Goal: Task Accomplishment & Management: Manage account settings

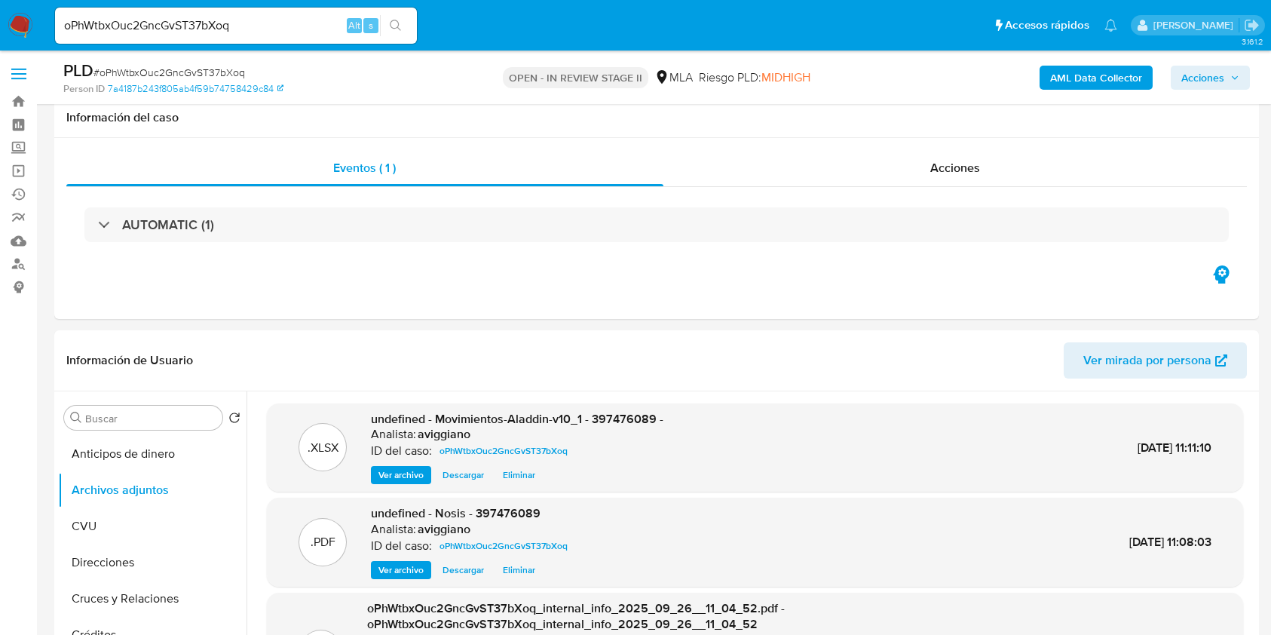
select select "10"
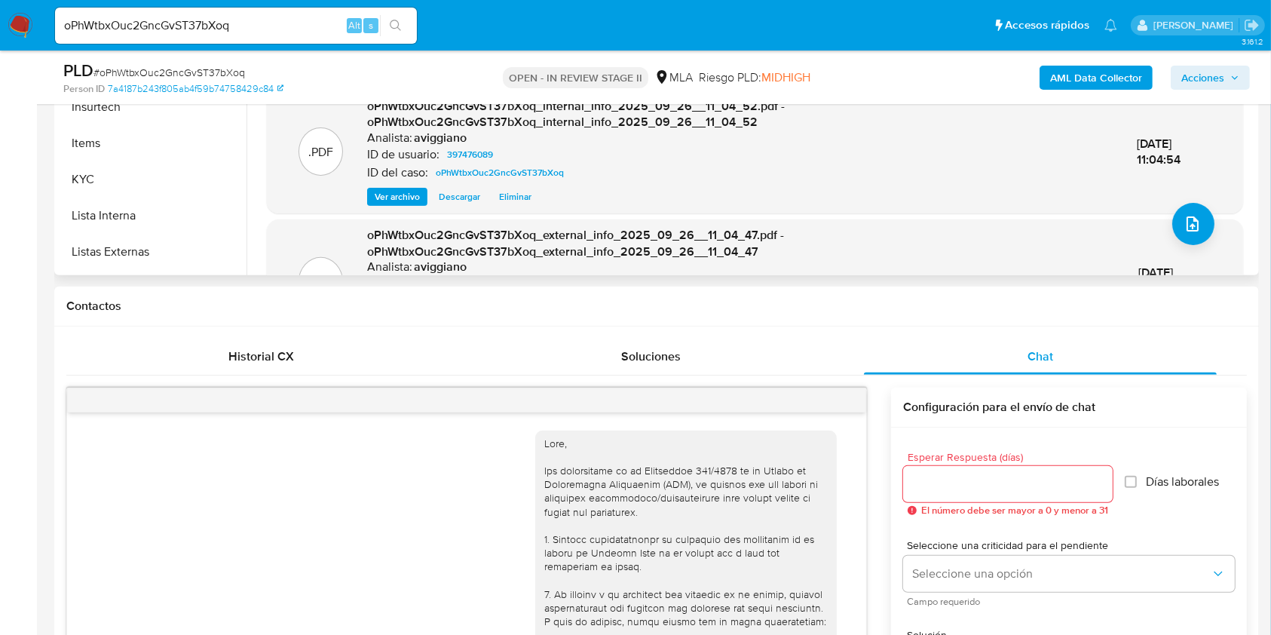
scroll to position [502, 0]
click at [121, 174] on button "KYC" at bounding box center [146, 173] width 176 height 36
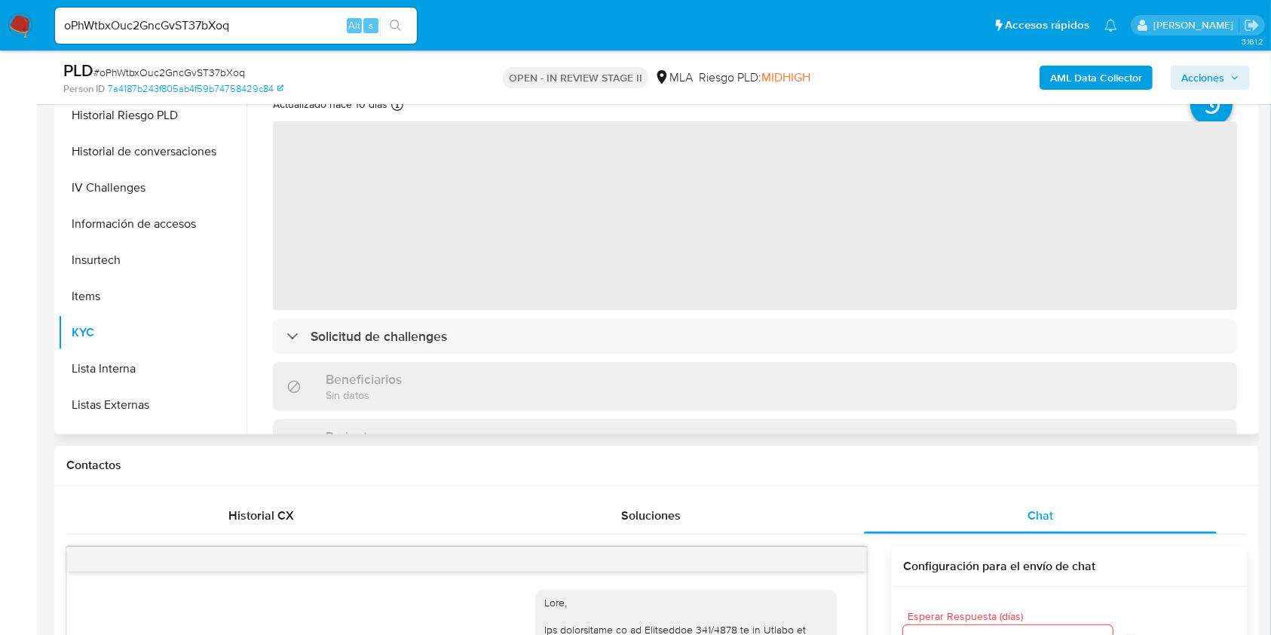
scroll to position [302, 0]
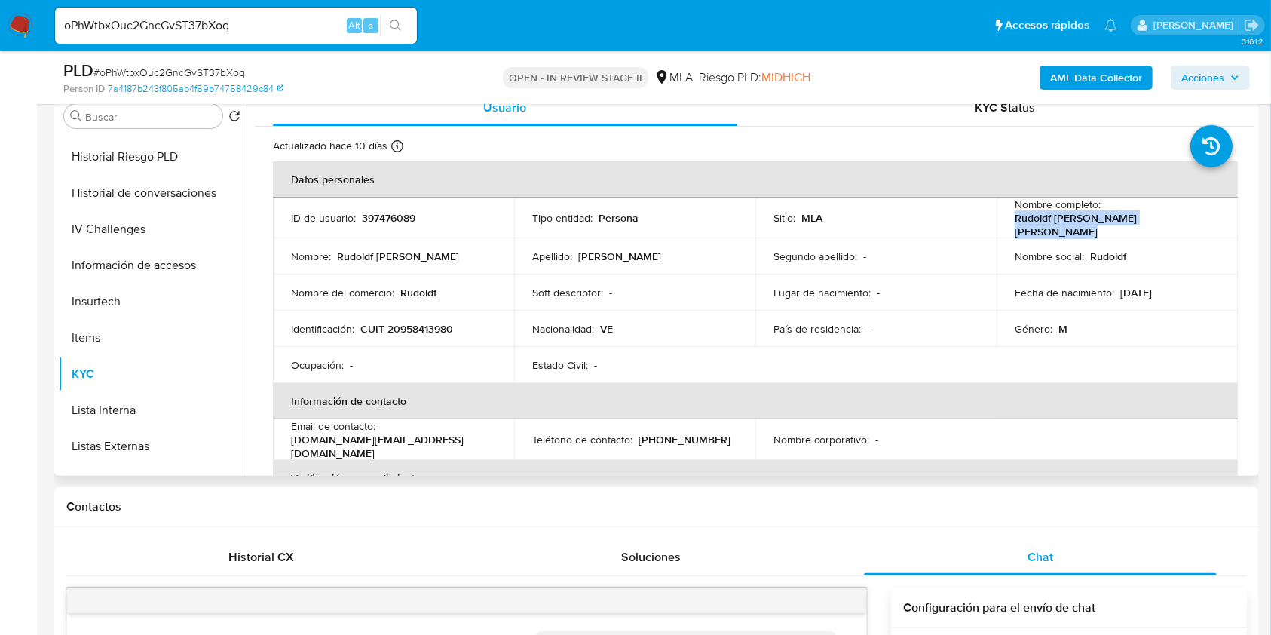
drag, startPoint x: 1007, startPoint y: 226, endPoint x: 1218, endPoint y: 223, distance: 211.1
click at [1218, 223] on td "Nombre completo : Rudoldf Alejandro Gonzalez Gallardo" at bounding box center [1117, 218] width 241 height 41
copy p "Rudoldf Alejandro Gonzalez Gallardo"
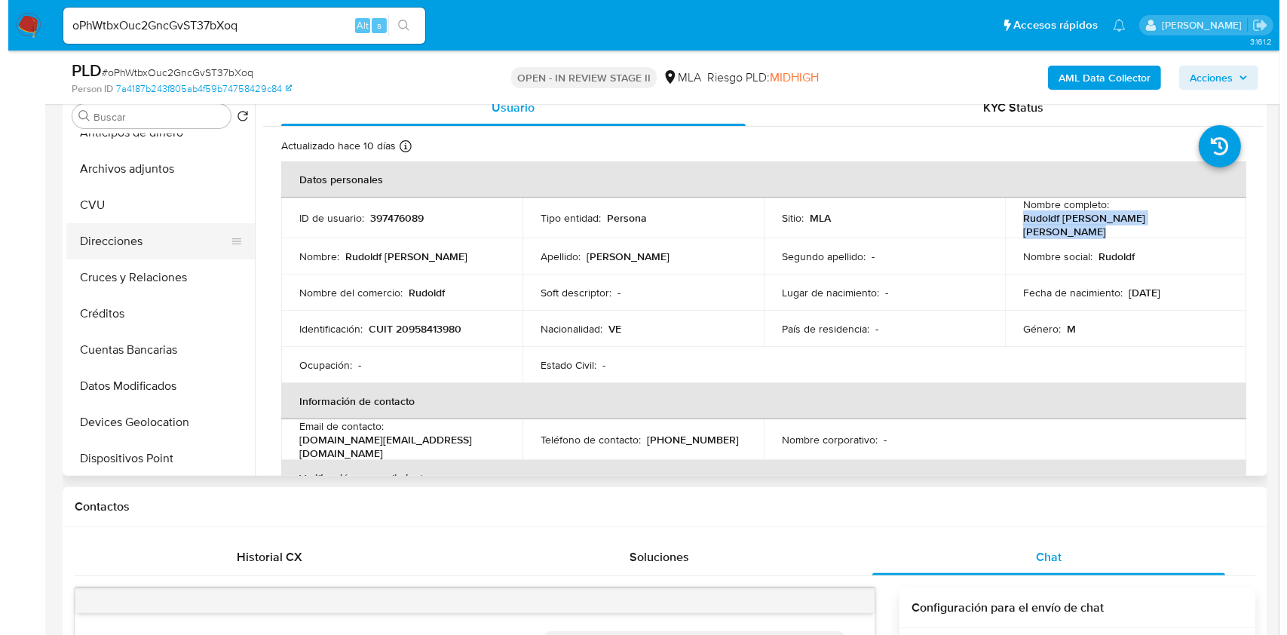
scroll to position [0, 0]
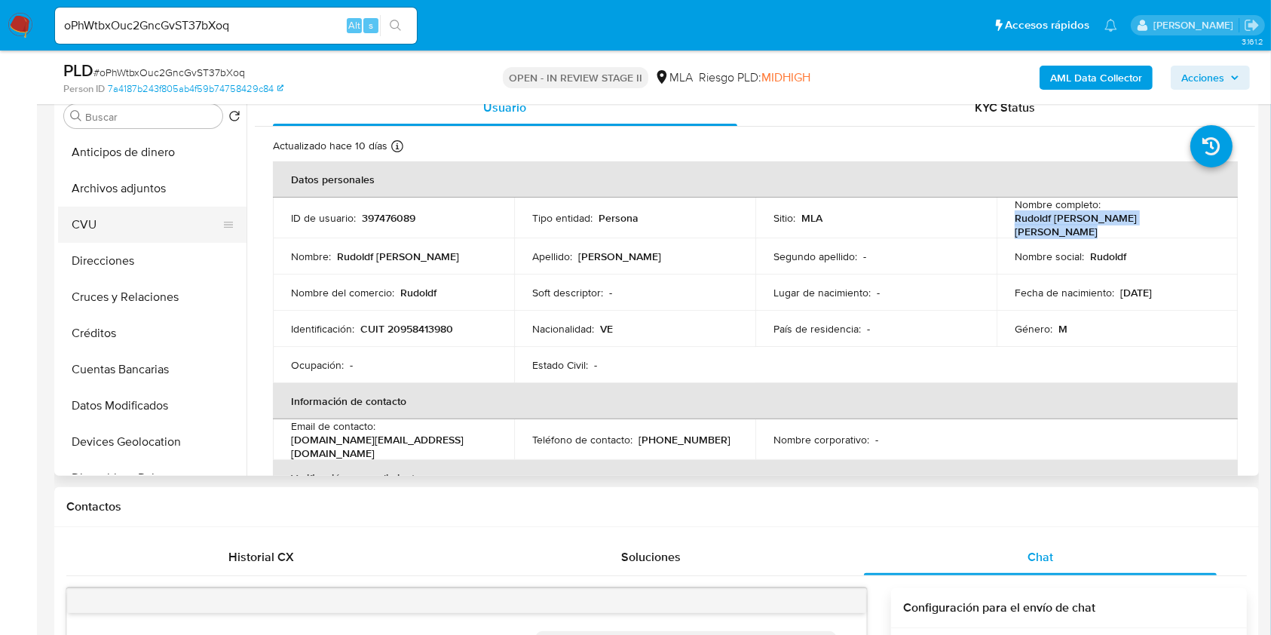
click at [162, 207] on button "CVU" at bounding box center [146, 225] width 176 height 36
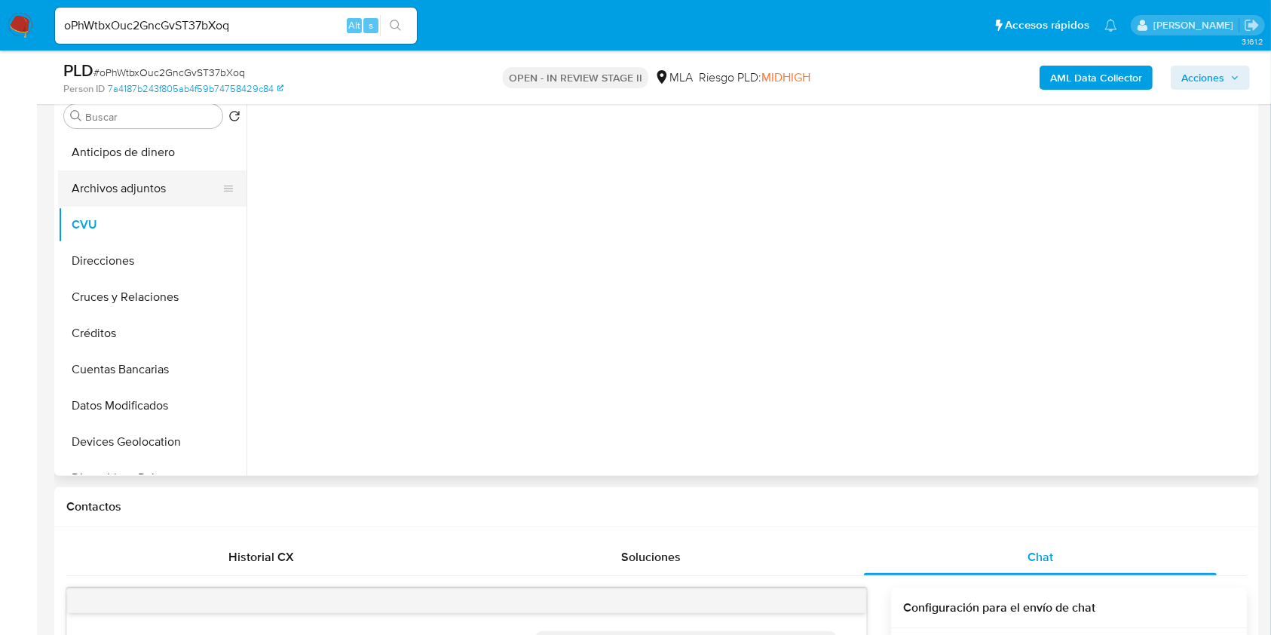
click at [162, 197] on button "Archivos adjuntos" at bounding box center [146, 188] width 176 height 36
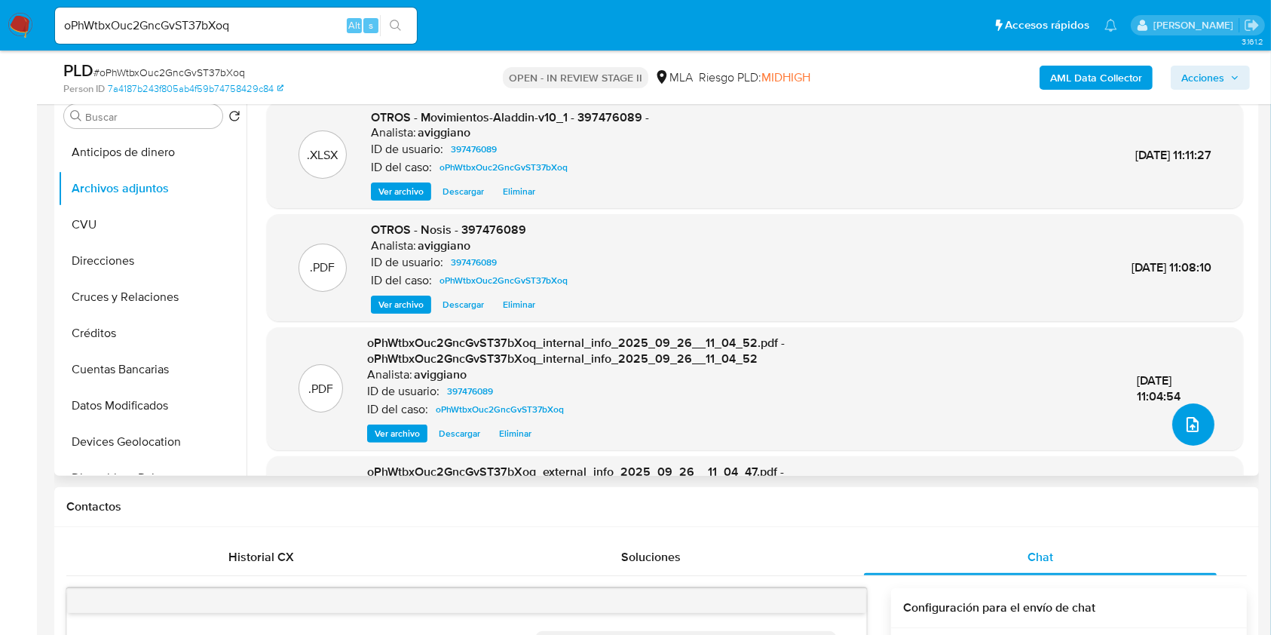
click at [1193, 419] on icon "upload-file" at bounding box center [1193, 424] width 18 height 18
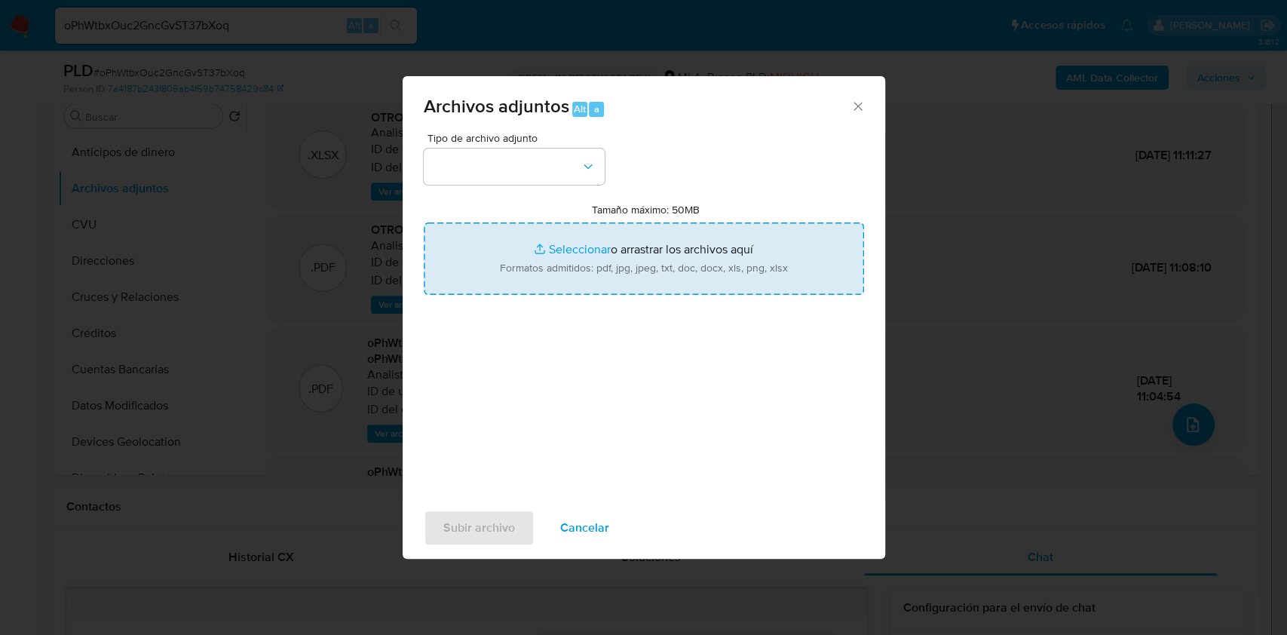
click at [805, 267] on input "Tamaño máximo: 50MB Seleccionar archivos" at bounding box center [644, 258] width 440 height 72
type input "C:\fakepath\Caselog oPhWtbxOuc2GncGvST37bXoq_2025_09_17_19_13_45.docx"
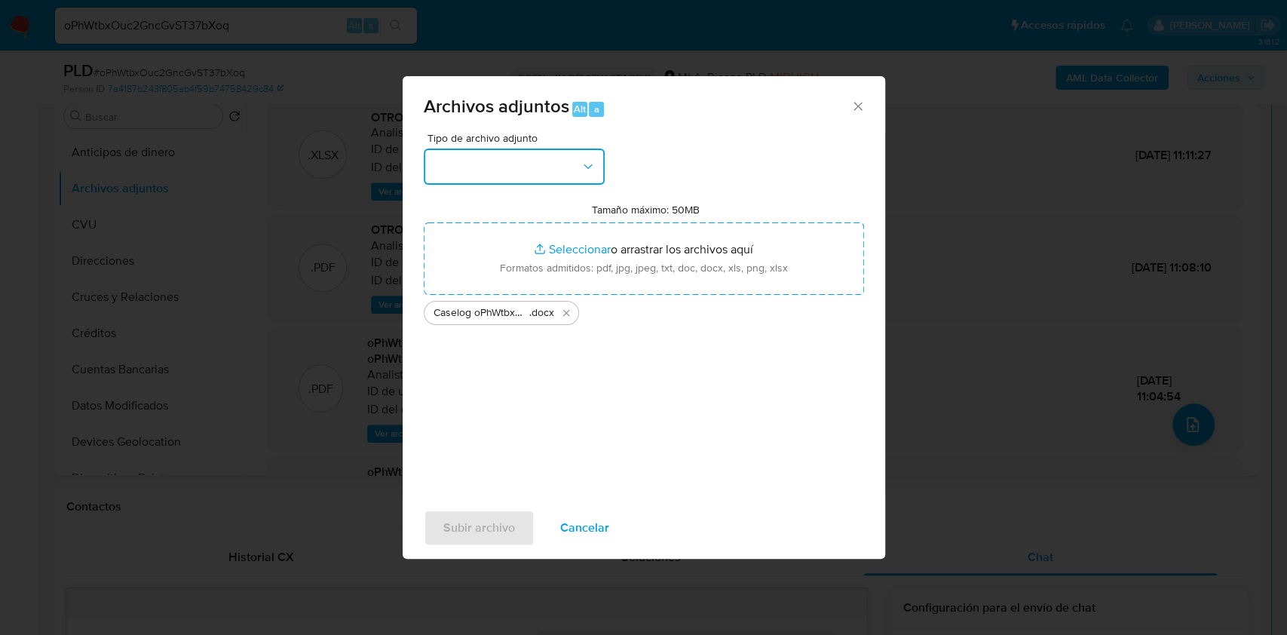
click at [587, 165] on icon "button" at bounding box center [588, 166] width 15 height 15
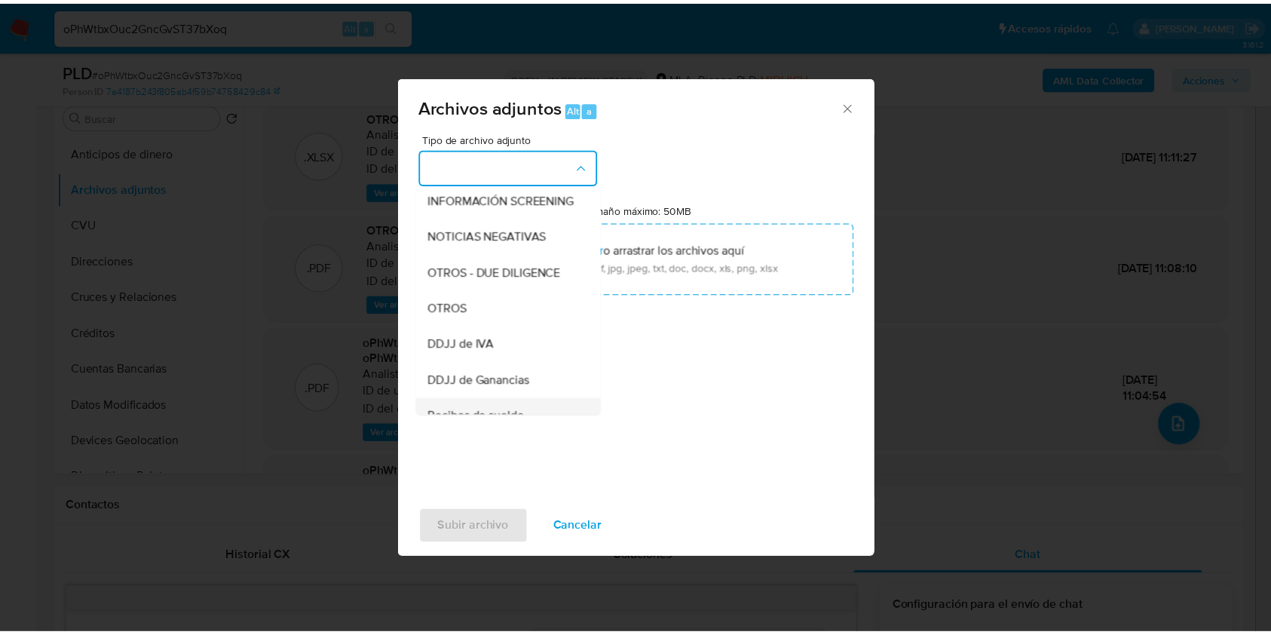
scroll to position [302, 0]
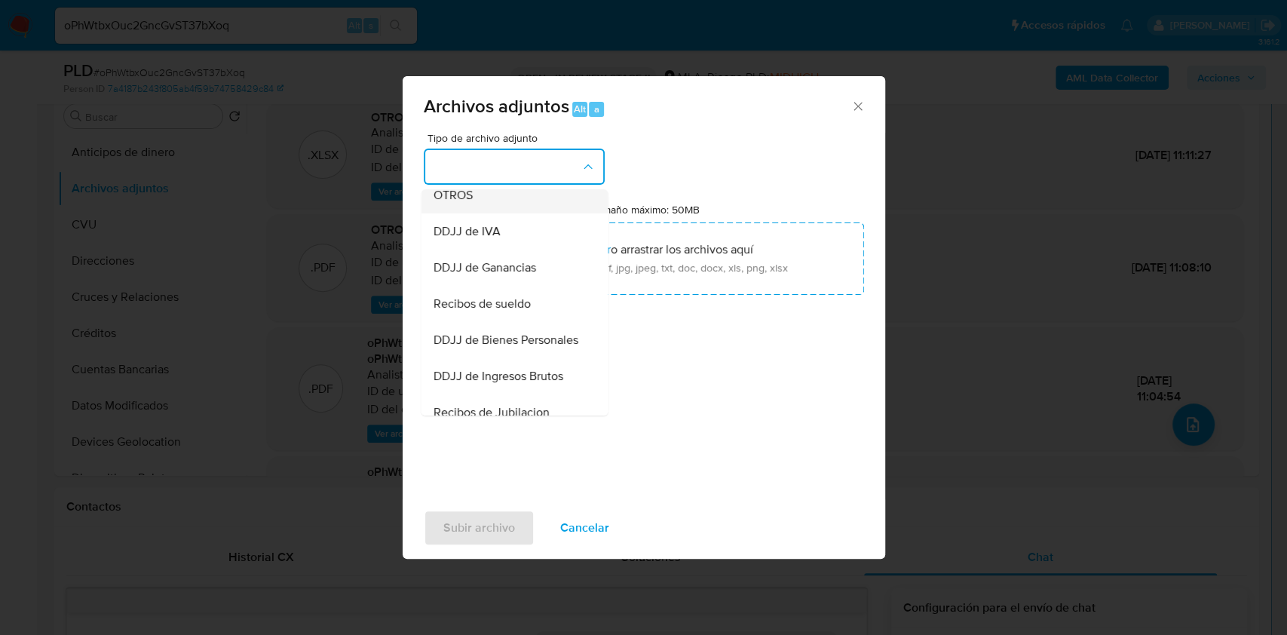
click at [446, 203] on span "OTROS" at bounding box center [452, 195] width 39 height 15
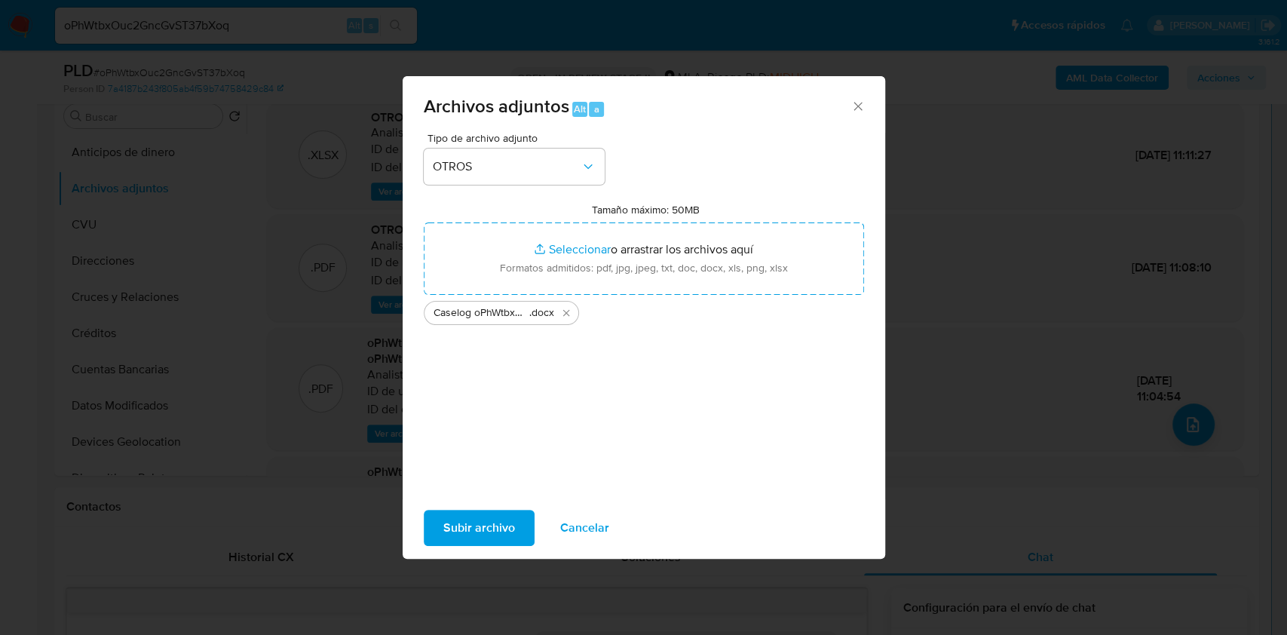
click at [502, 544] on span "Subir archivo" at bounding box center [479, 527] width 72 height 33
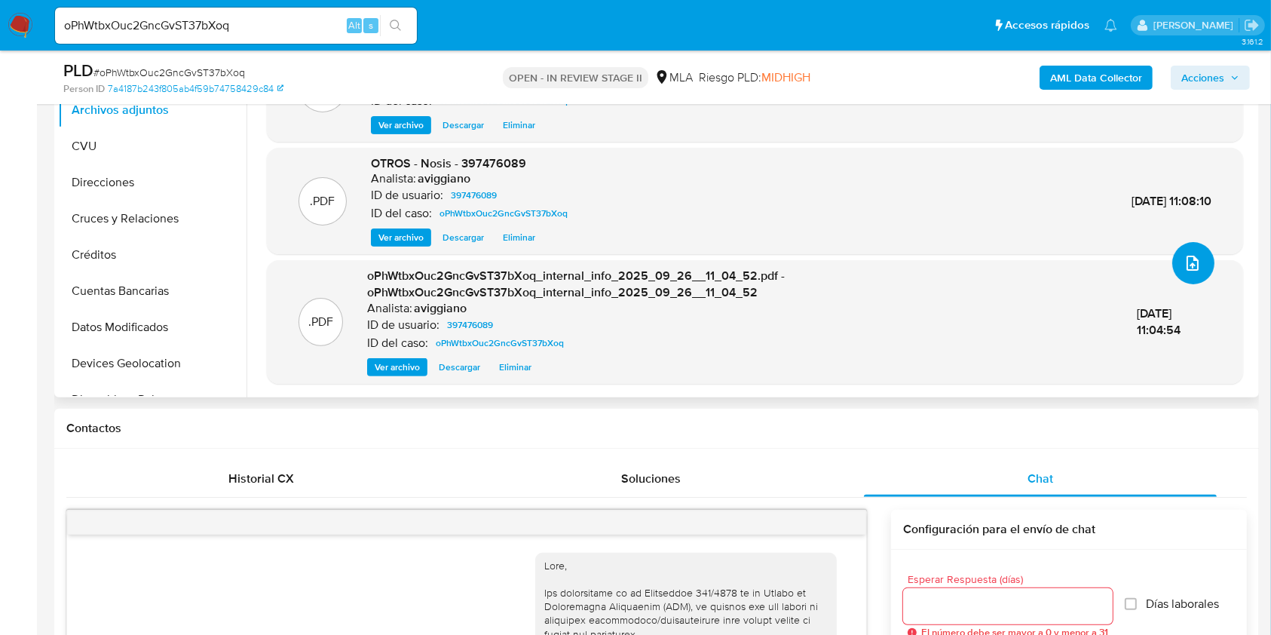
scroll to position [502, 0]
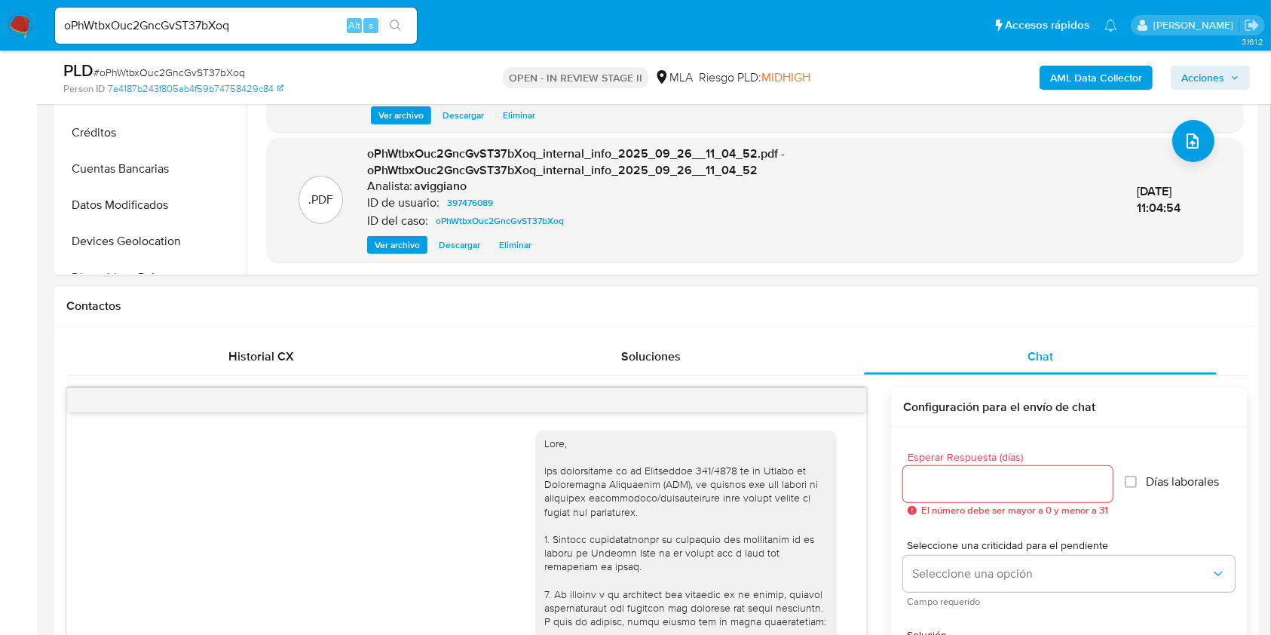
click at [296, 378] on div "17/09/2025 14:38:04 Hola, Esperamos que te encuentres muy bien. Te consultamos …" at bounding box center [656, 636] width 1181 height 522
click at [292, 363] on span "Historial CX" at bounding box center [261, 356] width 66 height 17
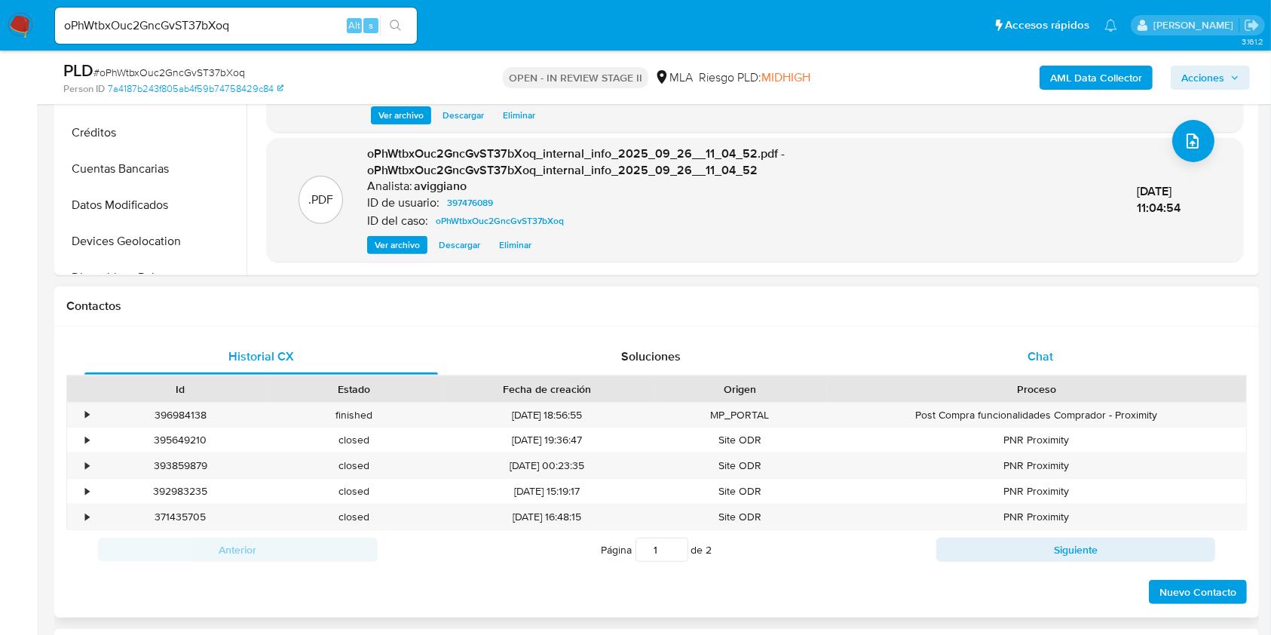
click at [1041, 357] on span "Chat" at bounding box center [1041, 356] width 26 height 17
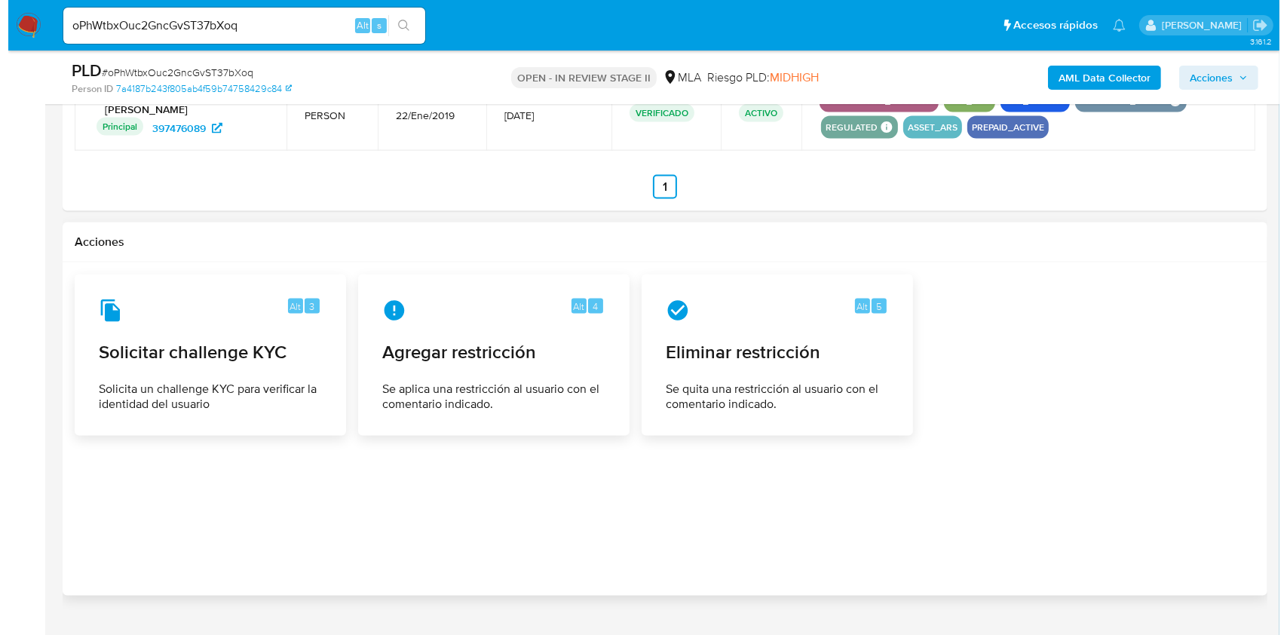
scroll to position [2345, 0]
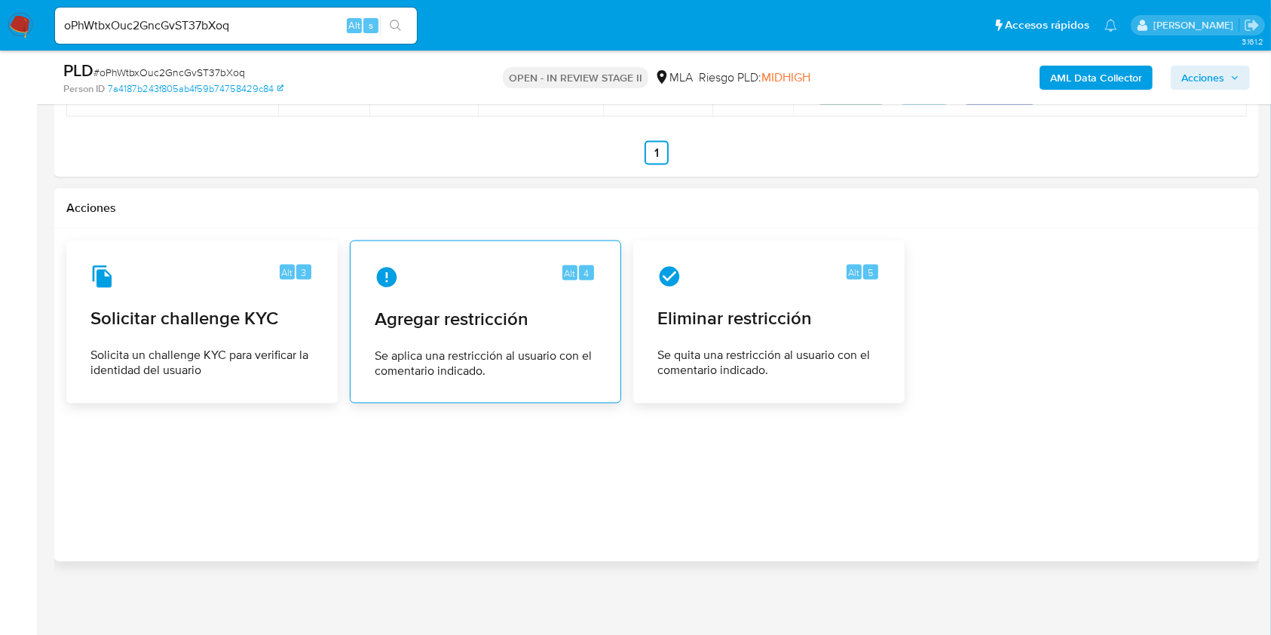
click at [440, 320] on span "Agregar restricción" at bounding box center [486, 319] width 222 height 23
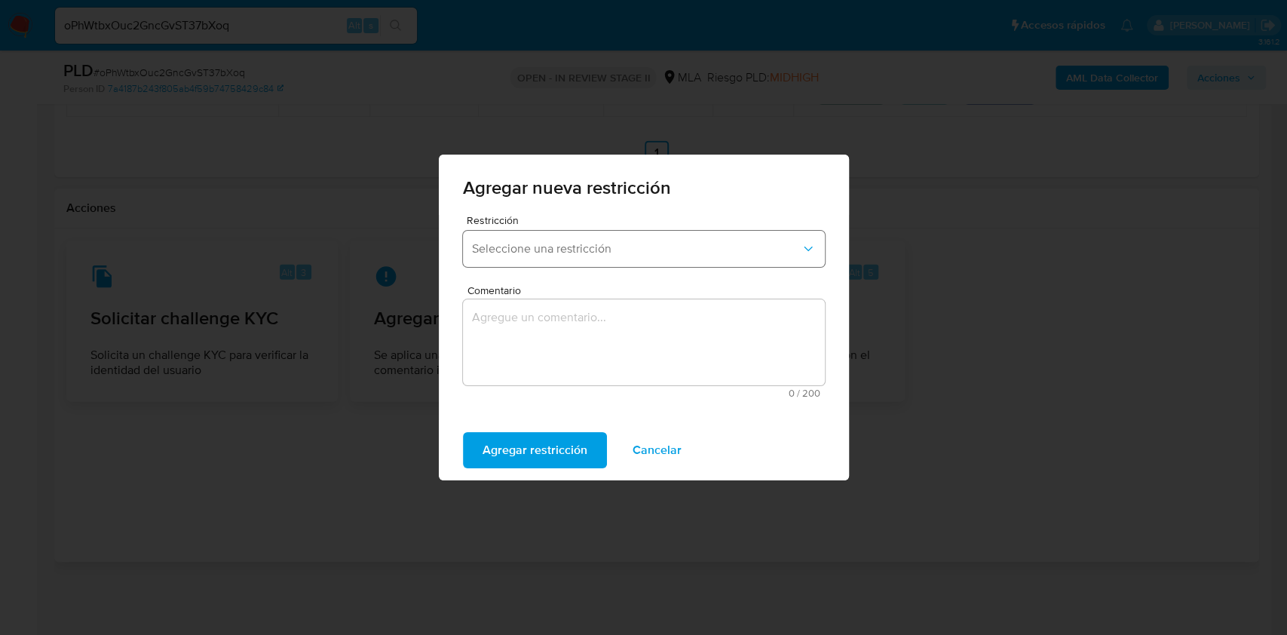
click at [537, 262] on button "Seleccione una restricción" at bounding box center [644, 249] width 362 height 36
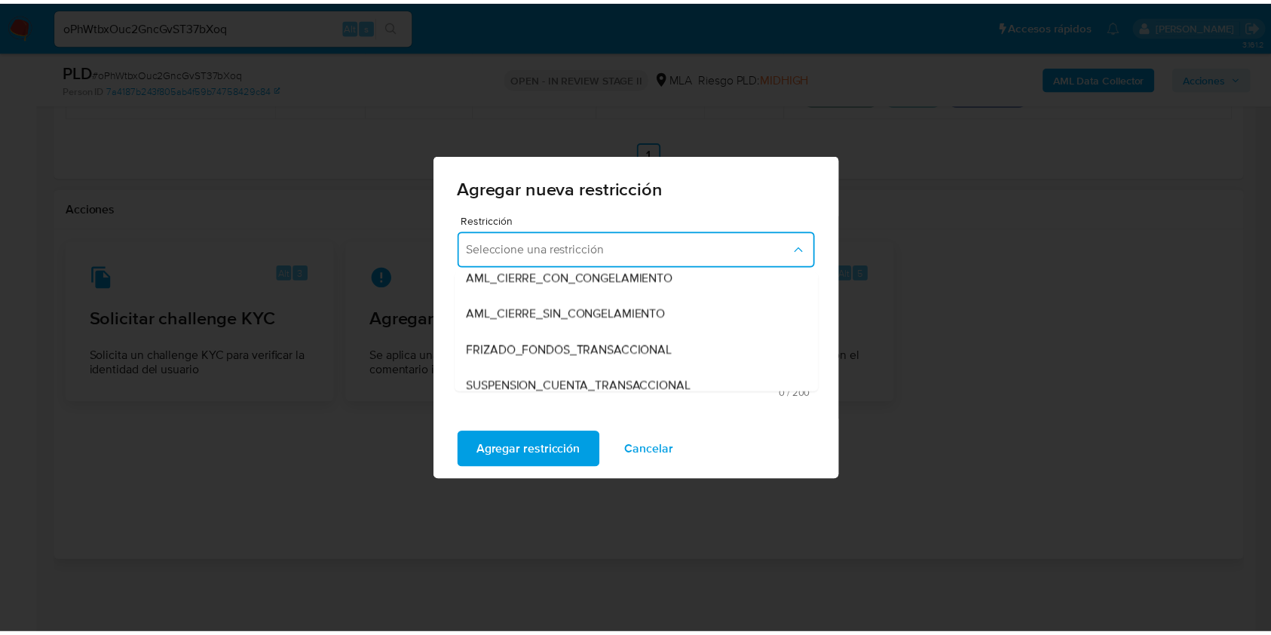
scroll to position [161, 0]
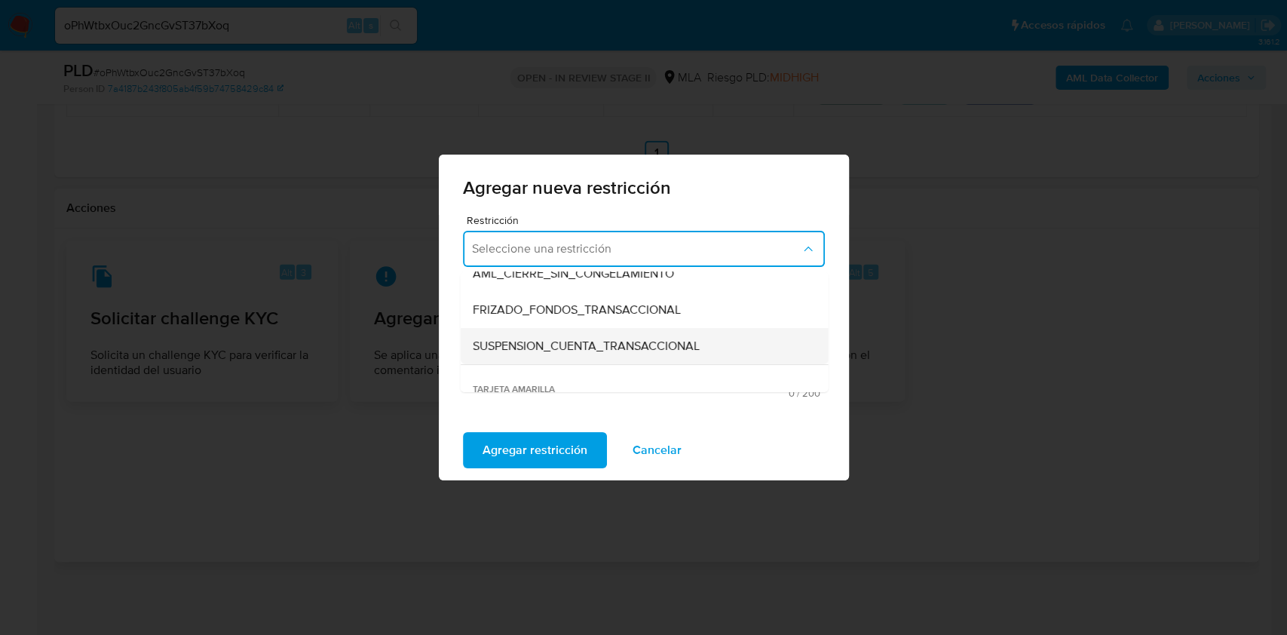
click at [727, 354] on div "SUSPENSION_CUENTA_TRANSACCIONAL" at bounding box center [639, 346] width 335 height 36
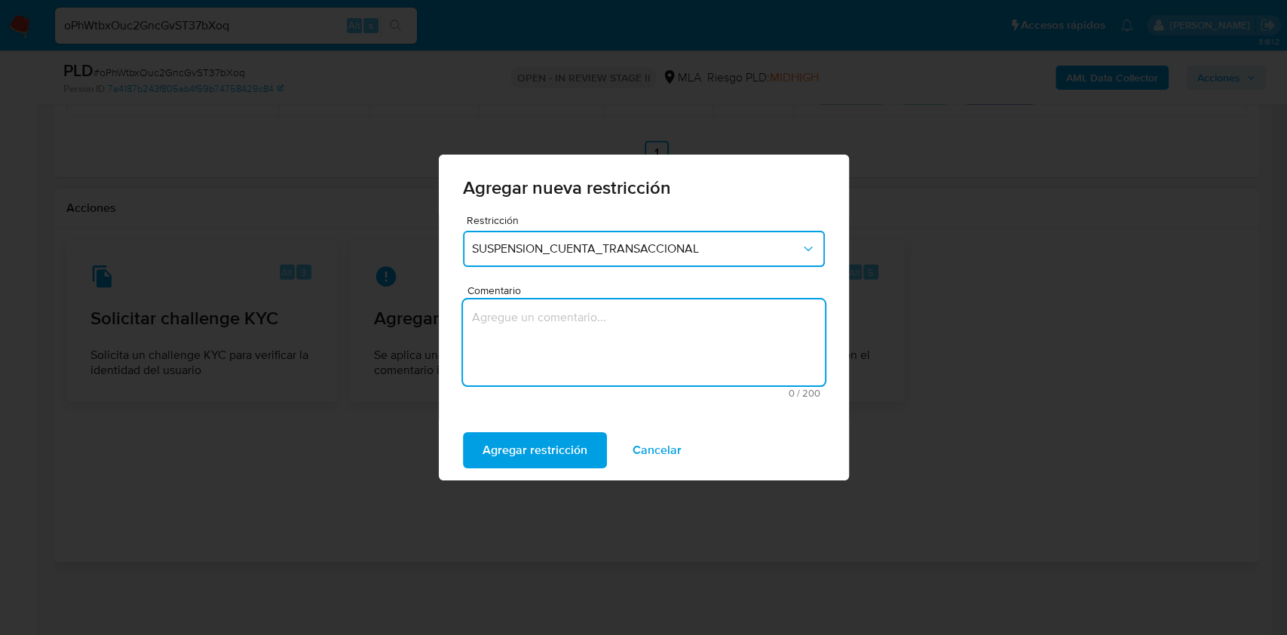
click at [616, 335] on textarea "Comentario" at bounding box center [644, 342] width 362 height 86
type textarea "O"
type textarea "AML"
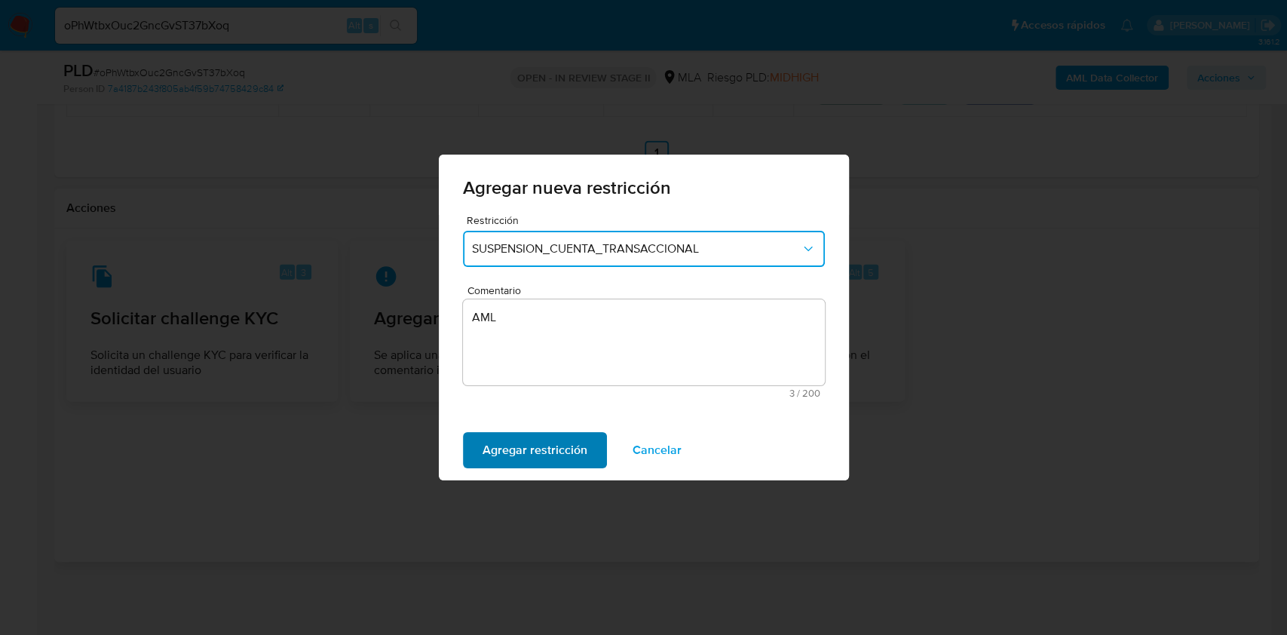
click at [574, 444] on span "Agregar restricción" at bounding box center [534, 449] width 105 height 33
click at [523, 447] on span "Confirmar" at bounding box center [509, 449] width 54 height 33
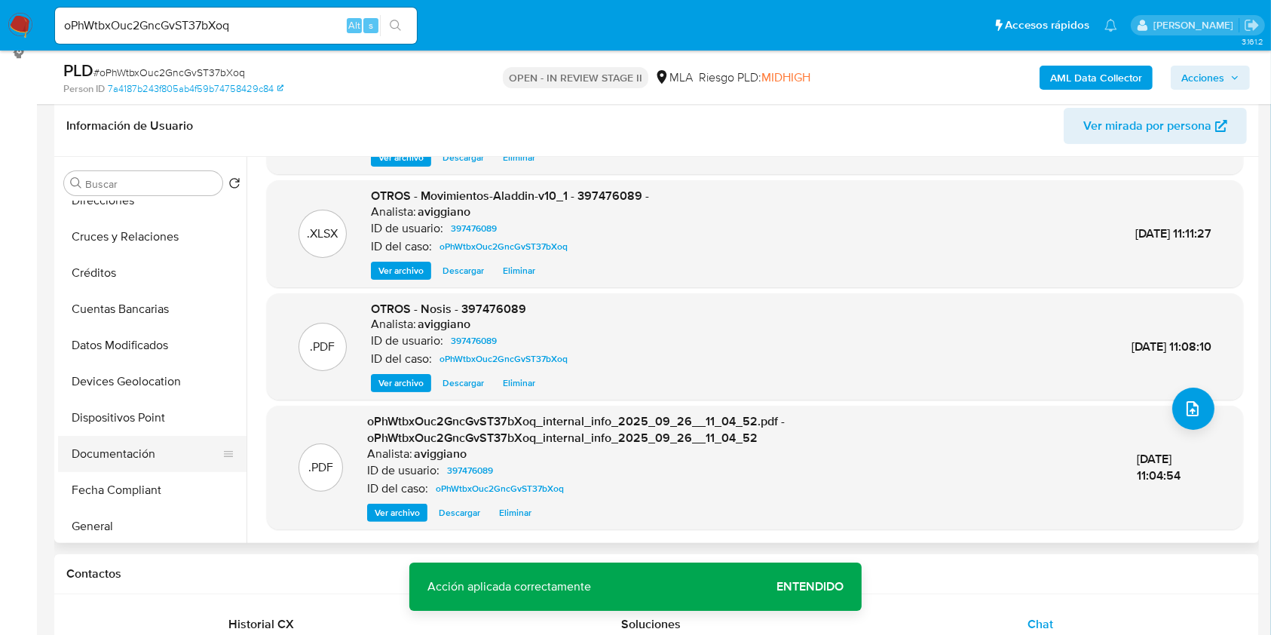
scroll to position [201, 0]
click at [130, 474] on button "Historial Casos" at bounding box center [146, 489] width 176 height 36
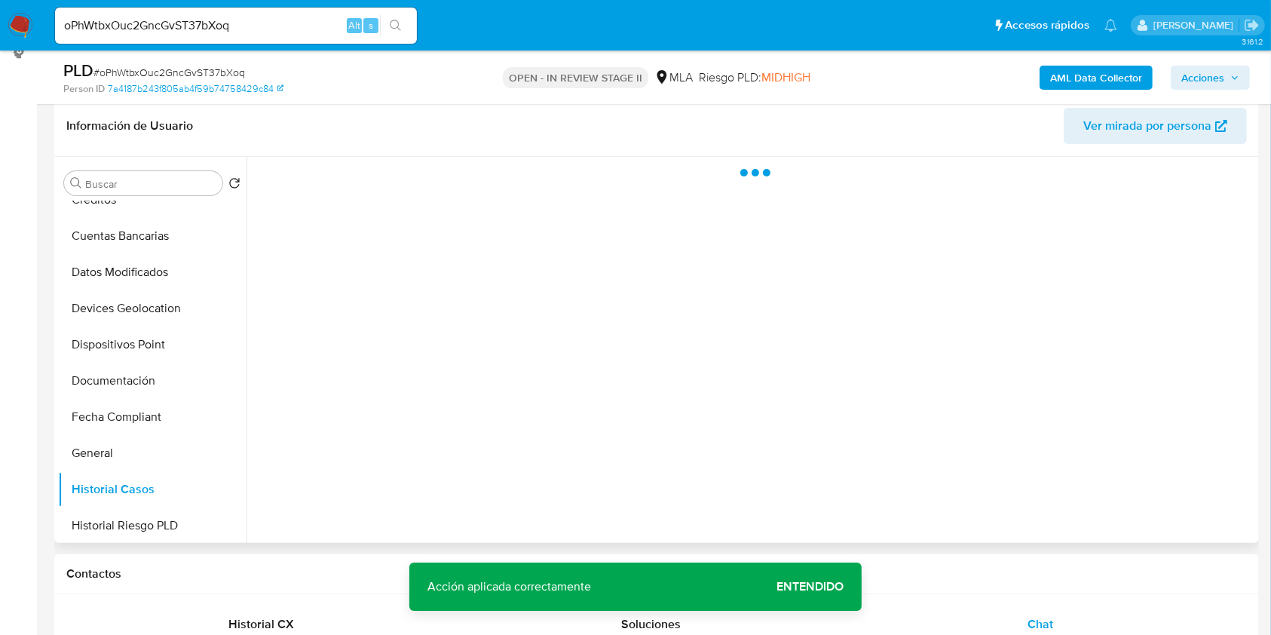
scroll to position [0, 0]
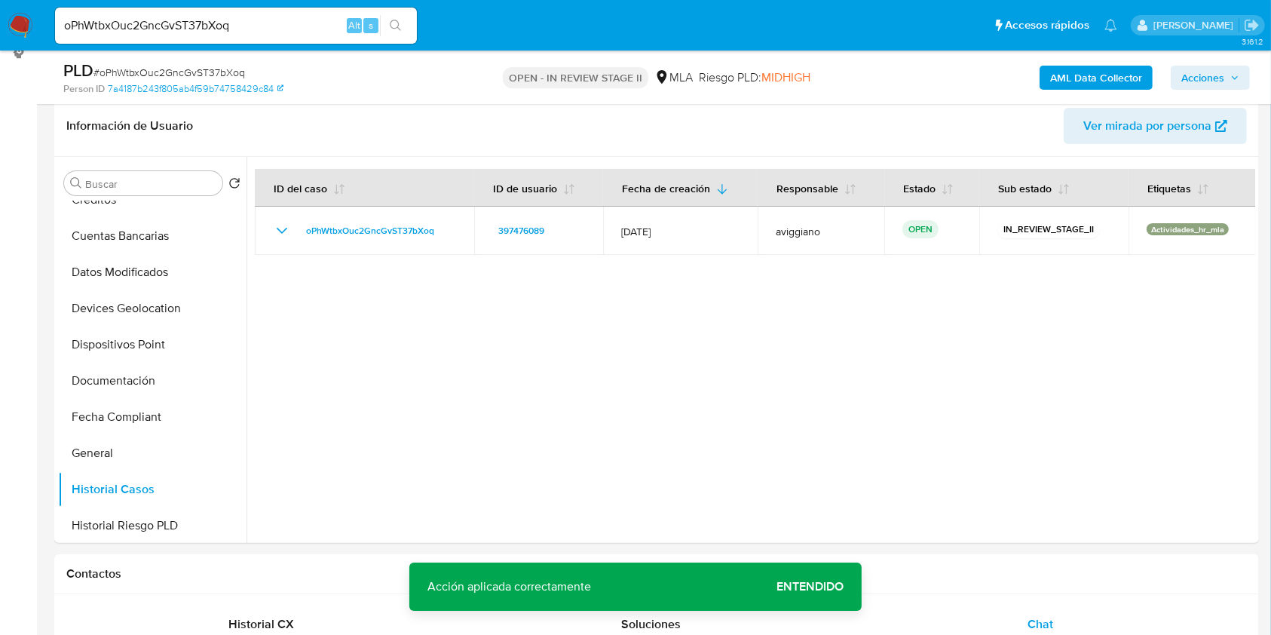
click at [1212, 76] on span "Acciones" at bounding box center [1202, 78] width 43 height 24
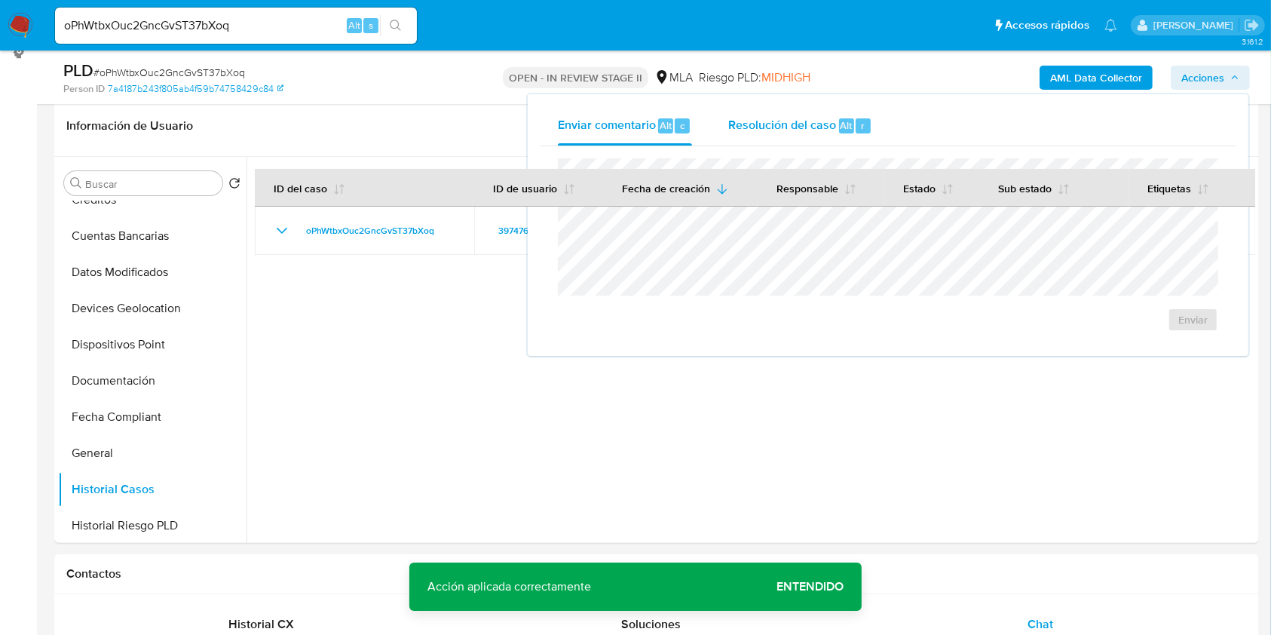
click at [823, 117] on span "Resolución del caso" at bounding box center [782, 124] width 108 height 17
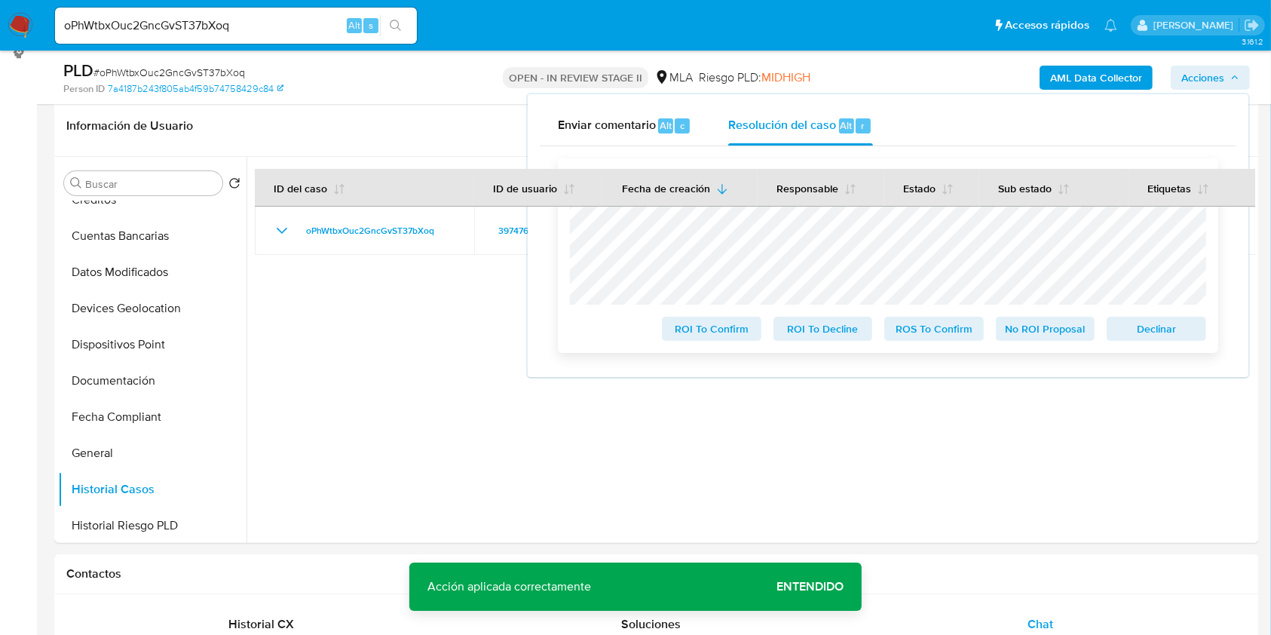
click at [1197, 317] on div "Declinar" at bounding box center [1154, 326] width 106 height 30
click at [1193, 329] on span "Declinar" at bounding box center [1156, 328] width 78 height 21
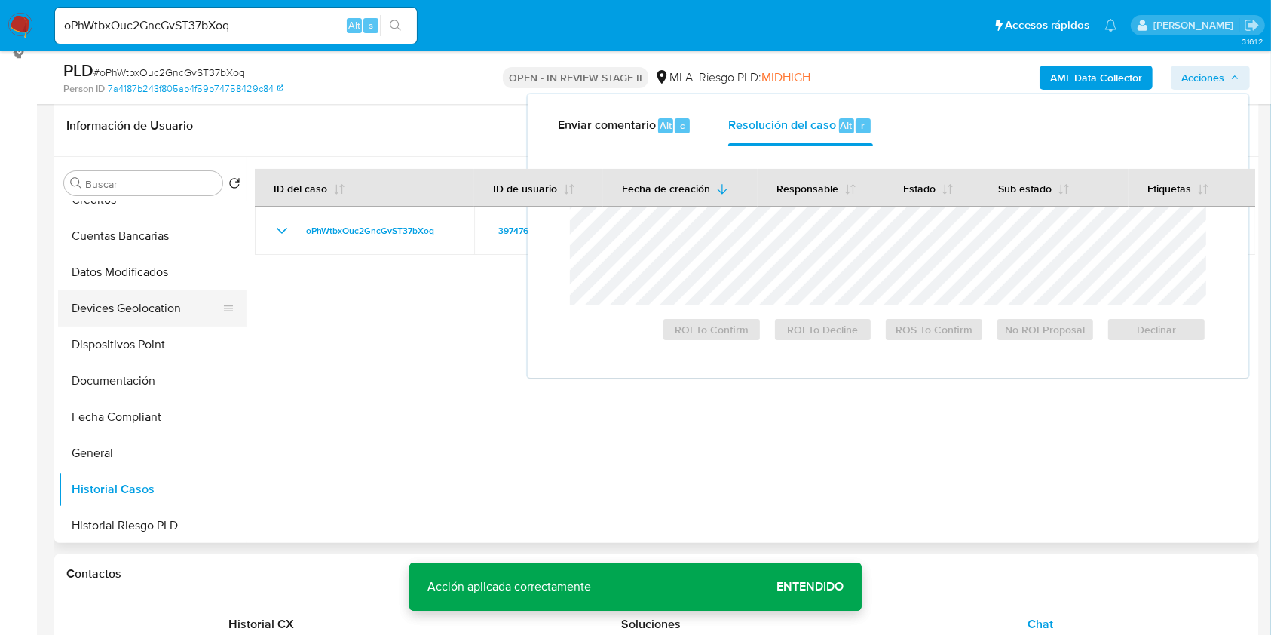
click at [122, 312] on button "Devices Geolocation" at bounding box center [146, 308] width 176 height 36
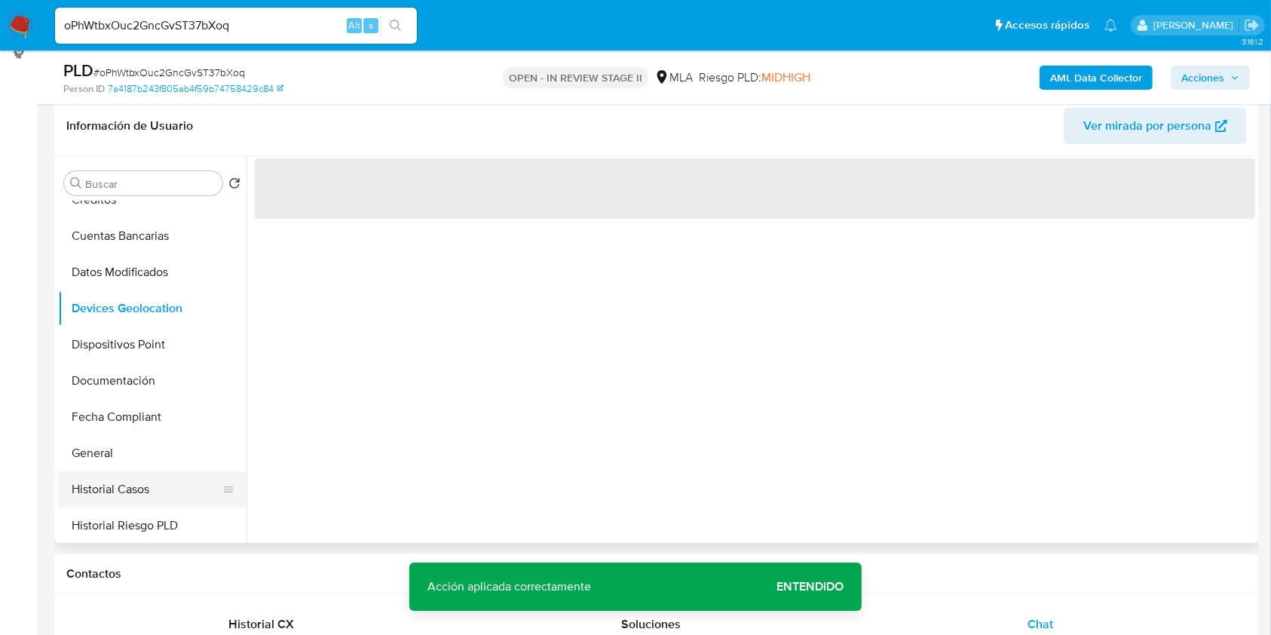
click at [121, 483] on button "Historial Casos" at bounding box center [146, 489] width 176 height 36
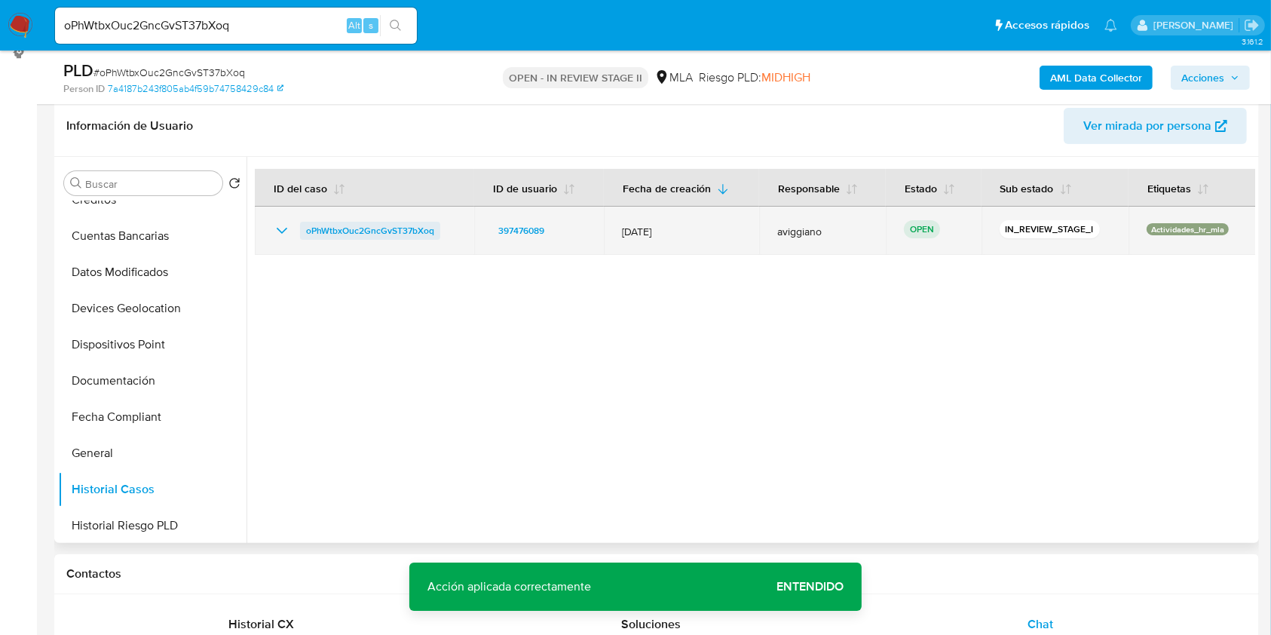
click at [347, 234] on span "oPhWtbxOuc2GncGvST37bXoq" at bounding box center [370, 231] width 128 height 18
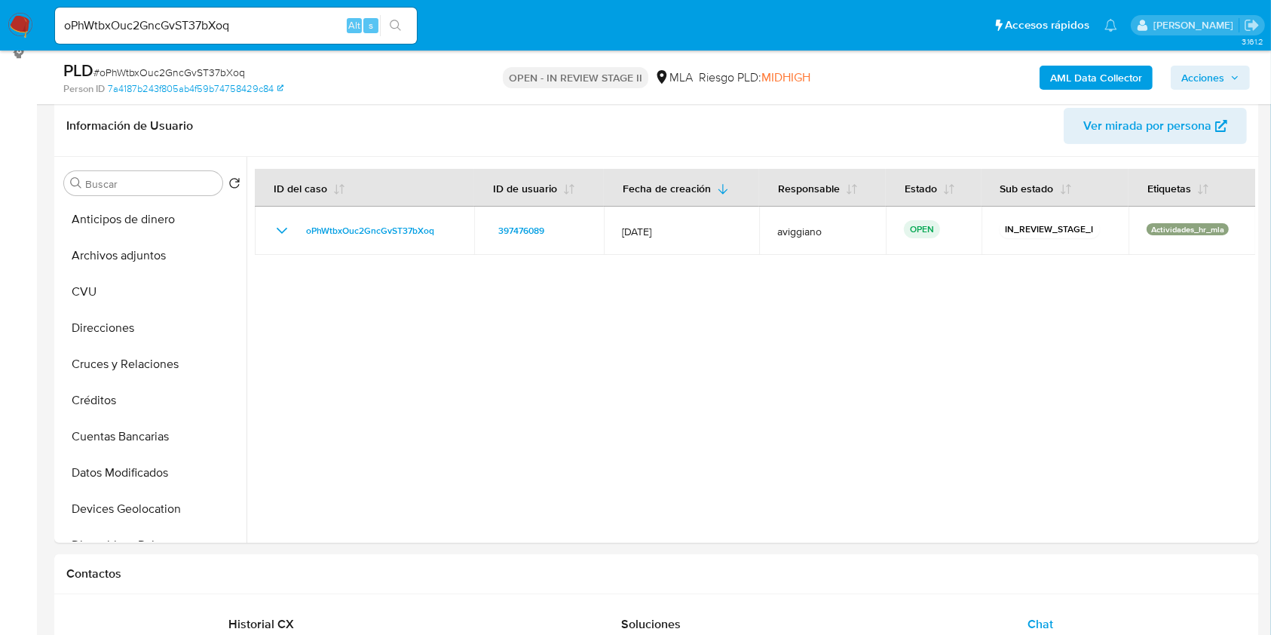
drag, startPoint x: 38, startPoint y: 245, endPoint x: 48, endPoint y: 257, distance: 15.5
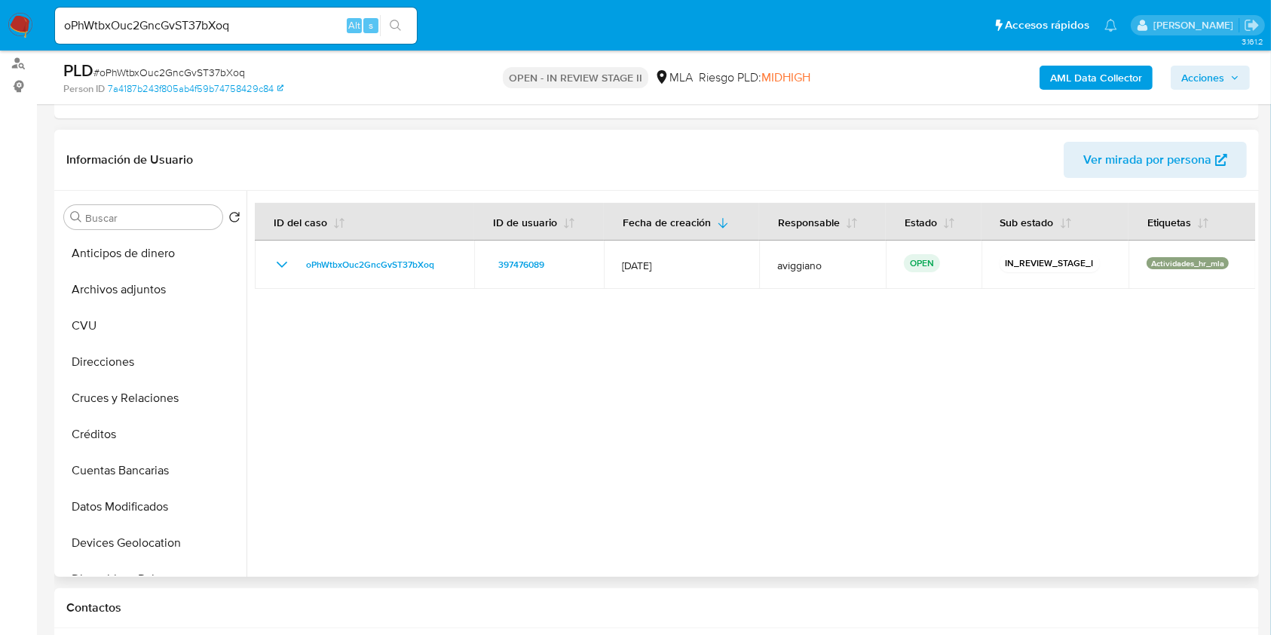
scroll to position [302, 0]
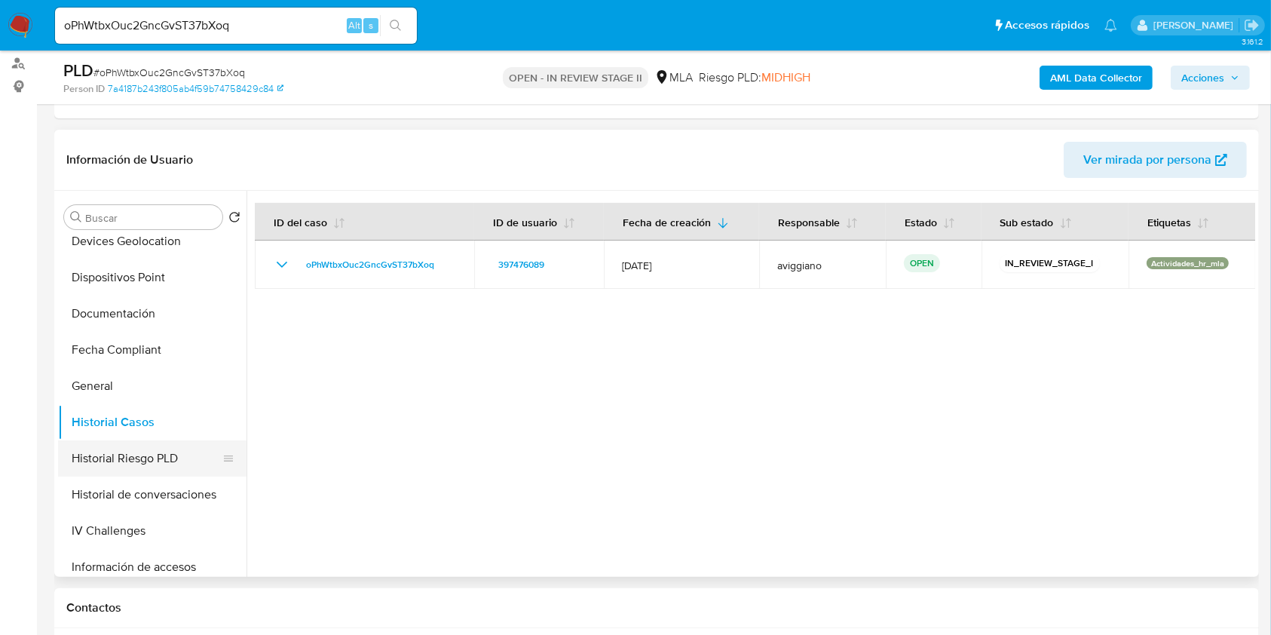
click at [145, 460] on button "Historial Riesgo PLD" at bounding box center [146, 458] width 176 height 36
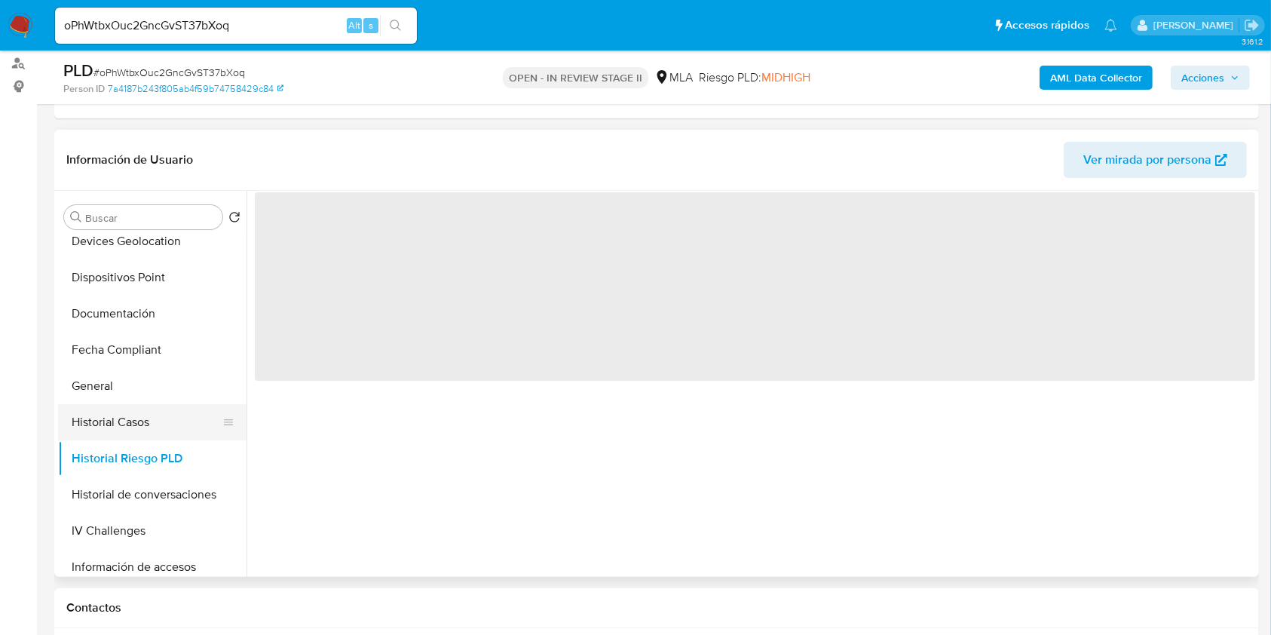
click at [142, 423] on button "Historial Casos" at bounding box center [146, 422] width 176 height 36
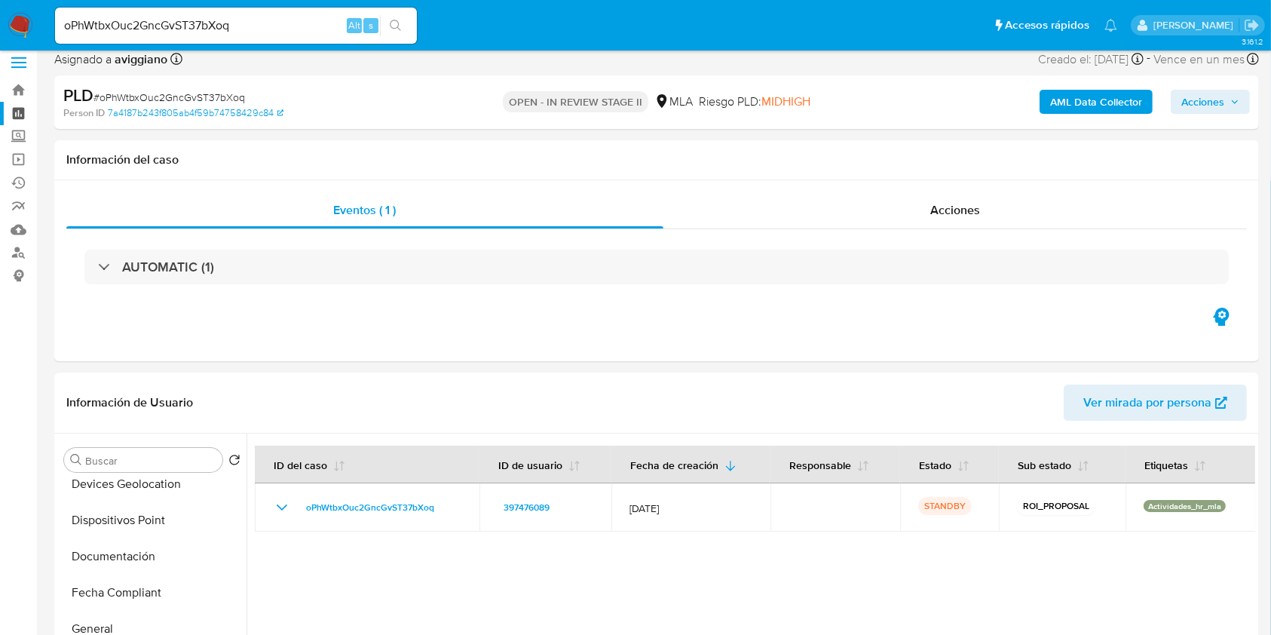
scroll to position [0, 0]
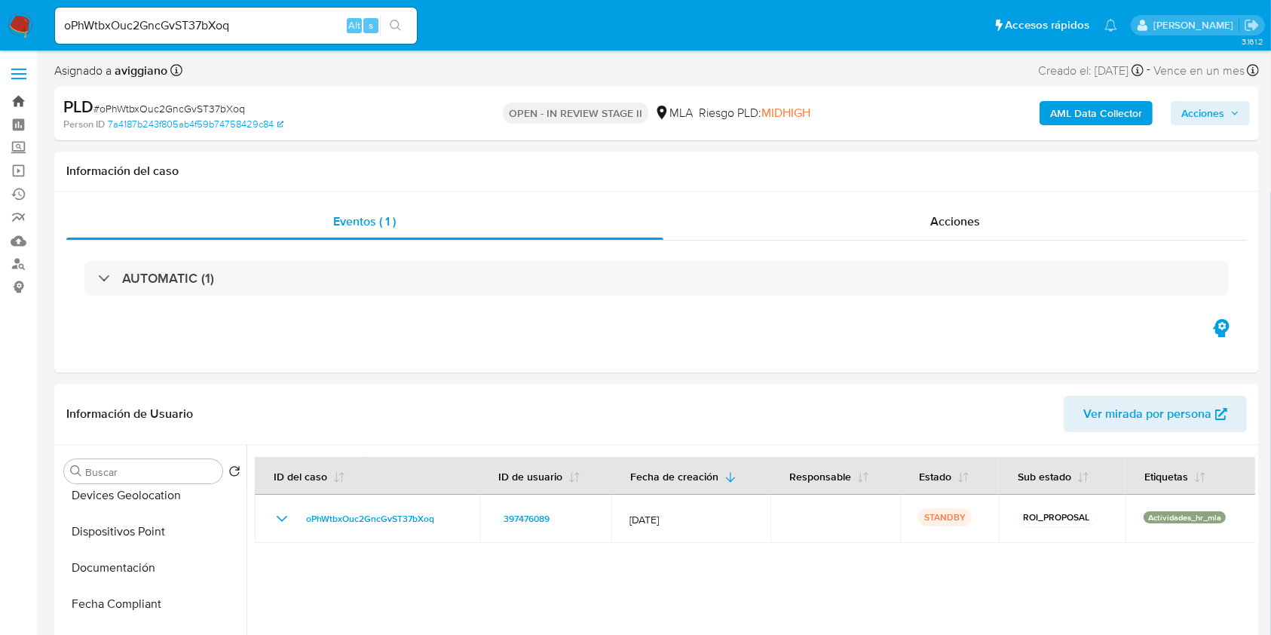
click at [21, 98] on link "Bandeja" at bounding box center [89, 101] width 179 height 23
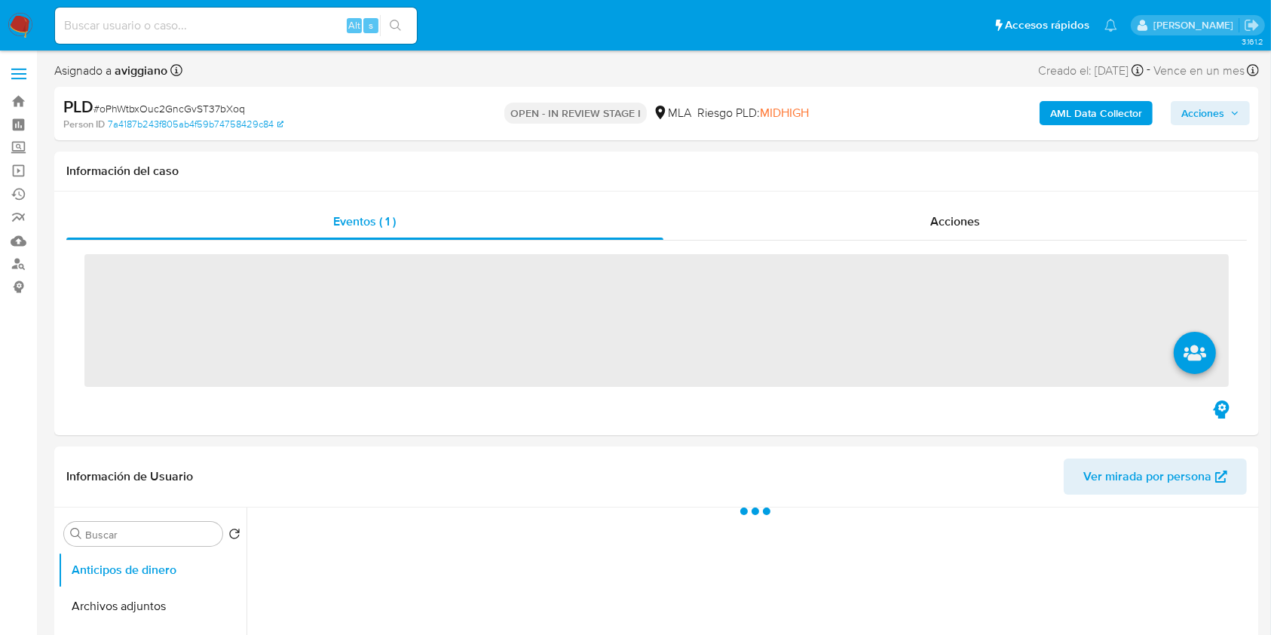
click at [1198, 112] on span "Acciones" at bounding box center [1202, 113] width 43 height 24
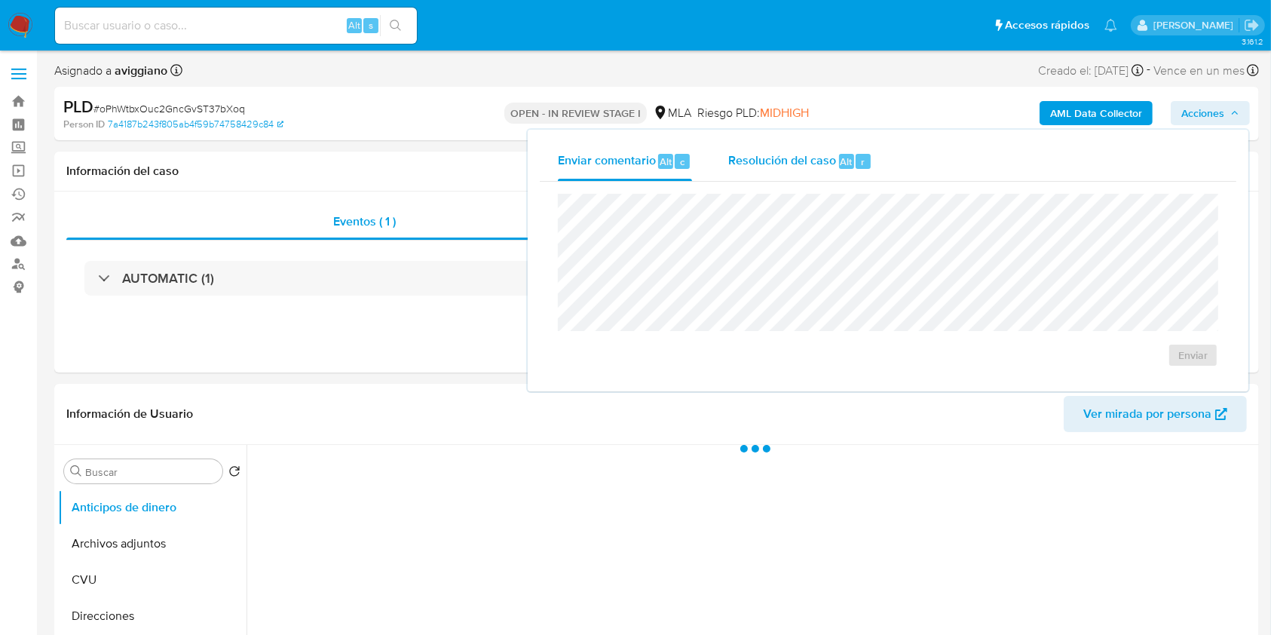
click at [750, 167] on span "Resolución del caso" at bounding box center [782, 160] width 108 height 17
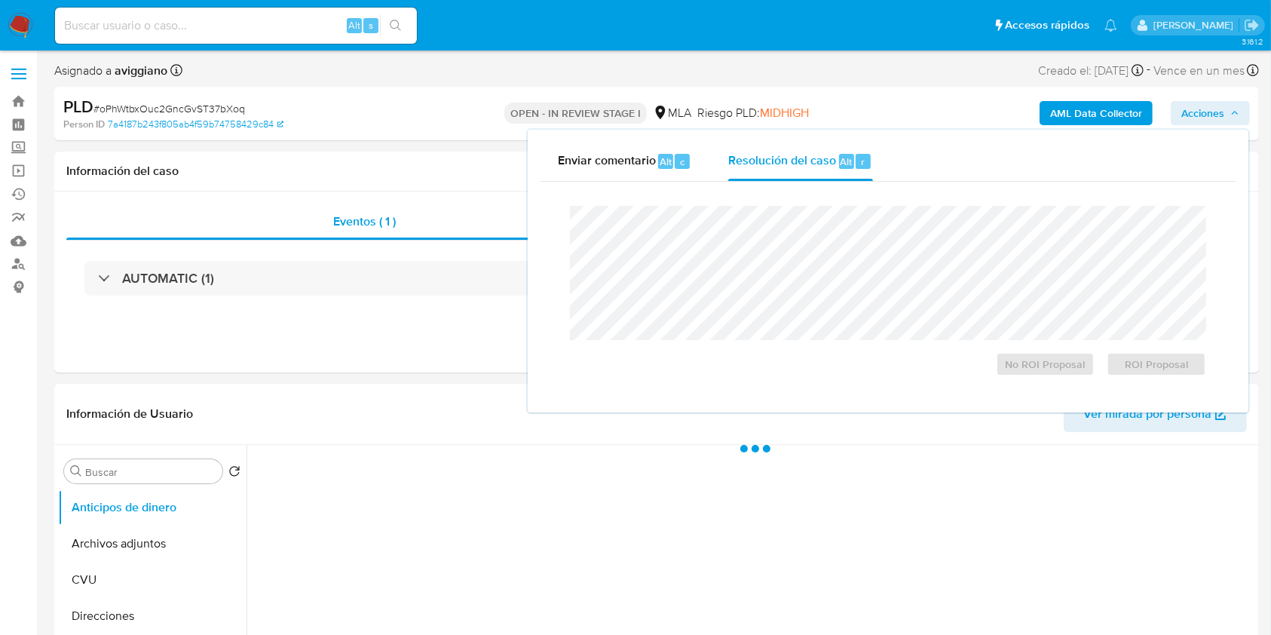
select select "10"
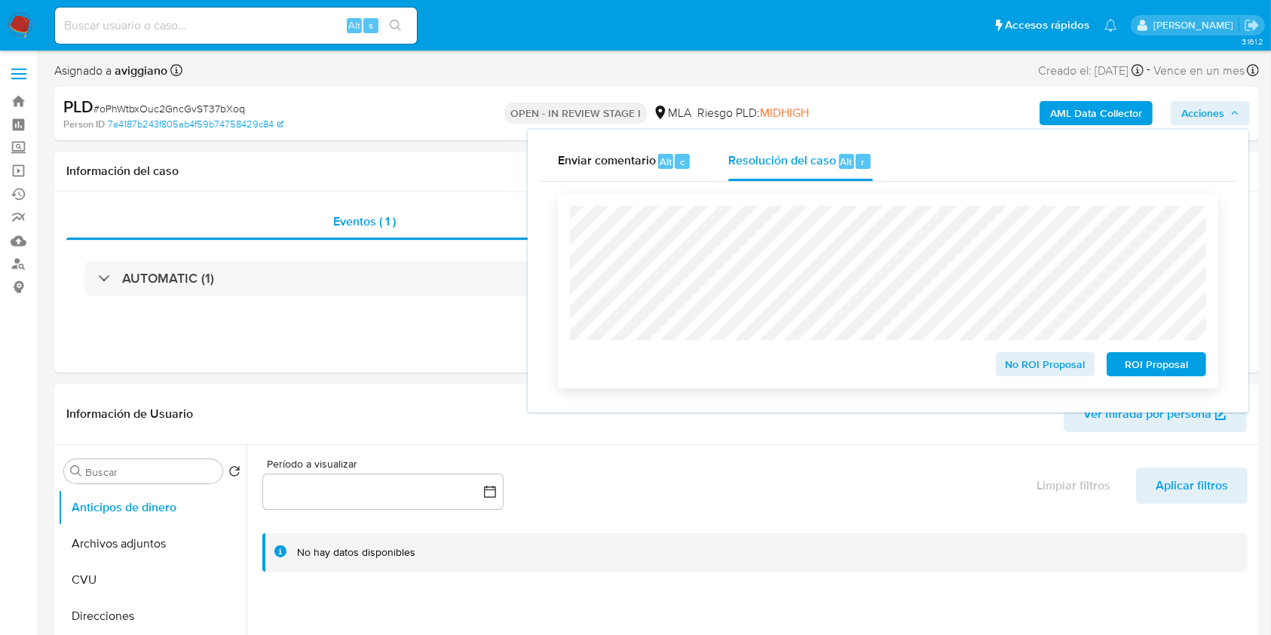
drag, startPoint x: 1133, startPoint y: 359, endPoint x: 1139, endPoint y: 369, distance: 11.5
click at [1139, 369] on span "ROI Proposal" at bounding box center [1156, 364] width 78 height 21
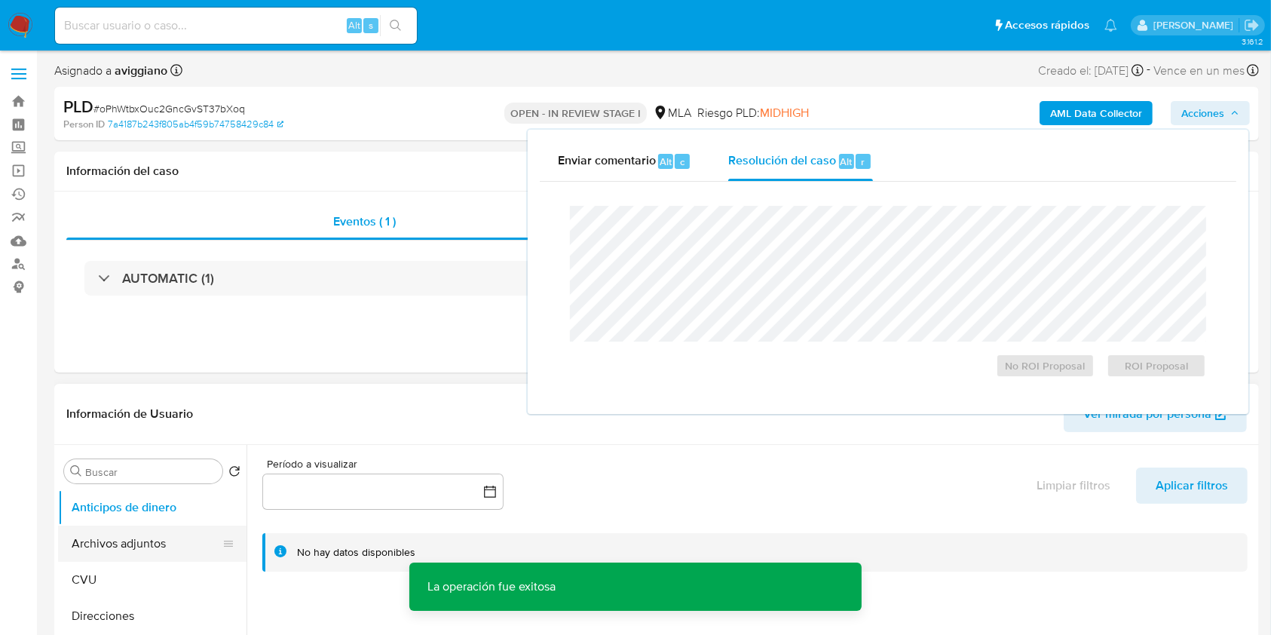
click at [222, 533] on div at bounding box center [228, 543] width 12 height 36
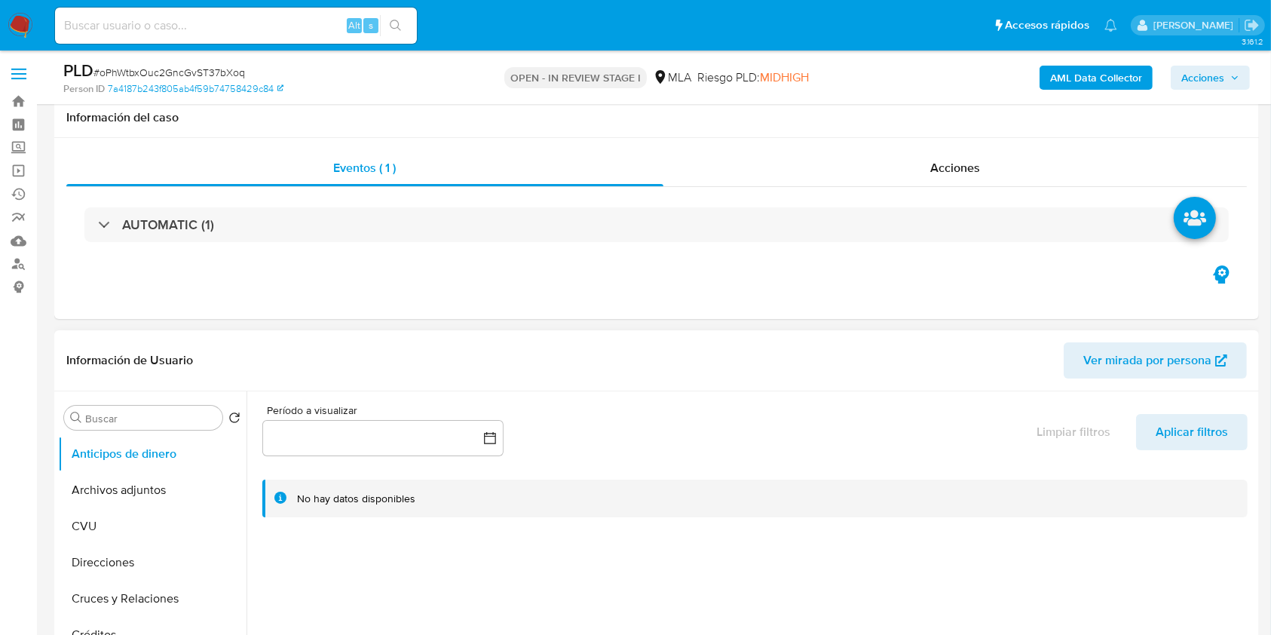
scroll to position [302, 0]
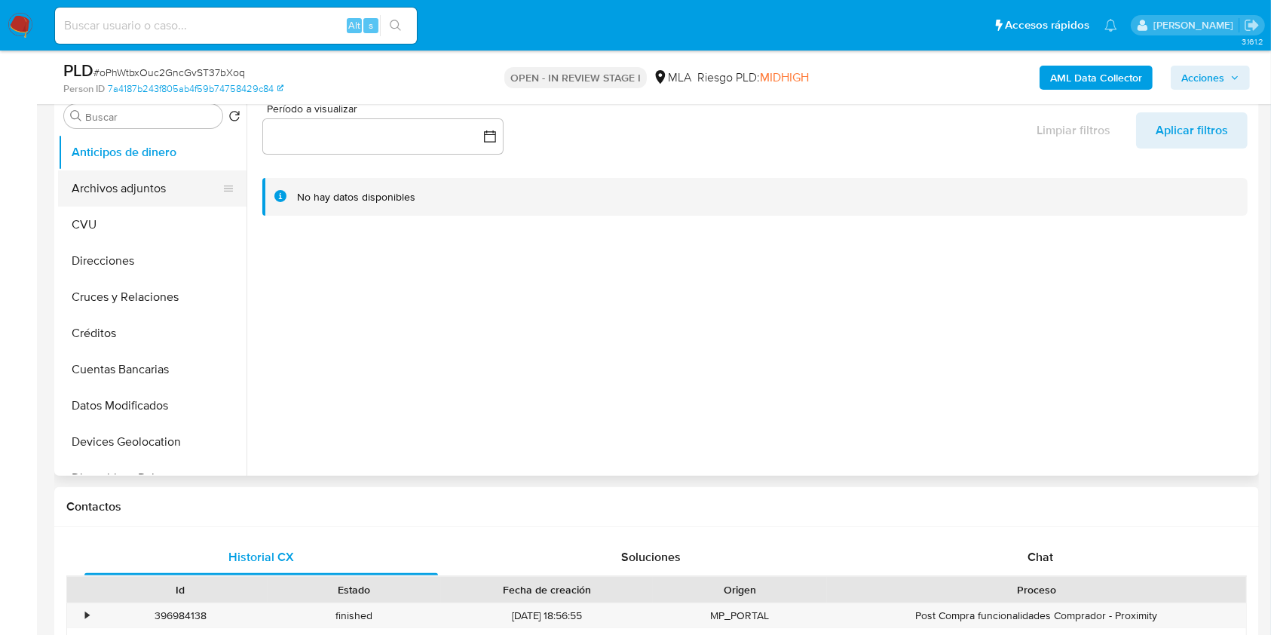
click at [121, 194] on button "Archivos adjuntos" at bounding box center [146, 188] width 176 height 36
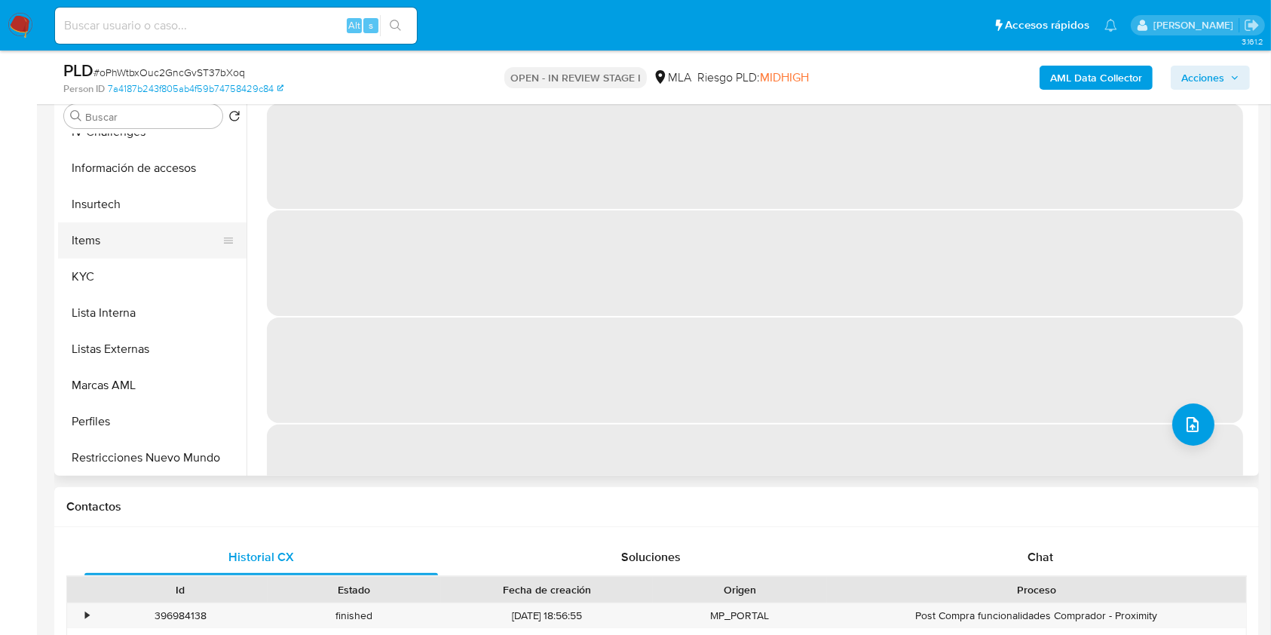
scroll to position [603, 0]
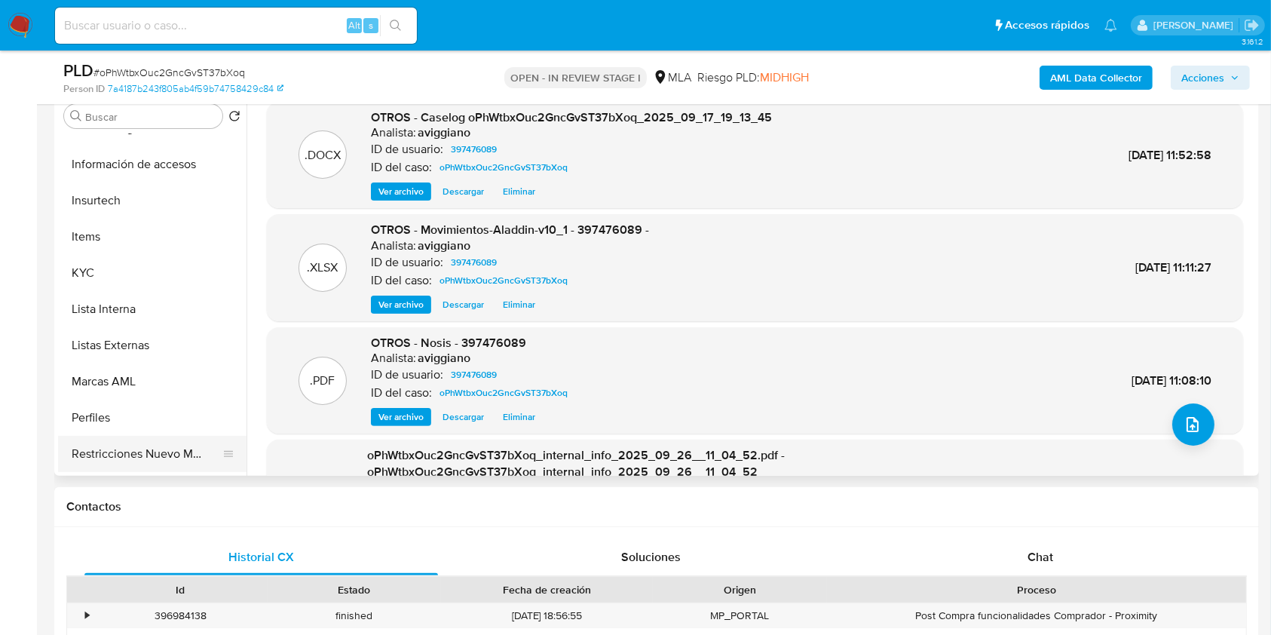
click at [151, 446] on button "Restricciones Nuevo Mundo" at bounding box center [146, 454] width 176 height 36
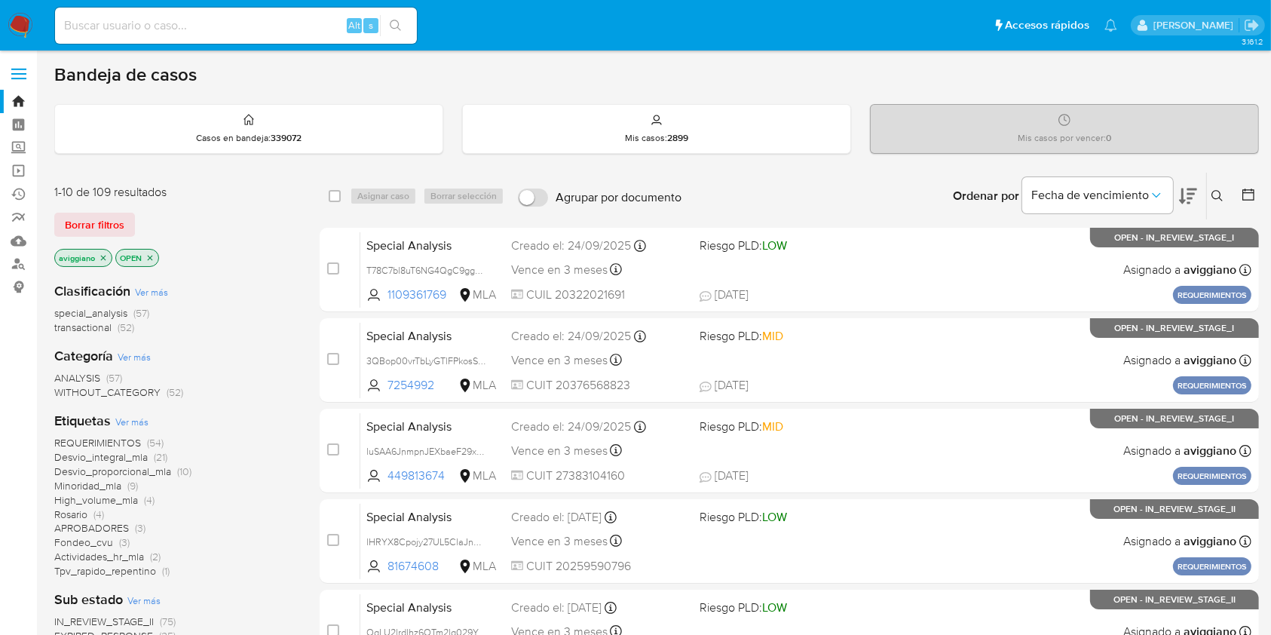
click at [100, 258] on icon "close-filter" at bounding box center [103, 257] width 9 height 9
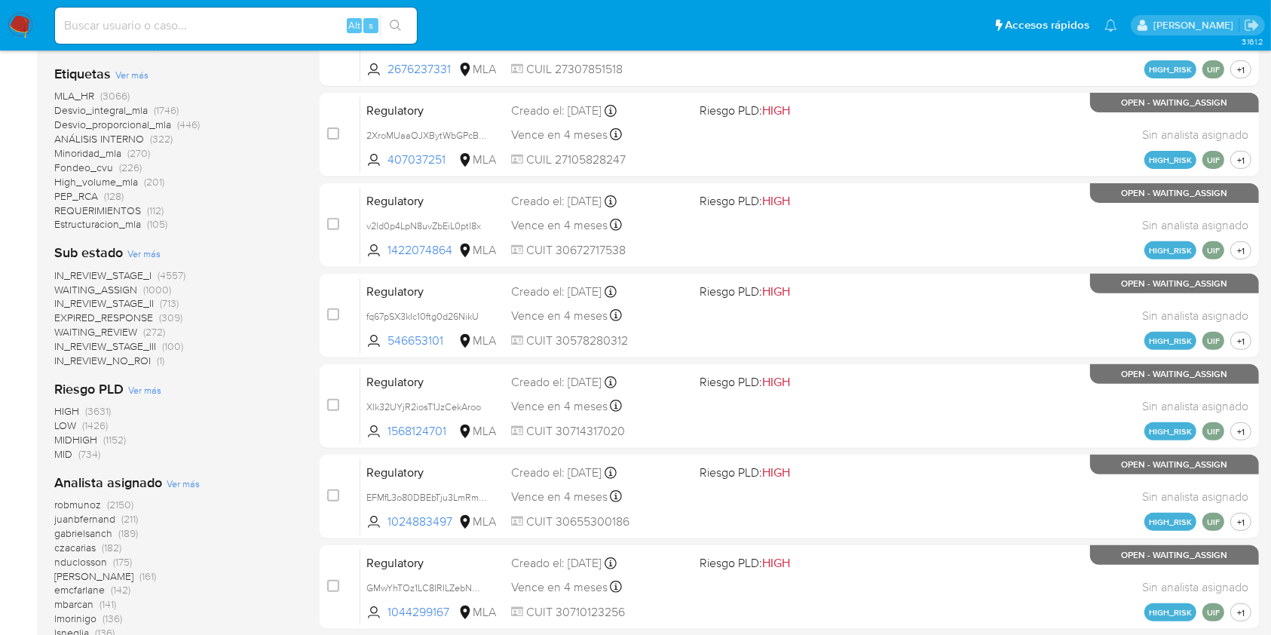
scroll to position [688, 0]
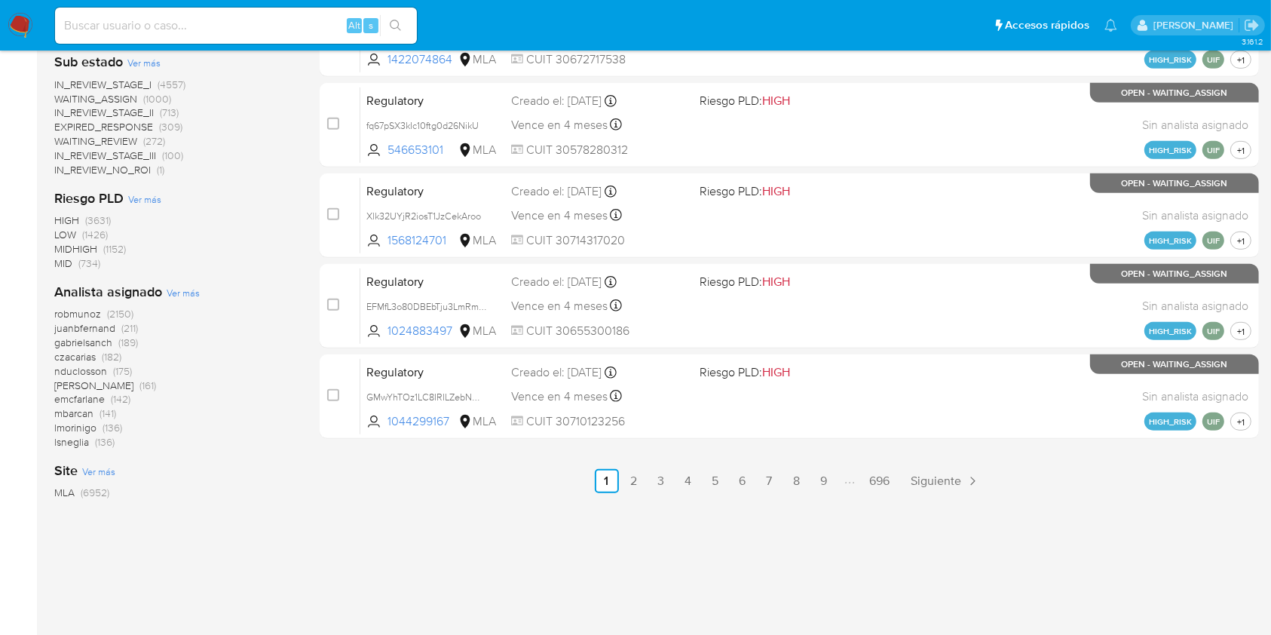
click at [189, 291] on span "Ver más" at bounding box center [183, 293] width 33 height 14
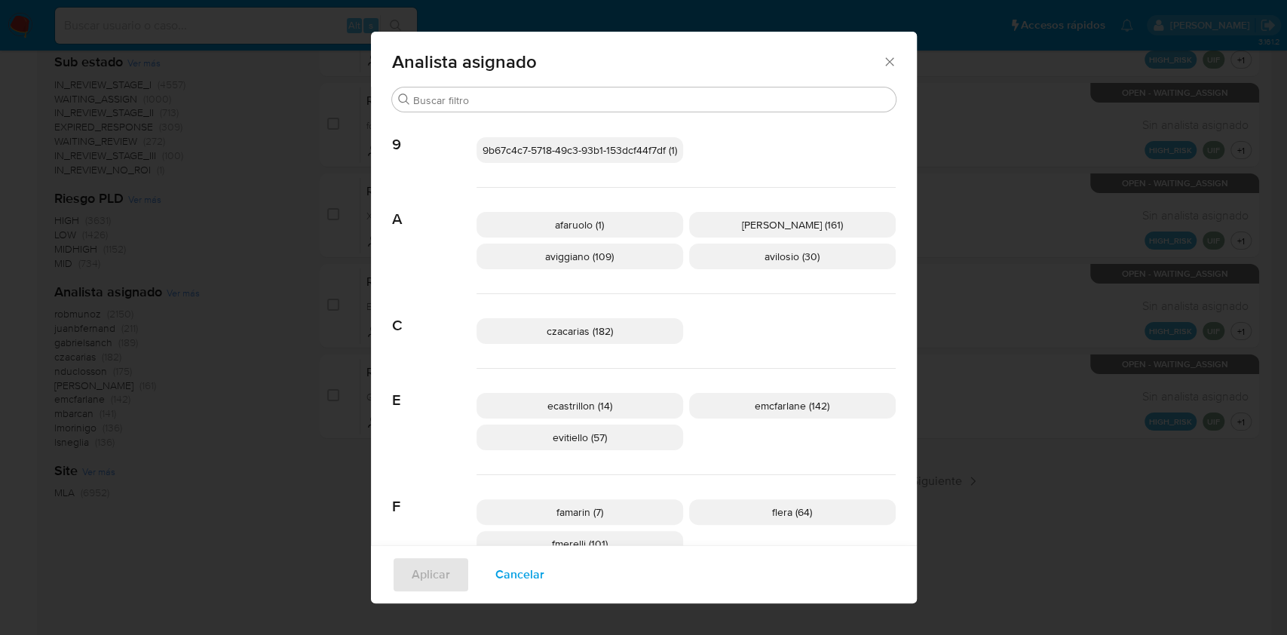
click at [885, 63] on icon "Cerrar" at bounding box center [889, 61] width 8 height 8
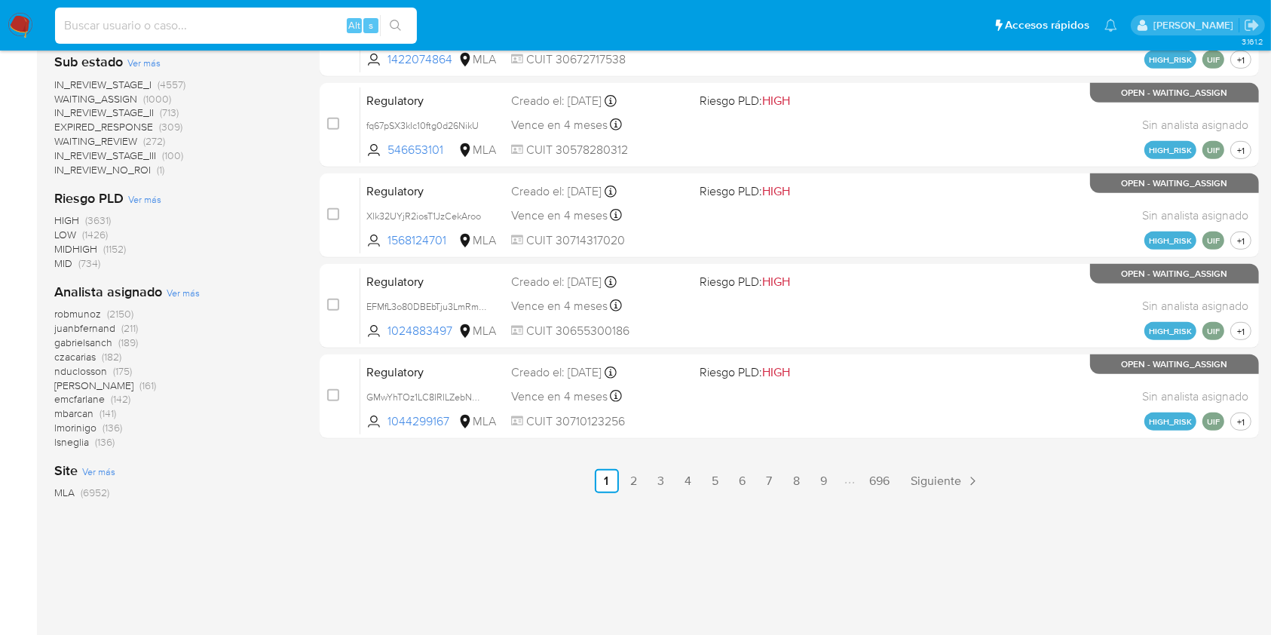
paste input "BlAzAjiJrdOUGHiyrZwEK4KL"
type input "BlAzAjiJrdOUGHiyrZwEK4KL"
click at [400, 20] on icon "search-icon" at bounding box center [396, 26] width 12 height 12
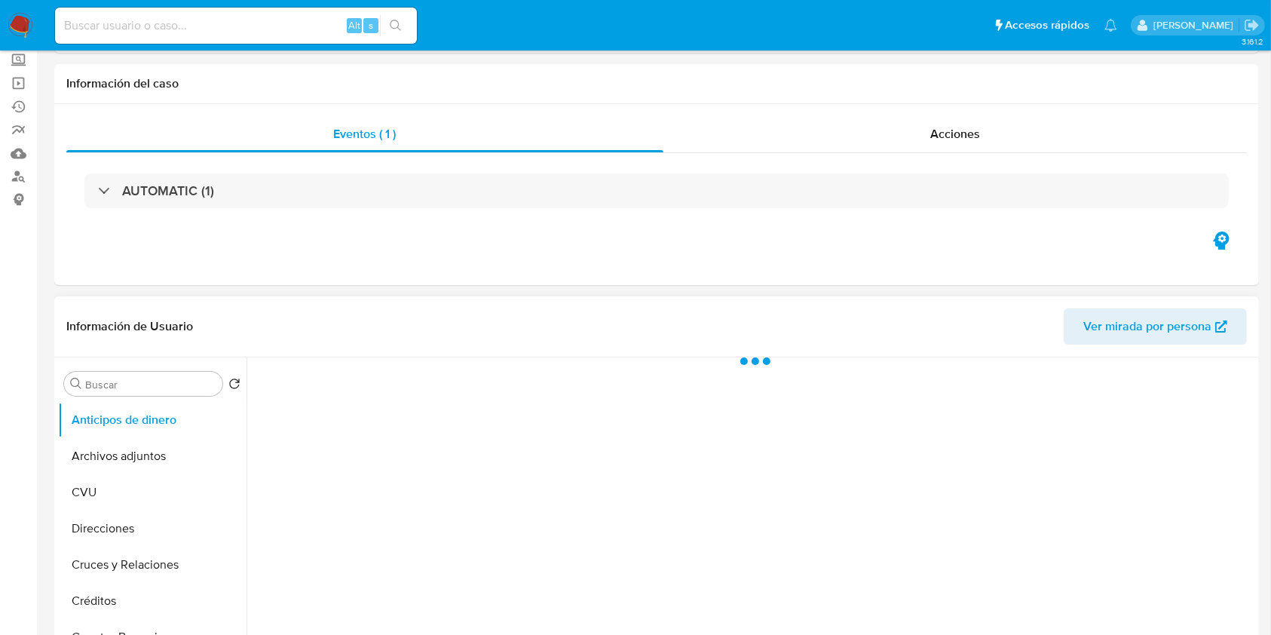
scroll to position [302, 0]
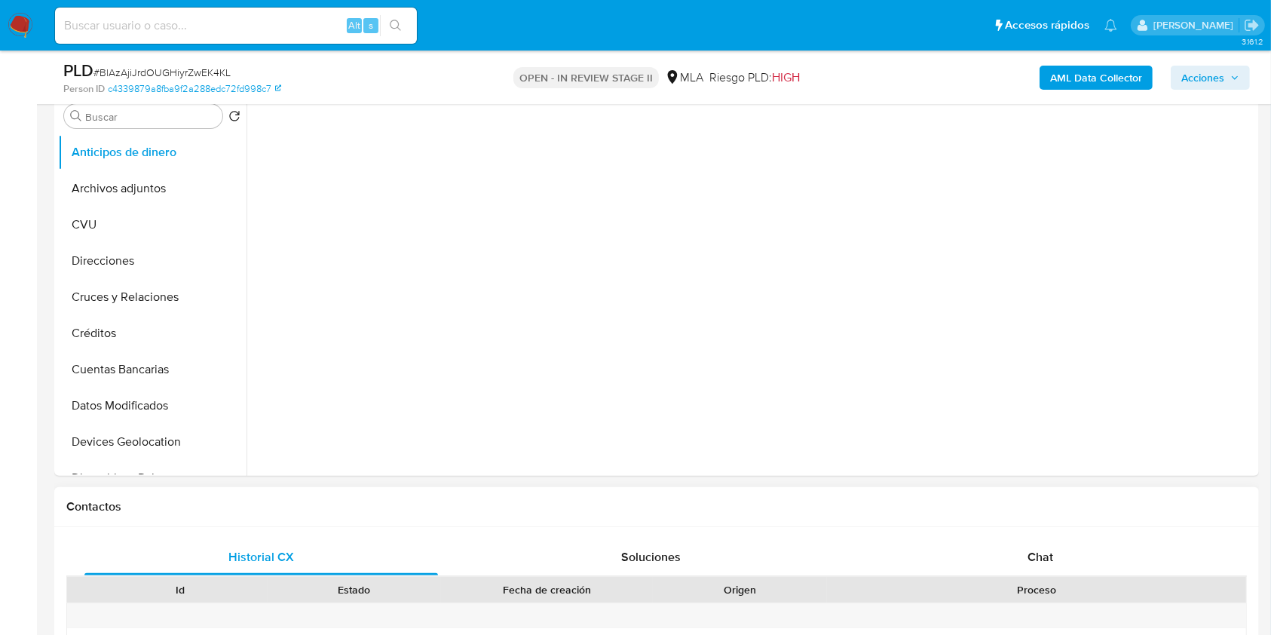
select select "10"
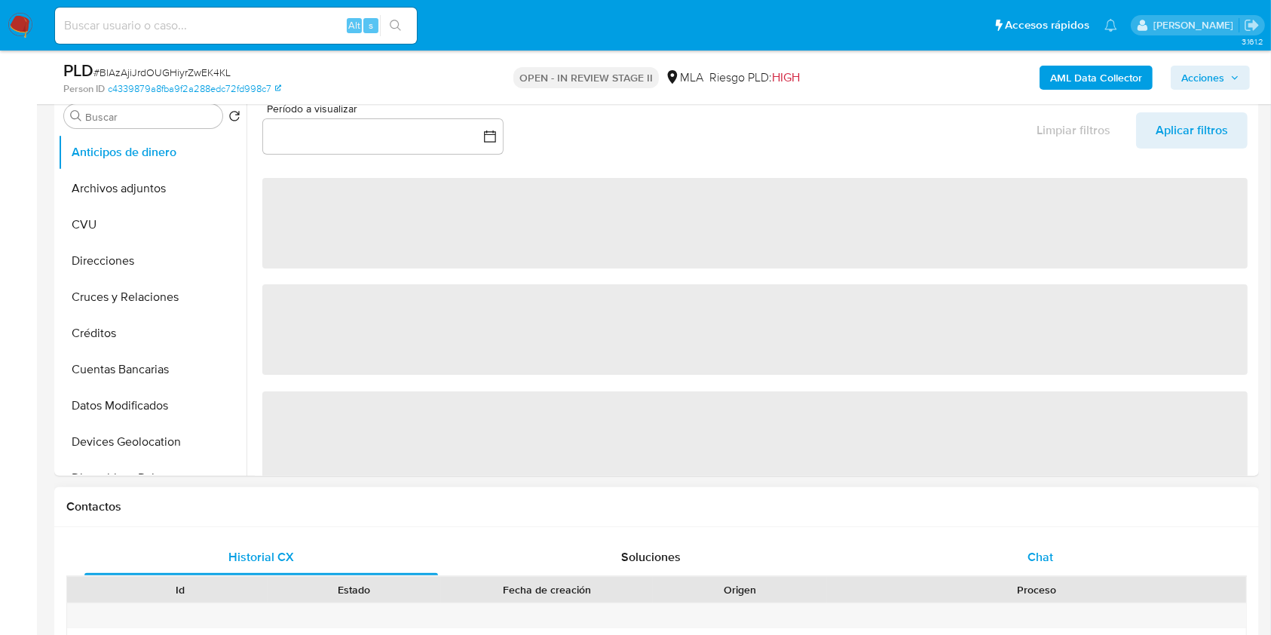
click at [982, 544] on div "Chat" at bounding box center [1041, 557] width 354 height 36
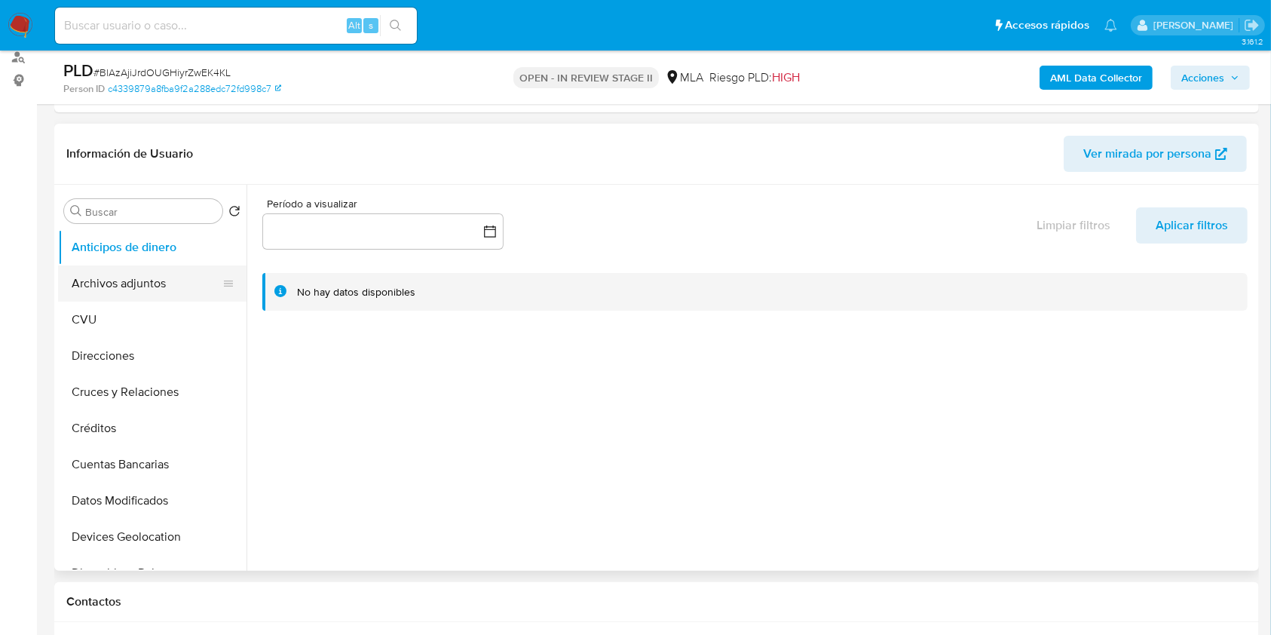
scroll to position [201, 0]
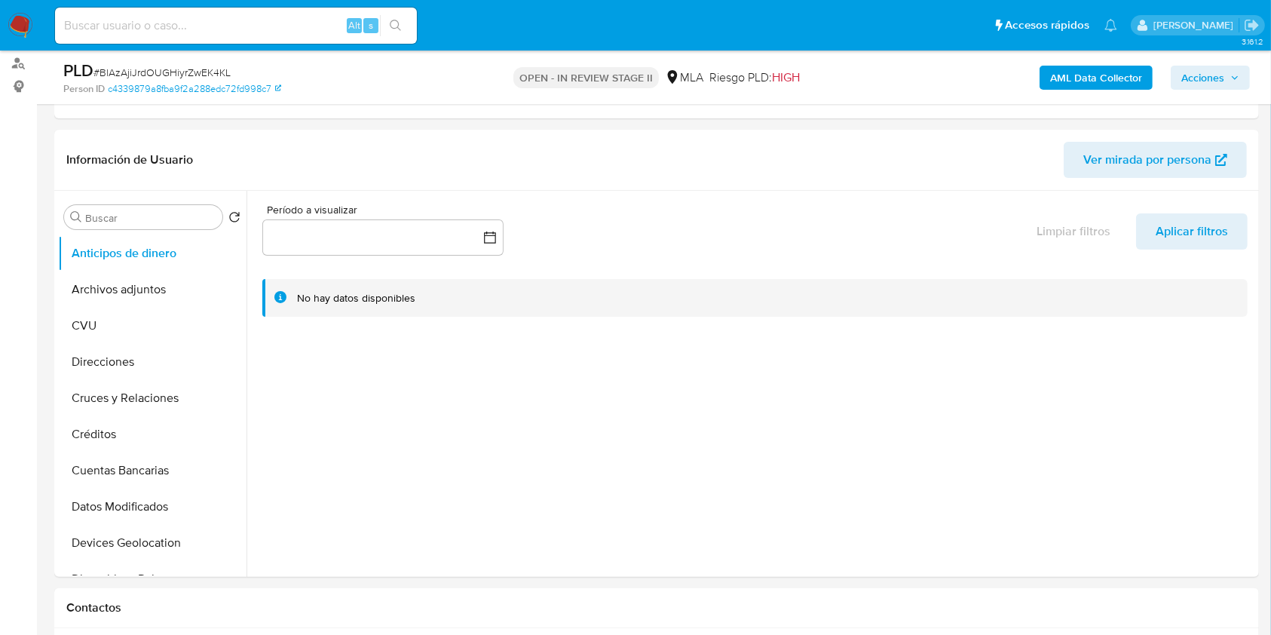
click at [1088, 85] on b "AML Data Collector" at bounding box center [1096, 78] width 92 height 24
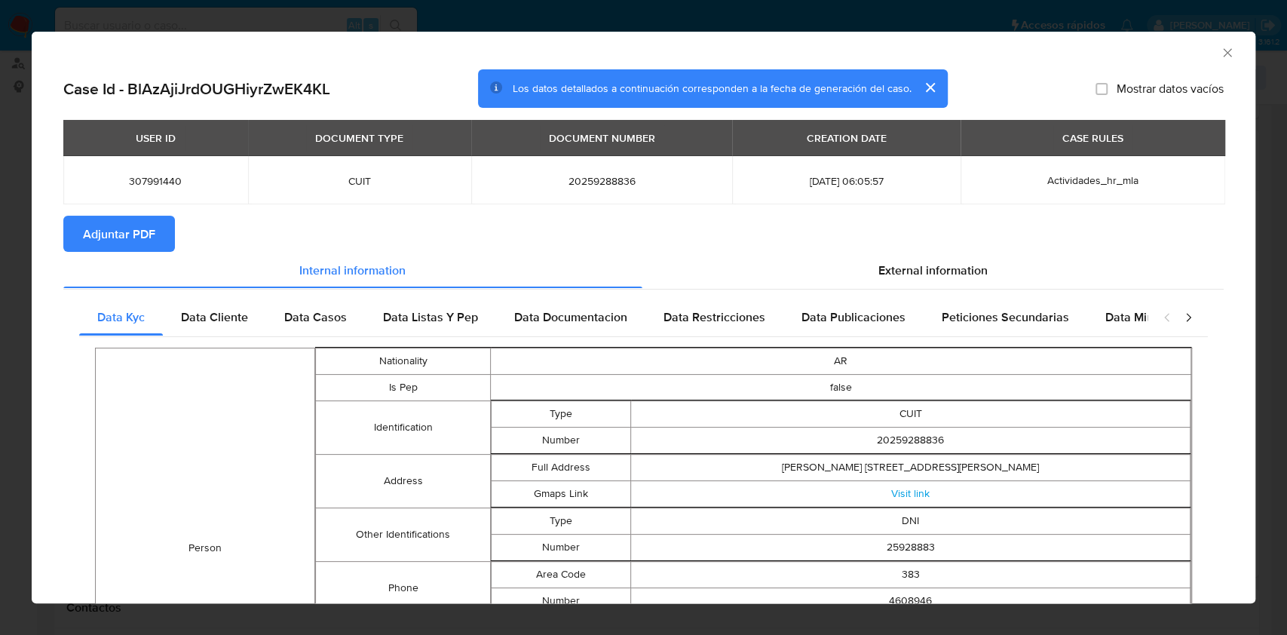
click at [98, 222] on span "Adjuntar PDF" at bounding box center [119, 233] width 72 height 33
click at [1220, 57] on icon "Cerrar ventana" at bounding box center [1227, 52] width 15 height 15
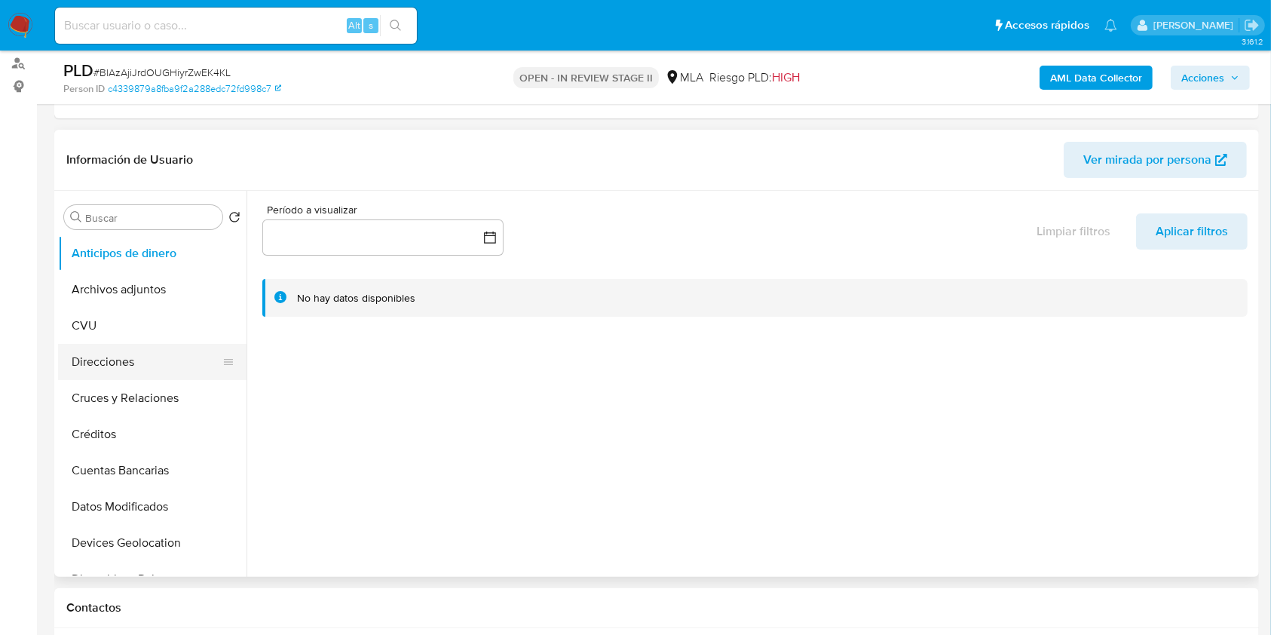
click at [147, 351] on button "Direcciones" at bounding box center [146, 362] width 176 height 36
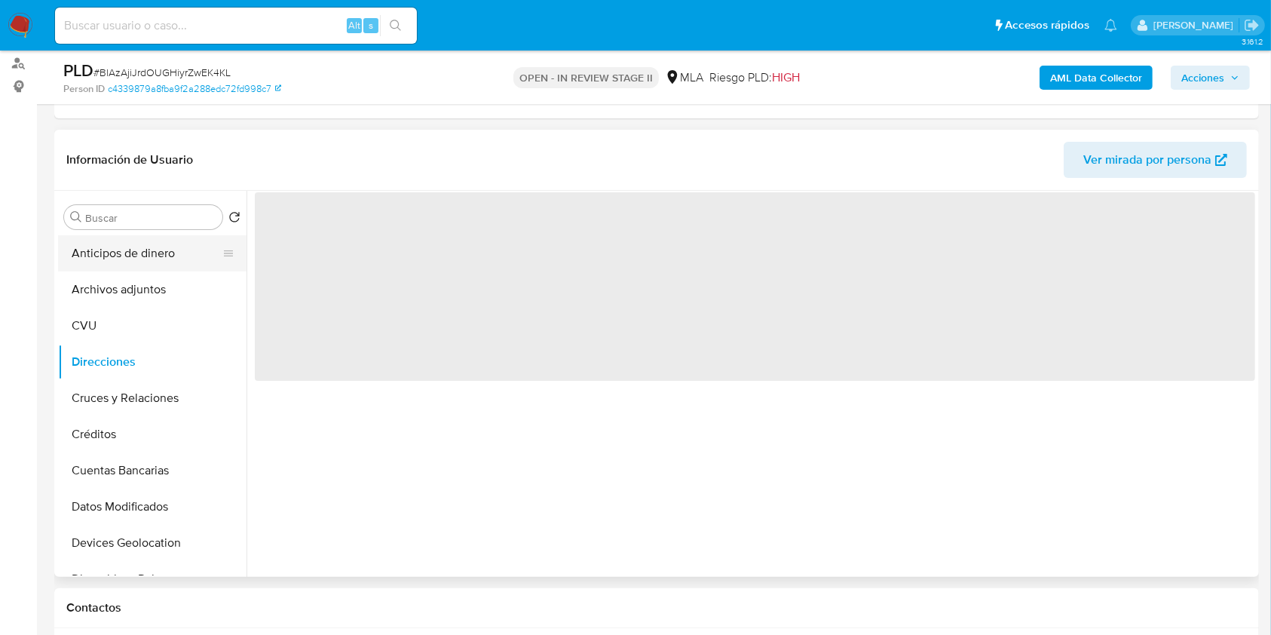
click at [122, 253] on button "Anticipos de dinero" at bounding box center [146, 253] width 176 height 36
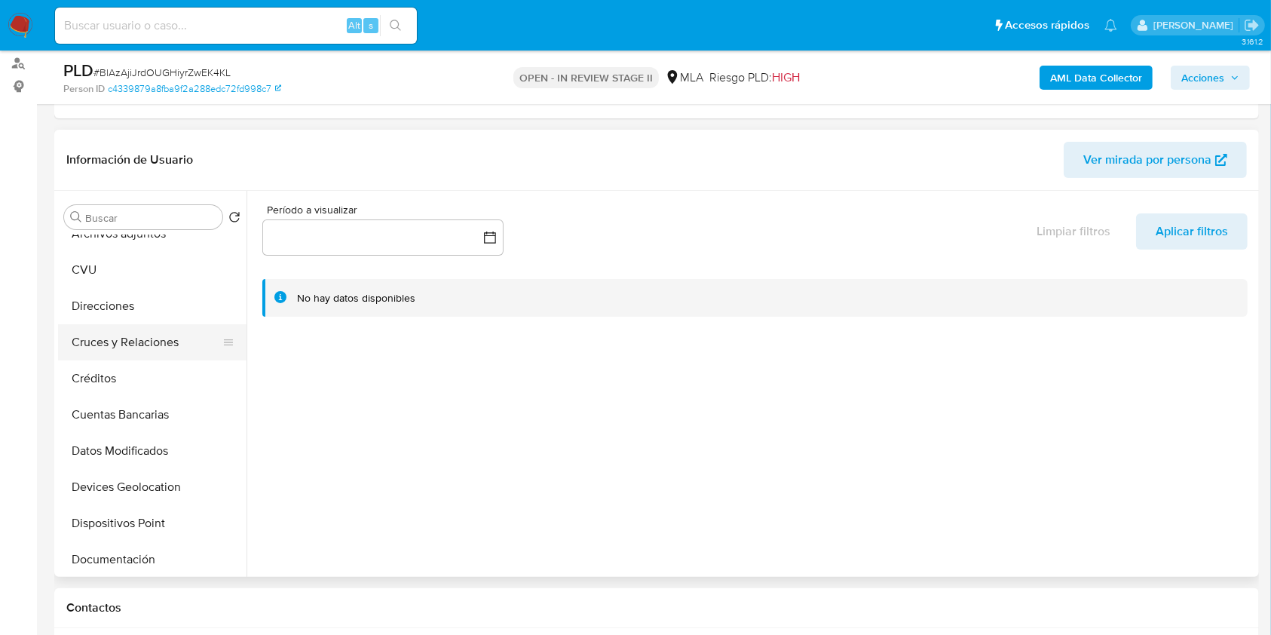
scroll to position [0, 0]
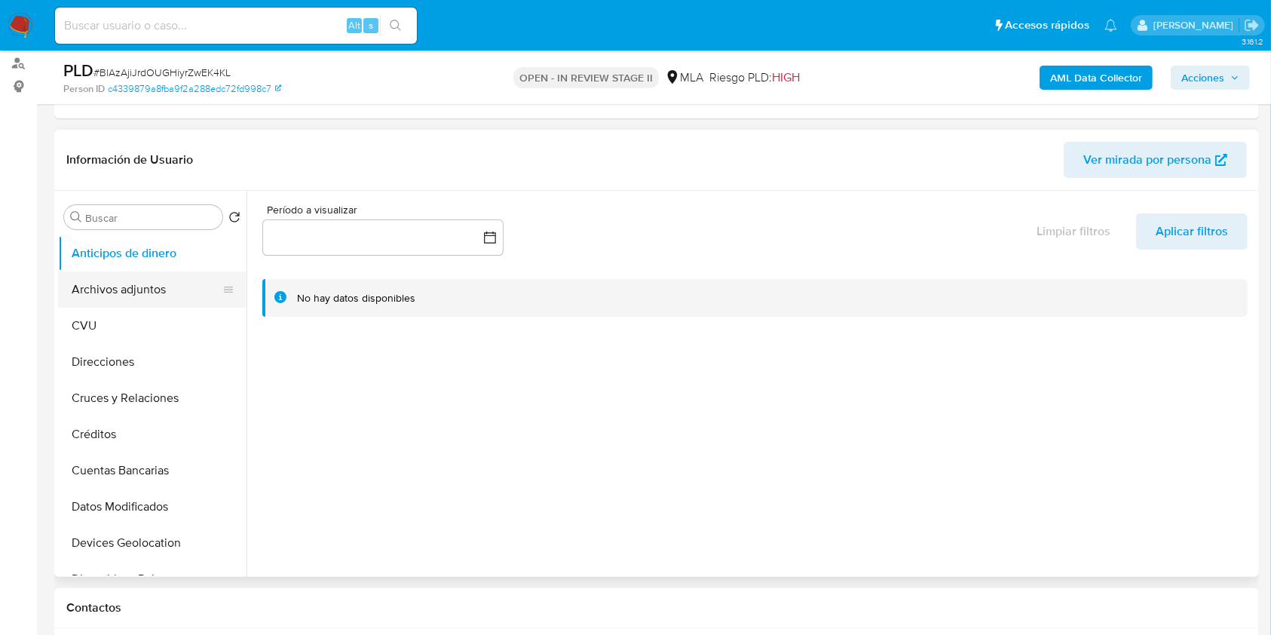
click at [130, 289] on button "Archivos adjuntos" at bounding box center [146, 289] width 176 height 36
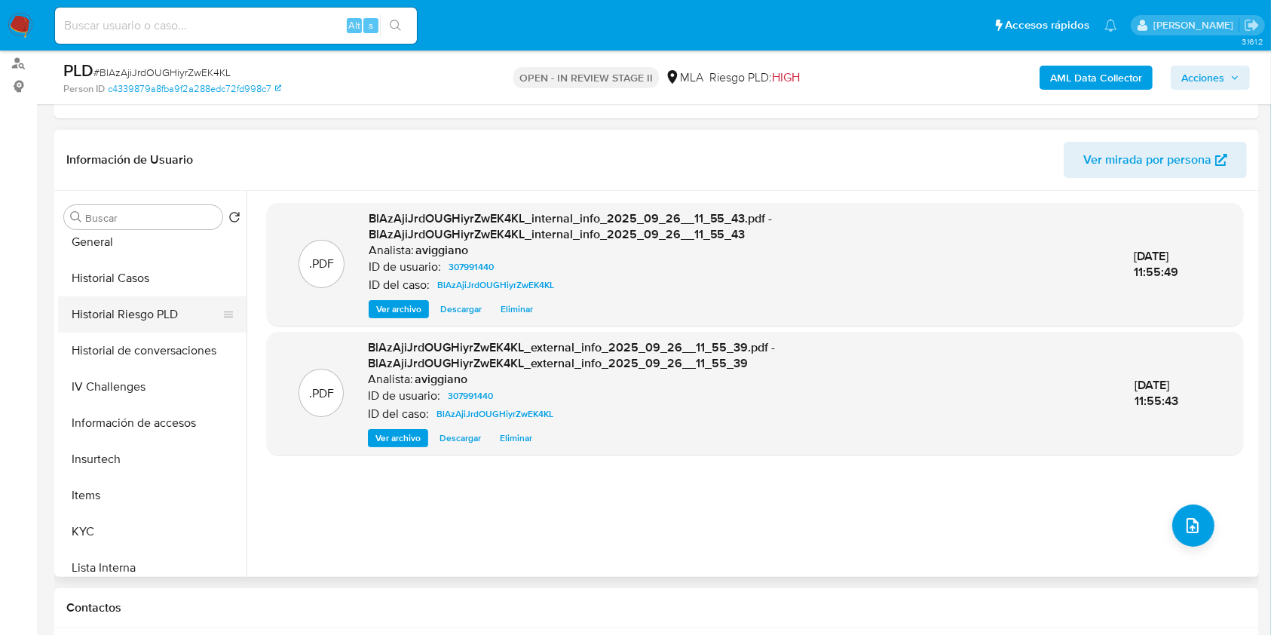
scroll to position [502, 0]
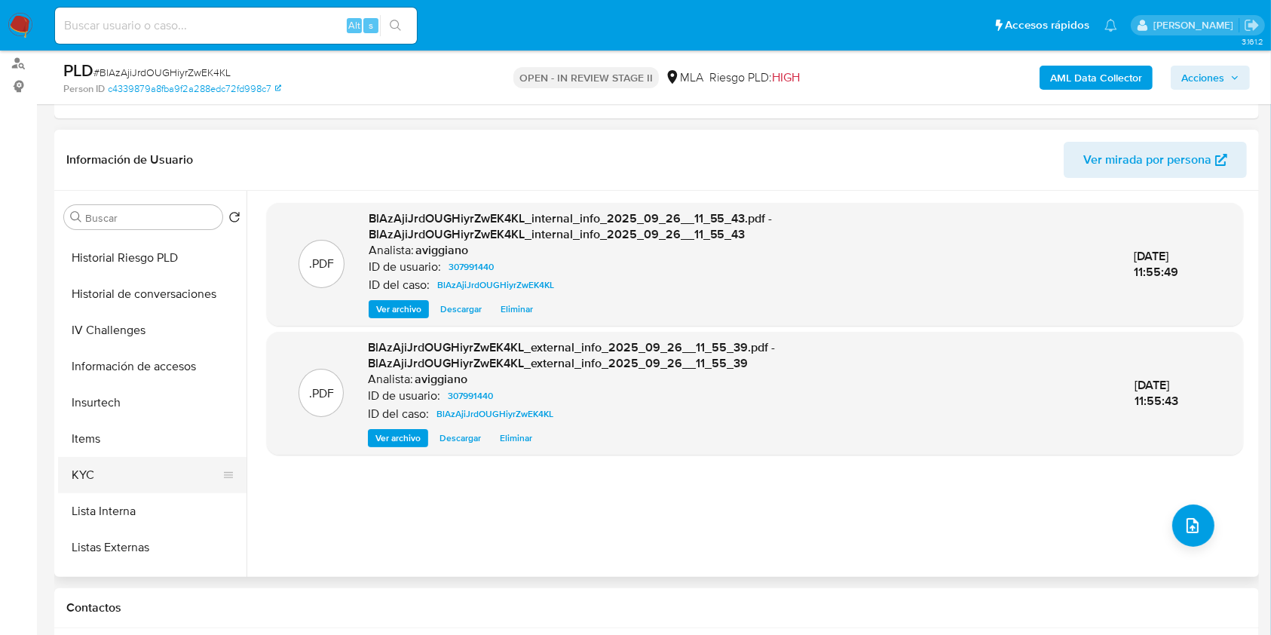
click at [107, 461] on button "KYC" at bounding box center [146, 475] width 176 height 36
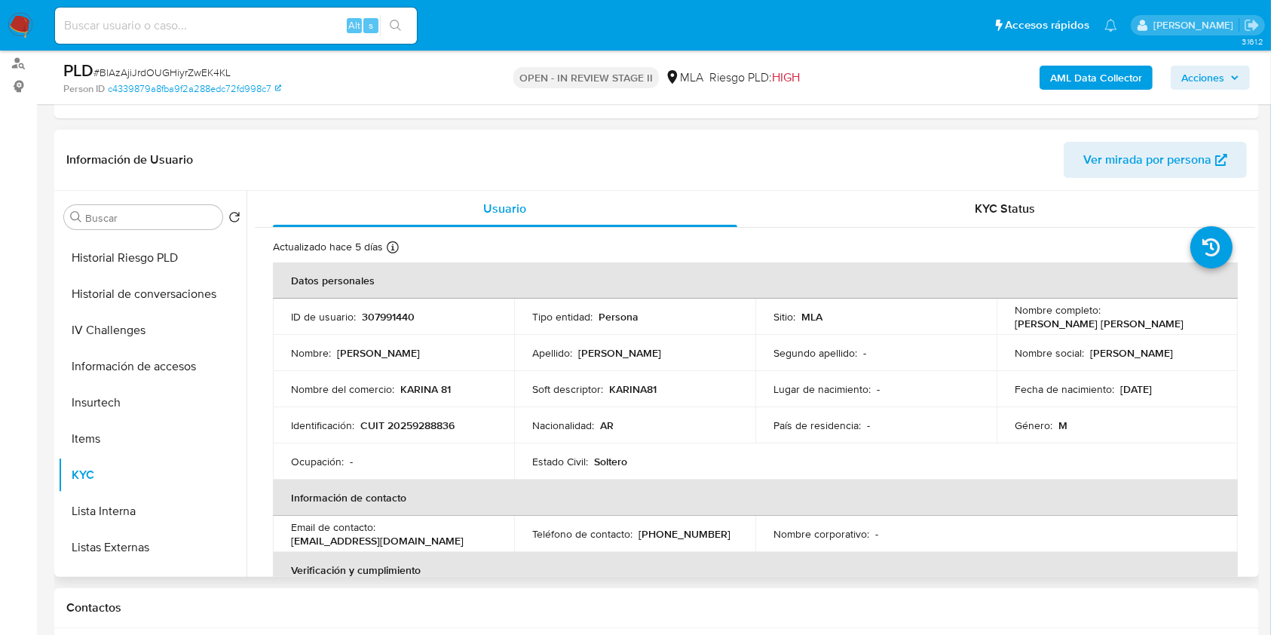
click at [397, 322] on p "307991440" at bounding box center [388, 317] width 53 height 14
click at [421, 435] on td "Identificación : CUIT 20259288836" at bounding box center [393, 425] width 241 height 36
click at [422, 427] on p "CUIT 20259288836" at bounding box center [407, 425] width 94 height 14
copy p "20259288836"
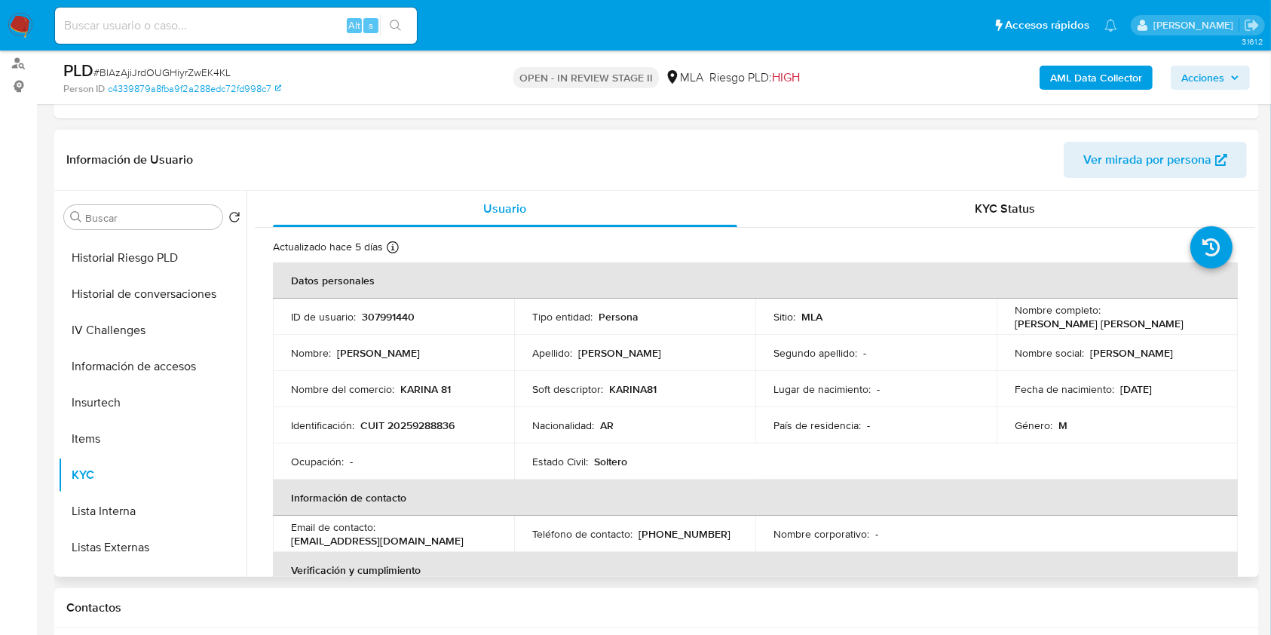
click at [384, 325] on td "ID de usuario : 307991440" at bounding box center [393, 317] width 241 height 36
click at [384, 324] on td "ID de usuario : 307991440" at bounding box center [393, 317] width 241 height 36
click at [385, 322] on p "307991440" at bounding box center [388, 317] width 53 height 14
click at [385, 320] on p "307991440" at bounding box center [388, 317] width 53 height 14
copy p "307991440"
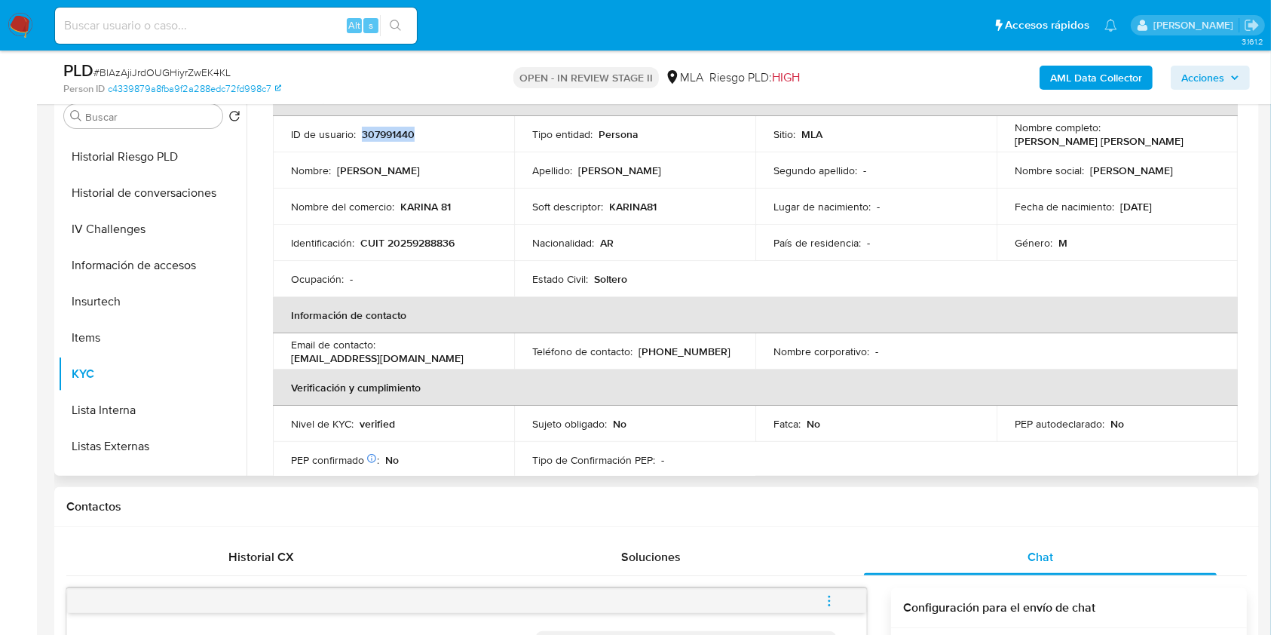
scroll to position [0, 0]
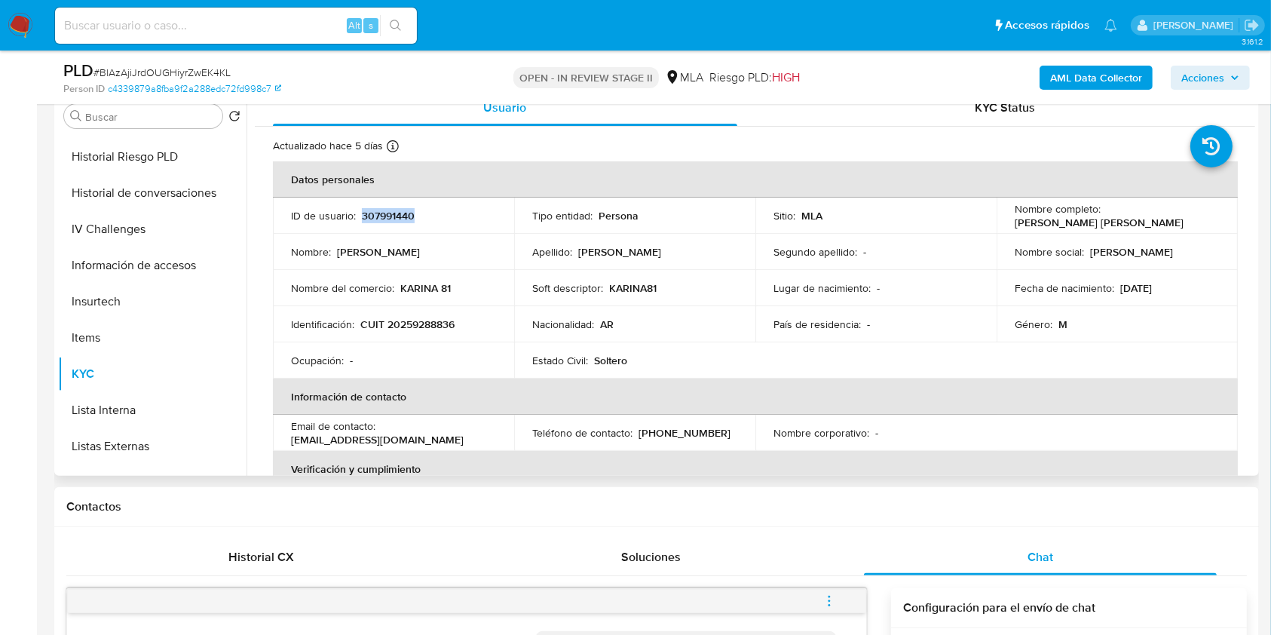
copy p "307991440"
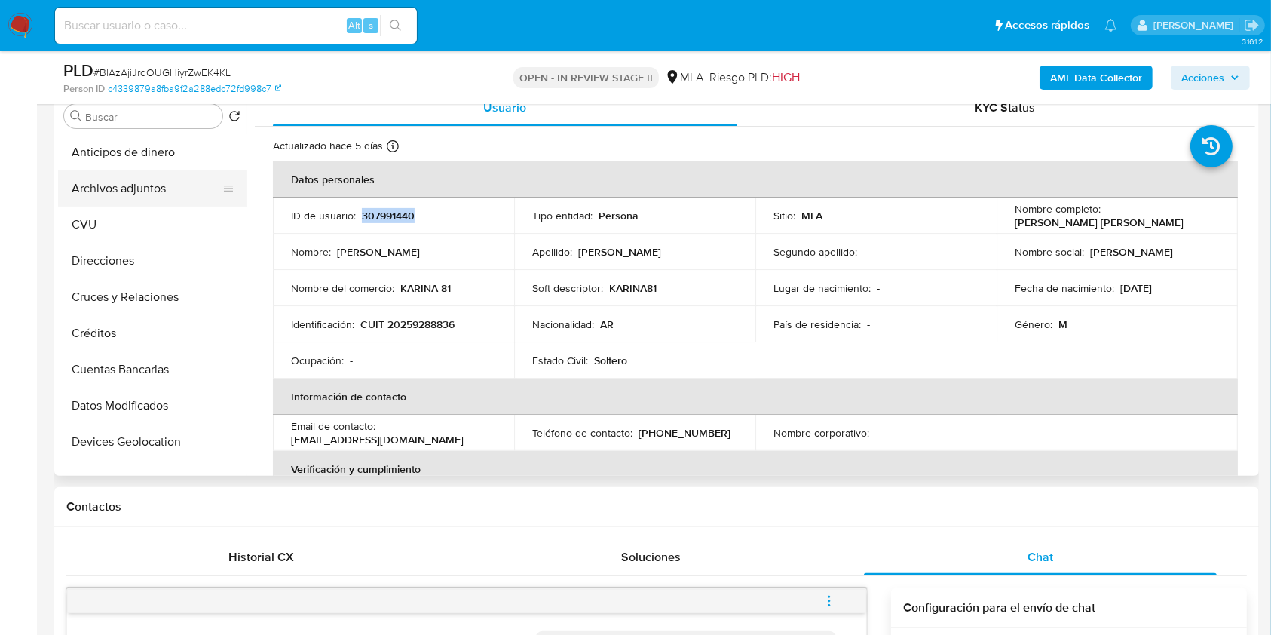
click at [133, 197] on button "Archivos adjuntos" at bounding box center [146, 188] width 176 height 36
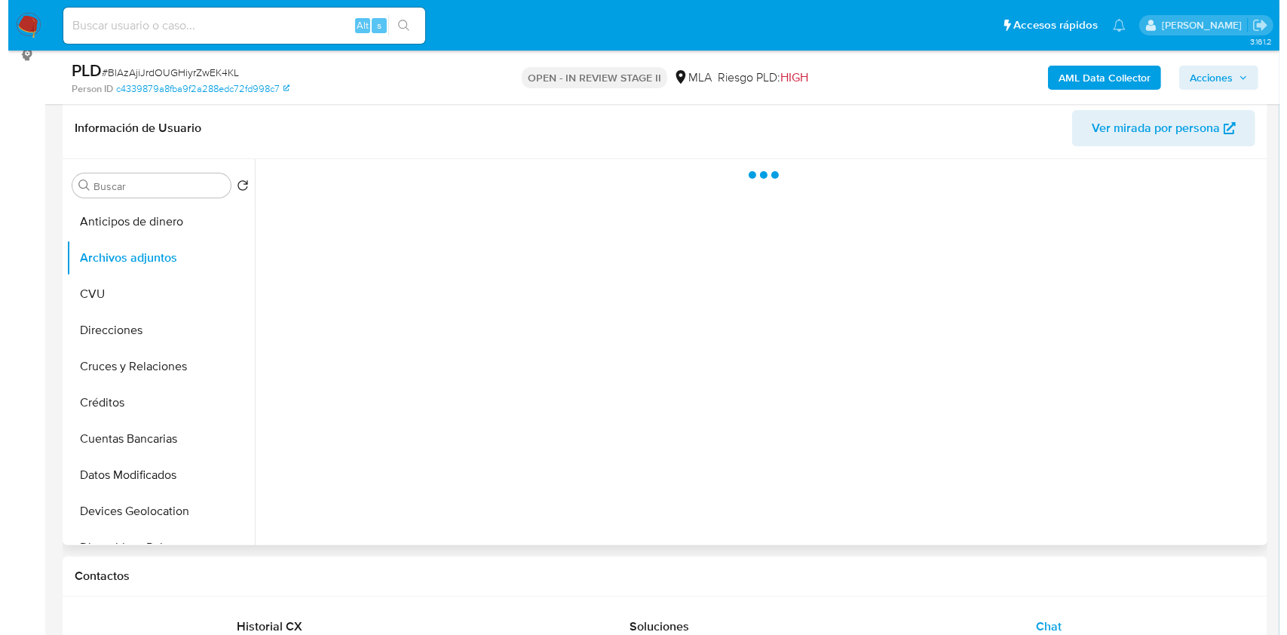
scroll to position [201, 0]
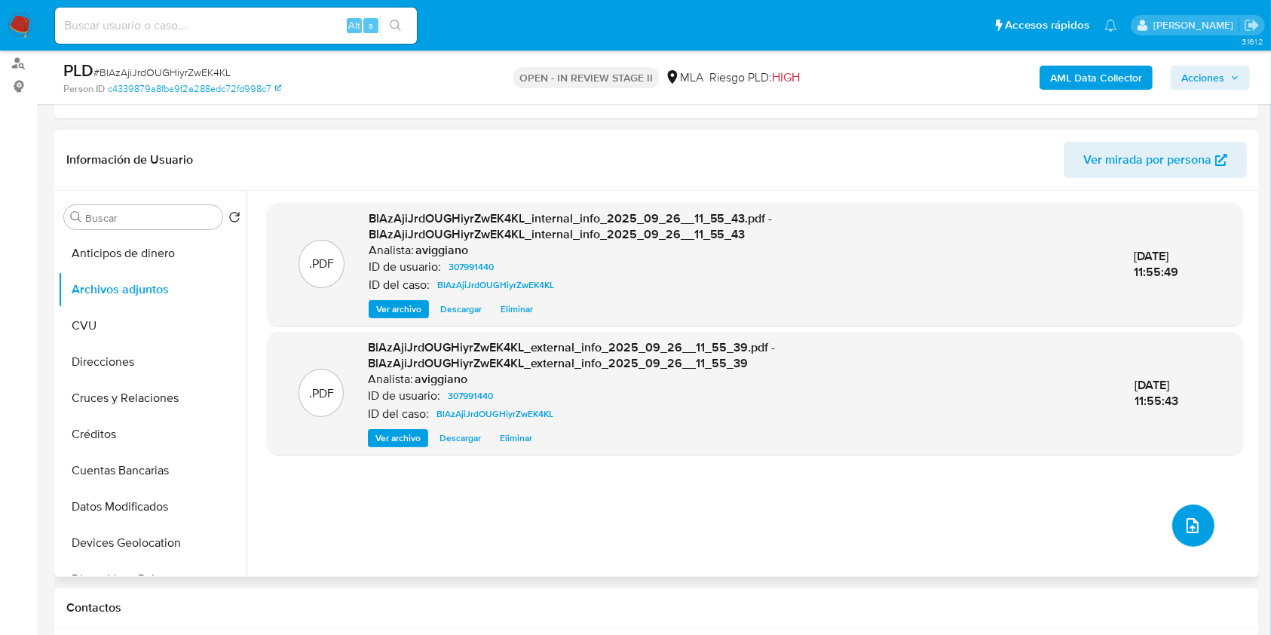
click at [1189, 518] on icon "upload-file" at bounding box center [1193, 525] width 12 height 15
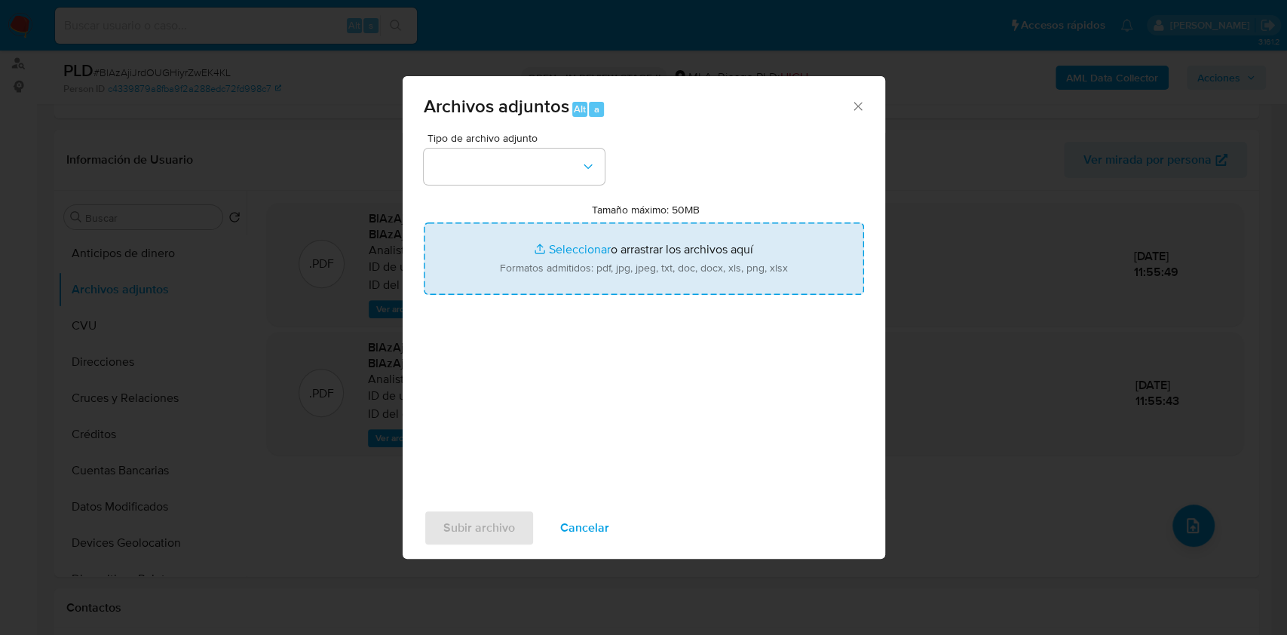
click at [762, 254] on input "Tamaño máximo: 50MB Seleccionar archivos" at bounding box center [644, 258] width 440 height 72
type input "C:\fakepath\Nosis - 307991440.pdf"
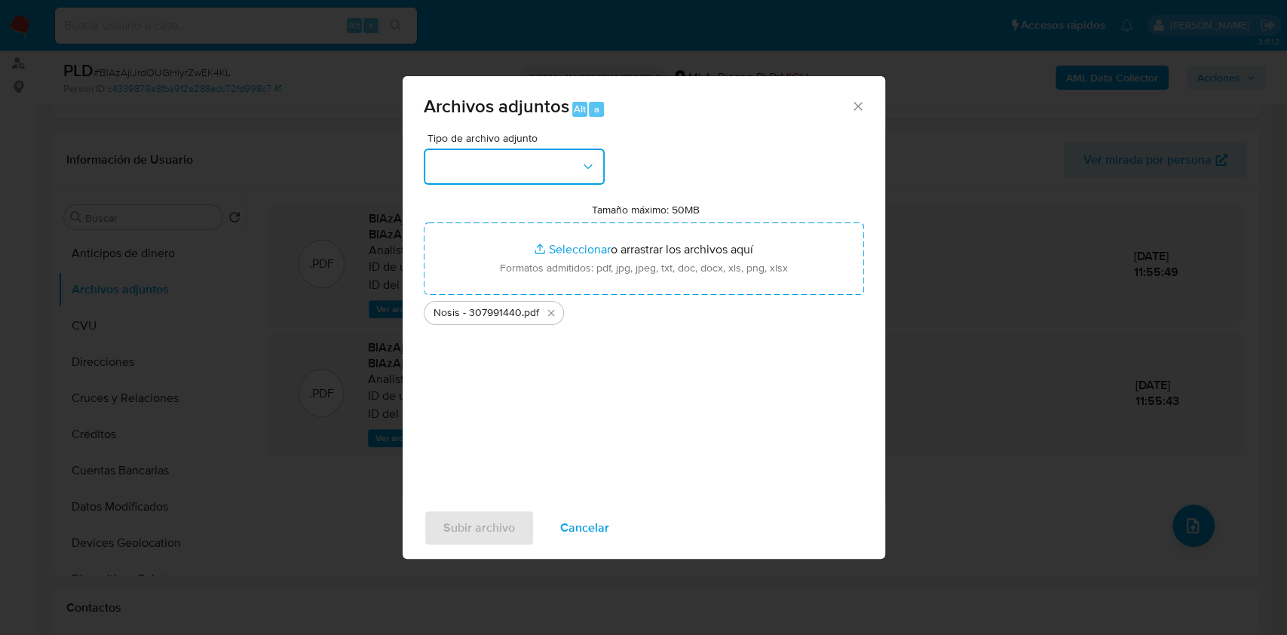
click at [511, 168] on button "button" at bounding box center [514, 167] width 181 height 36
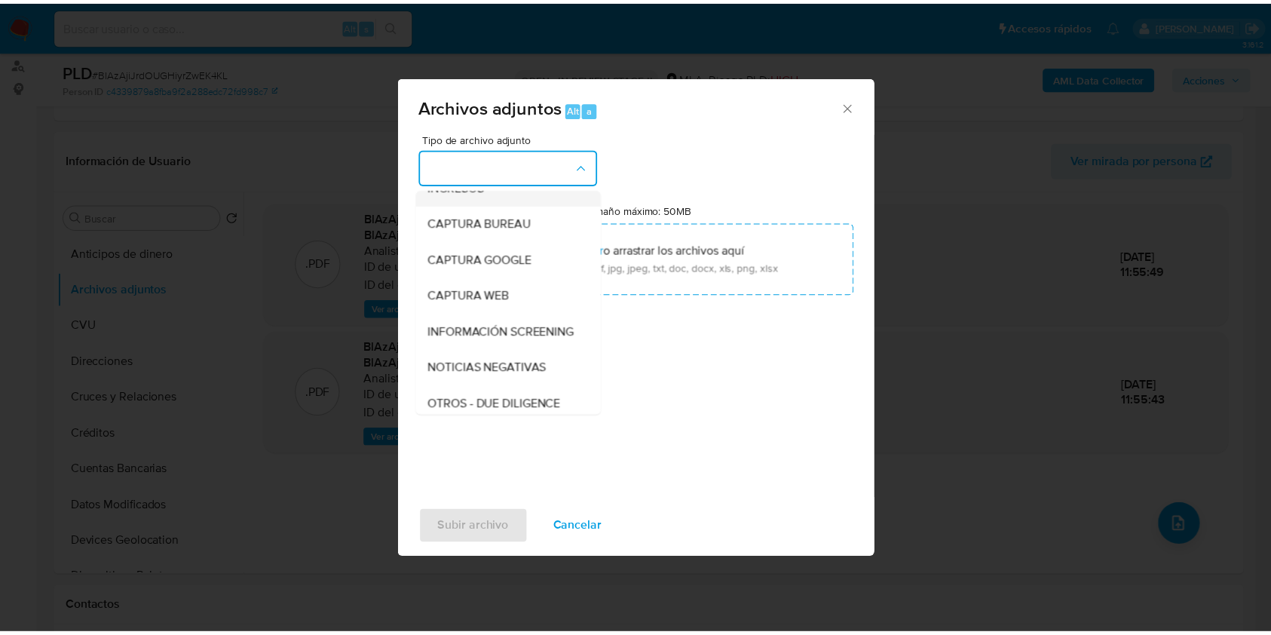
scroll to position [100, 0]
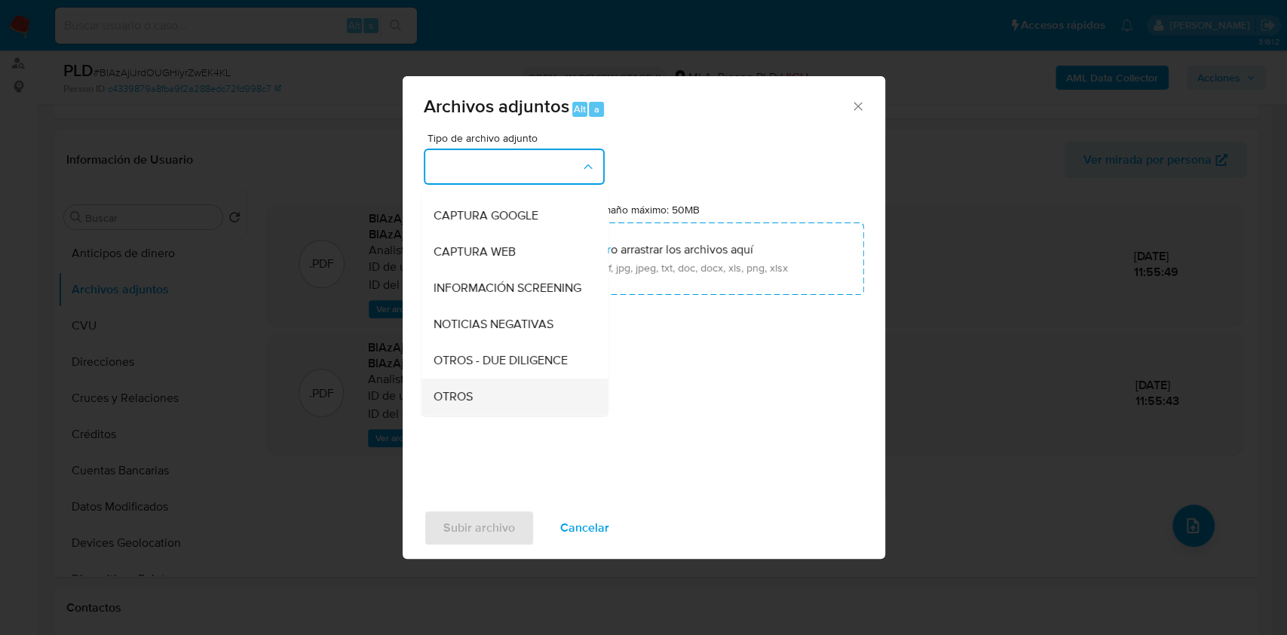
click at [485, 403] on div "OTROS" at bounding box center [510, 396] width 154 height 36
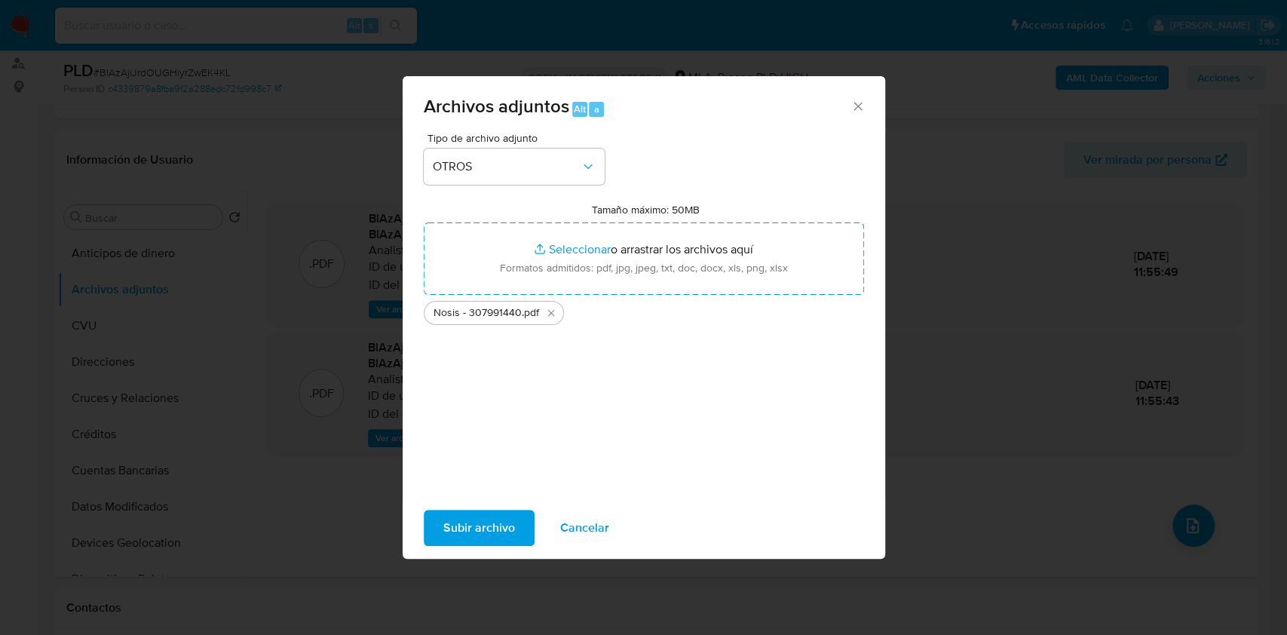
click at [487, 522] on span "Subir archivo" at bounding box center [479, 527] width 72 height 33
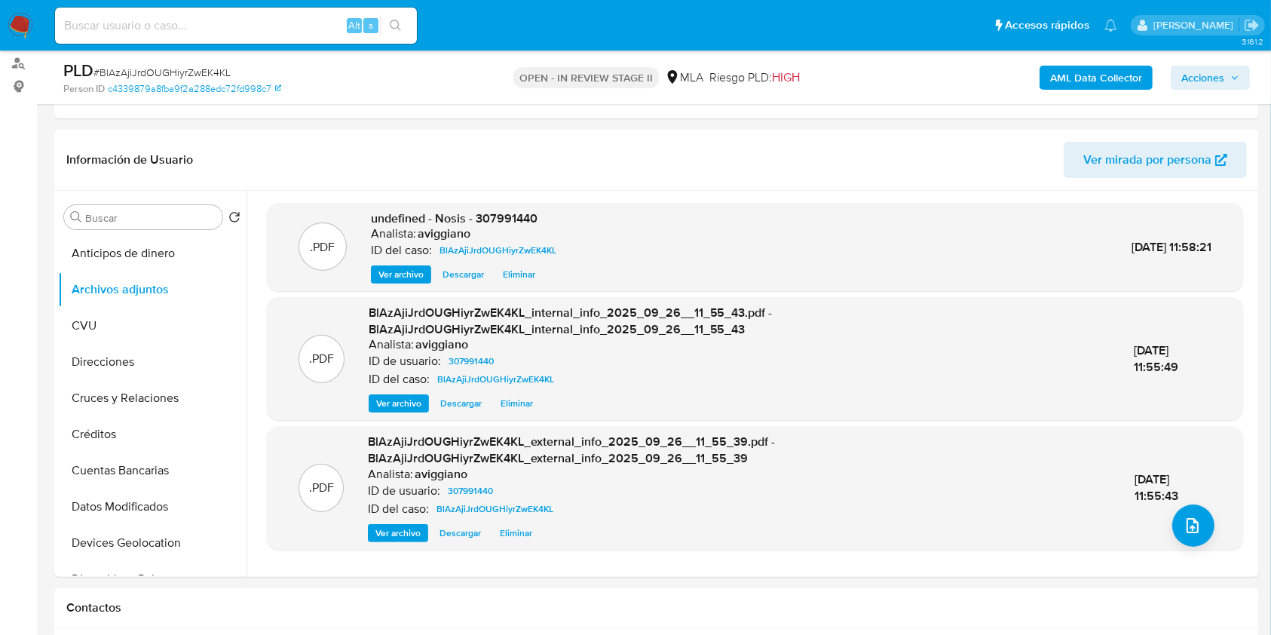
click at [498, 216] on span "undefined - Nosis - 307991440" at bounding box center [454, 218] width 167 height 17
copy span "307991440"
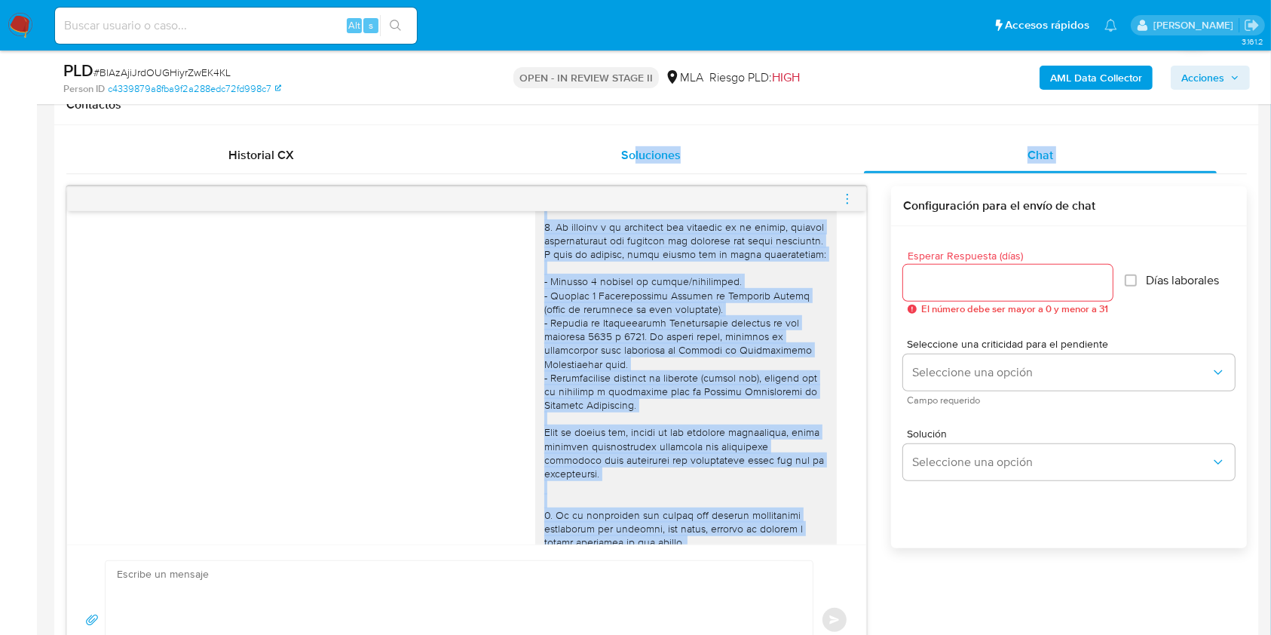
scroll to position [0, 0]
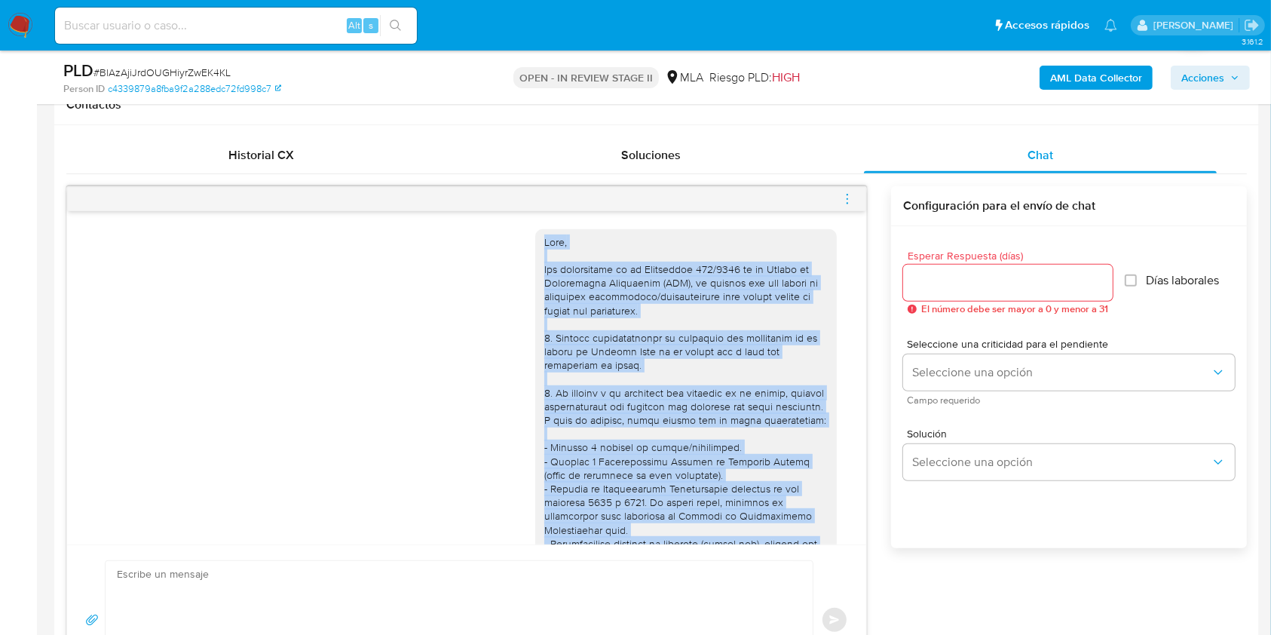
drag, startPoint x: 663, startPoint y: 476, endPoint x: 527, endPoint y: 238, distance: 274.5
click at [535, 238] on div "17/09/2025 14:26:46" at bounding box center [691, 632] width 312 height 826
copy div "Hola, Por disposición de la Resolución 200/2024 de la Unidad de Información Fin…"
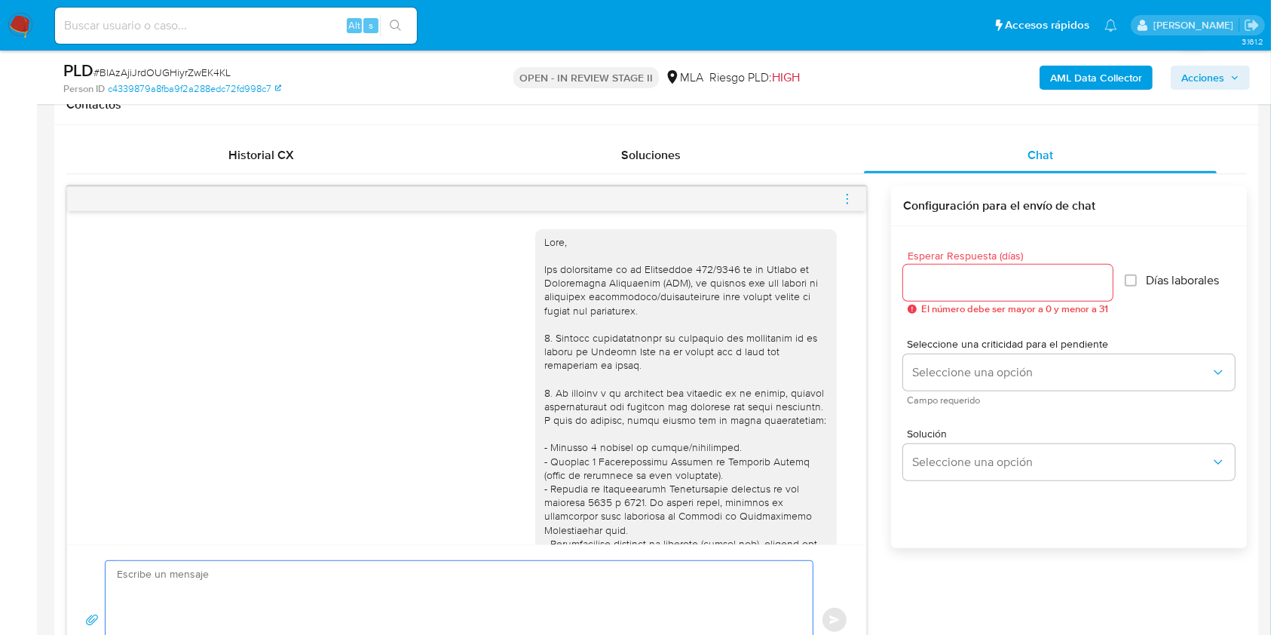
paste textarea "Hola, Por disposición de la Resolución 200/2024 de la Unidad de Información Fin…"
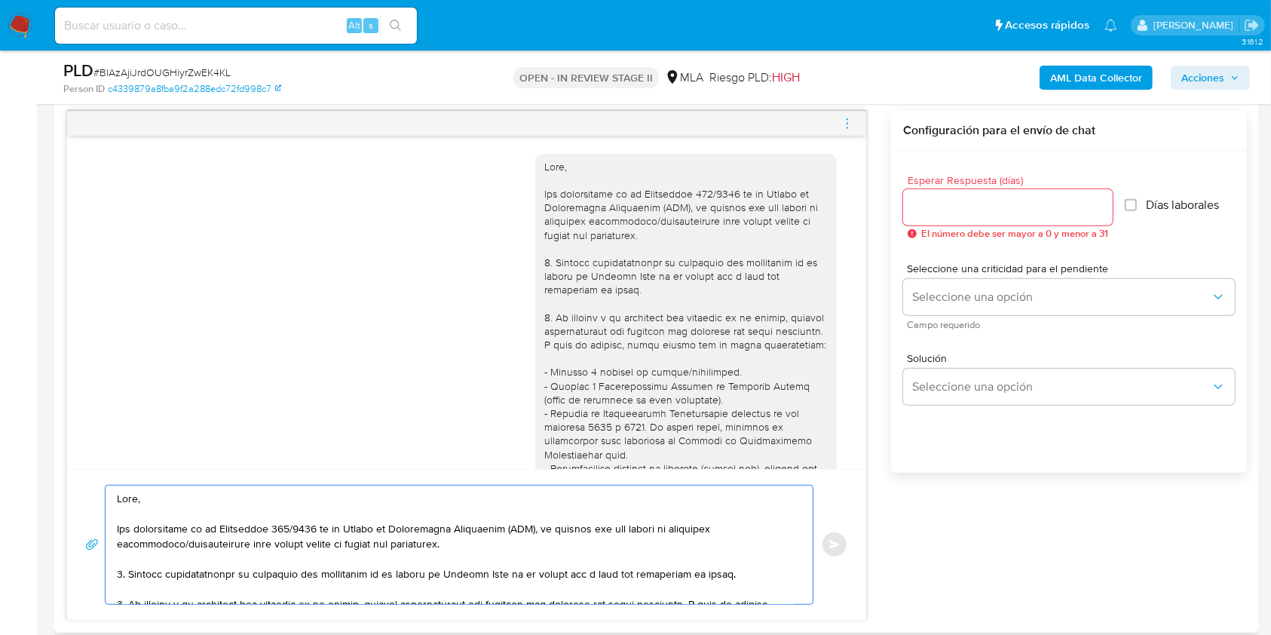
scroll to position [394, 0]
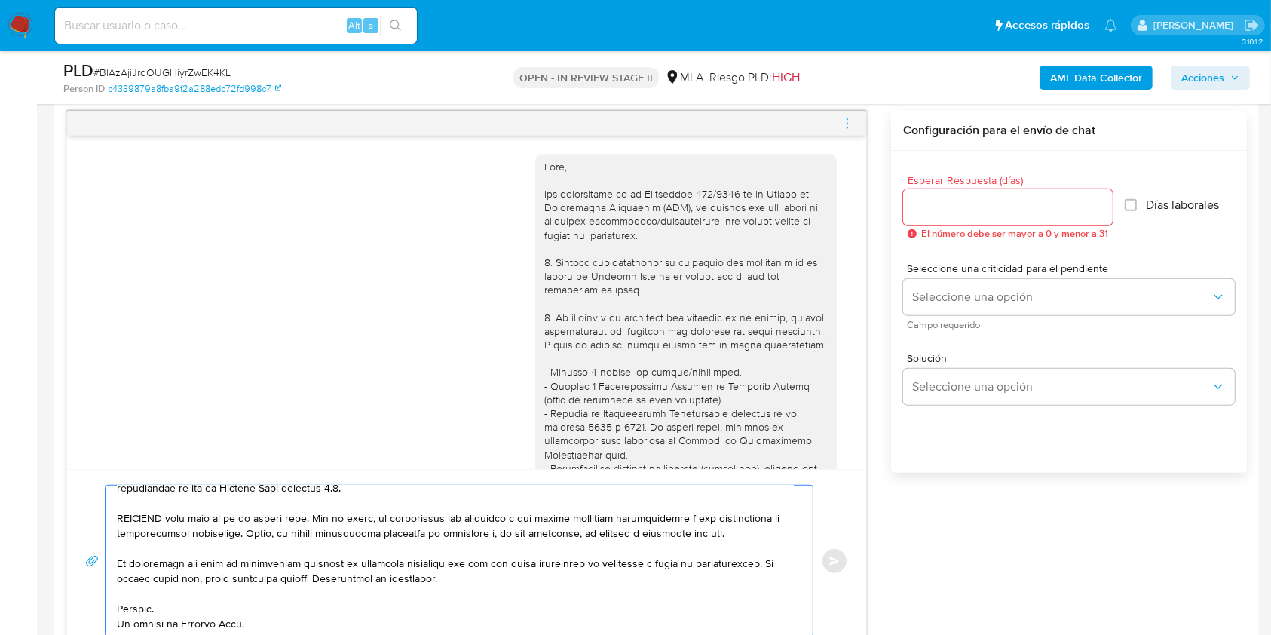
type textarea "Hola, Por disposición de la Resolución 200/2024 de la Unidad de Información Fin…"
click at [927, 201] on input "Esperar Respuesta (días)" at bounding box center [1008, 208] width 210 height 20
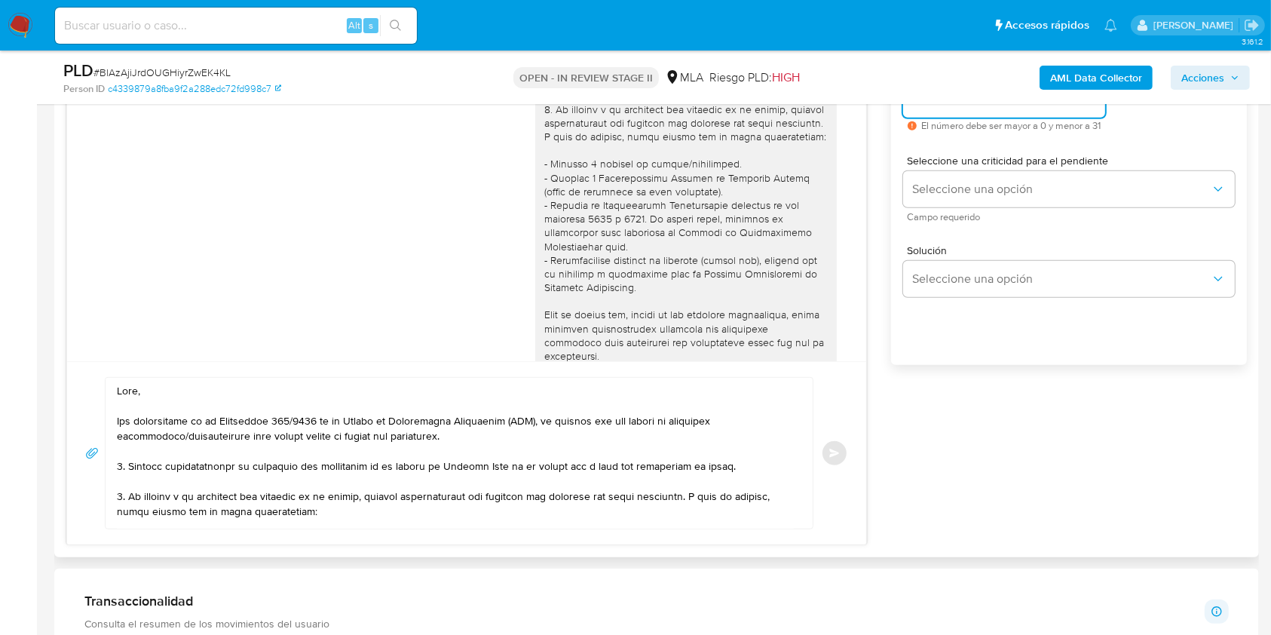
scroll to position [779, 0]
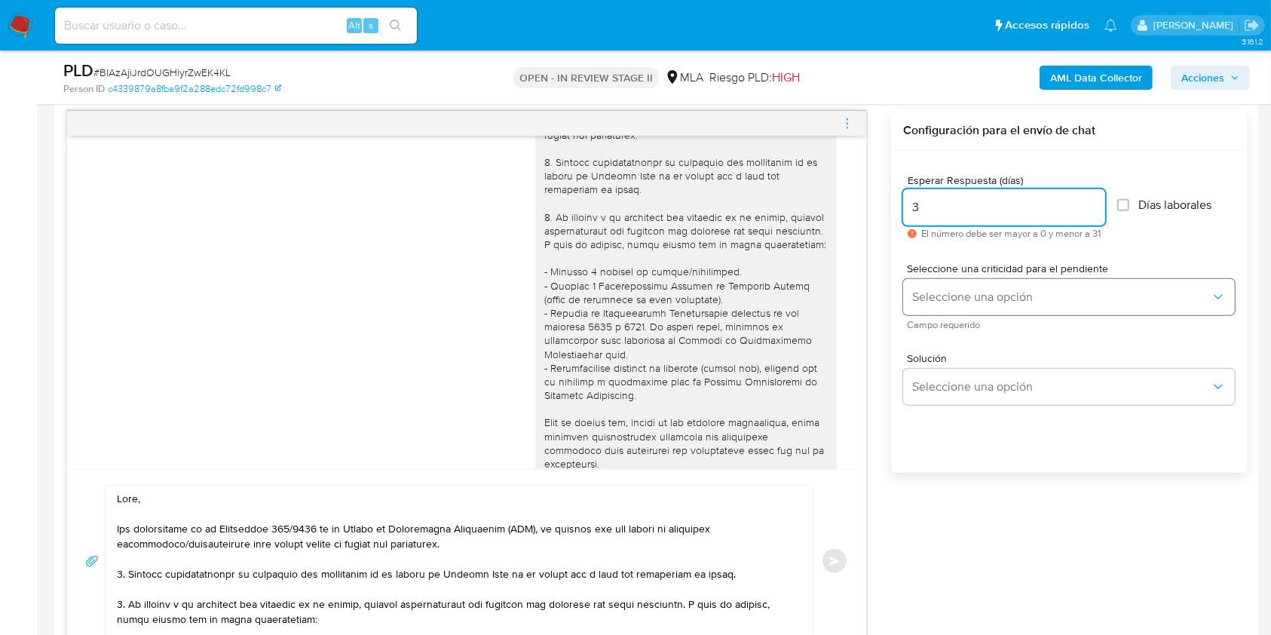
type input "3"
click at [944, 289] on span "Seleccione una opción" at bounding box center [1061, 296] width 299 height 15
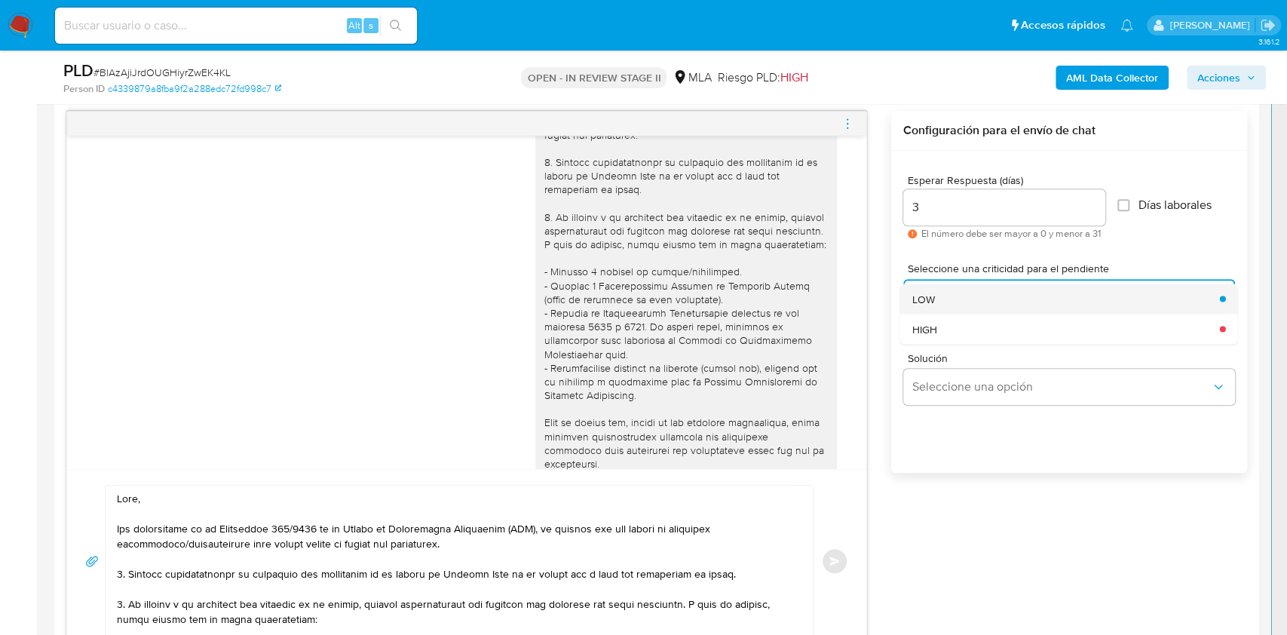
click at [944, 305] on div "LOW" at bounding box center [1061, 298] width 299 height 30
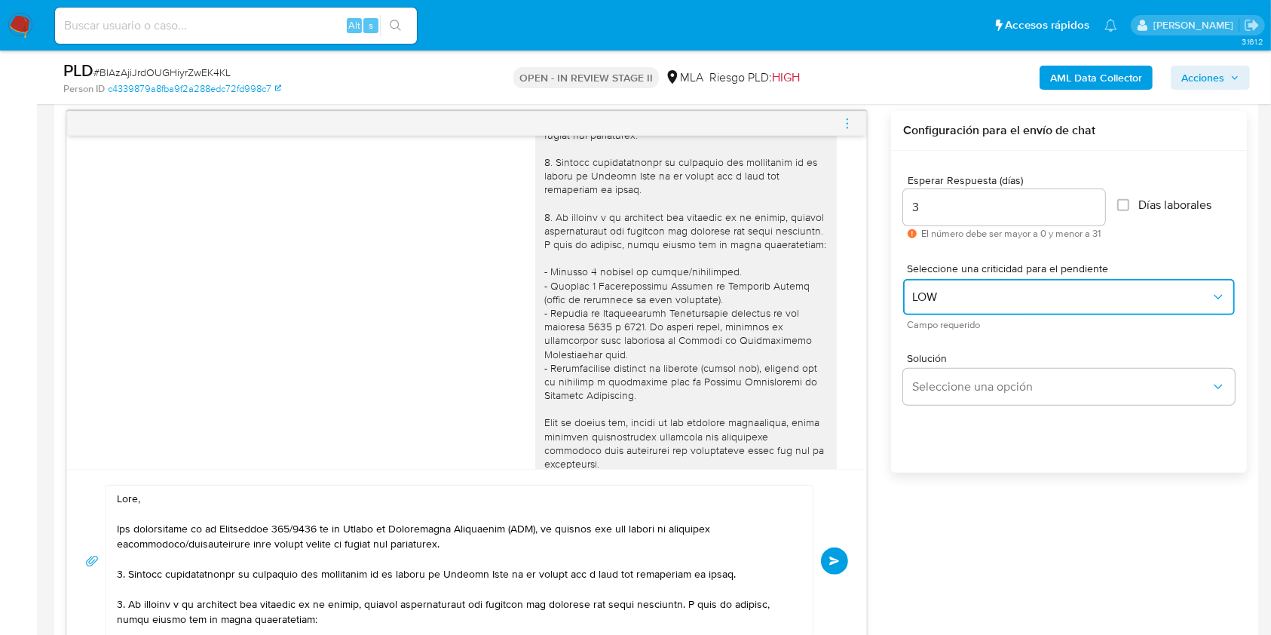
click at [951, 302] on span "LOW" at bounding box center [1061, 296] width 299 height 15
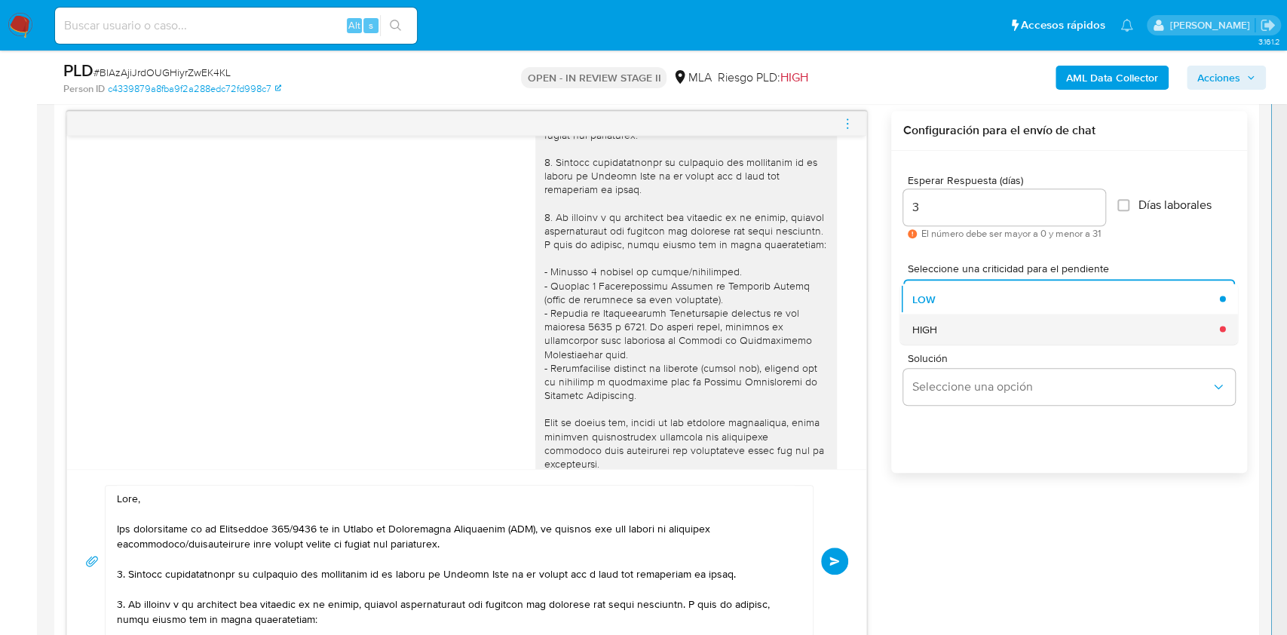
click at [932, 342] on div "HIGH" at bounding box center [1061, 329] width 299 height 30
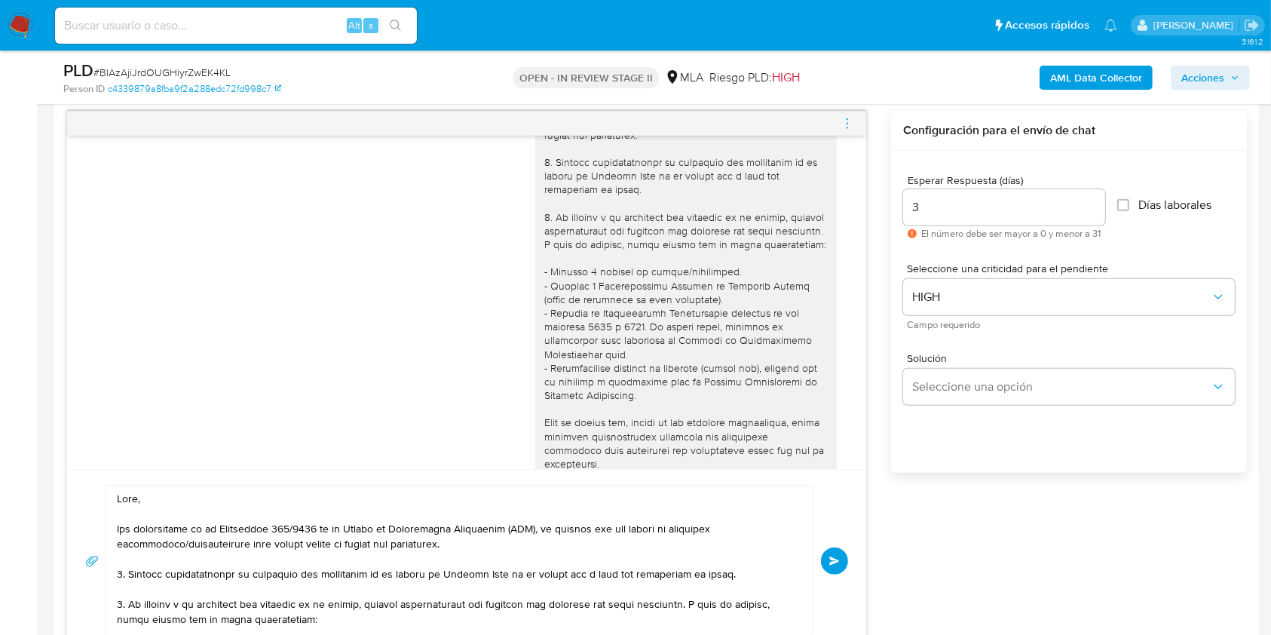
click at [832, 565] on button "Enviar" at bounding box center [834, 560] width 27 height 27
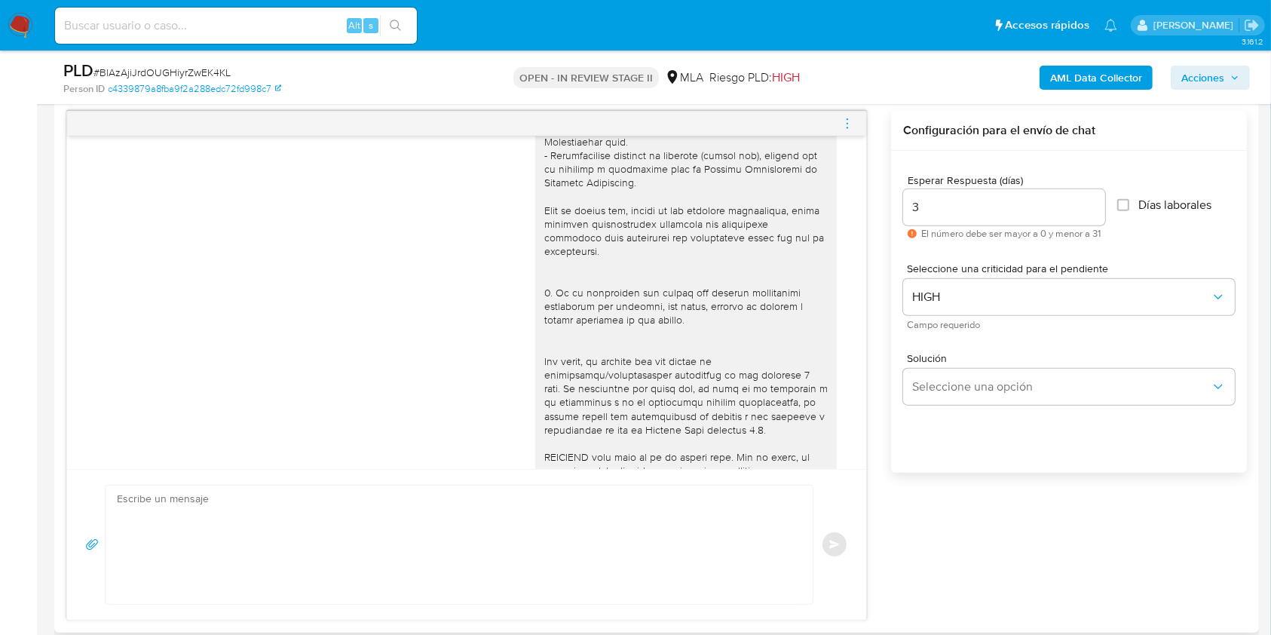
scroll to position [1433, 0]
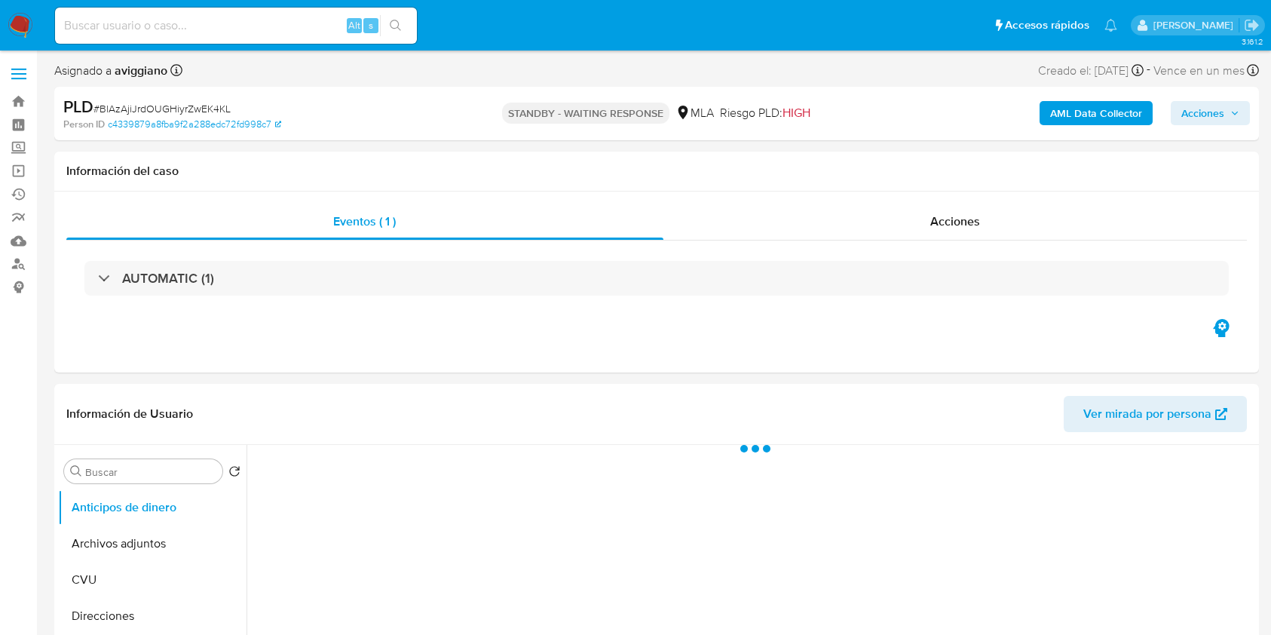
select select "10"
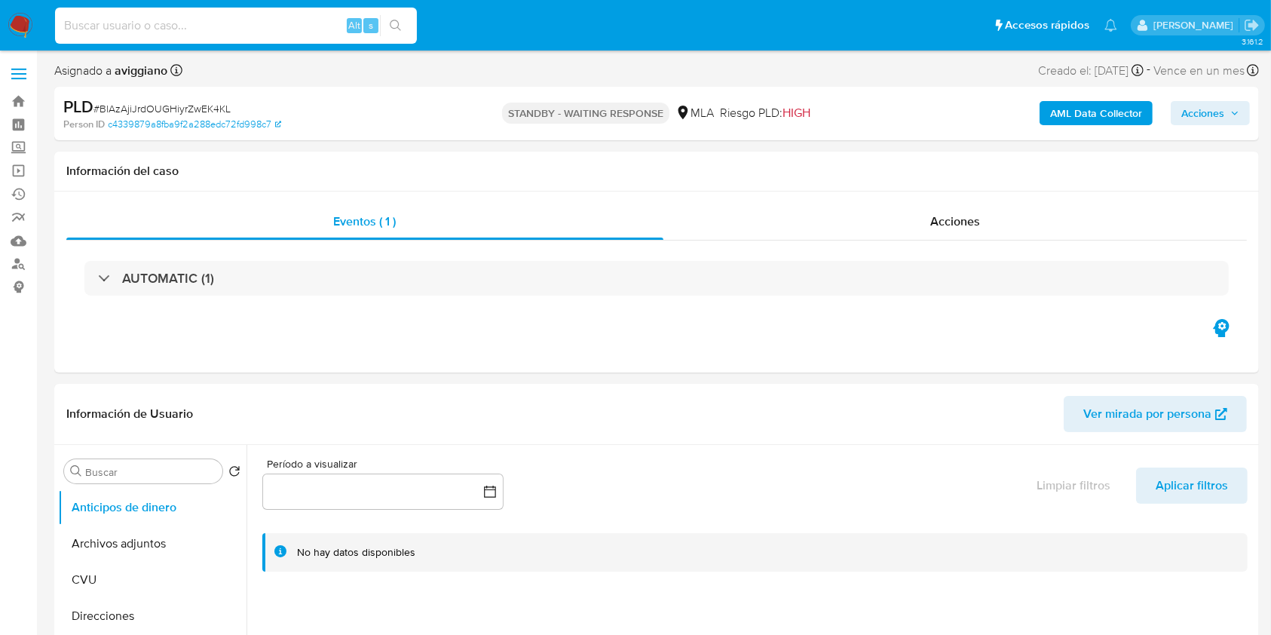
paste input "Hnkg1DMZ5gLib9ozrUokBxQV"
type input "Hnkg1DMZ5gLib9ozrUokBxQV"
click at [387, 26] on button "search-icon" at bounding box center [395, 25] width 31 height 21
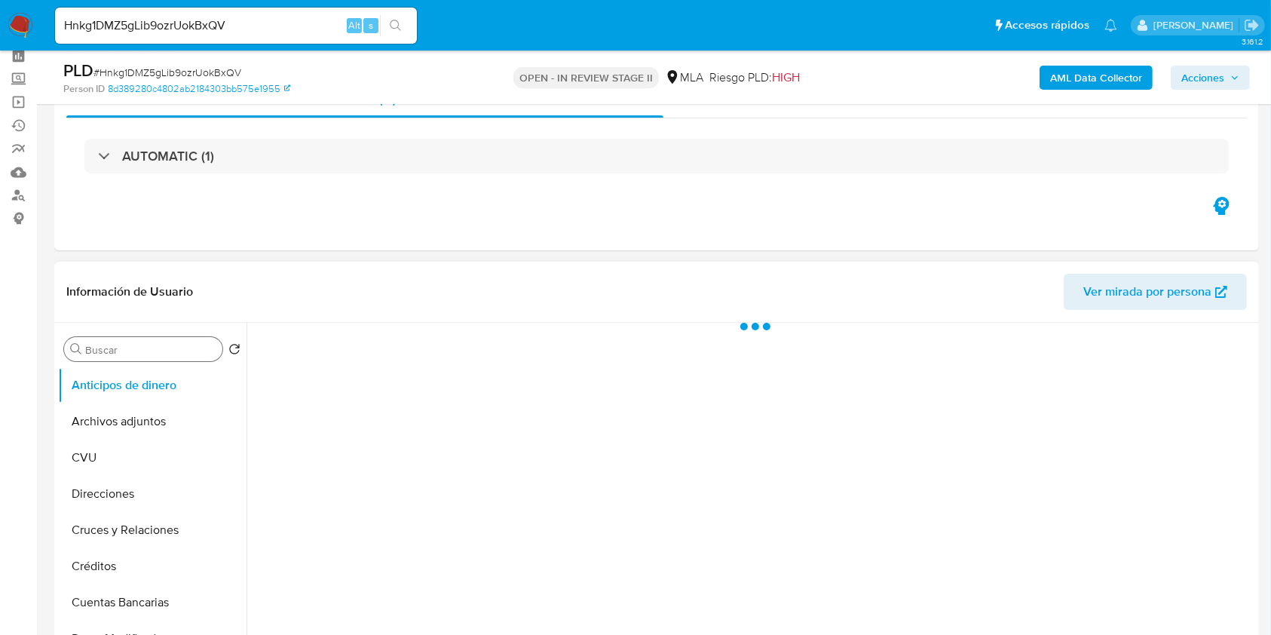
scroll to position [100, 0]
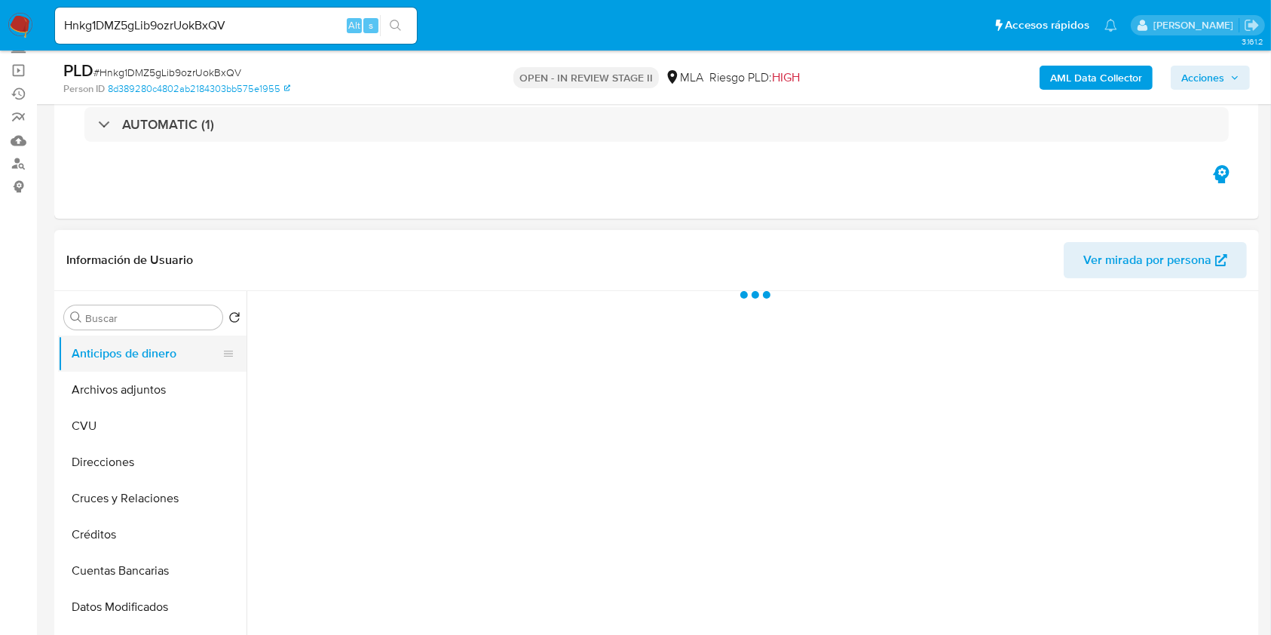
select select "10"
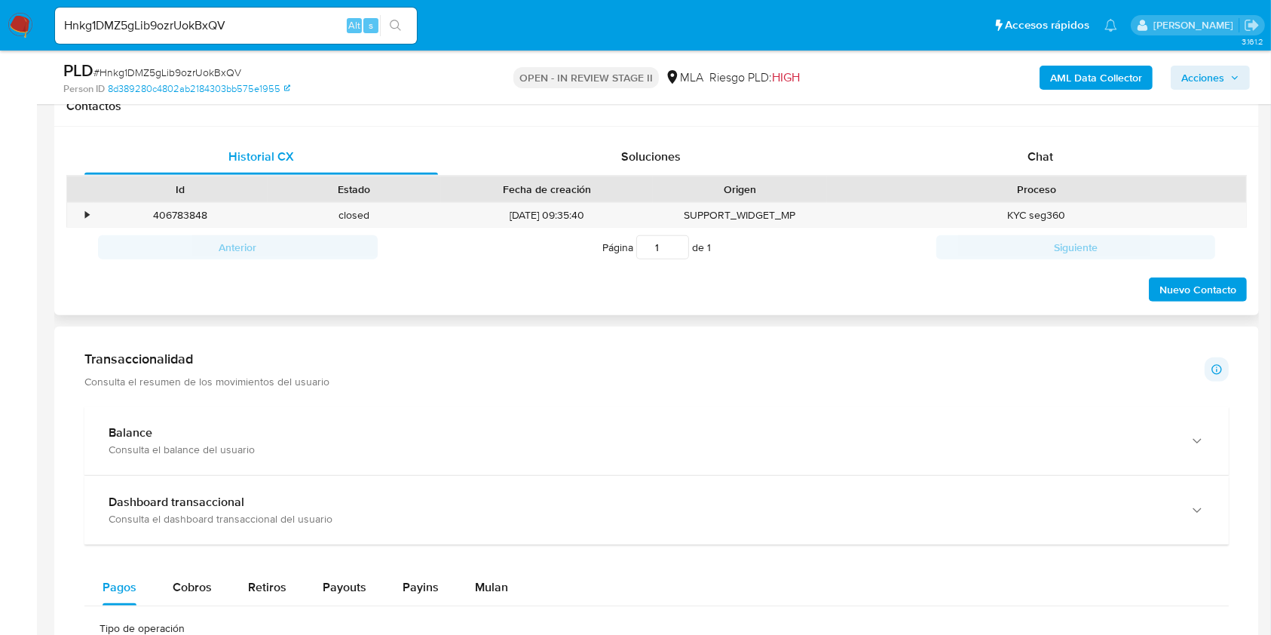
scroll to position [703, 0]
click at [1061, 155] on div "Chat" at bounding box center [1041, 155] width 354 height 36
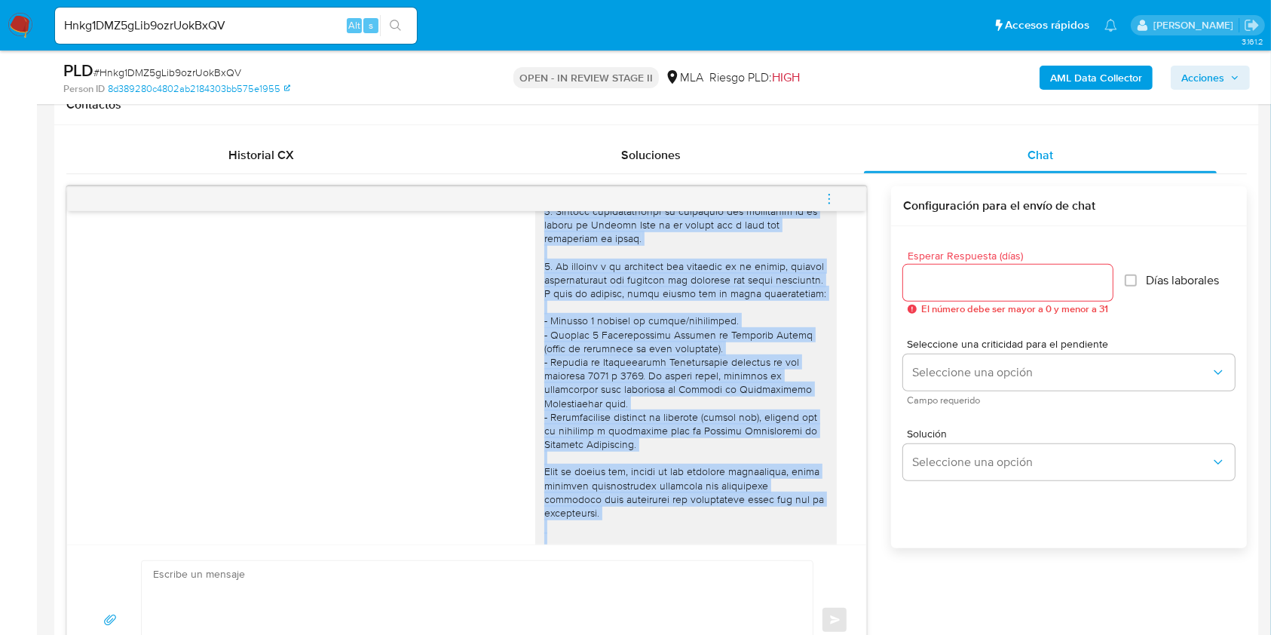
scroll to position [0, 0]
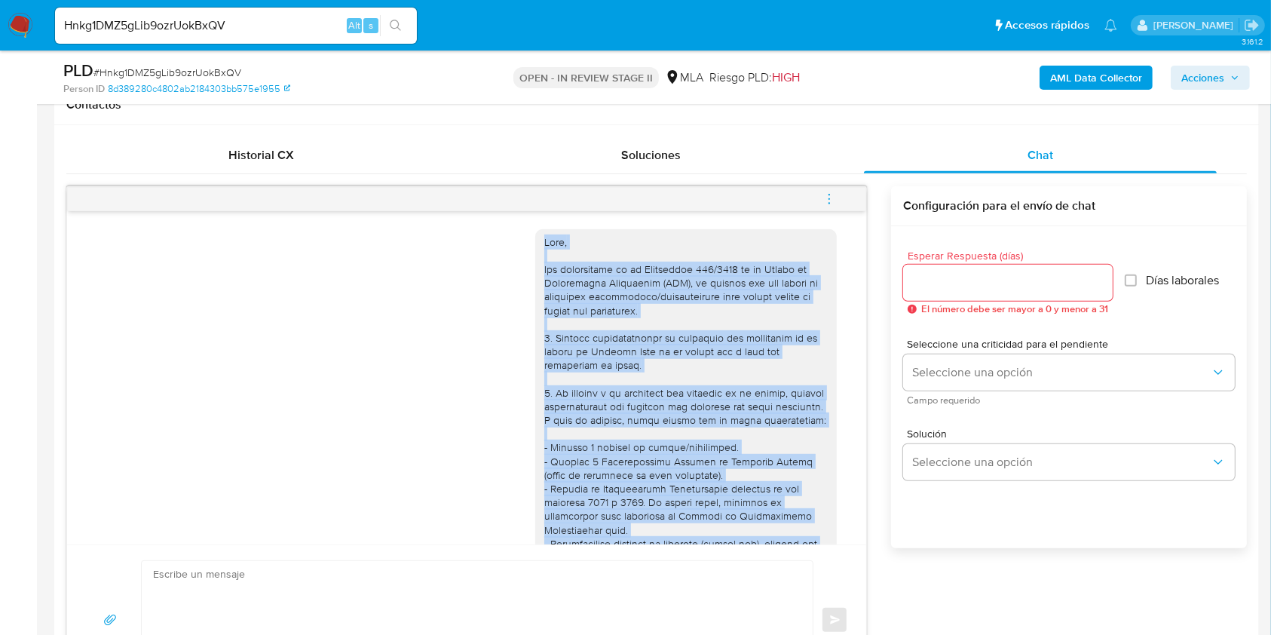
drag, startPoint x: 657, startPoint y: 459, endPoint x: 519, endPoint y: 244, distance: 256.0
click at [535, 244] on div "17/09/2025 14:40:50" at bounding box center [691, 632] width 312 height 826
copy div "Hola, Por disposición de la Resolución 200/2024 de la Unidad de Información Fin…"
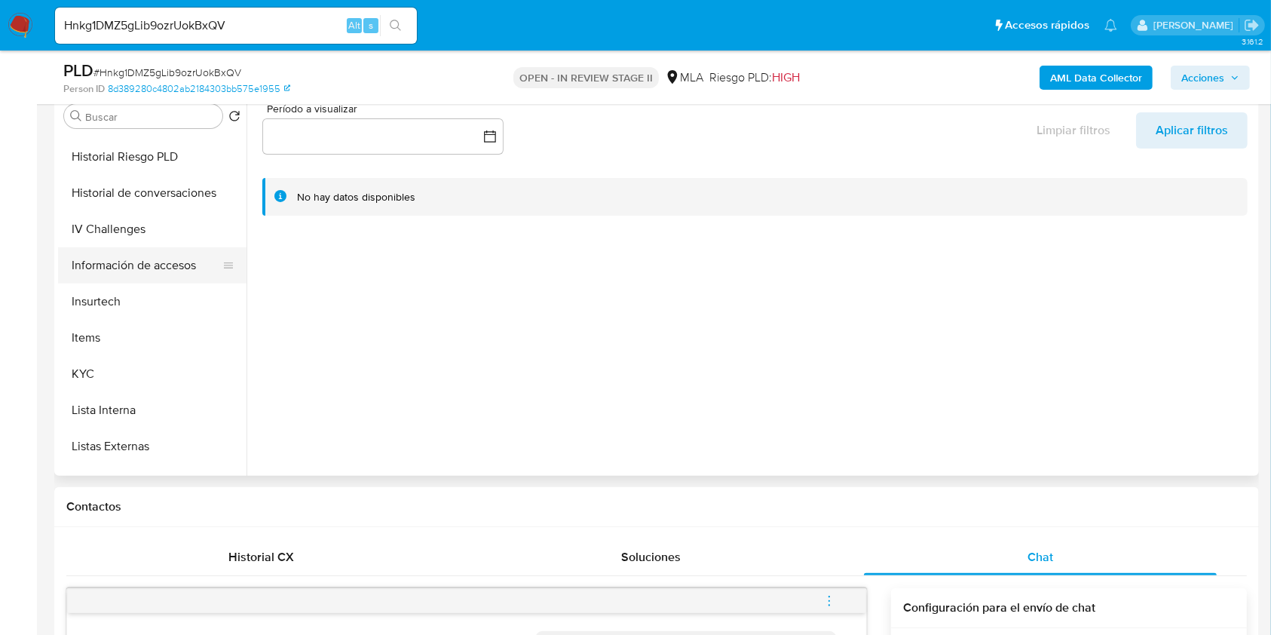
scroll to position [302, 0]
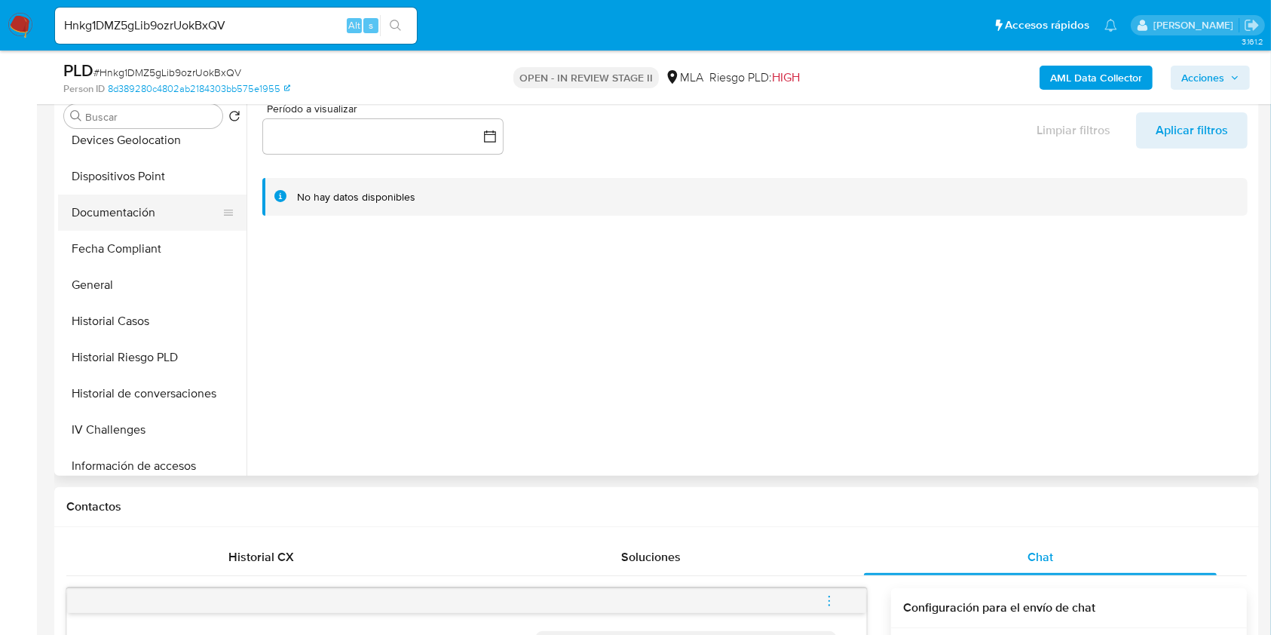
click at [142, 229] on button "Documentación" at bounding box center [146, 213] width 176 height 36
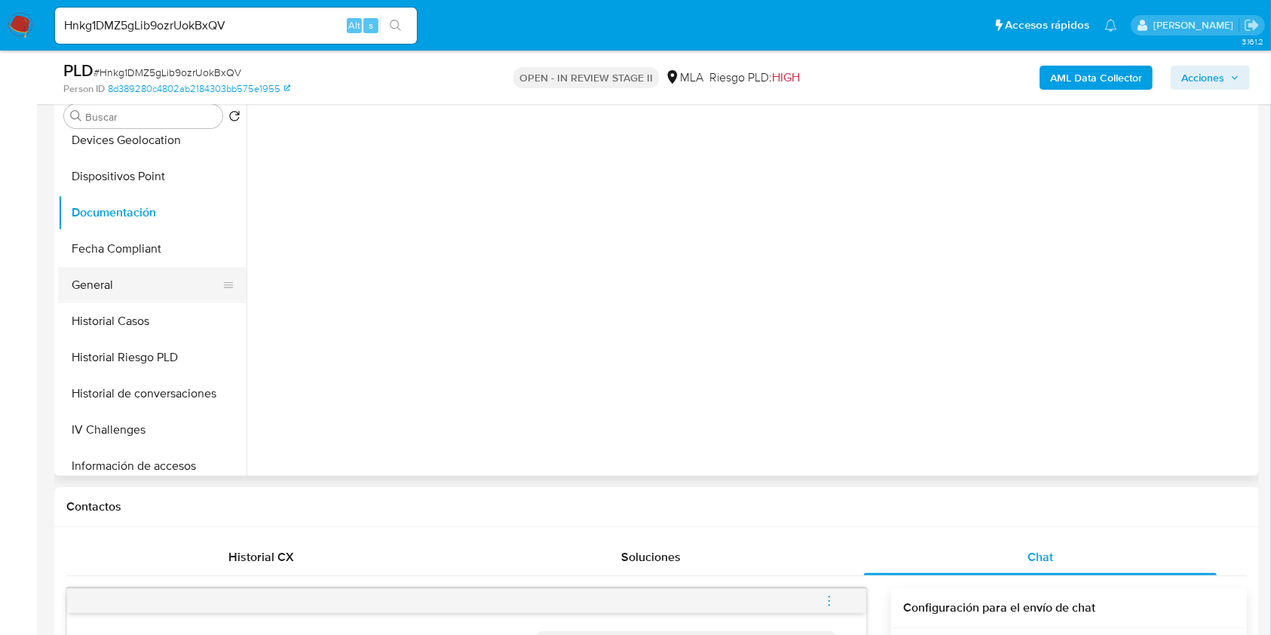
click at [118, 275] on button "General" at bounding box center [146, 285] width 176 height 36
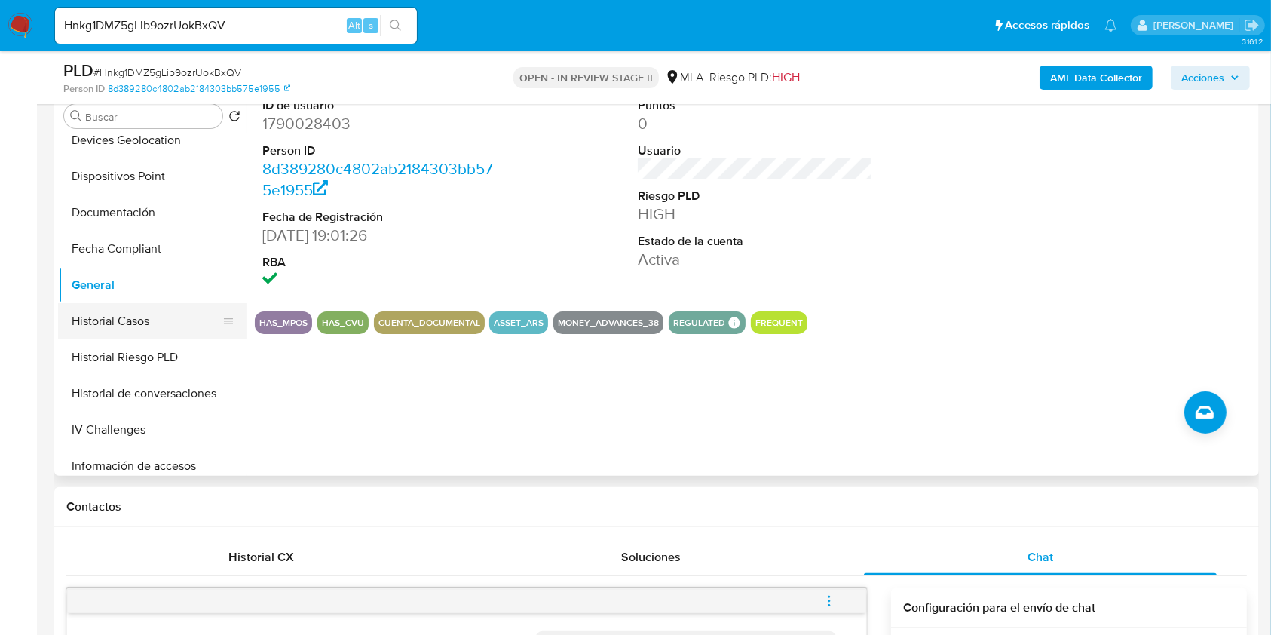
click at [161, 332] on button "Historial Casos" at bounding box center [146, 321] width 176 height 36
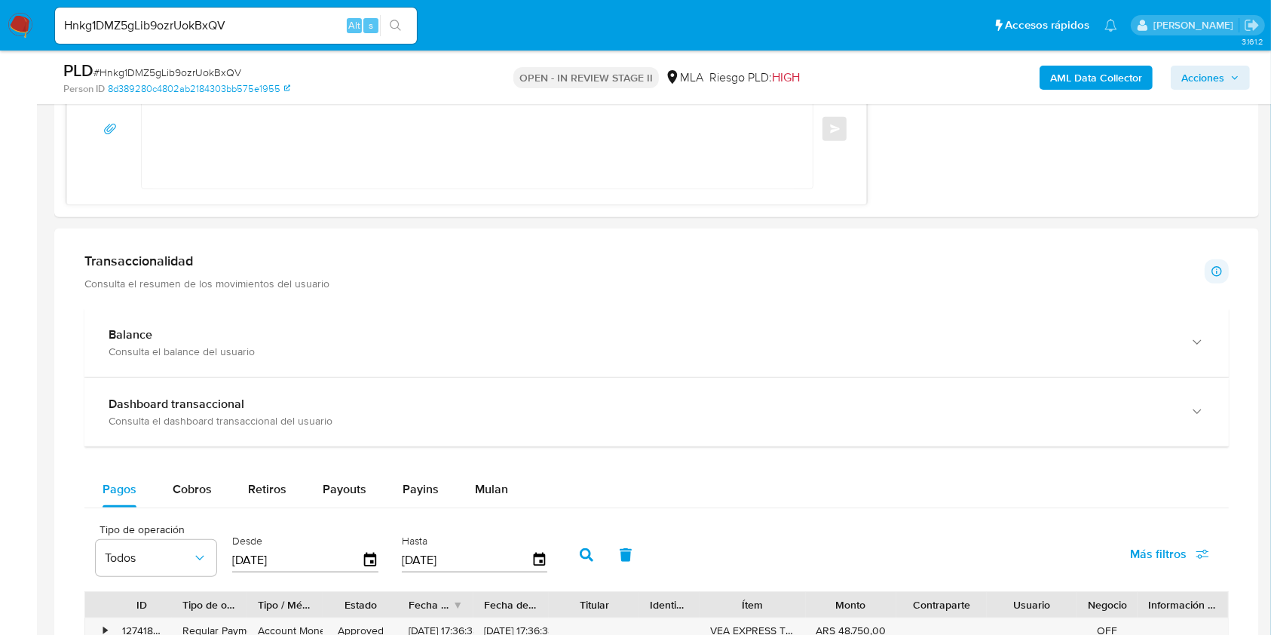
scroll to position [1005, 0]
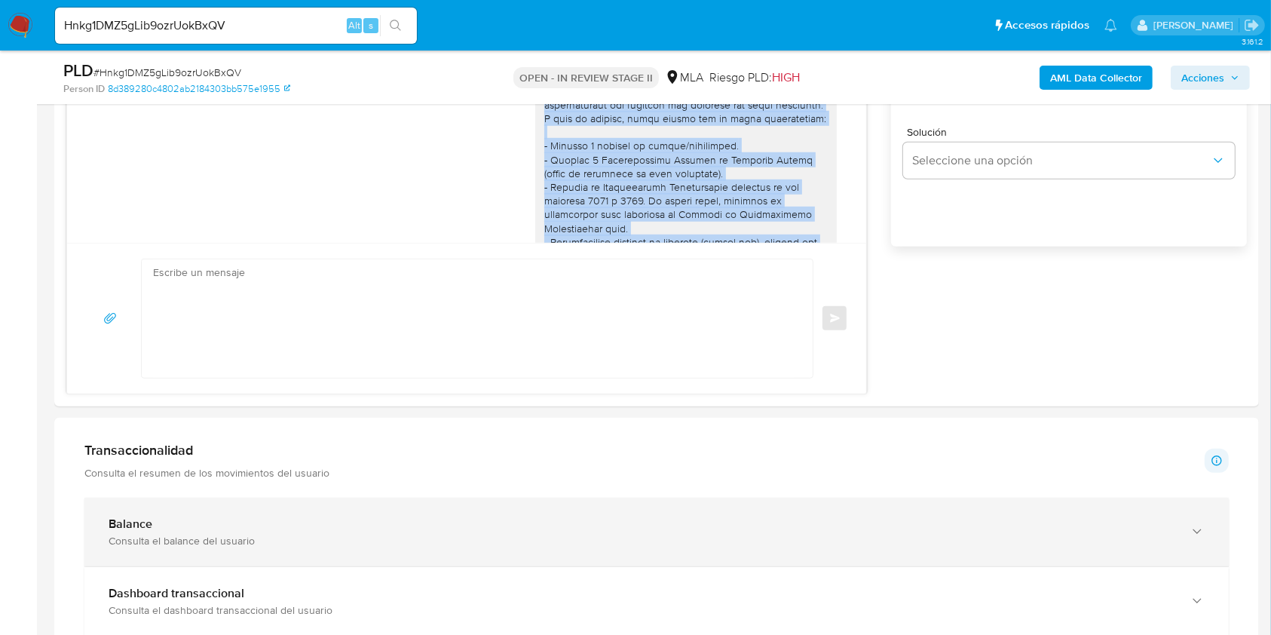
click at [326, 499] on div "Balance Consulta el balance del usuario" at bounding box center [656, 532] width 1144 height 69
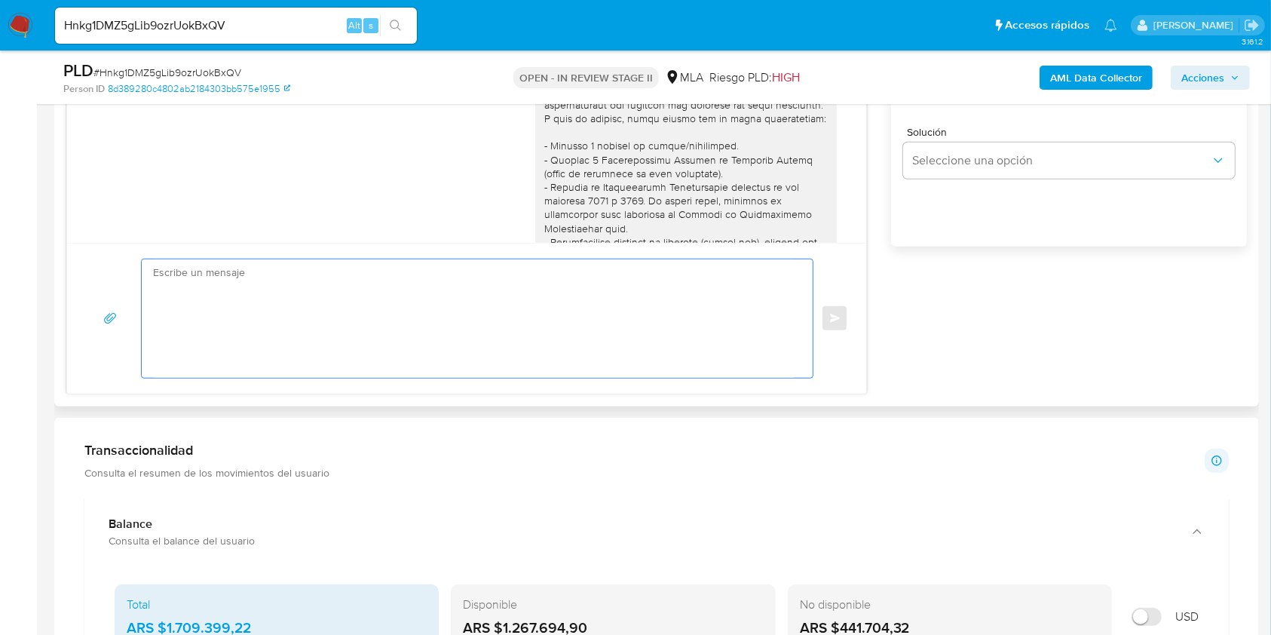
click at [304, 305] on textarea at bounding box center [473, 318] width 641 height 118
paste textarea "Hola, Por disposición de la Resolución 200/2024 de la Unidad de Información Fin…"
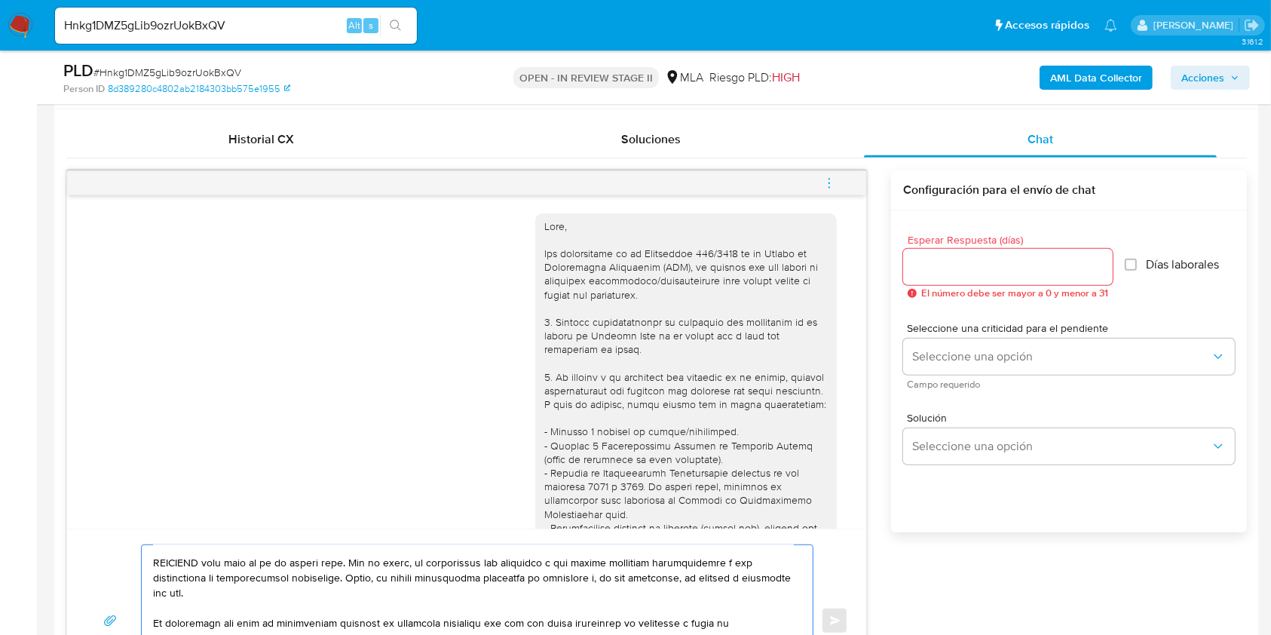
scroll to position [703, 0]
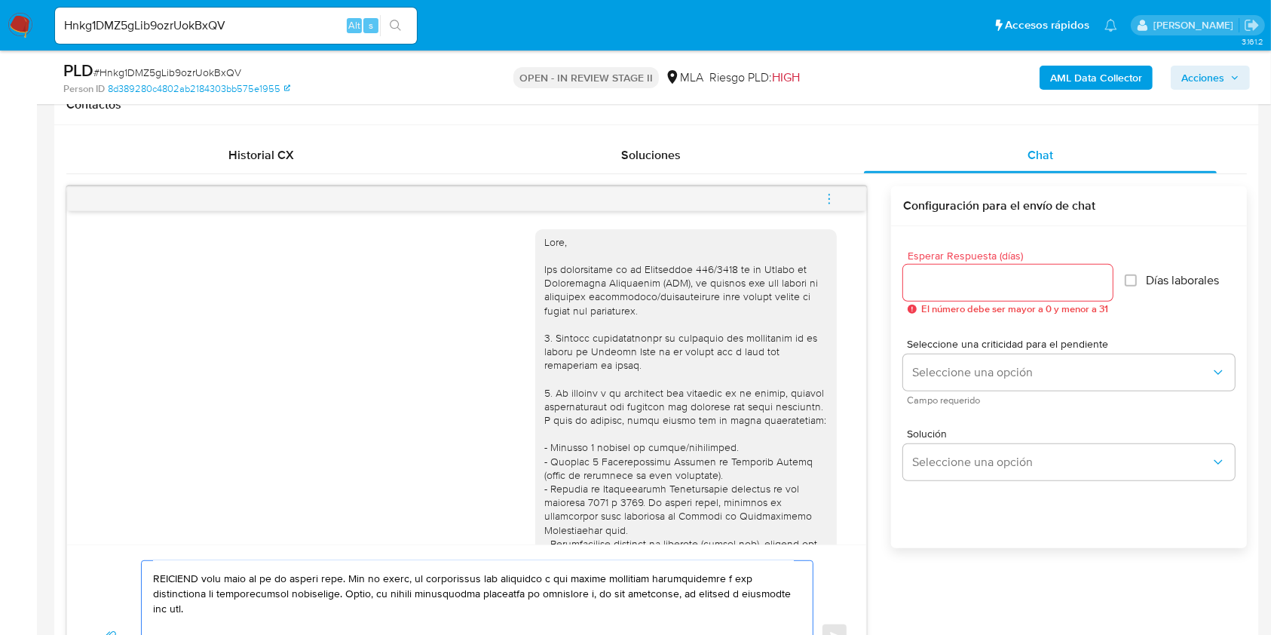
type textarea "Hola, Por disposición de la Resolución 200/2024 de la Unidad de Información Fin…"
click at [971, 279] on input "Esperar Respuesta (días)" at bounding box center [1008, 283] width 210 height 20
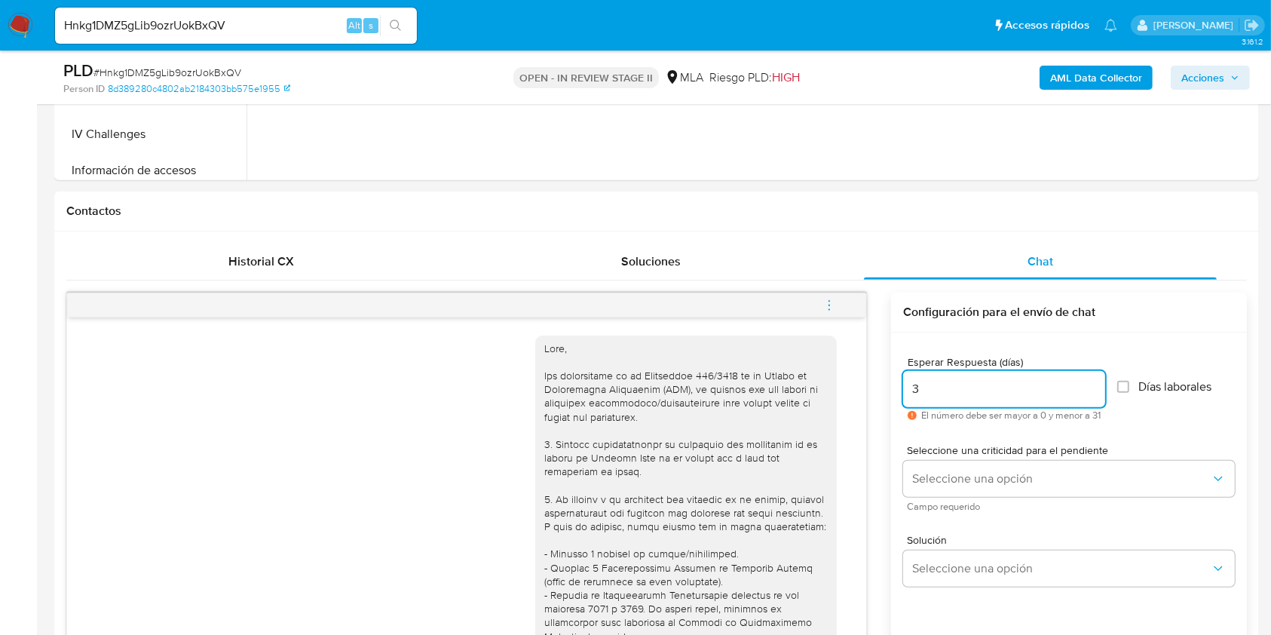
scroll to position [402, 0]
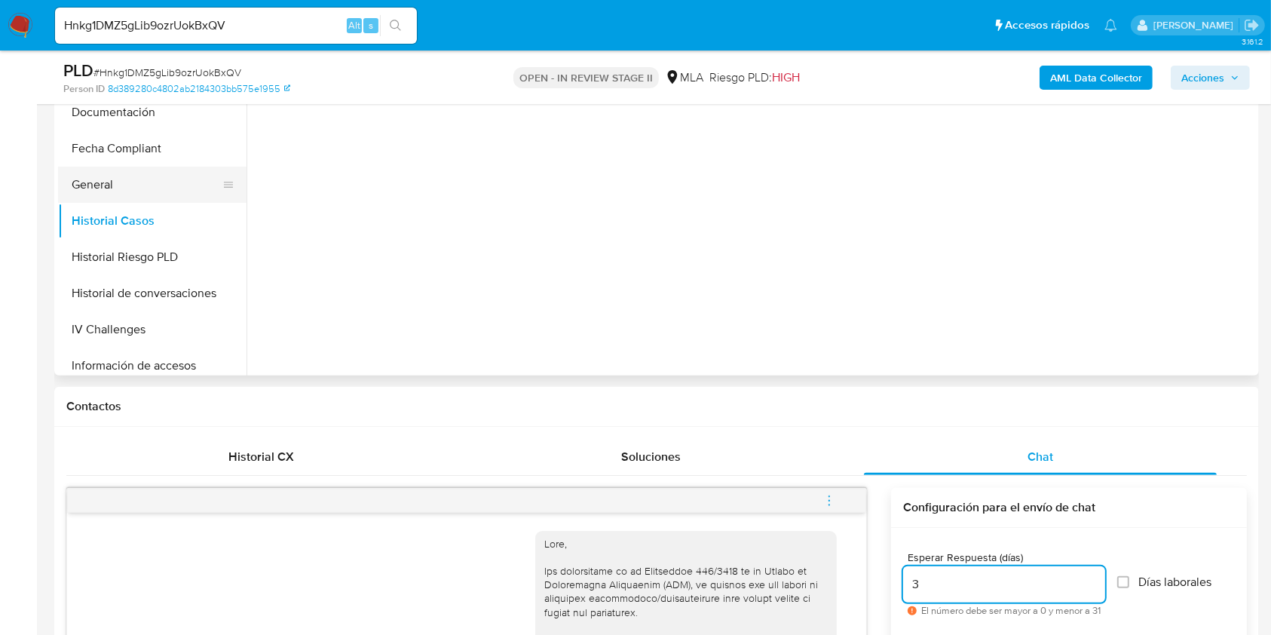
type input "3"
click at [140, 197] on button "General" at bounding box center [146, 185] width 176 height 36
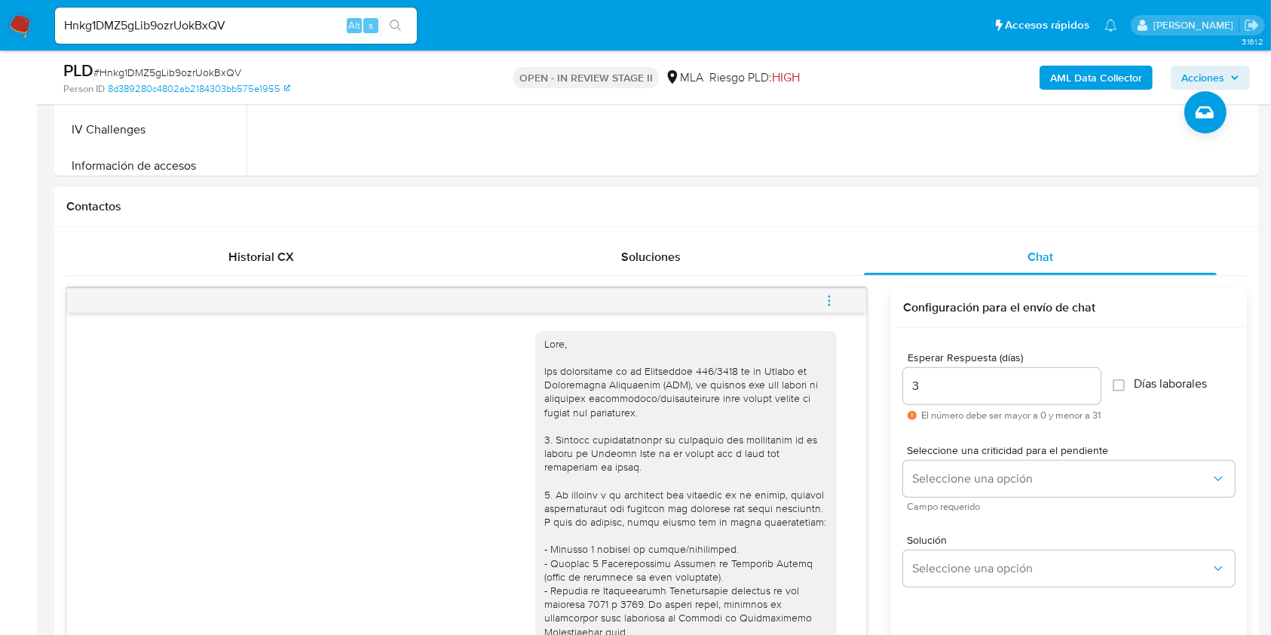
scroll to position [603, 0]
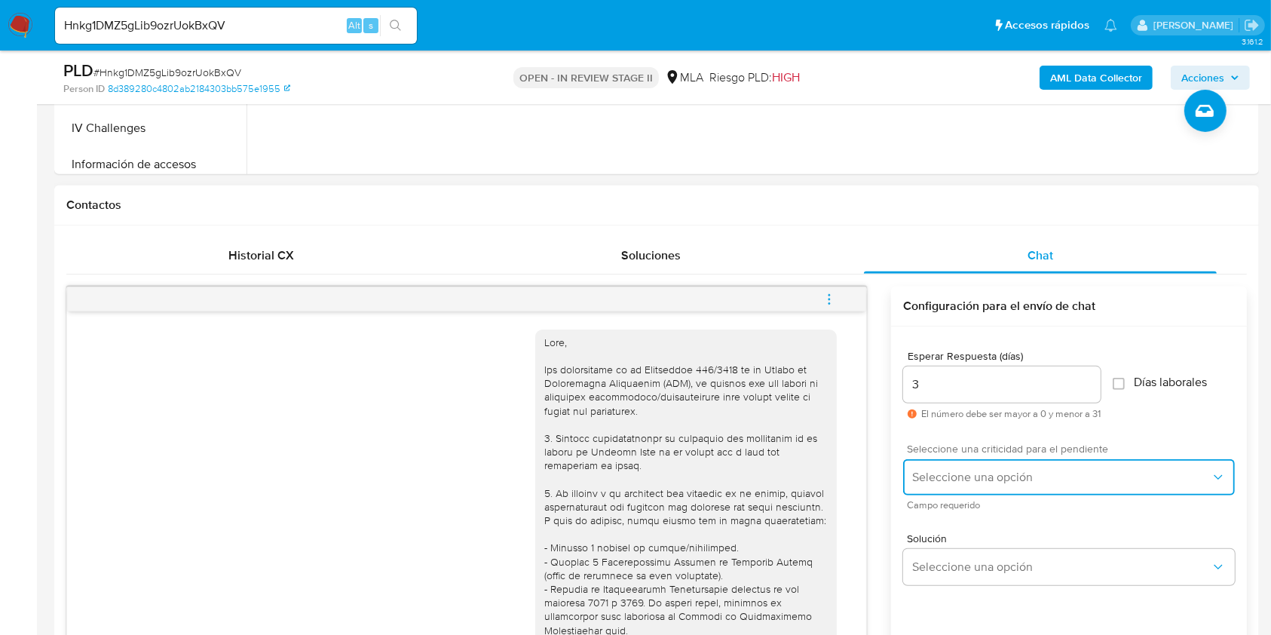
click at [994, 463] on button "Seleccione una opción" at bounding box center [1069, 477] width 332 height 36
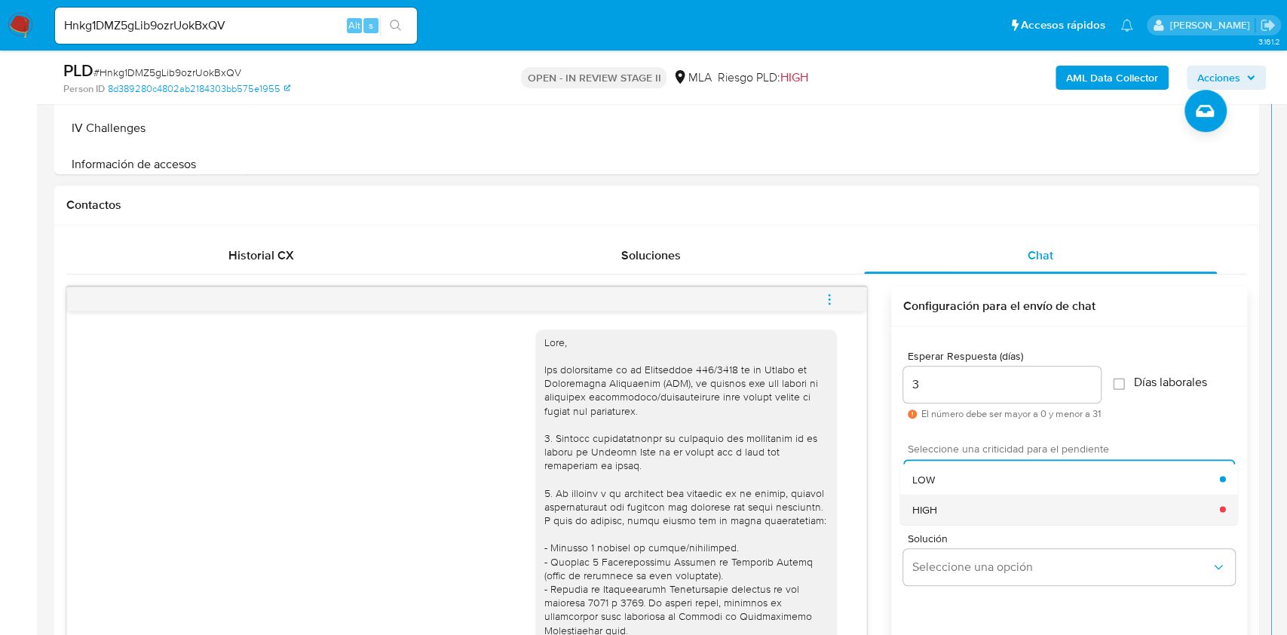
click at [953, 498] on div "HIGH" at bounding box center [1066, 509] width 308 height 30
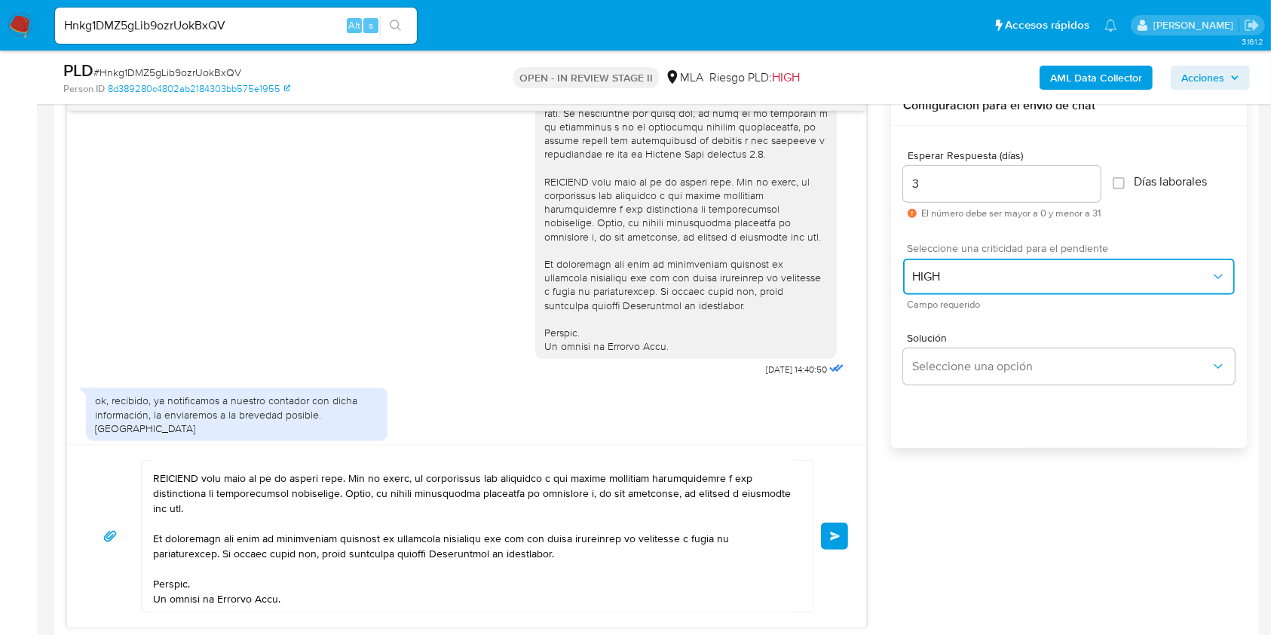
scroll to position [594, 0]
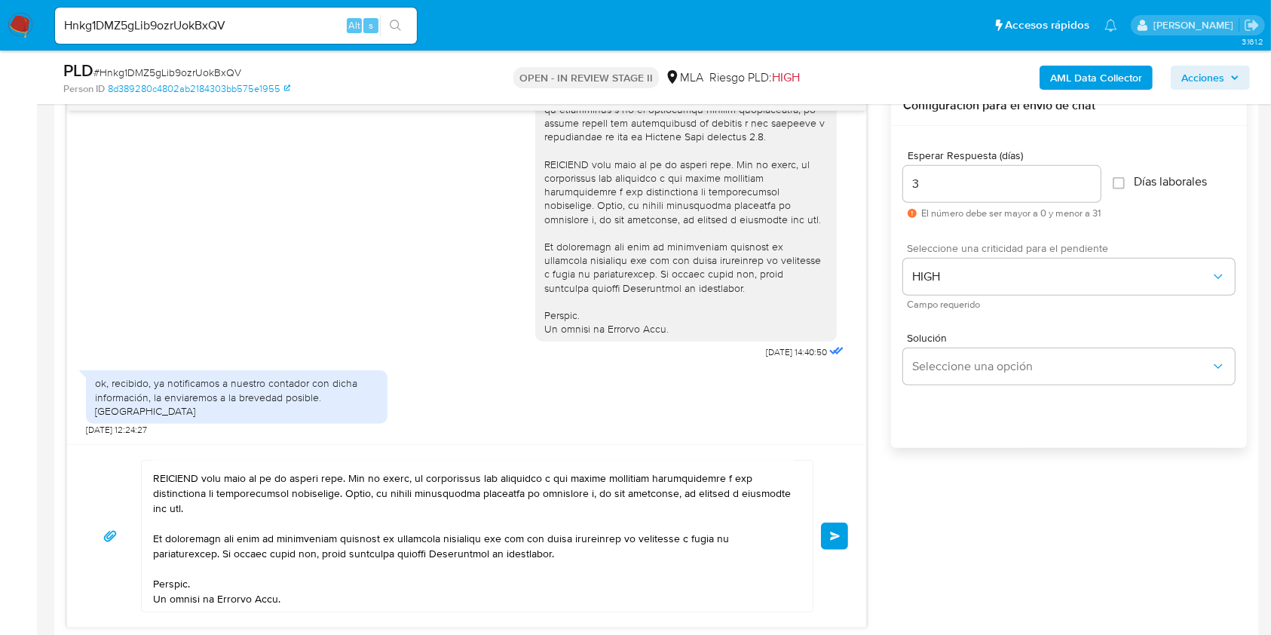
click at [839, 539] on button "Enviar" at bounding box center [834, 535] width 27 height 27
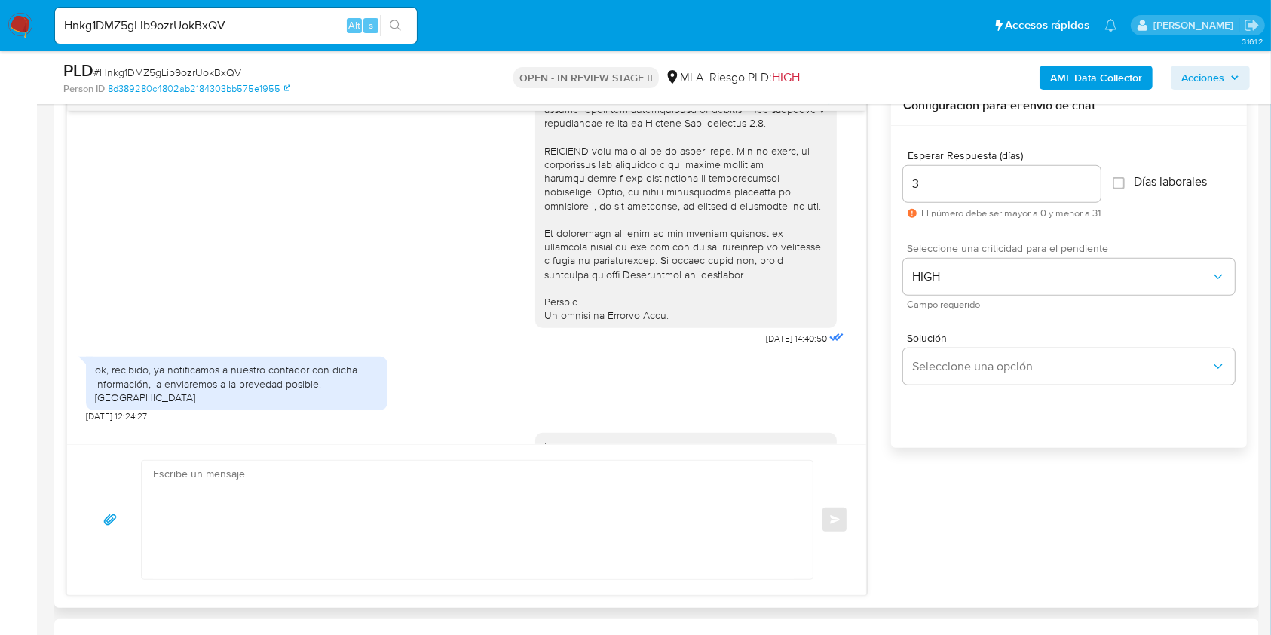
scroll to position [1447, 0]
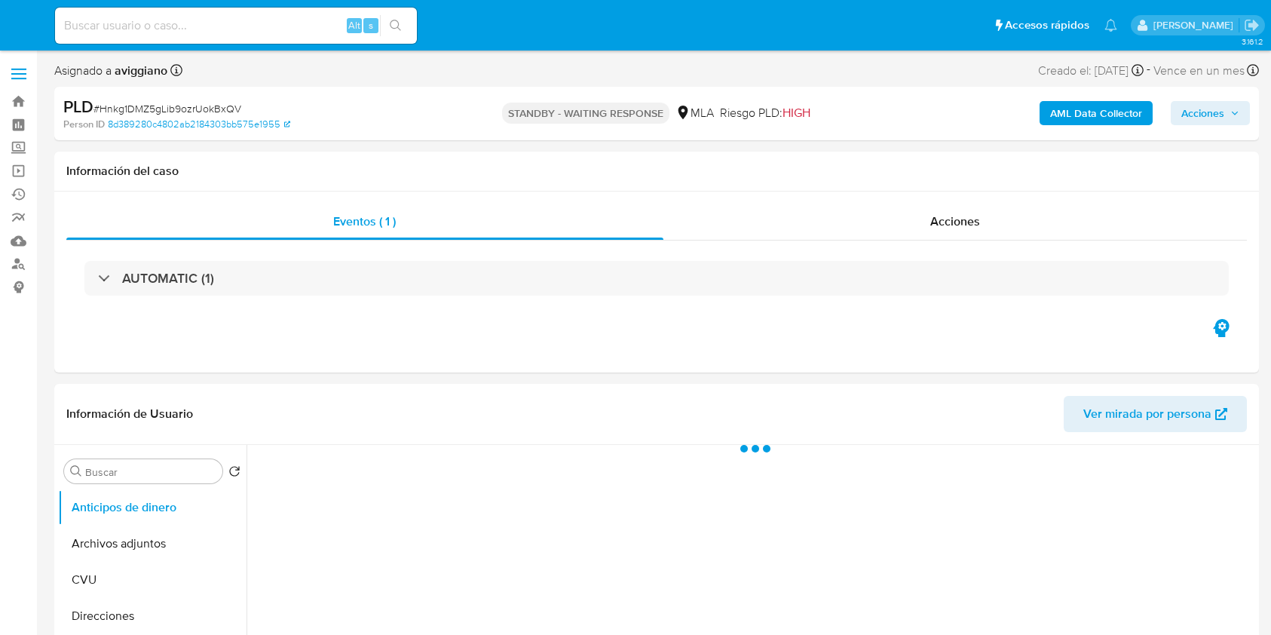
select select "10"
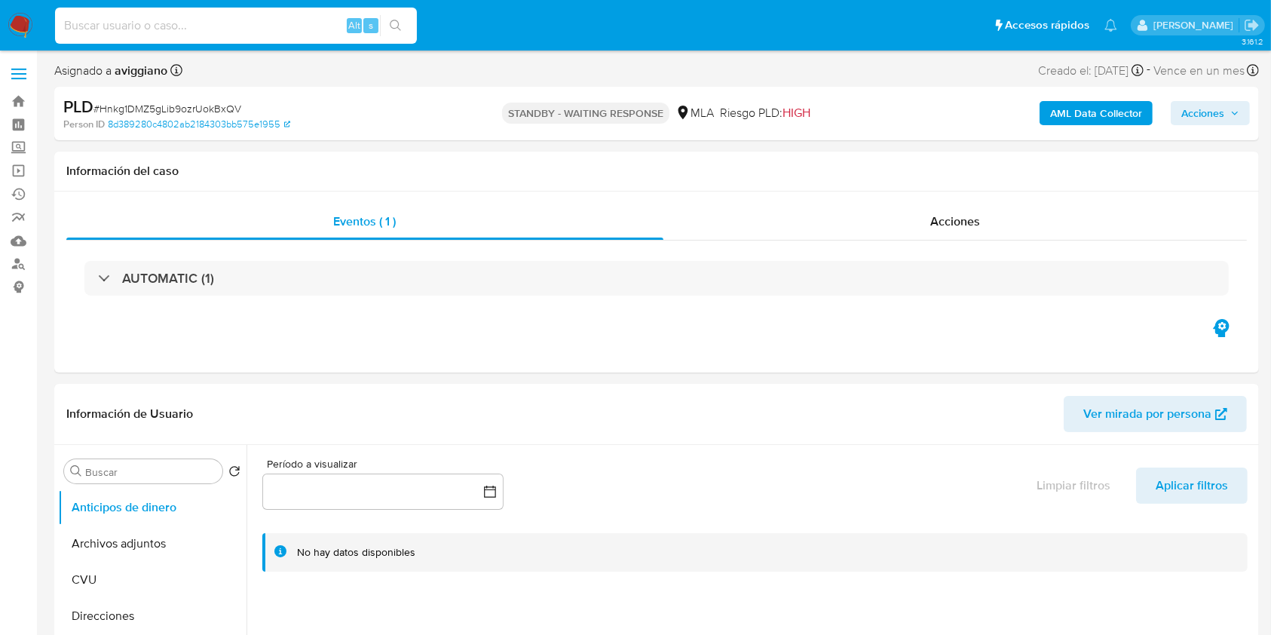
click at [175, 16] on input at bounding box center [236, 26] width 362 height 20
paste input "C5BwNvSd7imsjFkq67w8lOk6"
type input "C5BwNvSd7imsjFkq67w8lOk6"
click at [393, 23] on icon "search-icon" at bounding box center [396, 26] width 12 height 12
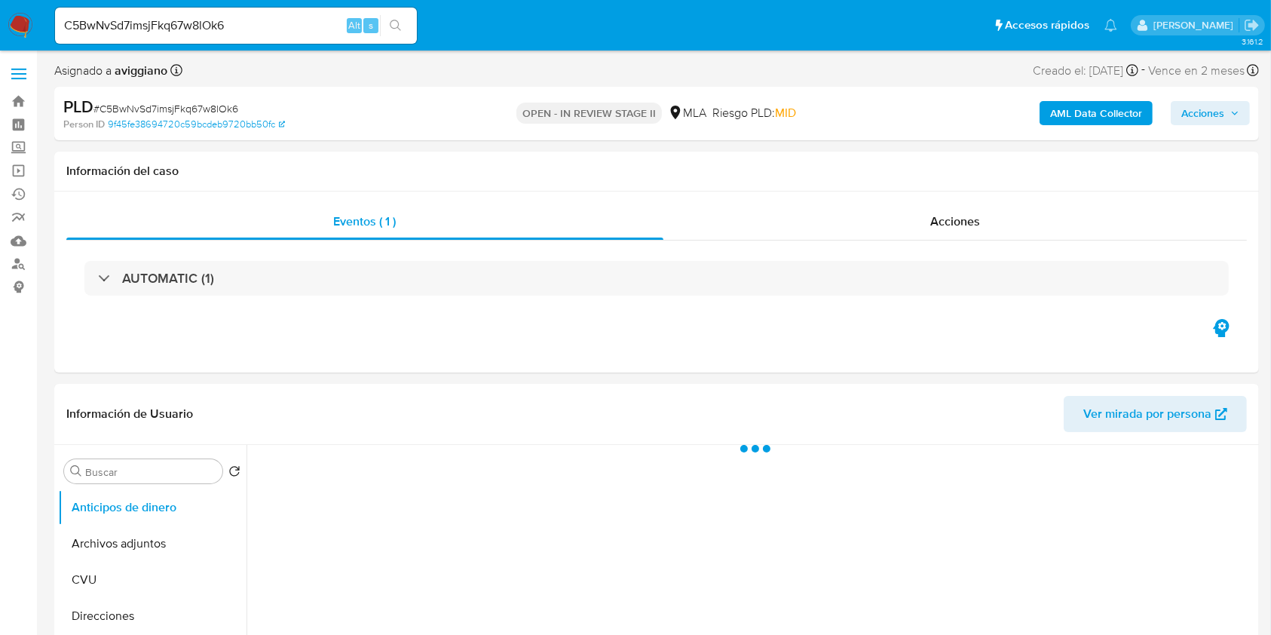
select select "10"
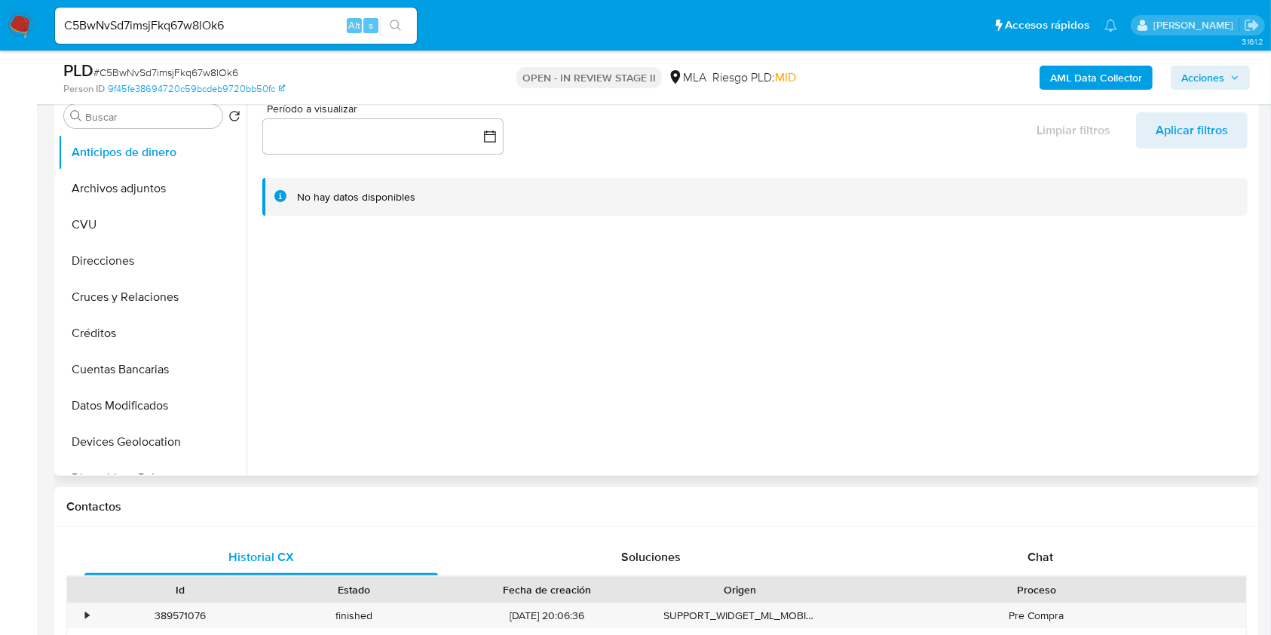
scroll to position [502, 0]
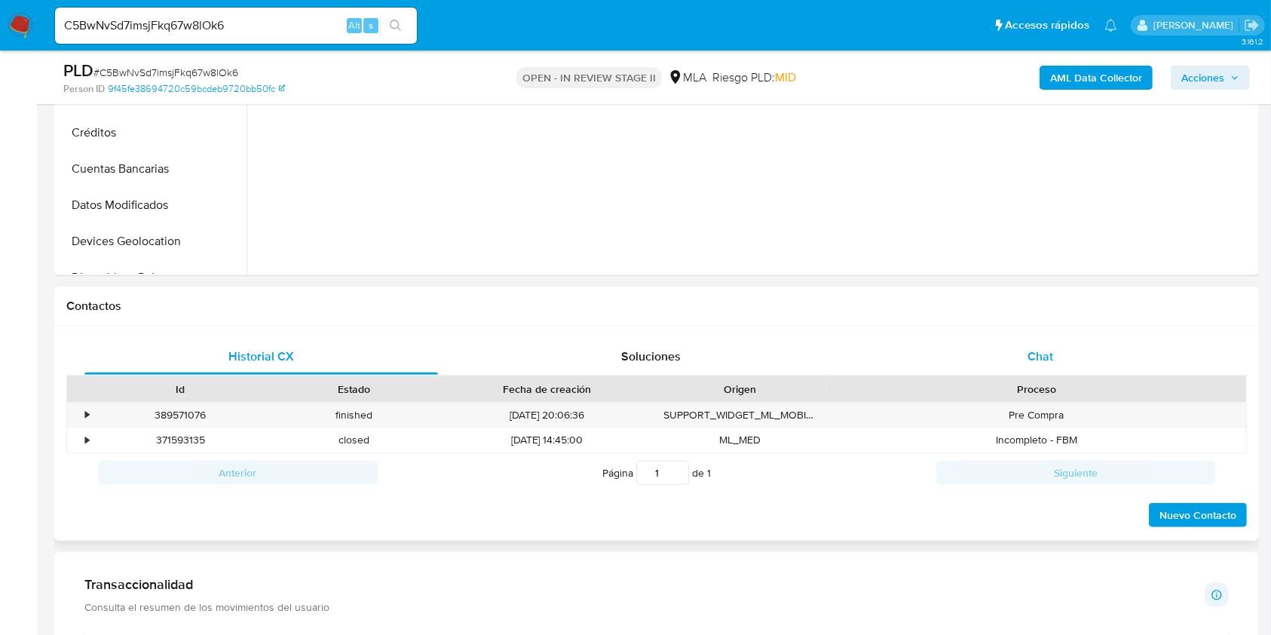
click at [1024, 352] on div "Chat" at bounding box center [1041, 357] width 354 height 36
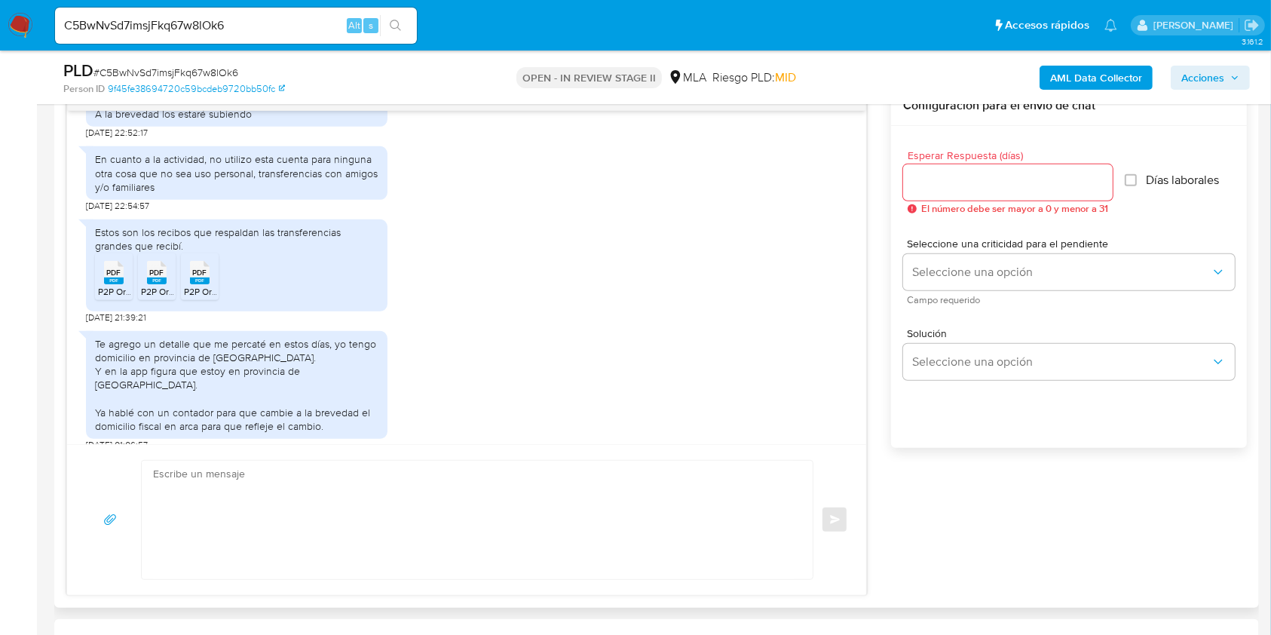
scroll to position [920, 0]
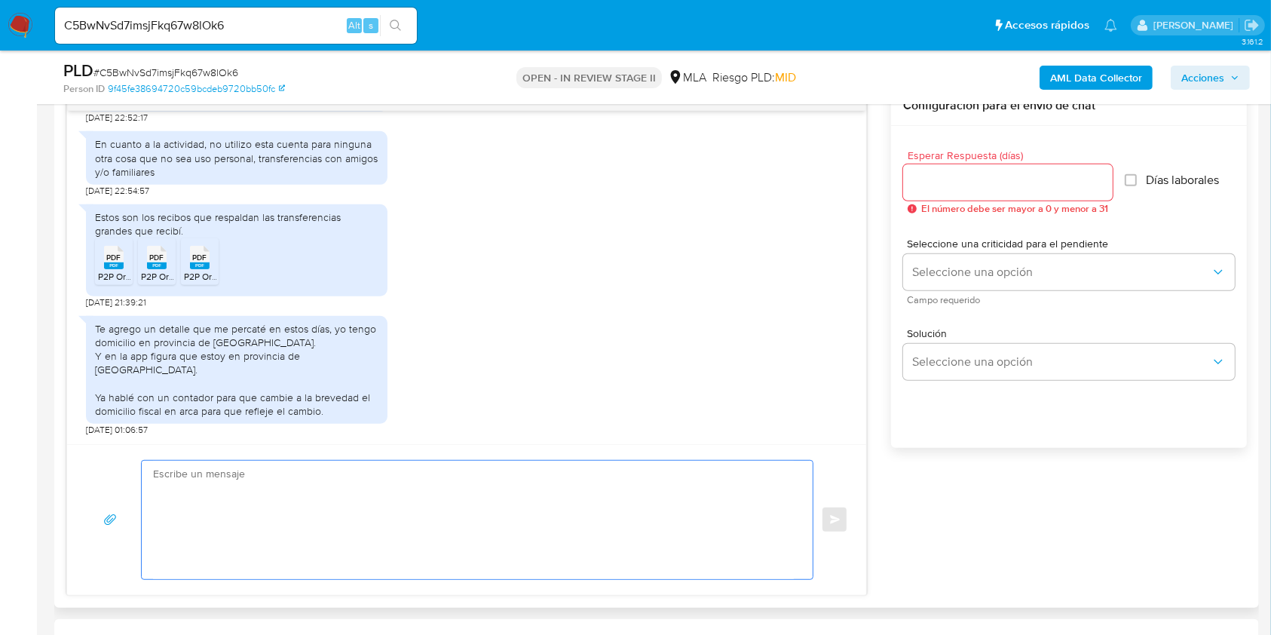
click at [234, 484] on textarea at bounding box center [473, 520] width 641 height 118
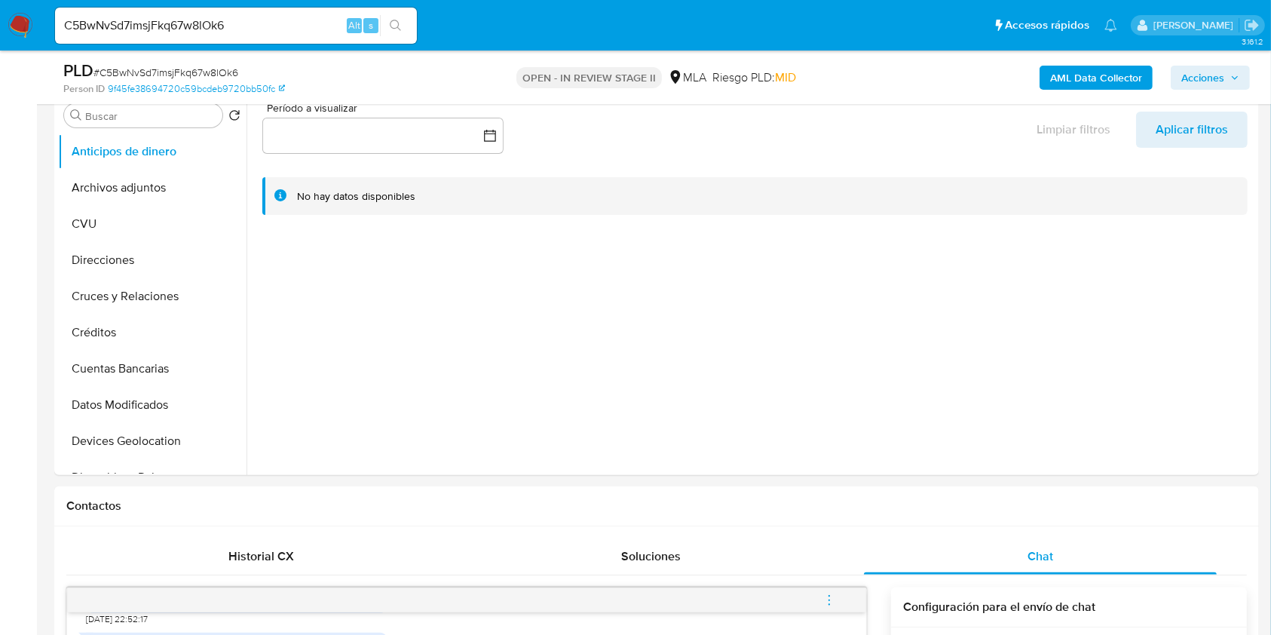
scroll to position [302, 0]
click at [114, 178] on button "Archivos adjuntos" at bounding box center [146, 188] width 176 height 36
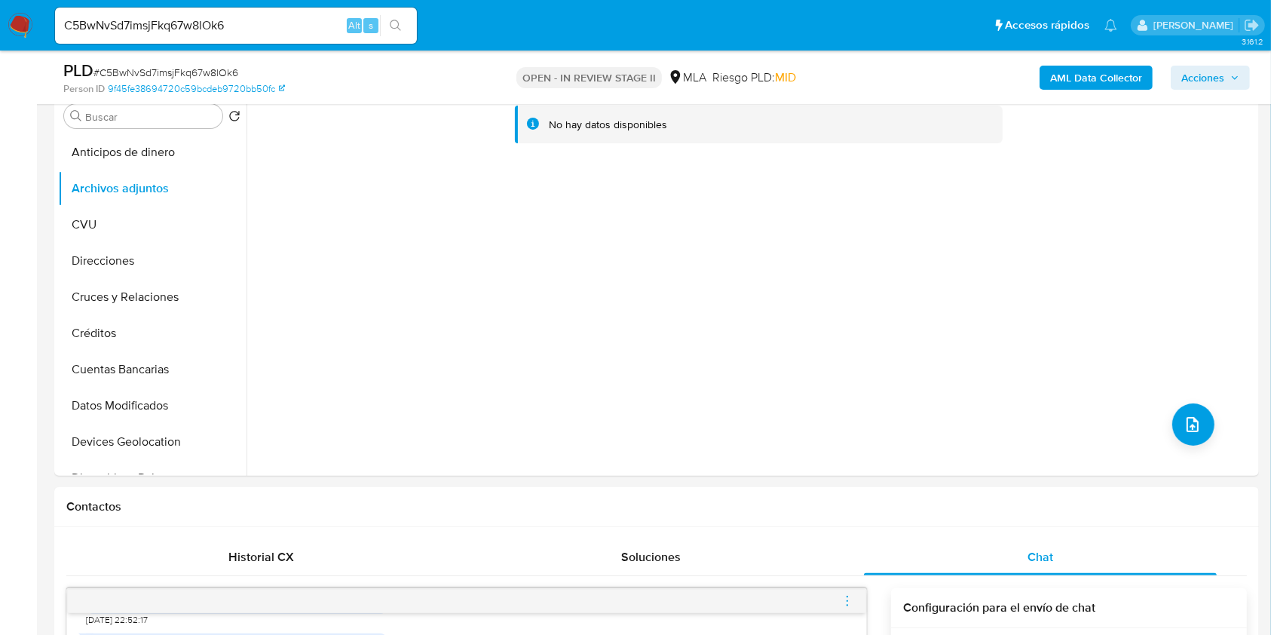
click at [1074, 77] on b "AML Data Collector" at bounding box center [1096, 78] width 92 height 24
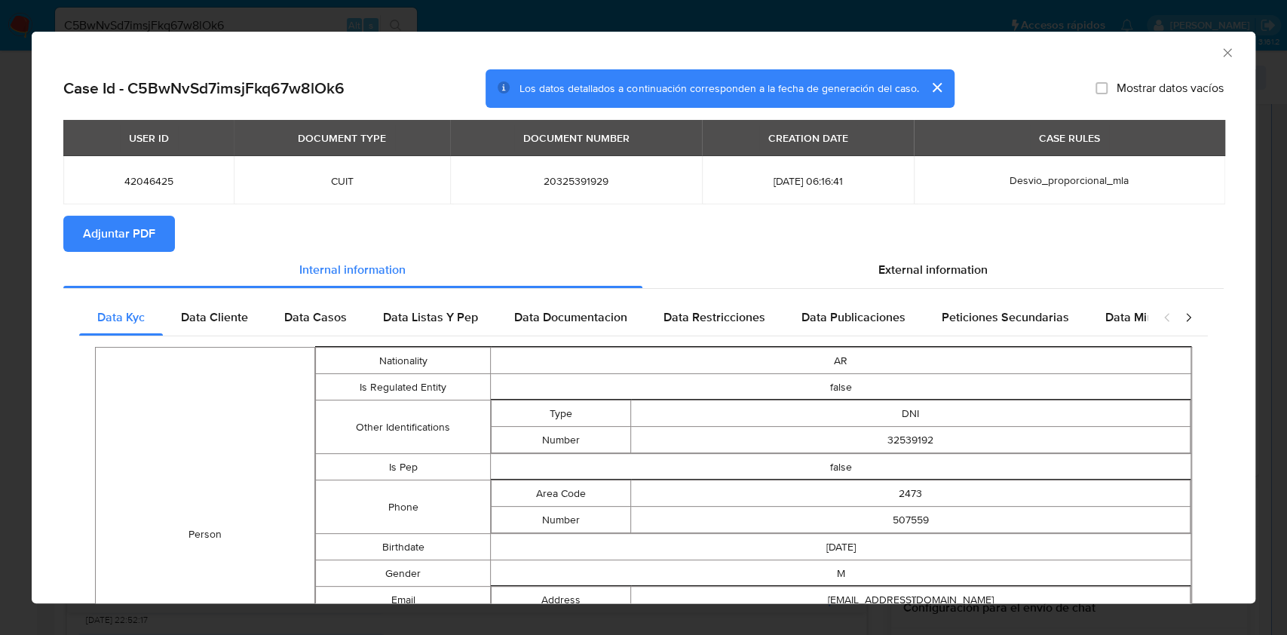
click at [139, 237] on span "Adjuntar PDF" at bounding box center [119, 233] width 72 height 33
click at [1228, 57] on div "AML Data Collector" at bounding box center [644, 51] width 1224 height 38
click at [1206, 60] on div "AML Data Collector" at bounding box center [644, 51] width 1224 height 38
click at [1220, 47] on icon "Cerrar ventana" at bounding box center [1227, 52] width 15 height 15
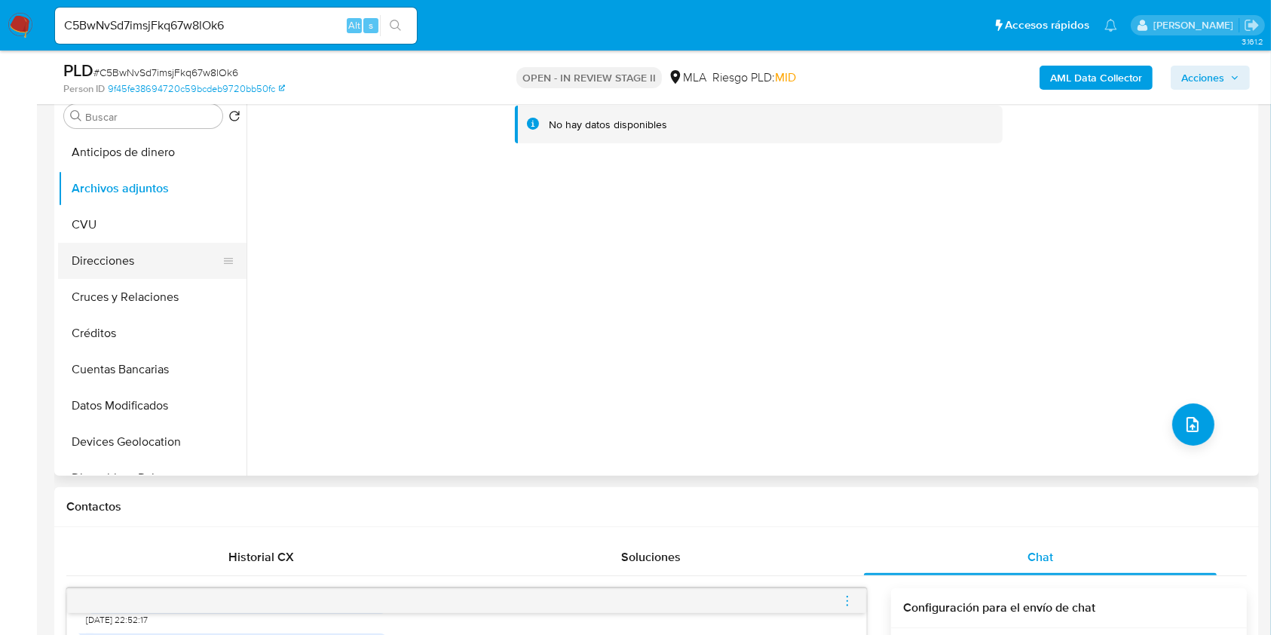
click at [140, 264] on button "Direcciones" at bounding box center [146, 261] width 176 height 36
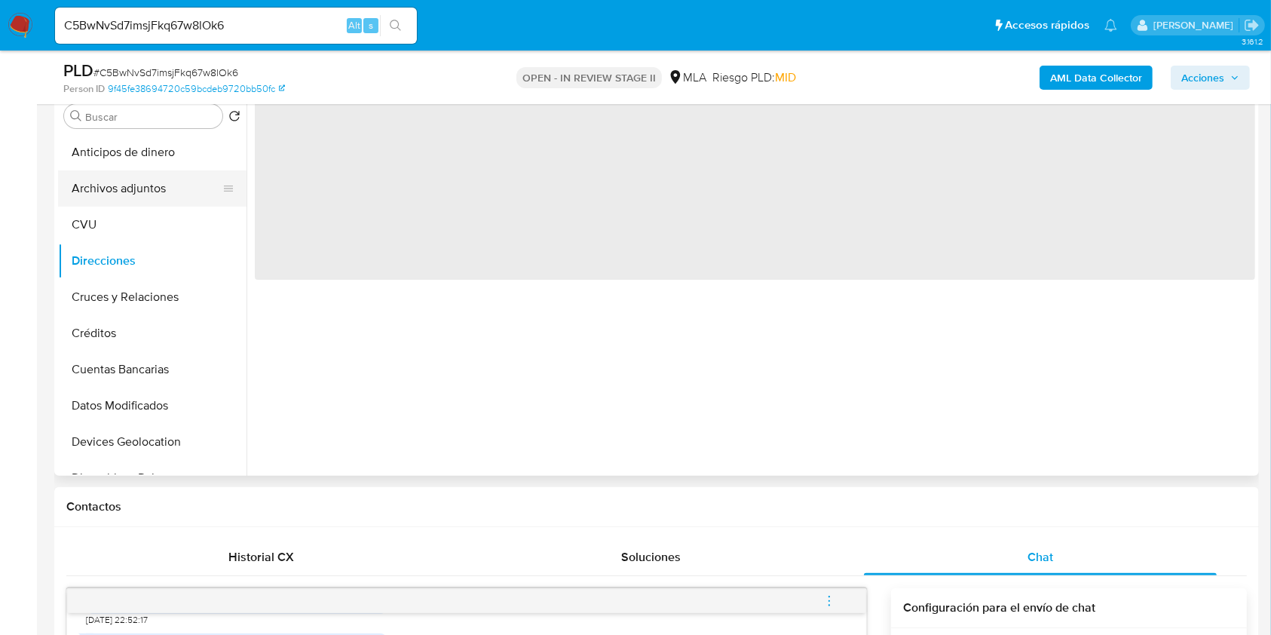
click at [143, 182] on button "Archivos adjuntos" at bounding box center [146, 188] width 176 height 36
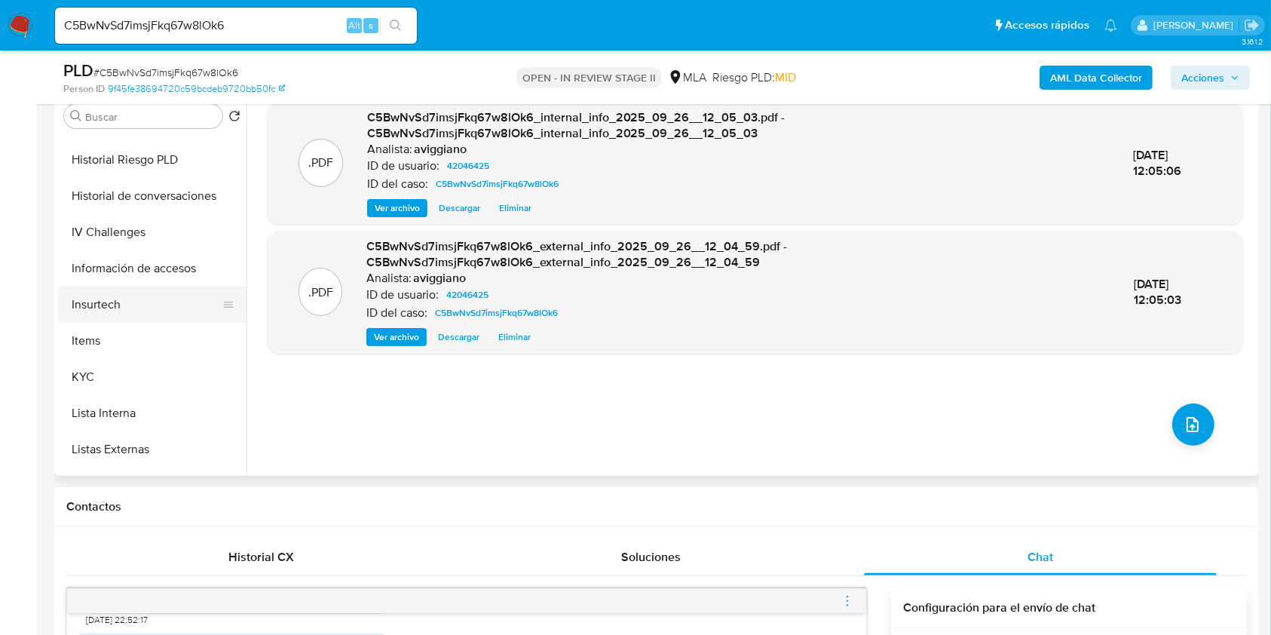
scroll to position [502, 0]
click at [75, 375] on button "KYC" at bounding box center [146, 374] width 176 height 36
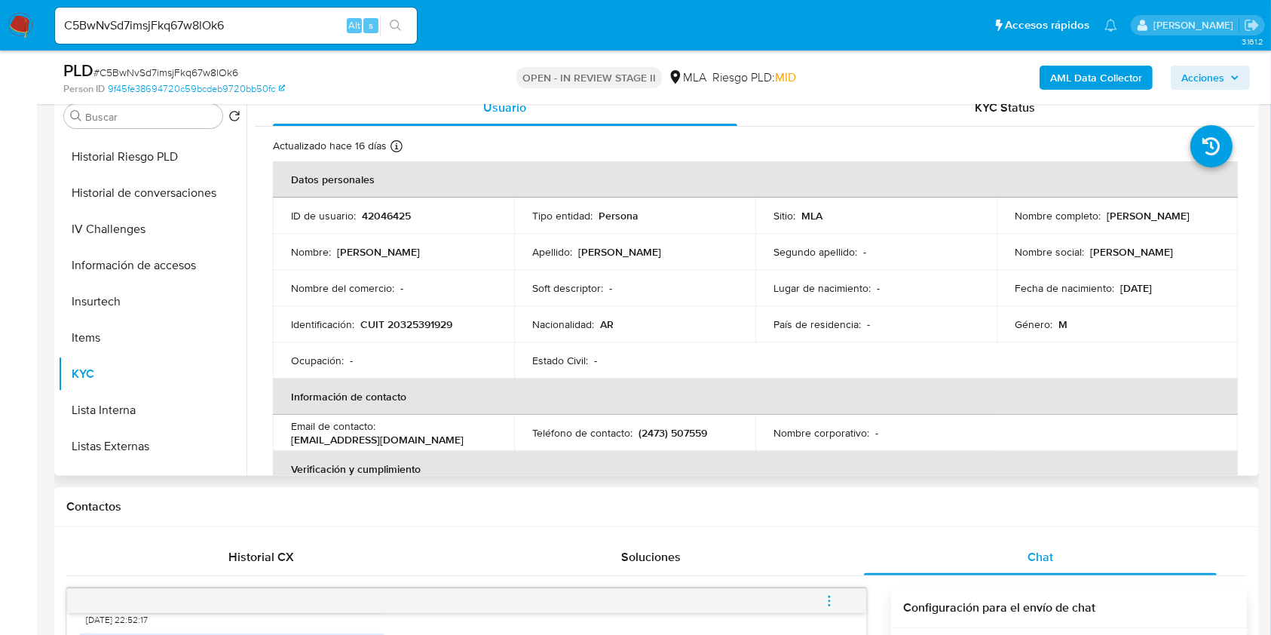
click at [424, 327] on p "CUIT 20325391929" at bounding box center [406, 324] width 92 height 14
copy p "20325391929"
click at [376, 203] on td "ID de usuario : 42046425" at bounding box center [393, 216] width 241 height 36
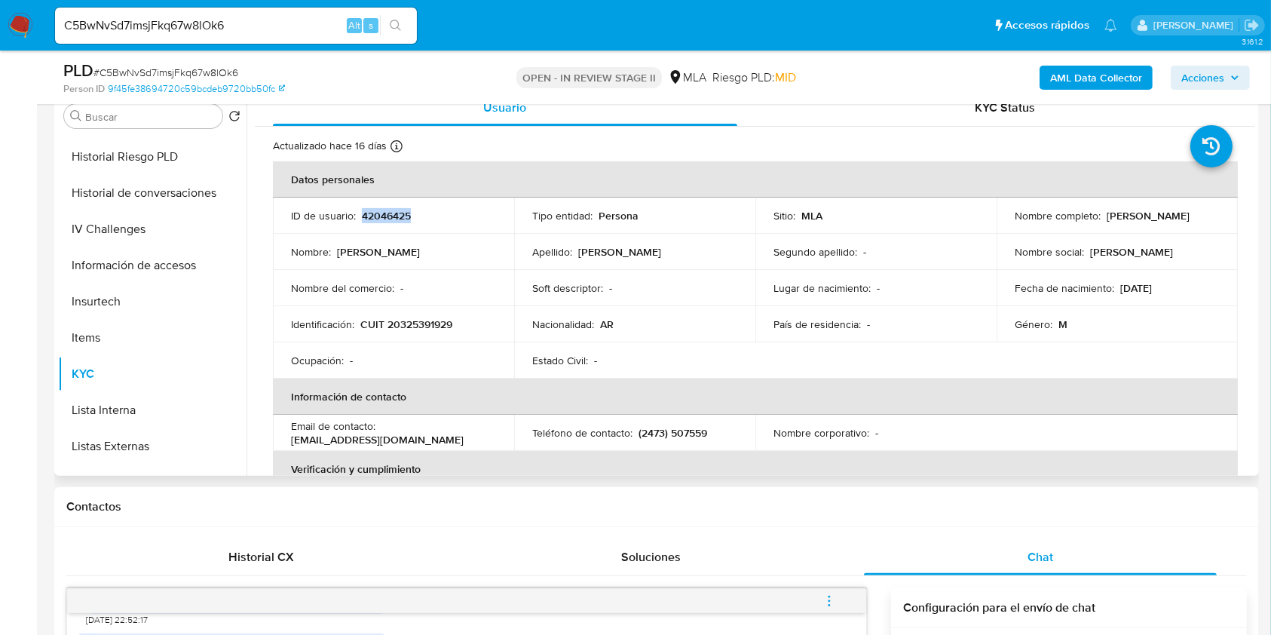
click at [376, 203] on td "ID de usuario : 42046425" at bounding box center [393, 216] width 241 height 36
copy p "42046425"
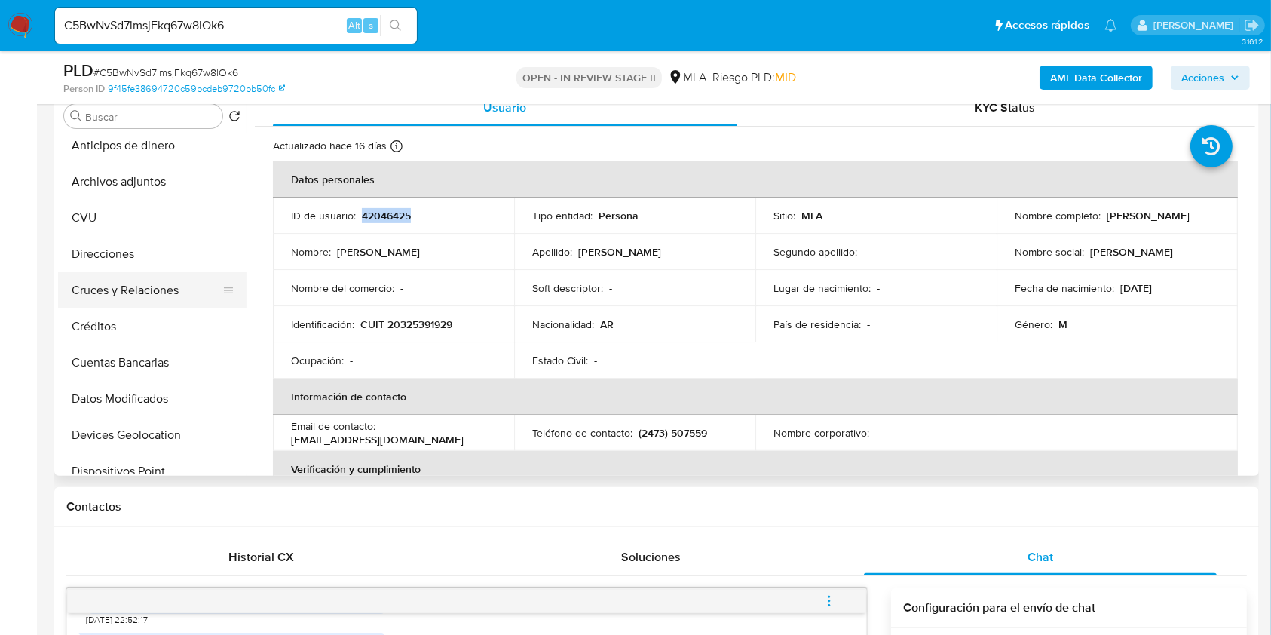
scroll to position [0, 0]
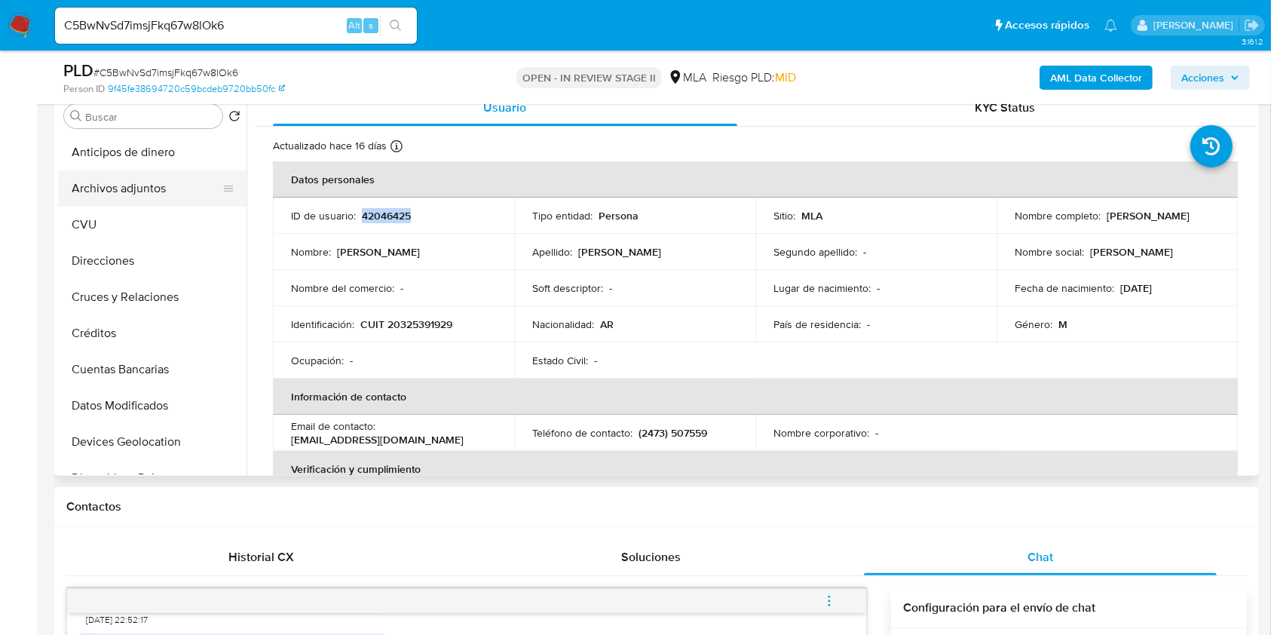
click at [170, 204] on button "Archivos adjuntos" at bounding box center [146, 188] width 176 height 36
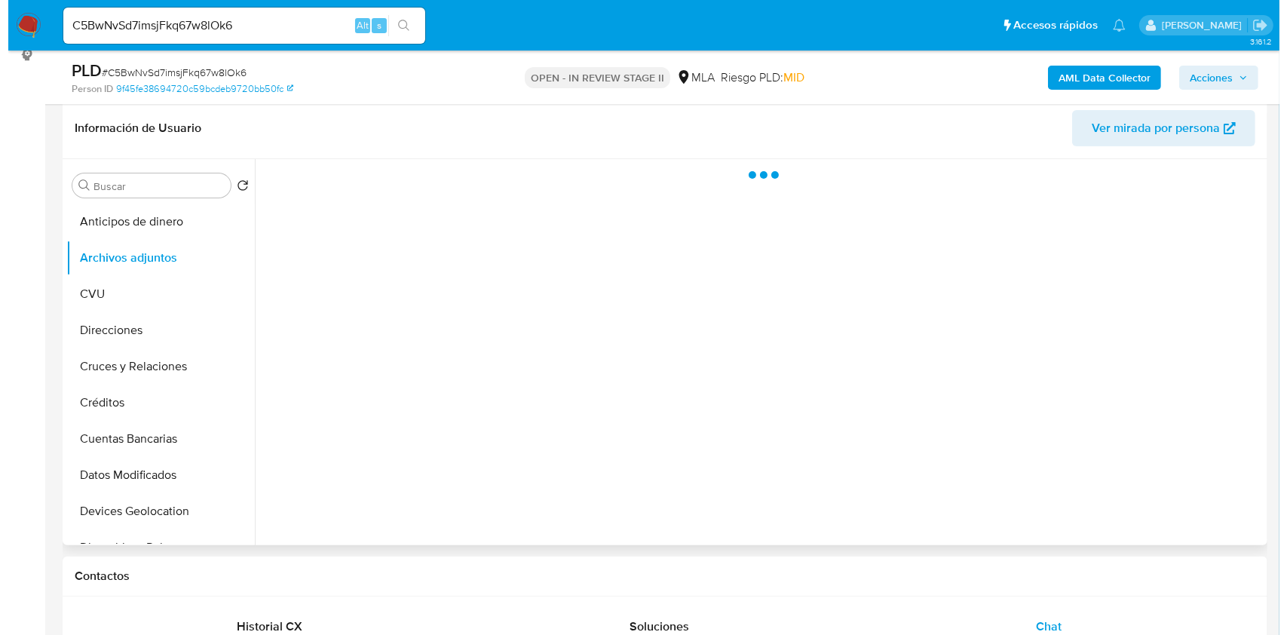
scroll to position [201, 0]
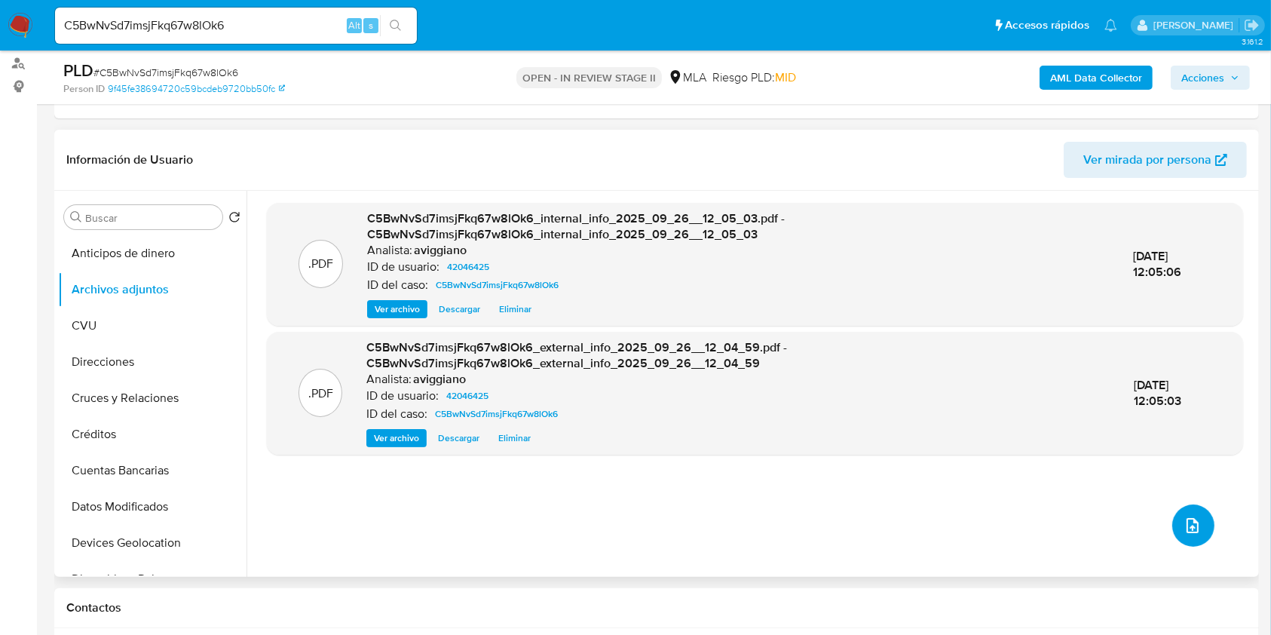
click at [1199, 534] on button "upload-file" at bounding box center [1193, 525] width 42 height 42
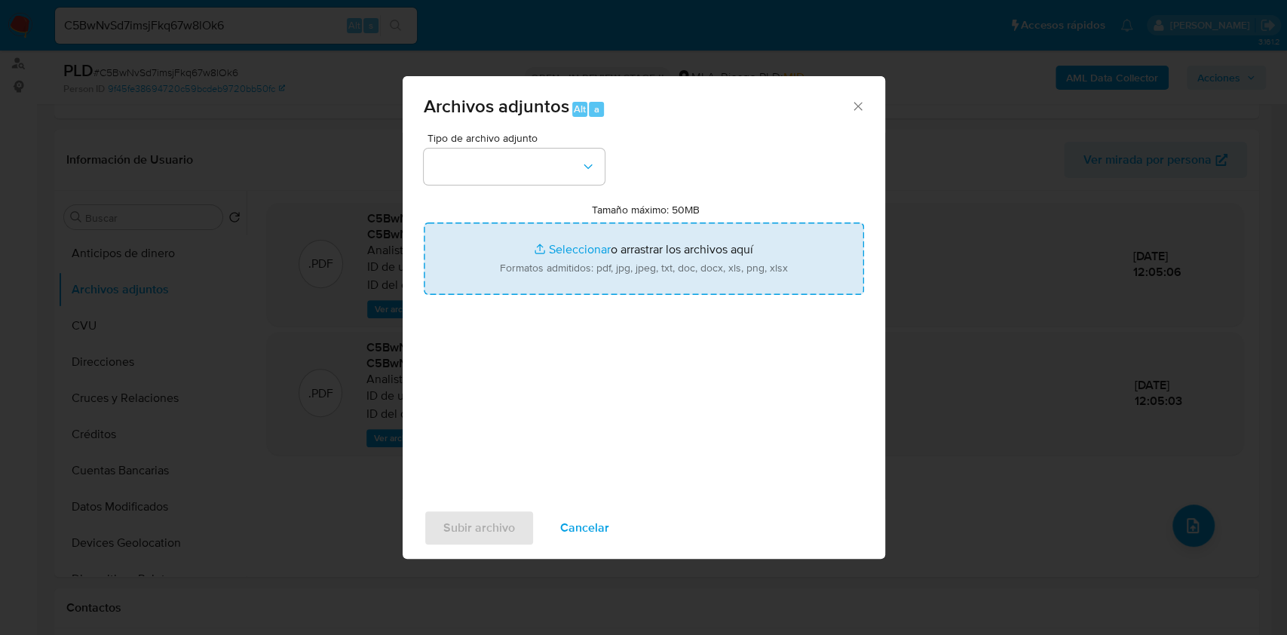
click at [752, 280] on input "Tamaño máximo: 50MB Seleccionar archivos" at bounding box center [644, 258] width 440 height 72
type input "C:\fakepath\Nosis - 42046425.pdf"
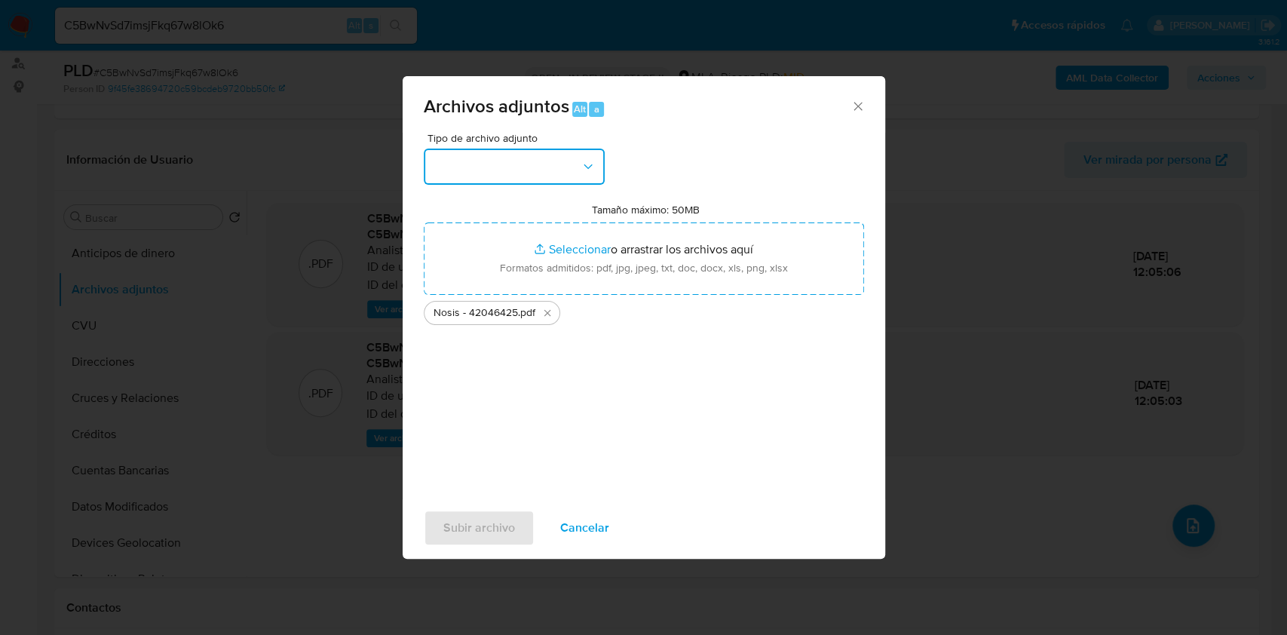
click at [571, 153] on button "button" at bounding box center [514, 167] width 181 height 36
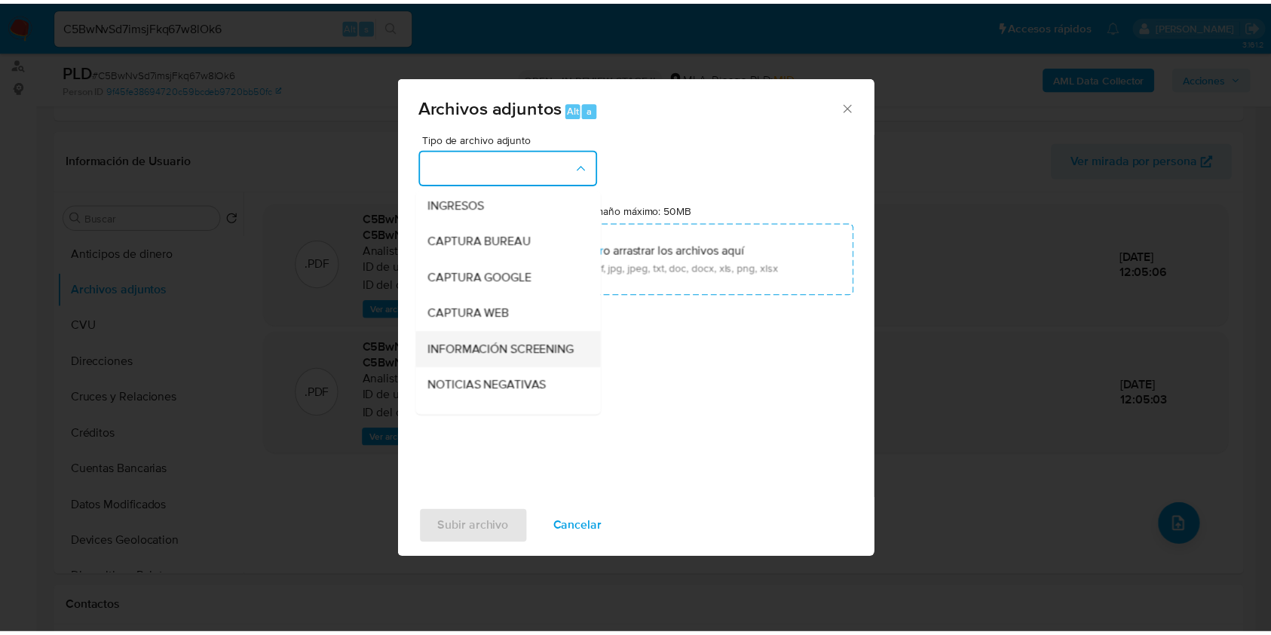
scroll to position [100, 0]
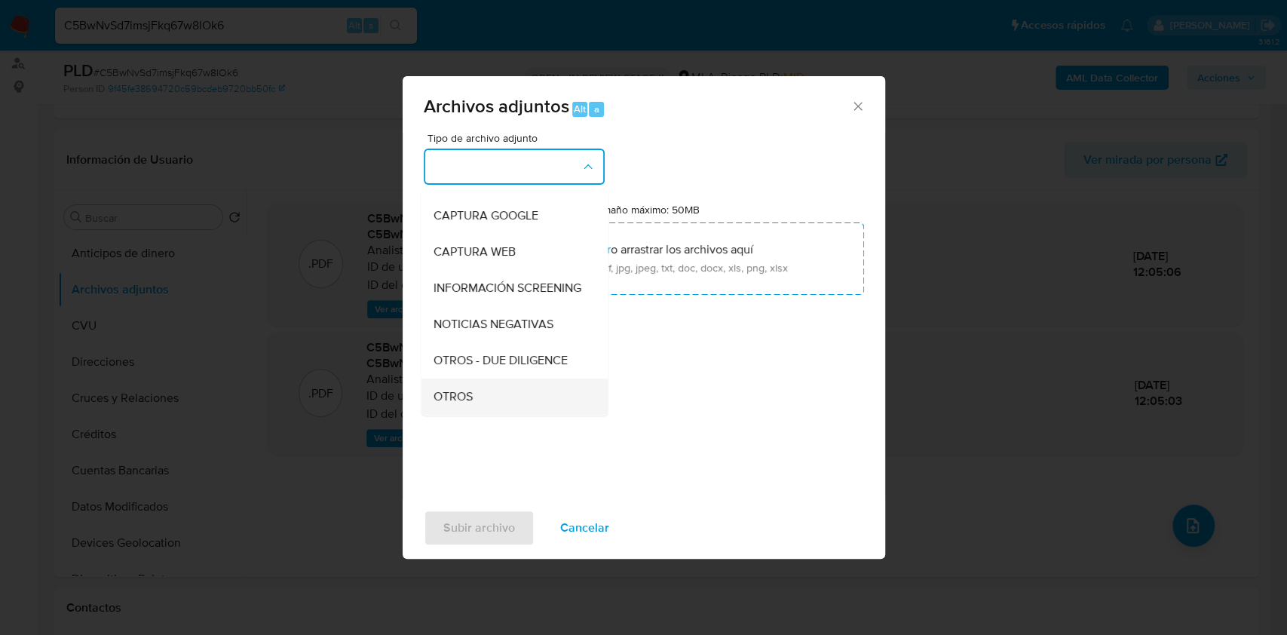
click at [470, 403] on span "OTROS" at bounding box center [452, 396] width 39 height 15
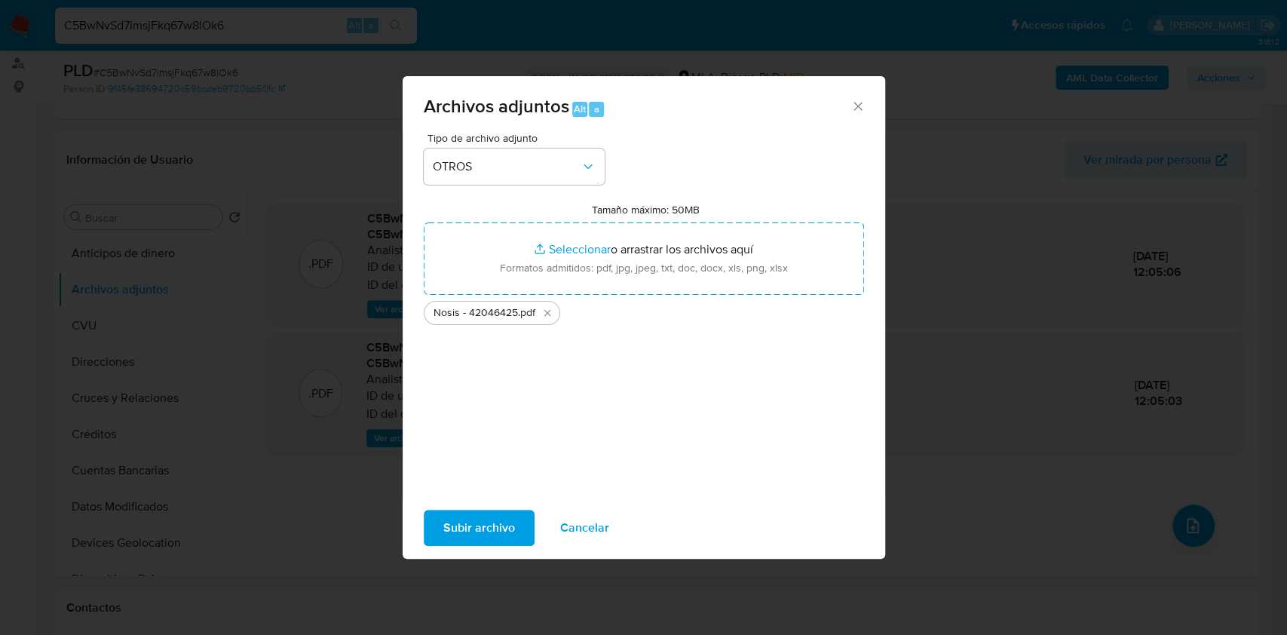
click at [469, 495] on div "Tipo de archivo adjunto OTROS Tamaño máximo: 50MB Seleccionar archivos Seleccio…" at bounding box center [644, 316] width 482 height 366
click at [470, 513] on span "Subir archivo" at bounding box center [479, 527] width 72 height 33
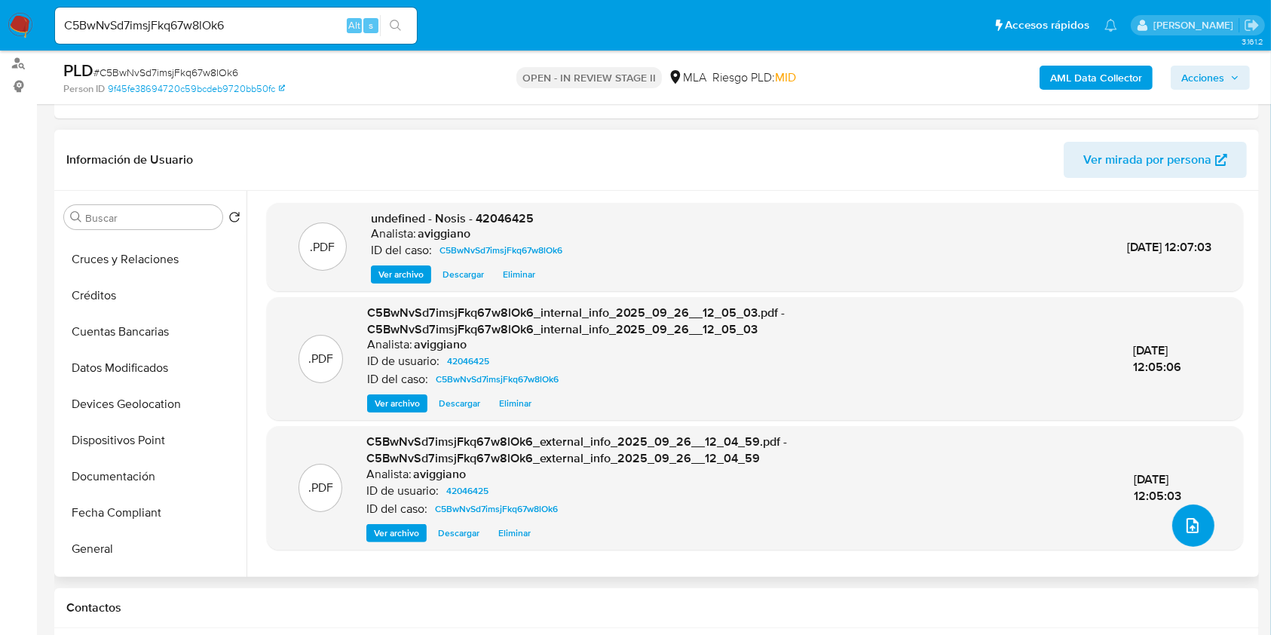
scroll to position [302, 0]
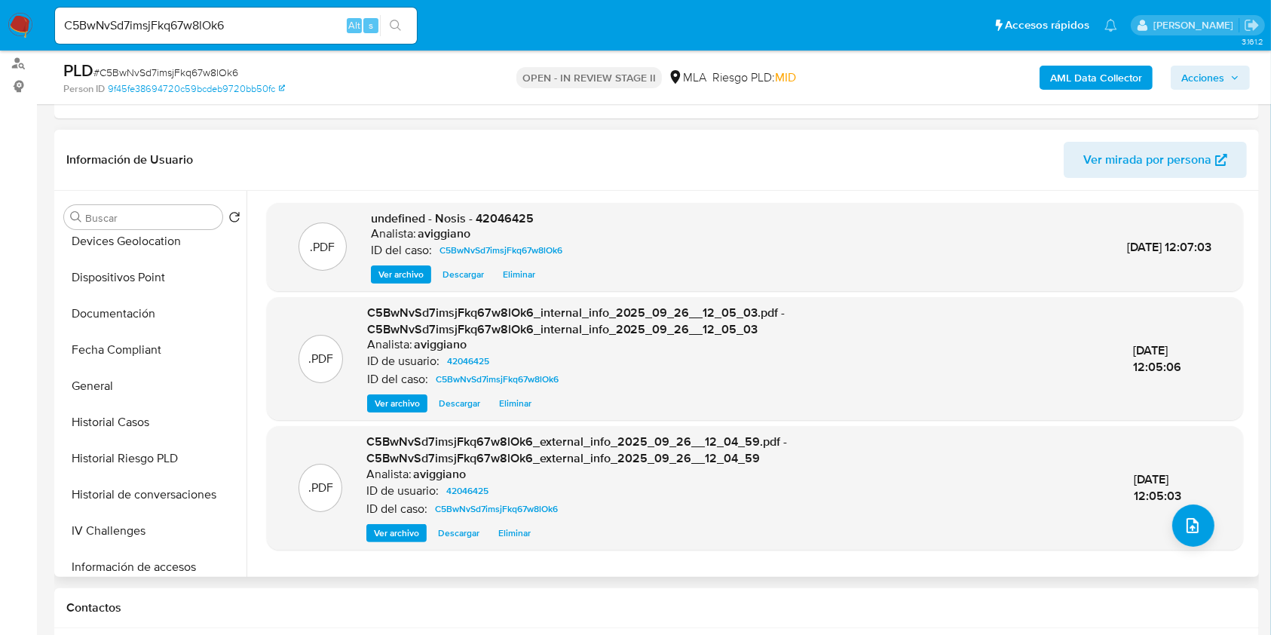
click at [512, 211] on span "undefined - Nosis - 42046425" at bounding box center [452, 218] width 163 height 17
copy span "42046425"
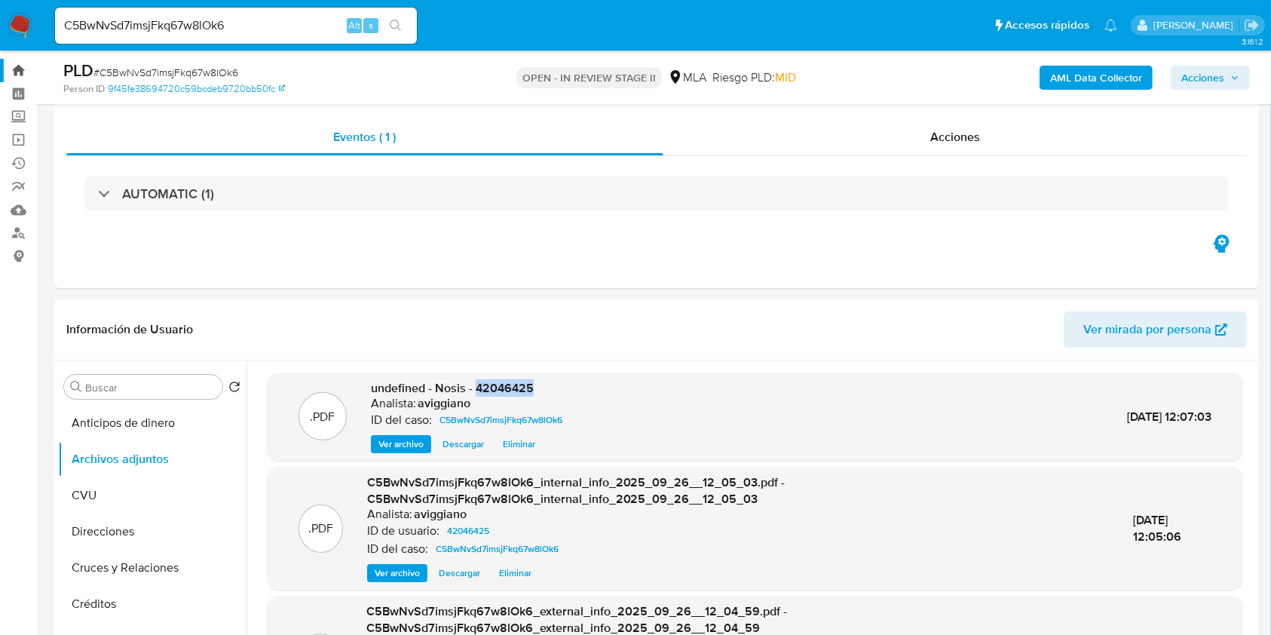
scroll to position [0, 0]
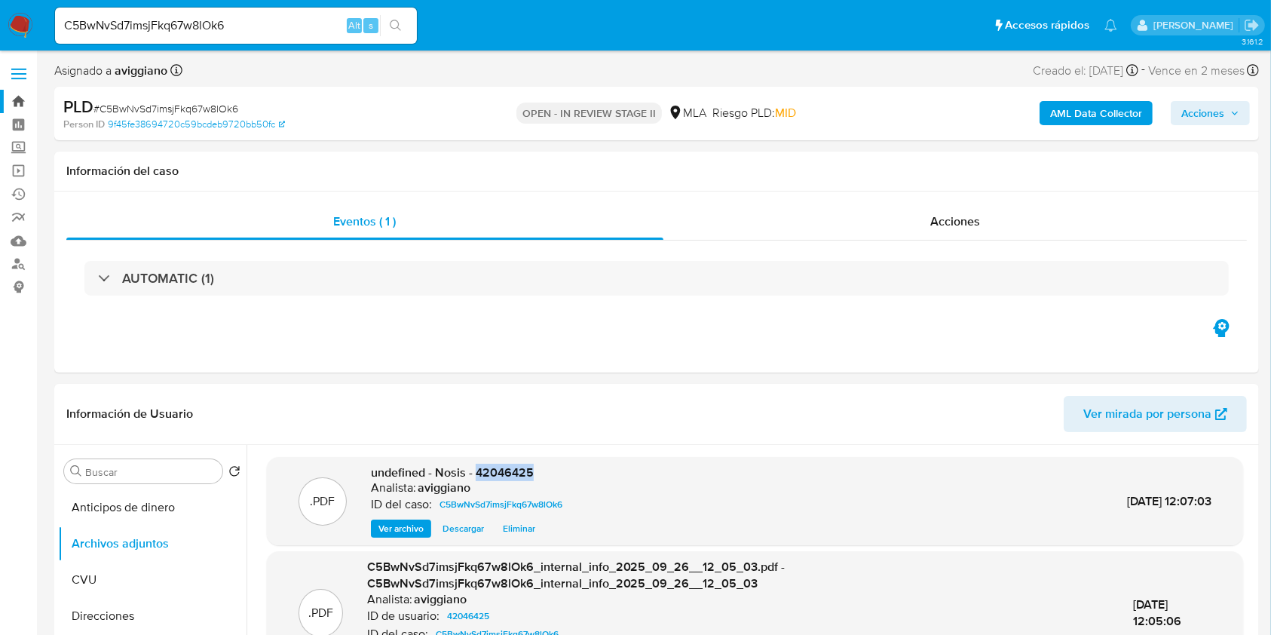
click at [19, 93] on link "Bandeja" at bounding box center [89, 101] width 179 height 23
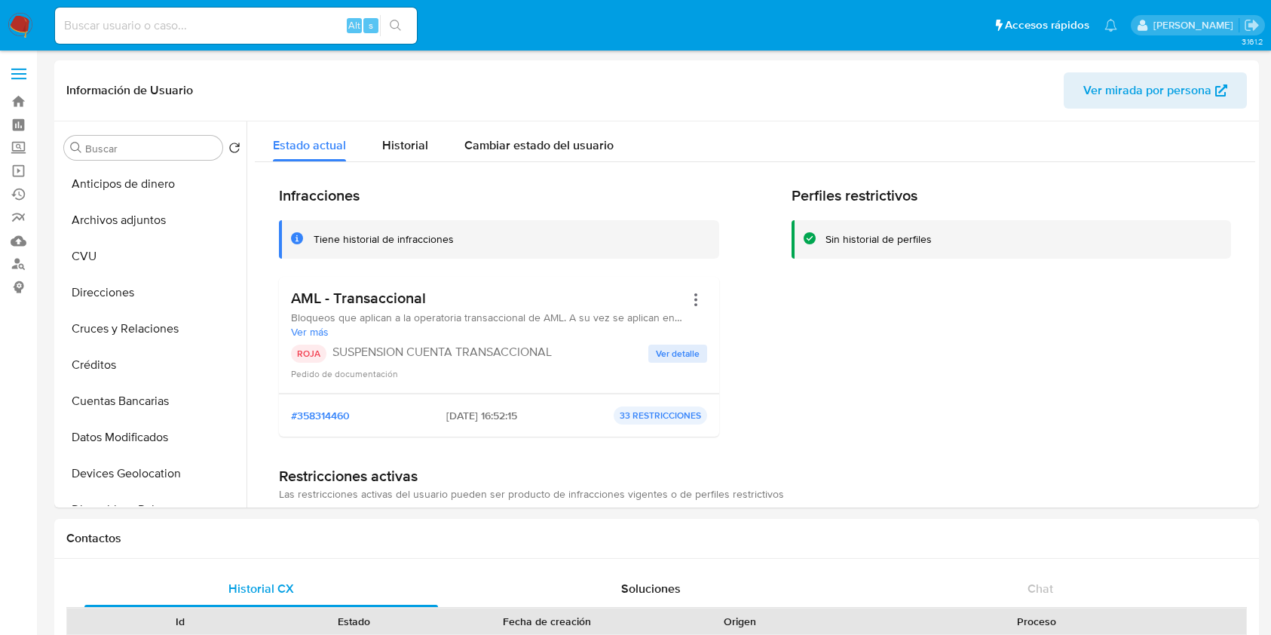
select select "10"
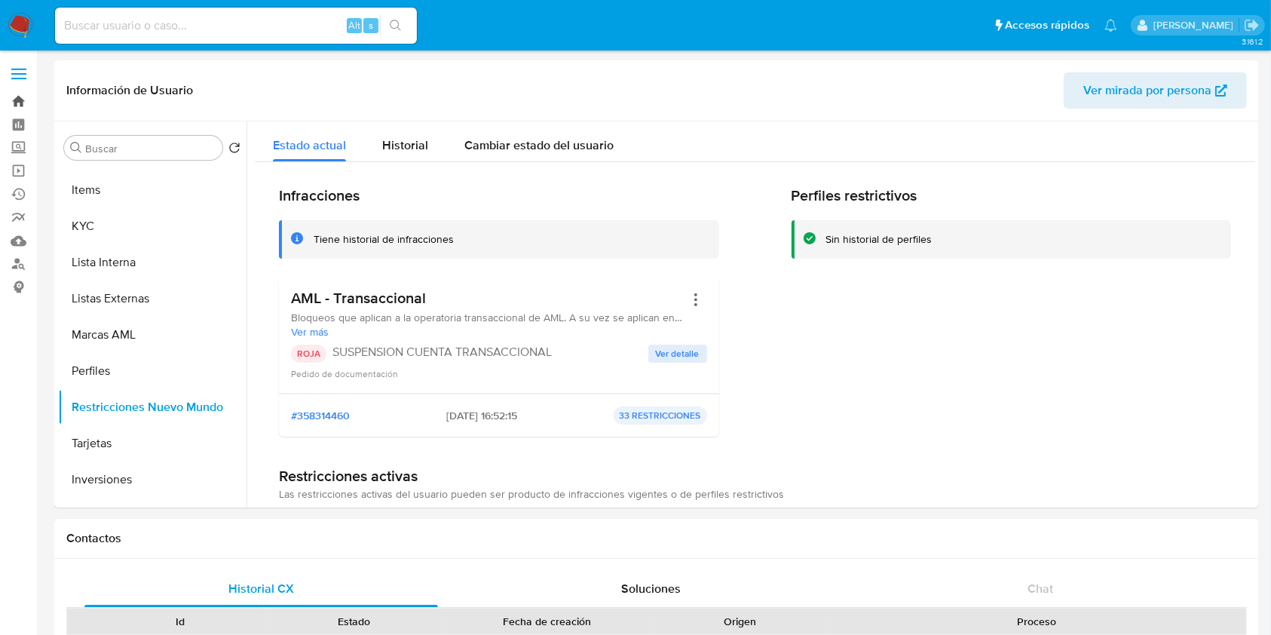
click at [14, 96] on link "Bandeja" at bounding box center [89, 101] width 179 height 23
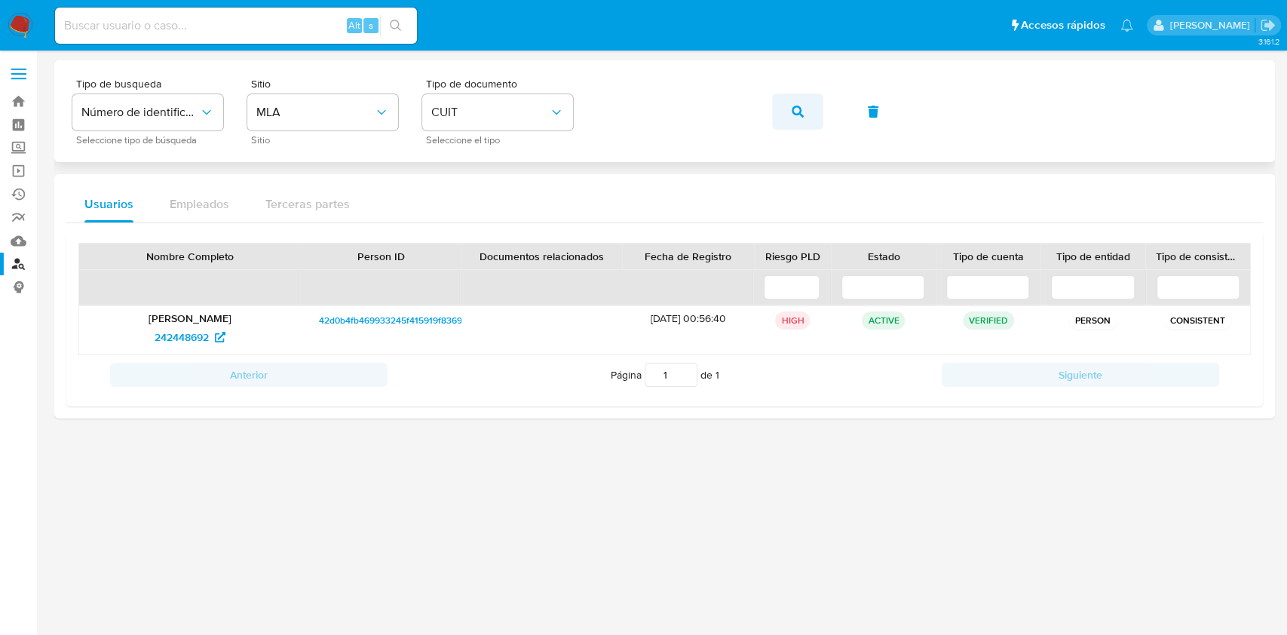
click at [775, 114] on button "button" at bounding box center [797, 111] width 51 height 36
click at [797, 113] on icon "button" at bounding box center [798, 112] width 12 height 12
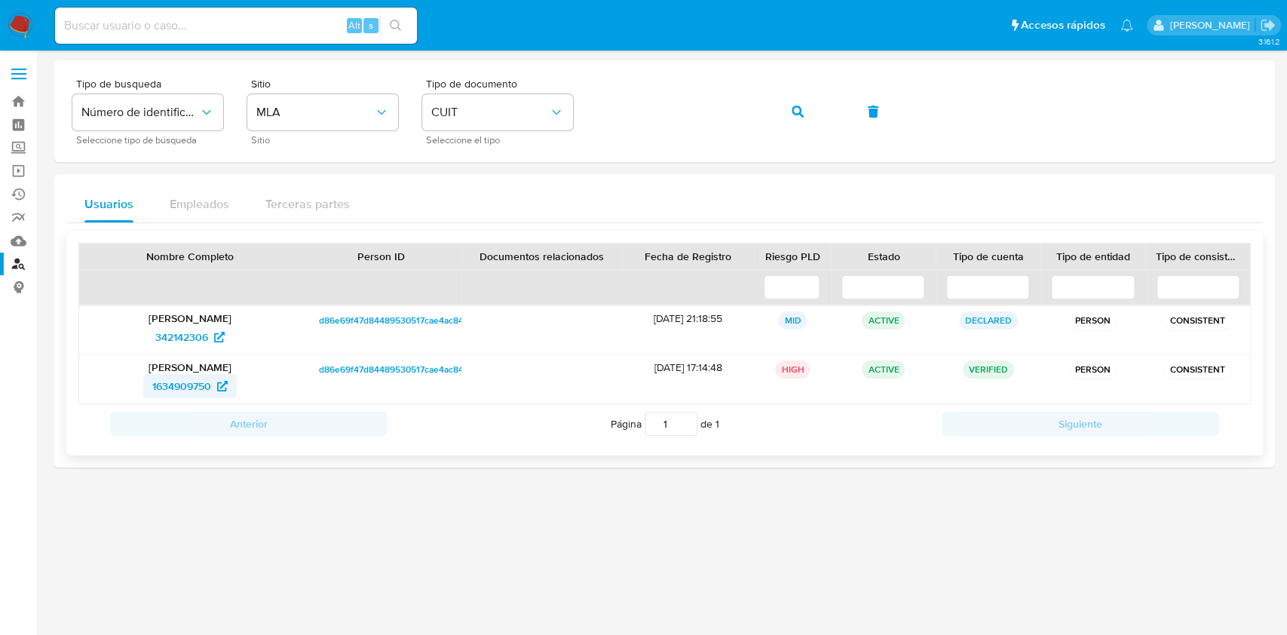
click at [161, 384] on span "1634909750" at bounding box center [181, 386] width 59 height 24
click at [831, 115] on div "Tipo de busqueda Número de identificación Seleccione tipo de búsqueda Sitio MLA…" at bounding box center [664, 111] width 1184 height 66
click at [801, 114] on icon "button" at bounding box center [798, 112] width 12 height 12
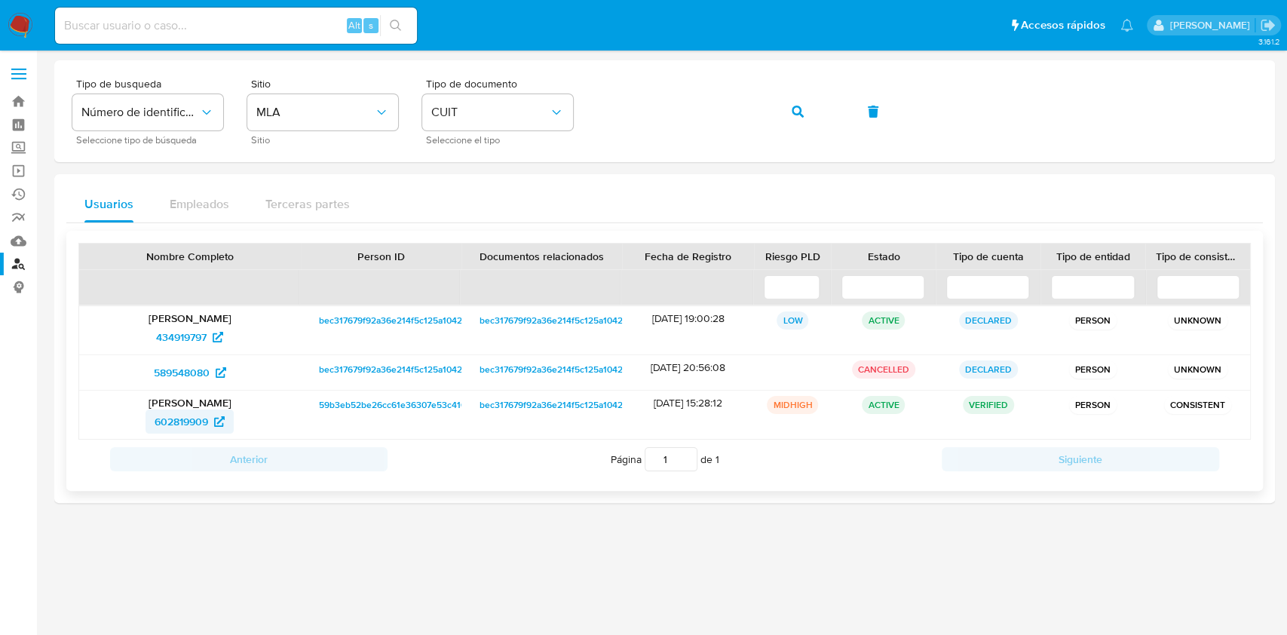
click at [195, 422] on span "602819909" at bounding box center [182, 421] width 54 height 24
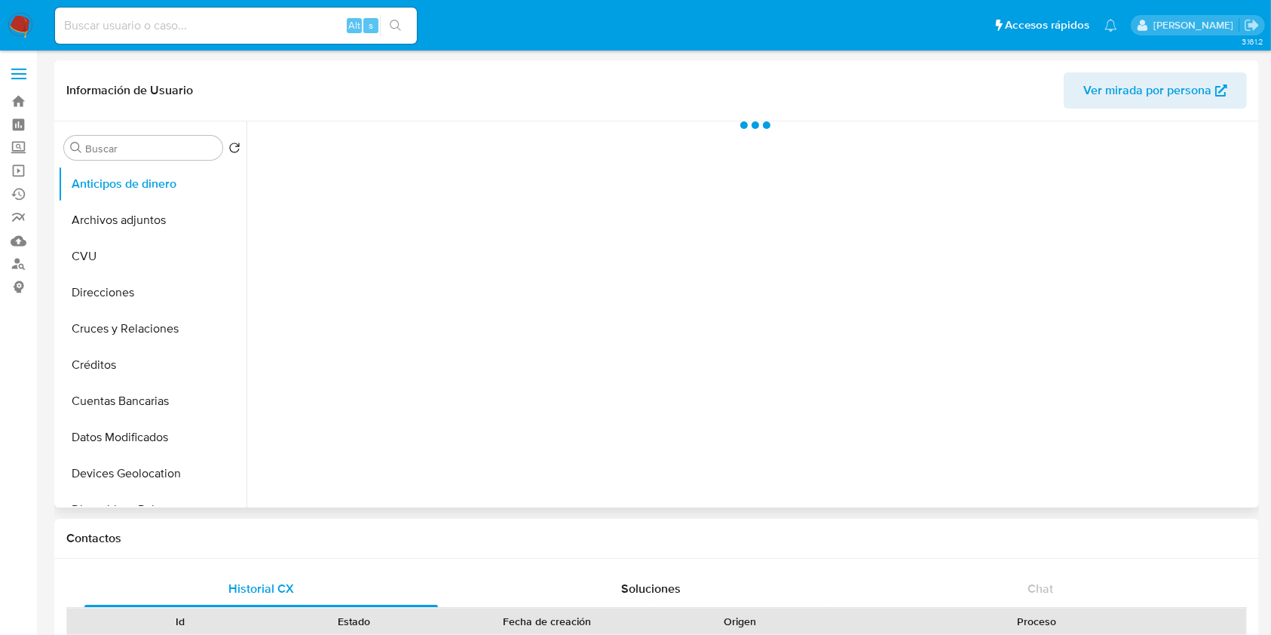
select select "10"
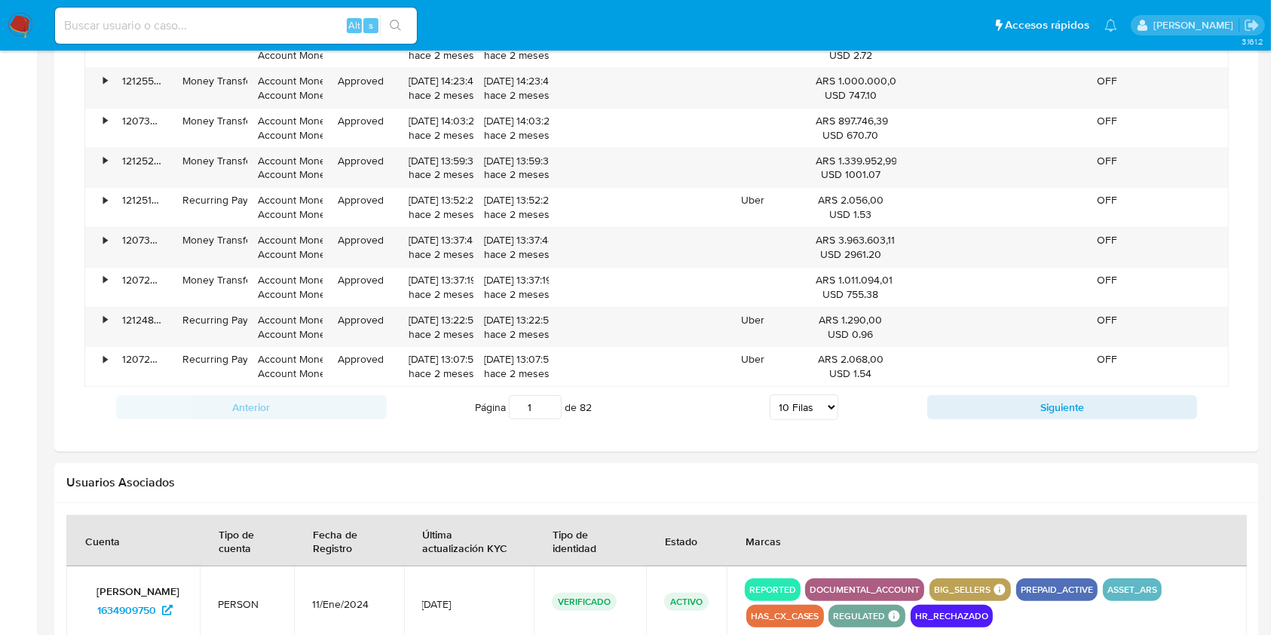
scroll to position [1416, 0]
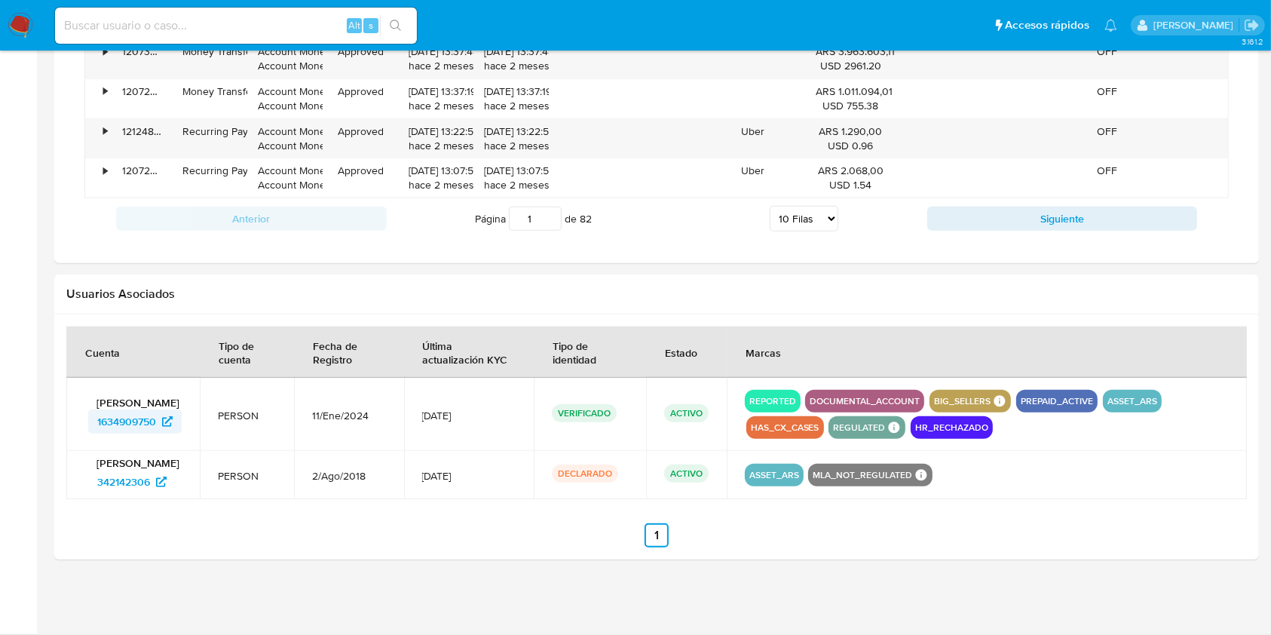
click at [139, 419] on span "1634909750" at bounding box center [126, 421] width 59 height 24
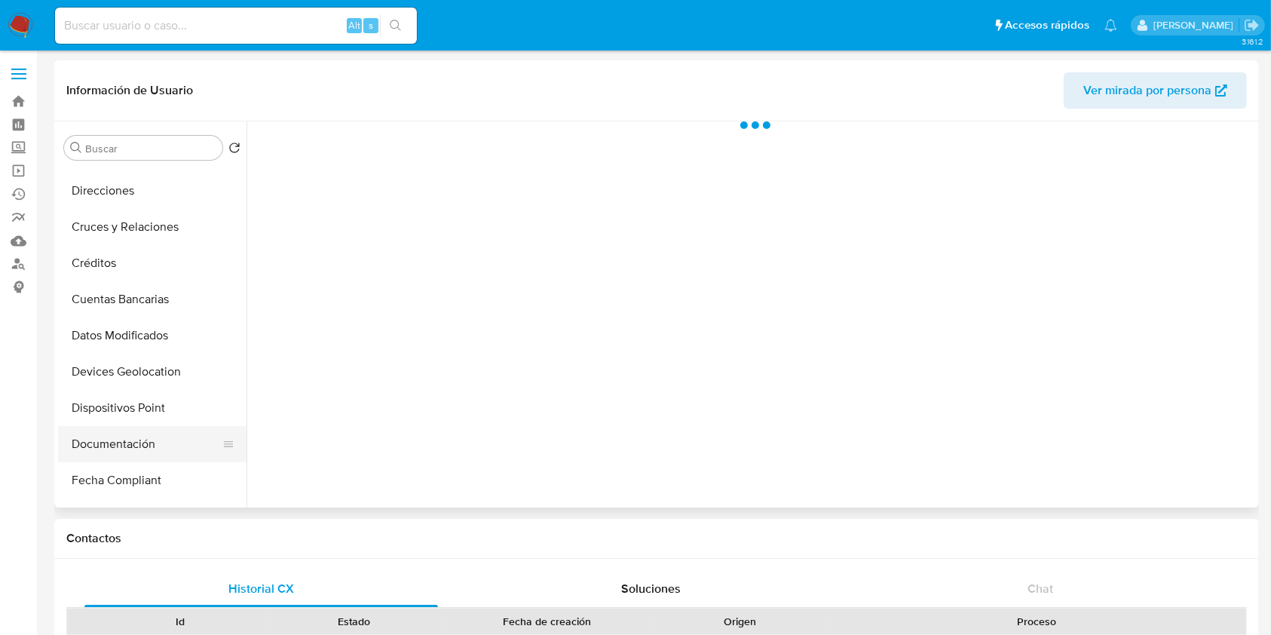
scroll to position [201, 0]
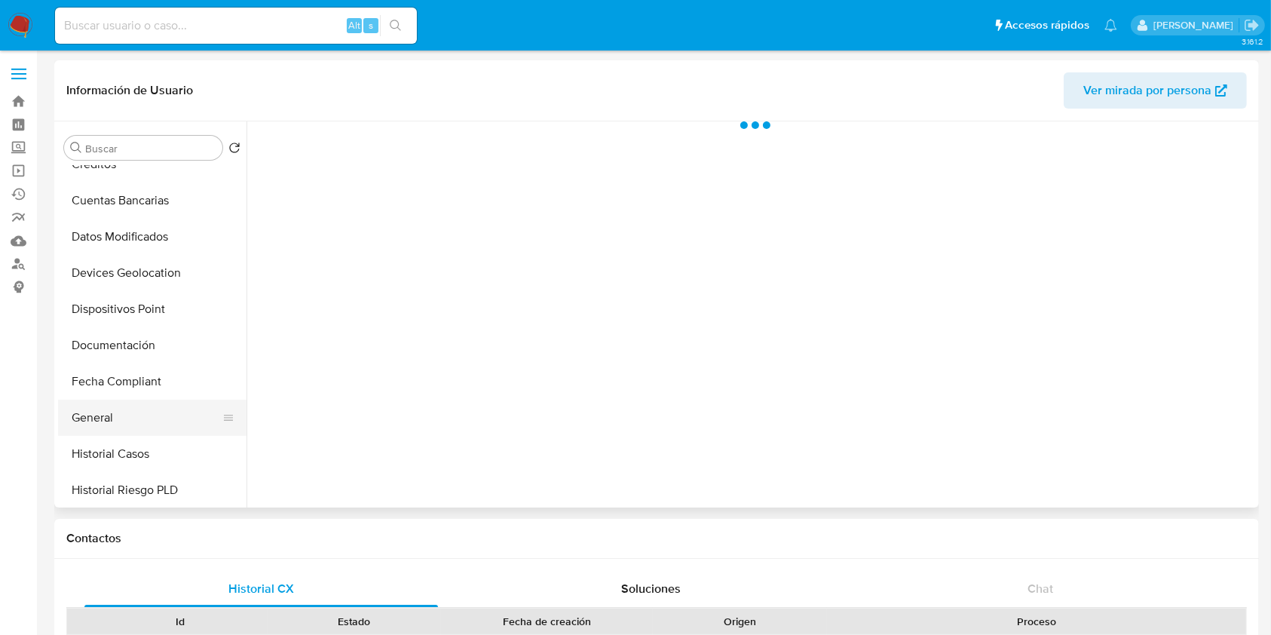
select select "10"
click at [124, 449] on button "Historial Casos" at bounding box center [146, 454] width 176 height 36
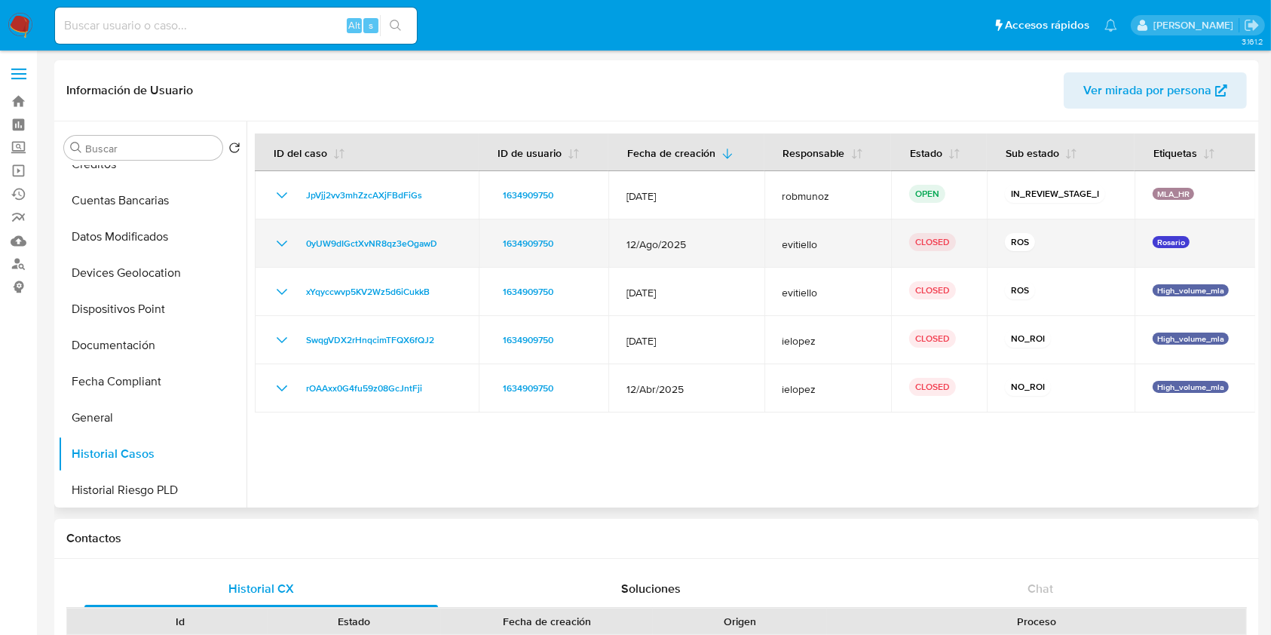
click at [289, 241] on icon "Mostrar/Ocultar" at bounding box center [282, 243] width 18 height 18
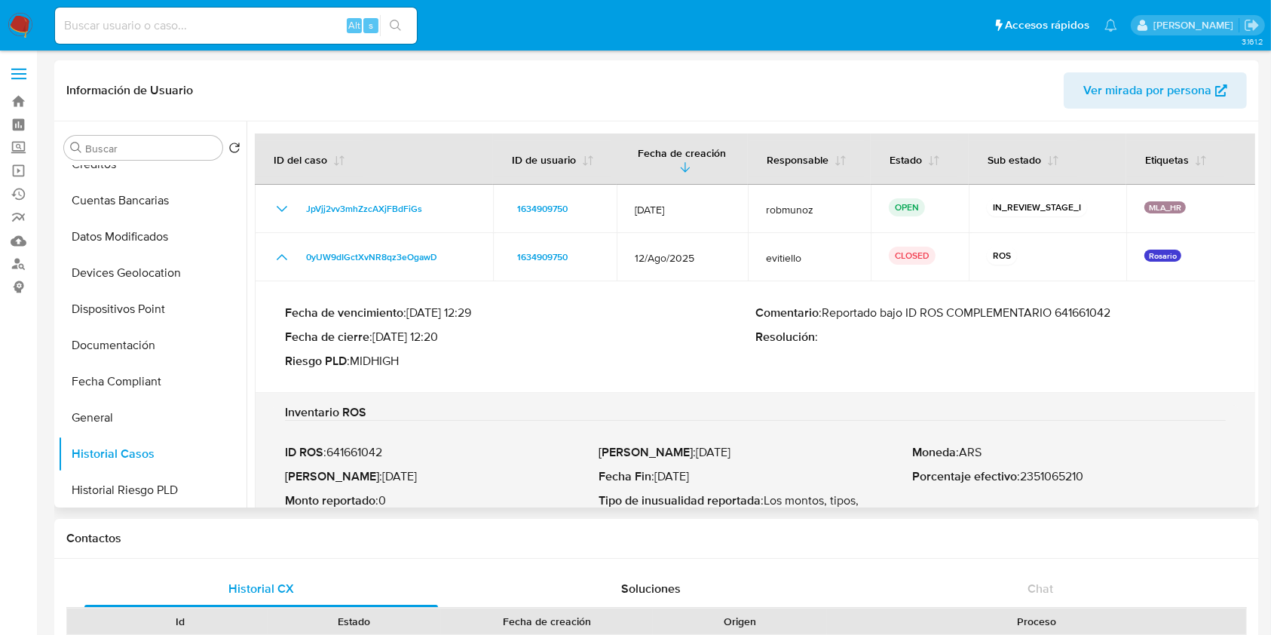
drag, startPoint x: 816, startPoint y: 314, endPoint x: 1117, endPoint y: 311, distance: 300.1
click at [1117, 311] on p "Comentario : Reportado bajo ID ROS COMPLEMENTARIO 641661042" at bounding box center [990, 312] width 470 height 15
click at [1101, 425] on div "Inventario ROS ID ROS : 641661042 Fecha ROS : 11/Sept/2025 Monto reportado : 0 …" at bounding box center [755, 485] width 965 height 161
drag, startPoint x: 826, startPoint y: 315, endPoint x: 1116, endPoint y: 317, distance: 290.3
click at [1116, 317] on p "Comentario : Reportado bajo ID ROS COMPLEMENTARIO 641661042" at bounding box center [990, 312] width 470 height 15
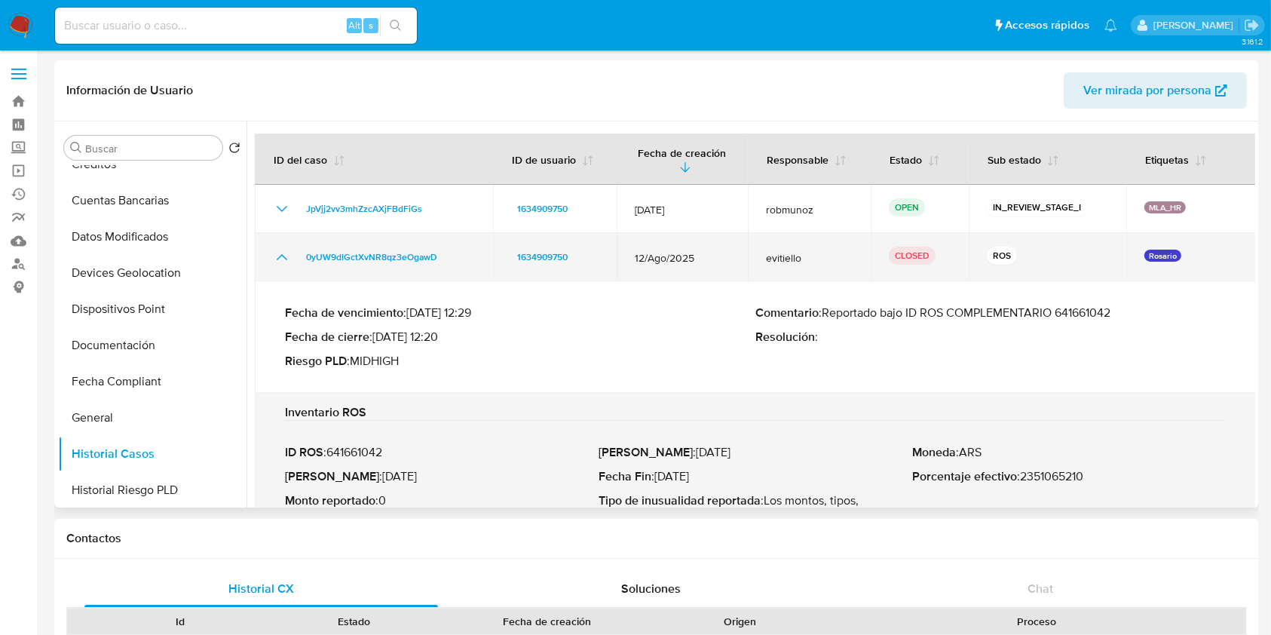
click at [279, 259] on icon "Mostrar/Ocultar" at bounding box center [282, 257] width 18 height 18
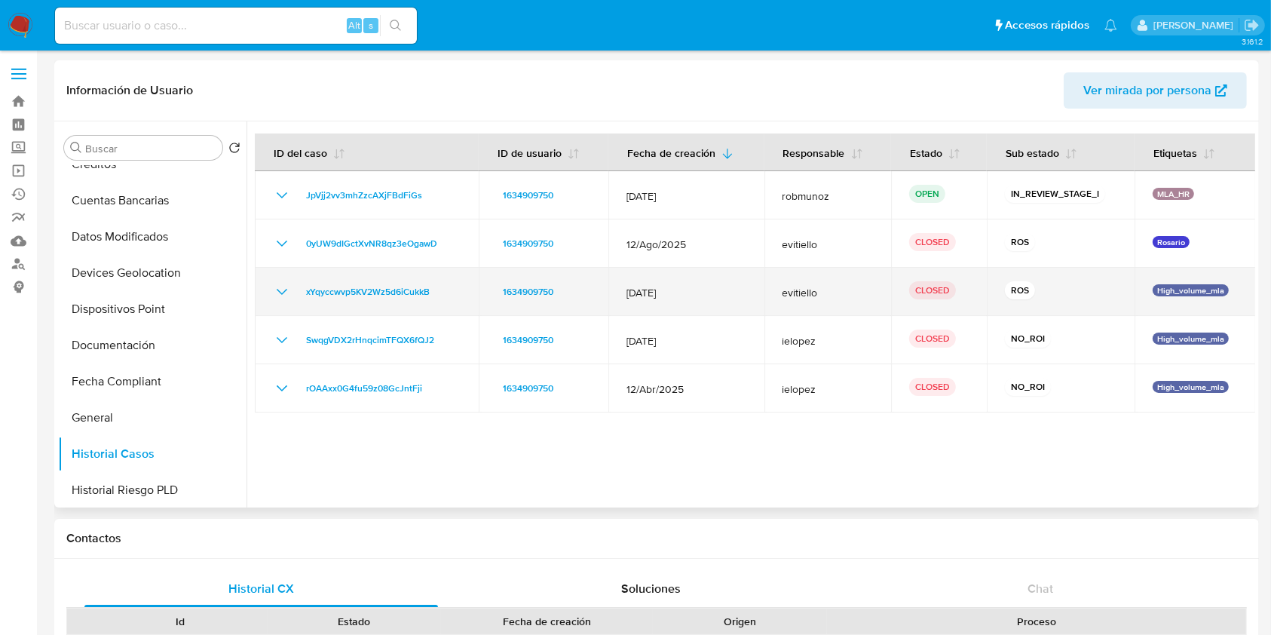
click at [271, 293] on td "xYqyccwvp5KV2Wz5d6iCukkB" at bounding box center [367, 292] width 224 height 48
click at [283, 289] on icon "Mostrar/Ocultar" at bounding box center [282, 292] width 18 height 18
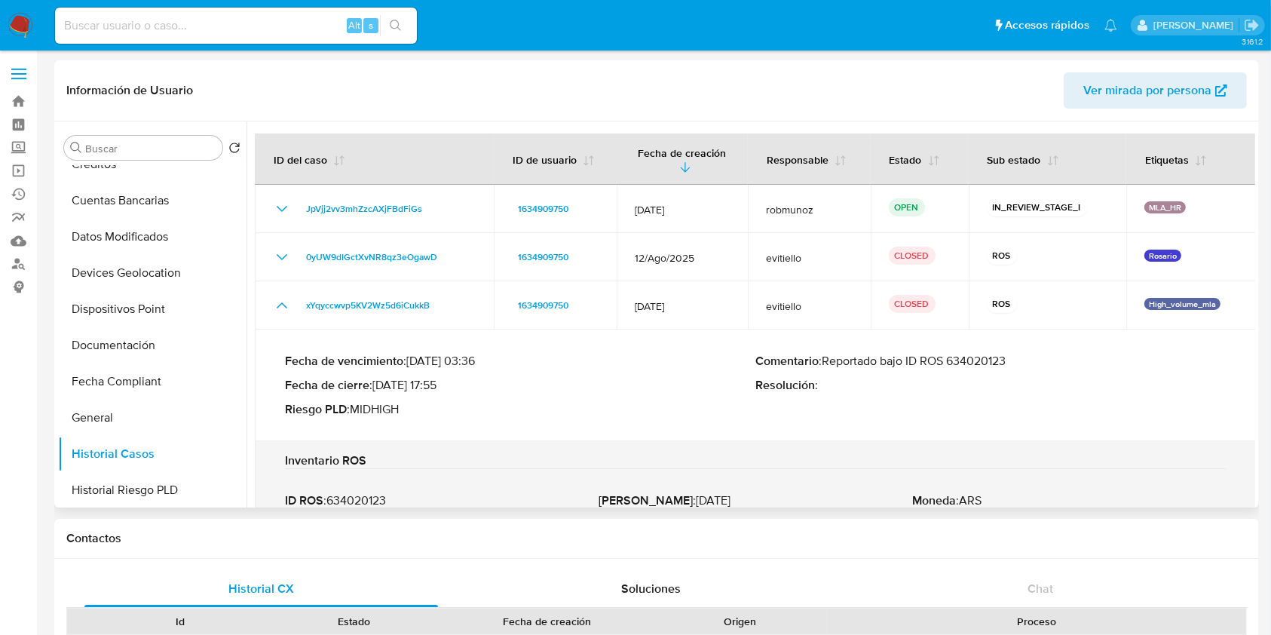
click at [982, 365] on p "Comentario : Reportado bajo ID ROS 634020123" at bounding box center [990, 361] width 470 height 15
click at [1017, 87] on header "Información de Usuario Ver mirada por persona" at bounding box center [656, 90] width 1181 height 36
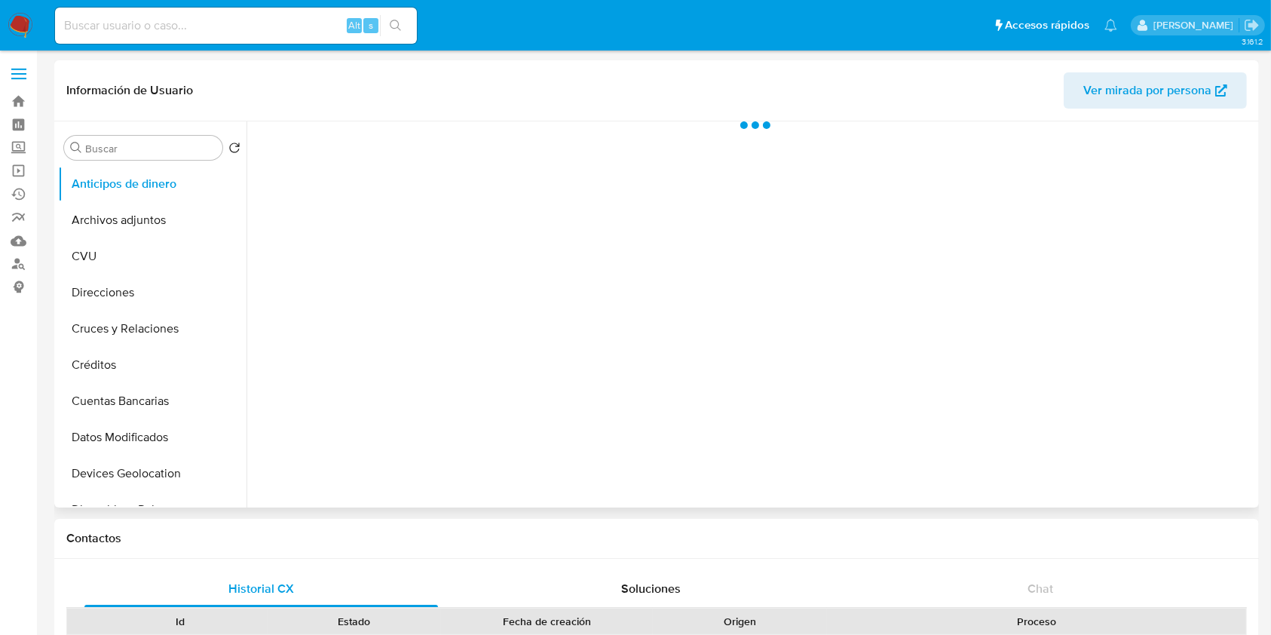
select select "10"
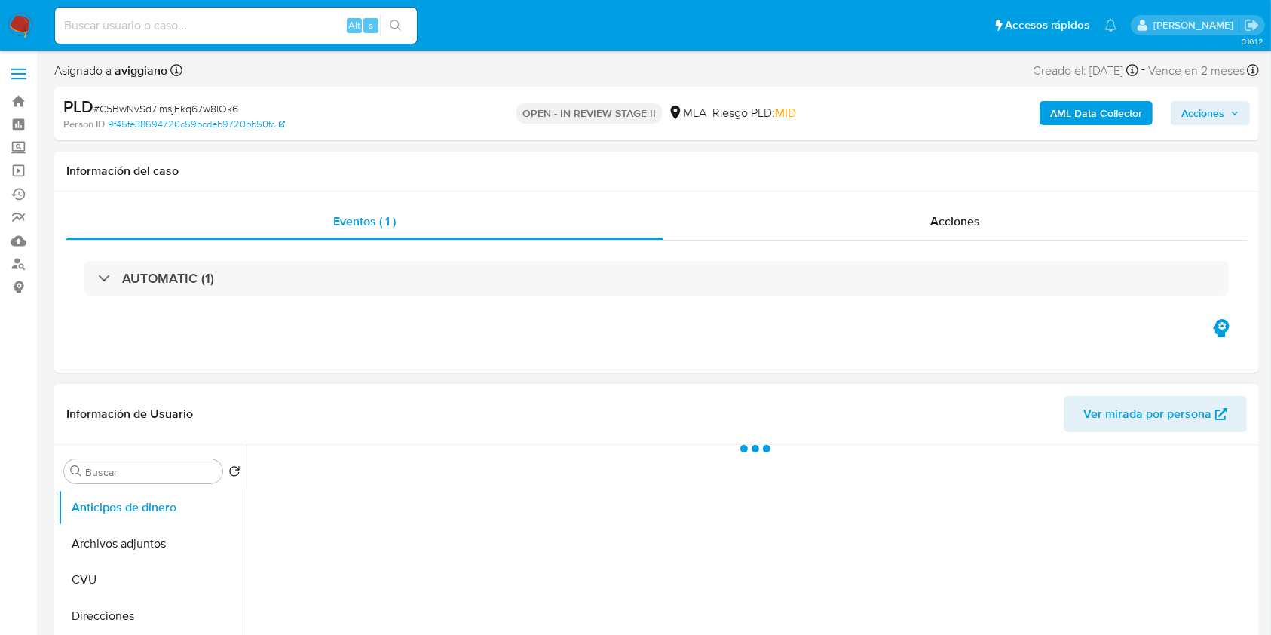
select select "10"
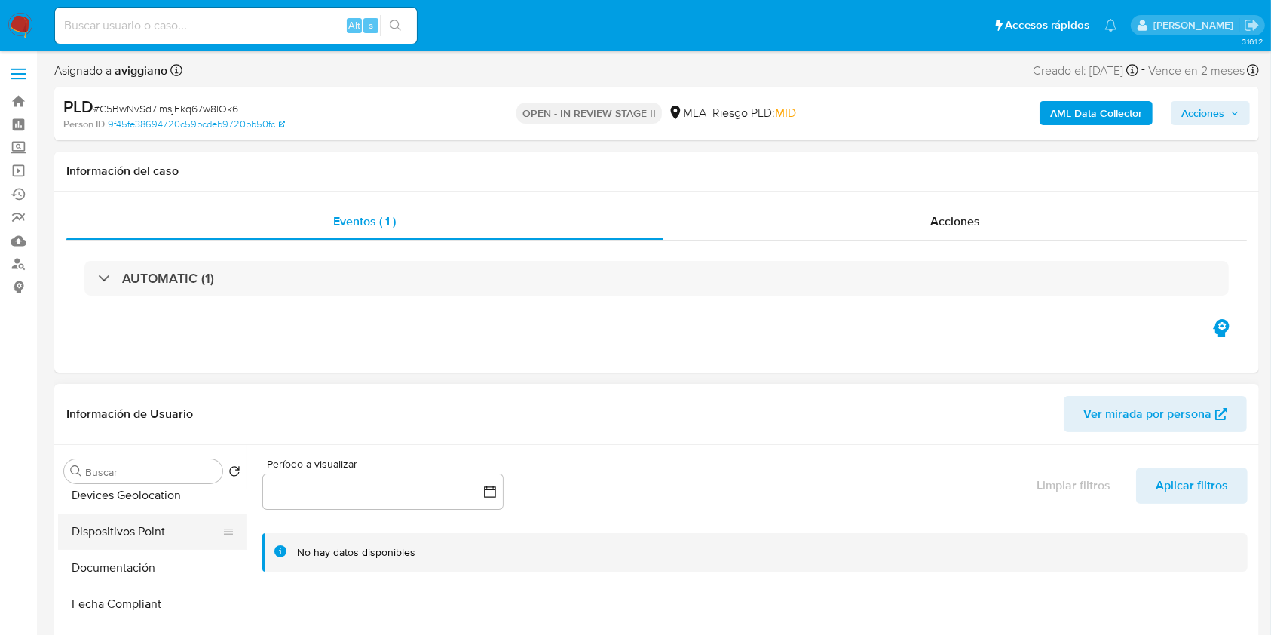
scroll to position [402, 0]
click at [113, 538] on button "General" at bounding box center [146, 540] width 176 height 36
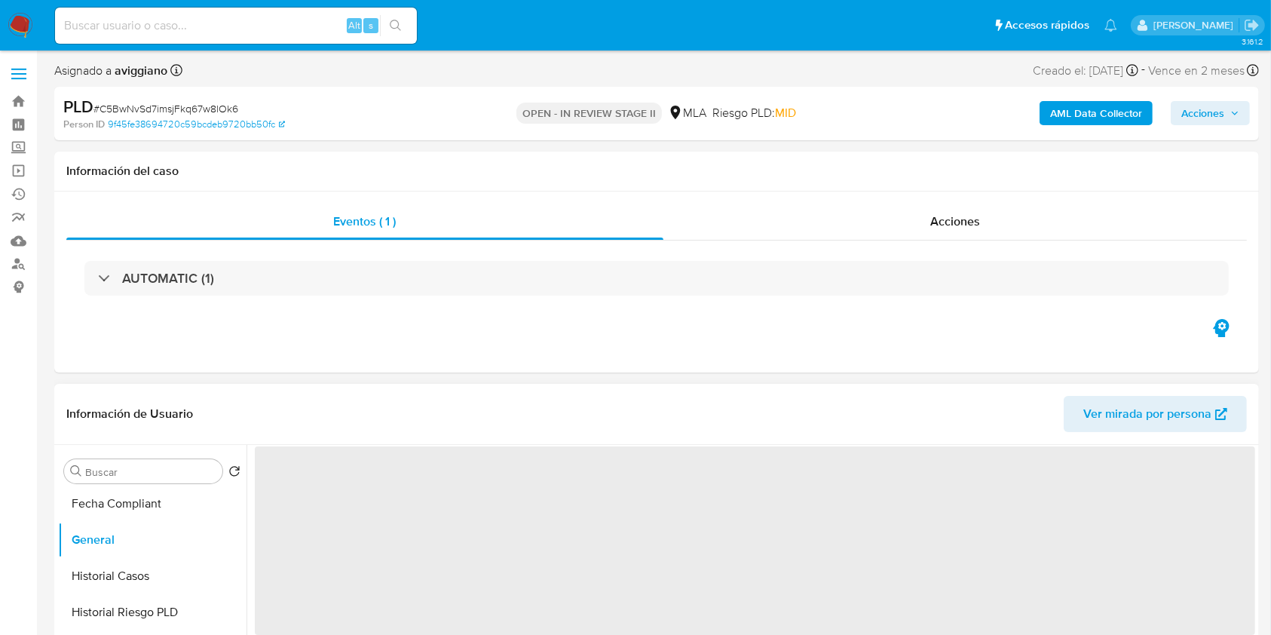
scroll to position [100, 0]
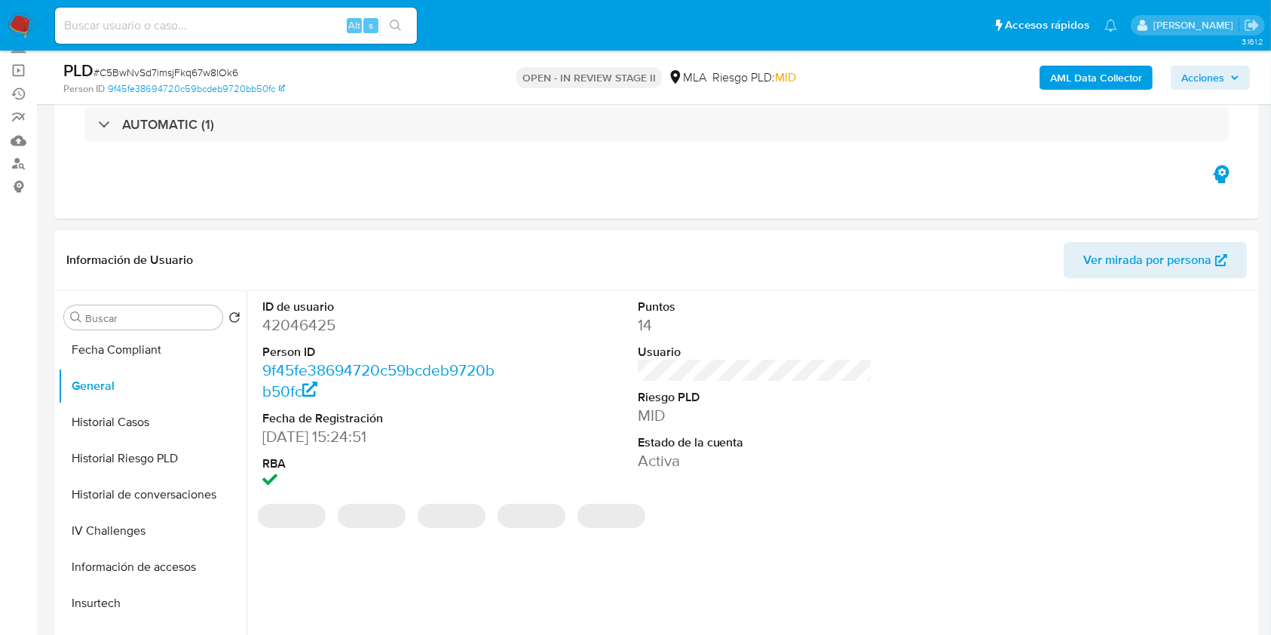
click at [305, 326] on dd "42046425" at bounding box center [379, 324] width 235 height 21
copy dd "42046425"
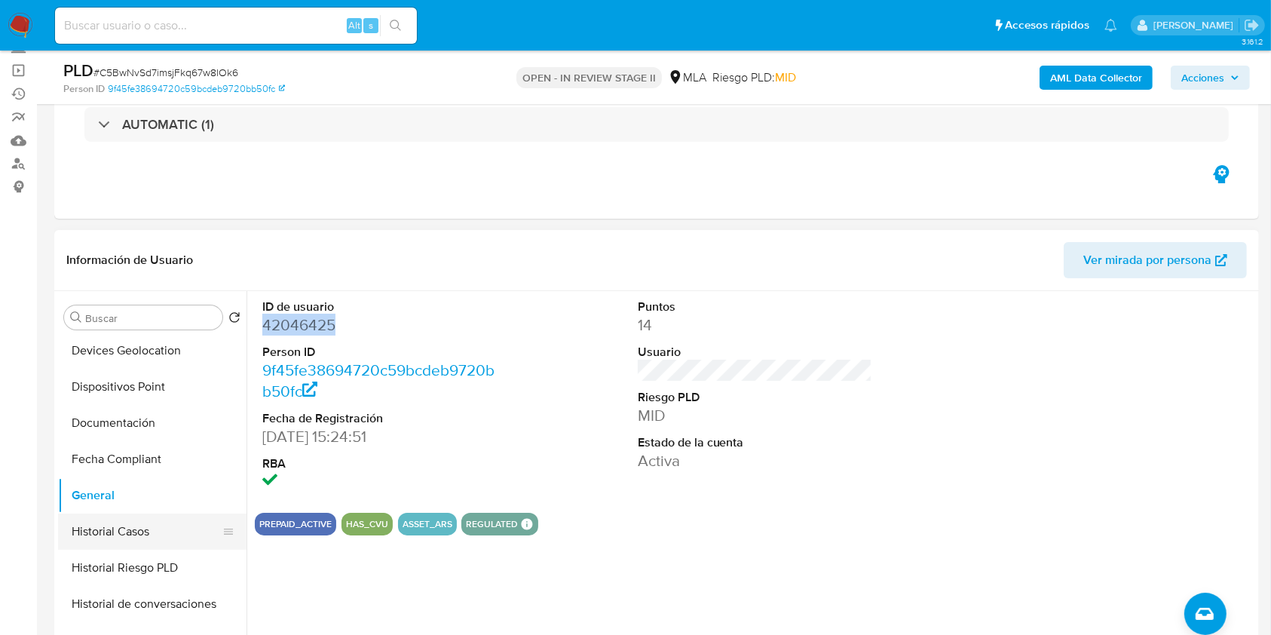
scroll to position [0, 0]
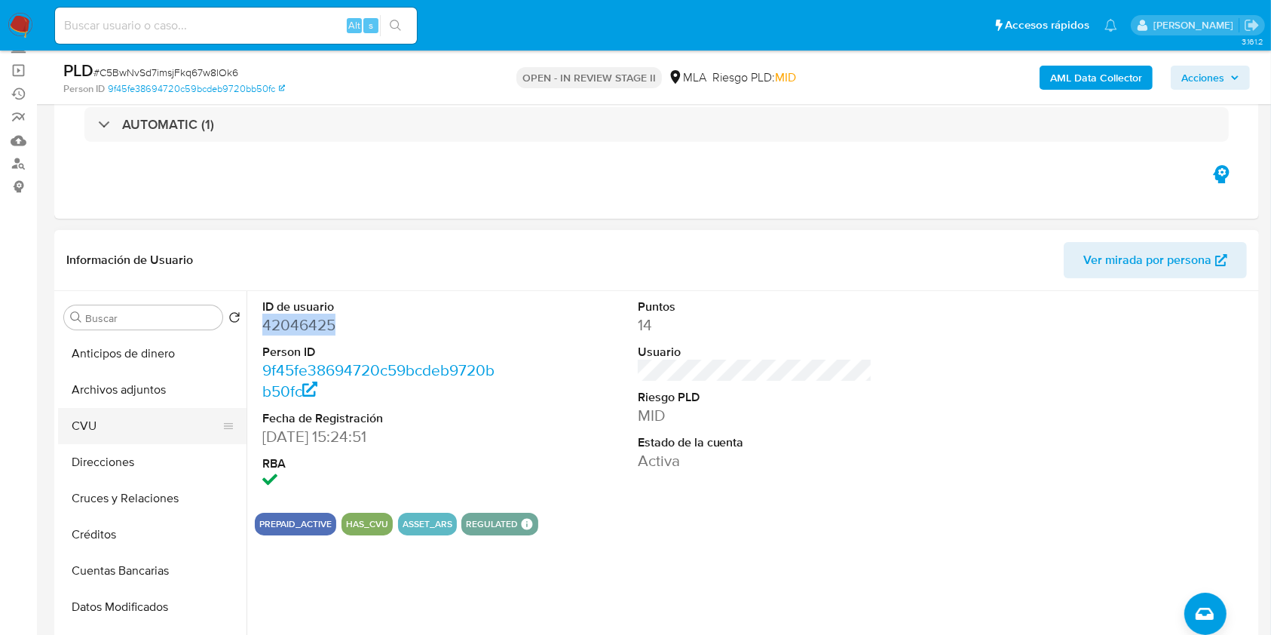
click at [157, 417] on button "CVU" at bounding box center [146, 426] width 176 height 36
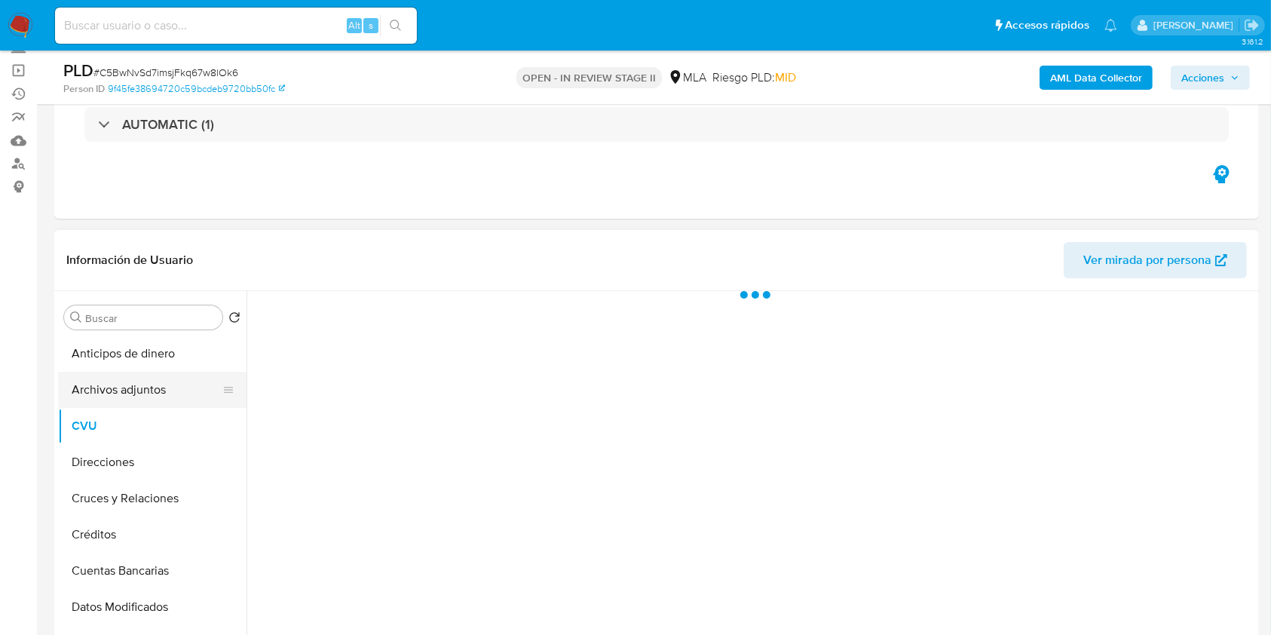
click at [151, 395] on button "Archivos adjuntos" at bounding box center [146, 390] width 176 height 36
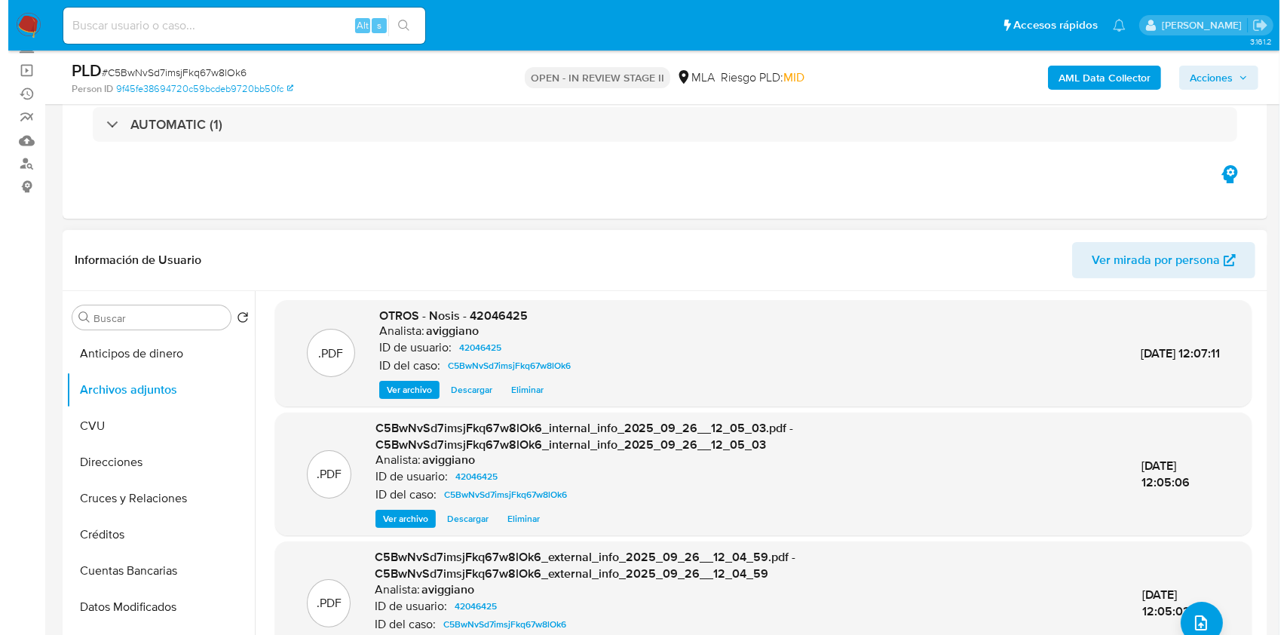
scroll to position [5, 0]
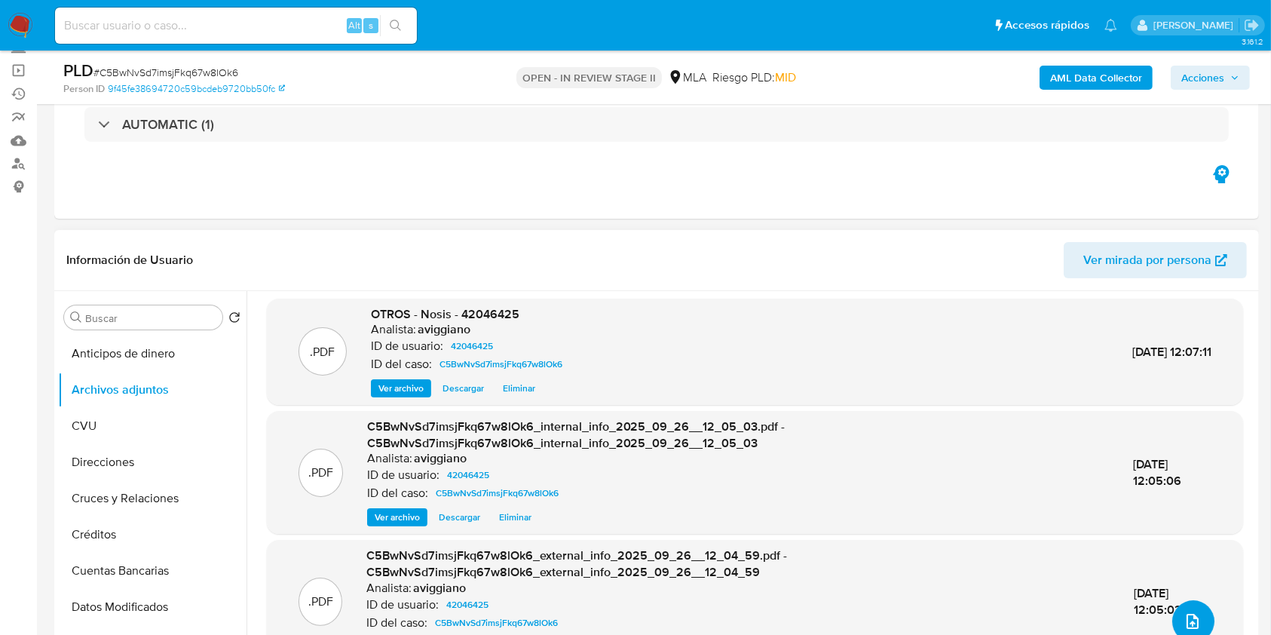
click at [1175, 615] on button "upload-file" at bounding box center [1193, 621] width 42 height 42
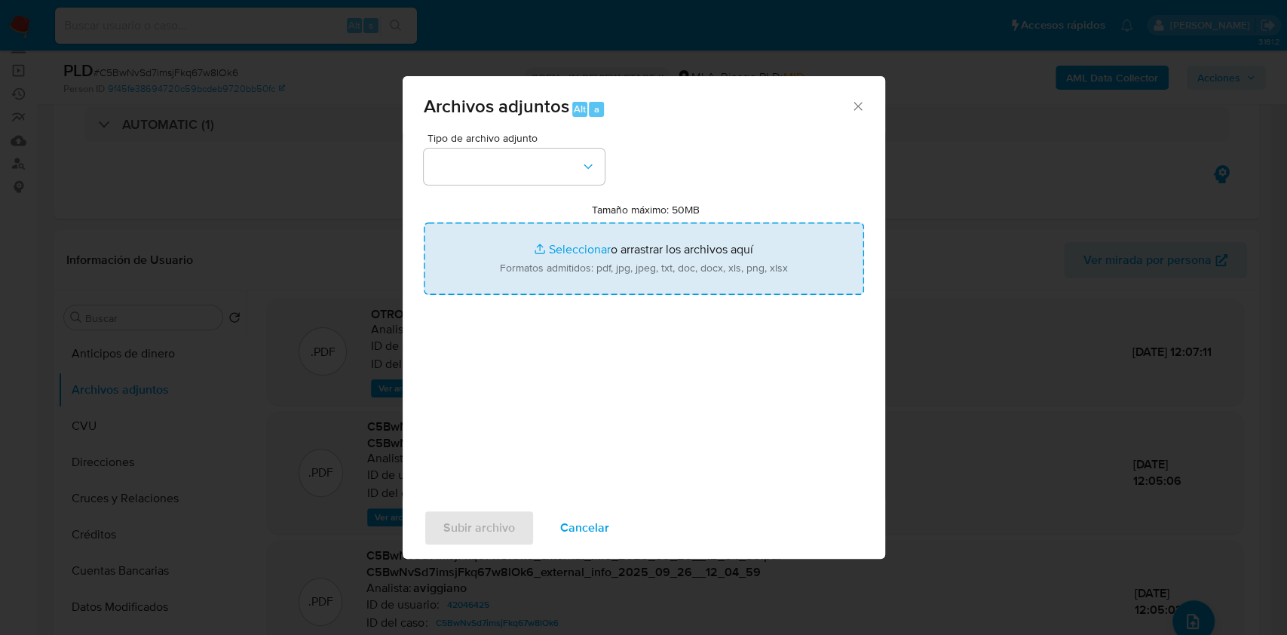
click at [626, 245] on input "Tamaño máximo: 50MB Seleccionar archivos" at bounding box center [644, 258] width 440 height 72
type input "C:\fakepath\Movimientos-Aladdin-v10_1 - 42046425 -.xlsx"
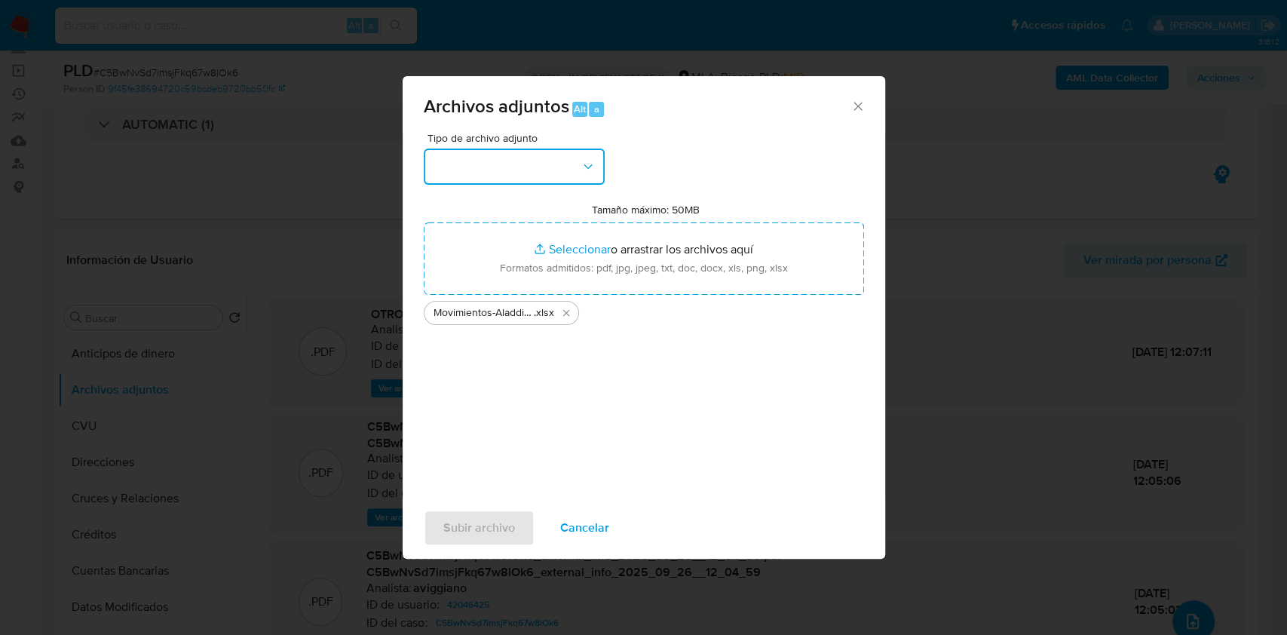
click at [561, 170] on button "button" at bounding box center [514, 167] width 181 height 36
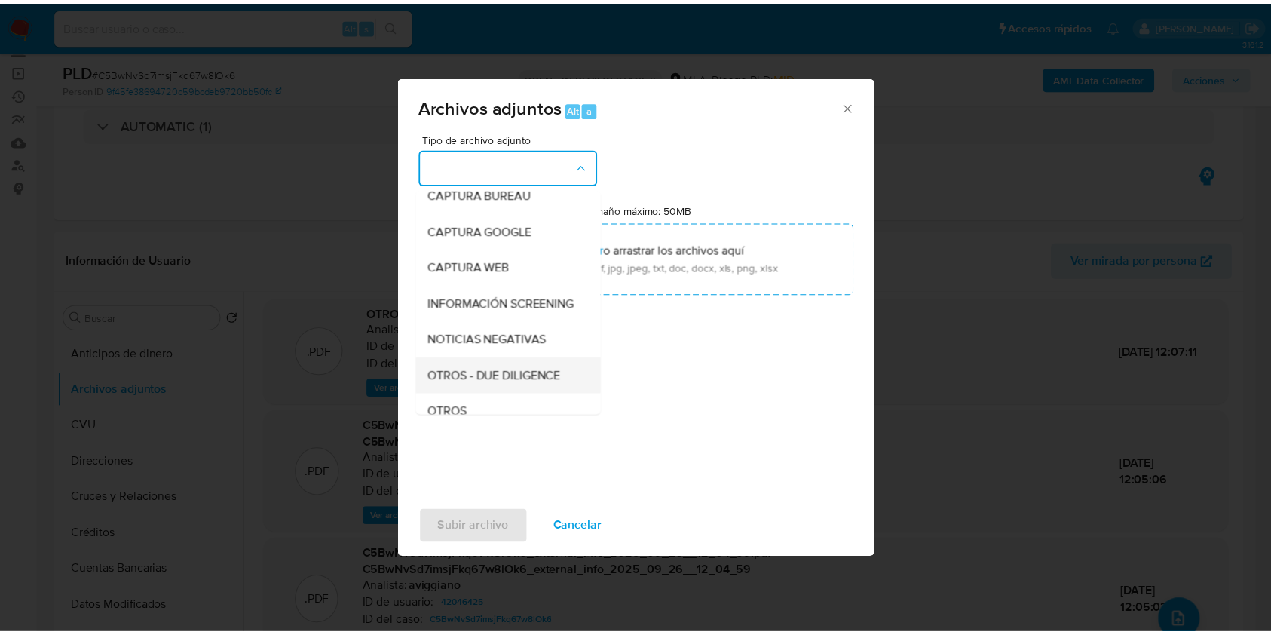
scroll to position [201, 0]
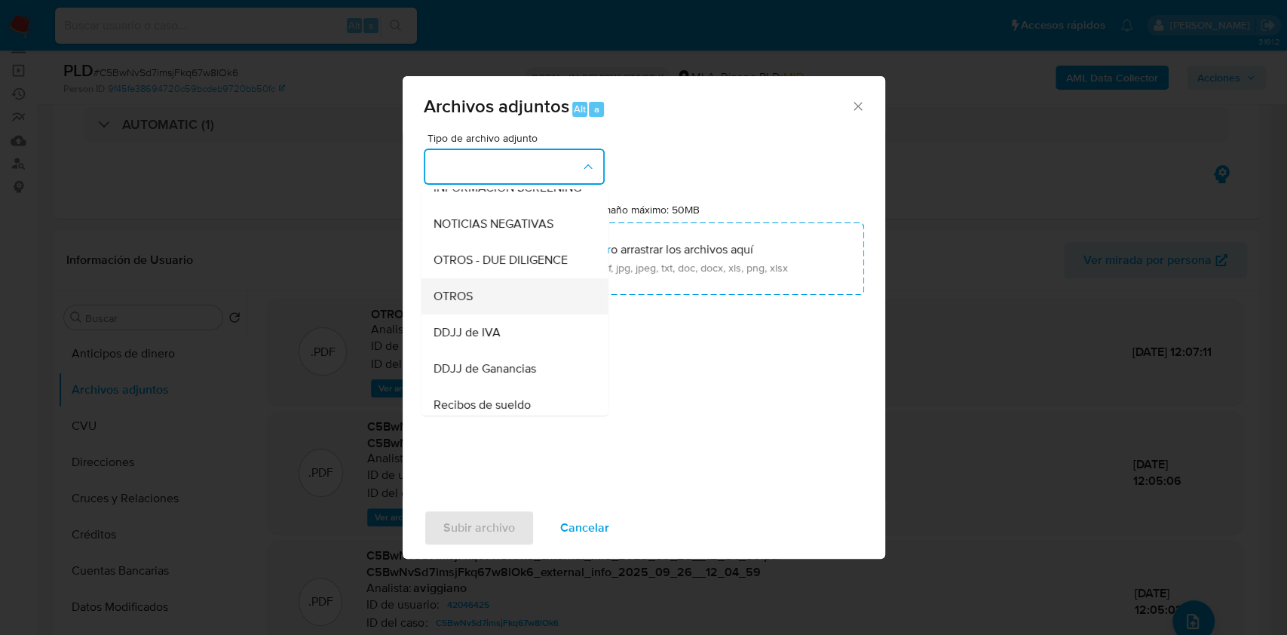
click at [500, 311] on div "OTROS" at bounding box center [510, 296] width 154 height 36
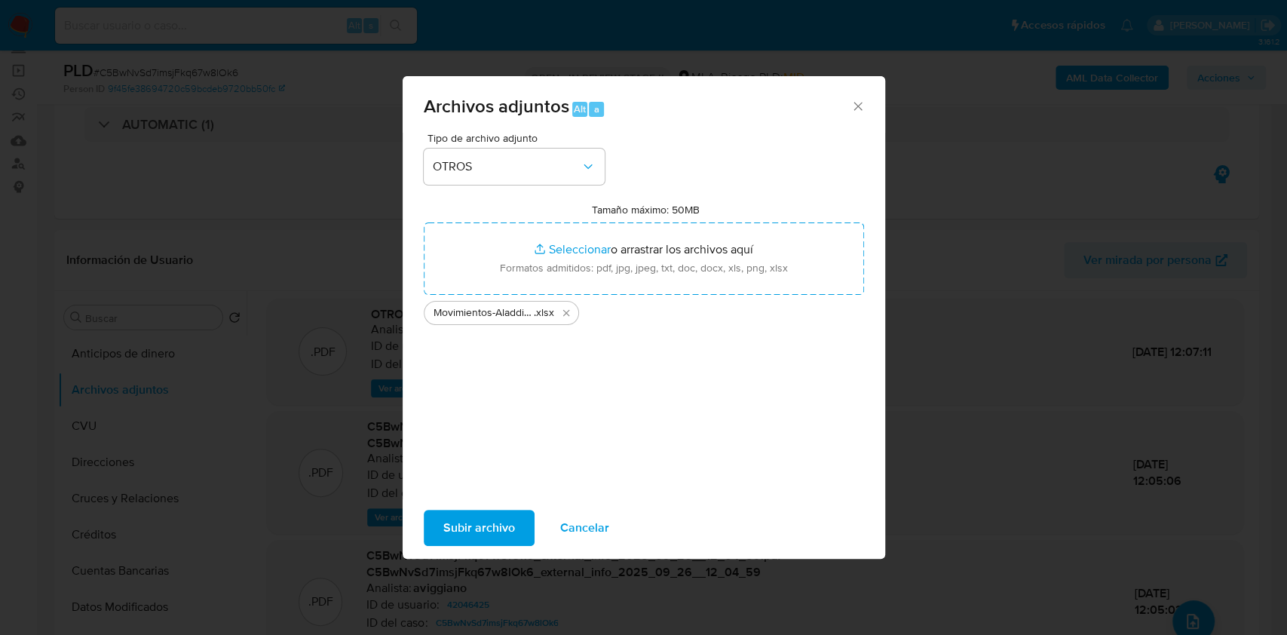
click at [464, 522] on span "Subir archivo" at bounding box center [479, 527] width 72 height 33
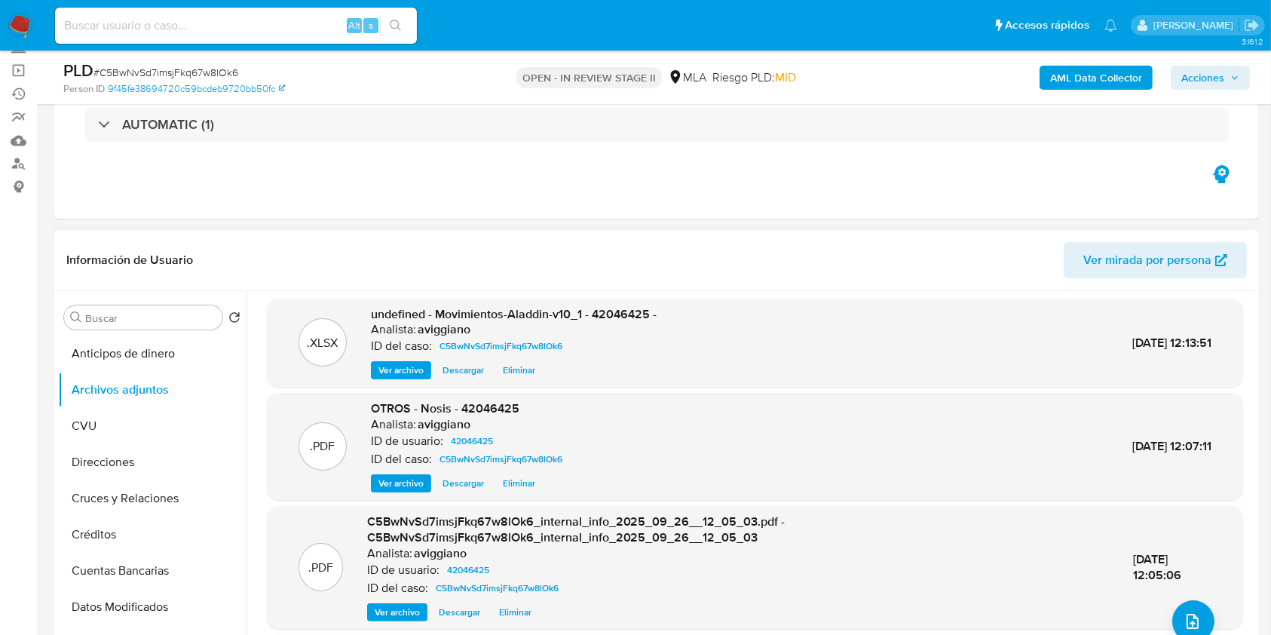
click at [639, 299] on div ".XLSX undefined - Movimientos-Aladdin-v10_1 - 42046425 - Analista: aviggiano ID…" at bounding box center [755, 343] width 976 height 89
click at [617, 320] on span "undefined - Movimientos-Aladdin-v10_1 - 42046425 -" at bounding box center [514, 313] width 286 height 17
copy span "42046425"
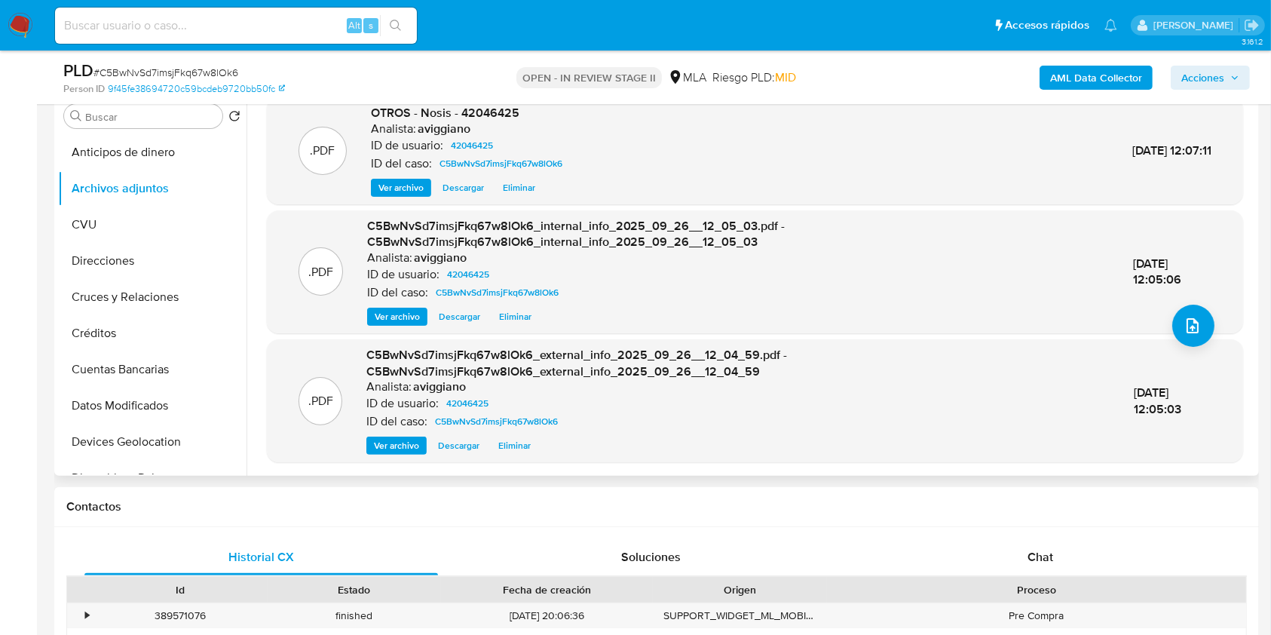
scroll to position [502, 0]
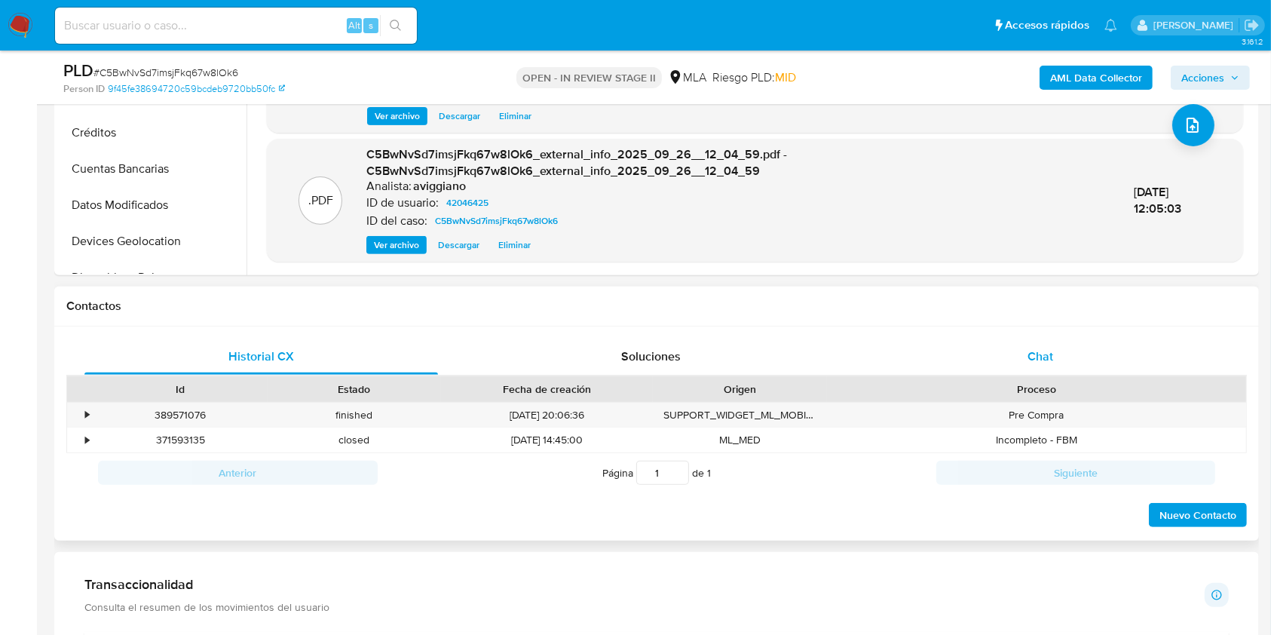
click at [1003, 373] on div "Chat" at bounding box center [1041, 357] width 354 height 36
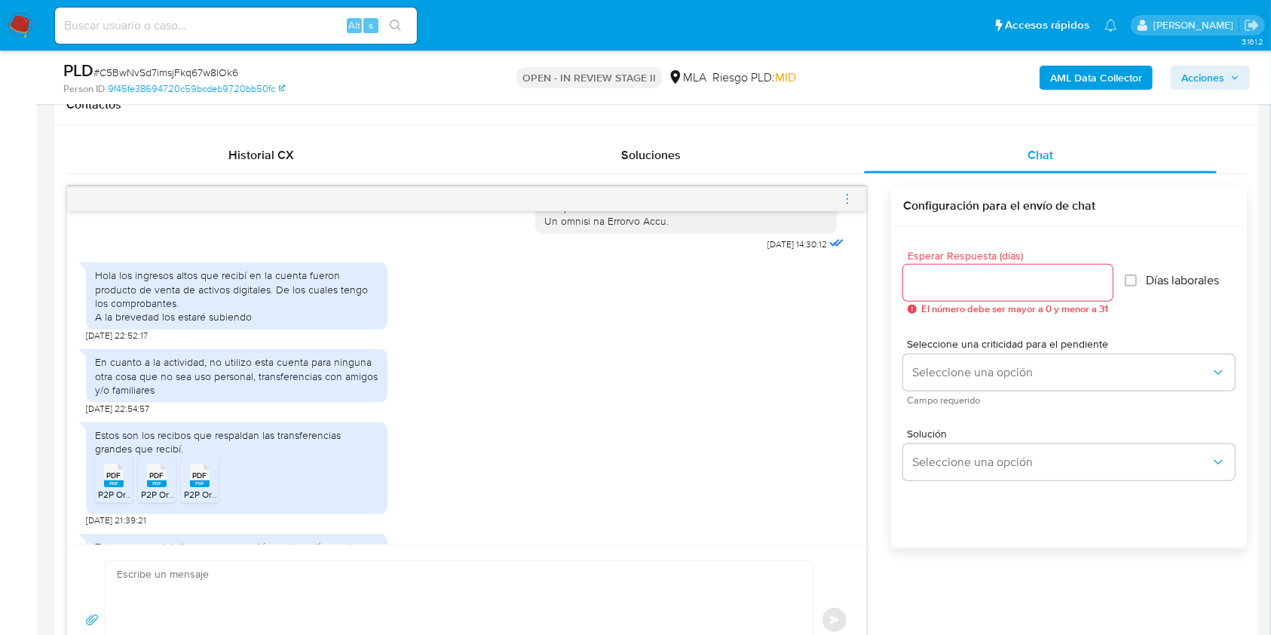
scroll to position [819, 0]
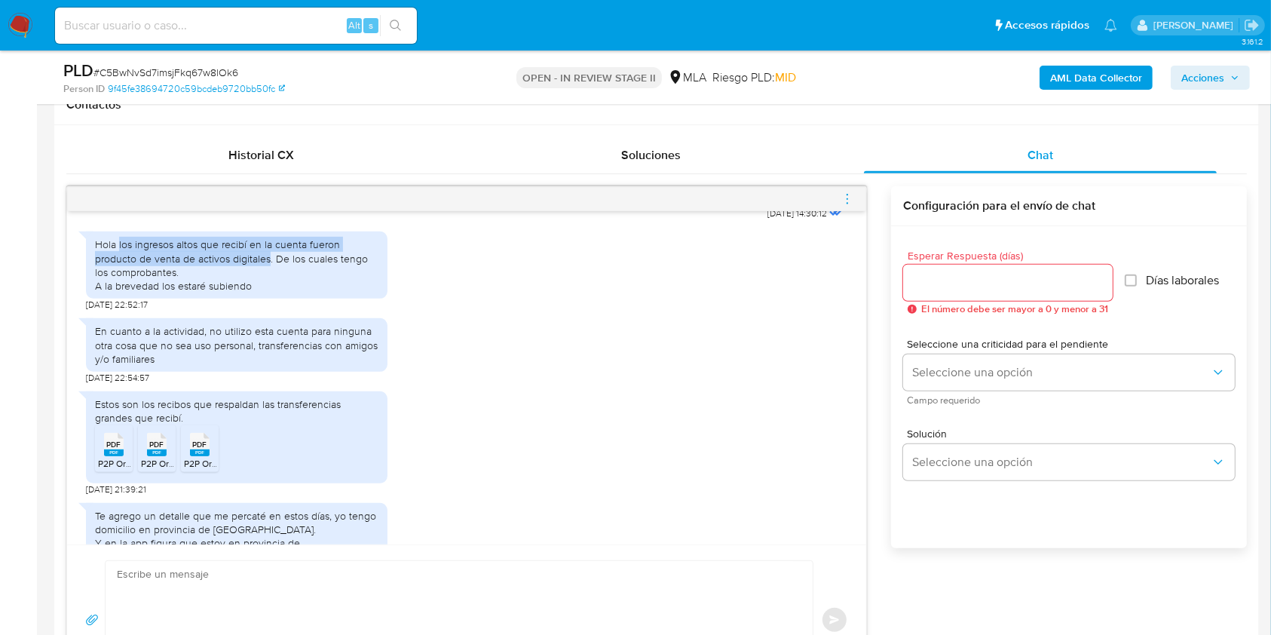
drag, startPoint x: 119, startPoint y: 274, endPoint x: 269, endPoint y: 284, distance: 150.4
click at [269, 284] on div "Hola los ingresos altos que recibí en la cuenta fueron producto de venta de act…" at bounding box center [236, 264] width 283 height 55
copy div "los ingresos altos que recibí en la cuenta fueron producto de venta de activos …"
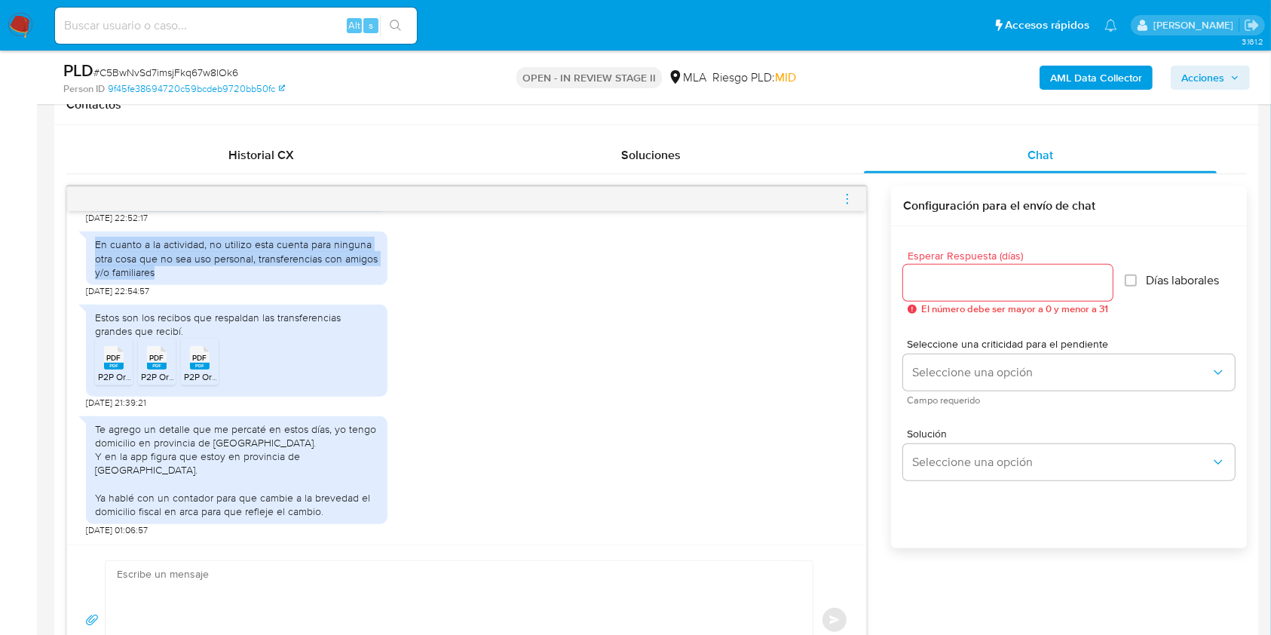
drag, startPoint x: 97, startPoint y: 257, endPoint x: 187, endPoint y: 286, distance: 94.4
click at [187, 279] on div "En cuanto a la actividad, no utilizo esta cuenta para ninguna otra cosa que no …" at bounding box center [236, 257] width 283 height 41
copy div "En cuanto a la actividad, no utilizo esta cuenta para ninguna otra cosa que no …"
click at [109, 383] on span "P2P Order Receipt-2025-07-31 04_47_48.365.pdf" at bounding box center [198, 376] width 200 height 13
click at [147, 383] on span "P2P Order Receipt-2025-08-13 05_09_44.171.pdf" at bounding box center [238, 376] width 195 height 13
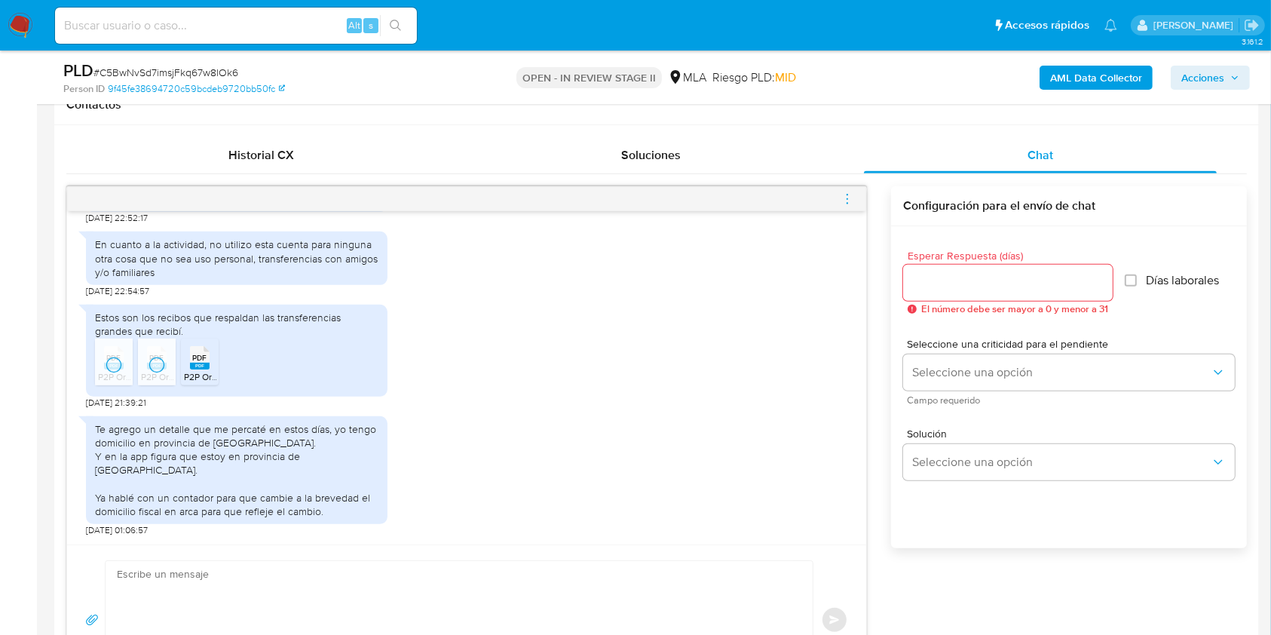
click at [189, 383] on span "P2P Order Receipt-2025-08-12 23_20_43.927.pdf" at bounding box center [284, 376] width 200 height 13
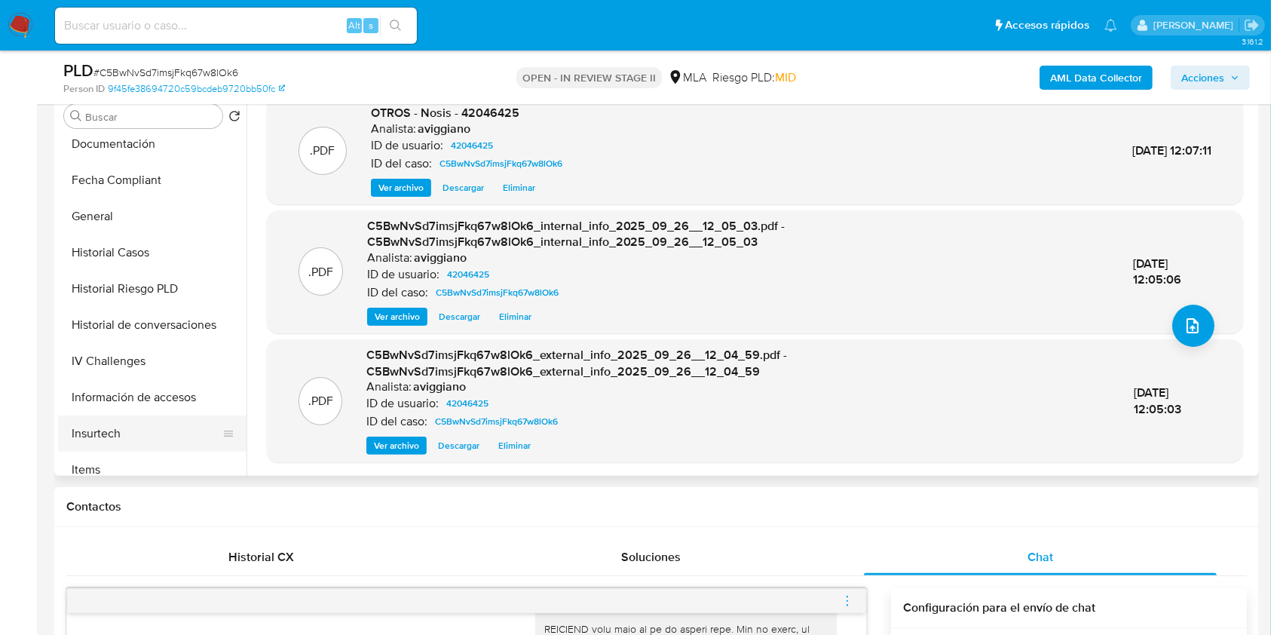
scroll to position [402, 0]
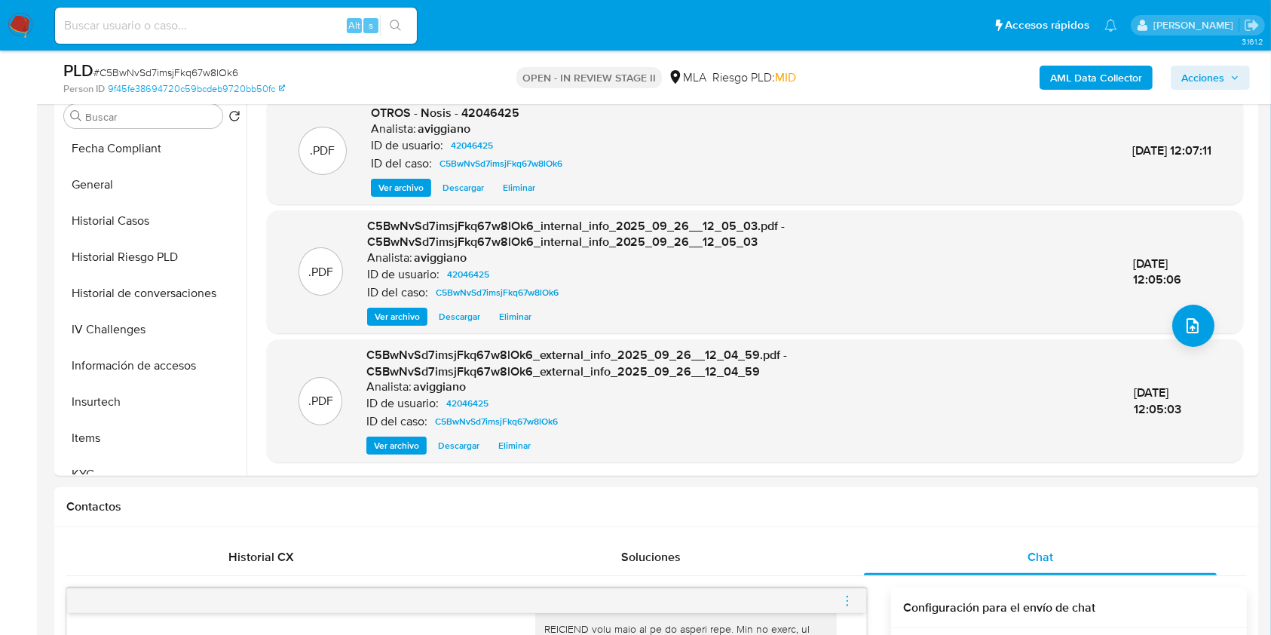
drag, startPoint x: 91, startPoint y: 470, endPoint x: 110, endPoint y: 478, distance: 20.3
click at [90, 470] on button "KYC" at bounding box center [152, 474] width 188 height 36
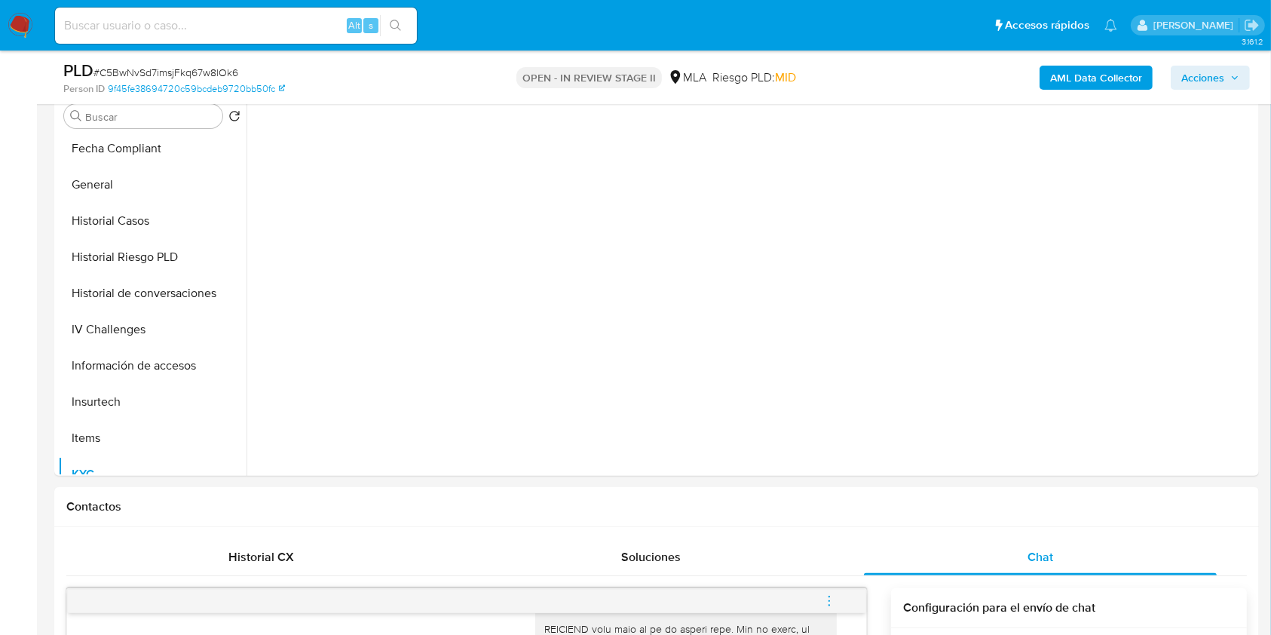
scroll to position [0, 0]
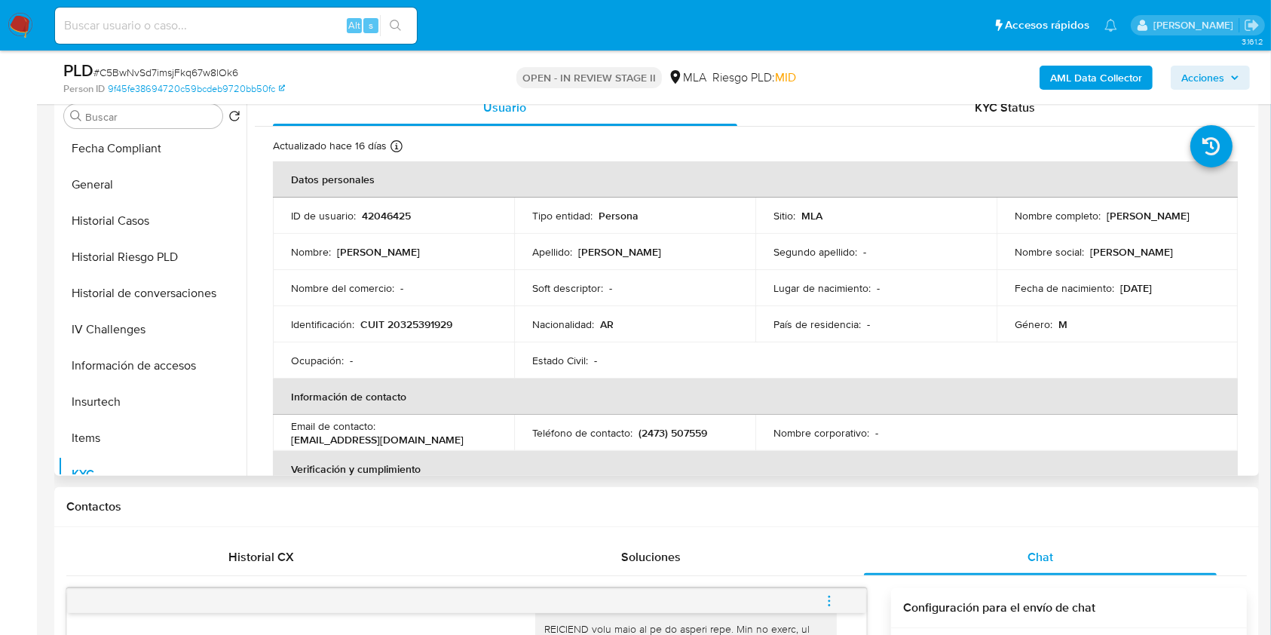
click at [404, 321] on p "CUIT 20325391929" at bounding box center [406, 324] width 92 height 14
click at [405, 321] on p "CUIT 20325391929" at bounding box center [406, 324] width 92 height 14
copy p "20325391929"
drag, startPoint x: 1025, startPoint y: 225, endPoint x: 1135, endPoint y: 226, distance: 110.1
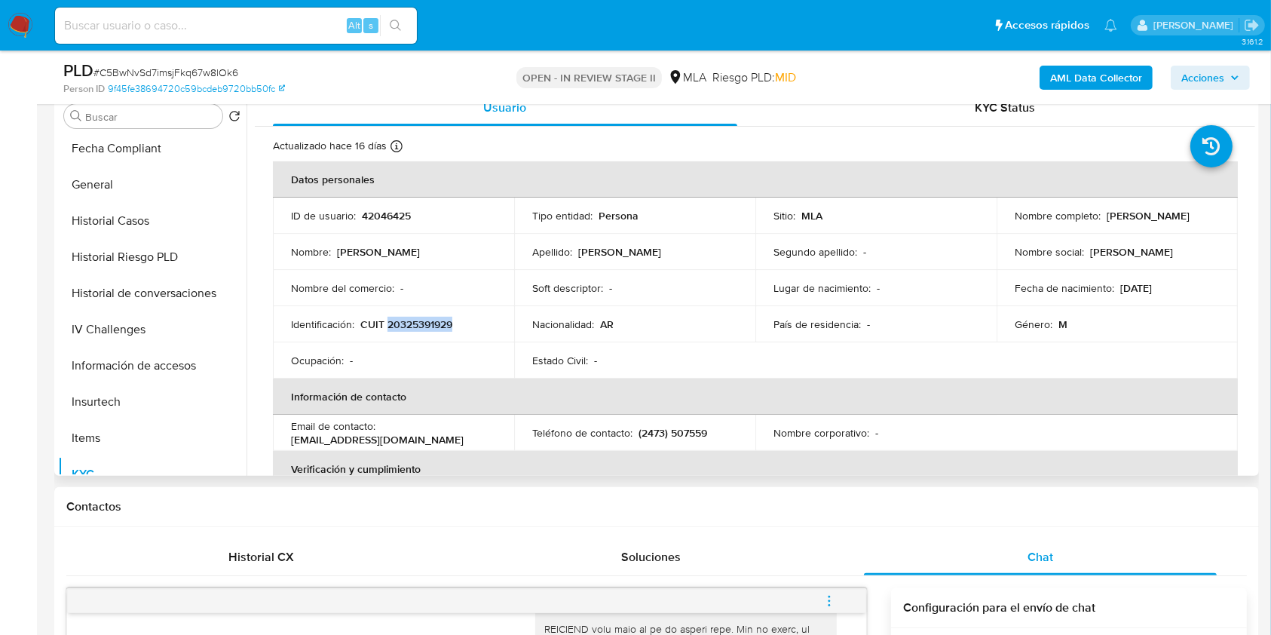
click at [1135, 222] on div "Nombre completo : Alvaro Nelson Pantanetti" at bounding box center [1117, 216] width 205 height 14
copy p "Alvaro Nelson Pantanetti"
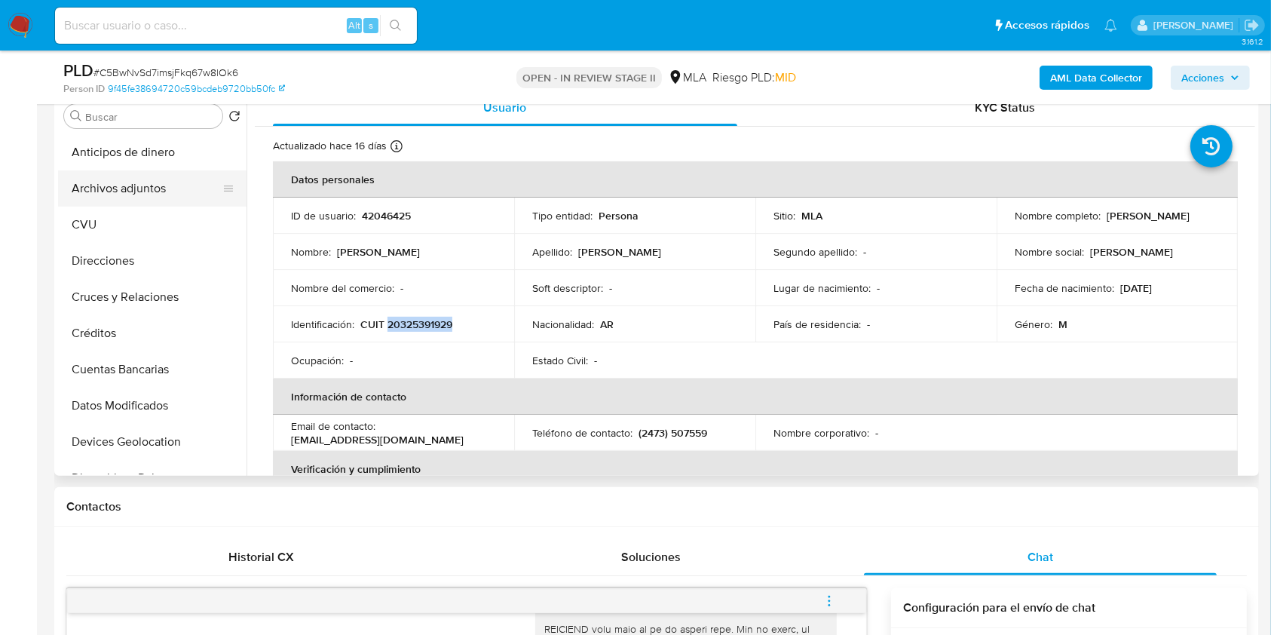
click at [140, 188] on button "Archivos adjuntos" at bounding box center [146, 188] width 176 height 36
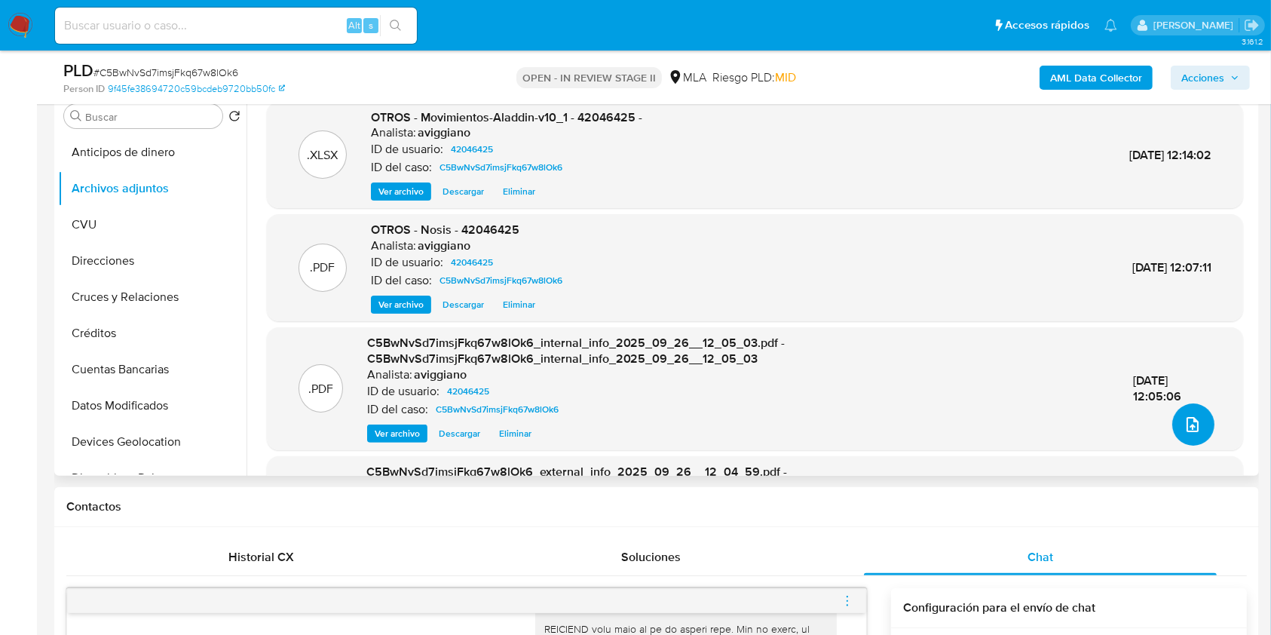
click at [1192, 435] on button "upload-file" at bounding box center [1193, 424] width 42 height 42
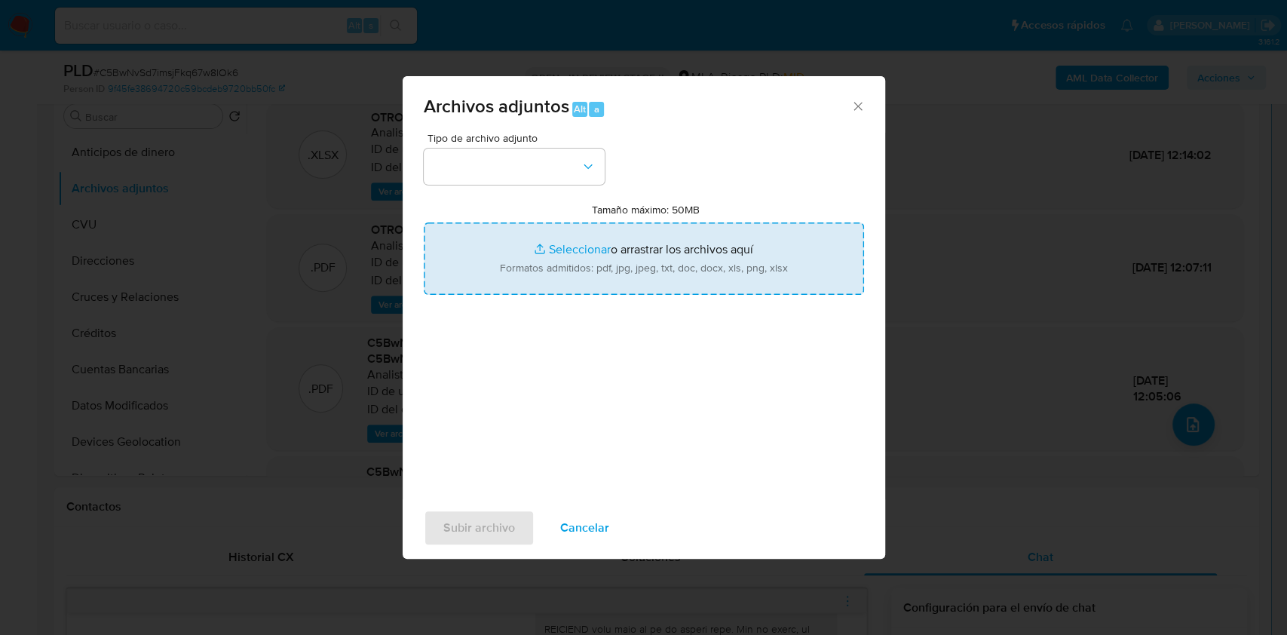
click at [623, 283] on input "Tamaño máximo: 50MB Seleccionar archivos" at bounding box center [644, 258] width 440 height 72
type input "C:\fakepath\Caselog C5BwNvSd7imsjFkq67w8lOk6_2025_09_17_15_39_44.docx"
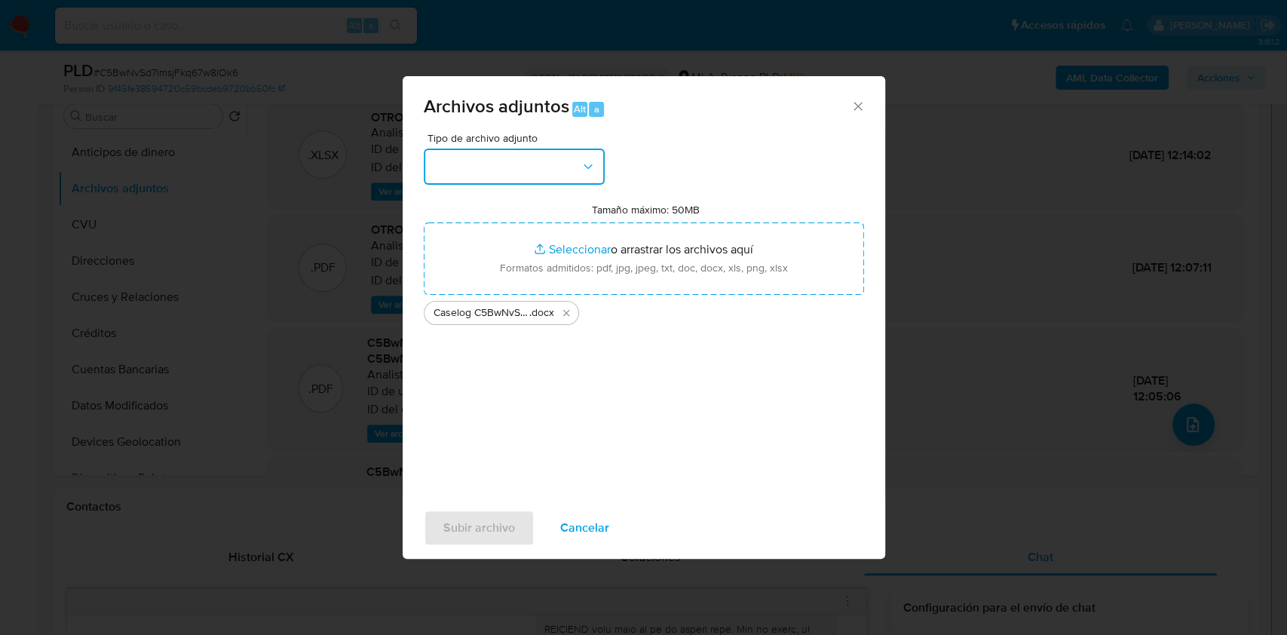
click at [525, 176] on button "button" at bounding box center [514, 167] width 181 height 36
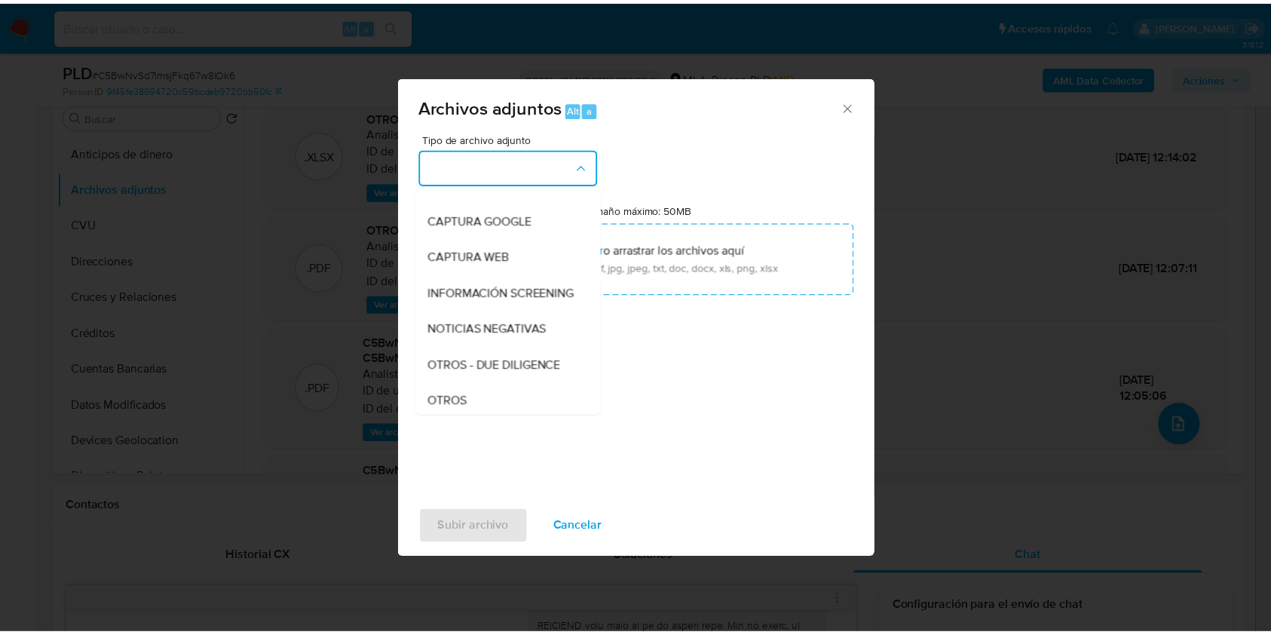
scroll to position [201, 0]
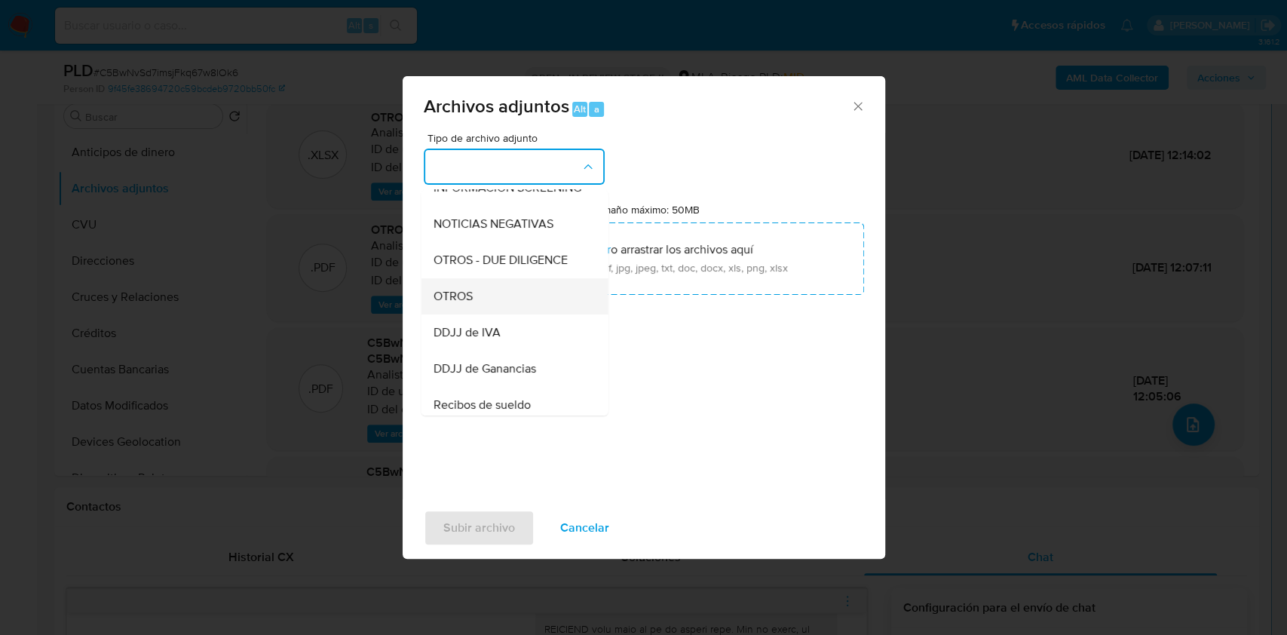
click at [492, 314] on div "OTROS" at bounding box center [510, 296] width 154 height 36
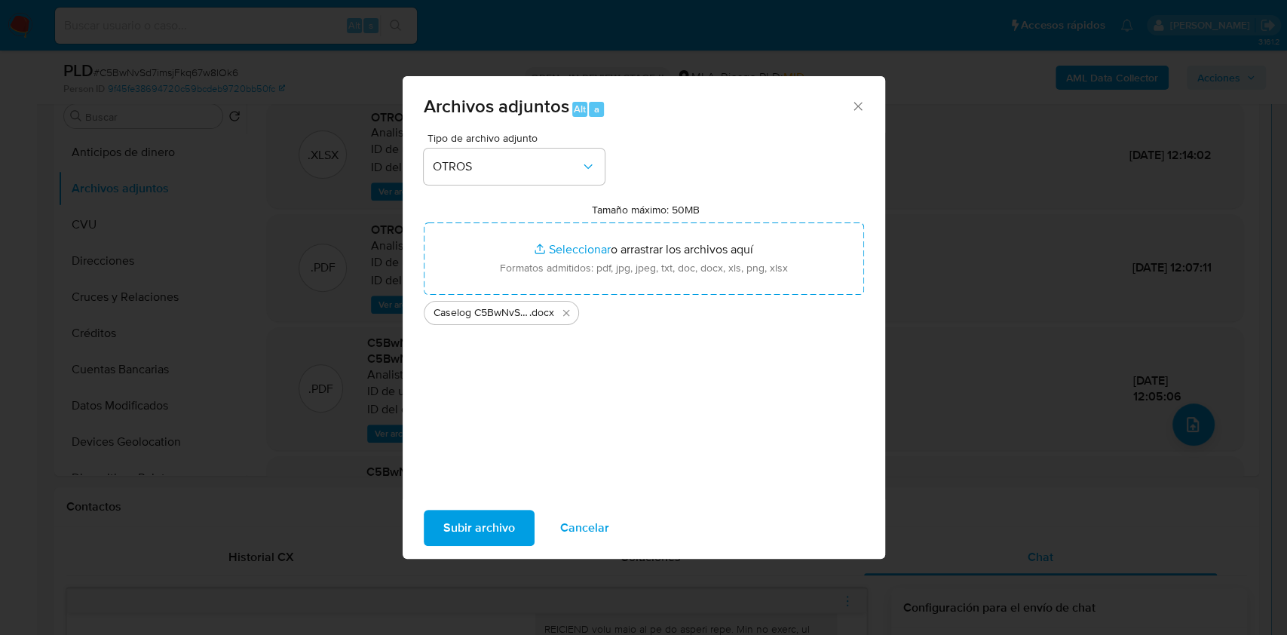
click at [449, 547] on div "Subir archivo Cancelar" at bounding box center [644, 527] width 482 height 57
click at [452, 540] on span "Subir archivo" at bounding box center [479, 527] width 72 height 33
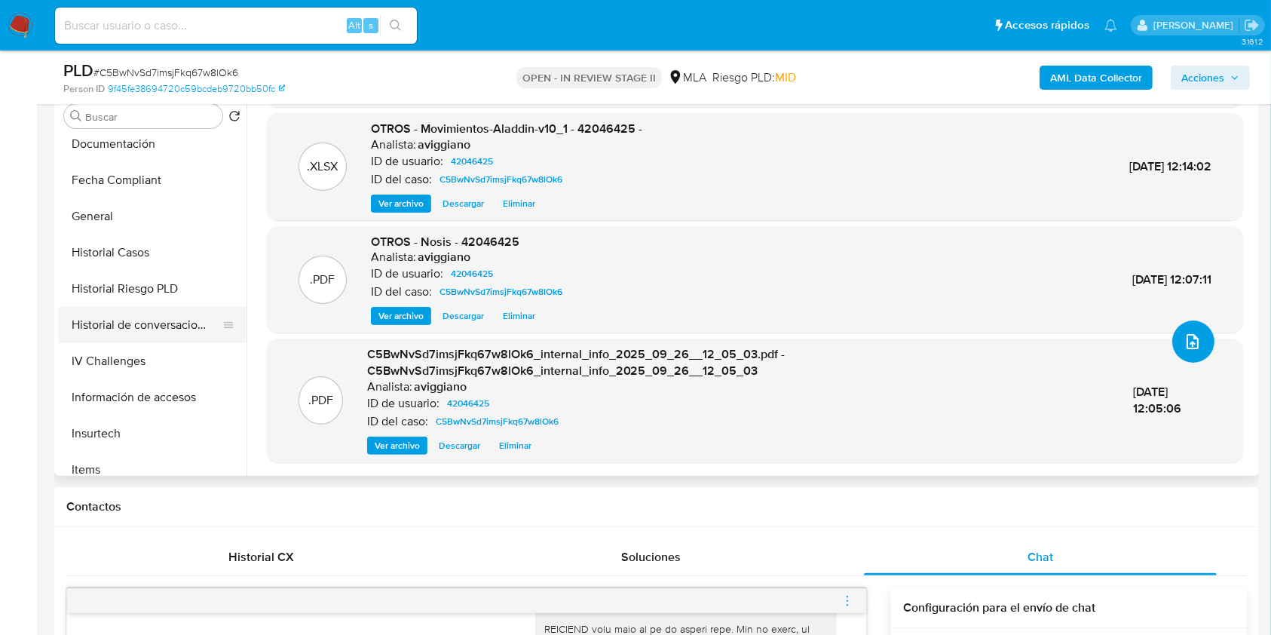
scroll to position [402, 0]
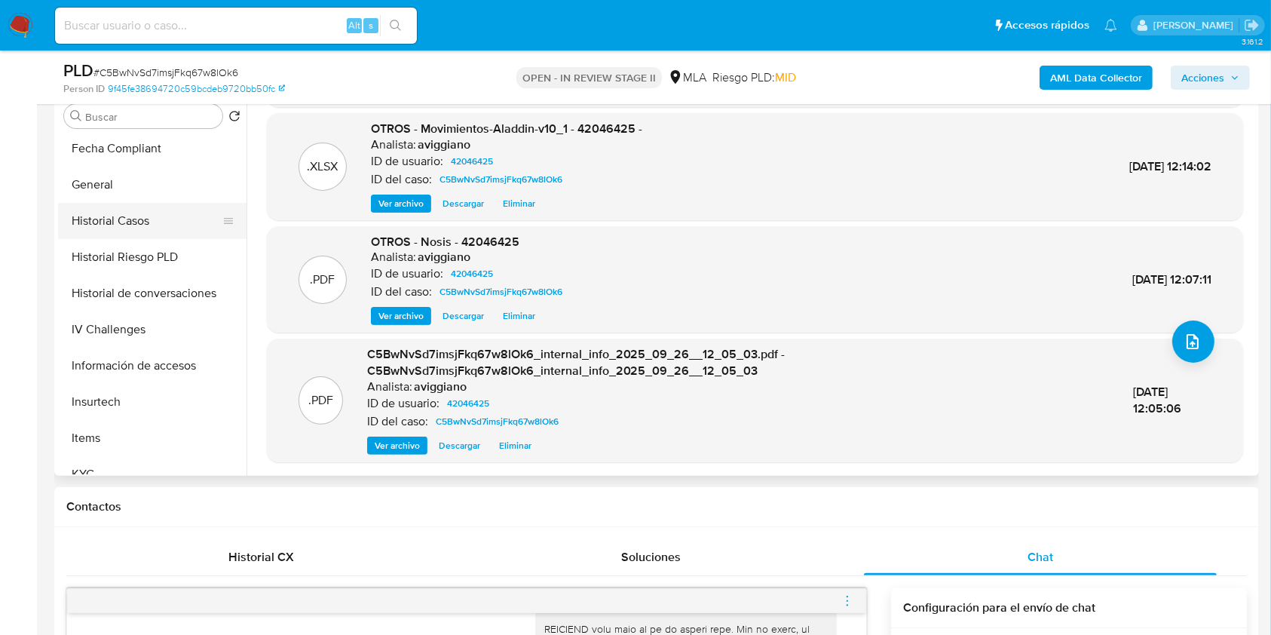
click at [149, 235] on button "Historial Casos" at bounding box center [146, 221] width 176 height 36
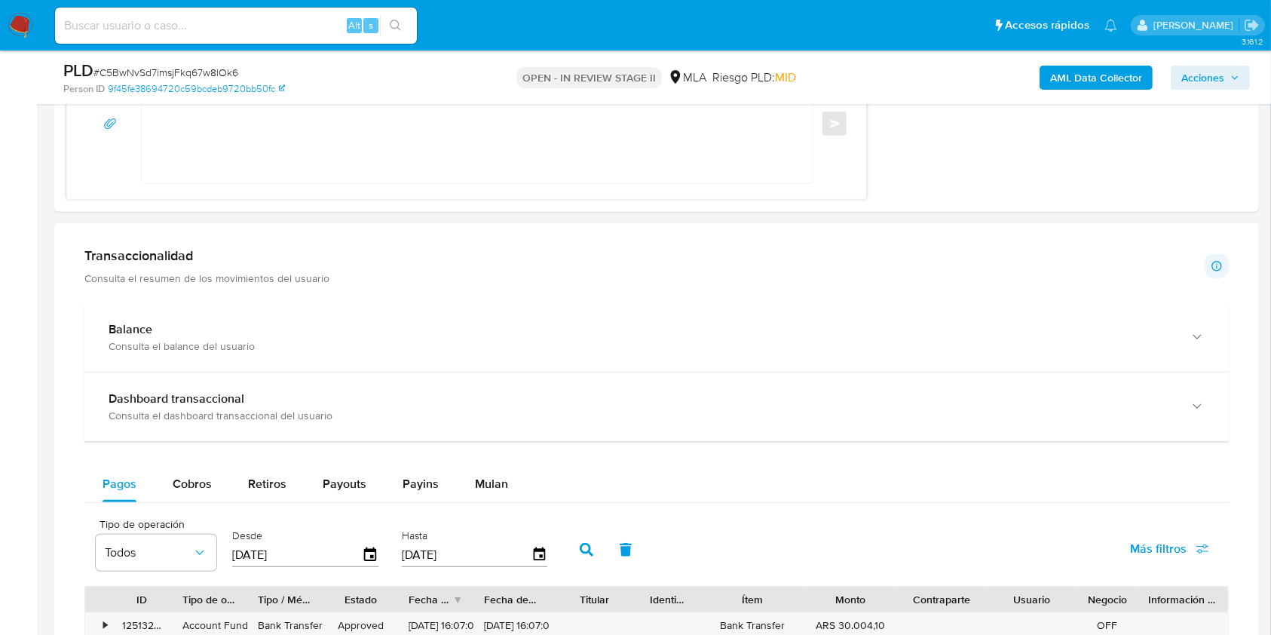
scroll to position [1005, 0]
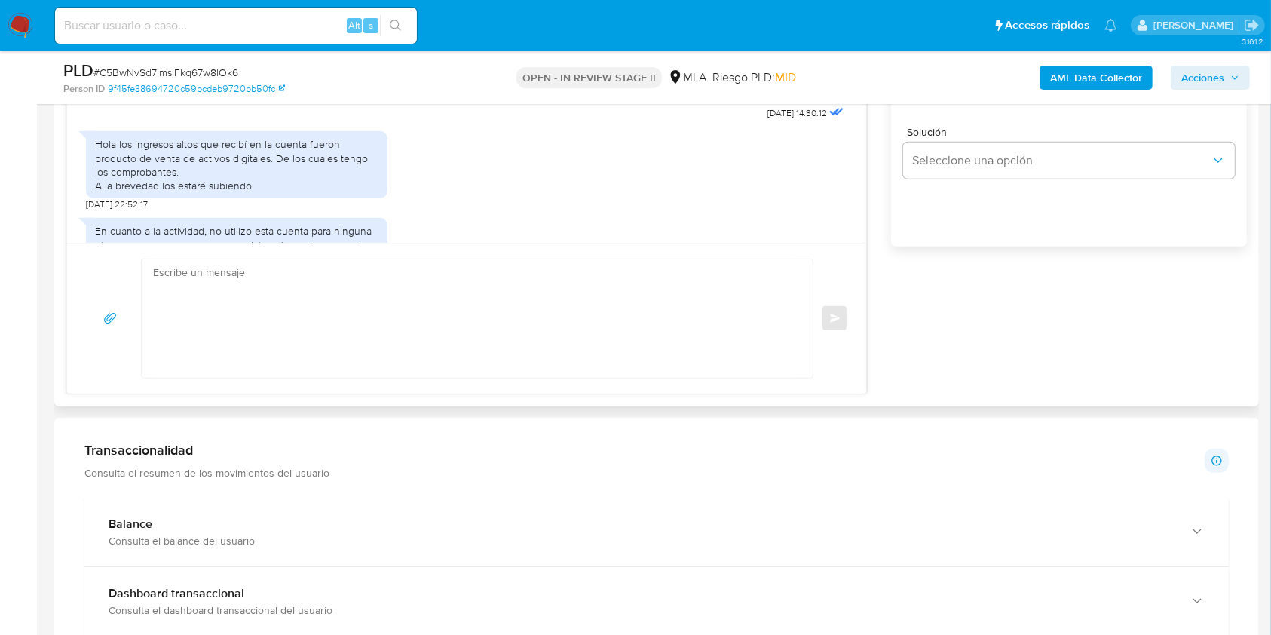
click at [382, 308] on textarea at bounding box center [473, 318] width 641 height 118
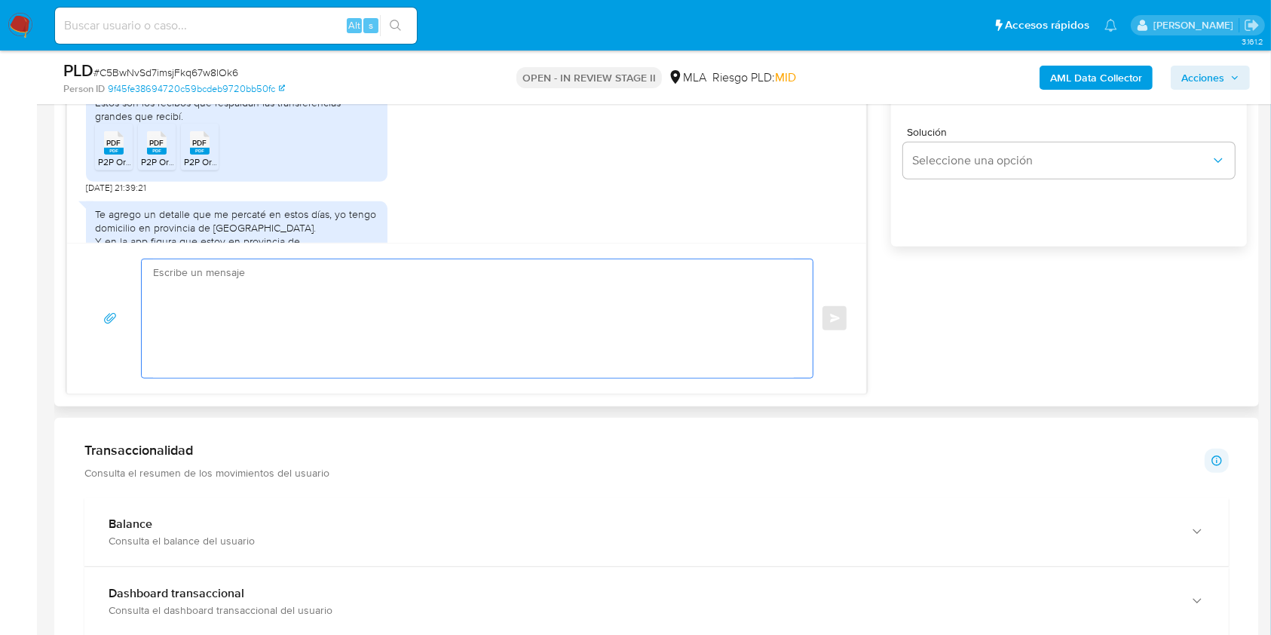
scroll to position [920, 0]
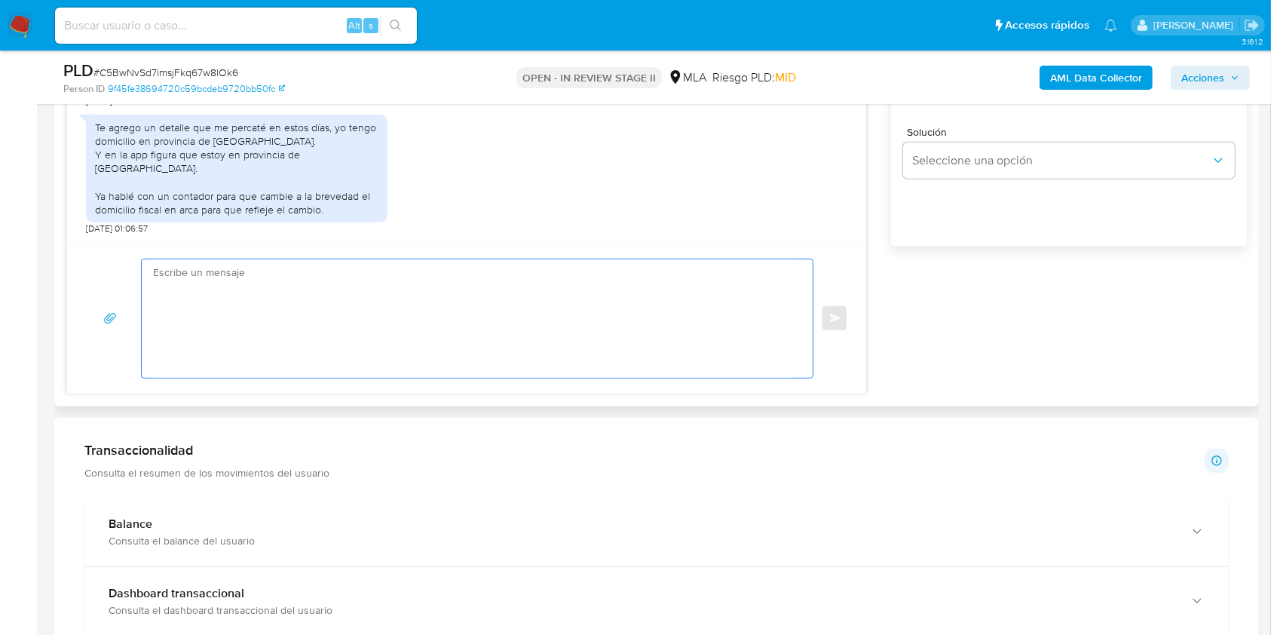
click at [354, 293] on textarea at bounding box center [473, 318] width 641 height 118
paste textarea "Hola XXX, Muchas gracias por la respuesta. Analizamos tu caso y notamos que la …"
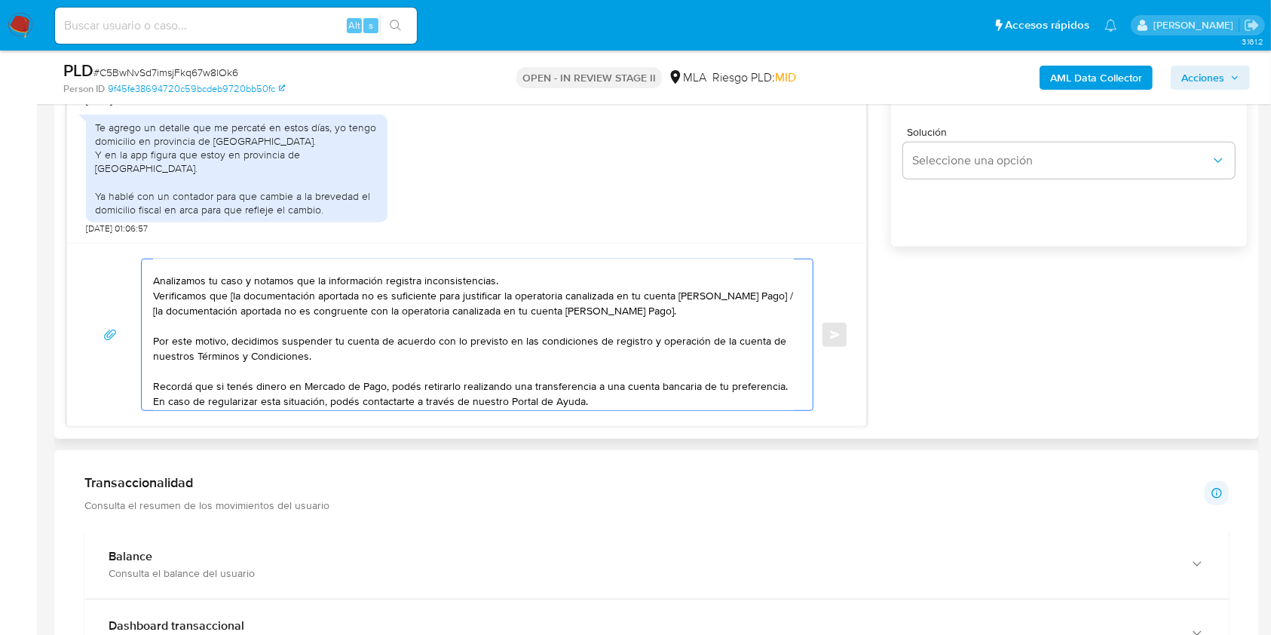
scroll to position [0, 0]
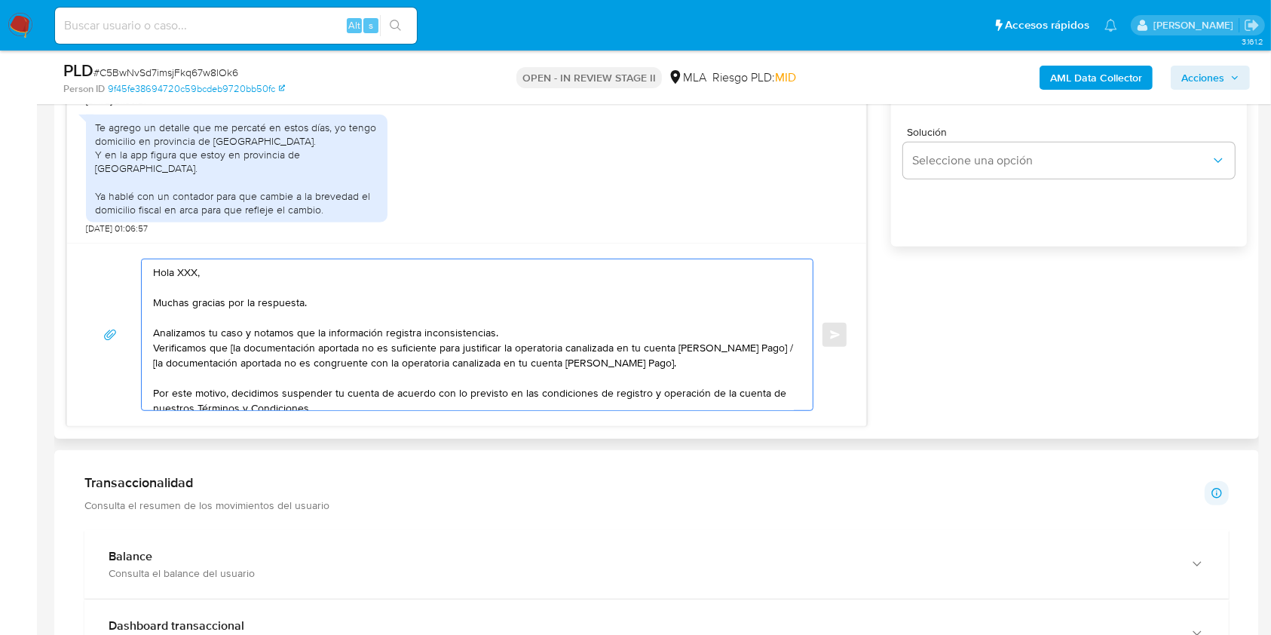
click at [188, 274] on textarea "Hola XXX, Muchas gracias por la respuesta. Analizamos tu caso y notamos que la …" at bounding box center [473, 334] width 641 height 151
click at [233, 347] on textarea "Hola, Muchas gracias por la respuesta. Analizamos tu caso y notamos que la info…" at bounding box center [473, 334] width 641 height 151
drag, startPoint x: 756, startPoint y: 347, endPoint x: 759, endPoint y: 360, distance: 13.9
click at [759, 360] on textarea "Hola, Muchas gracias por la respuesta. Analizamos tu caso y notamos que la info…" at bounding box center [473, 334] width 641 height 151
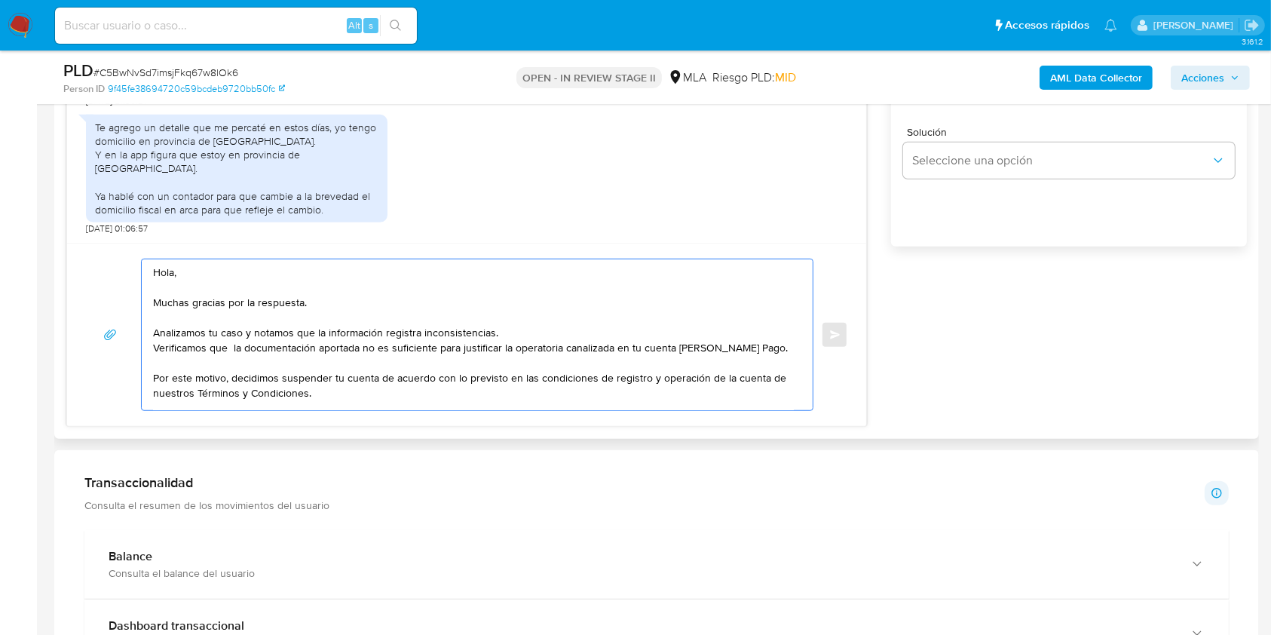
click at [498, 351] on textarea "Hola, Muchas gracias por la respuesta. Analizamos tu caso y notamos que la info…" at bounding box center [473, 334] width 641 height 151
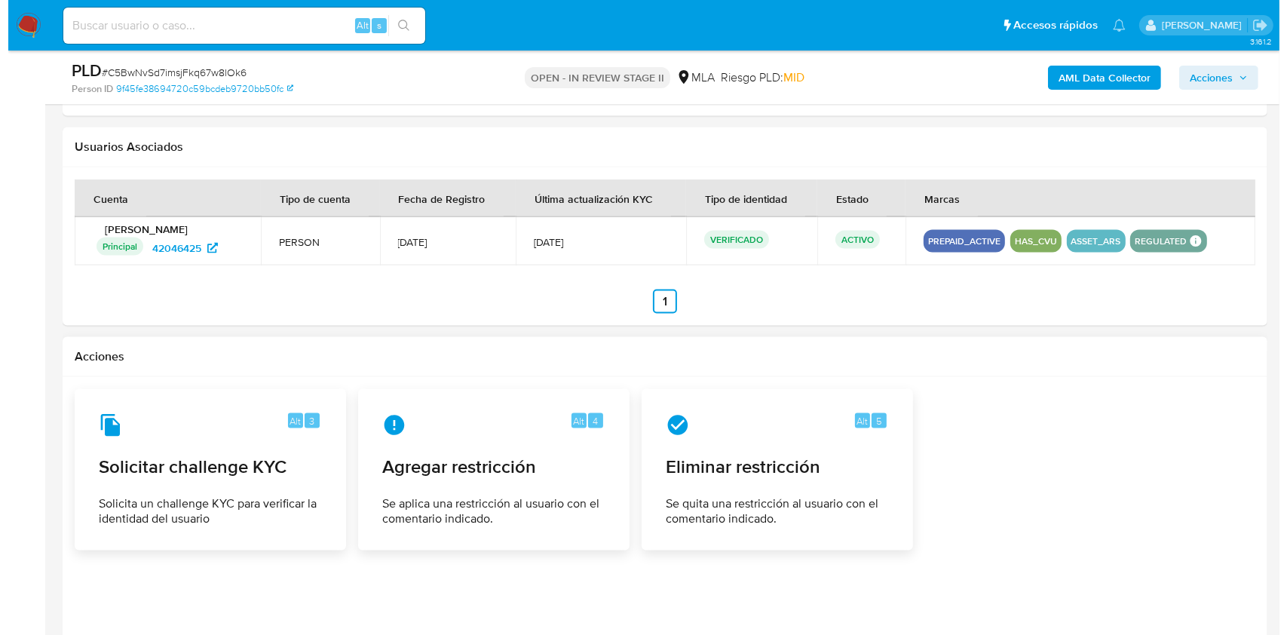
scroll to position [2340, 0]
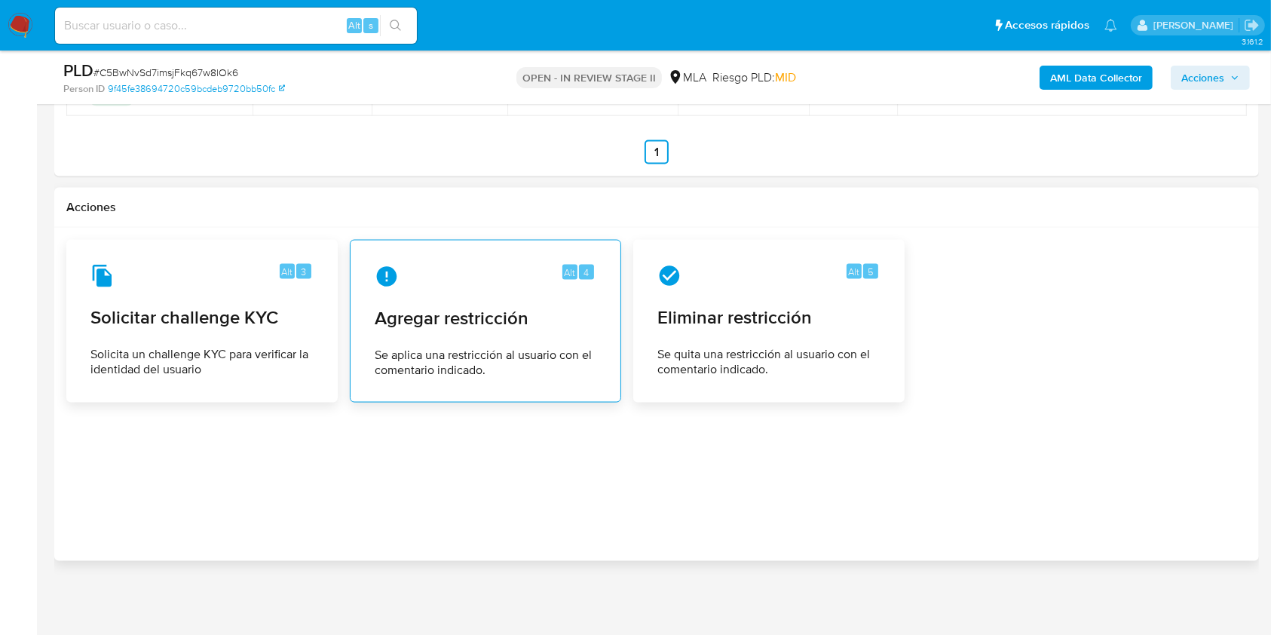
type textarea "Hola, Muchas gracias por la respuesta. Analizamos tu caso y notamos que la info…"
click at [474, 331] on div "Alt 4 Agregar restricción Se aplica una restricción al usuario con el comentari…" at bounding box center [486, 321] width 246 height 137
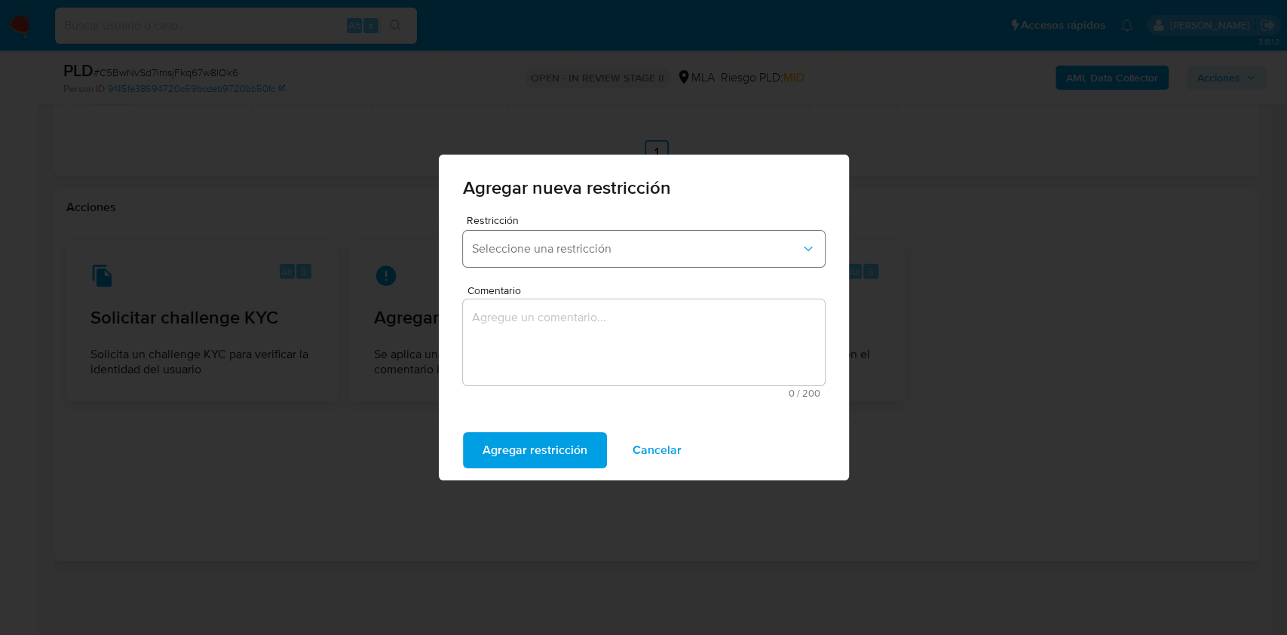
click at [542, 248] on span "Seleccione una restricción" at bounding box center [636, 248] width 329 height 15
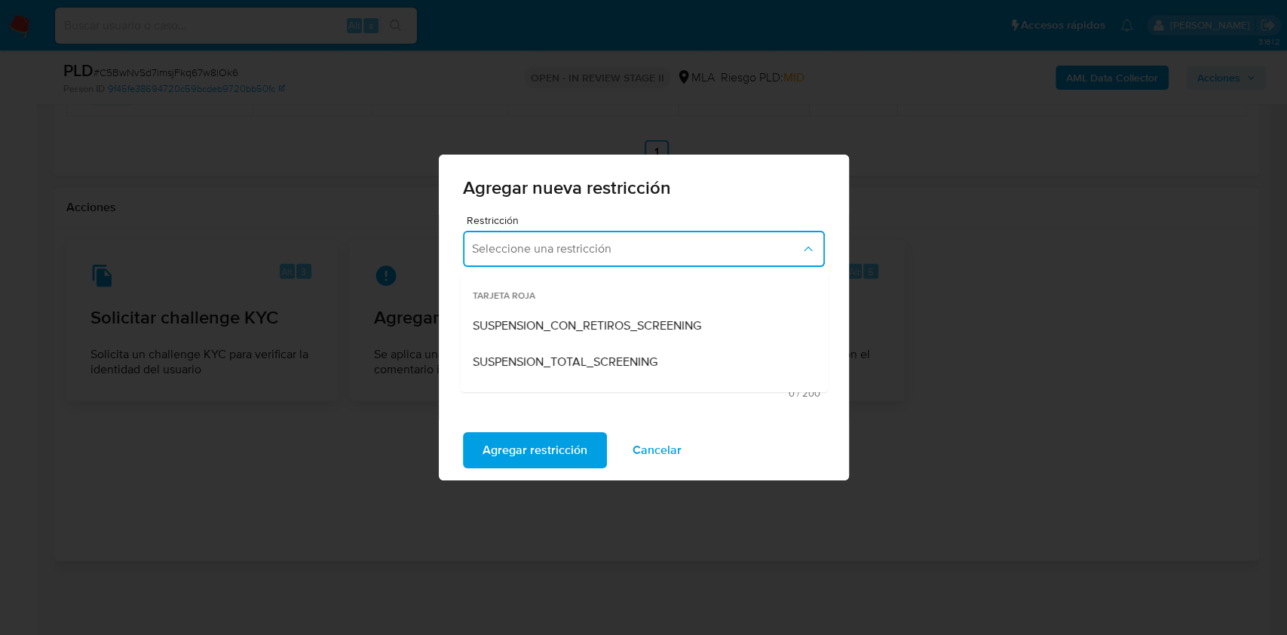
click at [965, 293] on div "Agregar nueva restricción Restricción Seleccione una restricción TARJETA ROJA S…" at bounding box center [643, 317] width 1287 height 635
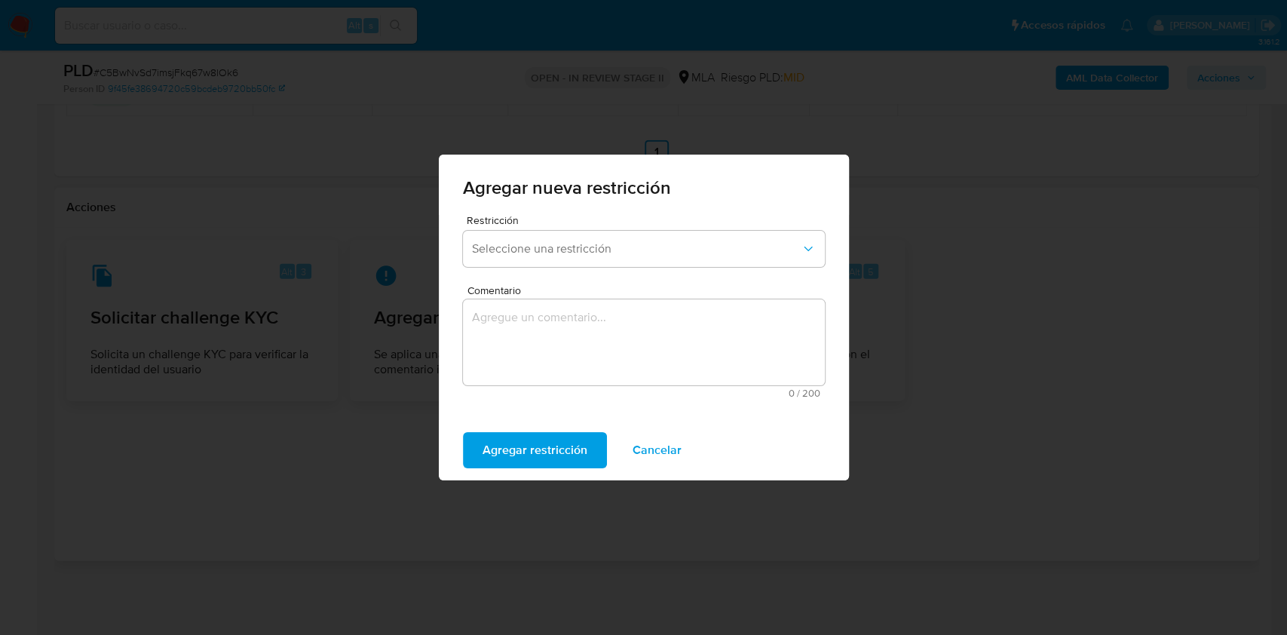
click at [645, 443] on span "Cancelar" at bounding box center [657, 449] width 49 height 33
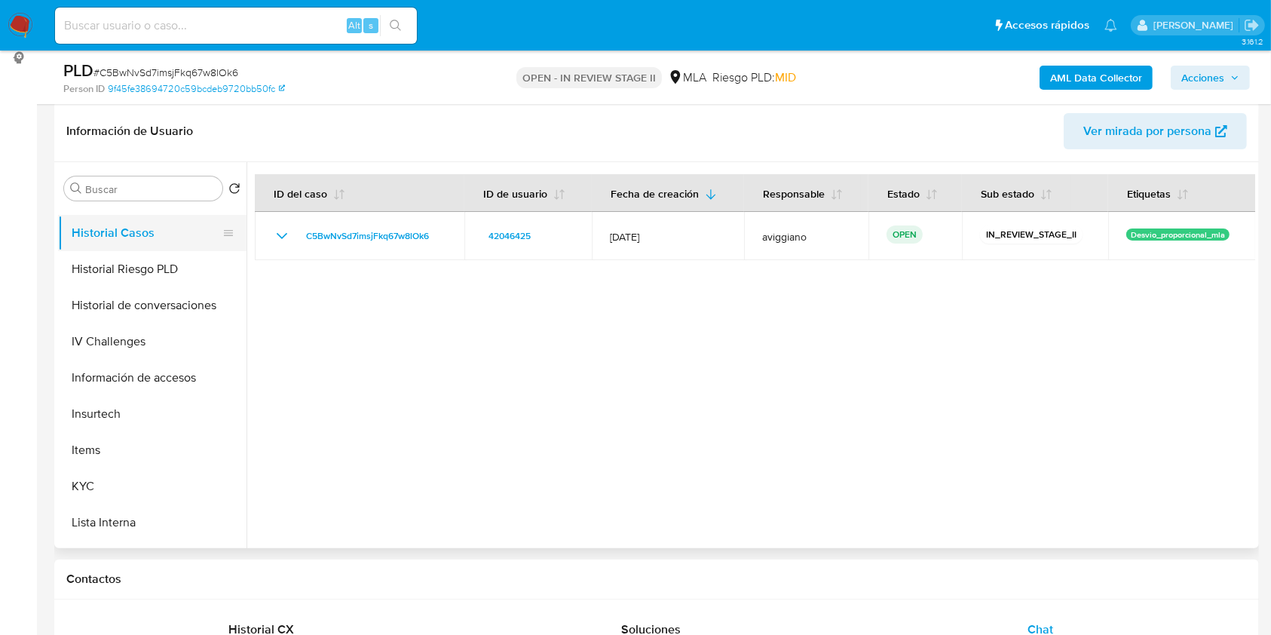
scroll to position [402, 0]
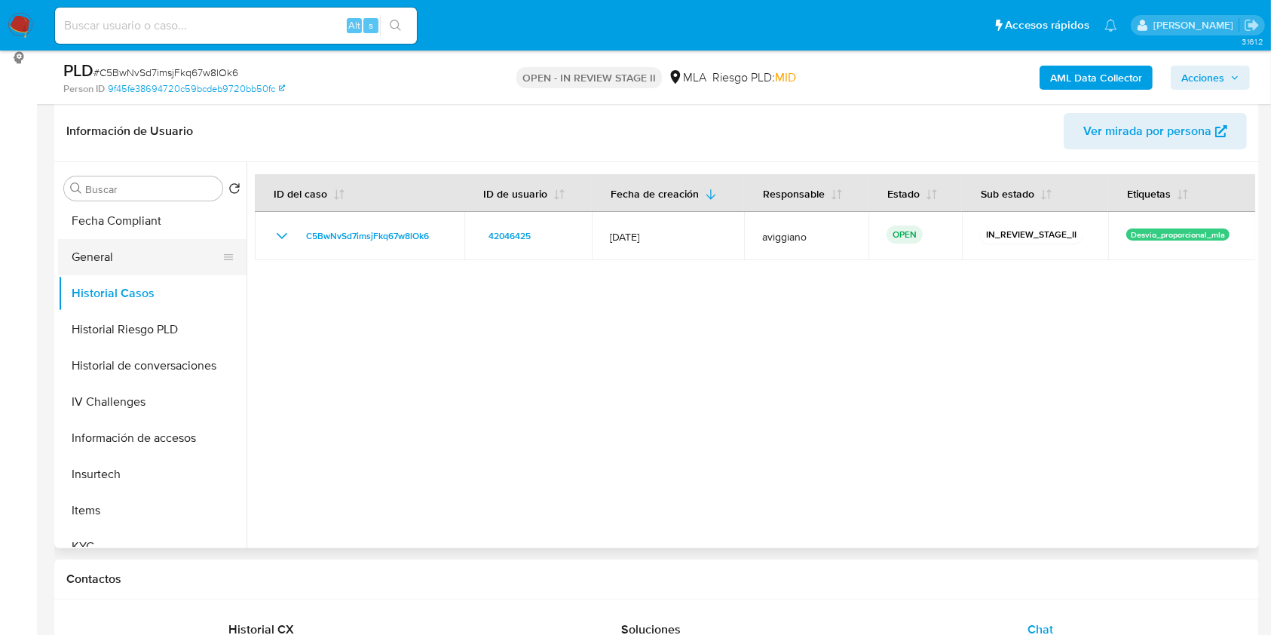
click at [121, 264] on button "General" at bounding box center [146, 257] width 176 height 36
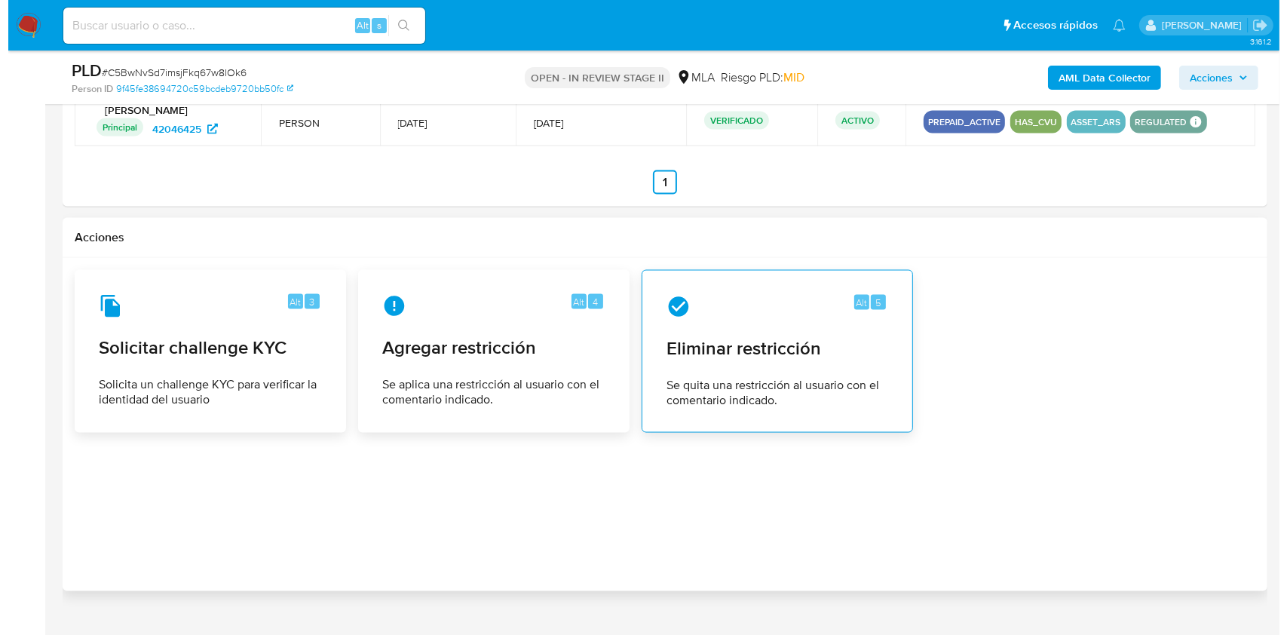
scroll to position [2340, 0]
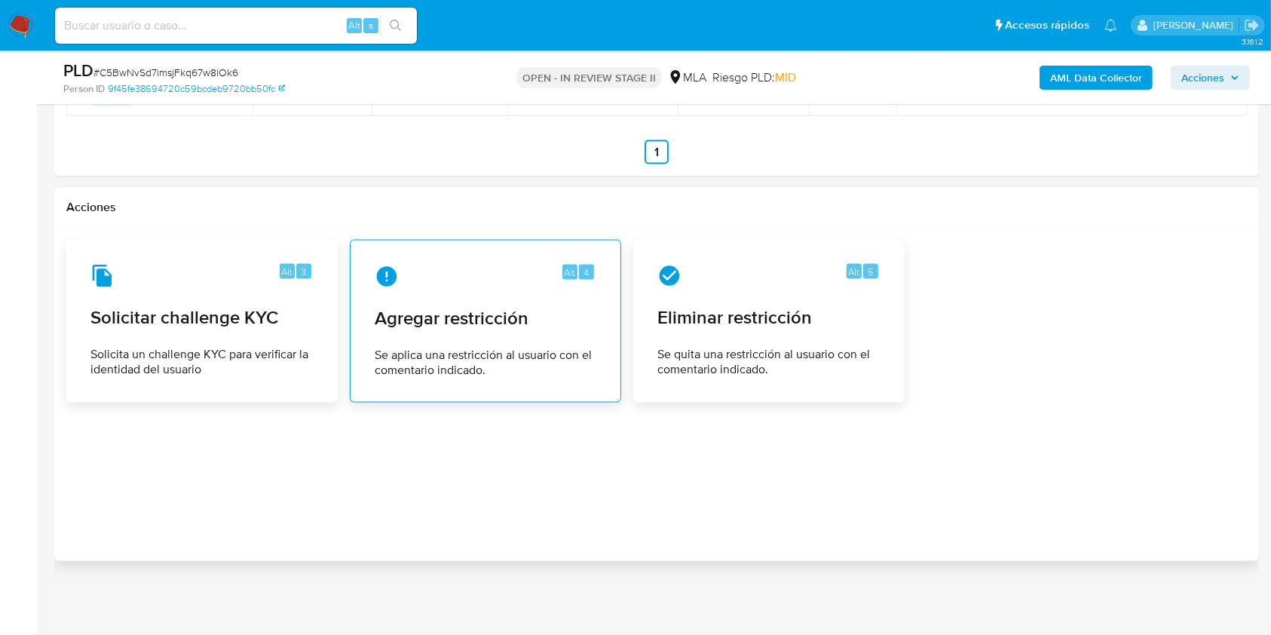
click at [470, 307] on span "Agregar restricción" at bounding box center [486, 318] width 222 height 23
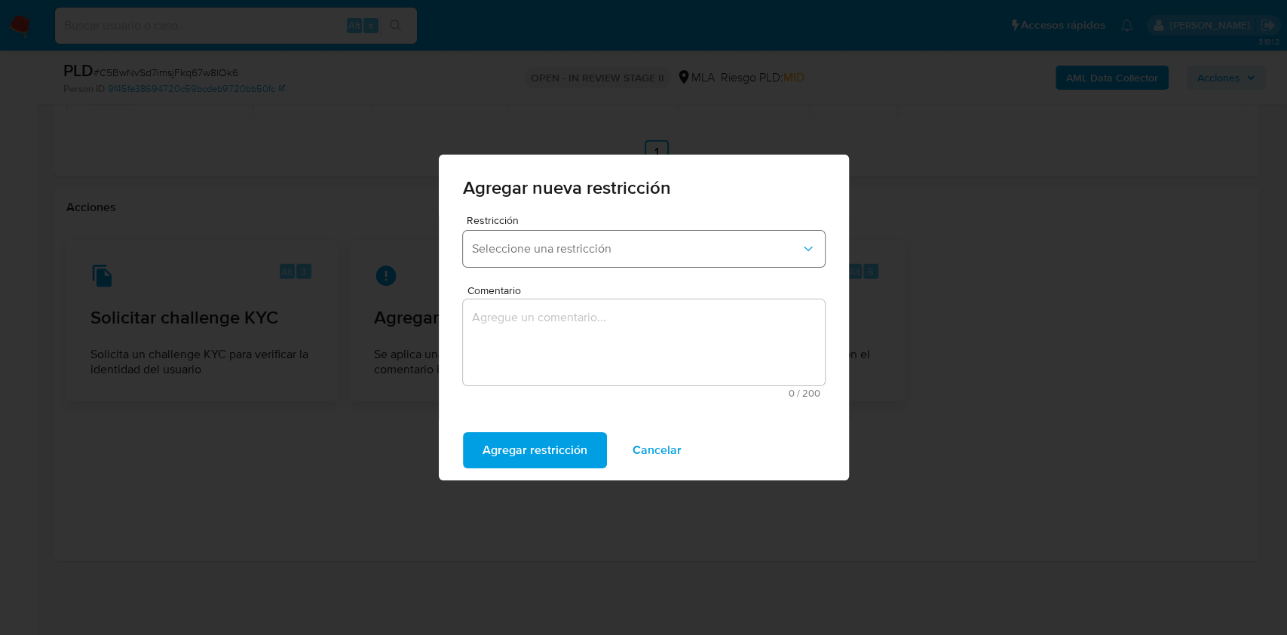
click at [525, 256] on button "Seleccione una restricción" at bounding box center [644, 249] width 362 height 36
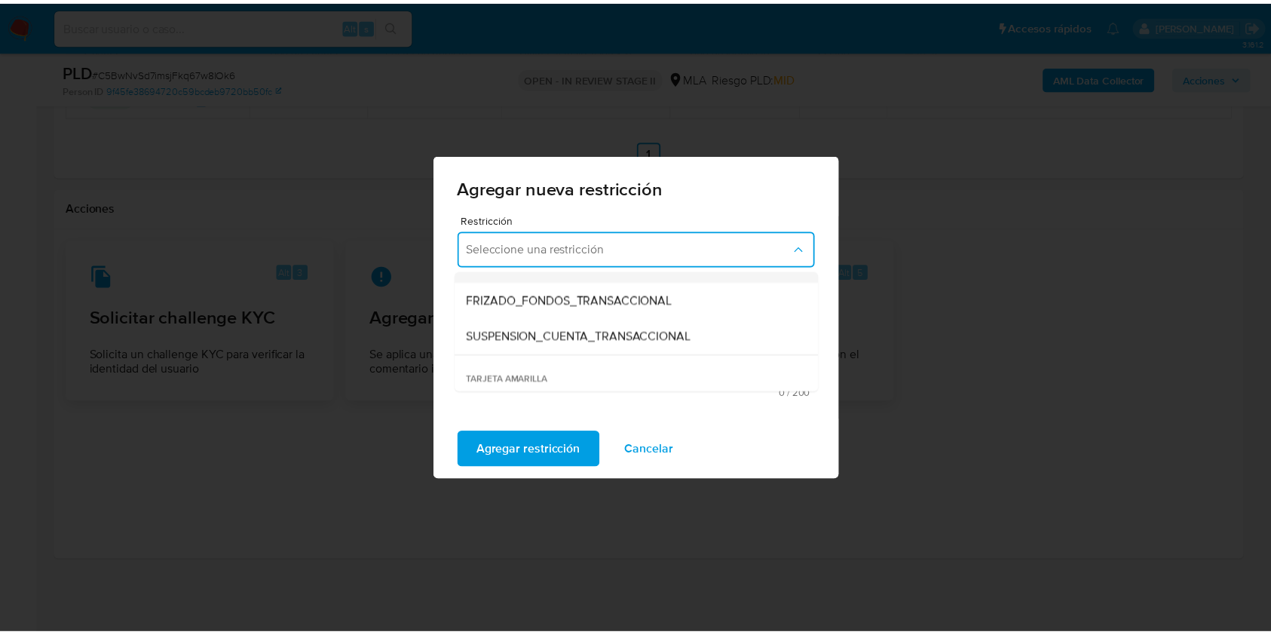
scroll to position [201, 0]
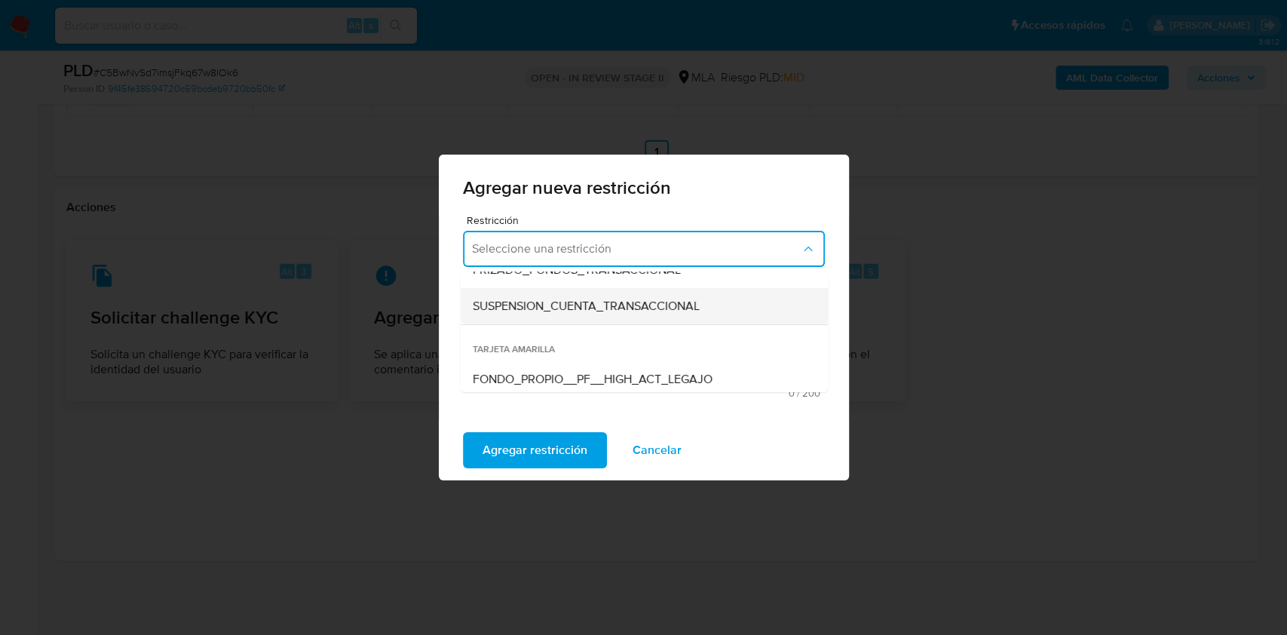
click at [538, 306] on span "SUSPENSION_CUENTA_TRANSACCIONAL" at bounding box center [585, 306] width 227 height 15
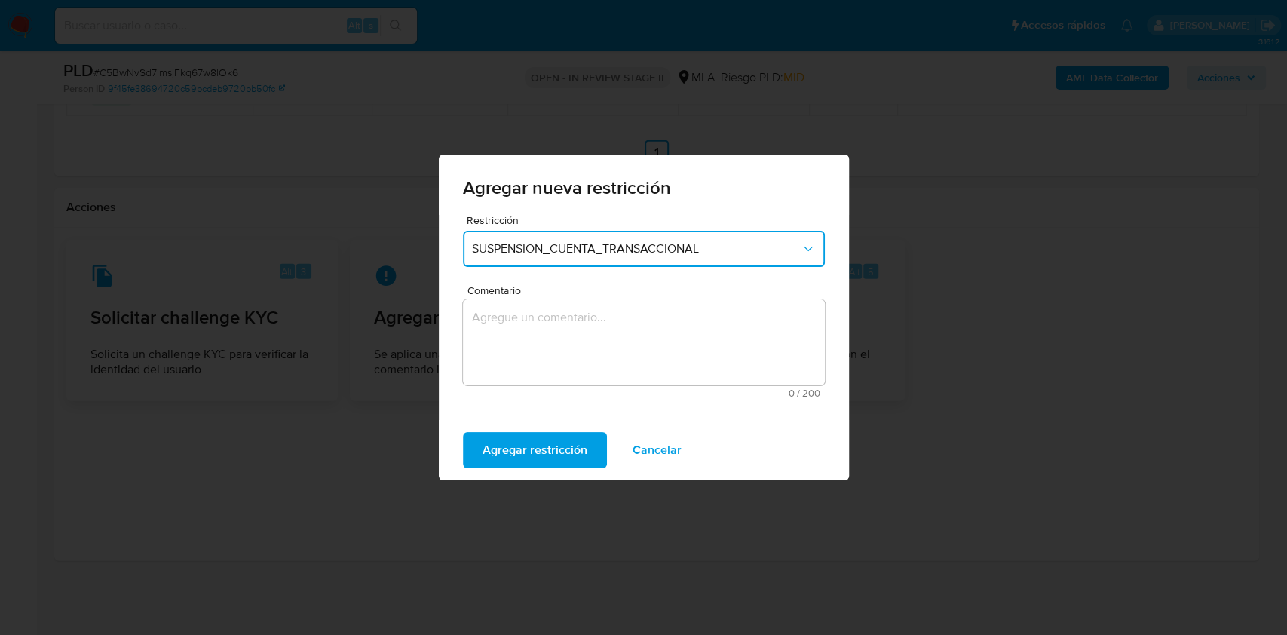
click at [525, 328] on textarea "Comentario" at bounding box center [644, 342] width 362 height 86
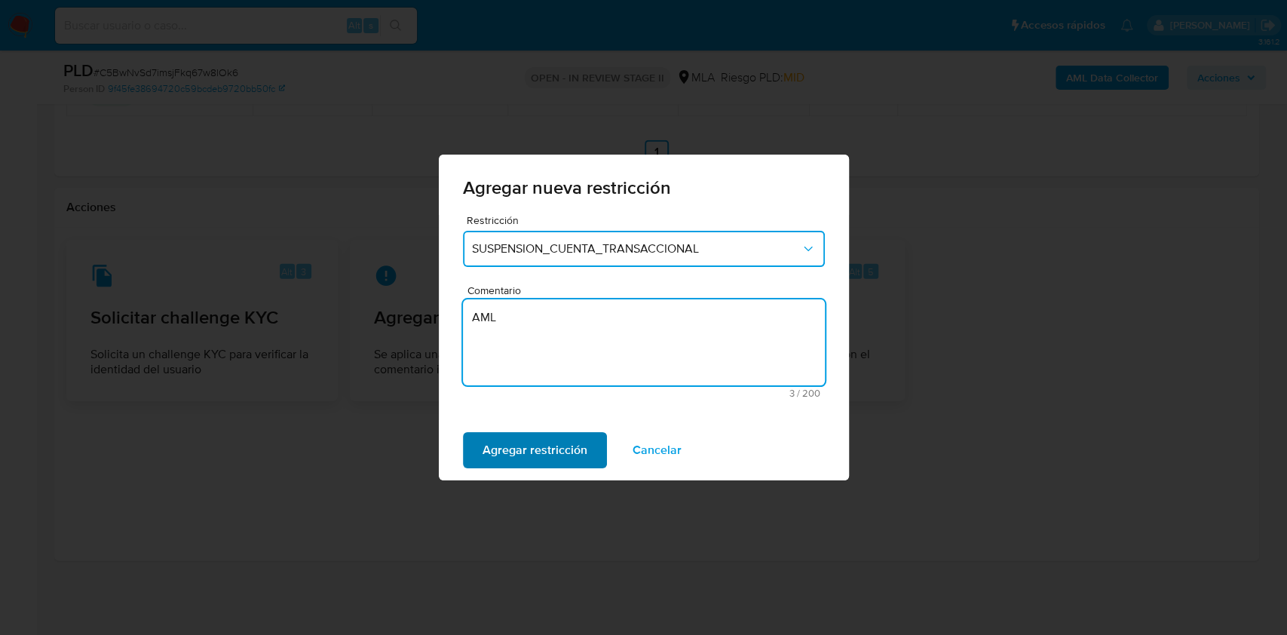
type textarea "AML"
click at [531, 449] on span "Agregar restricción" at bounding box center [534, 449] width 105 height 33
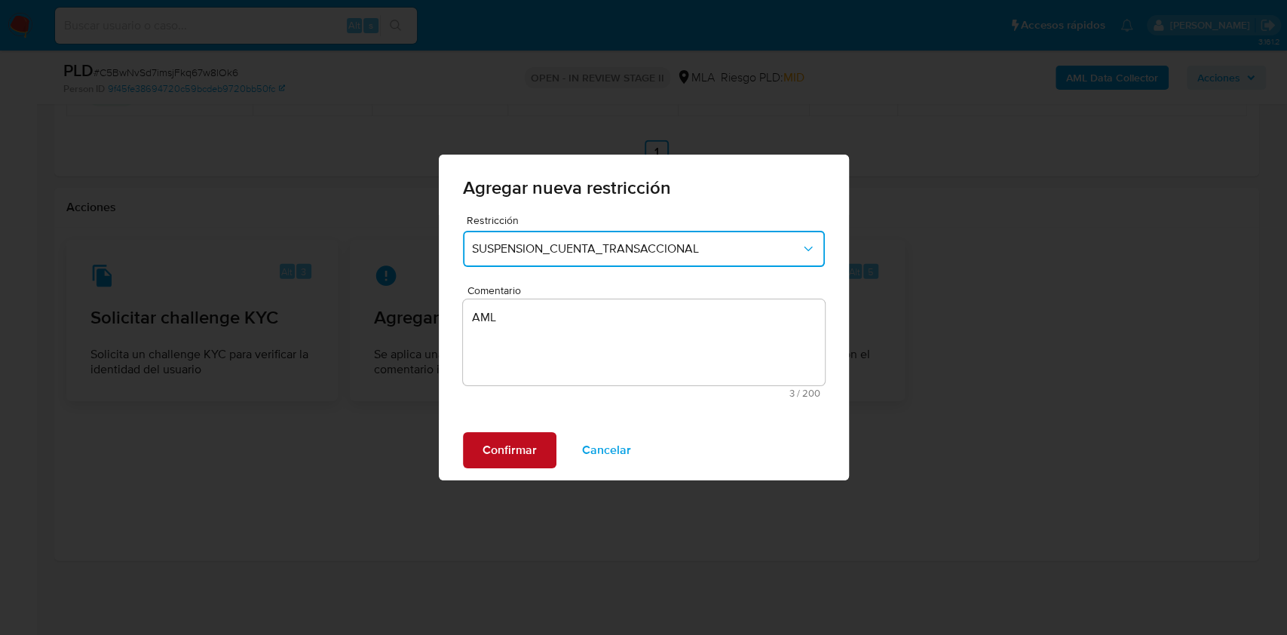
click at [508, 461] on span "Confirmar" at bounding box center [509, 449] width 54 height 33
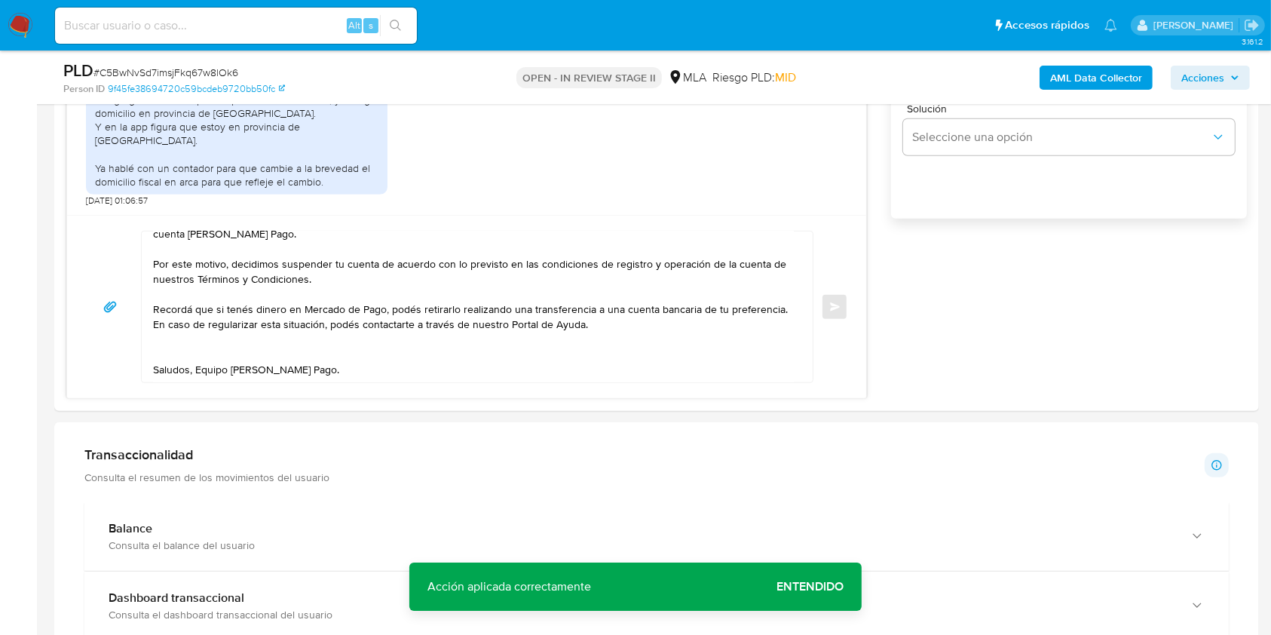
scroll to position [731, 0]
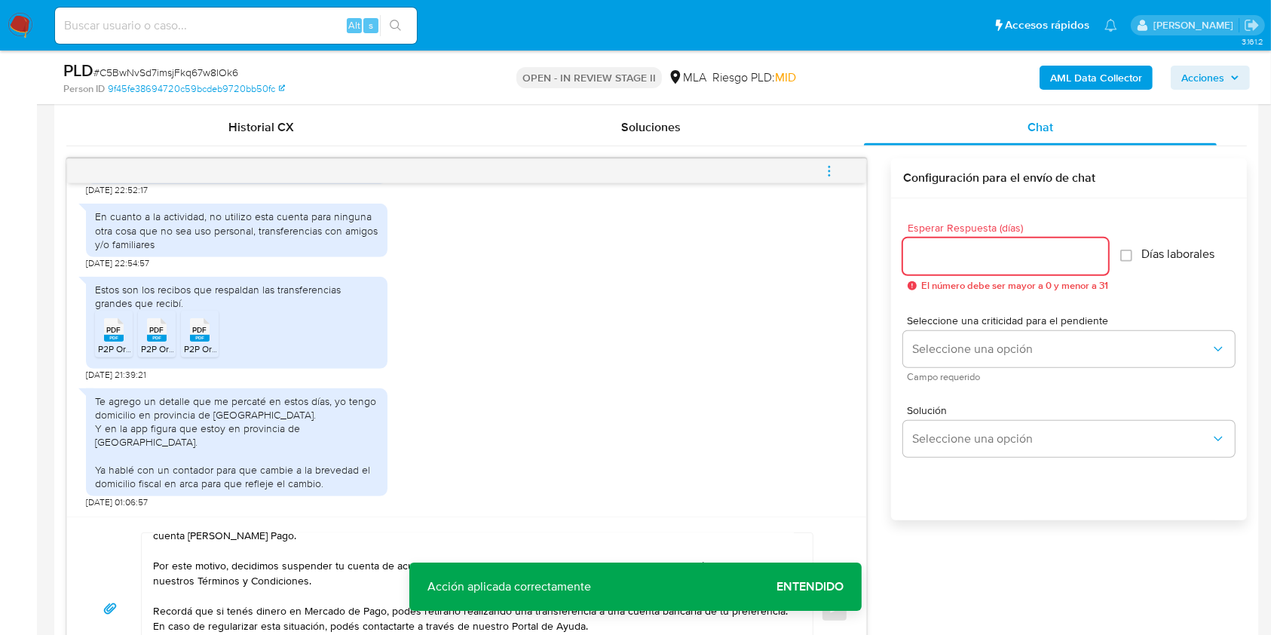
click at [971, 254] on input "Esperar Respuesta (días)" at bounding box center [1005, 257] width 205 height 20
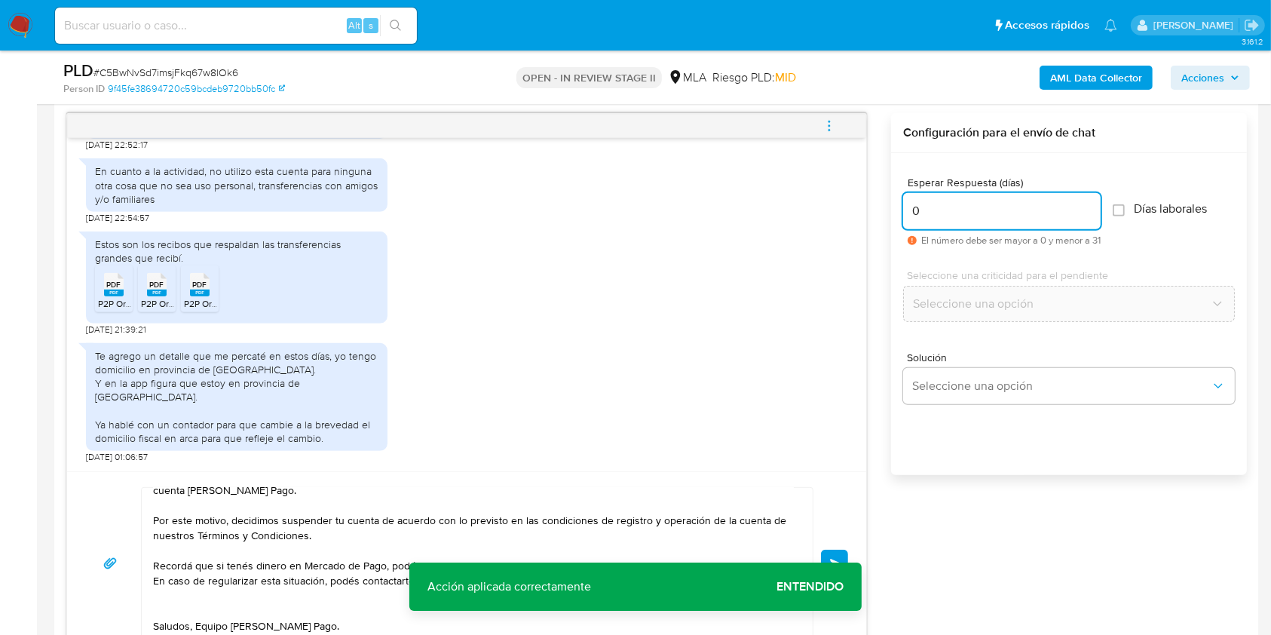
scroll to position [786, 0]
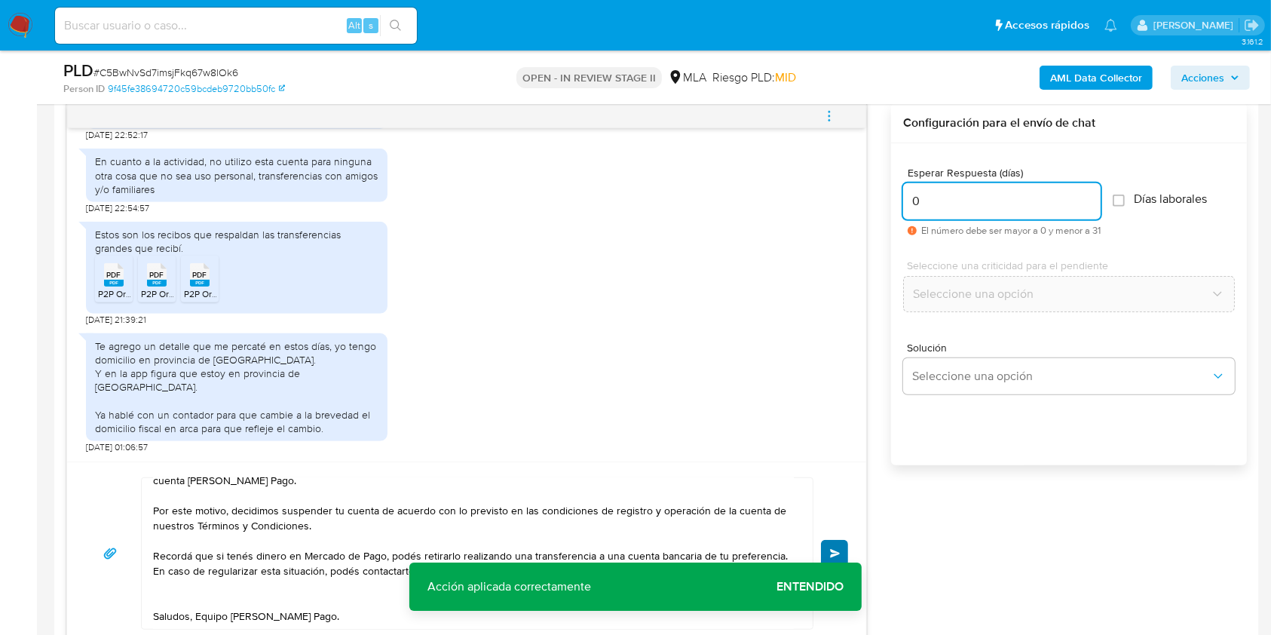
type input "0"
click at [836, 544] on button "Enviar" at bounding box center [834, 553] width 27 height 27
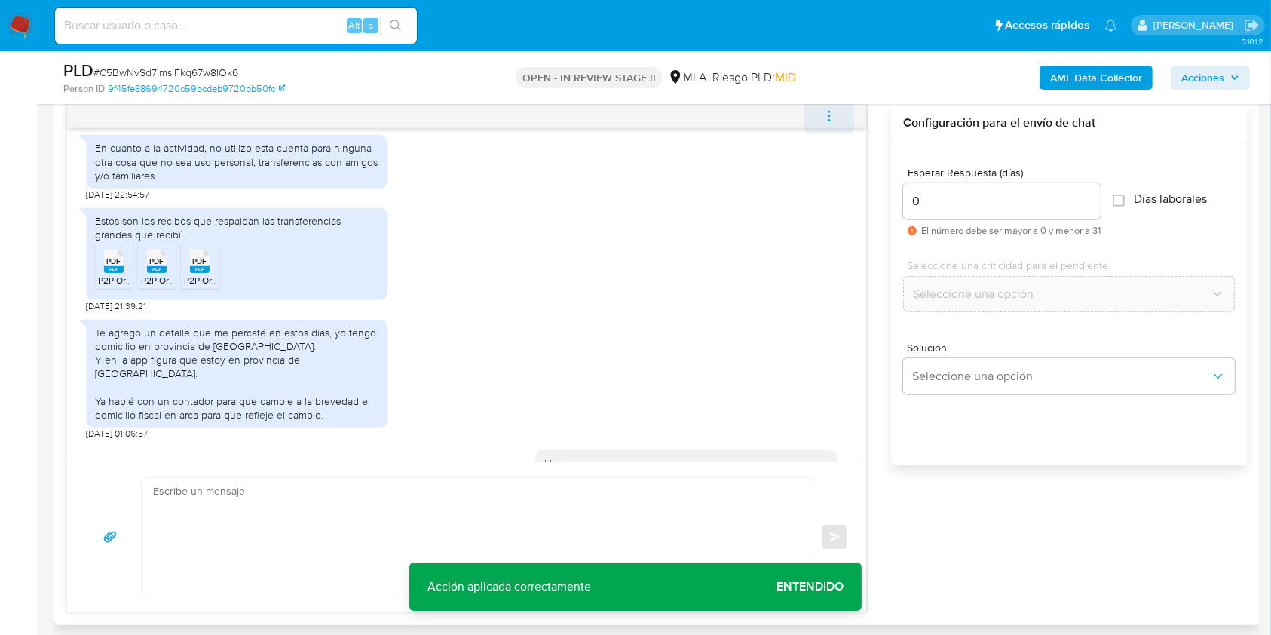
scroll to position [1251, 0]
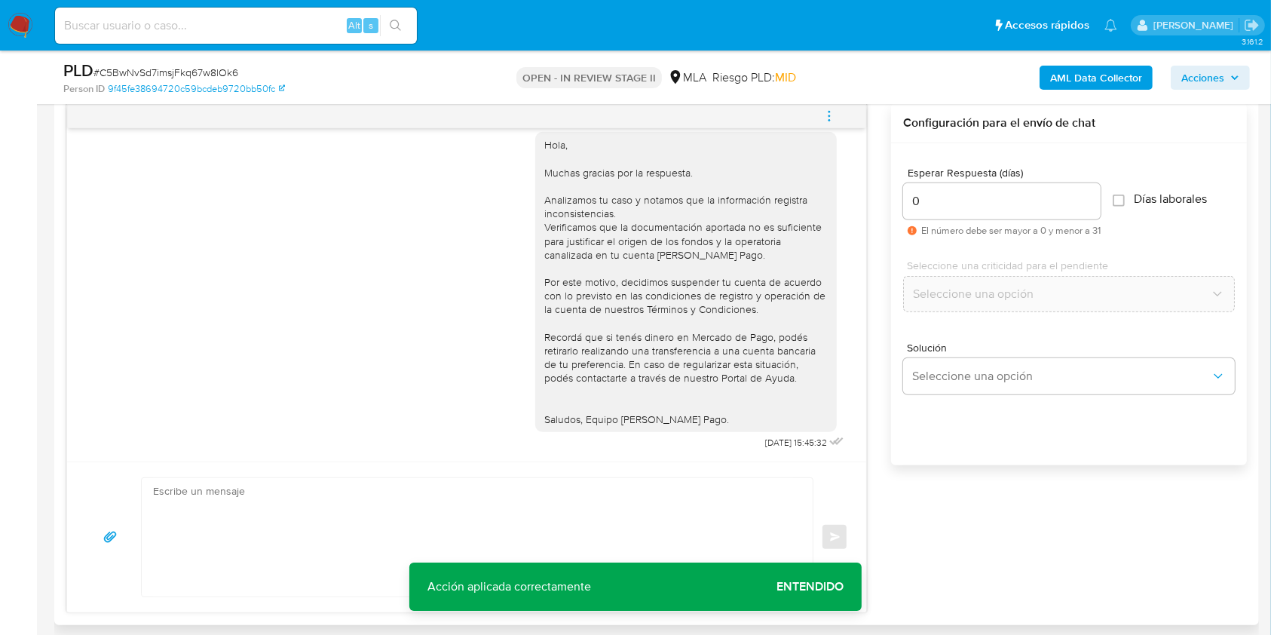
click at [832, 115] on icon "menu-action" at bounding box center [830, 116] width 14 height 14
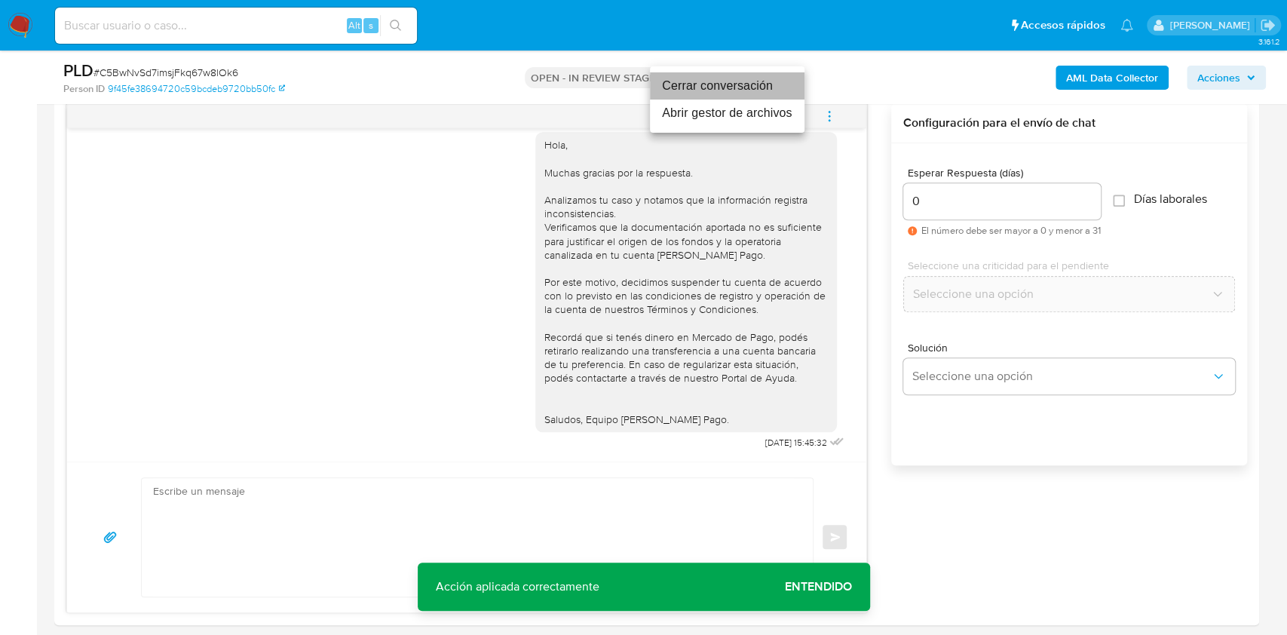
click at [712, 89] on li "Cerrar conversación" at bounding box center [727, 85] width 155 height 27
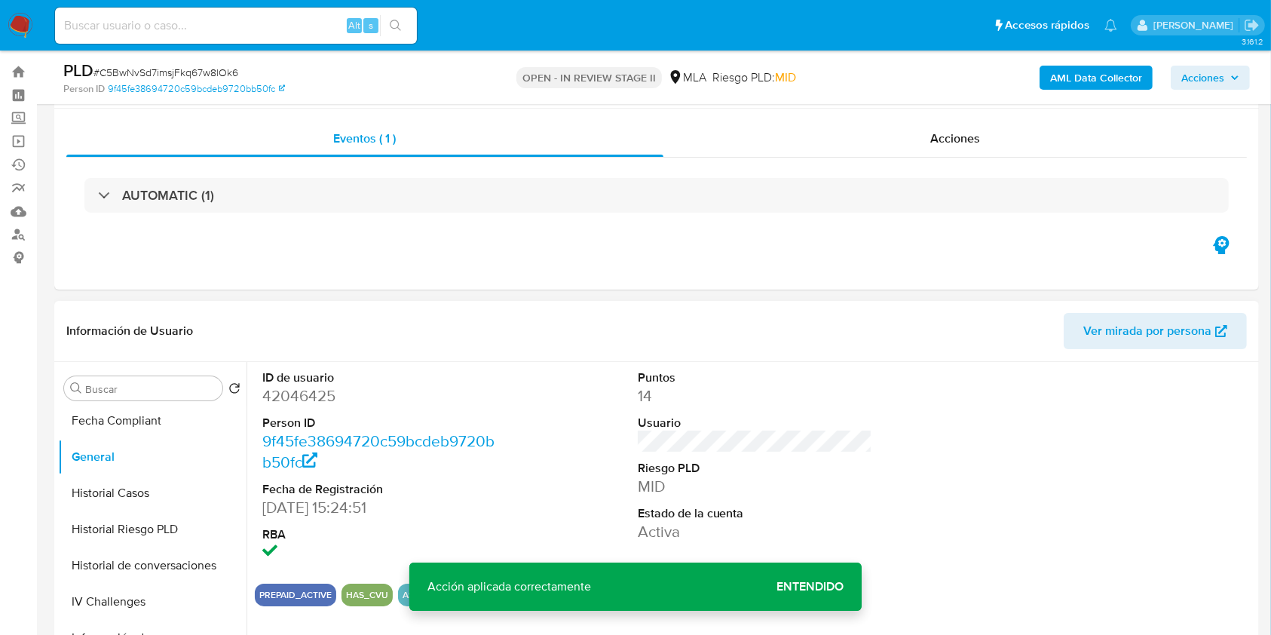
scroll to position [0, 0]
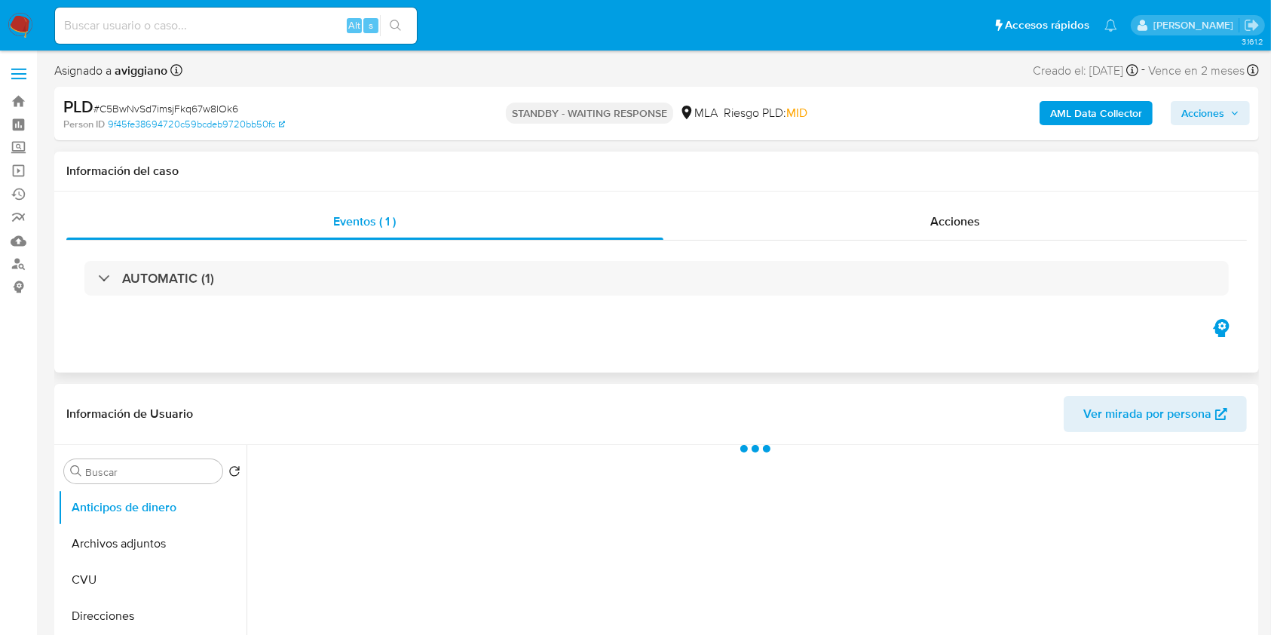
select select "10"
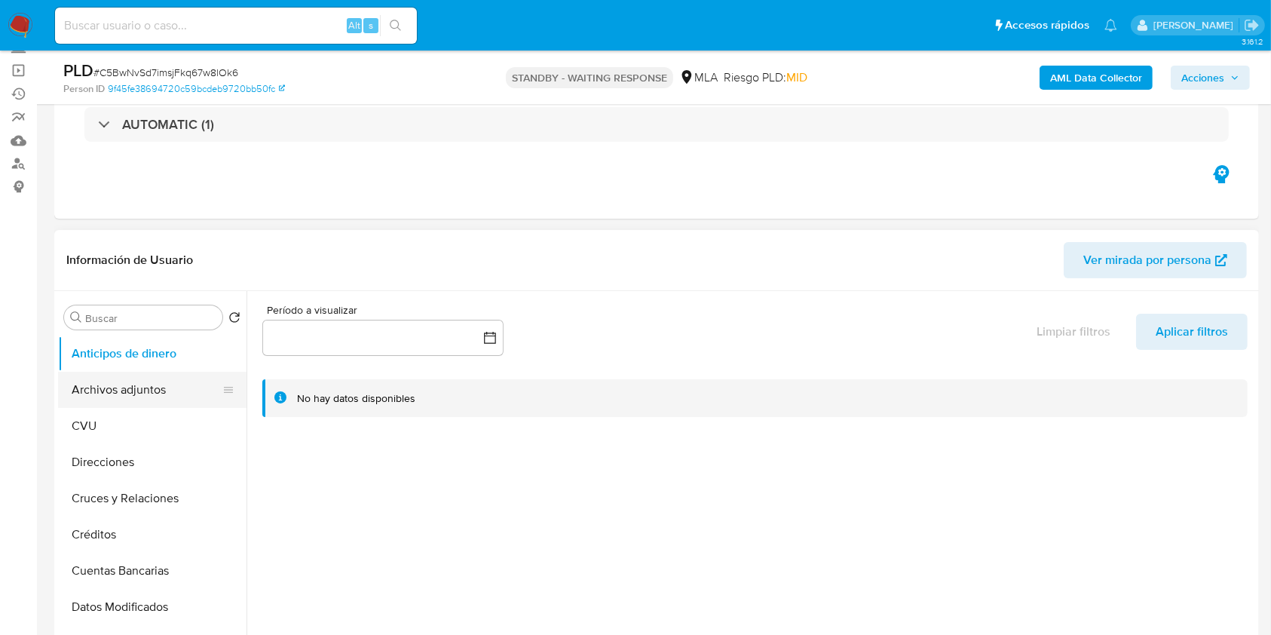
click at [142, 384] on button "Archivos adjuntos" at bounding box center [146, 390] width 176 height 36
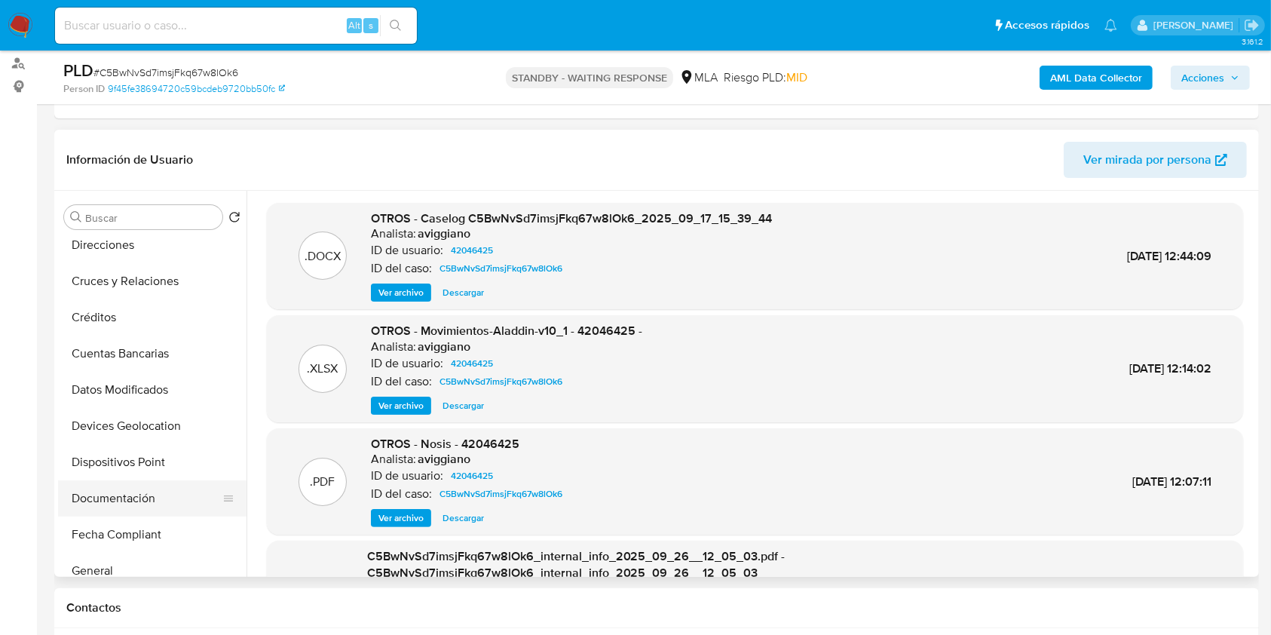
scroll to position [201, 0]
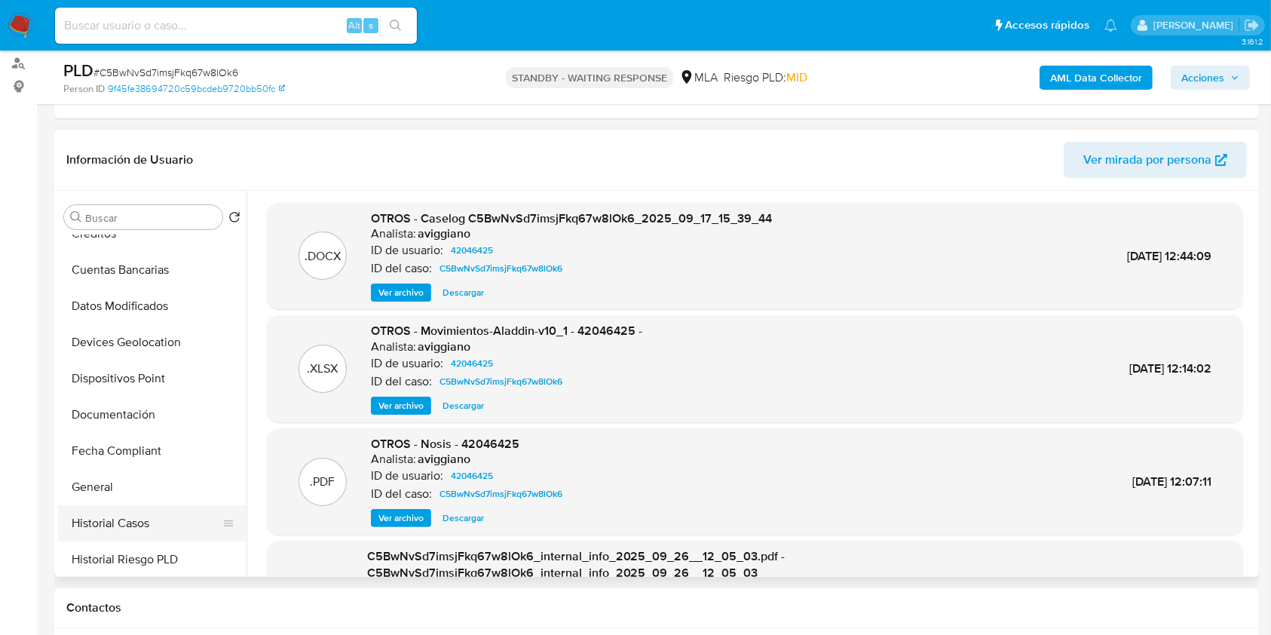
click at [115, 516] on button "Historial Casos" at bounding box center [146, 523] width 176 height 36
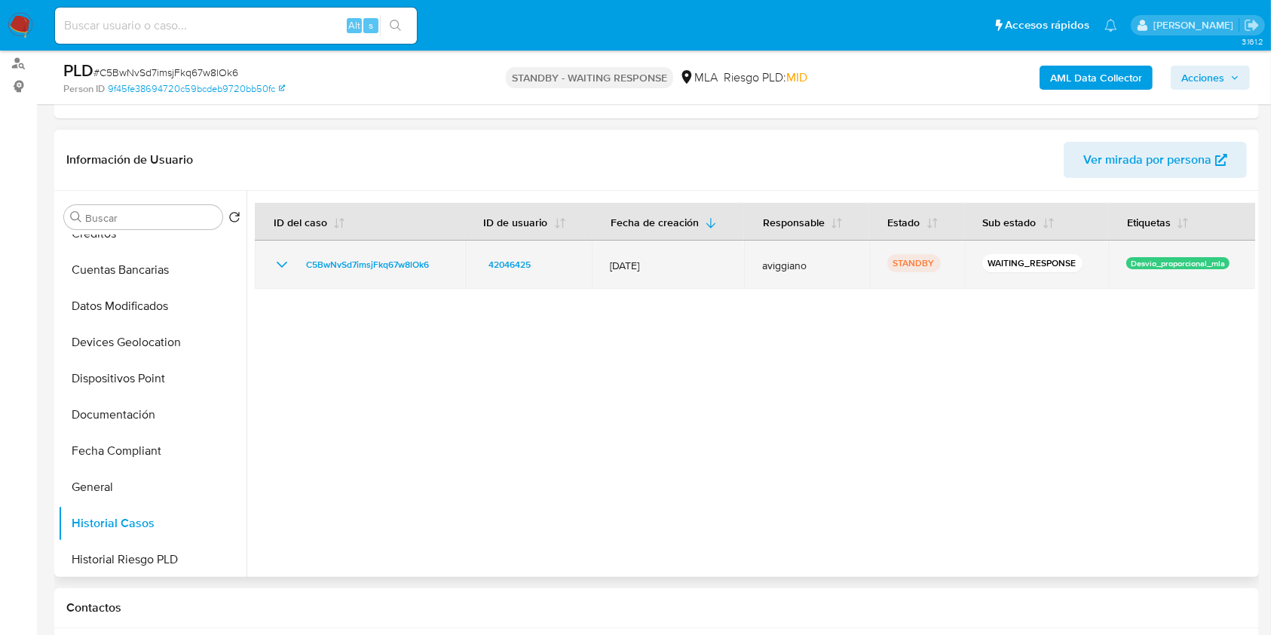
drag, startPoint x: 434, startPoint y: 252, endPoint x: 346, endPoint y: 274, distance: 91.1
click at [346, 274] on td "C5BwNvSd7imsjFkq67w8lOk6" at bounding box center [360, 264] width 210 height 48
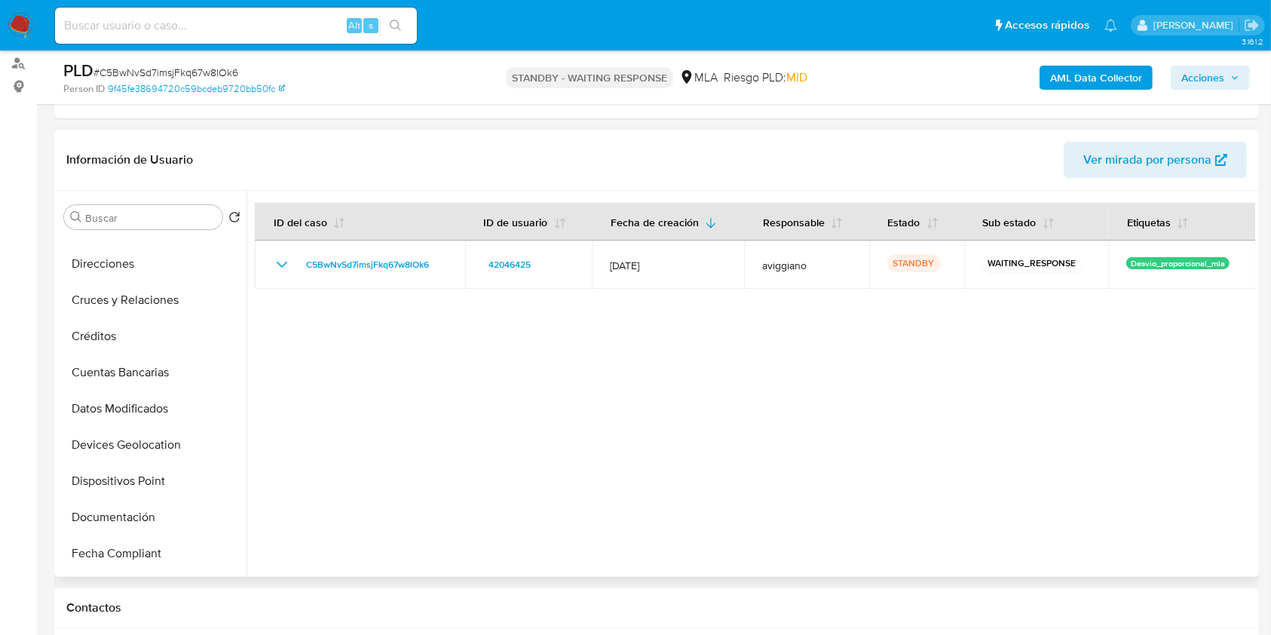
scroll to position [0, 0]
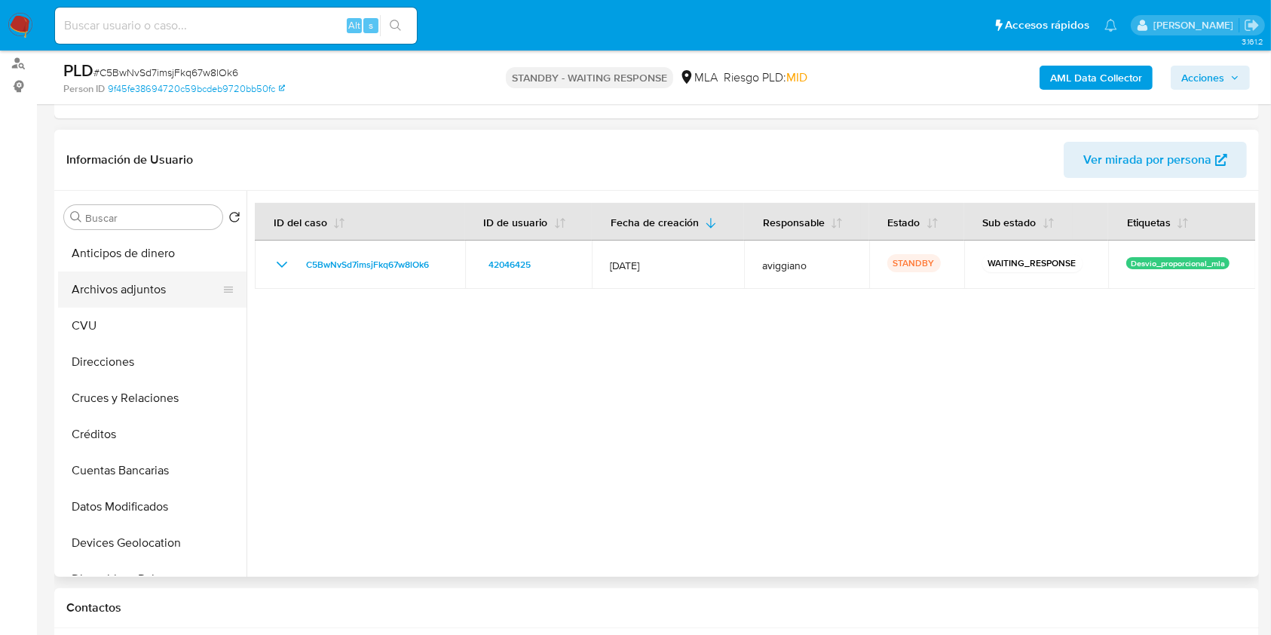
click at [182, 280] on button "Archivos adjuntos" at bounding box center [146, 289] width 176 height 36
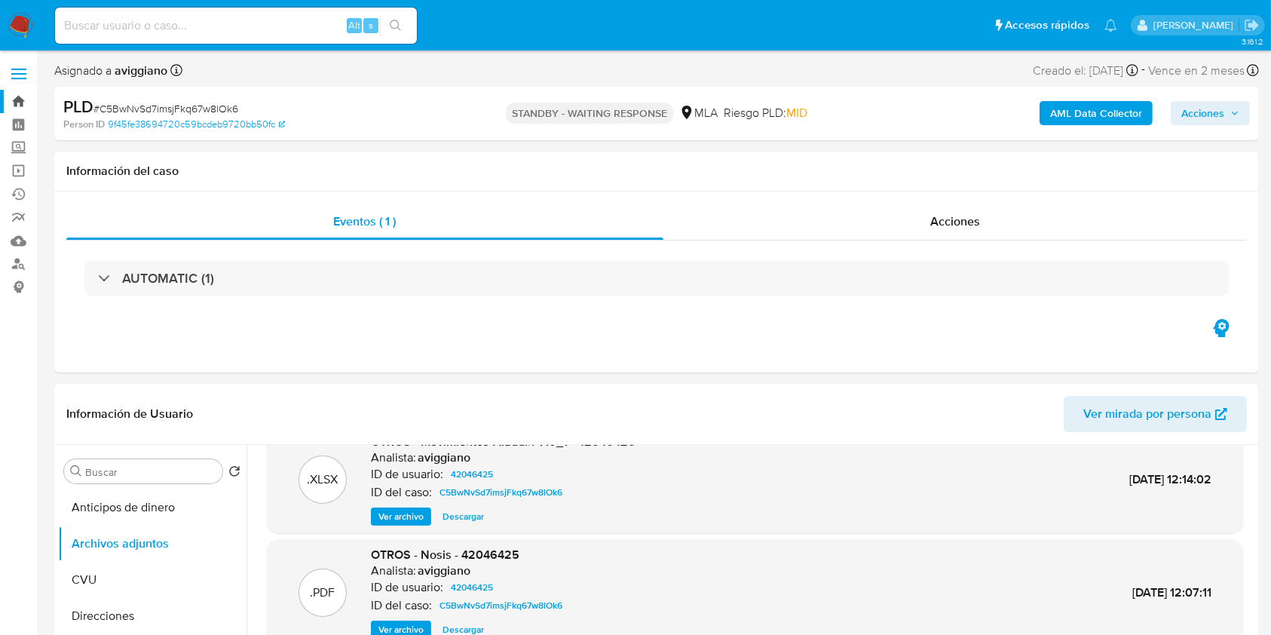
click at [28, 102] on link "Bandeja" at bounding box center [89, 101] width 179 height 23
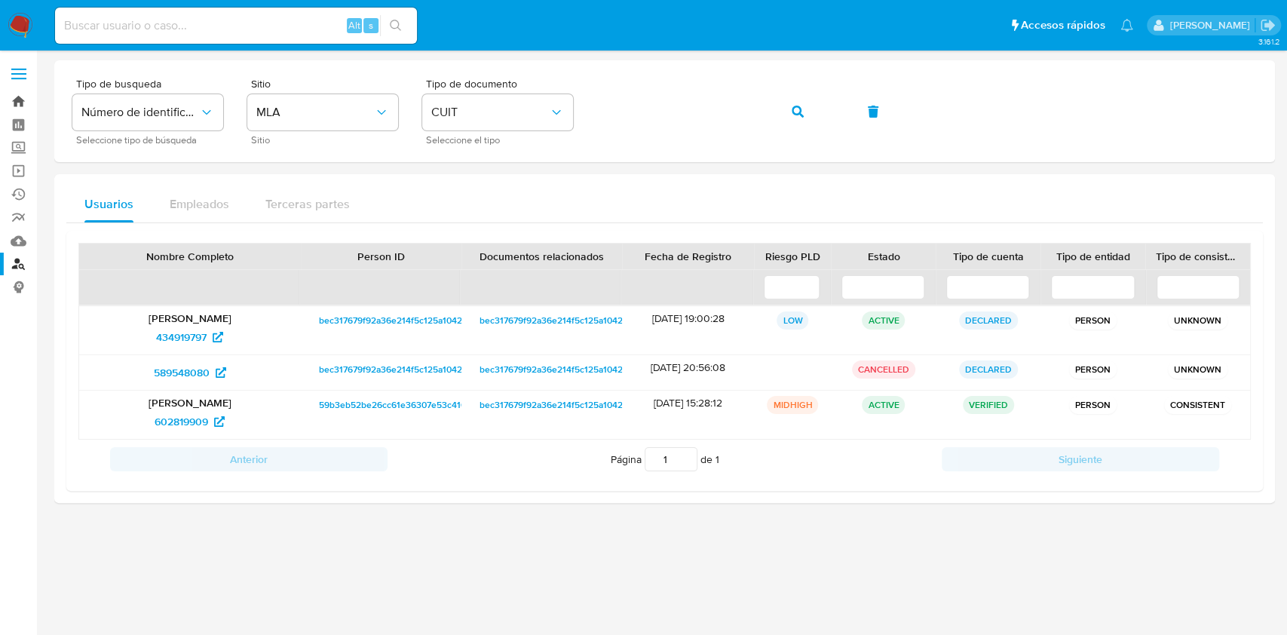
click at [24, 101] on link "Bandeja" at bounding box center [89, 101] width 179 height 23
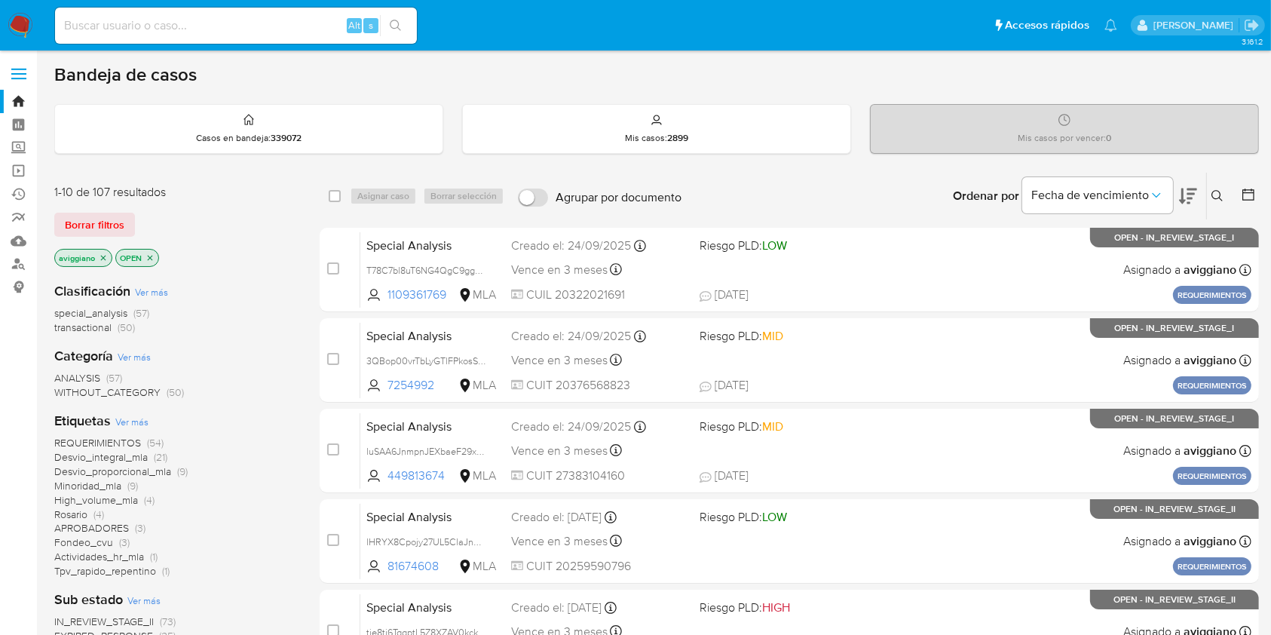
click at [1228, 197] on button at bounding box center [1219, 196] width 25 height 18
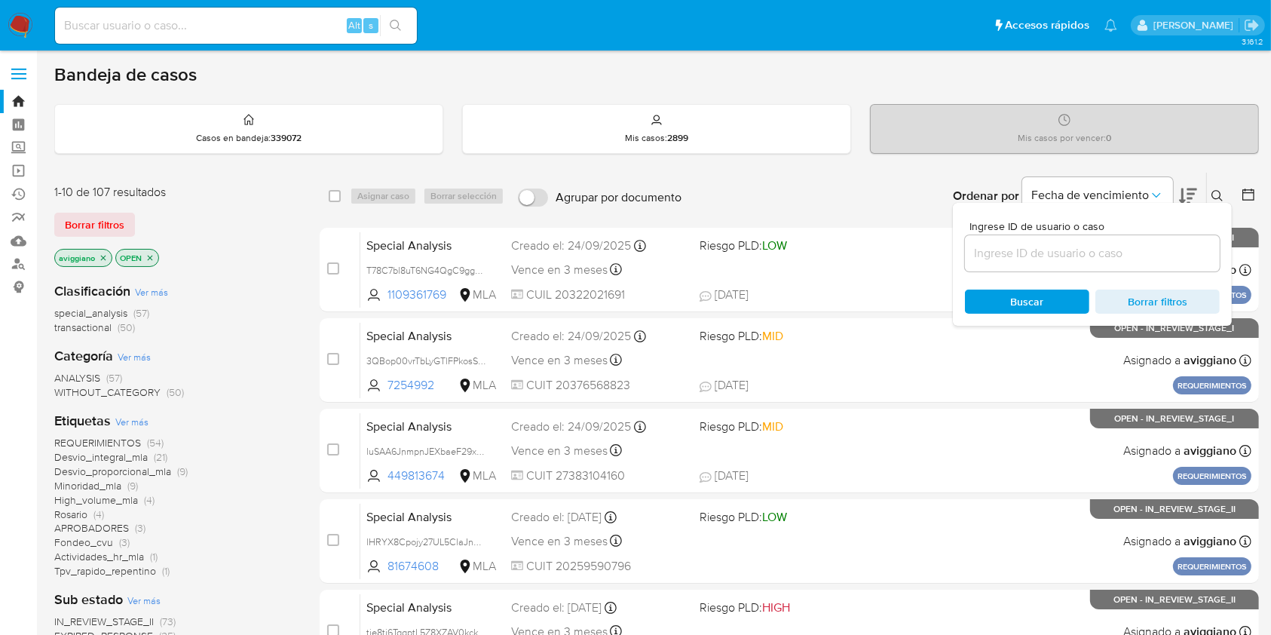
click at [1158, 268] on div at bounding box center [1092, 253] width 255 height 36
click at [1160, 254] on input at bounding box center [1092, 254] width 255 height 20
paste input "C5BwNvSd7imsjFkq67w8lOk6"
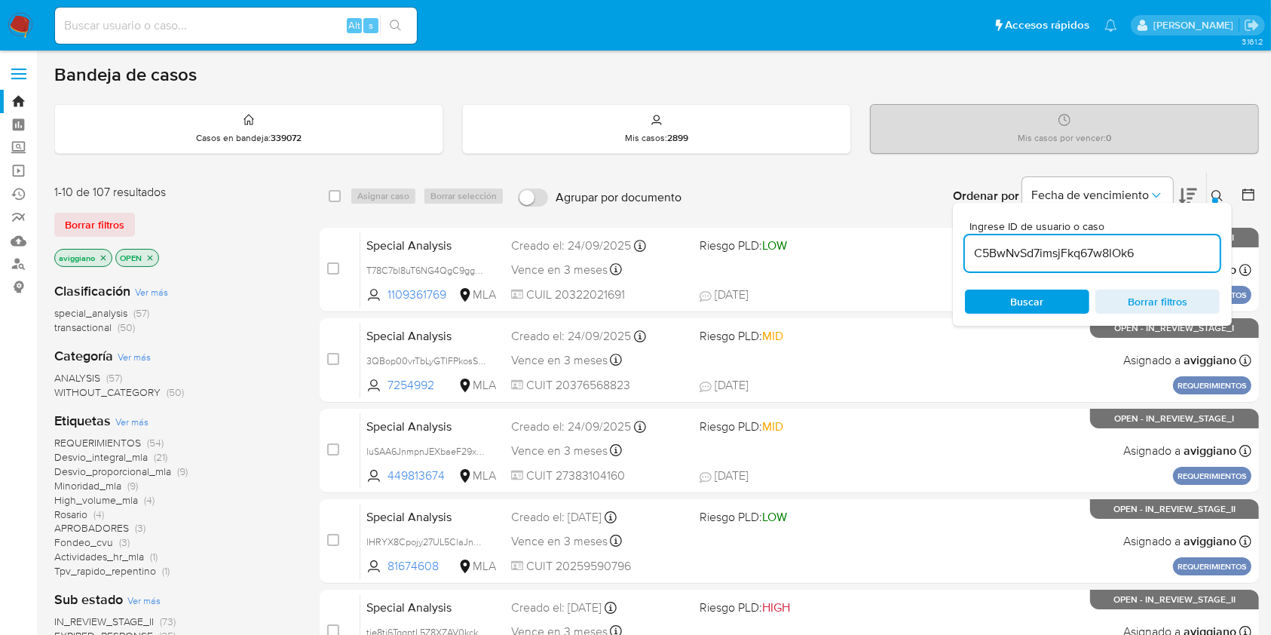
type input "C5BwNvSd7imsjFkq67w8lOk6"
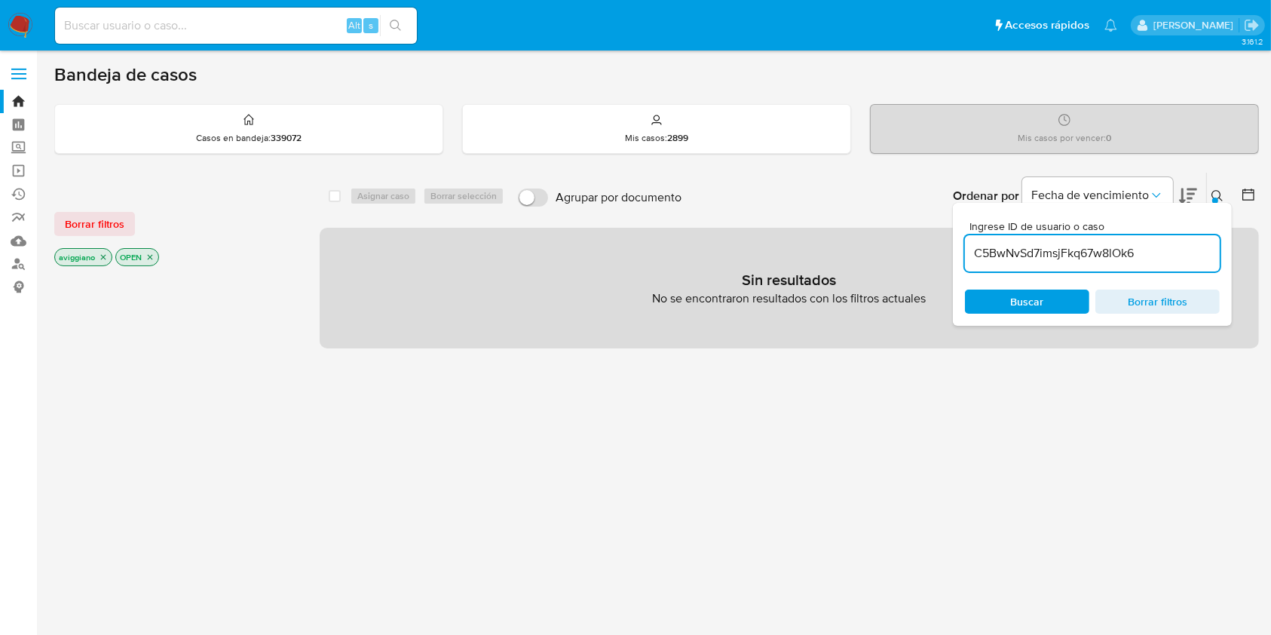
click at [97, 262] on p "aviggiano" at bounding box center [83, 257] width 57 height 17
click at [99, 259] on icon "close-filter" at bounding box center [103, 257] width 9 height 9
click at [94, 259] on p "OPEN" at bounding box center [76, 257] width 42 height 17
click at [90, 259] on icon "close-filter" at bounding box center [88, 257] width 9 height 9
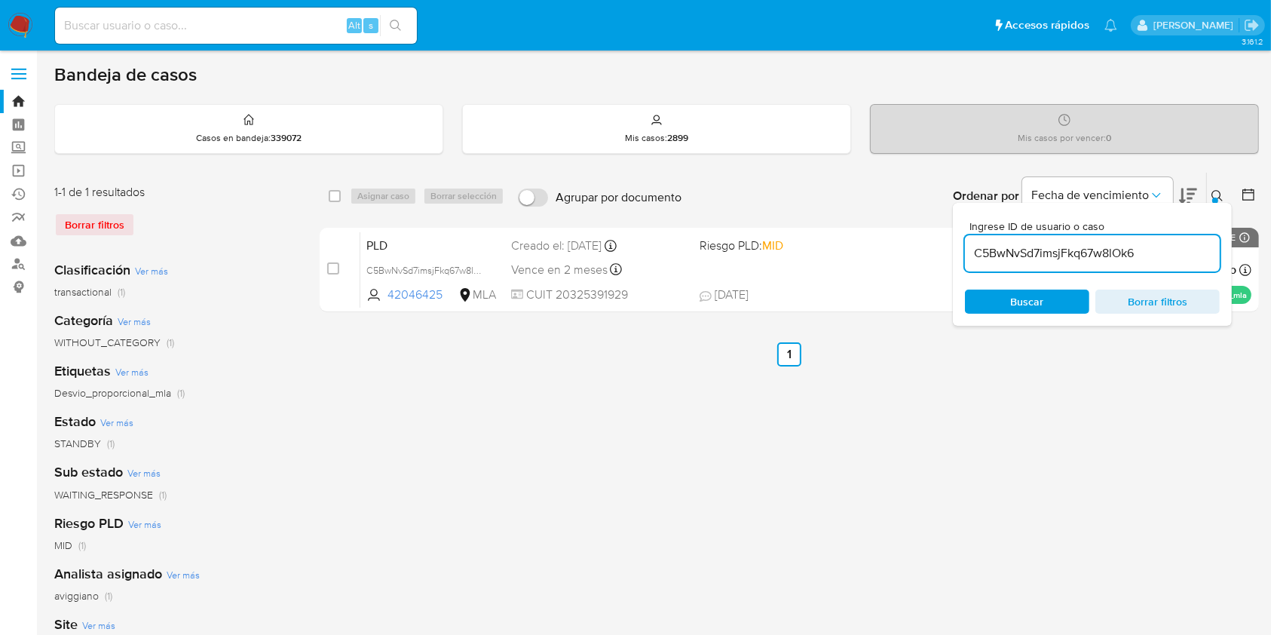
click at [338, 202] on div "select-all-cases-checkbox" at bounding box center [335, 195] width 12 height 15
click at [339, 198] on input "checkbox" at bounding box center [335, 196] width 12 height 12
checkbox input "true"
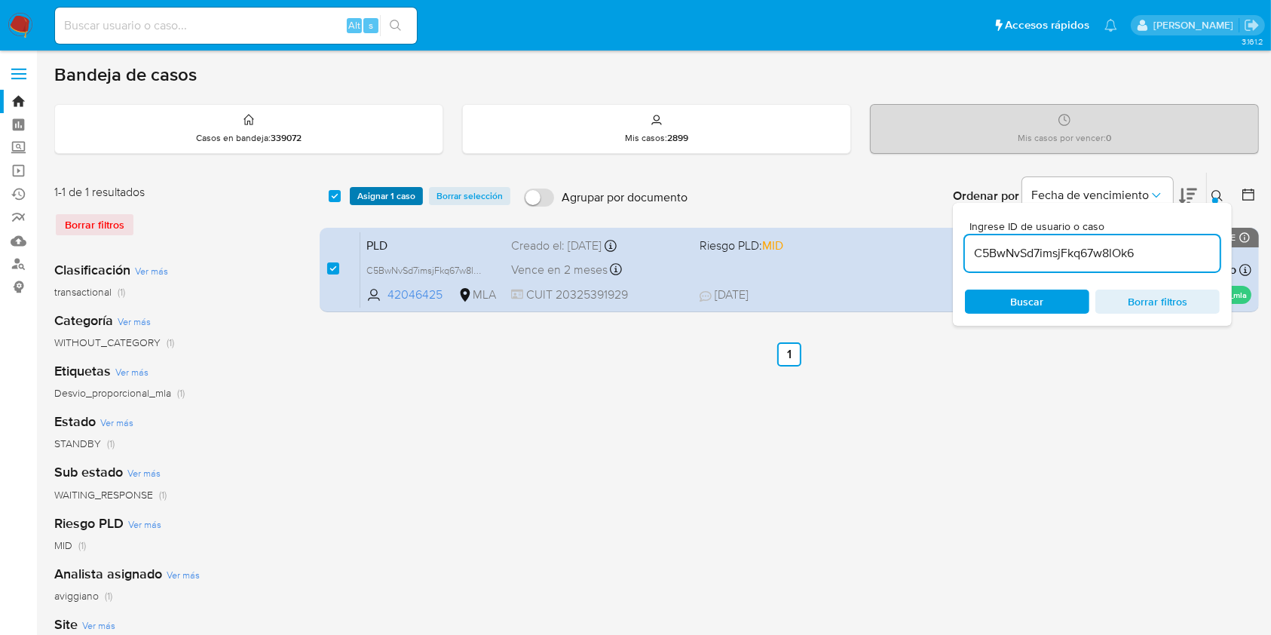
click at [353, 197] on button "Asignar 1 caso" at bounding box center [386, 196] width 73 height 18
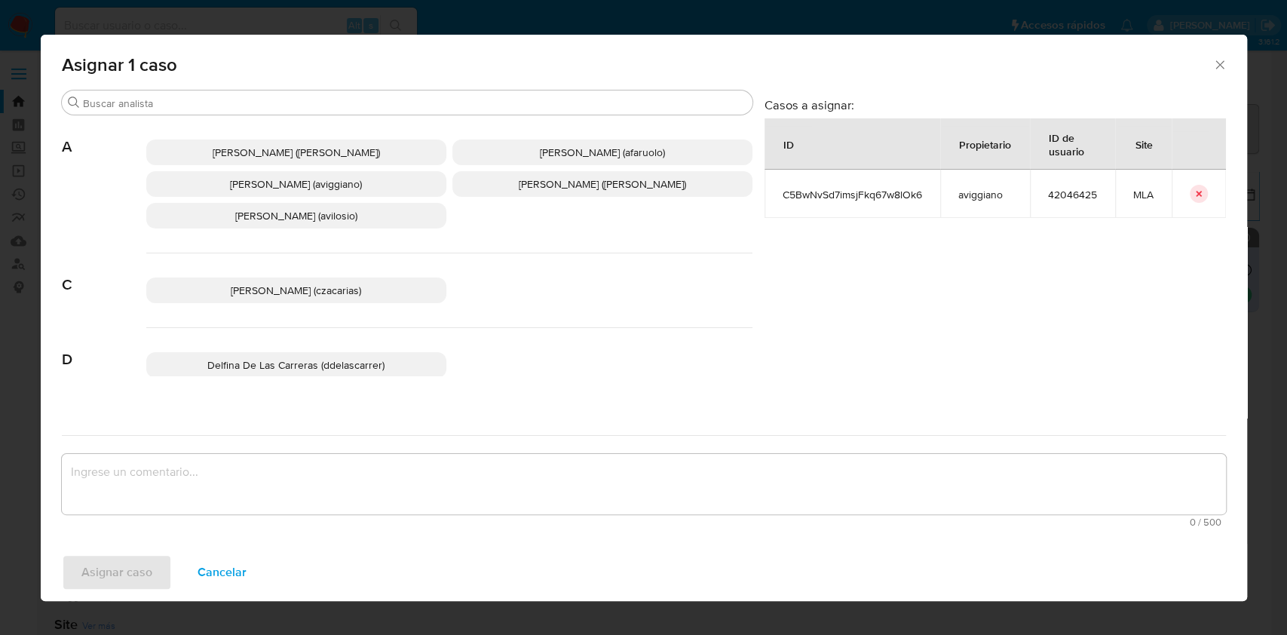
click at [265, 189] on span "[PERSON_NAME] (aviggiano)" at bounding box center [296, 183] width 132 height 15
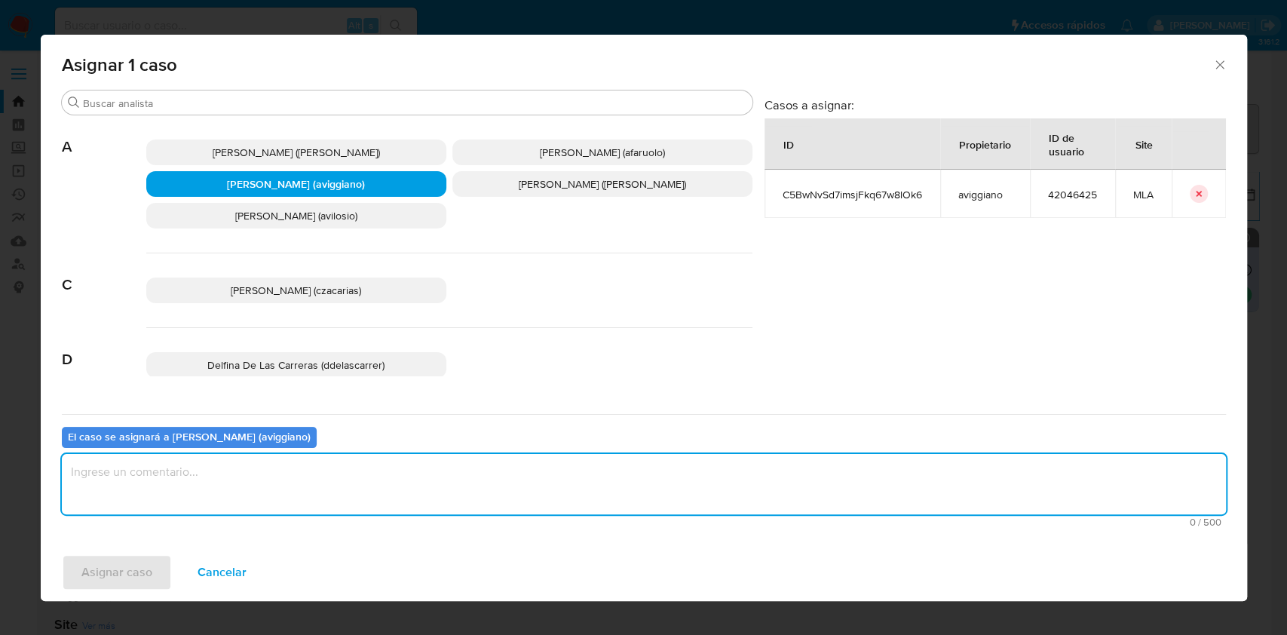
click at [175, 476] on textarea "assign-modal" at bounding box center [644, 484] width 1164 height 60
click at [130, 558] on span "Asignar caso" at bounding box center [116, 572] width 71 height 33
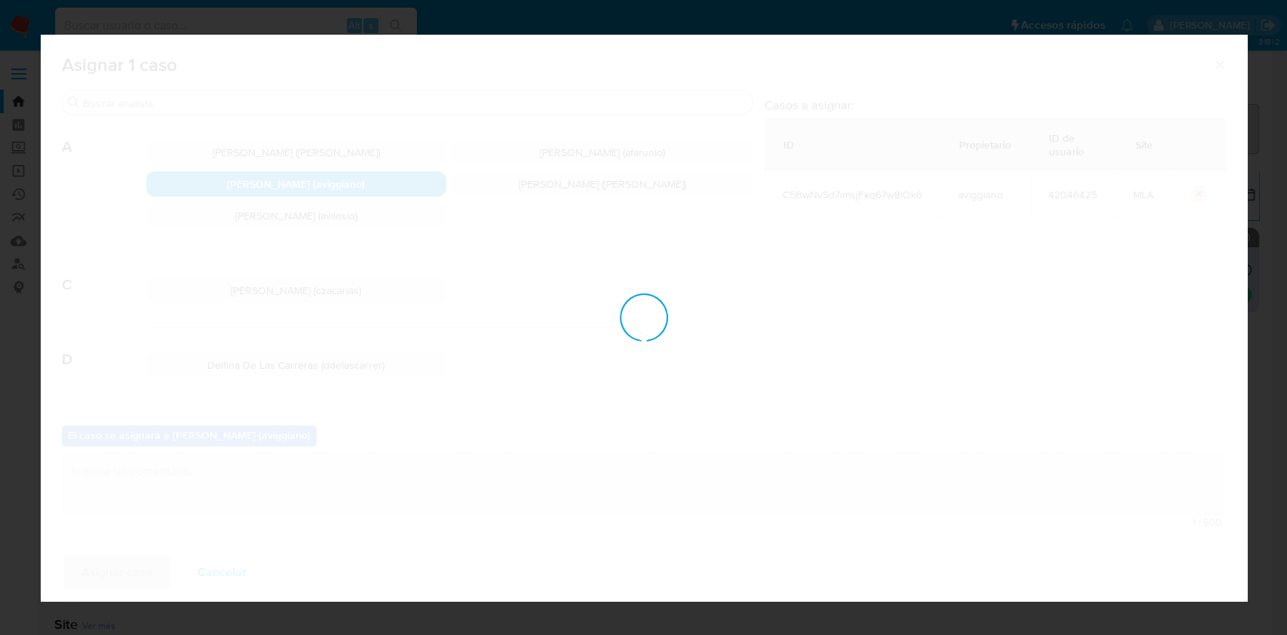
checkbox input "false"
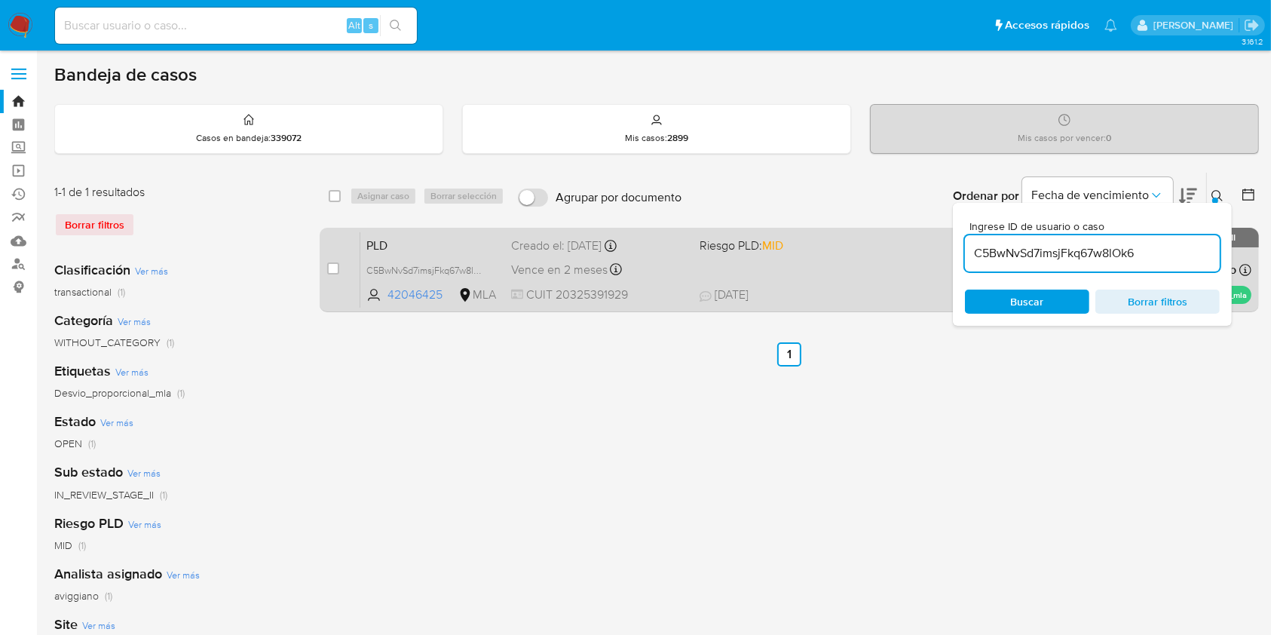
click at [657, 261] on div "Vence en 2 meses Vence el [DATE] 03:16:41" at bounding box center [599, 269] width 176 height 20
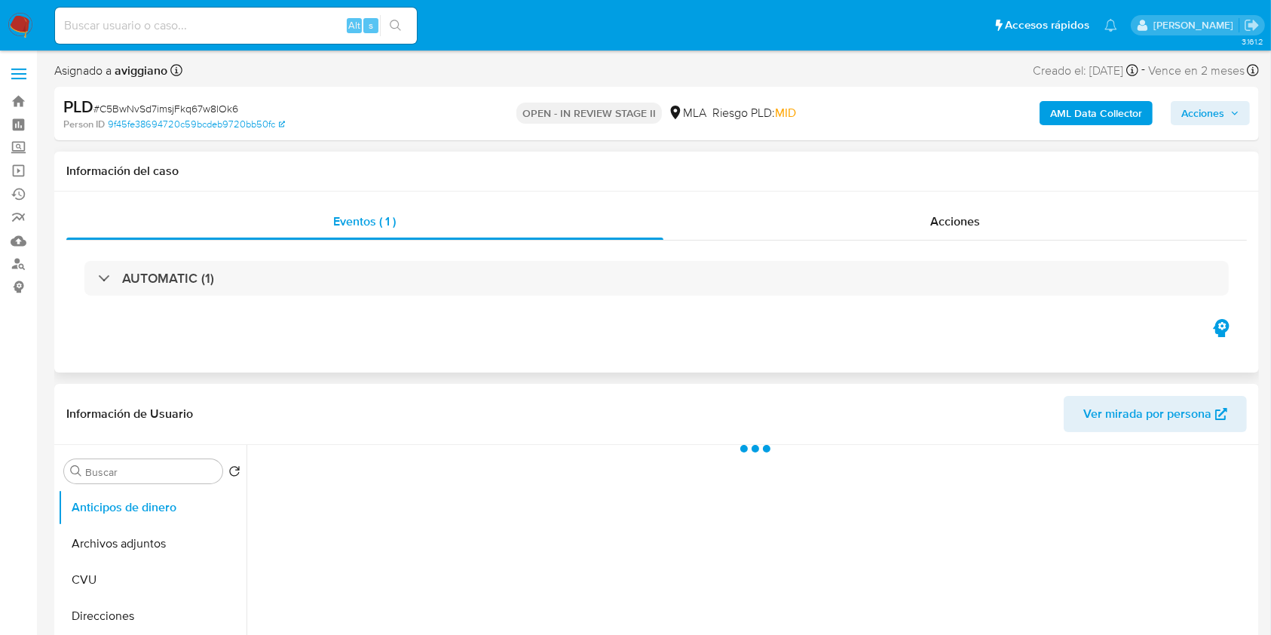
select select "10"
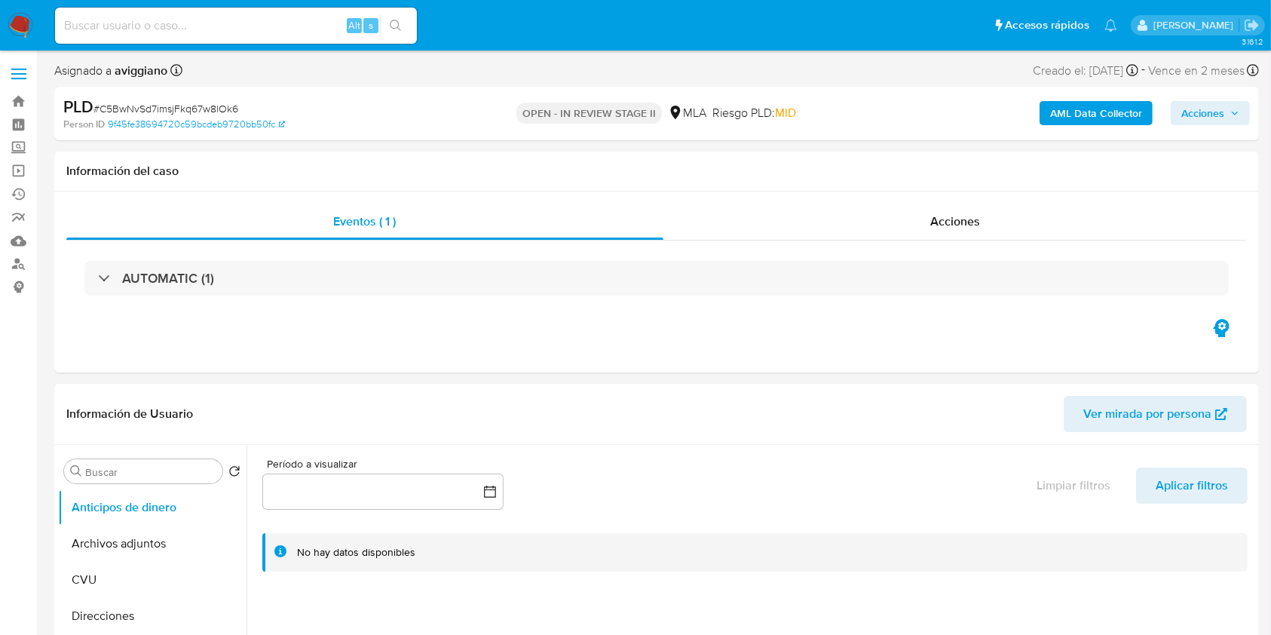
click at [1205, 116] on span "Acciones" at bounding box center [1202, 113] width 43 height 24
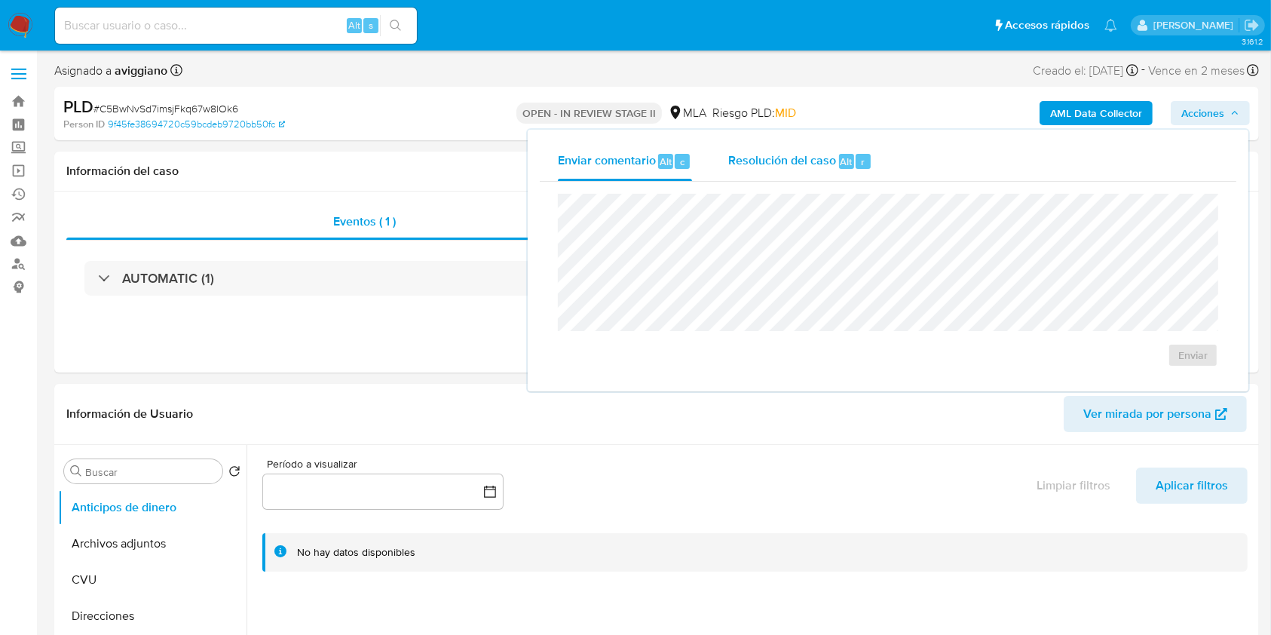
click at [795, 161] on span "Resolución del caso" at bounding box center [782, 160] width 108 height 17
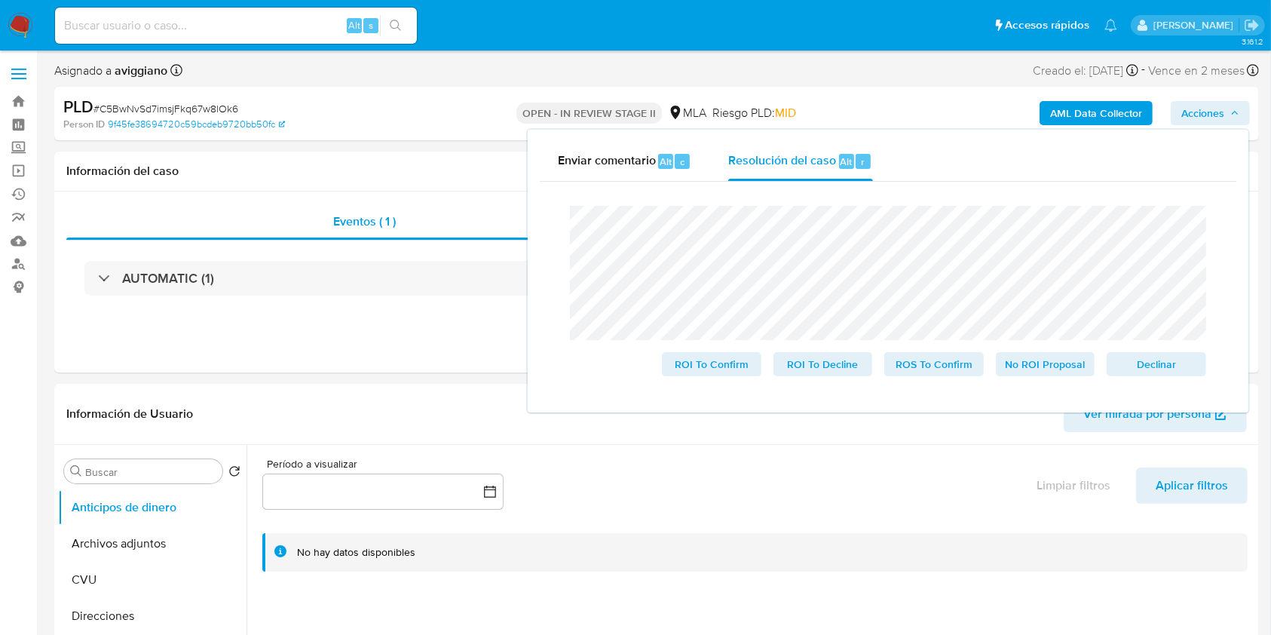
drag, startPoint x: 1129, startPoint y: 365, endPoint x: 878, endPoint y: 413, distance: 255.6
click at [1131, 365] on span "Declinar" at bounding box center [1156, 364] width 78 height 21
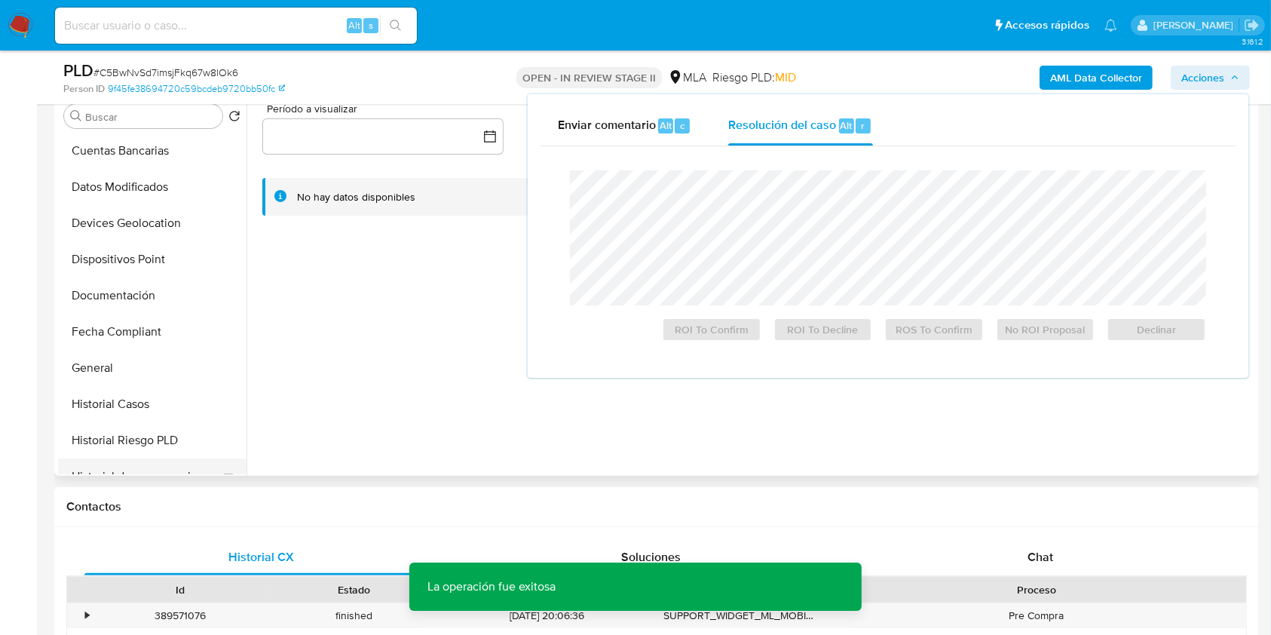
scroll to position [302, 0]
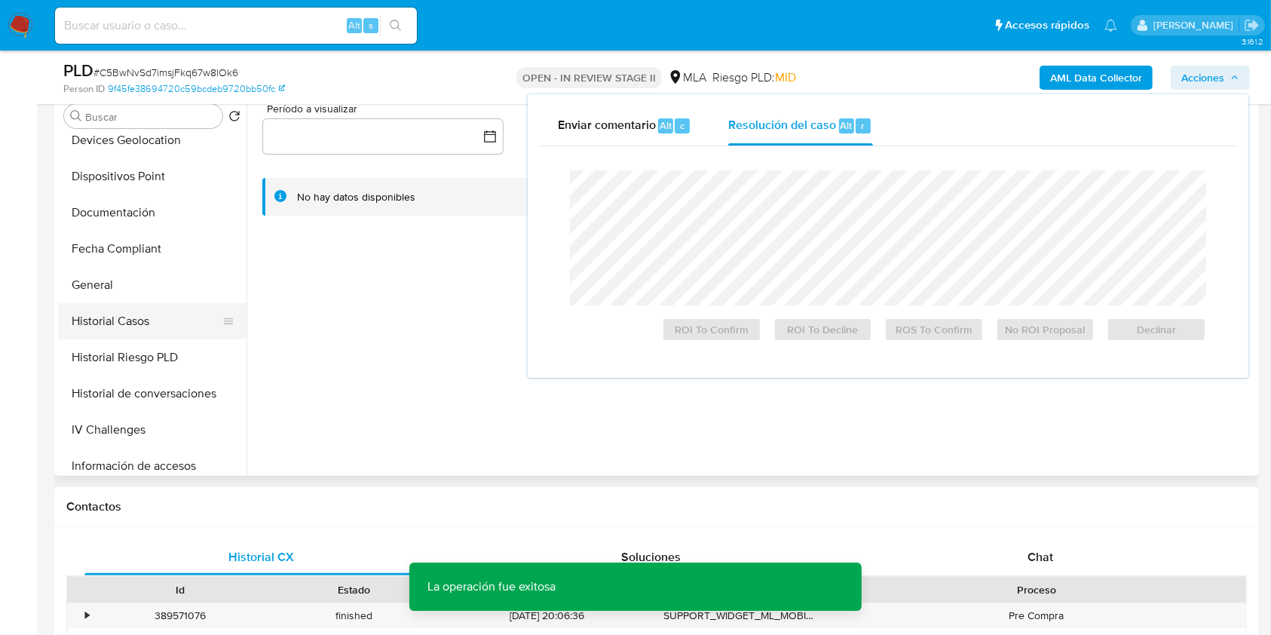
click at [145, 323] on button "Historial Casos" at bounding box center [146, 321] width 176 height 36
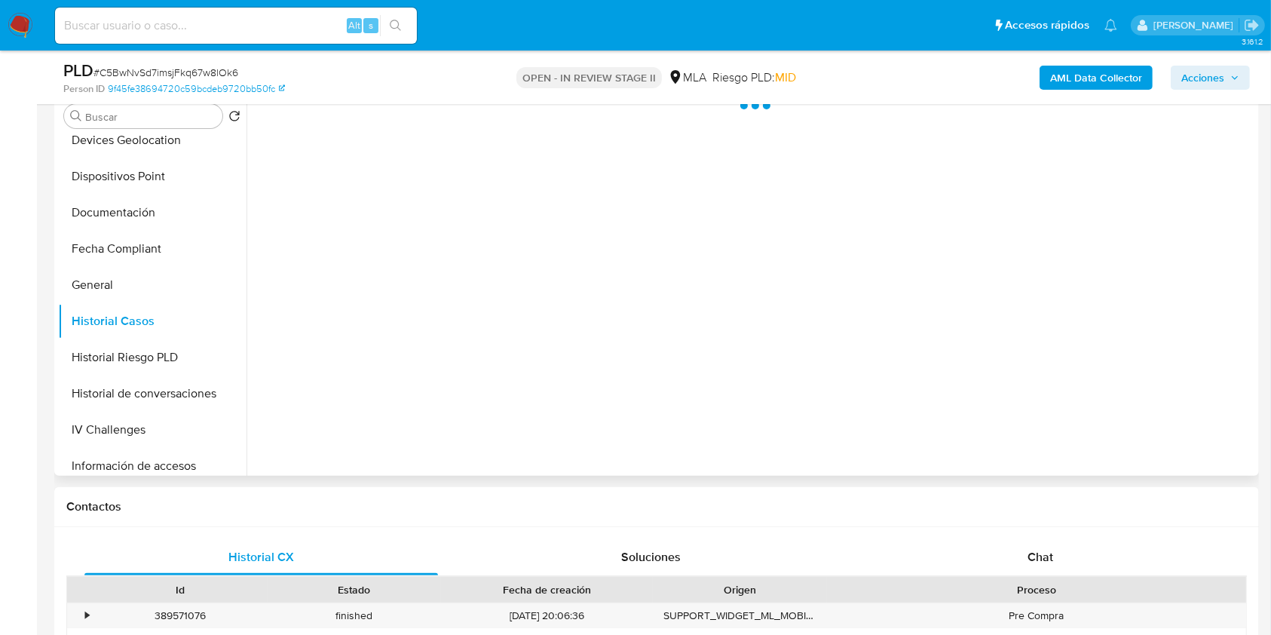
scroll to position [201, 0]
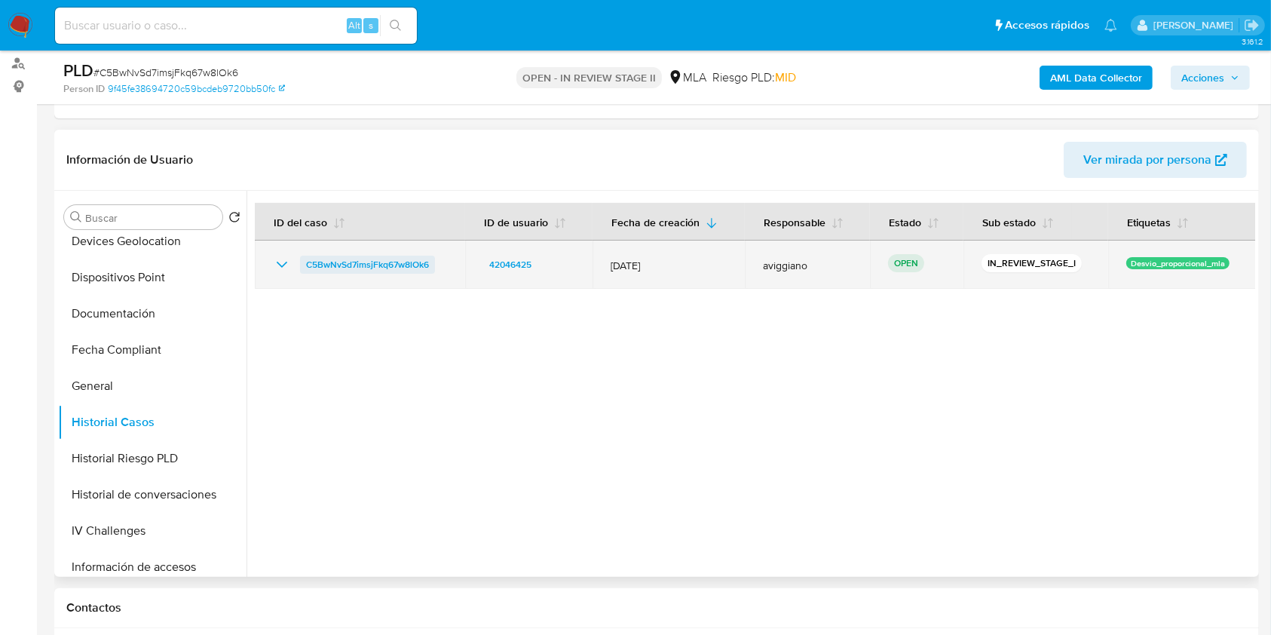
click at [350, 262] on span "C5BwNvSd7imsjFkq67w8lOk6" at bounding box center [367, 265] width 123 height 18
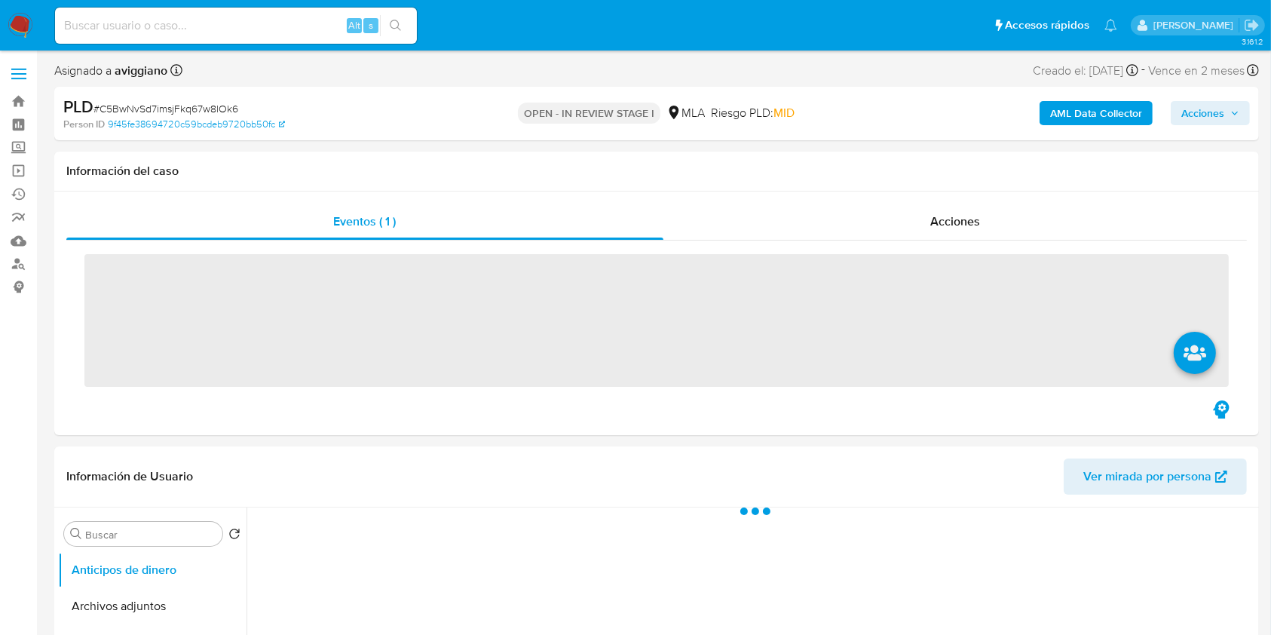
click at [1197, 117] on span "Acciones" at bounding box center [1202, 113] width 43 height 24
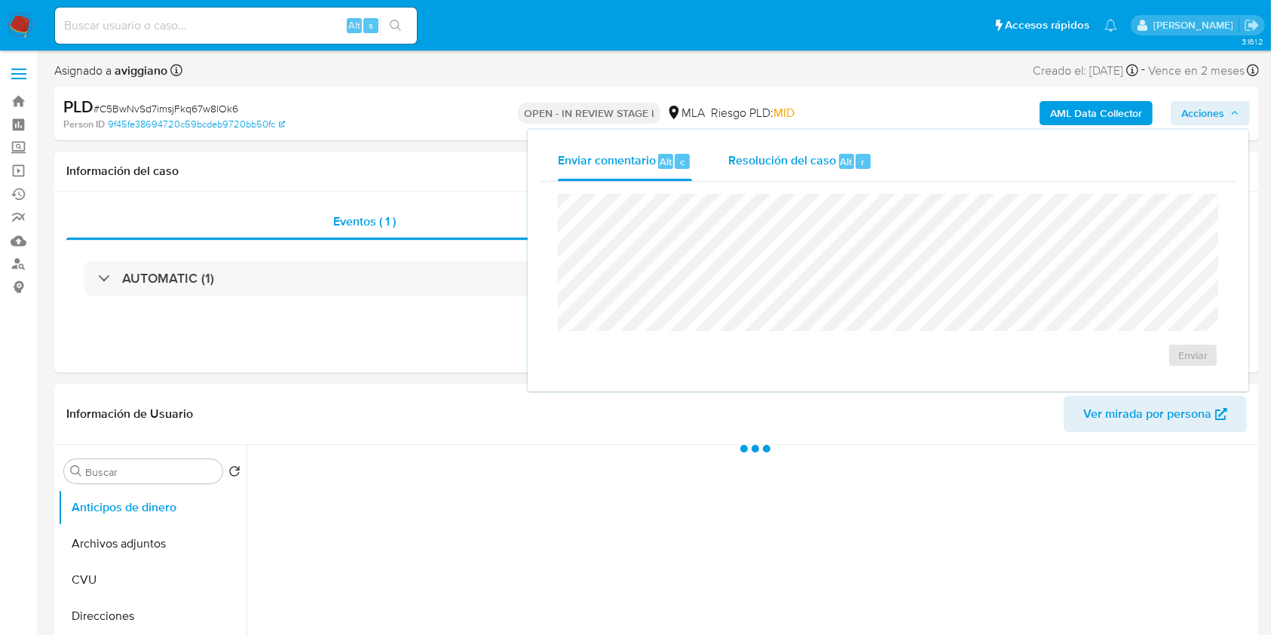
click at [784, 153] on span "Resolución del caso" at bounding box center [782, 160] width 108 height 17
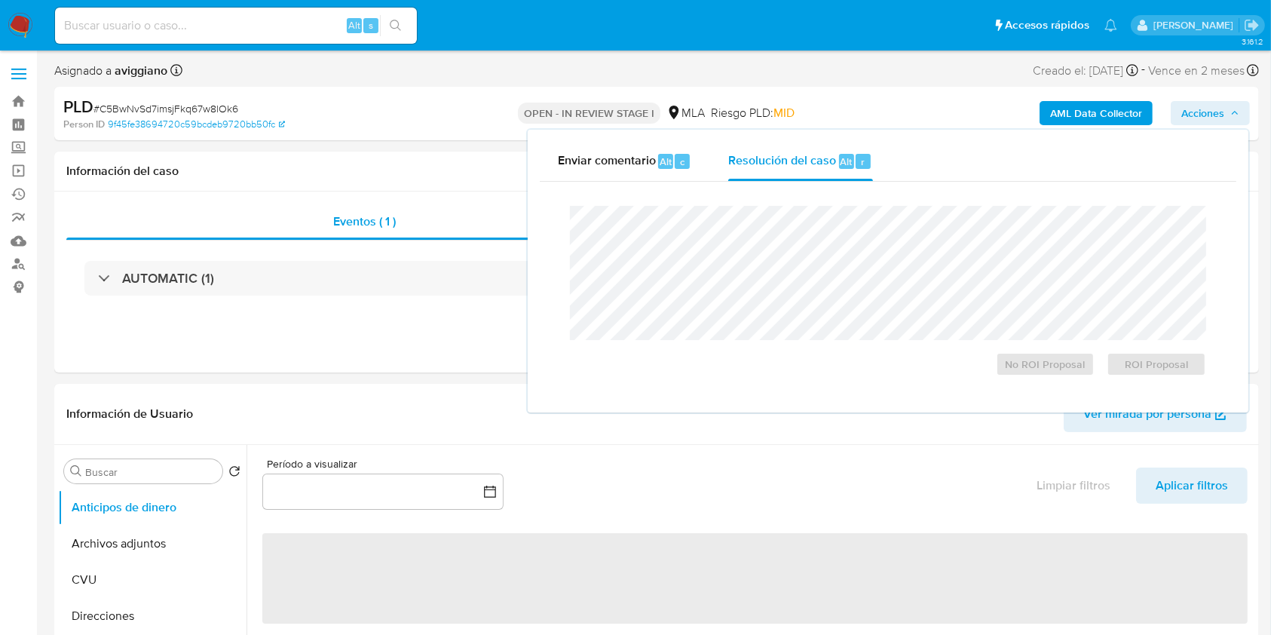
select select "10"
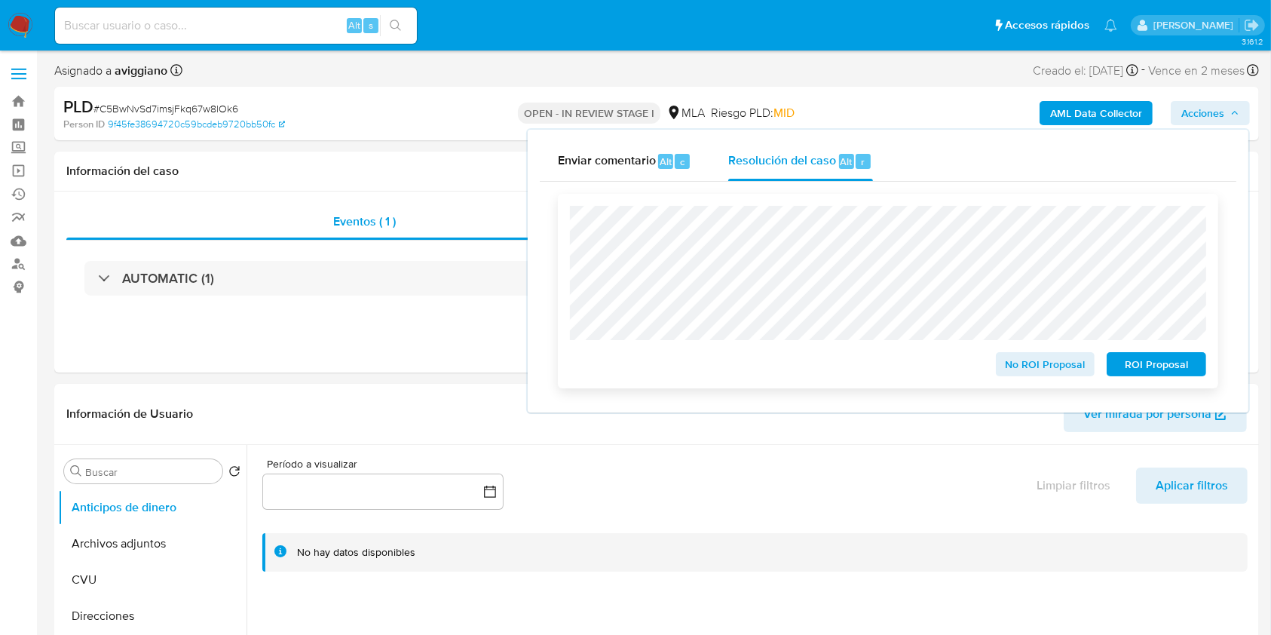
click at [1138, 372] on span "ROI Proposal" at bounding box center [1156, 364] width 78 height 21
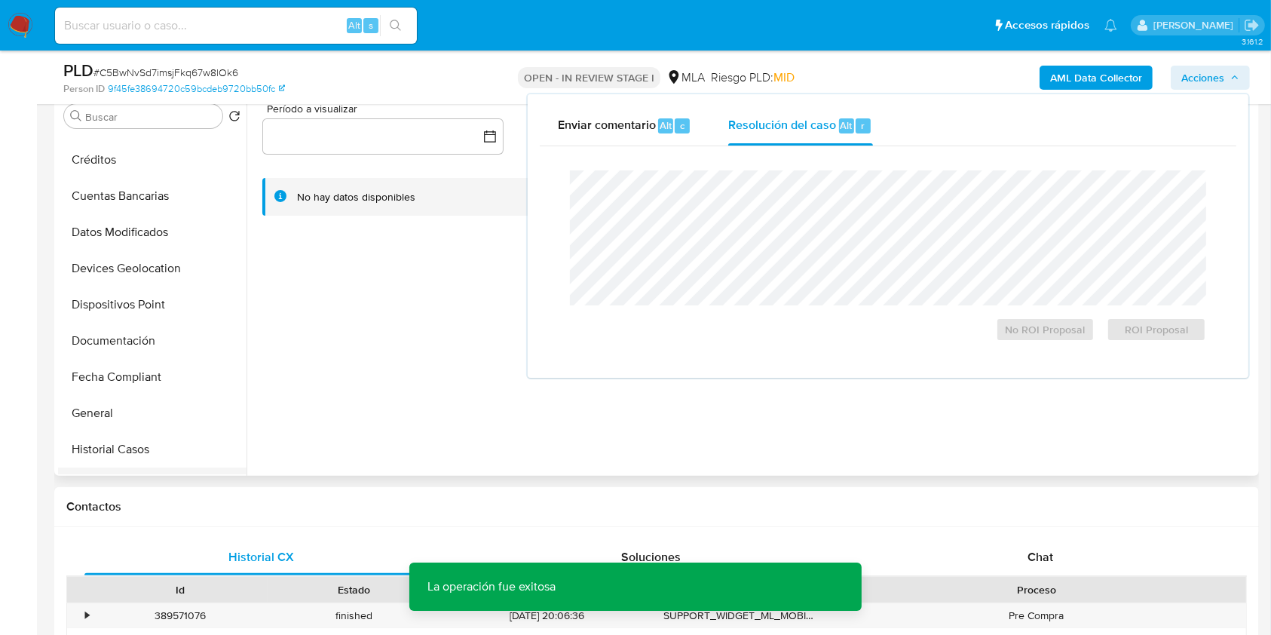
scroll to position [302, 0]
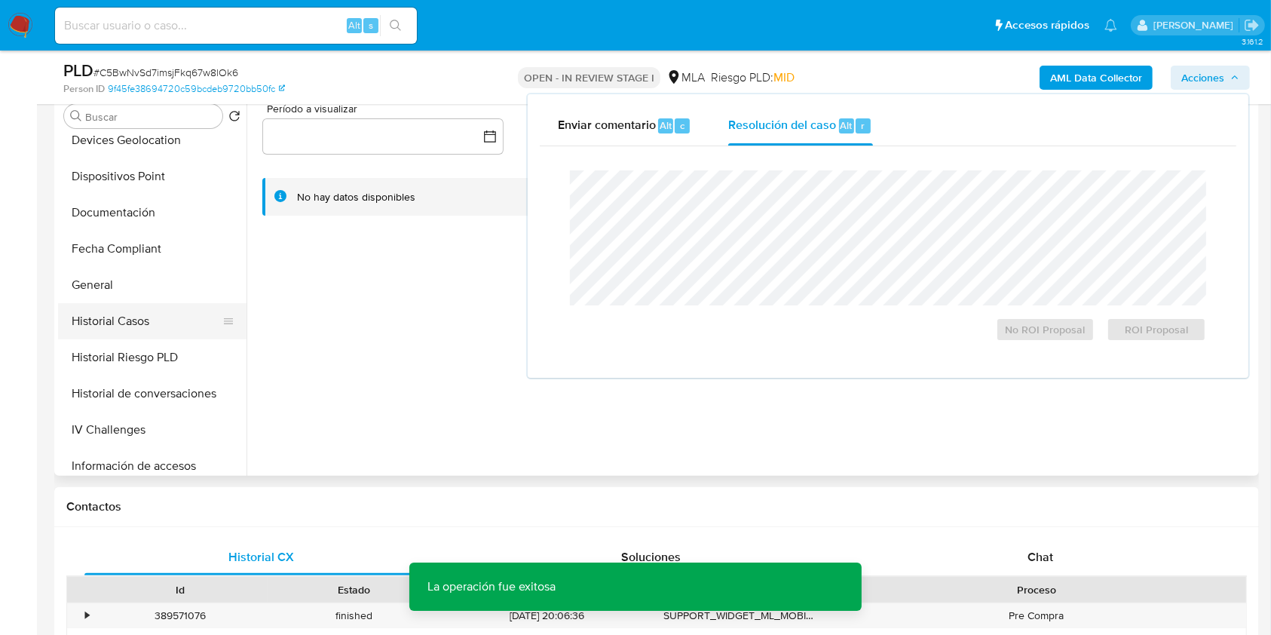
click at [128, 328] on button "Historial Casos" at bounding box center [146, 321] width 176 height 36
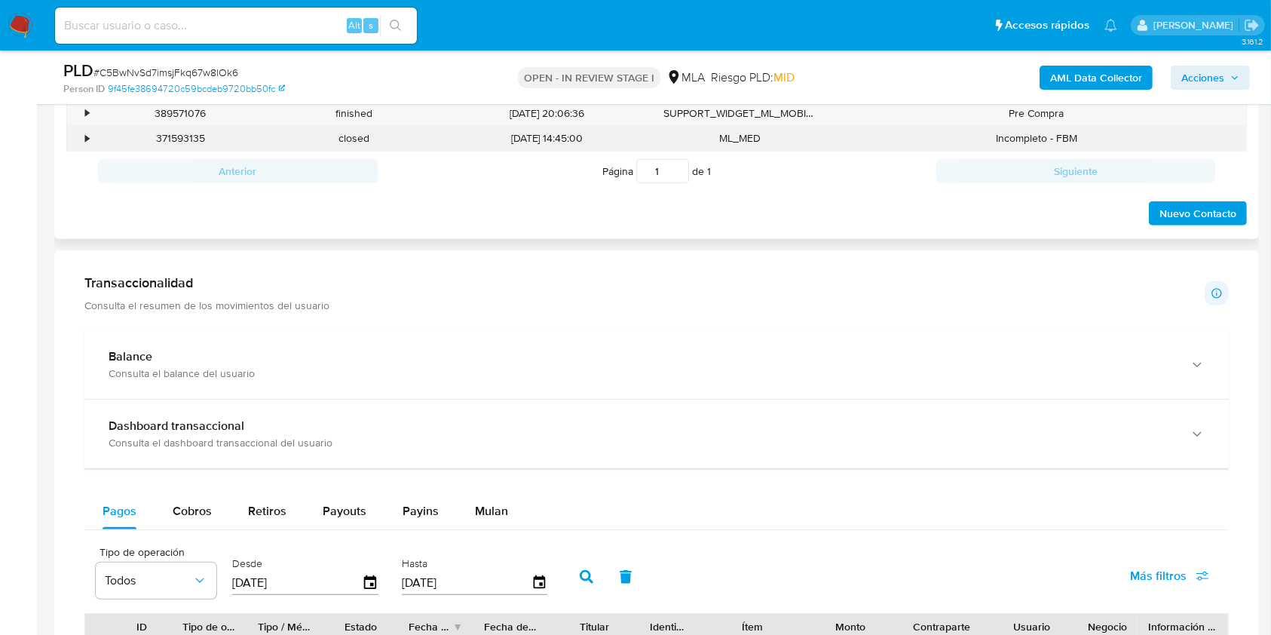
scroll to position [703, 0]
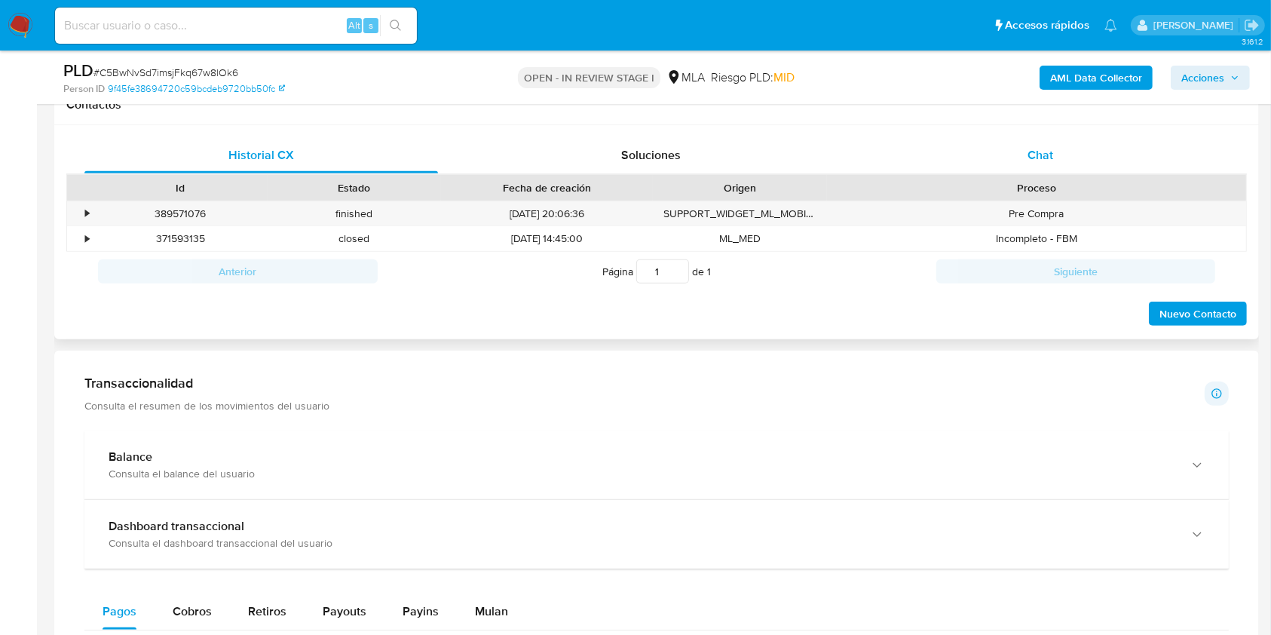
click at [1045, 167] on div "Chat" at bounding box center [1041, 155] width 354 height 36
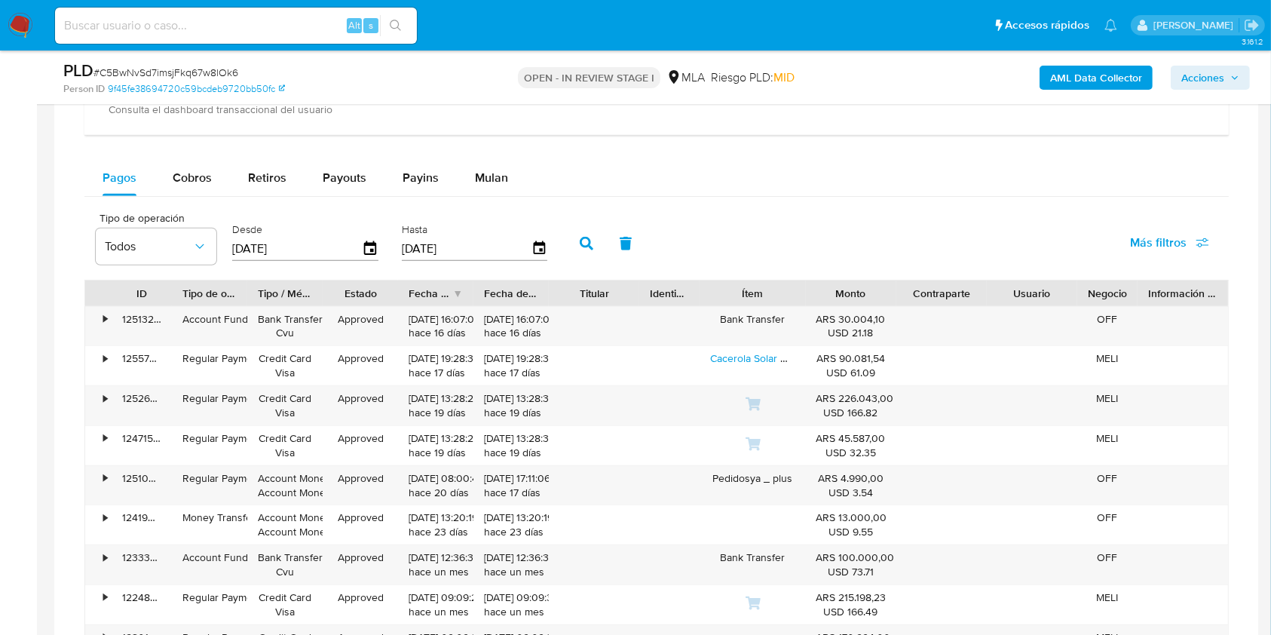
scroll to position [1201, 0]
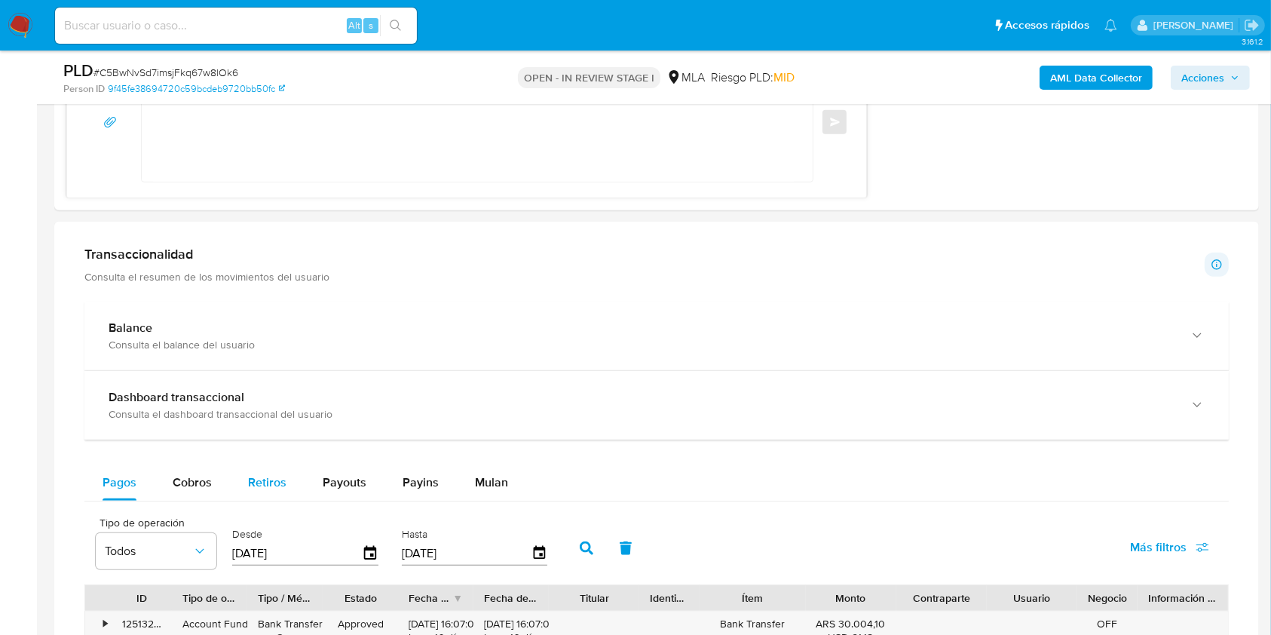
click at [251, 470] on div "Retiros" at bounding box center [267, 482] width 38 height 36
select select "10"
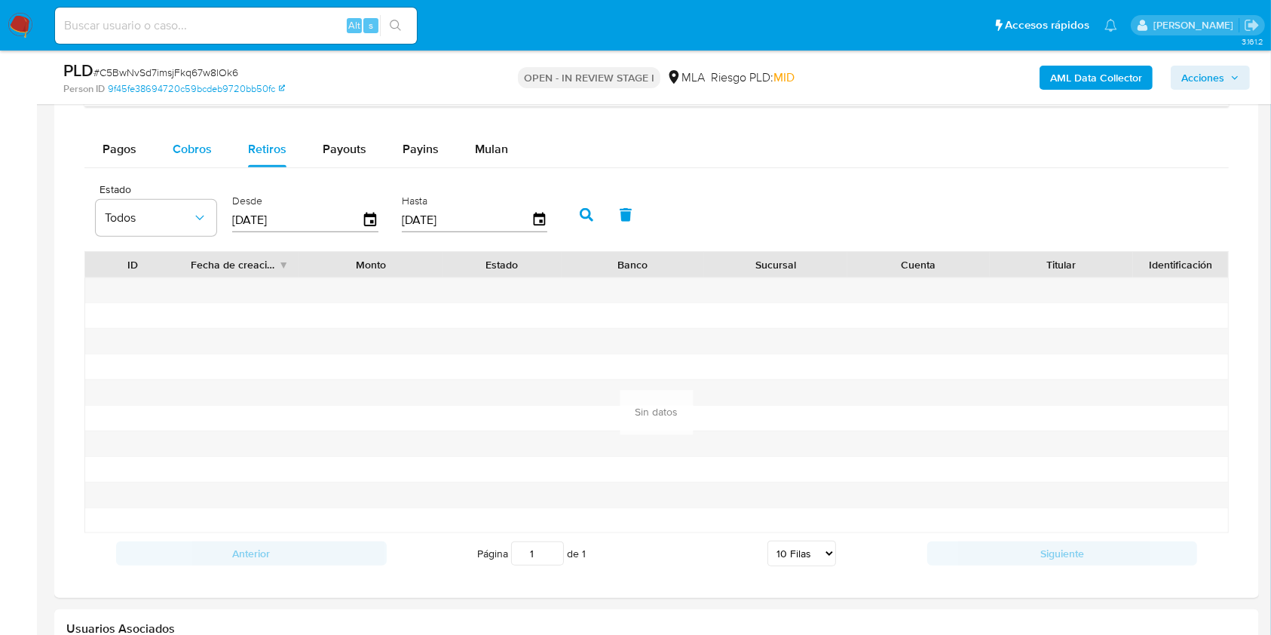
scroll to position [1503, 0]
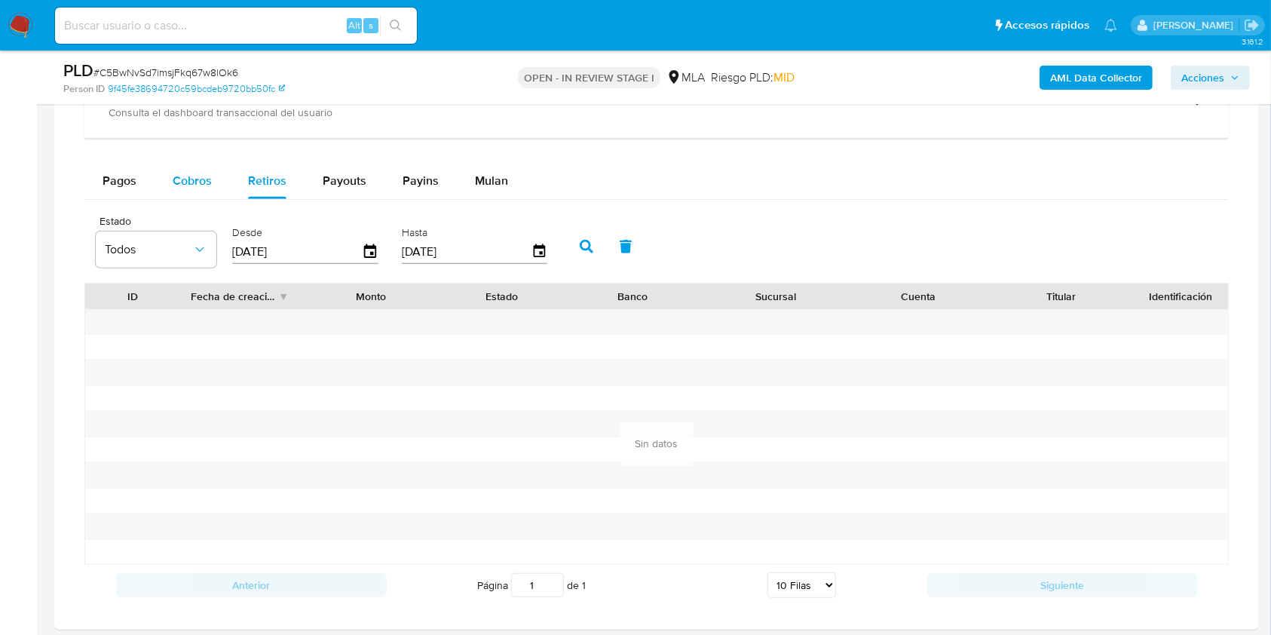
click at [214, 176] on button "Cobros" at bounding box center [192, 181] width 75 height 36
select select "10"
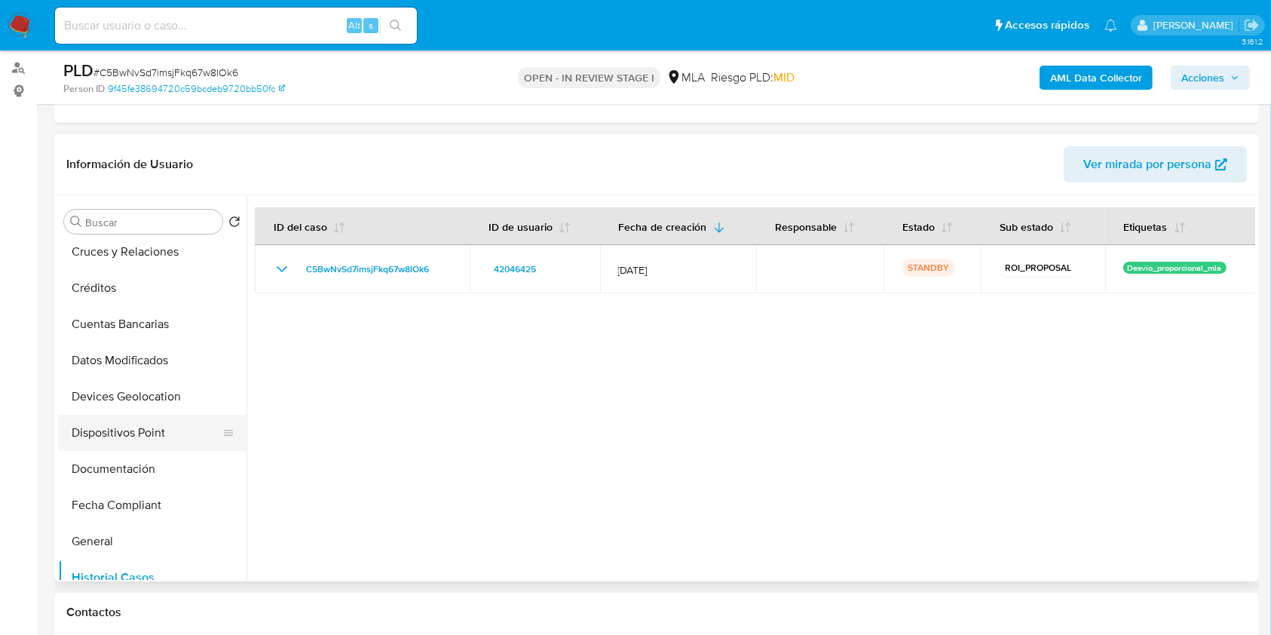
scroll to position [0, 0]
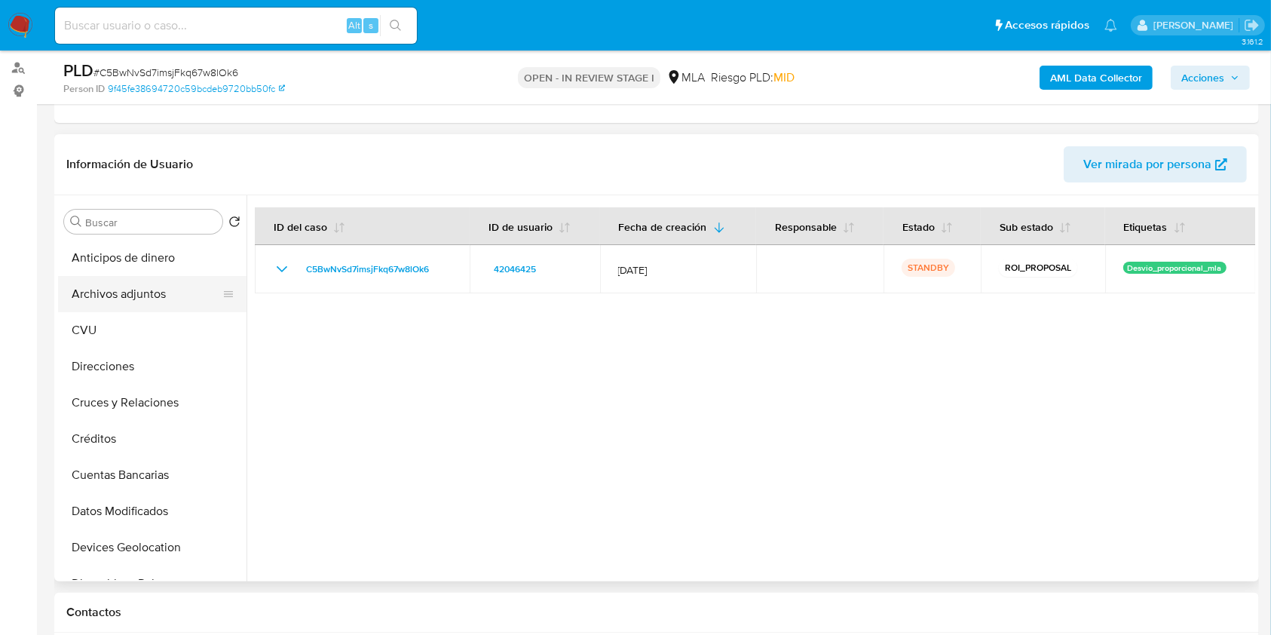
drag, startPoint x: 156, startPoint y: 296, endPoint x: 340, endPoint y: 292, distance: 184.0
click at [157, 296] on button "Archivos adjuntos" at bounding box center [152, 294] width 188 height 36
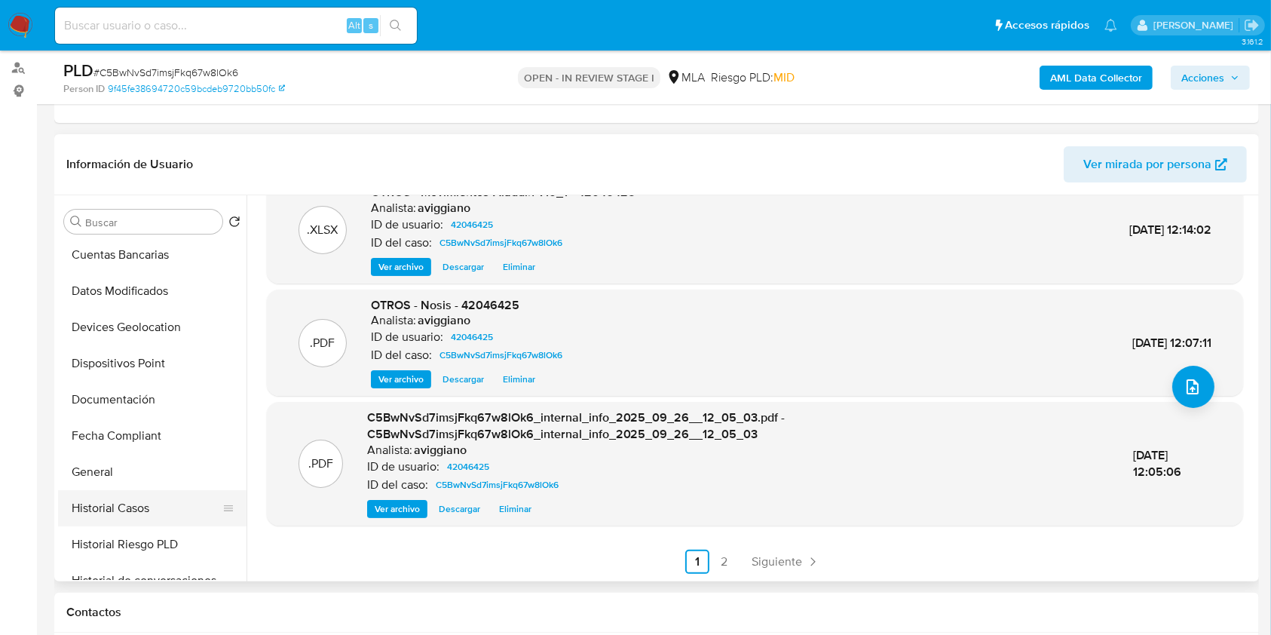
scroll to position [302, 0]
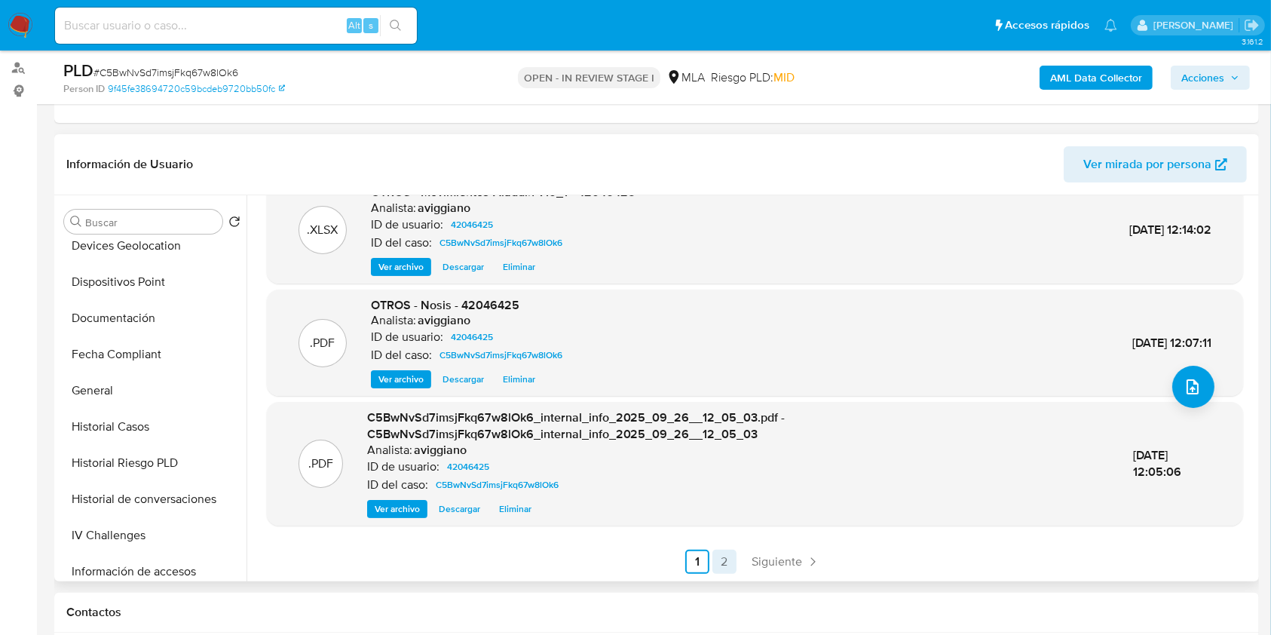
click at [717, 556] on link "2" at bounding box center [724, 562] width 24 height 24
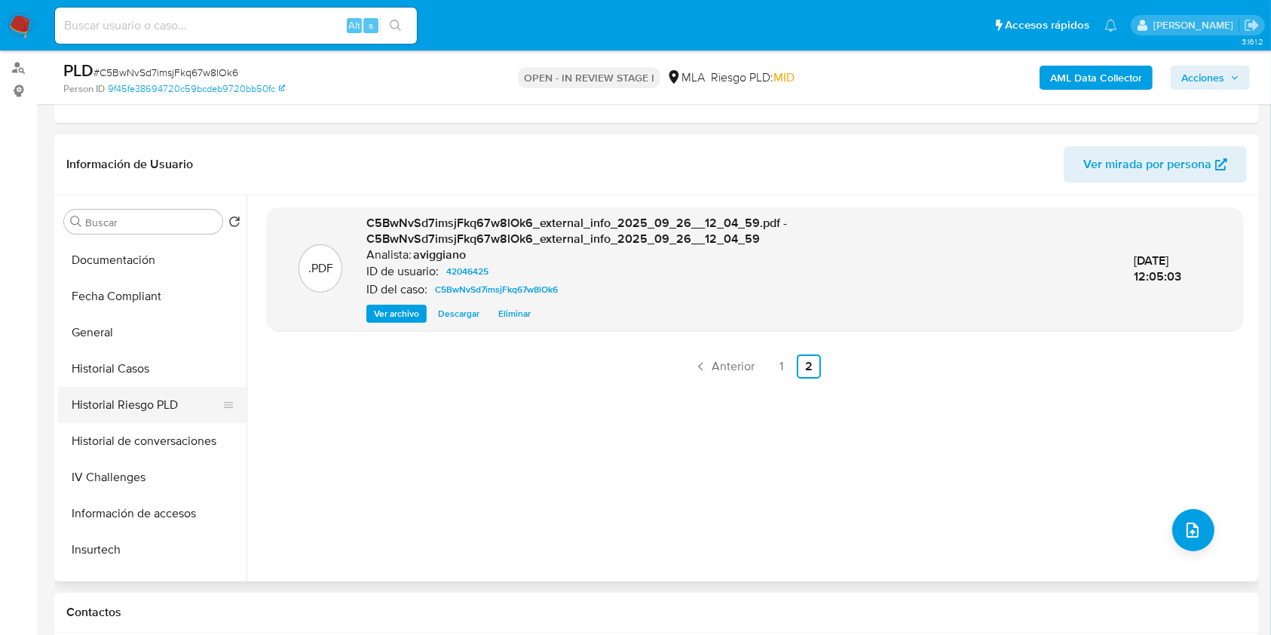
scroll to position [402, 0]
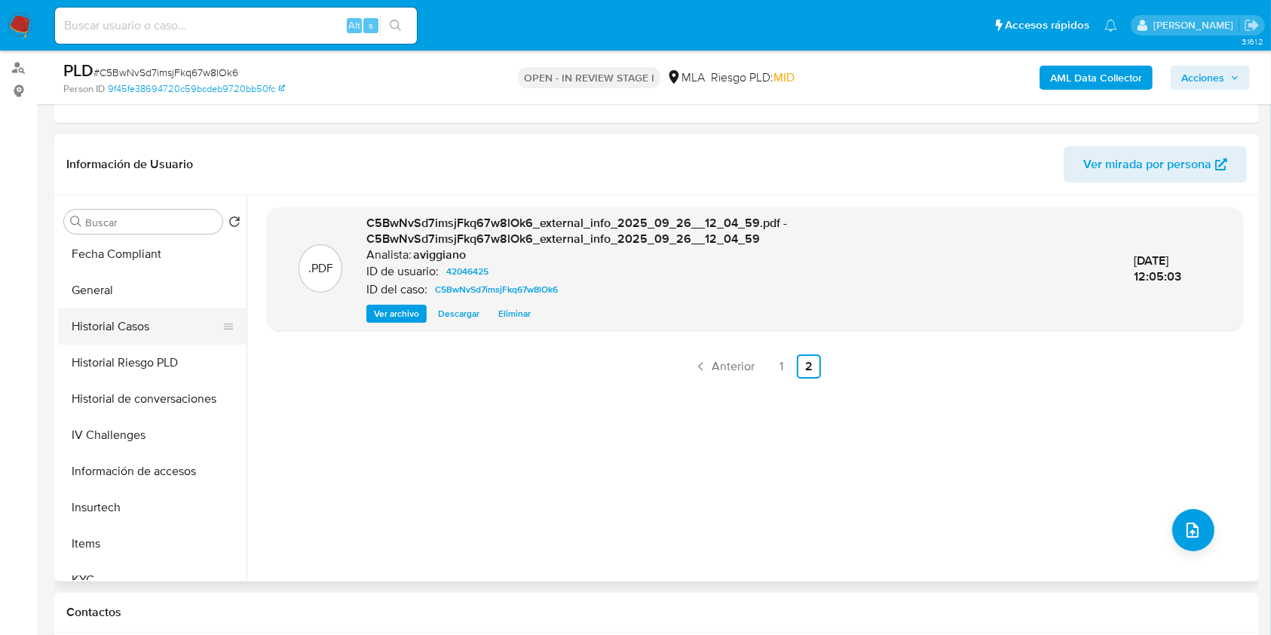
click at [136, 340] on button "Historial Casos" at bounding box center [146, 326] width 176 height 36
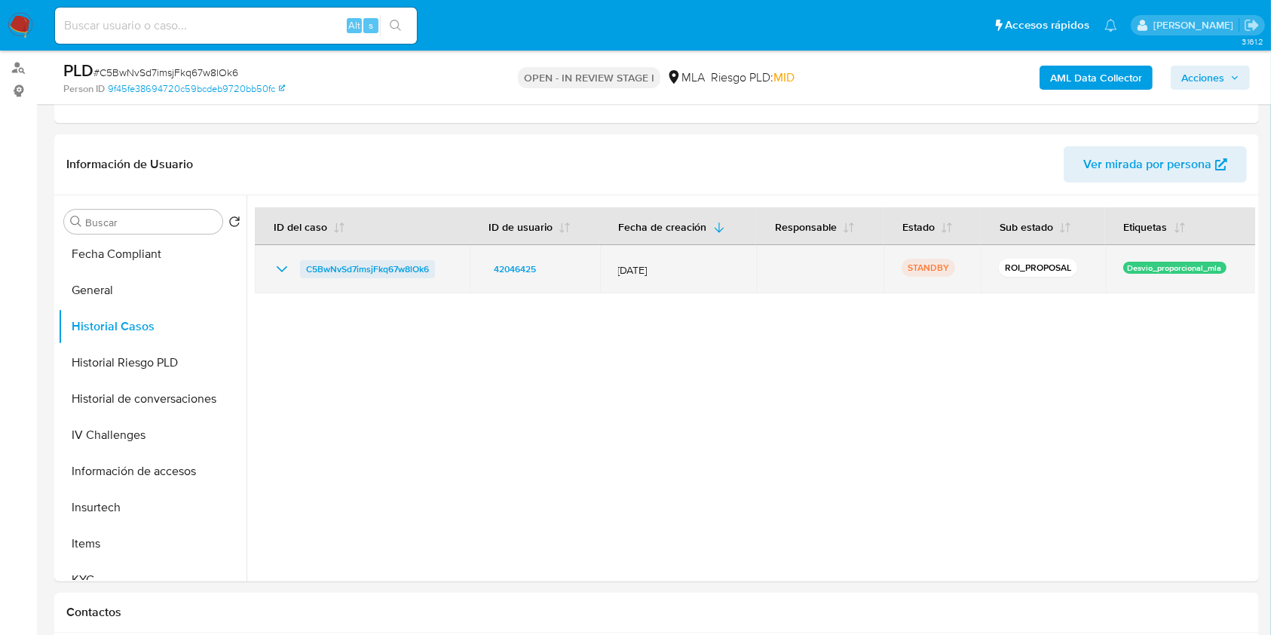
drag, startPoint x: 450, startPoint y: 260, endPoint x: 308, endPoint y: 261, distance: 142.5
click at [308, 261] on div "C5BwNvSd7imsjFkq67w8lOk6" at bounding box center [362, 269] width 179 height 18
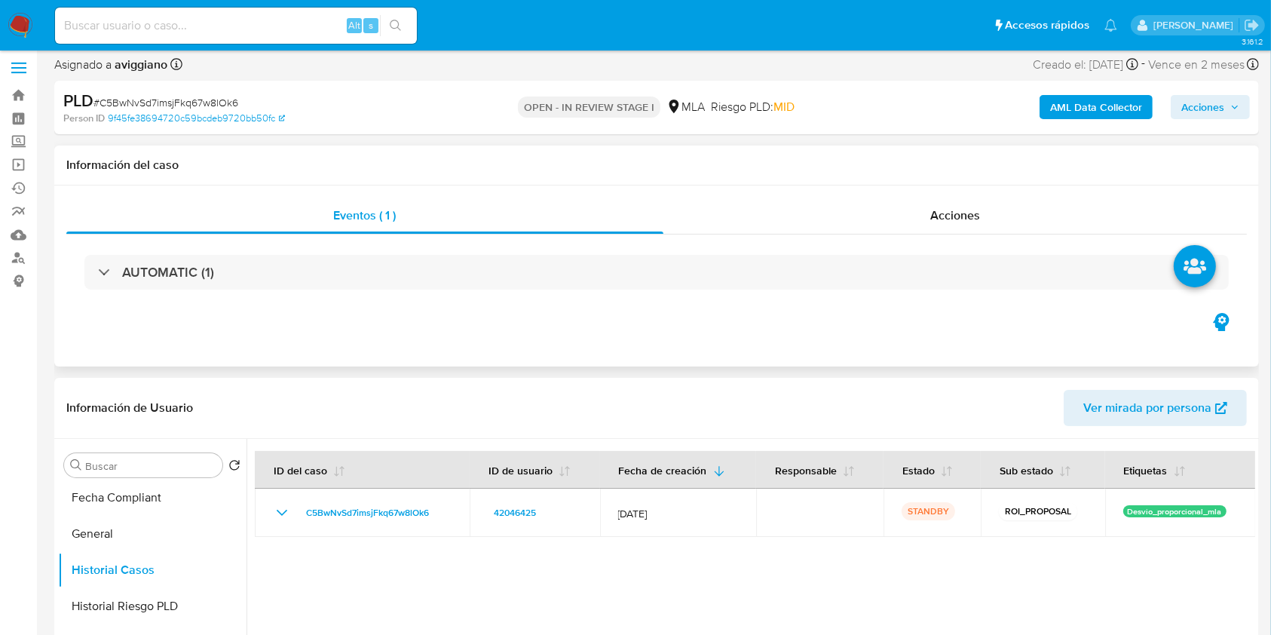
scroll to position [0, 0]
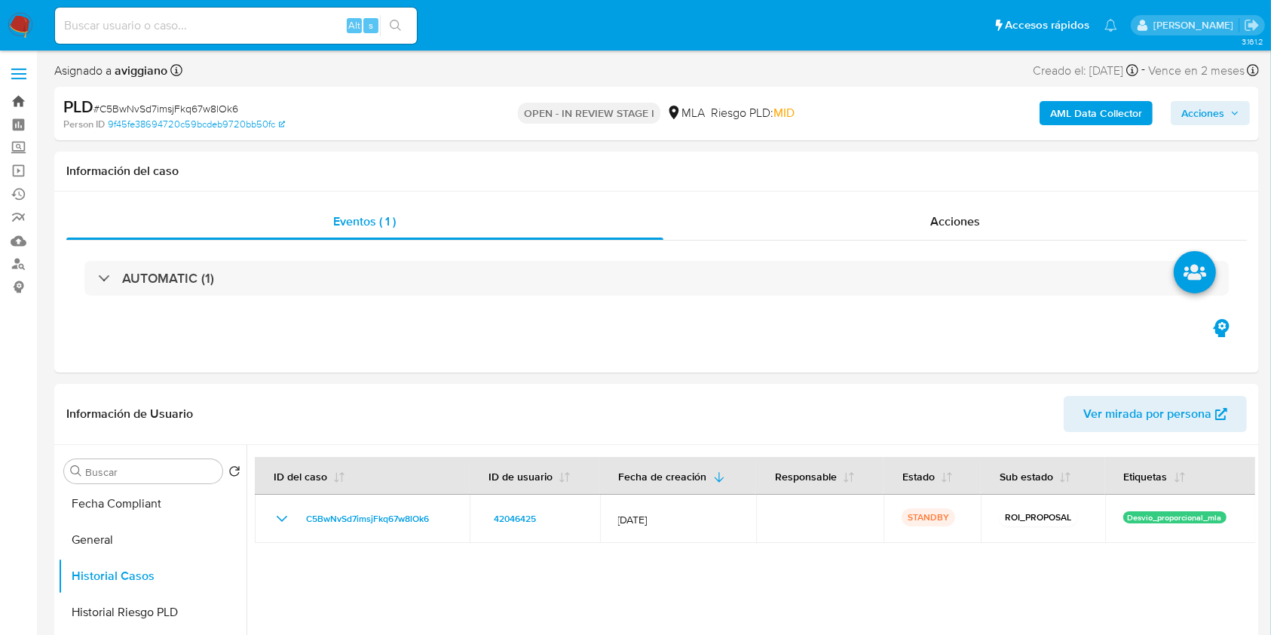
click at [20, 106] on link "Bandeja" at bounding box center [89, 101] width 179 height 23
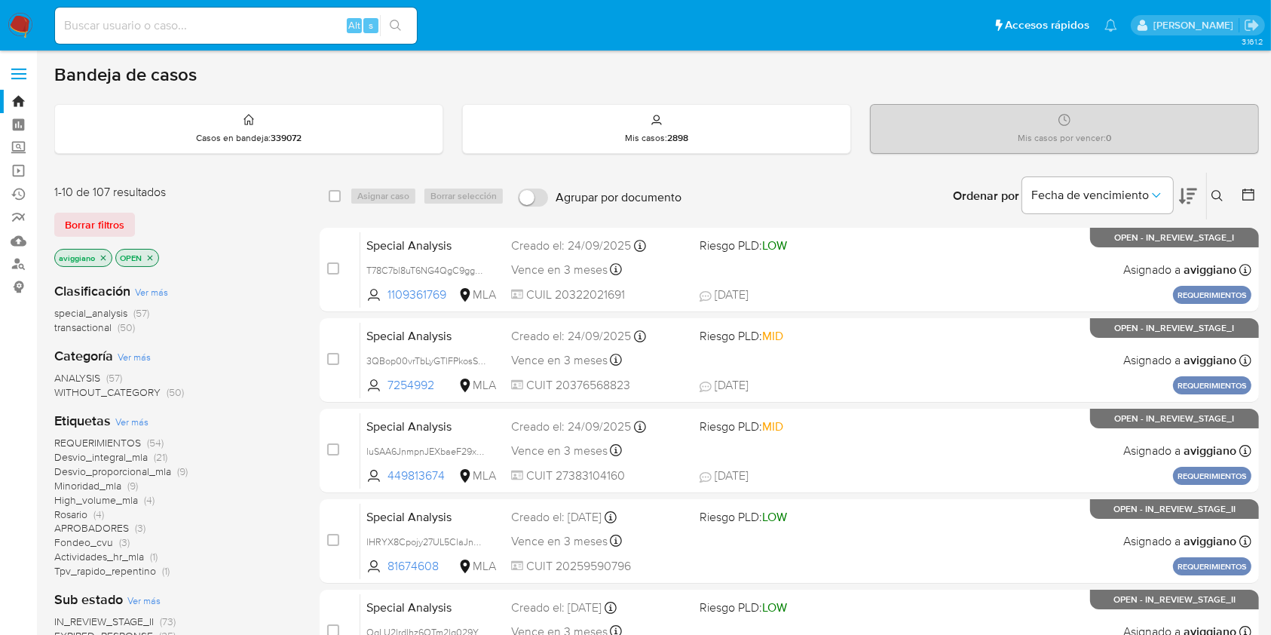
click at [1215, 190] on icon at bounding box center [1218, 196] width 12 height 12
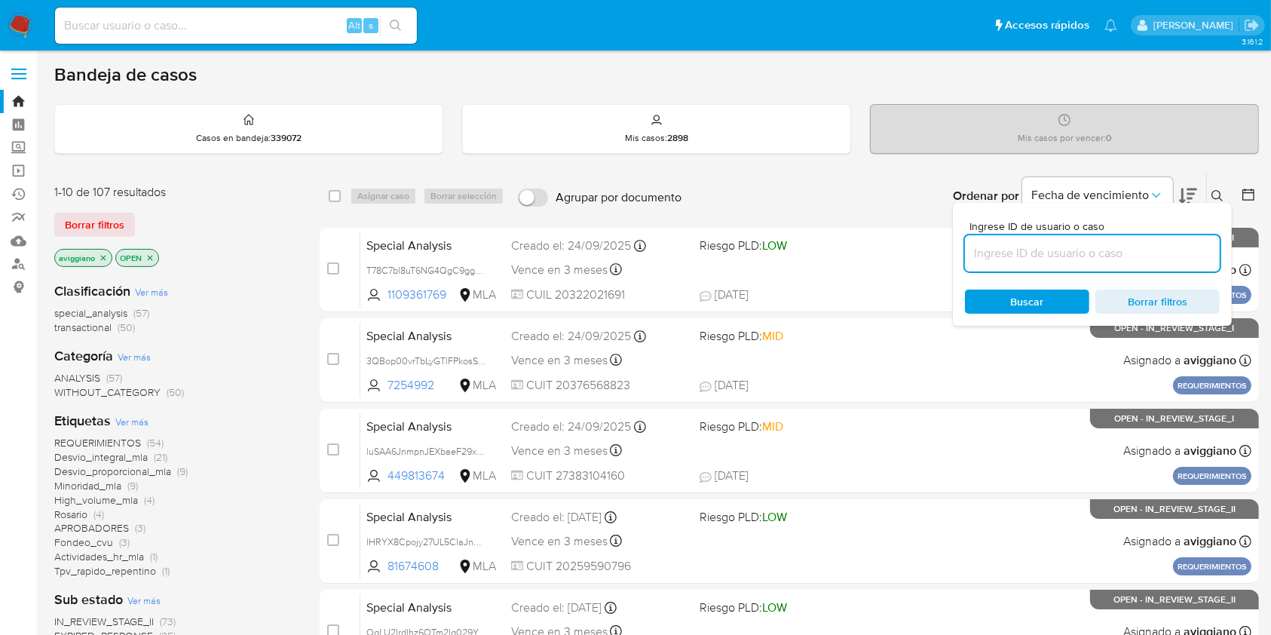
click at [1135, 247] on input at bounding box center [1092, 254] width 255 height 20
type input "C5BwNvSd7imsjFkq67w8lOk6"
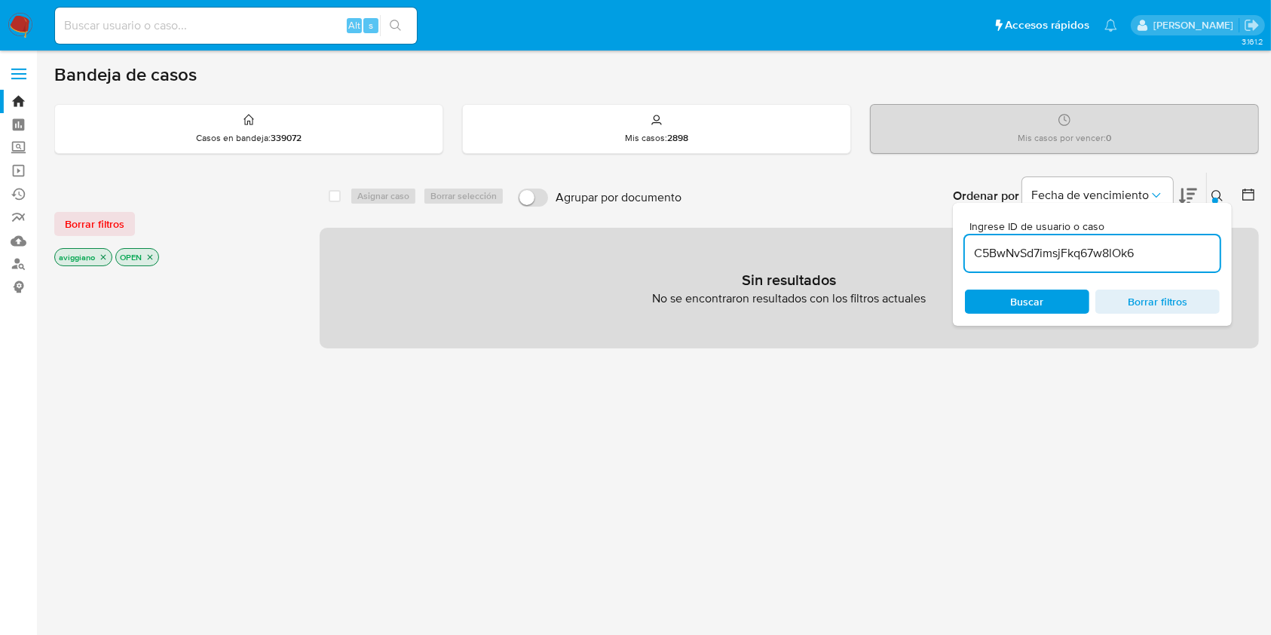
click at [105, 253] on icon "close-filter" at bounding box center [103, 257] width 9 height 9
click at [86, 253] on icon "close-filter" at bounding box center [88, 257] width 9 height 9
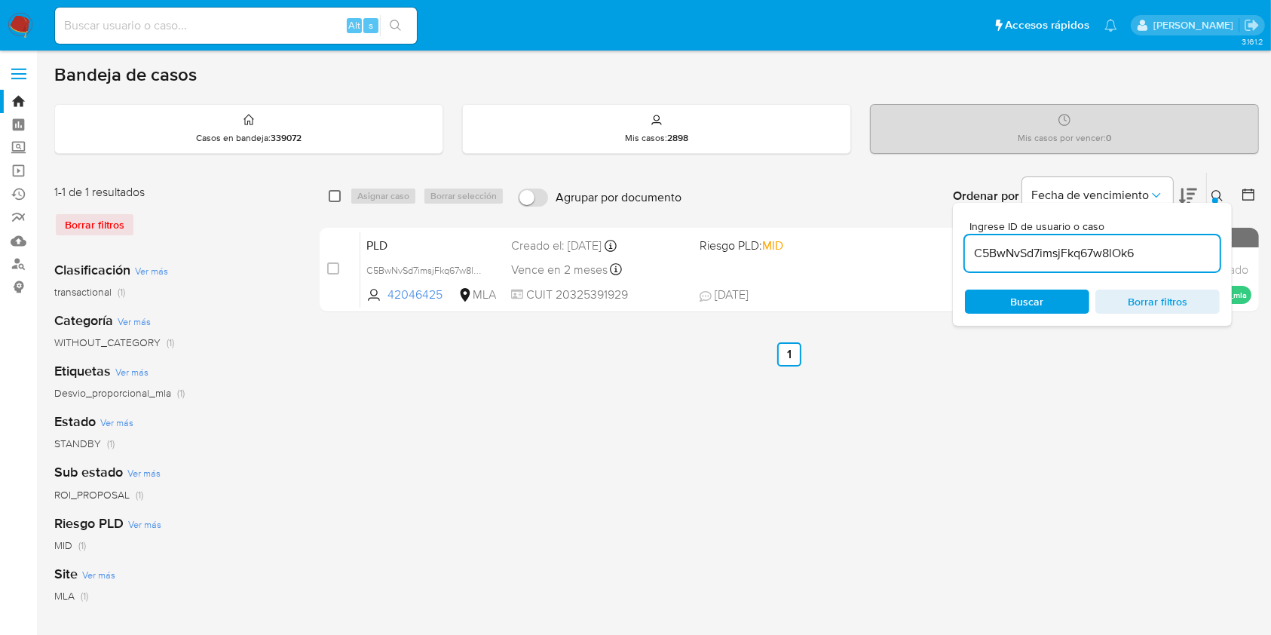
click at [332, 193] on input "checkbox" at bounding box center [335, 196] width 12 height 12
checkbox input "true"
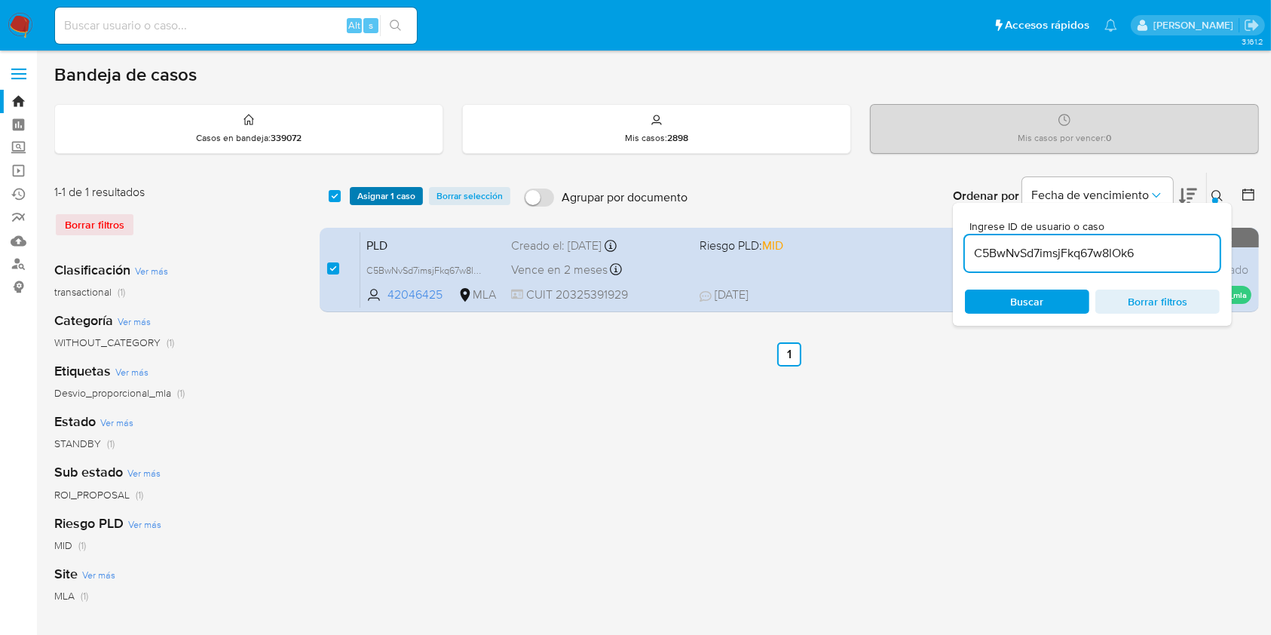
click at [363, 191] on span "Asignar 1 caso" at bounding box center [386, 195] width 58 height 15
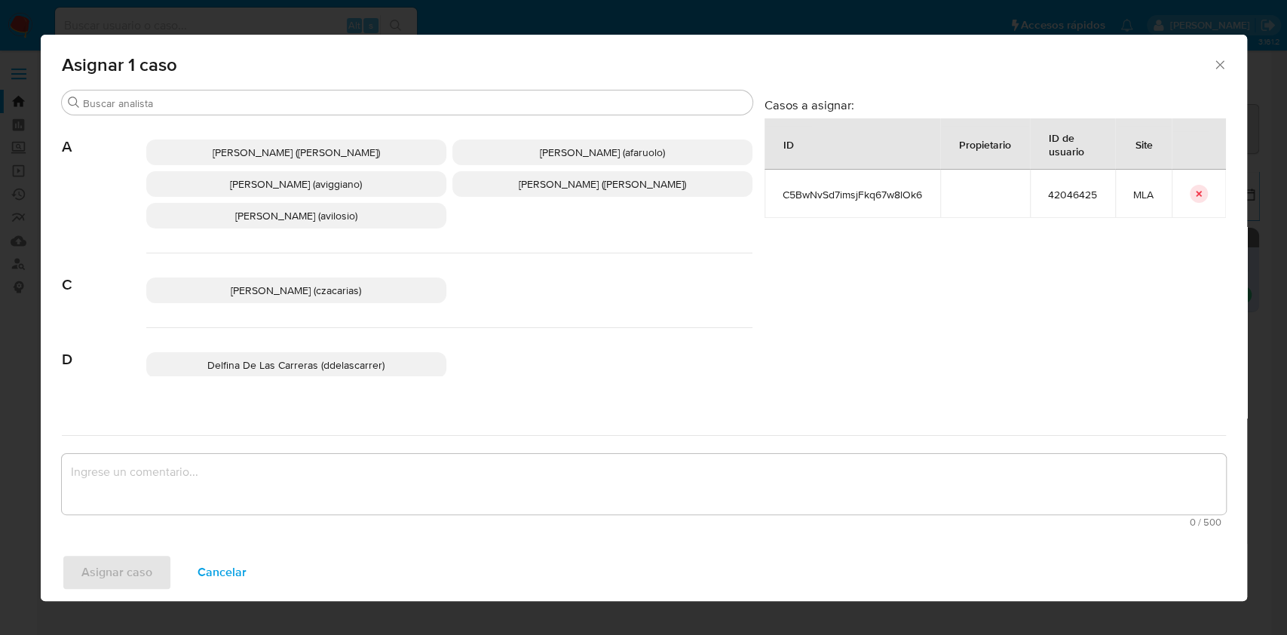
click at [265, 184] on span "[PERSON_NAME] (aviggiano)" at bounding box center [296, 183] width 132 height 15
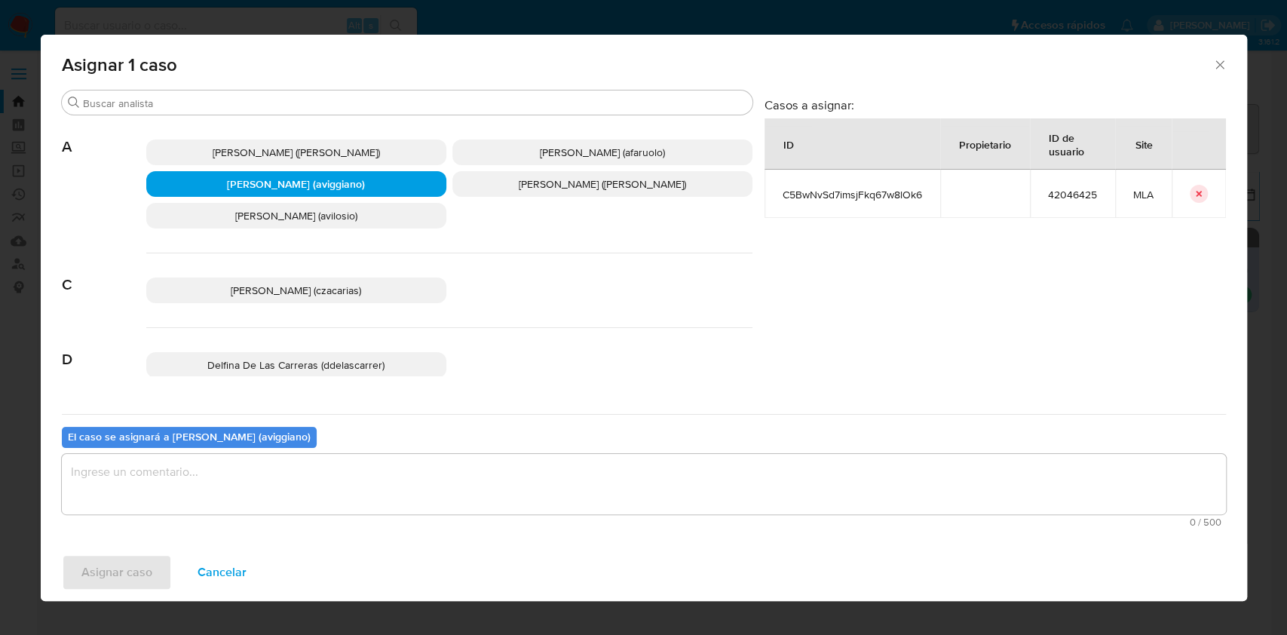
click at [276, 503] on textarea "assign-modal" at bounding box center [644, 484] width 1164 height 60
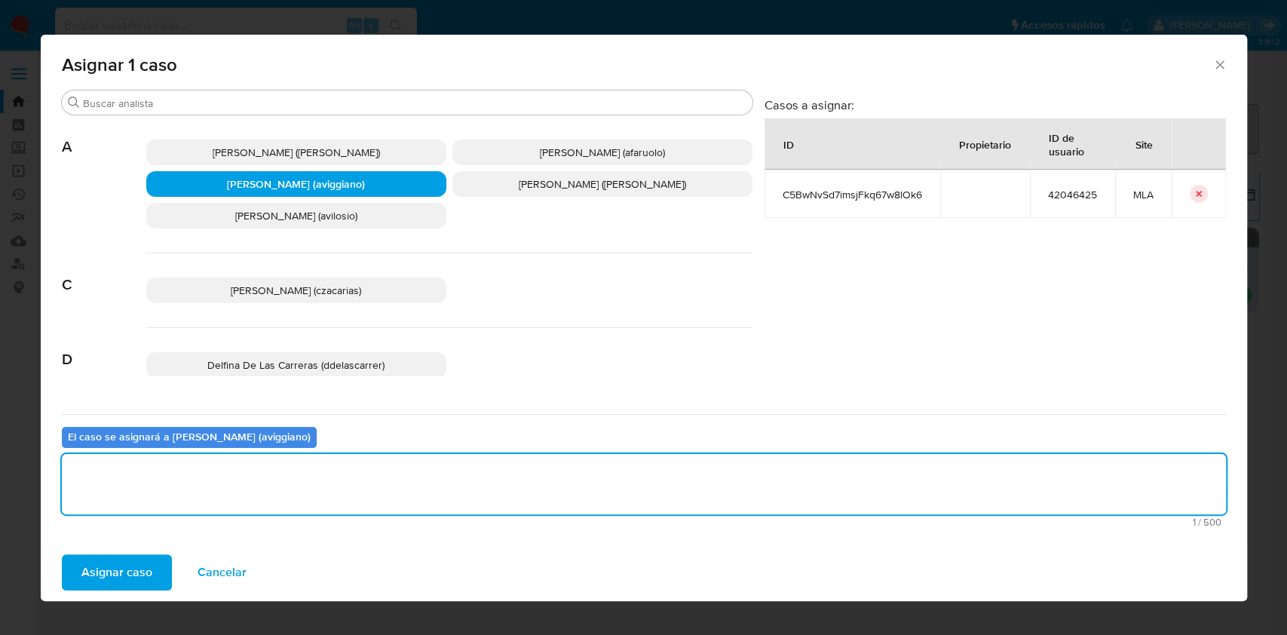
click at [127, 556] on span "Asignar caso" at bounding box center [116, 572] width 71 height 33
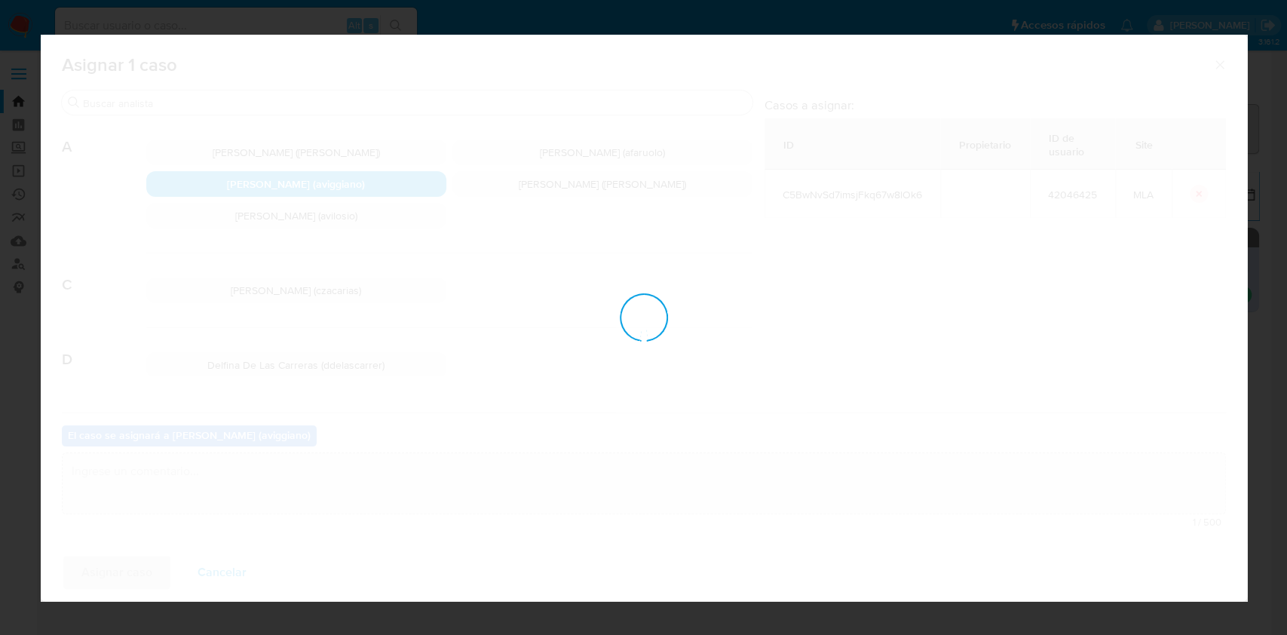
checkbox input "false"
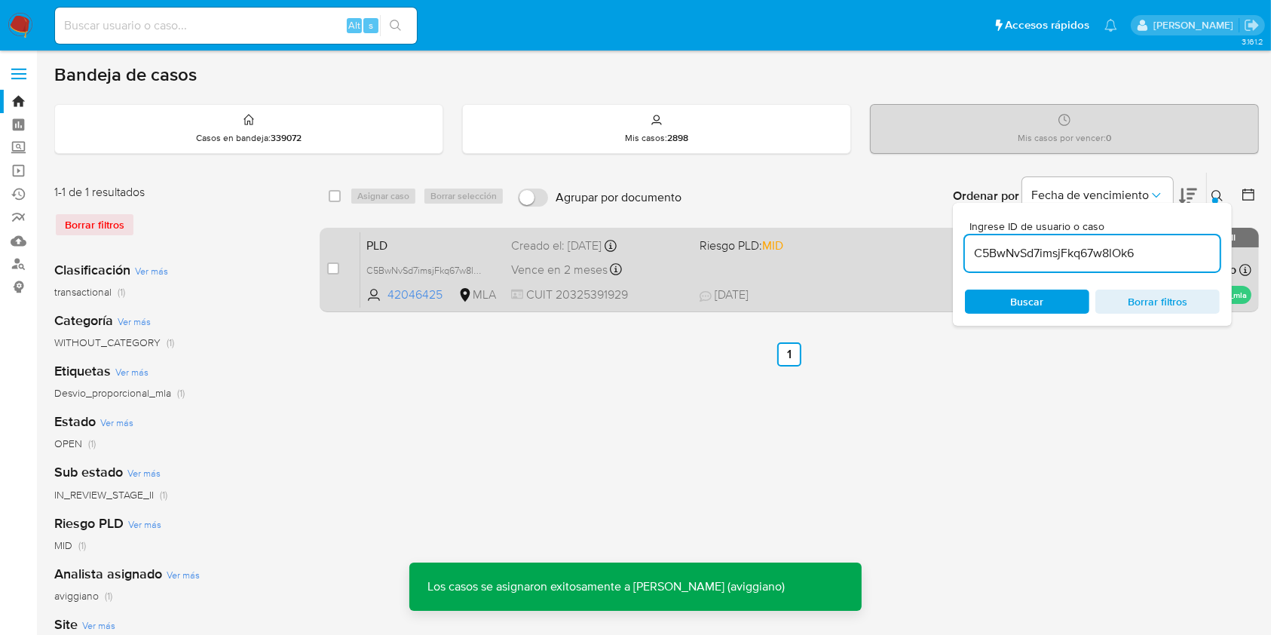
click at [848, 273] on div "PLD C5BwNvSd7imsjFkq67w8lOk6 42046425 MLA Riesgo PLD: MID Creado el: [DATE] Cre…" at bounding box center [805, 269] width 891 height 76
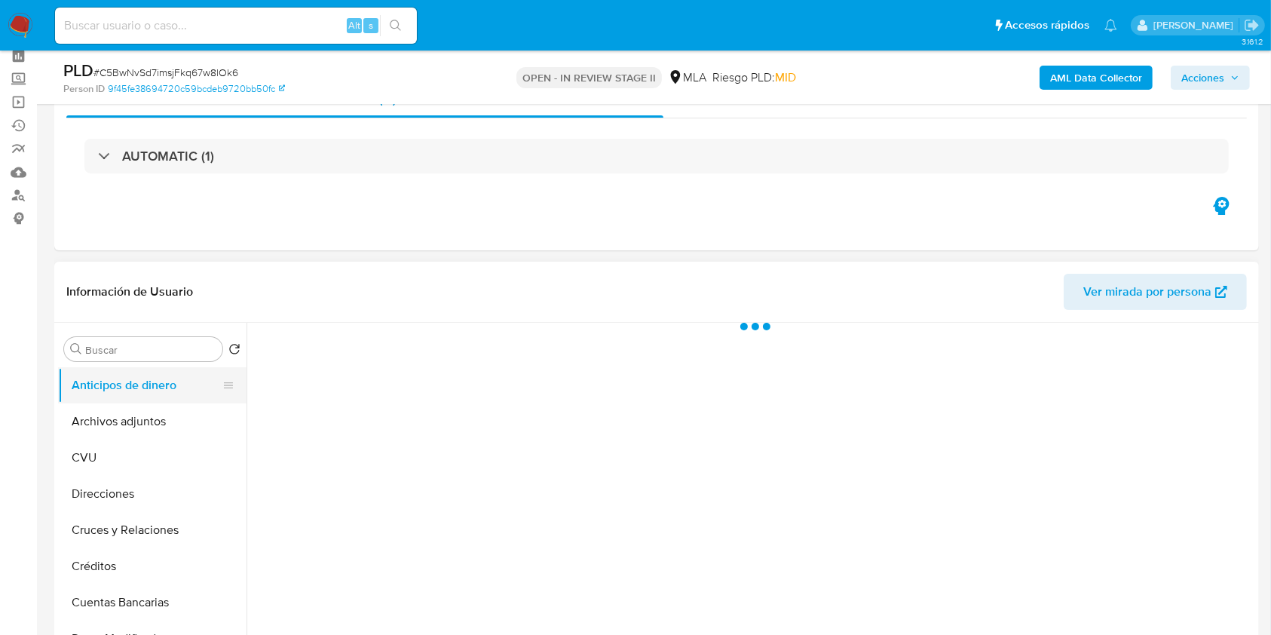
scroll to position [100, 0]
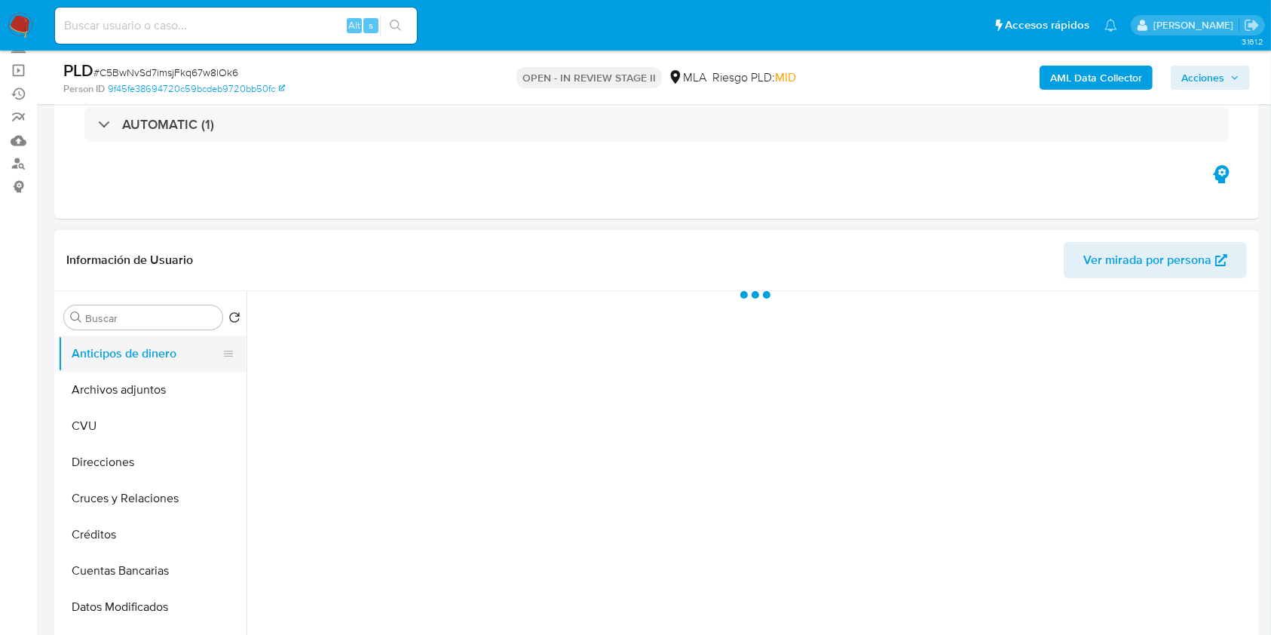
select select "10"
click at [116, 369] on button "Anticipos de dinero" at bounding box center [146, 353] width 176 height 36
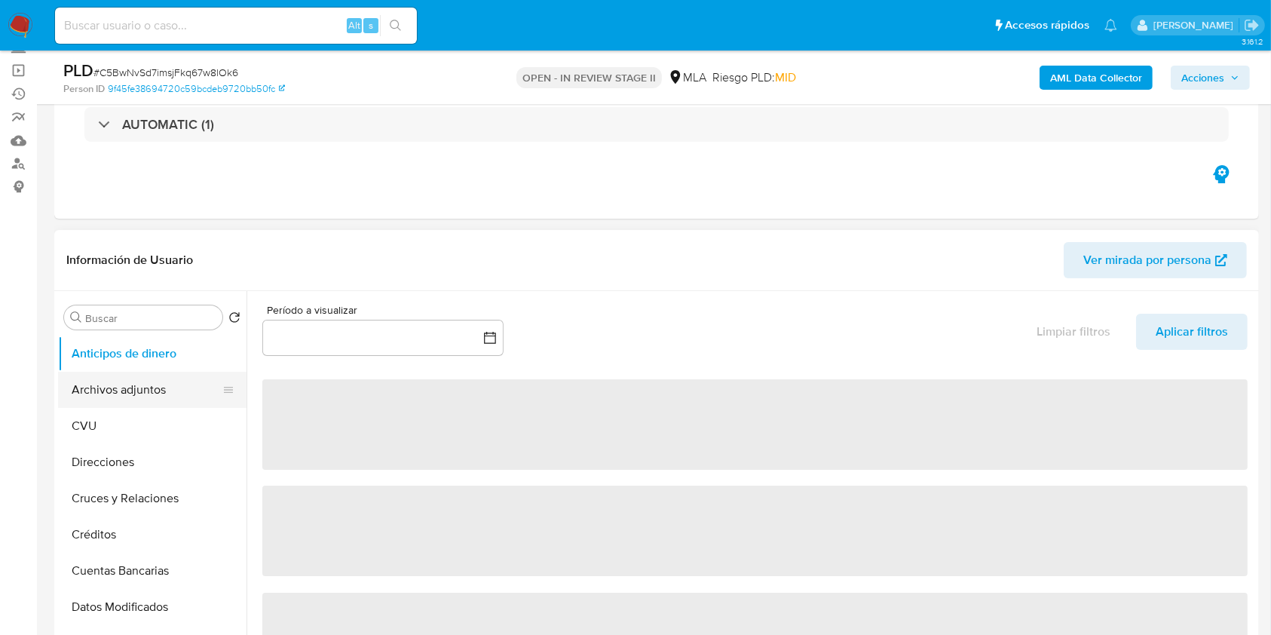
click at [115, 381] on button "Archivos adjuntos" at bounding box center [146, 390] width 176 height 36
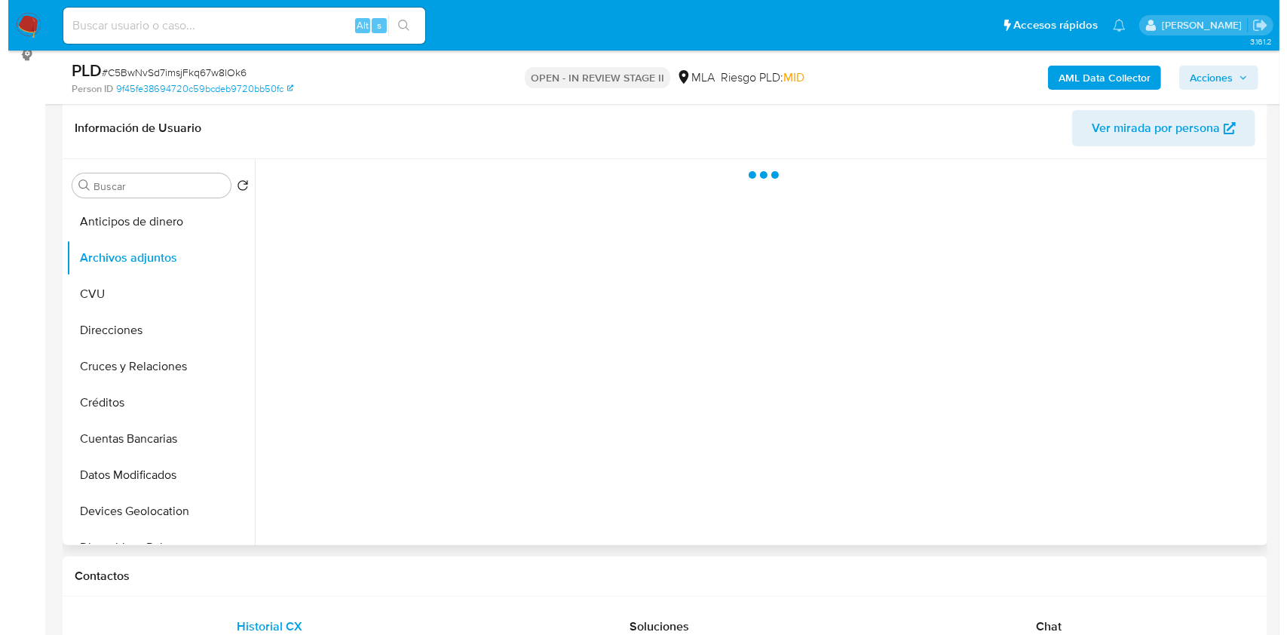
scroll to position [201, 0]
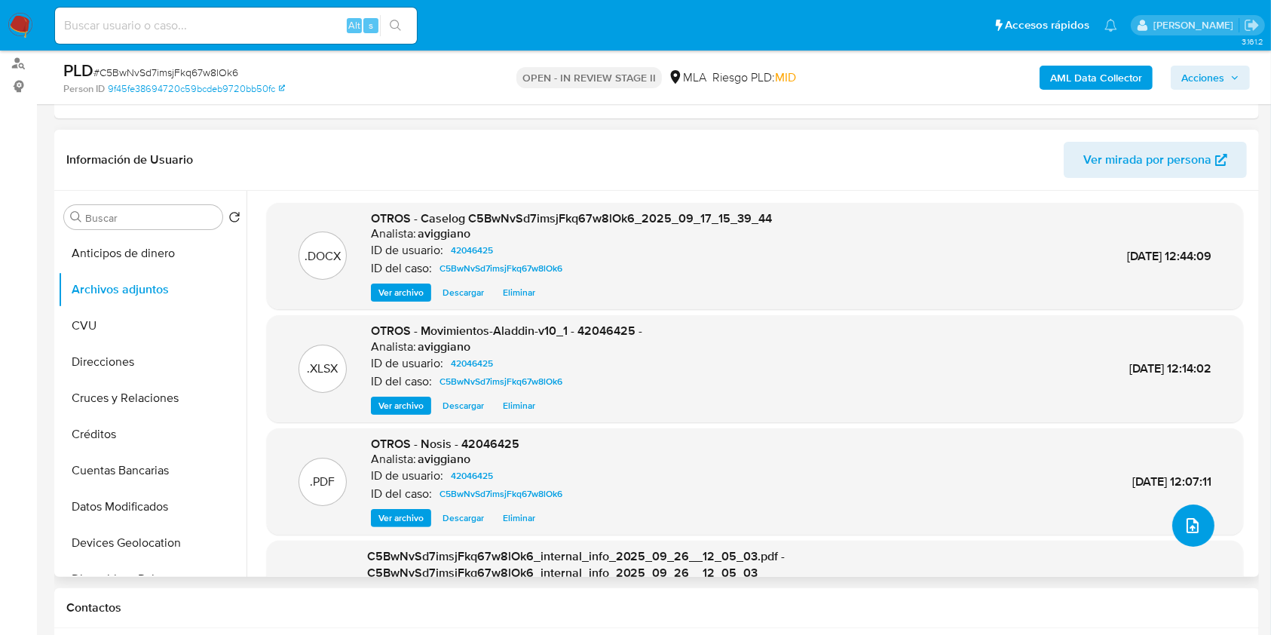
click at [1184, 522] on icon "upload-file" at bounding box center [1193, 525] width 18 height 18
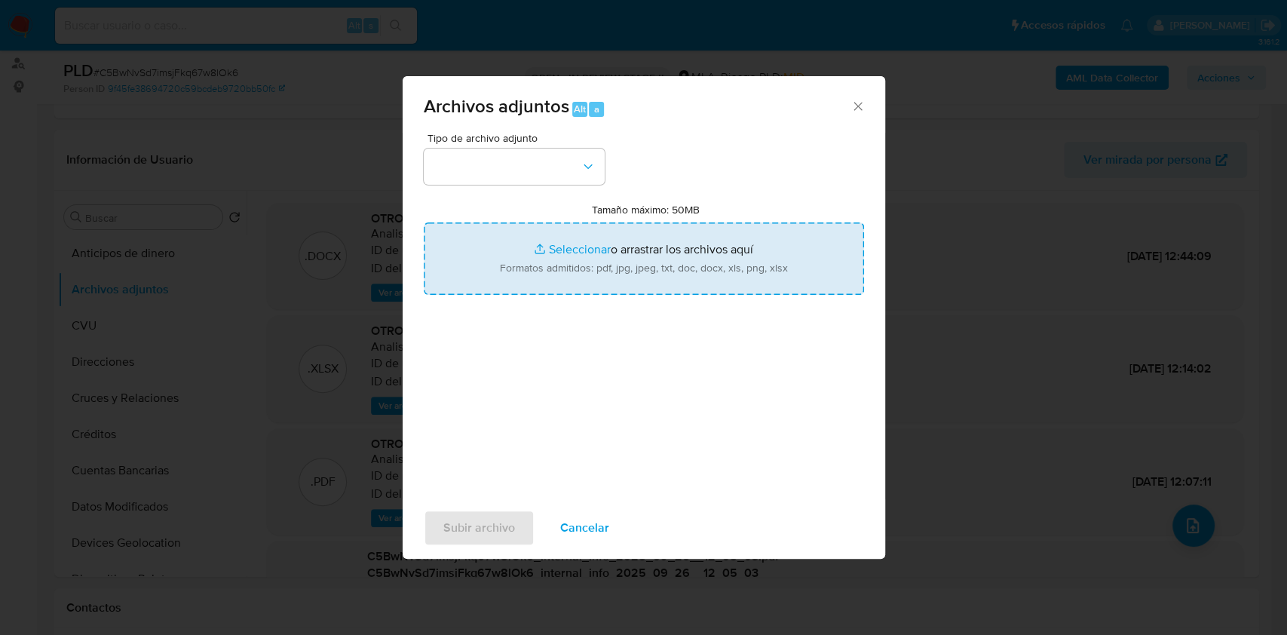
click at [691, 258] on input "Tamaño máximo: 50MB Seleccionar archivos" at bounding box center [644, 258] width 440 height 72
type input "C:\fakepath\42046425_8e7c3c90-f97e-4c9e-96a2-42b2a1c63439.pdf"
click at [548, 256] on input "Tamaño máximo: 50MB Seleccionar archivos" at bounding box center [644, 258] width 440 height 72
type input "C:\fakepath\42046425_8e7c3c90-f97e-4c9e-96a2-42b2a1c63439.pdf"
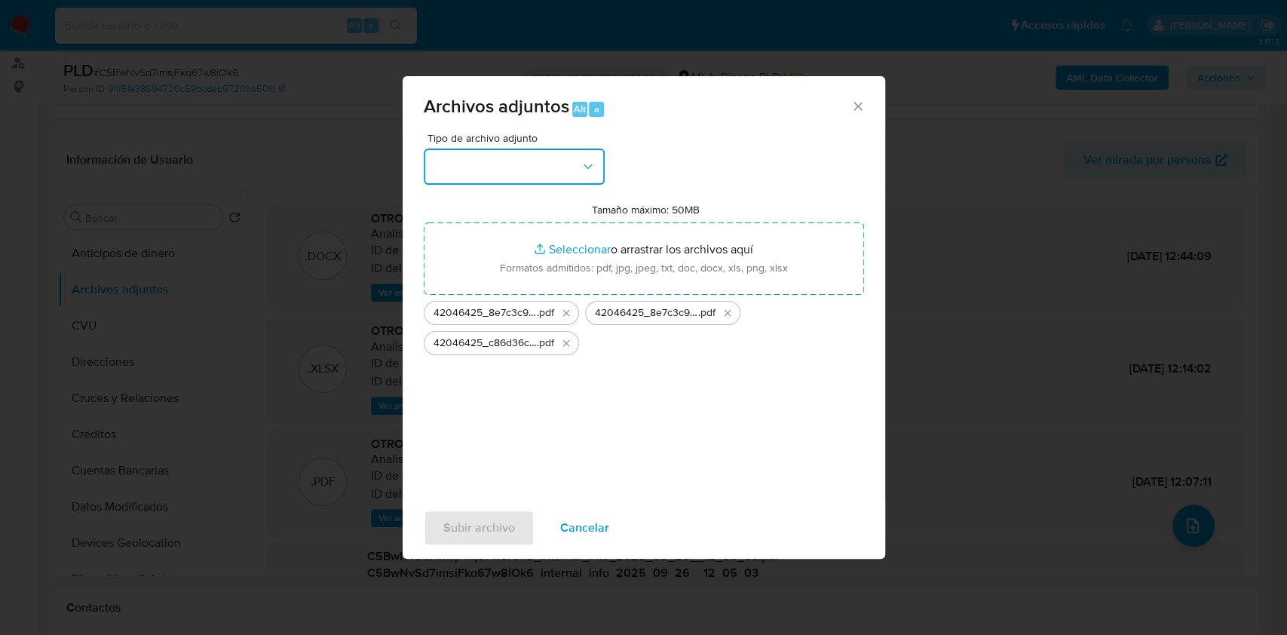
click at [535, 176] on button "button" at bounding box center [514, 167] width 181 height 36
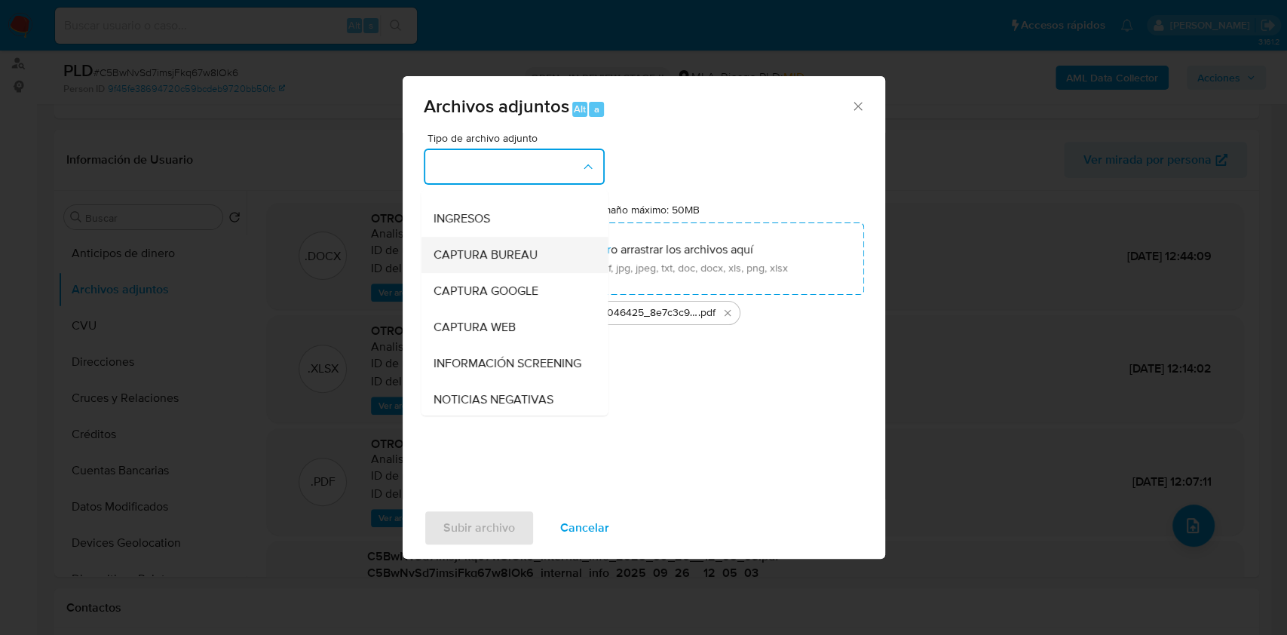
scroll to position [0, 0]
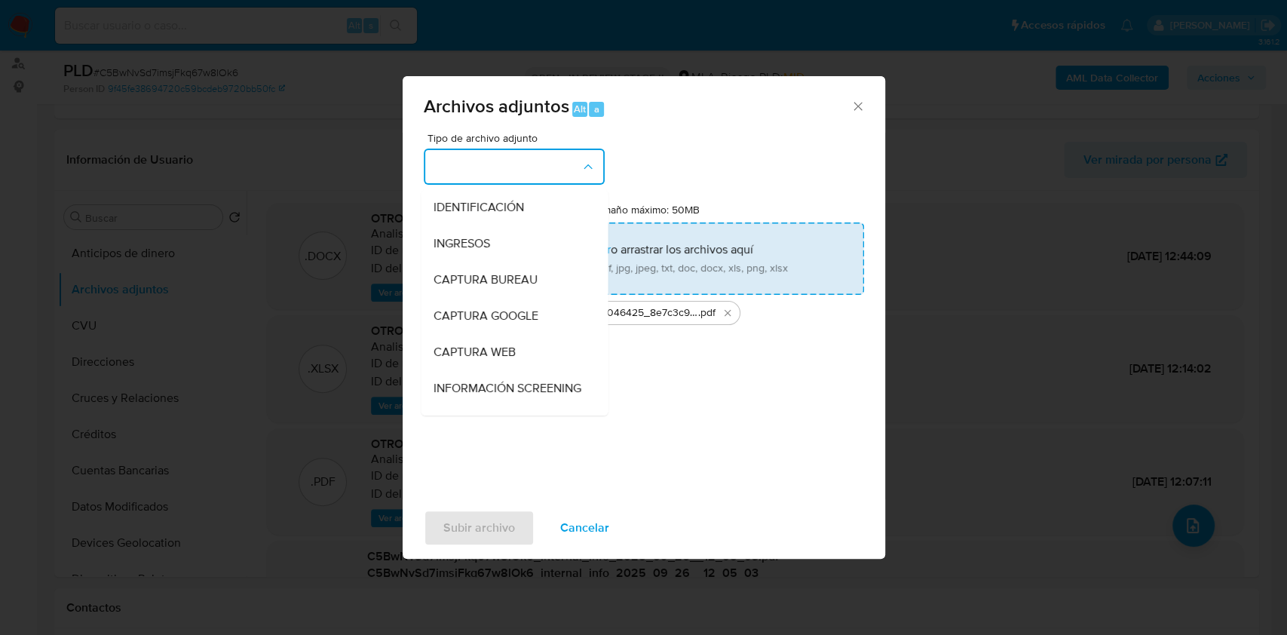
click at [474, 257] on div "INGRESOS" at bounding box center [510, 243] width 154 height 36
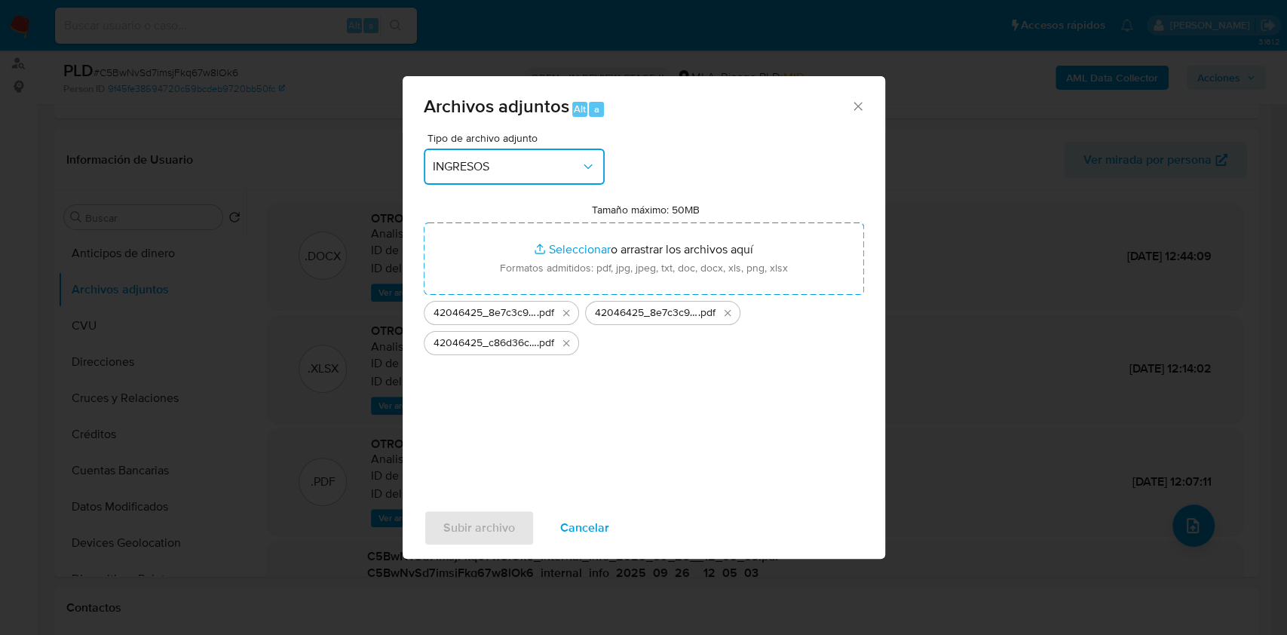
click at [476, 167] on span "INGRESOS" at bounding box center [507, 166] width 148 height 15
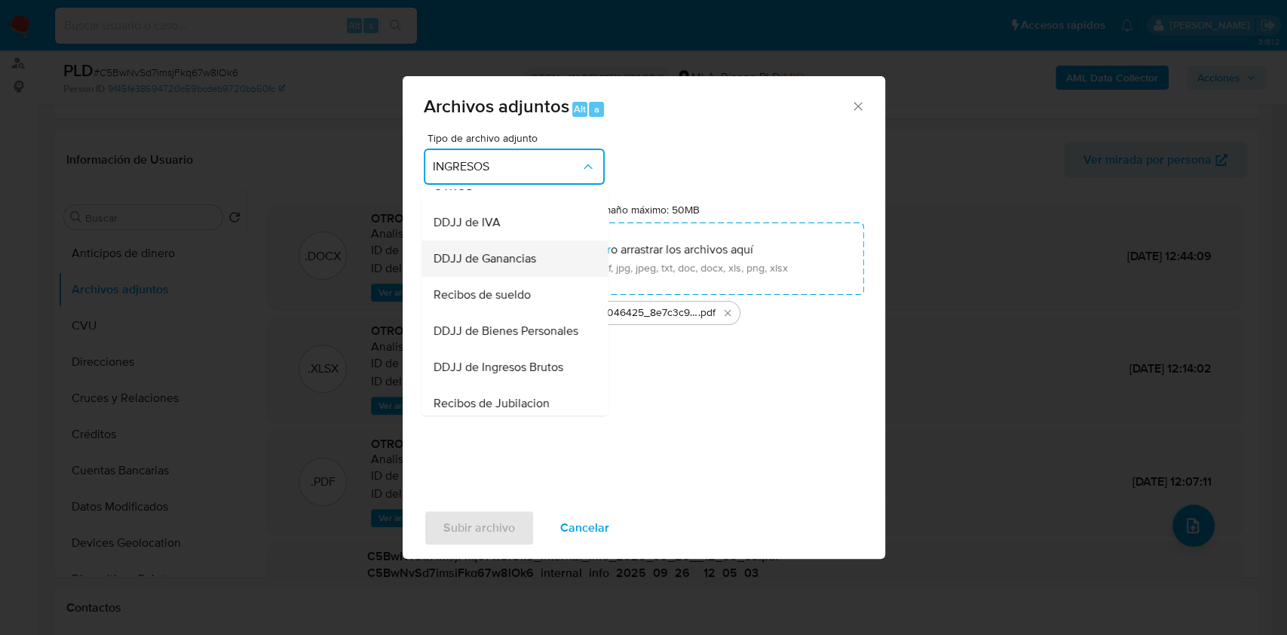
scroll to position [279, 0]
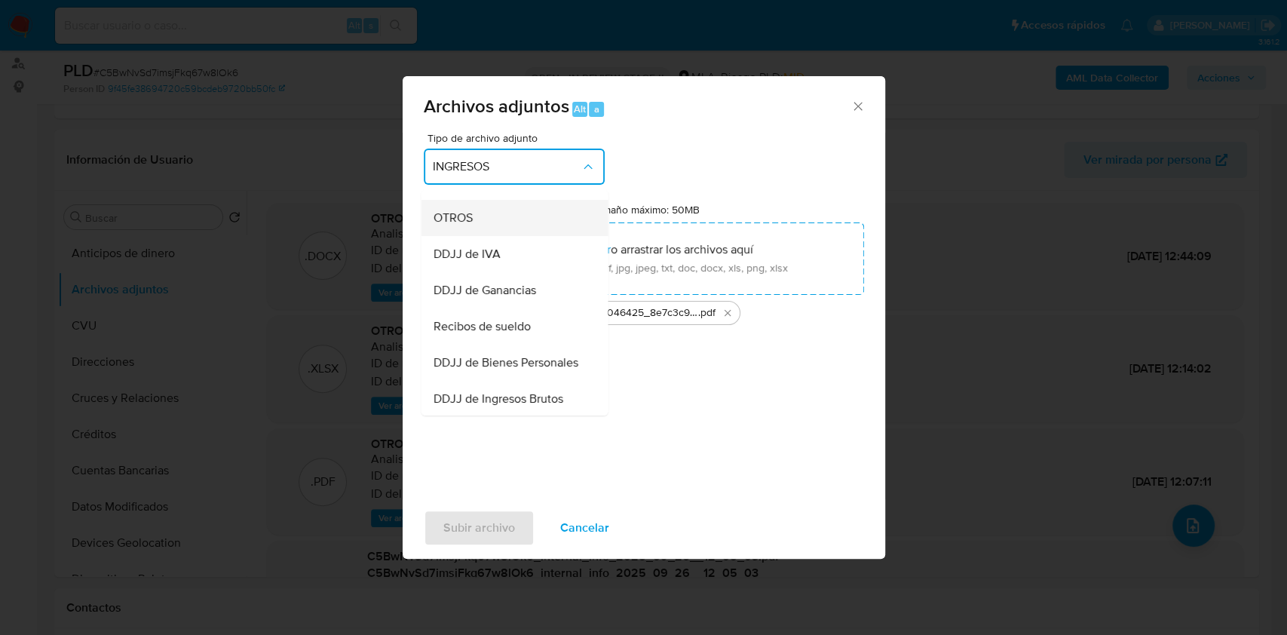
click at [478, 236] on div "OTROS" at bounding box center [510, 218] width 154 height 36
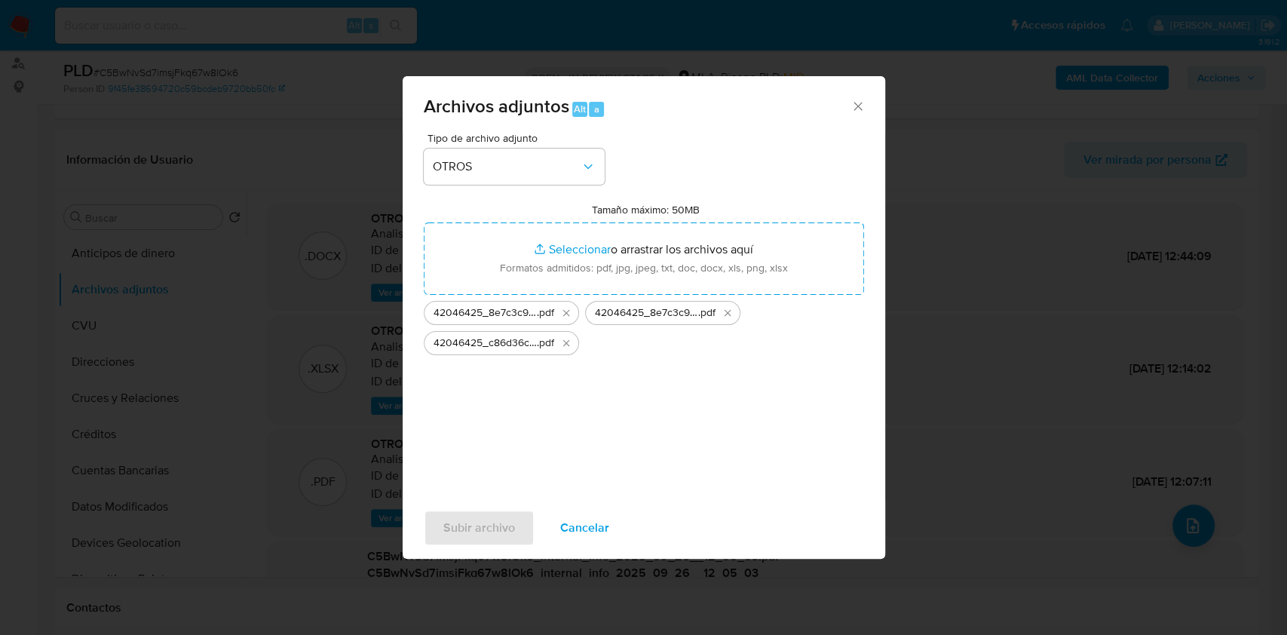
click at [473, 531] on div "Subir archivo Cancelar" at bounding box center [644, 527] width 482 height 57
click at [562, 427] on div "Tipo de archivo adjunto OTROS Tamaño máximo: 50MB Seleccionar archivos Seleccio…" at bounding box center [644, 311] width 440 height 356
click at [492, 347] on span "42046425_c86d36c1-706c-4dba-80f1-64d9944ee44f" at bounding box center [484, 342] width 103 height 15
click at [566, 342] on icon "Eliminar 42046425_c86d36c1-706c-4dba-80f1-64d9944ee44f.pdf" at bounding box center [566, 343] width 12 height 12
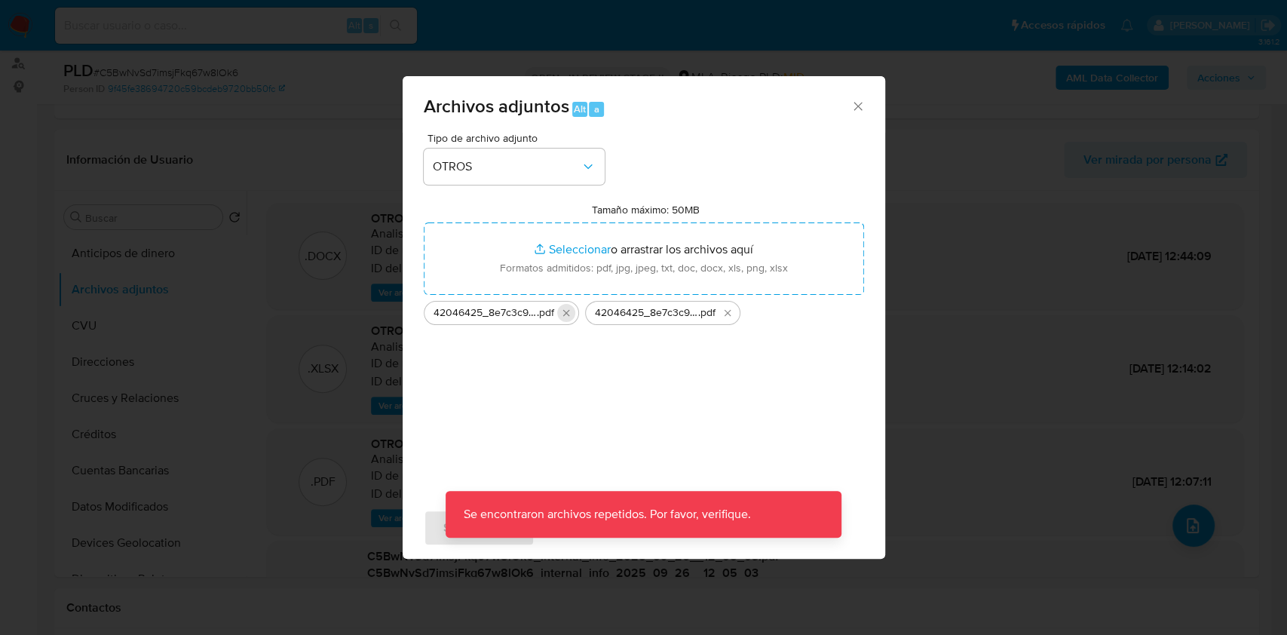
click at [564, 307] on icon "Eliminar 42046425_8e7c3c90-f97e-4c9e-96a2-42b2a1c63439.pdf" at bounding box center [566, 313] width 12 height 12
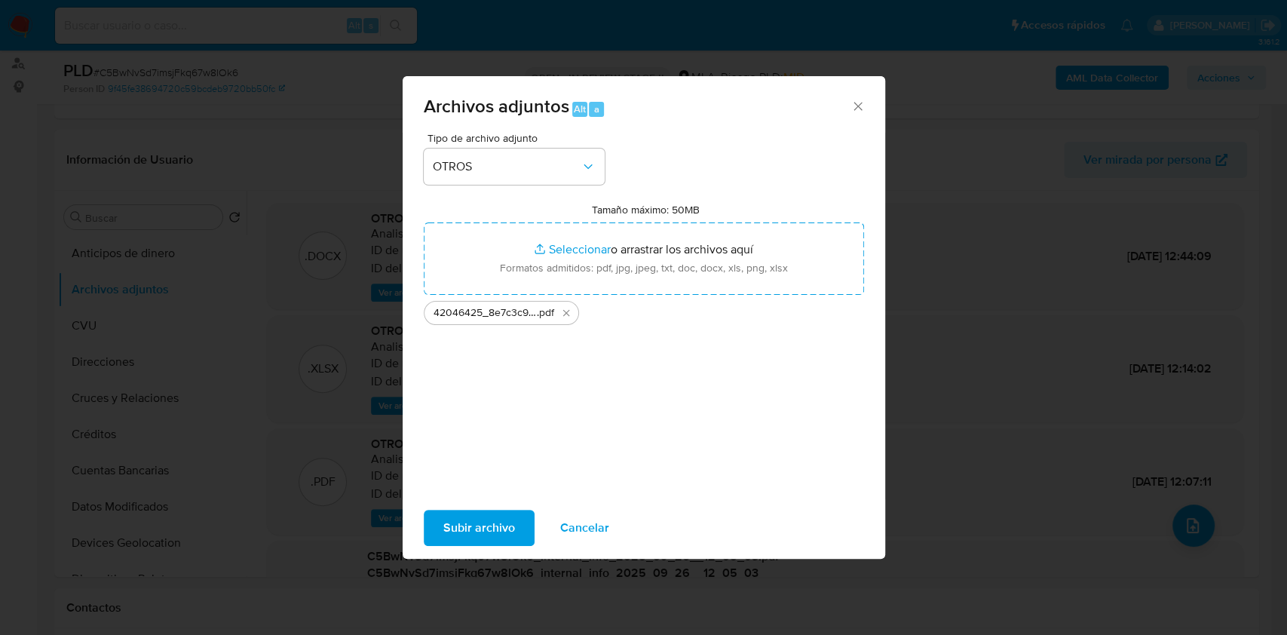
click at [579, 313] on ul "42046425_8e7c3c90-f97e-4c9e-96a2-42b2a1c63439 .pdf" at bounding box center [644, 310] width 440 height 30
click at [562, 313] on icon "Eliminar 42046425_8e7c3c90-f97e-4c9e-96a2-42b2a1c63439.pdf" at bounding box center [566, 313] width 12 height 12
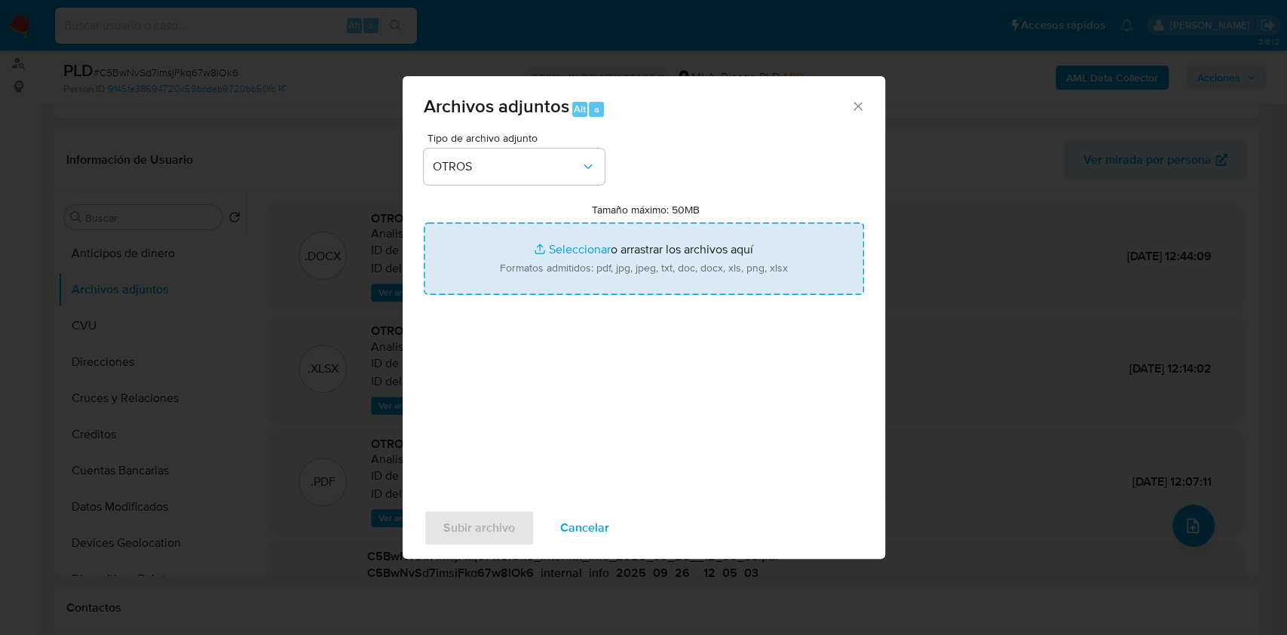
click at [602, 256] on input "Tamaño máximo: 50MB Seleccionar archivos" at bounding box center [644, 258] width 440 height 72
type input "C:\fakepath\42046425_8e7c3c90-f97e-4c9e-96a2-42b2a1c63439.pdf"
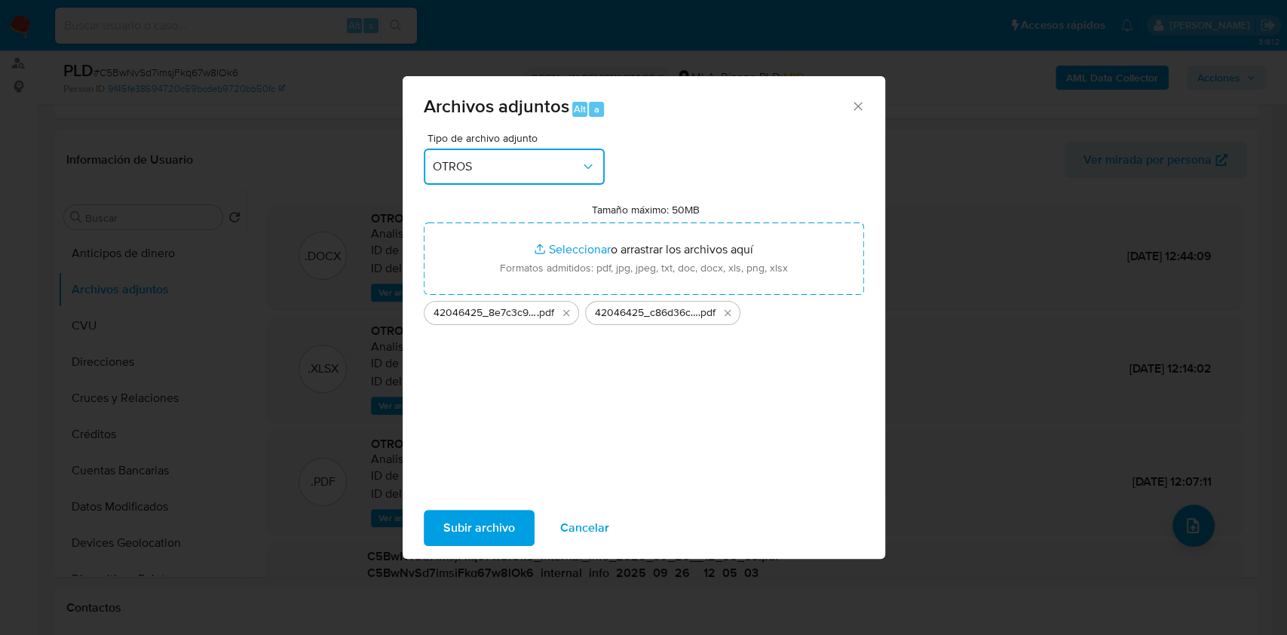
click at [578, 167] on span "OTROS" at bounding box center [507, 166] width 148 height 15
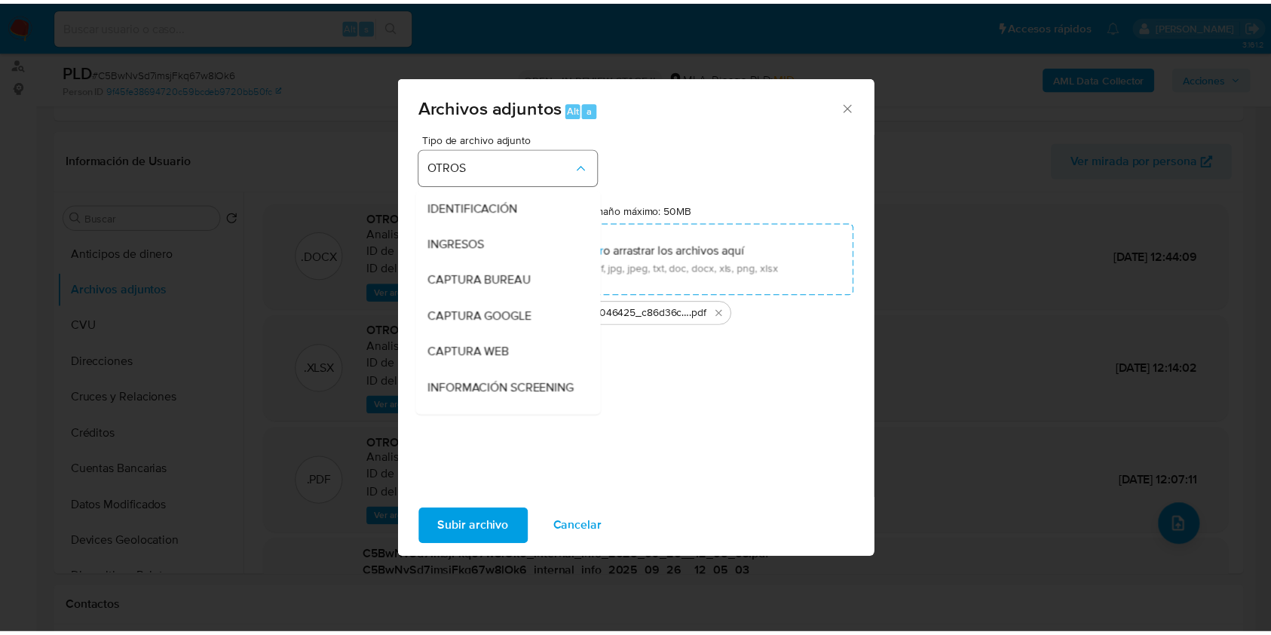
scroll to position [210, 0]
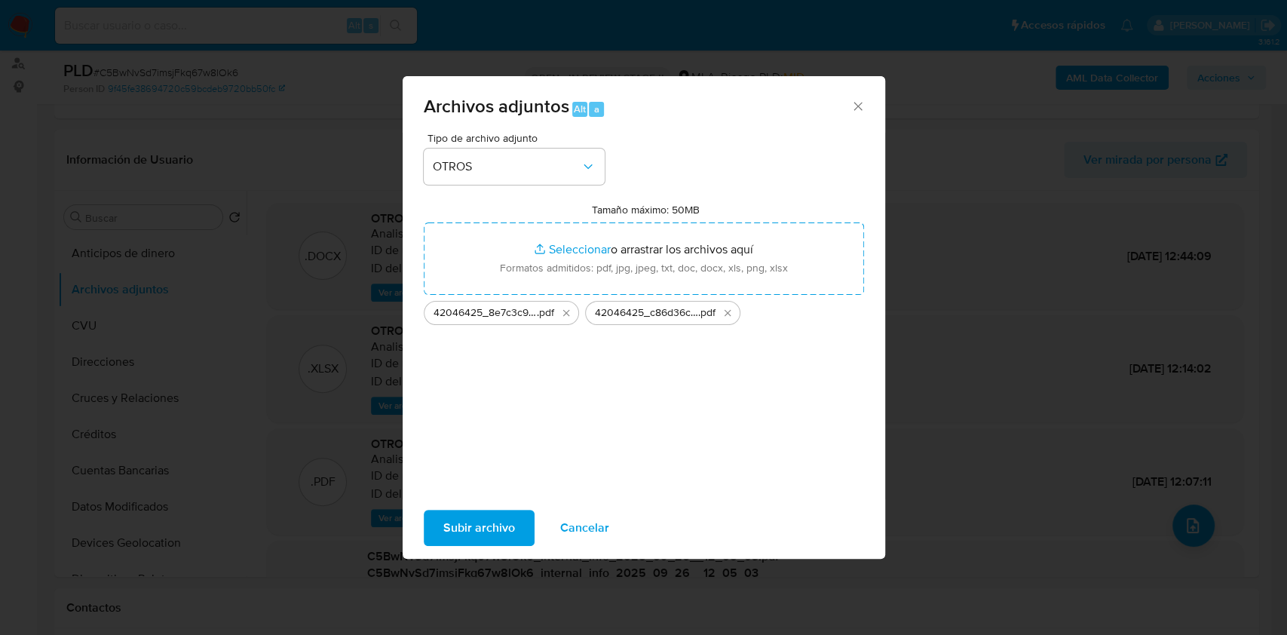
drag, startPoint x: 720, startPoint y: 172, endPoint x: 599, endPoint y: 369, distance: 231.4
click at [722, 172] on div "Tipo de archivo adjunto OTROS Tamaño máximo: 50MB Seleccionar archivos Seleccio…" at bounding box center [644, 311] width 440 height 356
click at [505, 522] on span "Subir archivo" at bounding box center [479, 527] width 72 height 33
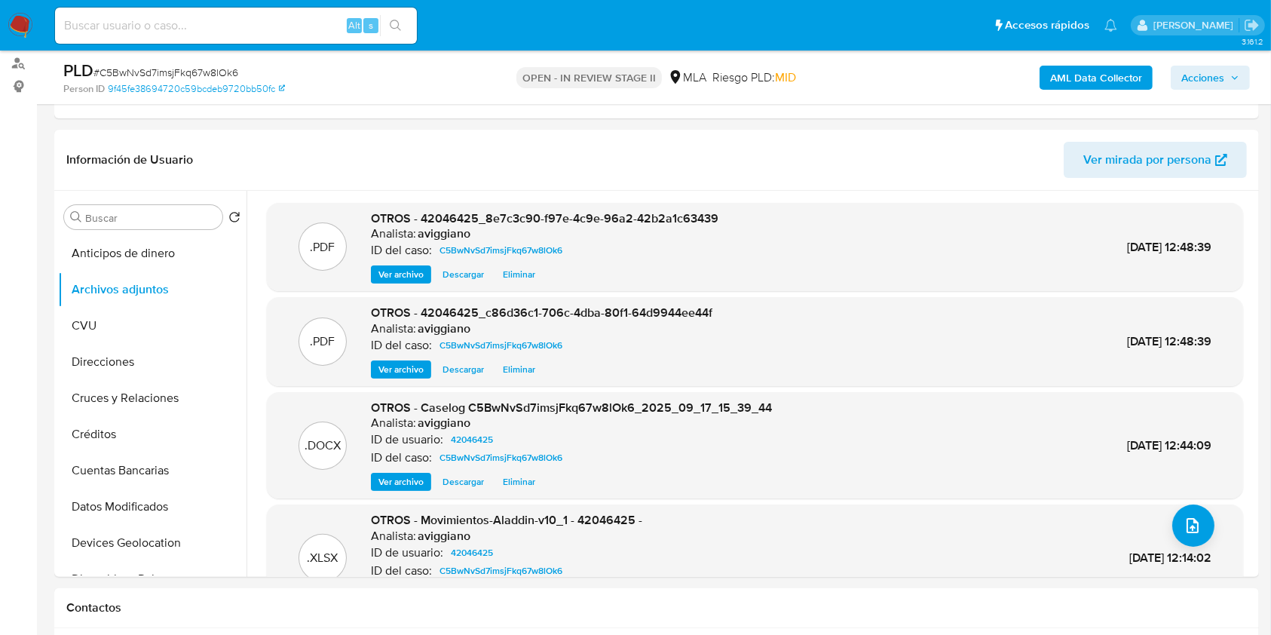
click at [1239, 72] on span "Acciones" at bounding box center [1210, 77] width 58 height 21
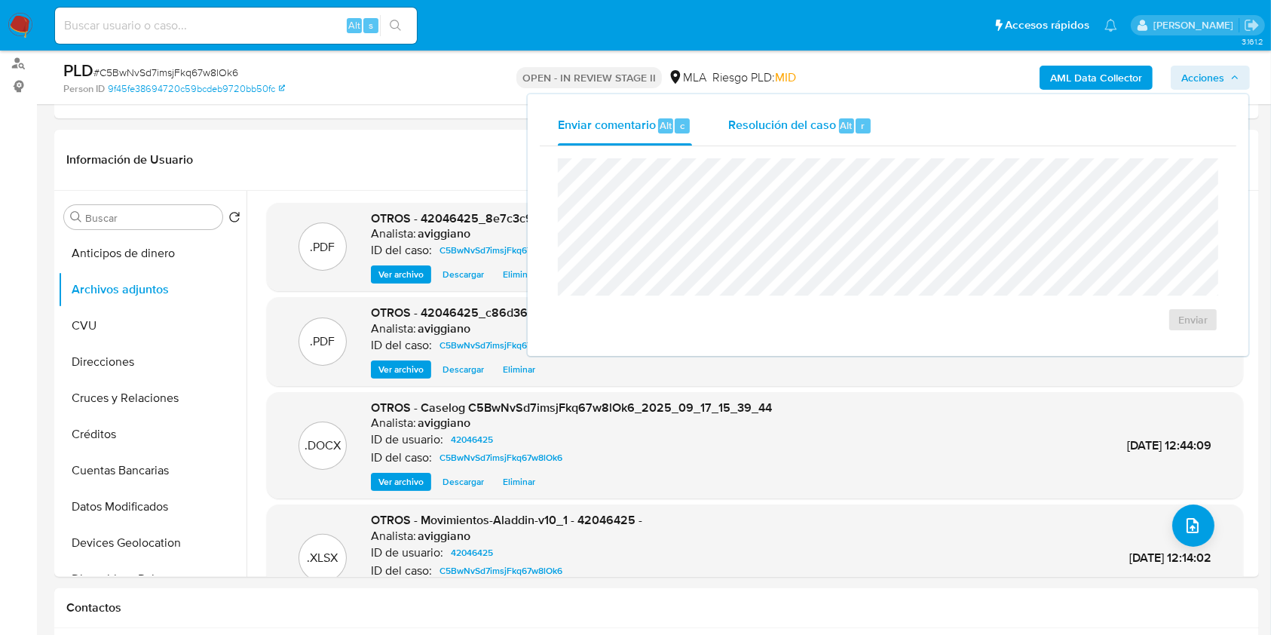
click at [787, 110] on div "Resolución del caso Alt r" at bounding box center [800, 125] width 144 height 39
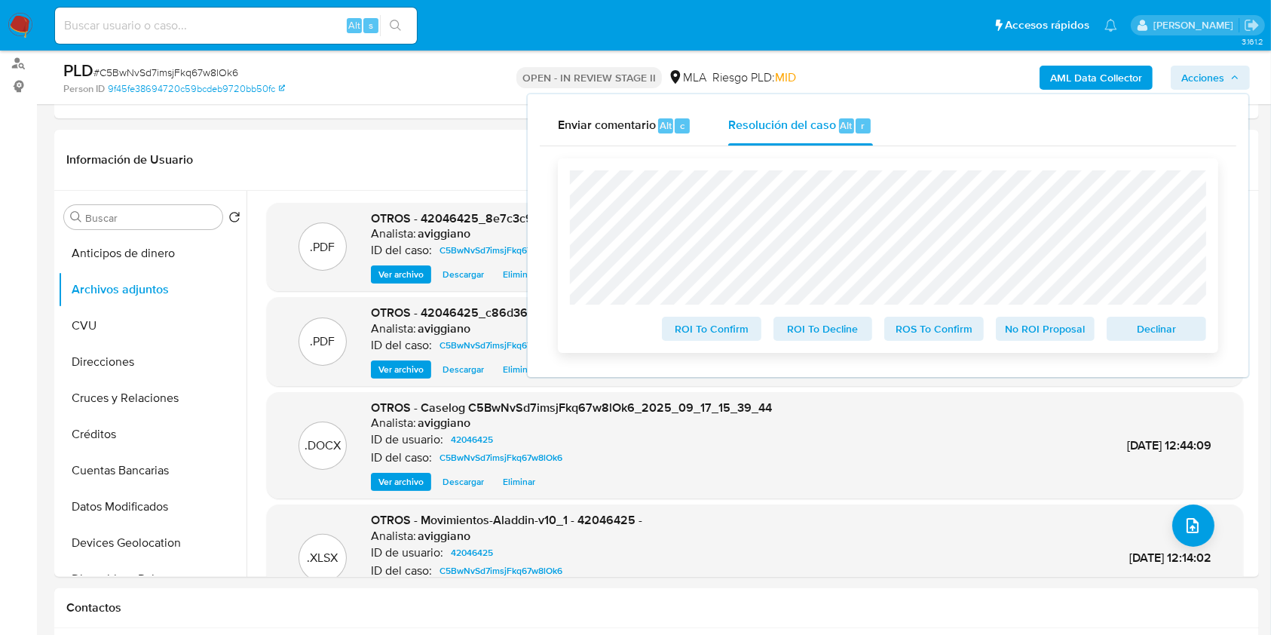
click at [1146, 331] on span "Declinar" at bounding box center [1156, 328] width 78 height 21
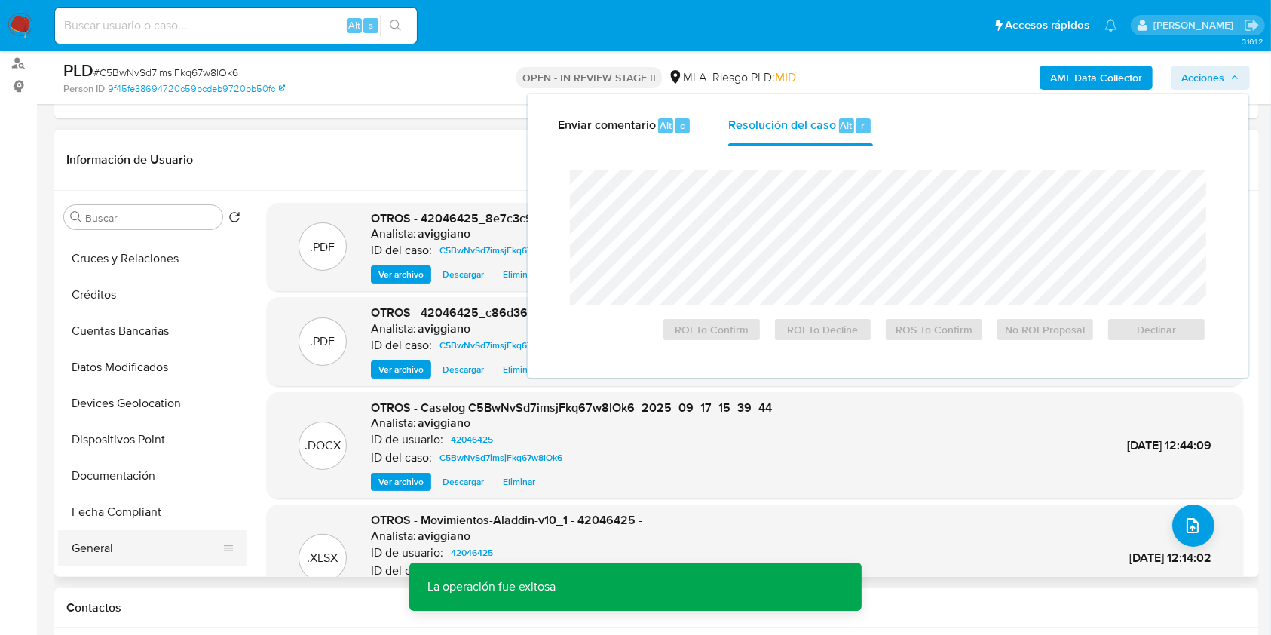
scroll to position [302, 0]
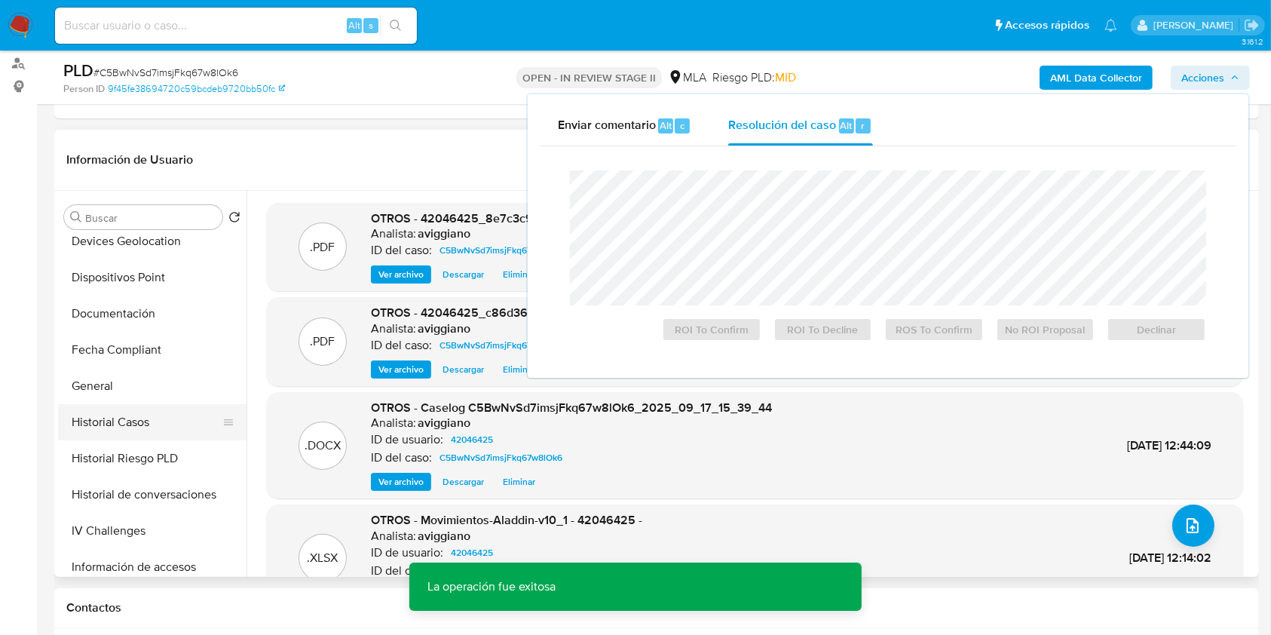
click at [117, 437] on button "Historial Casos" at bounding box center [146, 422] width 176 height 36
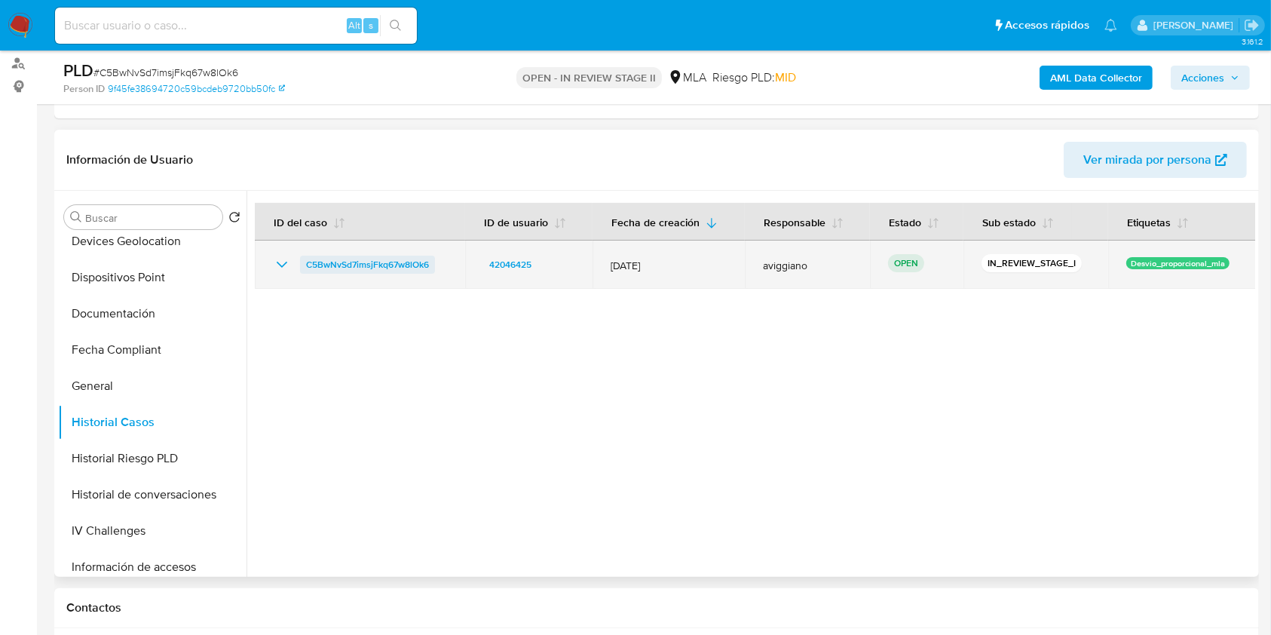
click at [408, 265] on span "C5BwNvSd7imsjFkq67w8lOk6" at bounding box center [367, 265] width 123 height 18
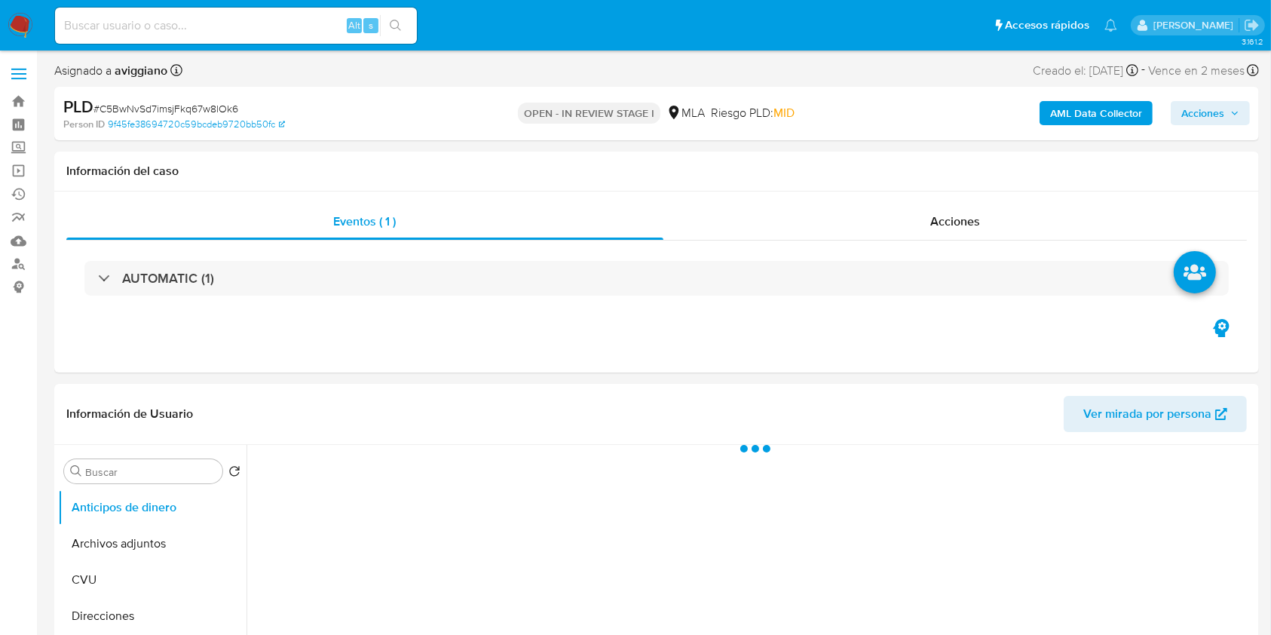
select select "10"
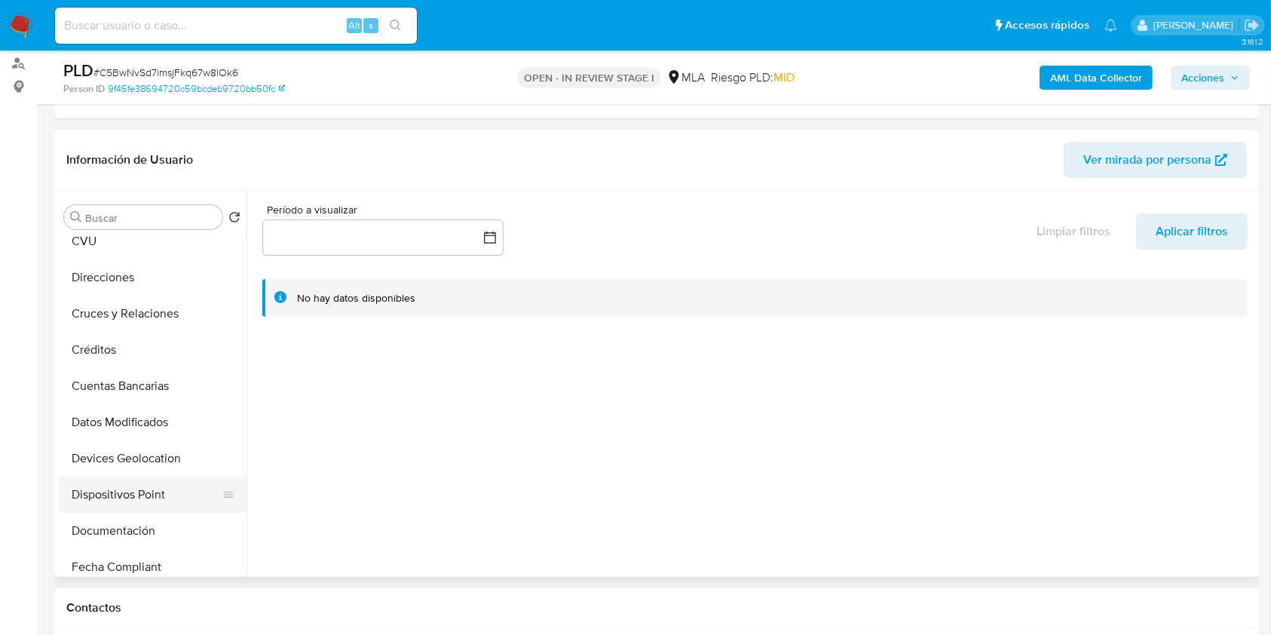
scroll to position [201, 0]
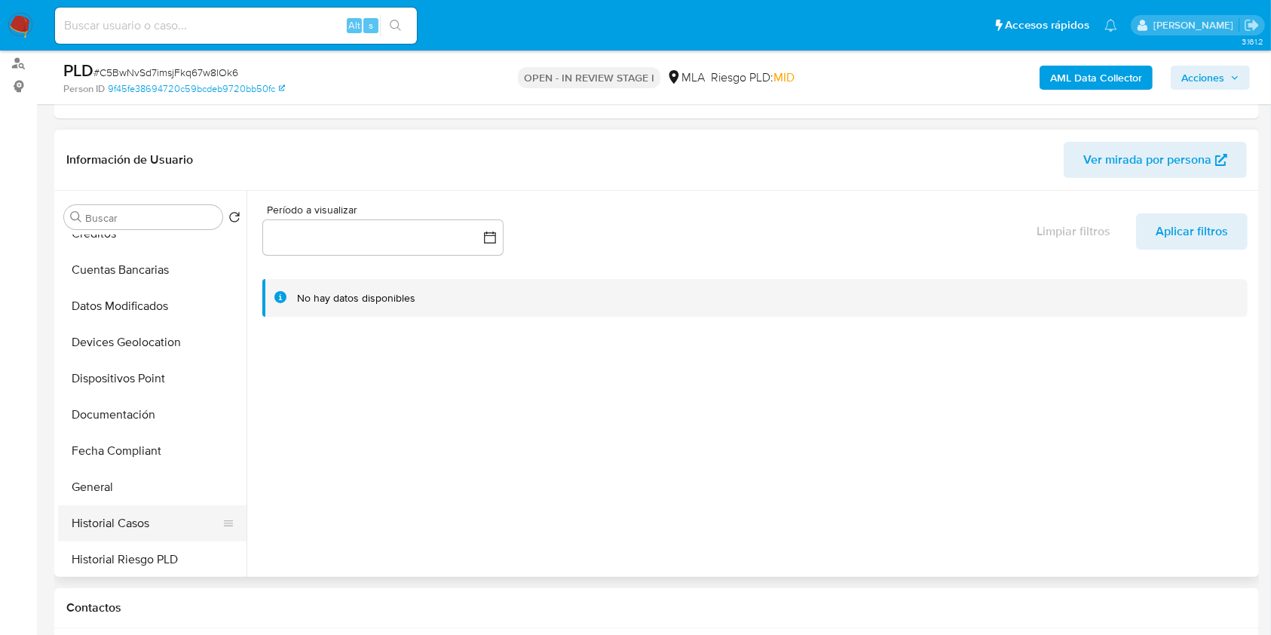
click at [110, 529] on button "Historial Casos" at bounding box center [146, 523] width 176 height 36
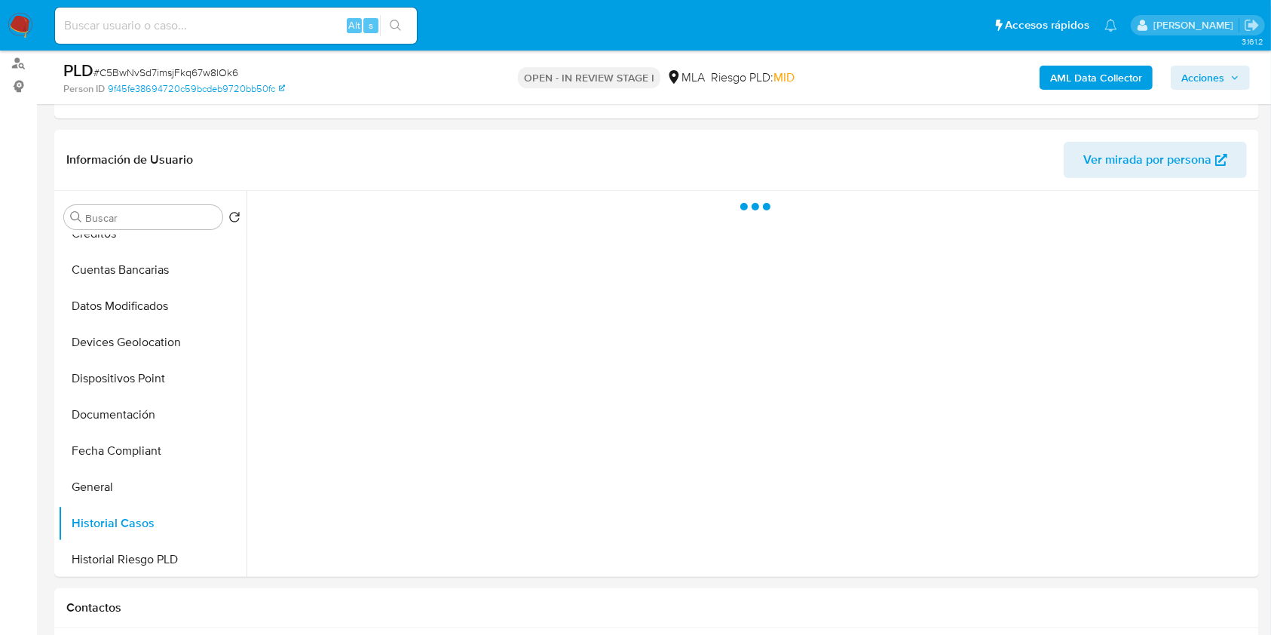
click at [1221, 81] on span "Acciones" at bounding box center [1202, 78] width 43 height 24
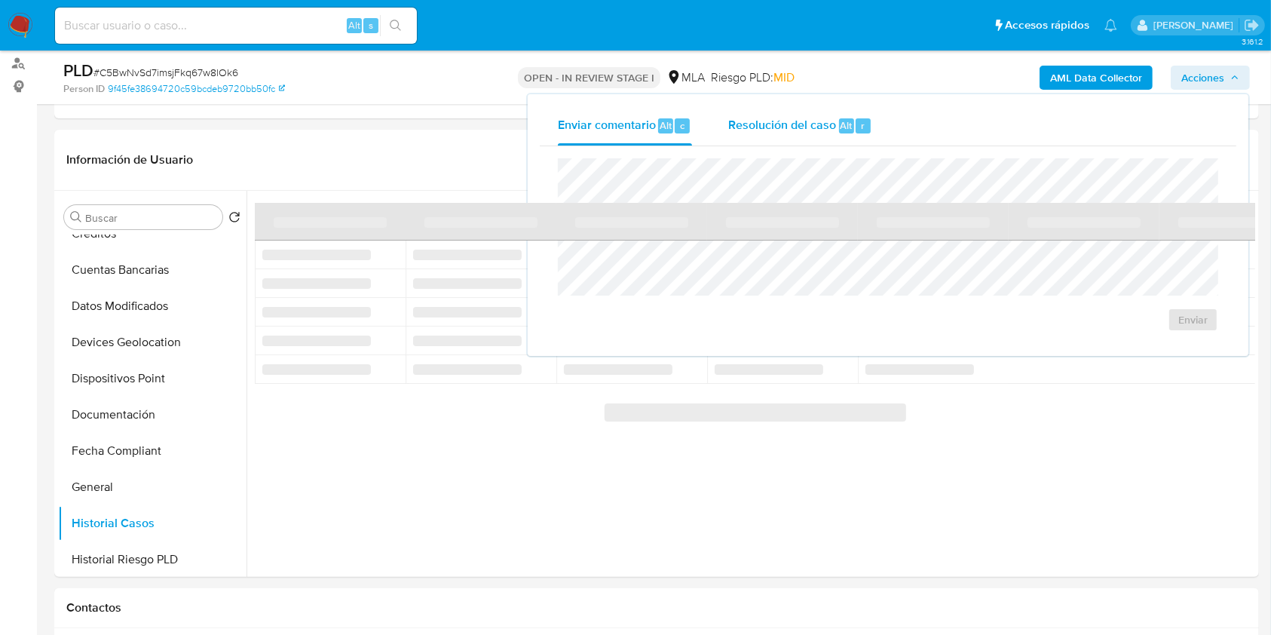
click at [816, 124] on span "Resolución del caso" at bounding box center [782, 124] width 108 height 17
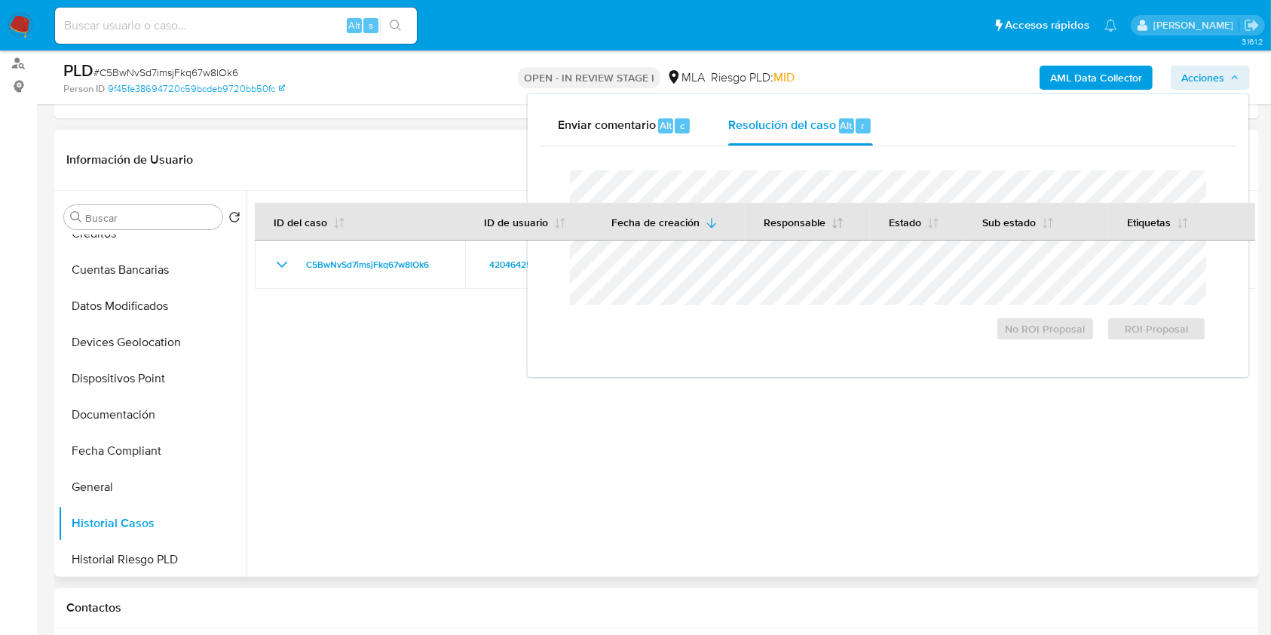
click at [779, 232] on button "Responsable" at bounding box center [804, 222] width 116 height 36
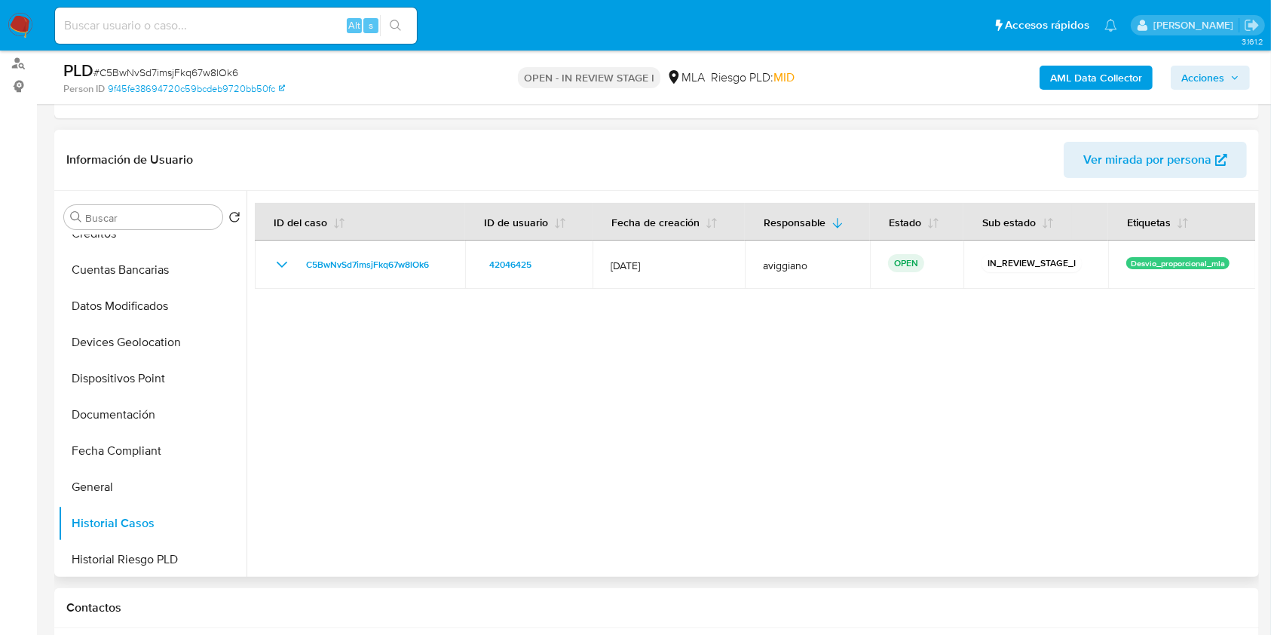
click at [1197, 78] on span "Acciones" at bounding box center [1202, 78] width 43 height 24
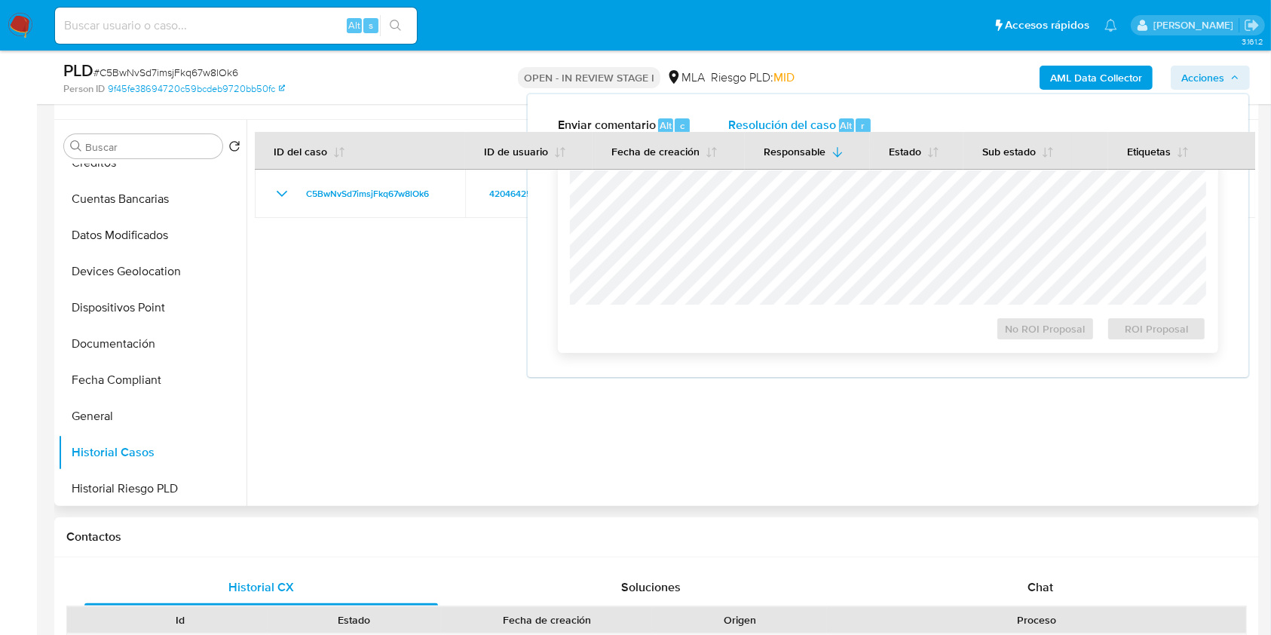
scroll to position [302, 0]
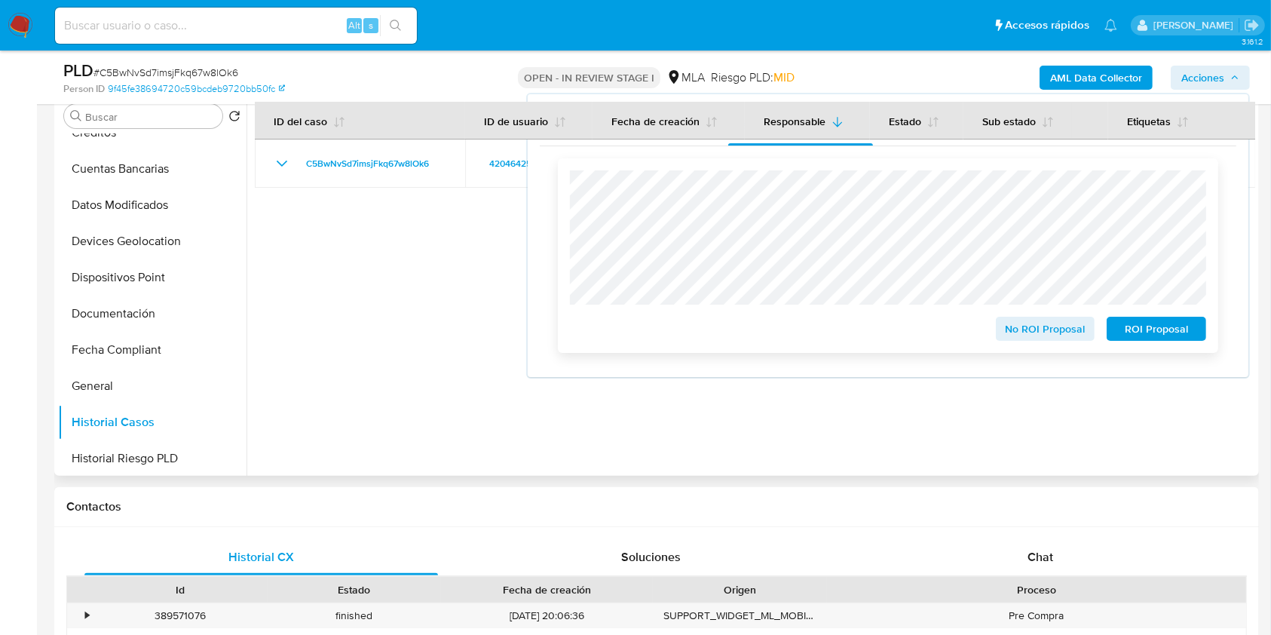
click at [1166, 339] on span "ROI Proposal" at bounding box center [1156, 328] width 78 height 21
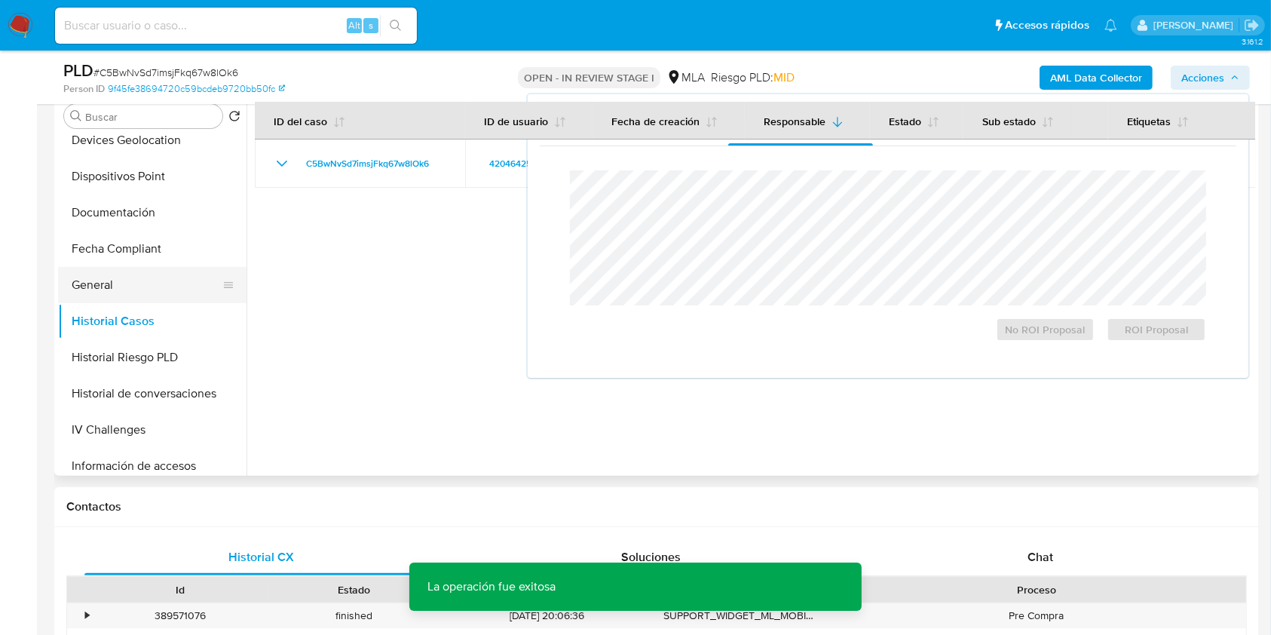
click at [195, 272] on button "General" at bounding box center [146, 285] width 176 height 36
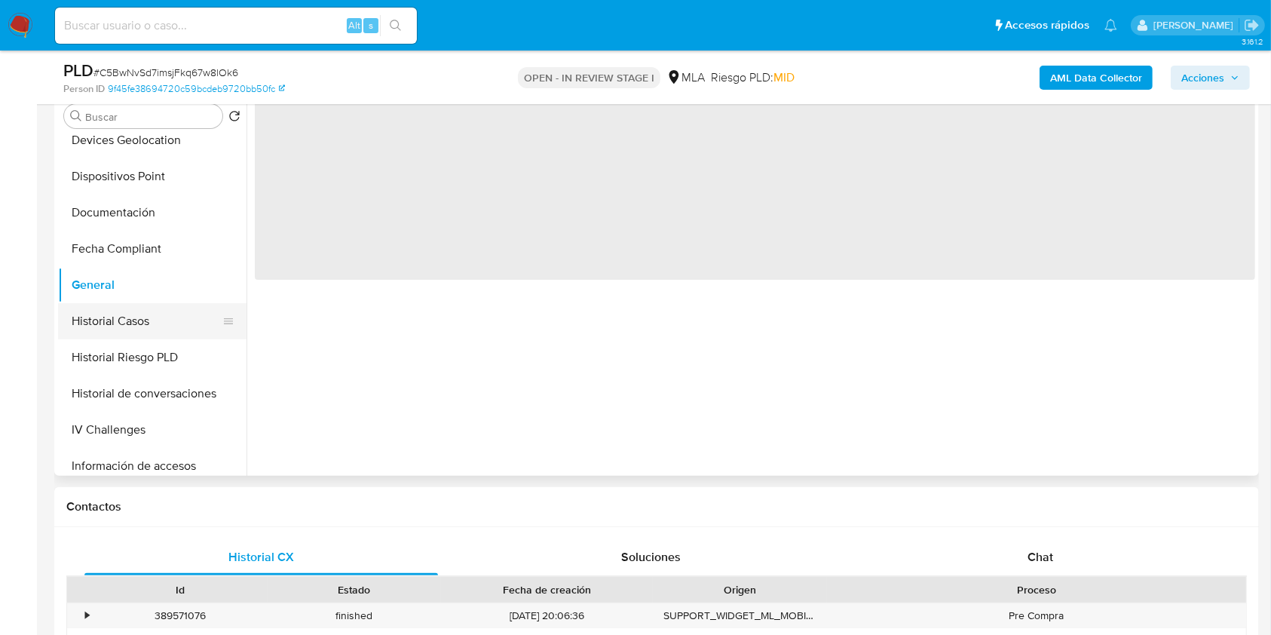
click at [175, 321] on button "Historial Casos" at bounding box center [146, 321] width 176 height 36
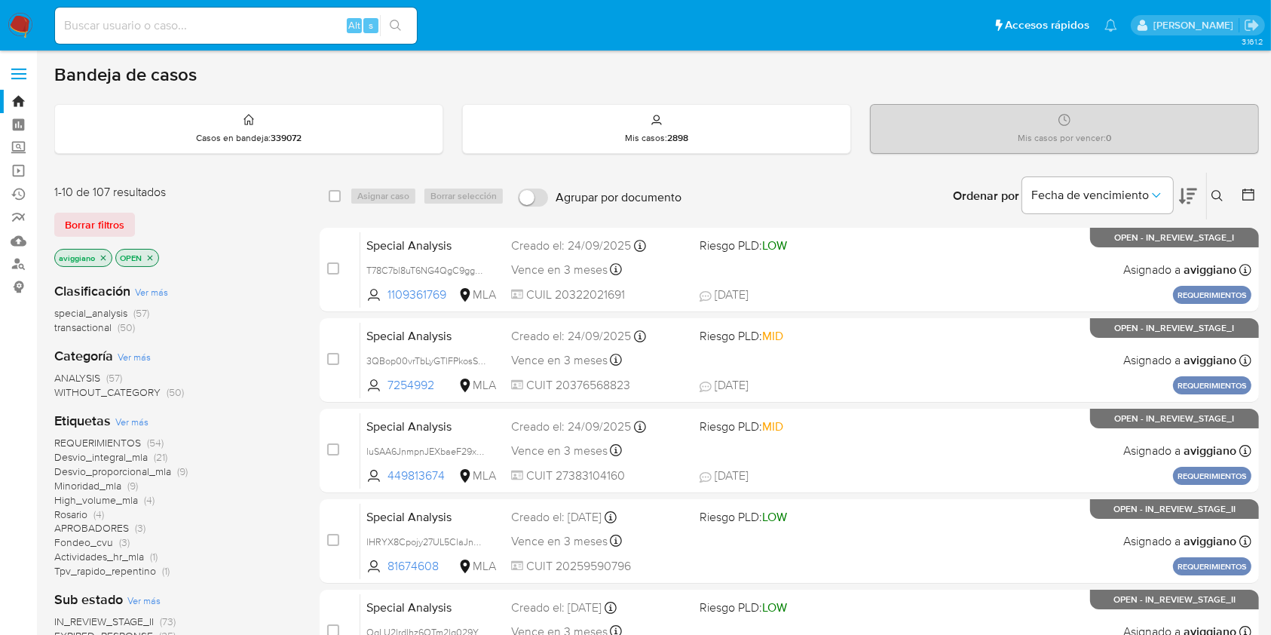
click at [103, 254] on icon "close-filter" at bounding box center [103, 257] width 9 height 9
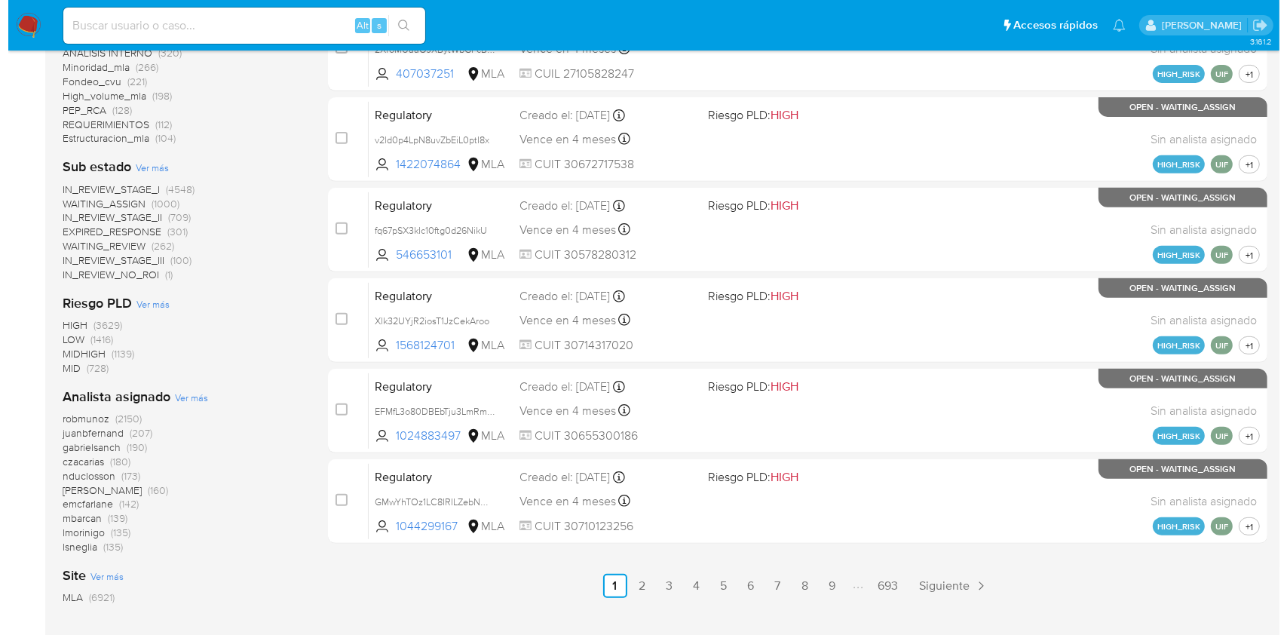
scroll to position [603, 0]
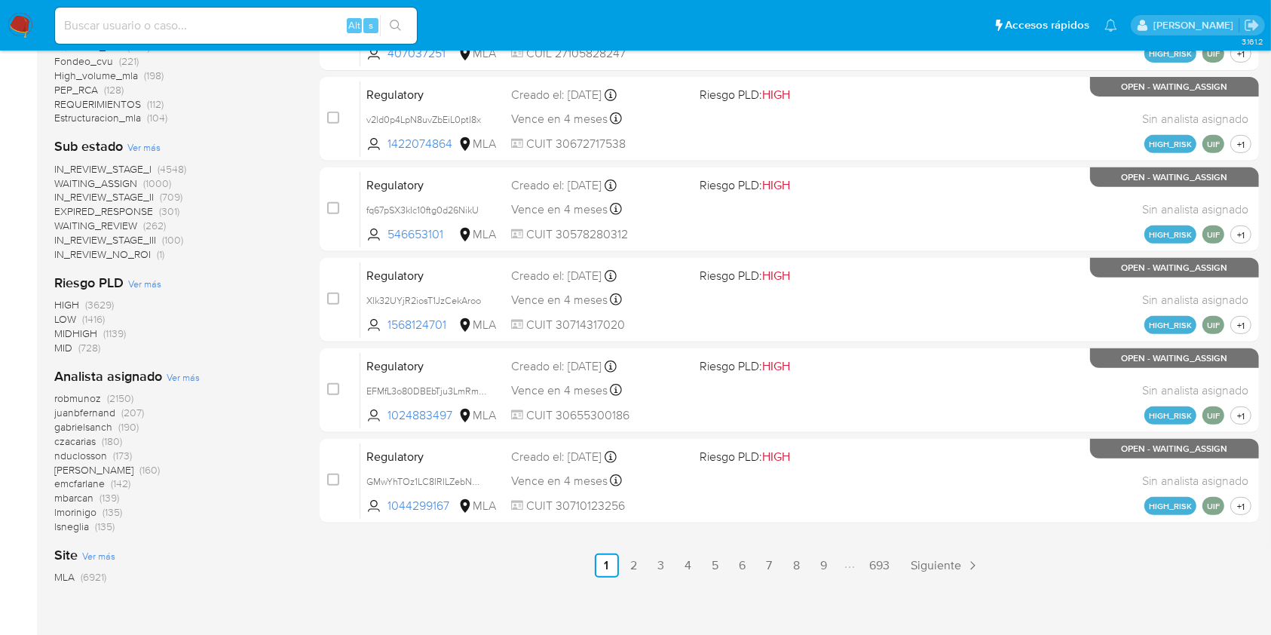
click at [179, 385] on div "Analista asignado Ver más robmunoz (2150) juanbfernand (207) gabrielsanch (190)…" at bounding box center [174, 450] width 241 height 167
click at [179, 377] on span "Ver más" at bounding box center [183, 377] width 33 height 14
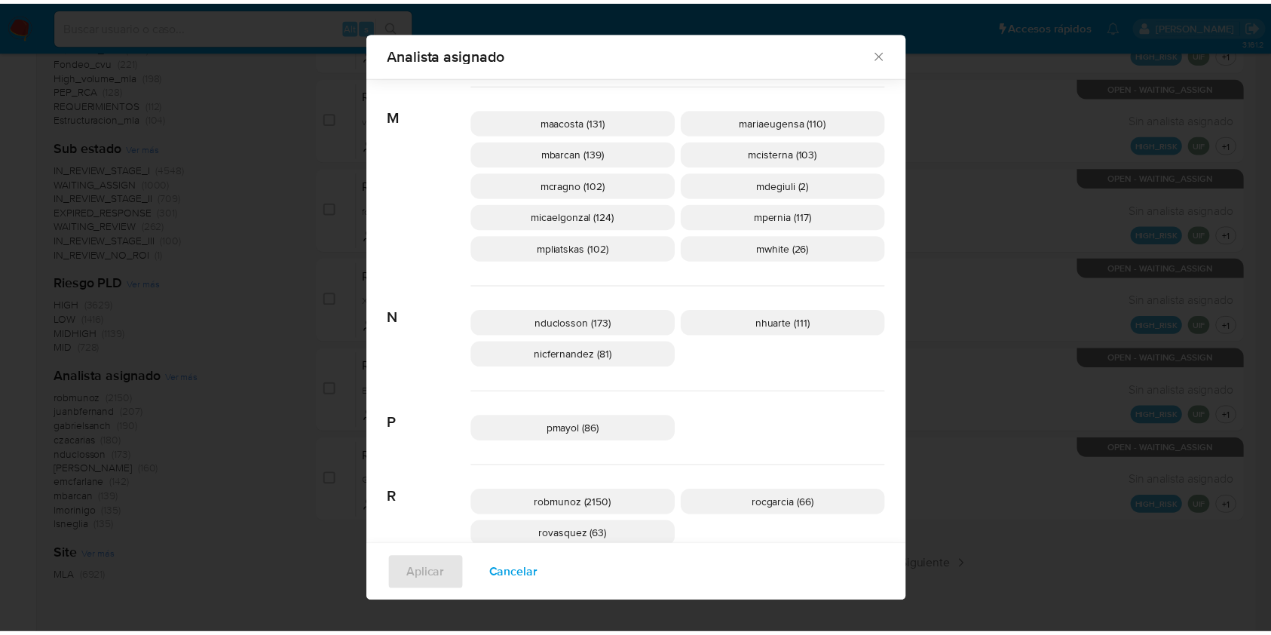
scroll to position [792, 0]
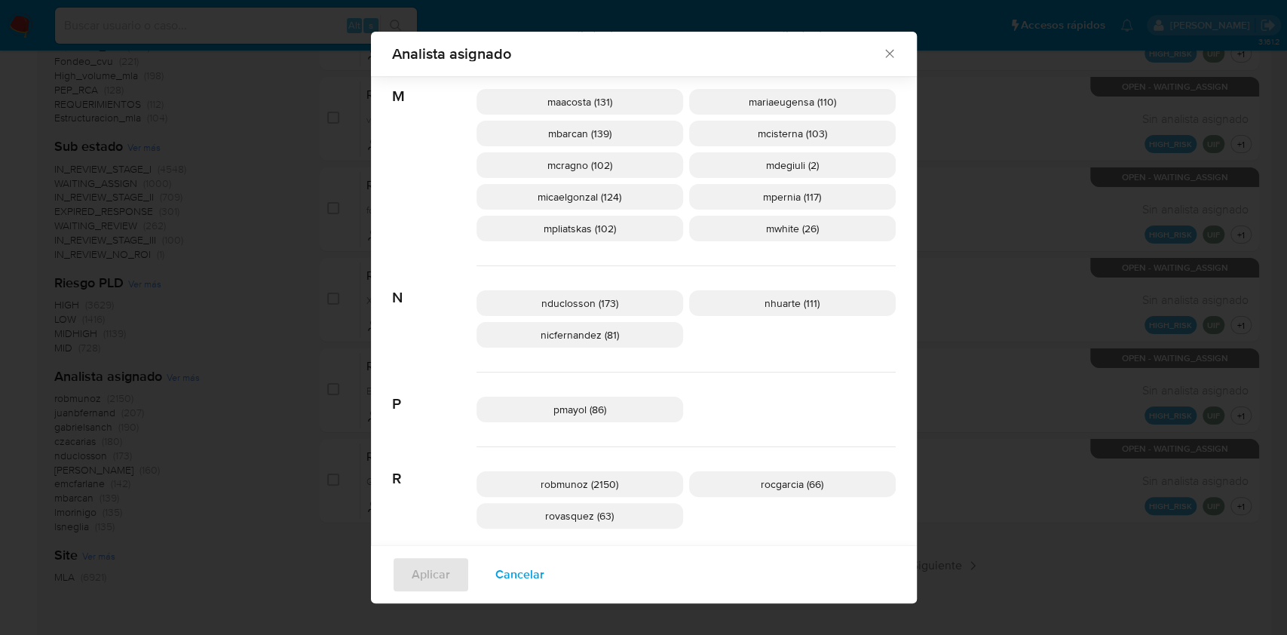
click at [886, 55] on icon "Cerrar" at bounding box center [889, 53] width 15 height 15
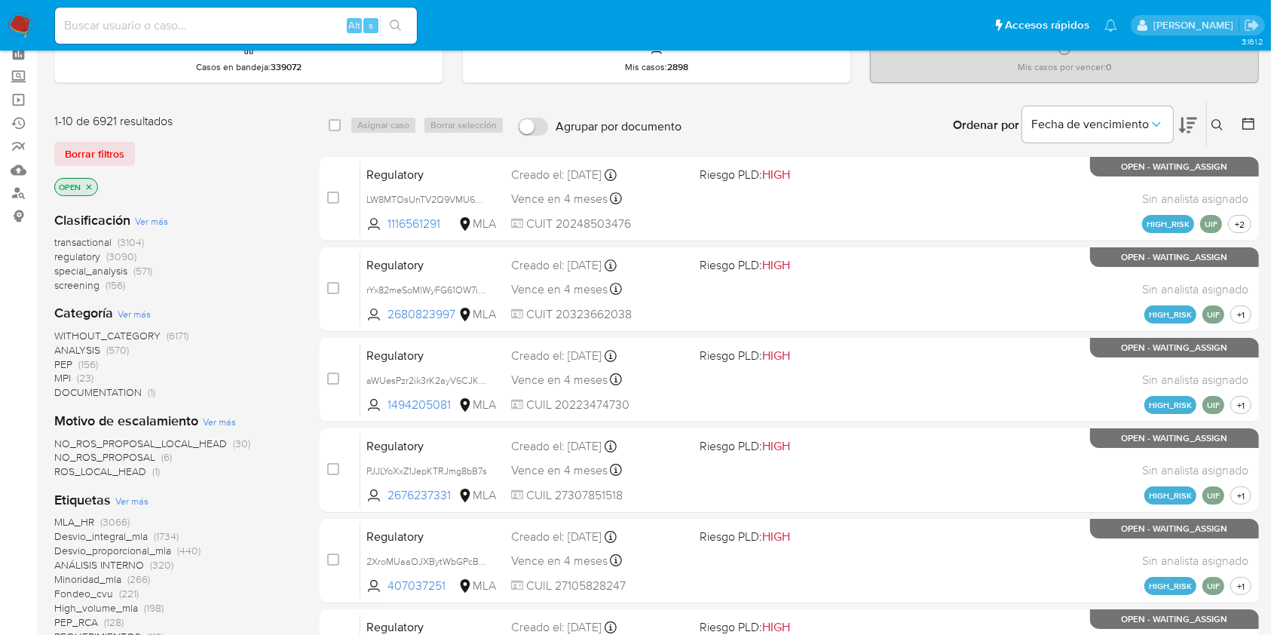
scroll to position [0, 0]
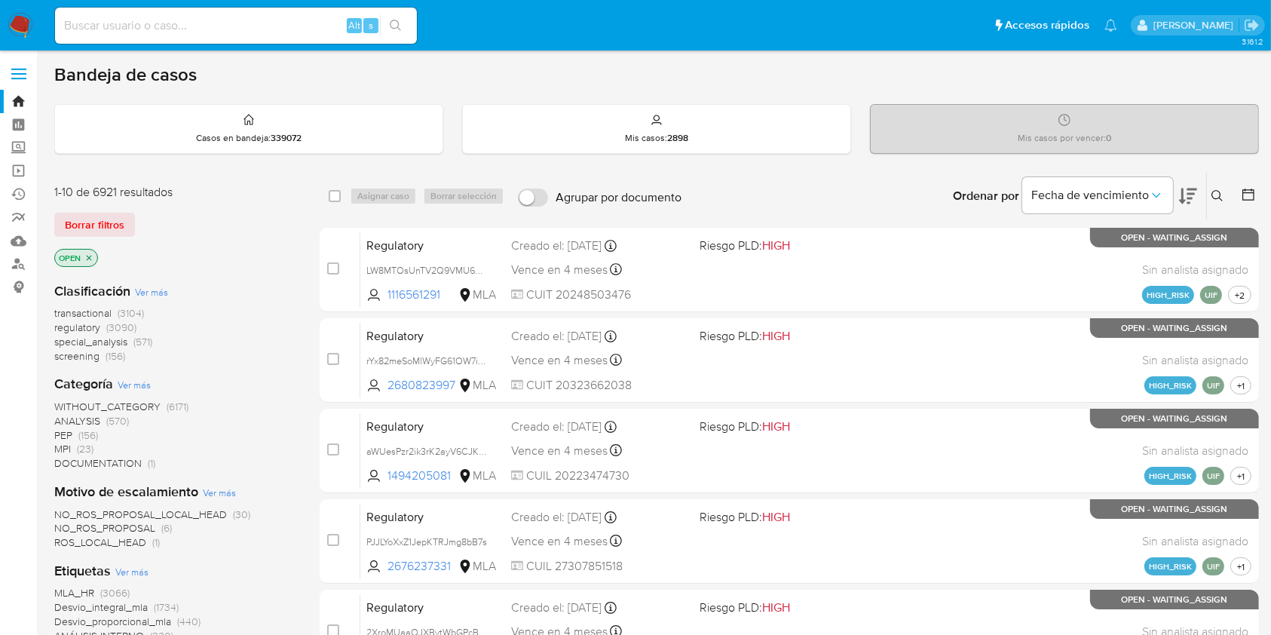
click at [164, 14] on div "Alt s" at bounding box center [236, 26] width 362 height 36
click at [171, 28] on input at bounding box center [236, 26] width 362 height 20
paste input "wgZgur8VAsZFuWIkpjX0VBuw"
type input "wgZgur8VAsZFuWIkpjX0VBuw"
click at [395, 29] on icon "search-icon" at bounding box center [396, 26] width 12 height 12
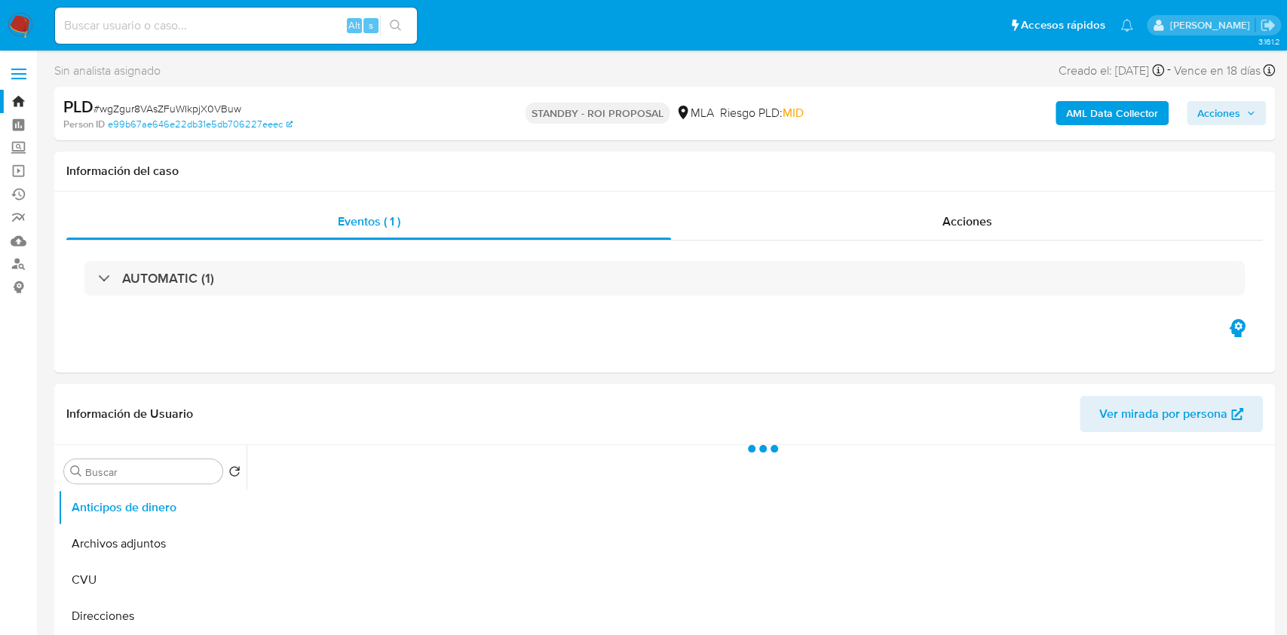
select select "10"
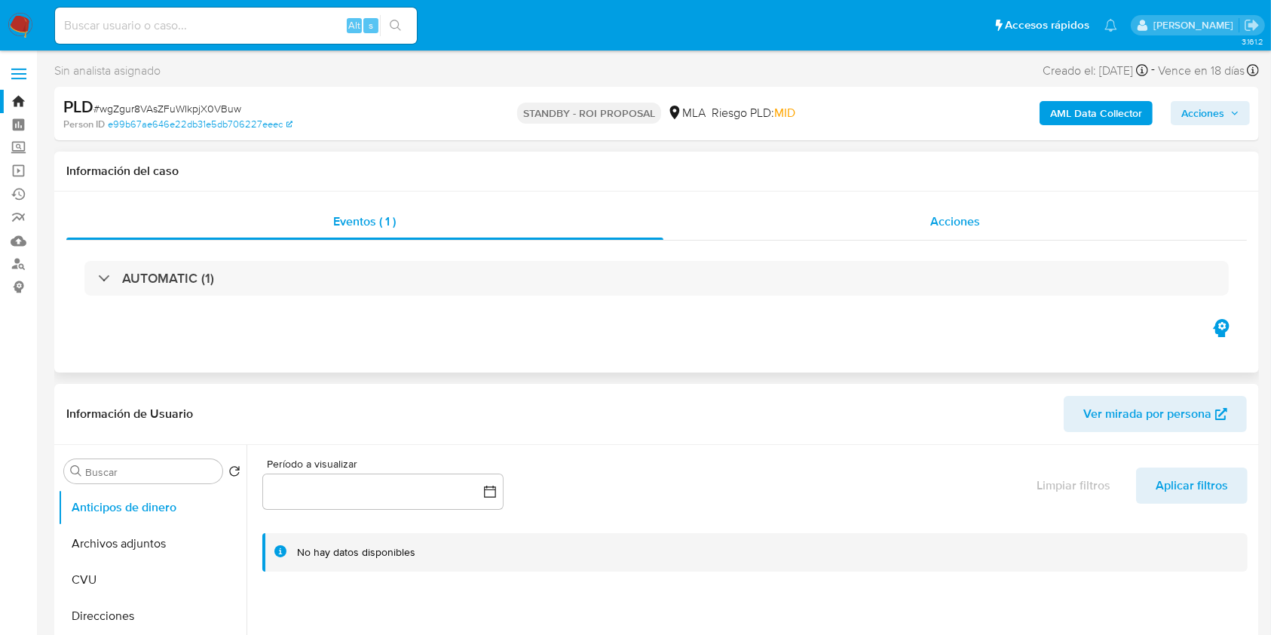
click at [950, 225] on span "Acciones" at bounding box center [955, 221] width 50 height 17
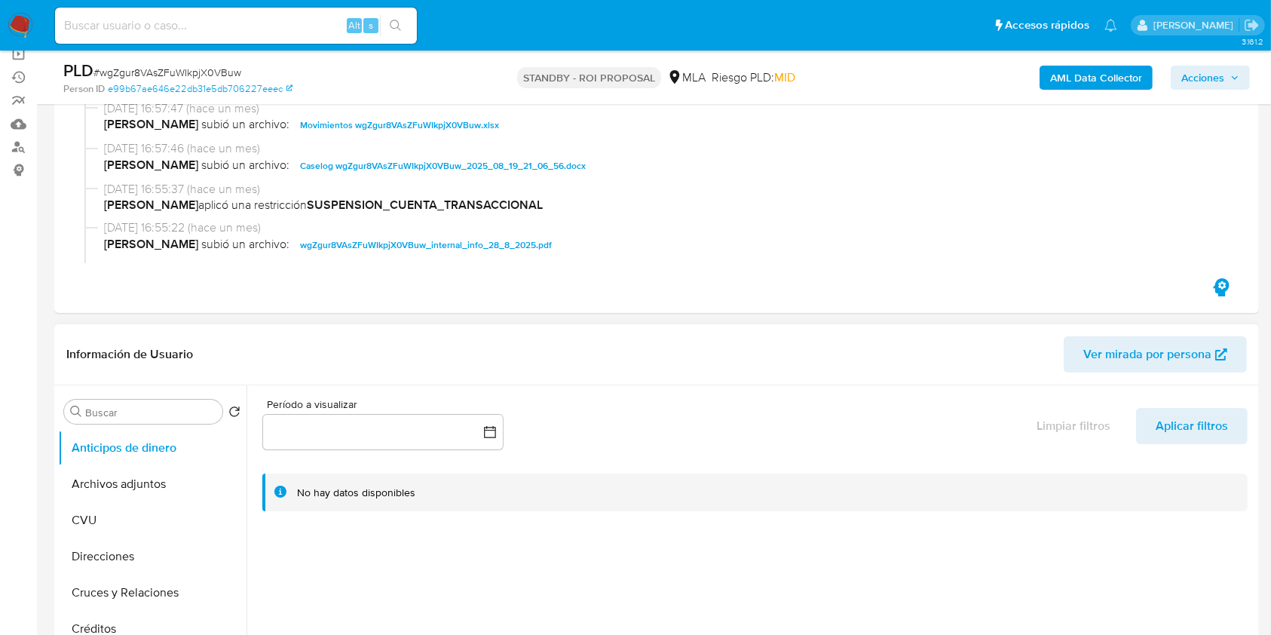
scroll to position [302, 0]
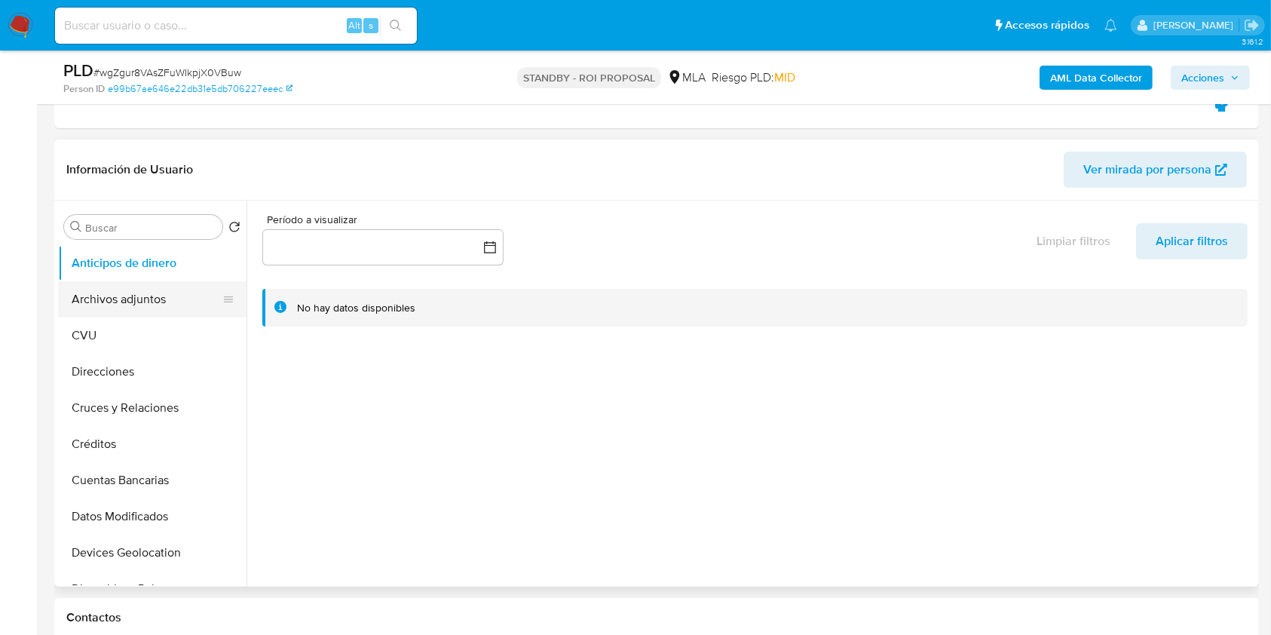
click at [127, 304] on button "Archivos adjuntos" at bounding box center [146, 299] width 176 height 36
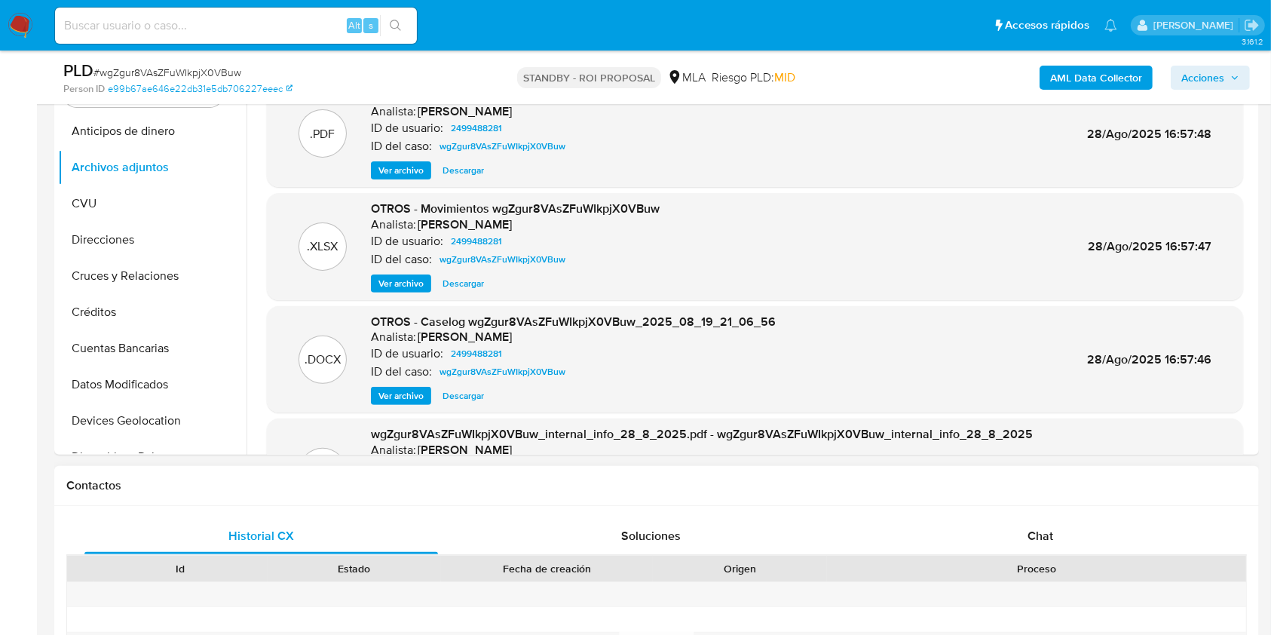
scroll to position [402, 0]
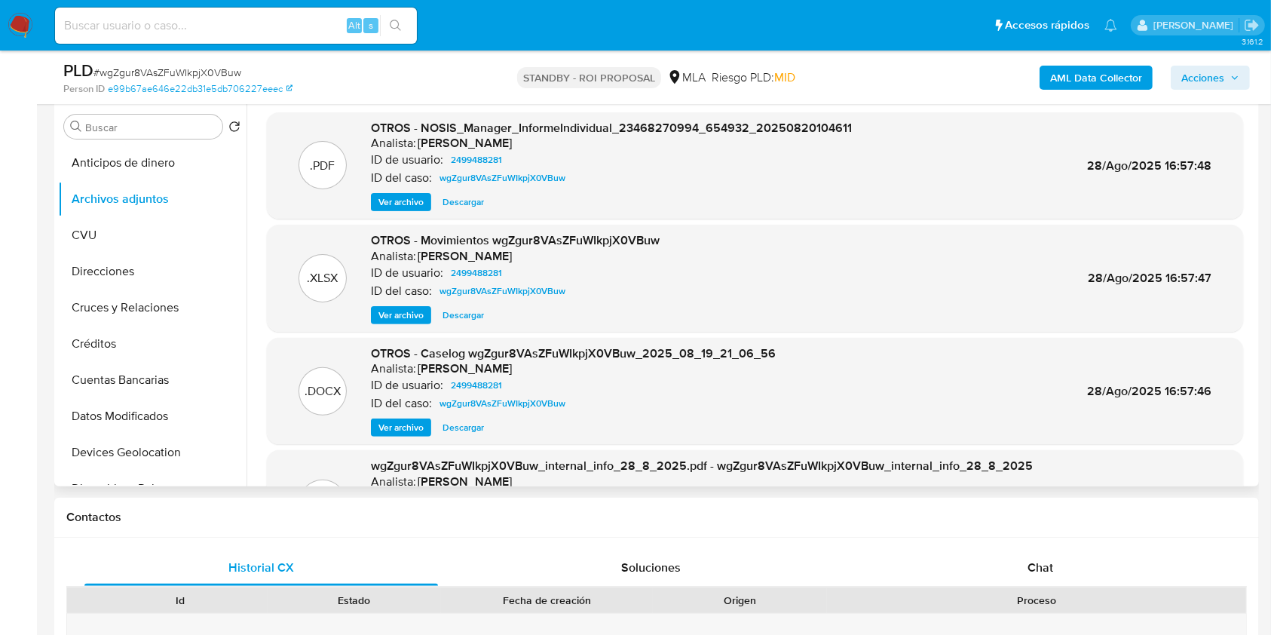
click at [463, 430] on span "Descargar" at bounding box center [463, 427] width 41 height 15
click at [160, 27] on input at bounding box center [236, 26] width 362 height 20
paste input "rrR5FUC6Z0ZoJJ2olTWwviCu"
type input "rrR5FUC6Z0ZoJJ2olTWwviCu"
click at [392, 29] on icon "search-icon" at bounding box center [396, 26] width 12 height 12
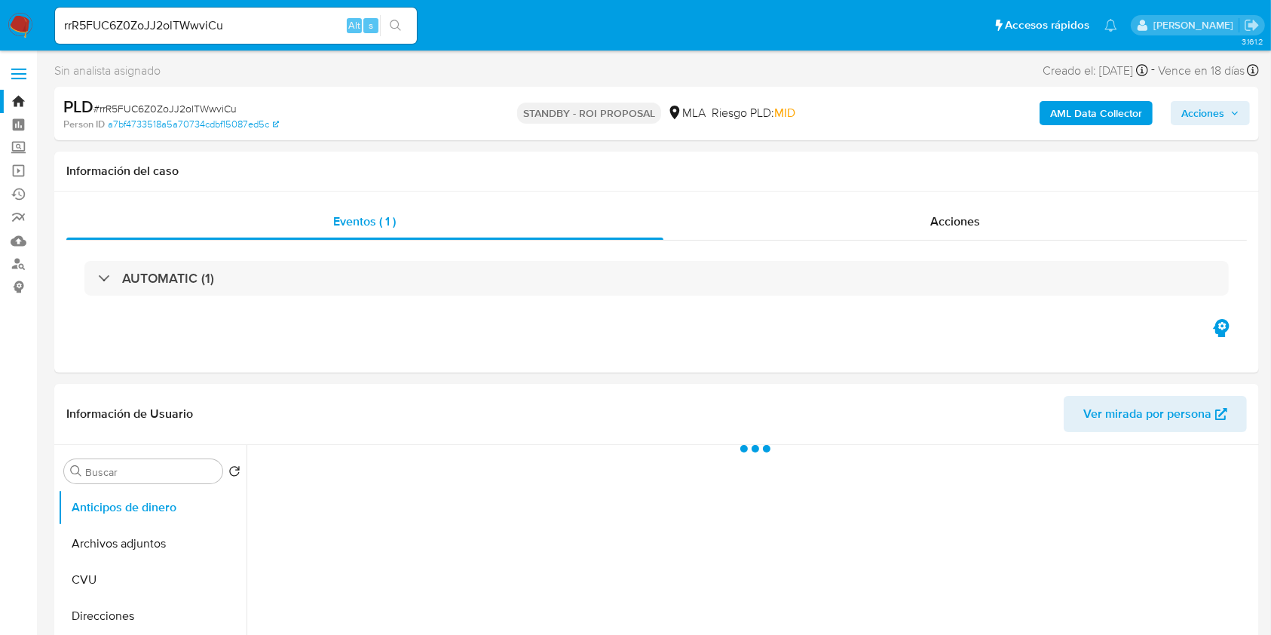
select select "10"
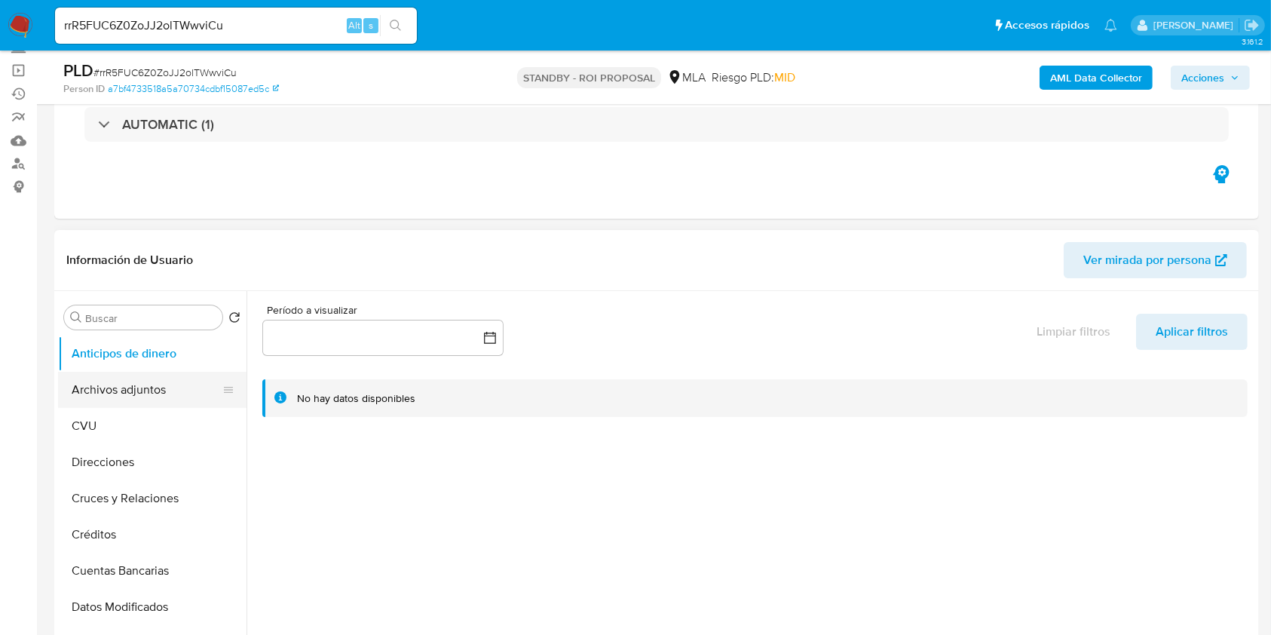
click at [127, 389] on button "Archivos adjuntos" at bounding box center [146, 390] width 176 height 36
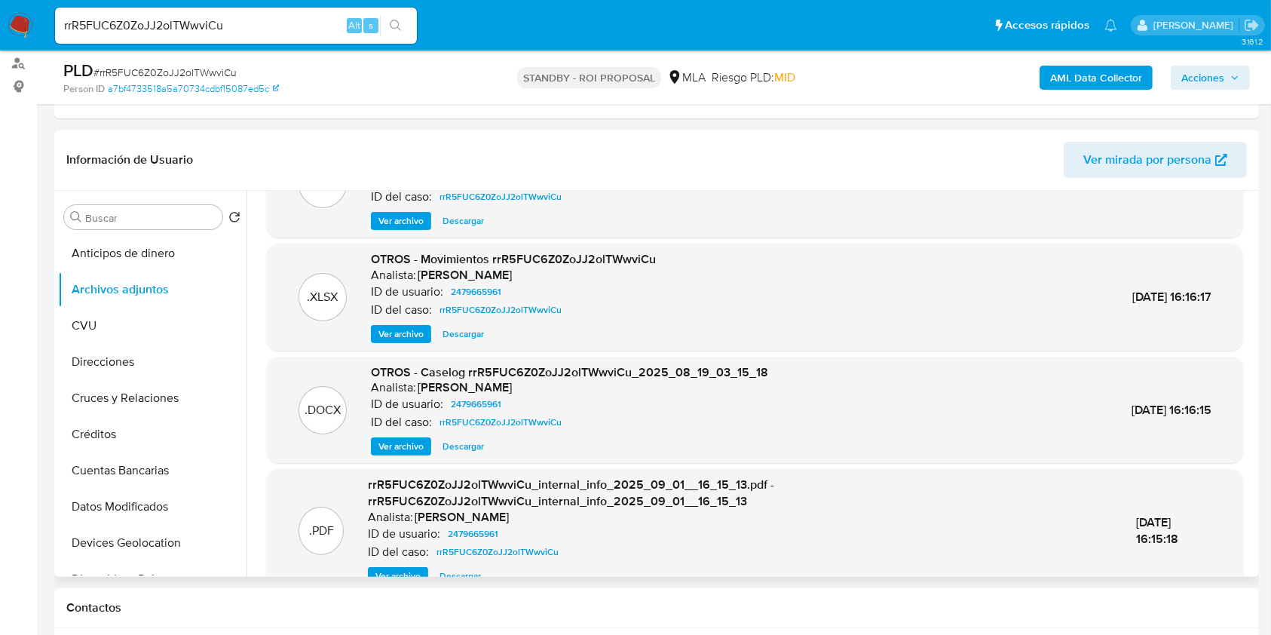
scroll to position [100, 0]
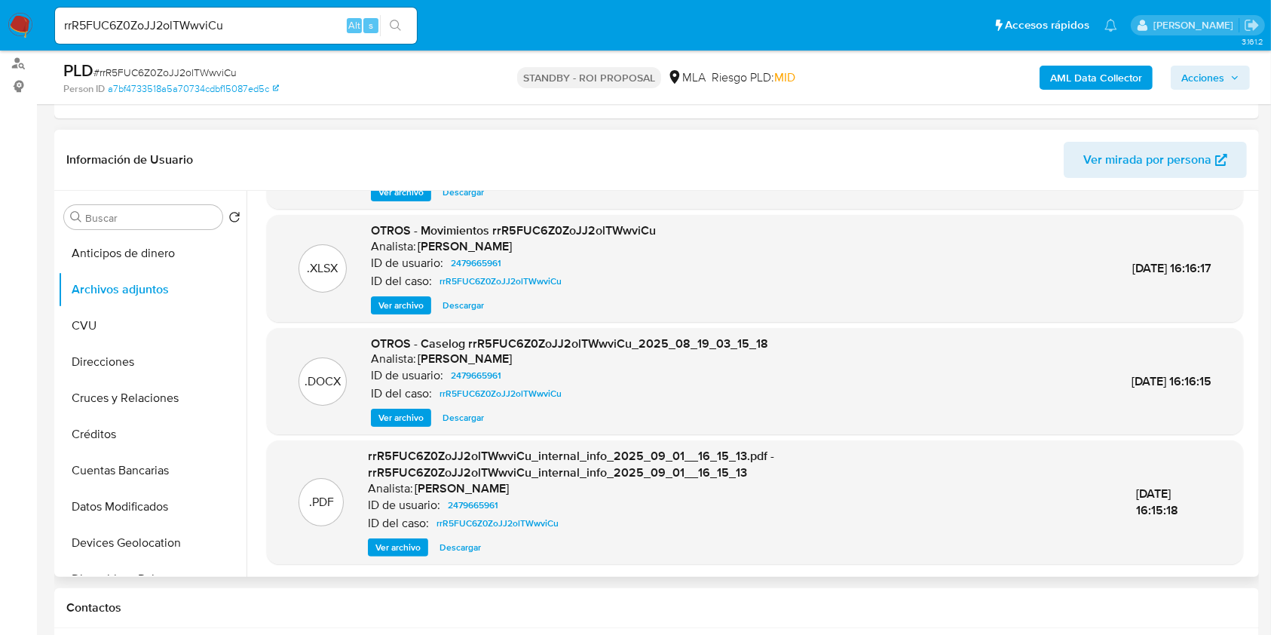
click at [467, 417] on span "Descargar" at bounding box center [463, 417] width 41 height 15
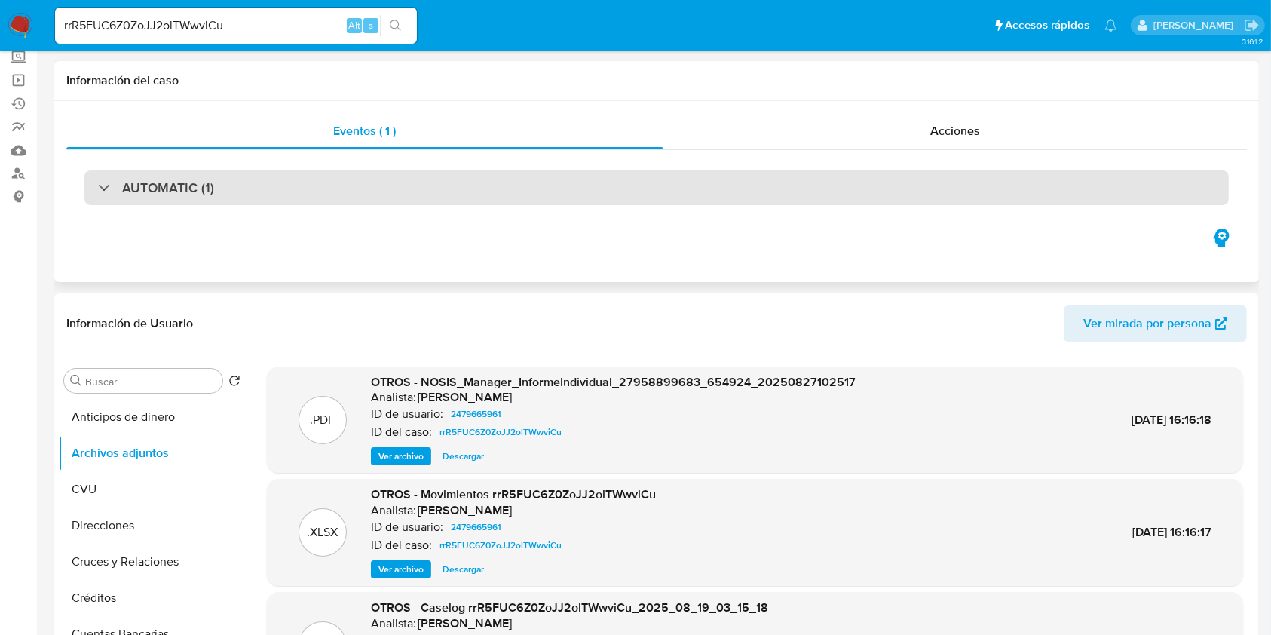
scroll to position [0, 0]
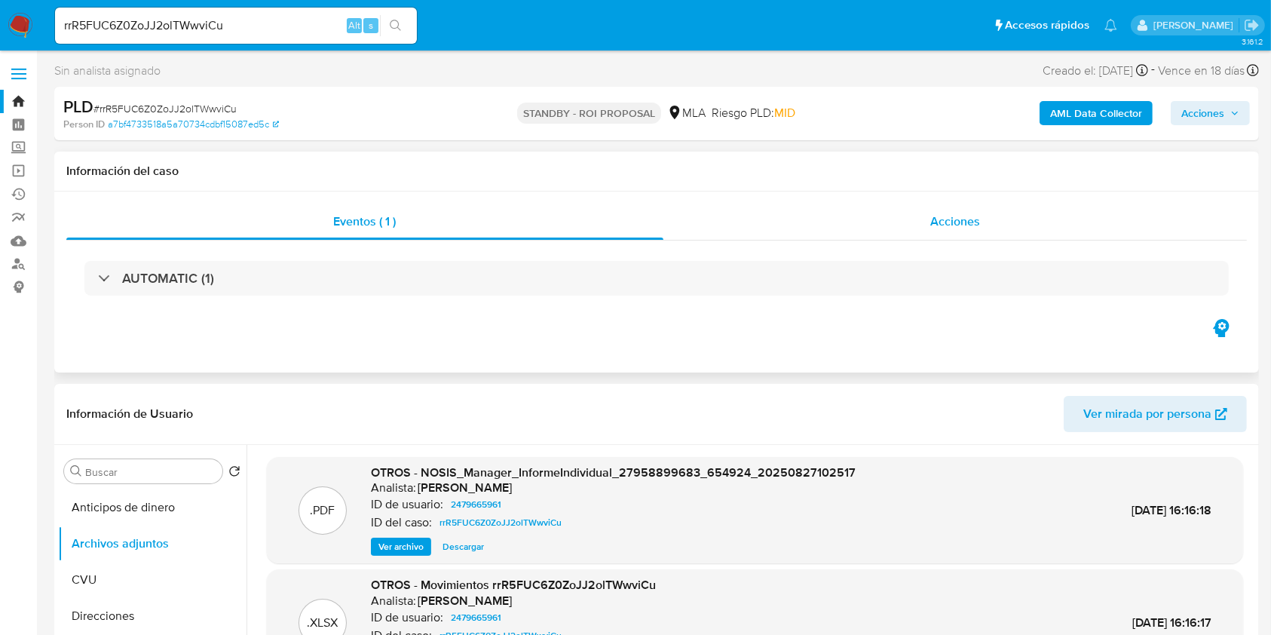
click at [923, 226] on div "Acciones" at bounding box center [955, 222] width 584 height 36
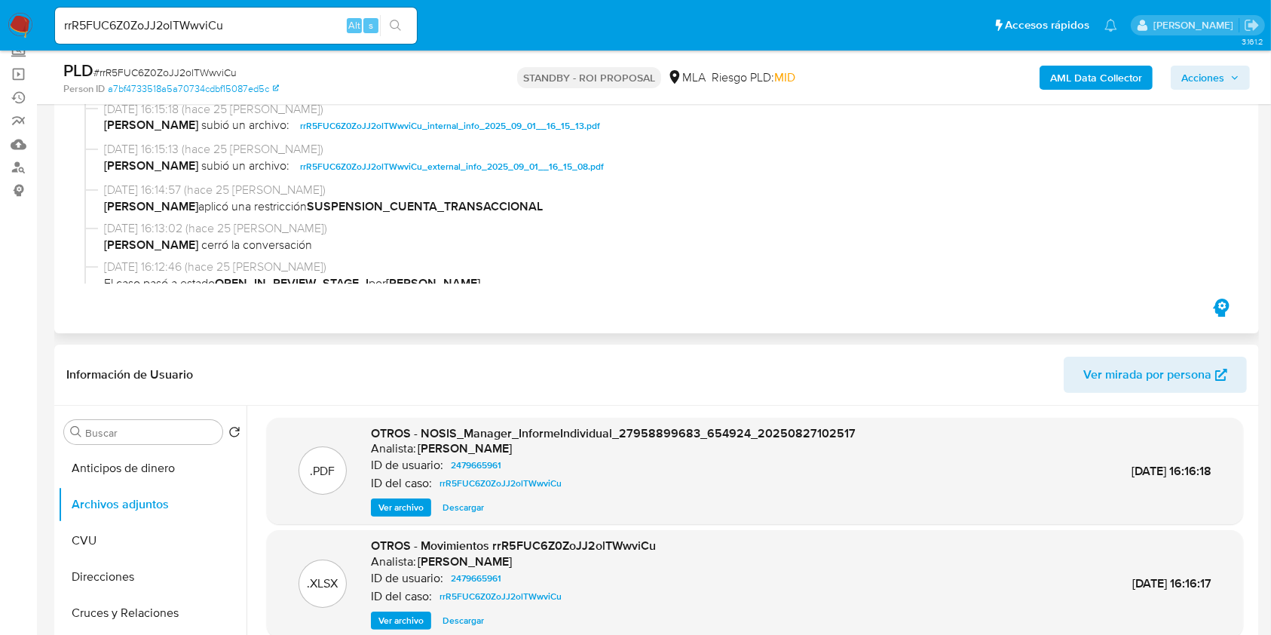
scroll to position [302, 0]
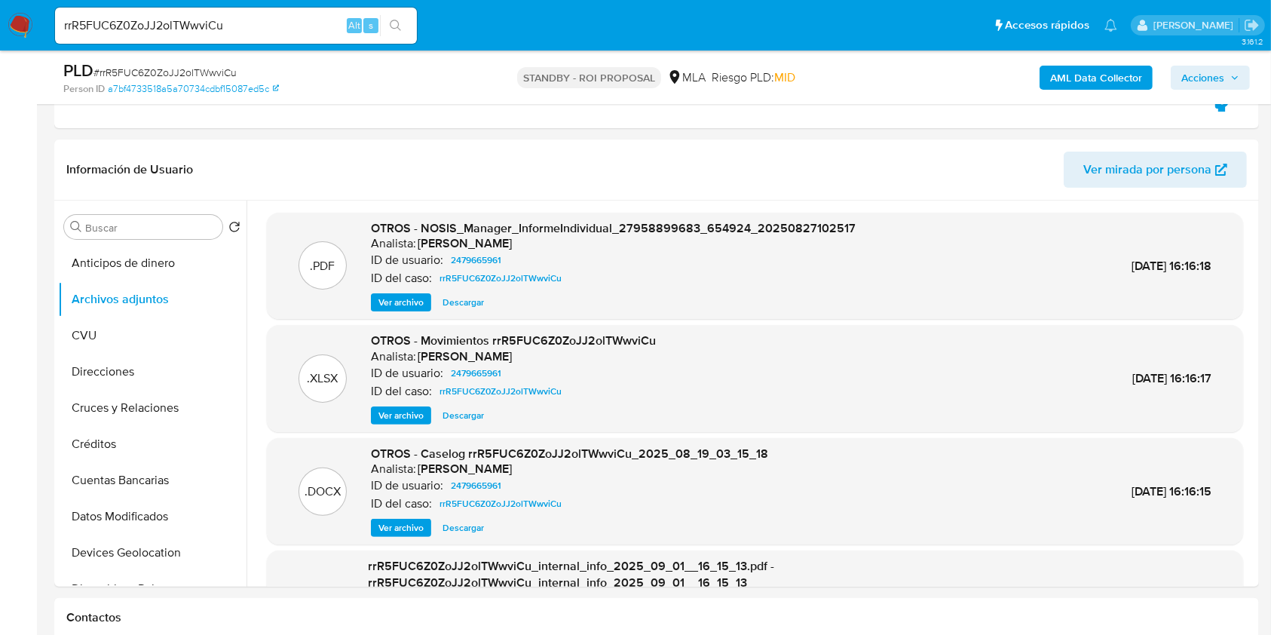
click at [178, 17] on input "rrR5FUC6Z0ZoJJ2olTWwviCu" at bounding box center [236, 26] width 362 height 20
paste input "05rvnEitWri9iED5Qu9Lt65w"
type input "05rvnEitWri9iED5Qu9Lt65w"
click at [397, 32] on button "search-icon" at bounding box center [395, 25] width 31 height 21
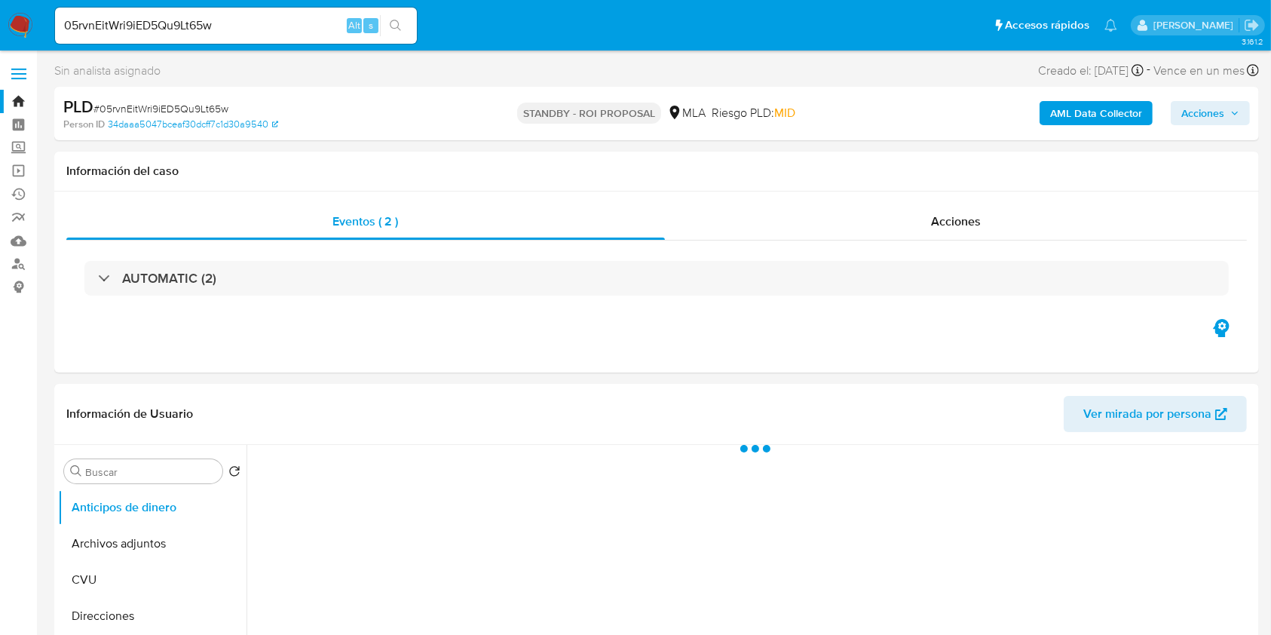
select select "10"
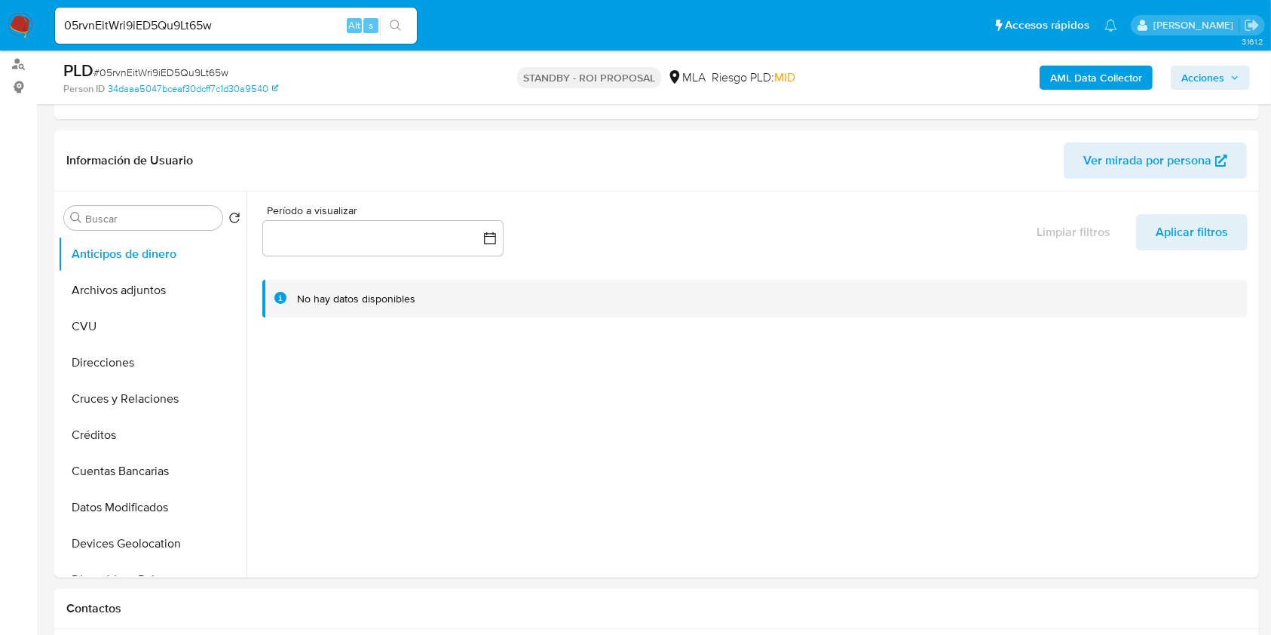
scroll to position [201, 0]
click at [224, 283] on icon at bounding box center [228, 289] width 12 height 12
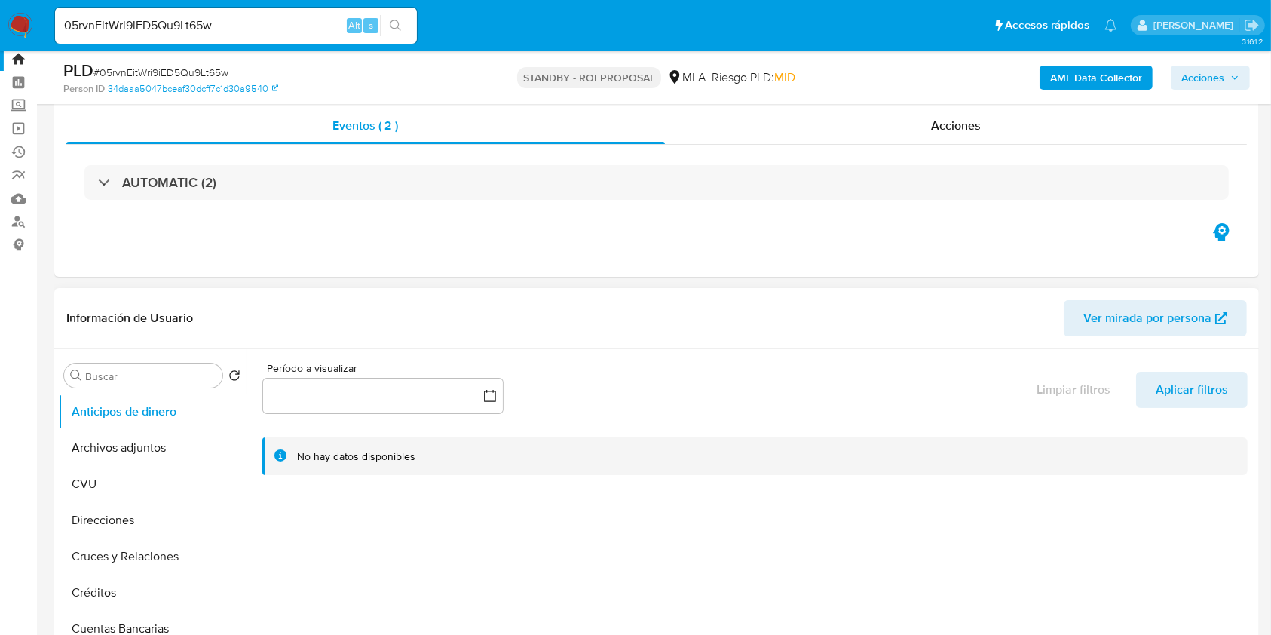
scroll to position [0, 0]
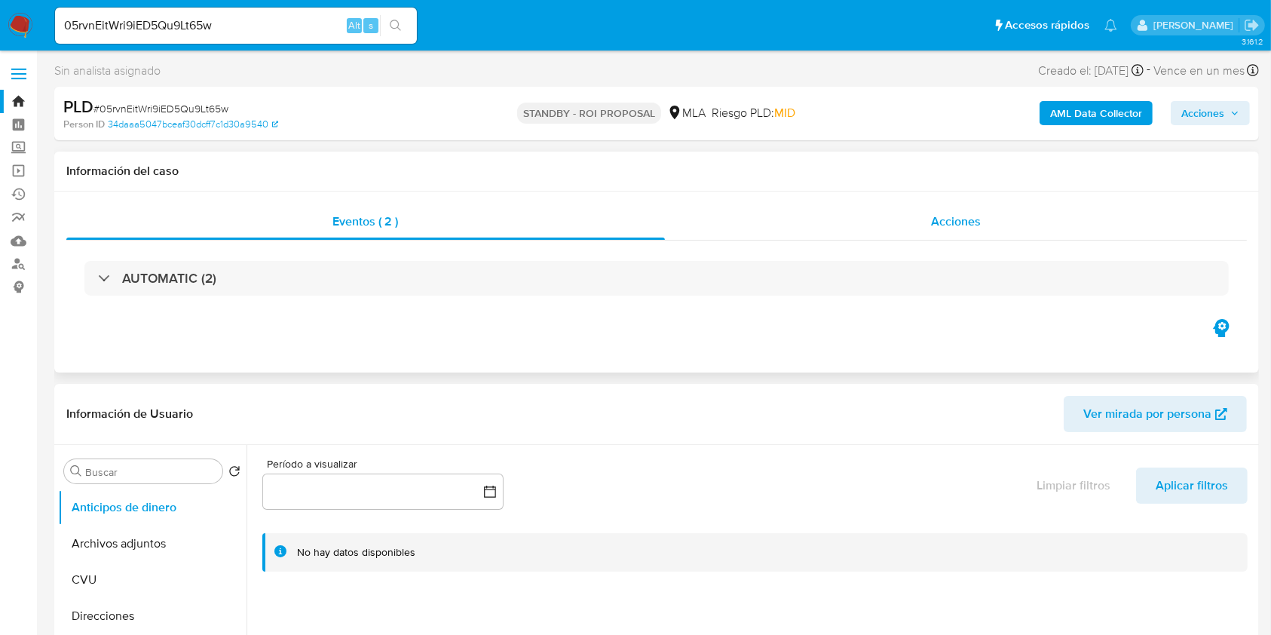
click at [889, 228] on div "Acciones" at bounding box center [956, 222] width 583 height 36
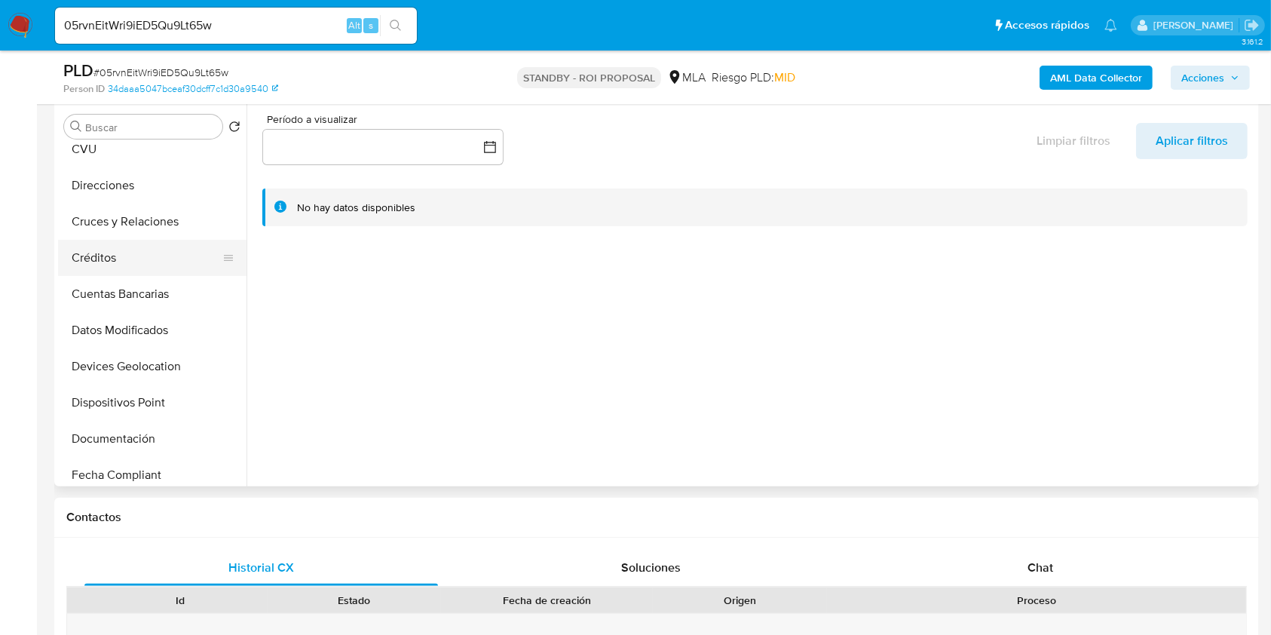
scroll to position [302, 0]
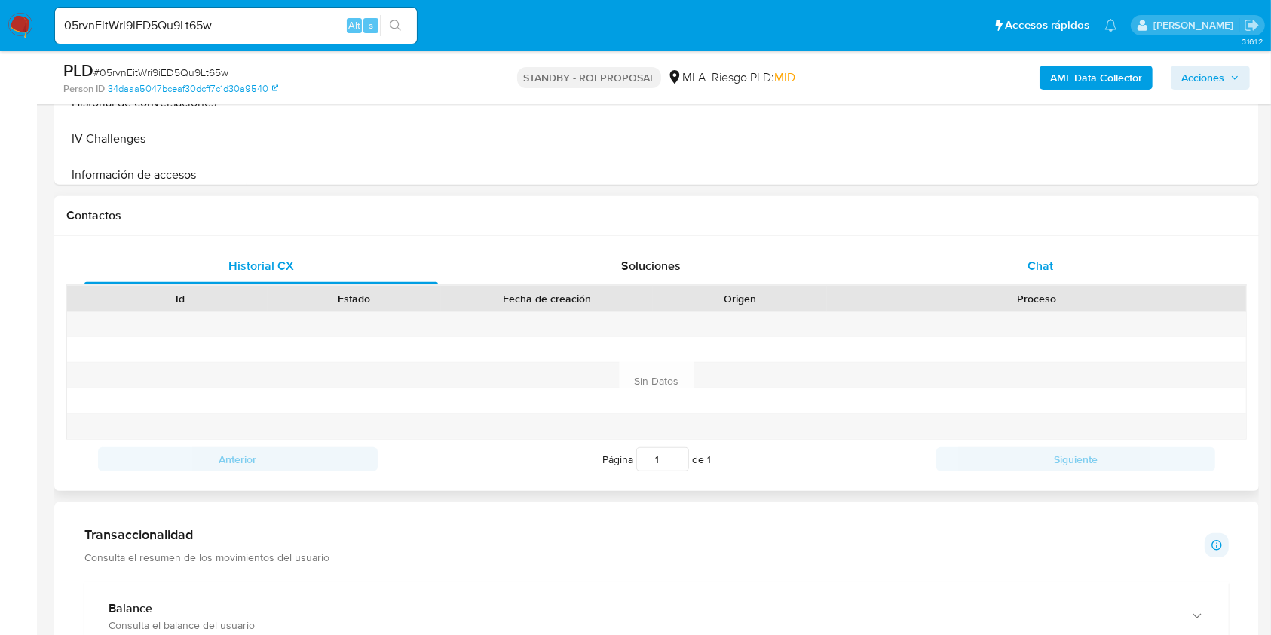
click at [1052, 274] on div "Chat" at bounding box center [1041, 266] width 354 height 36
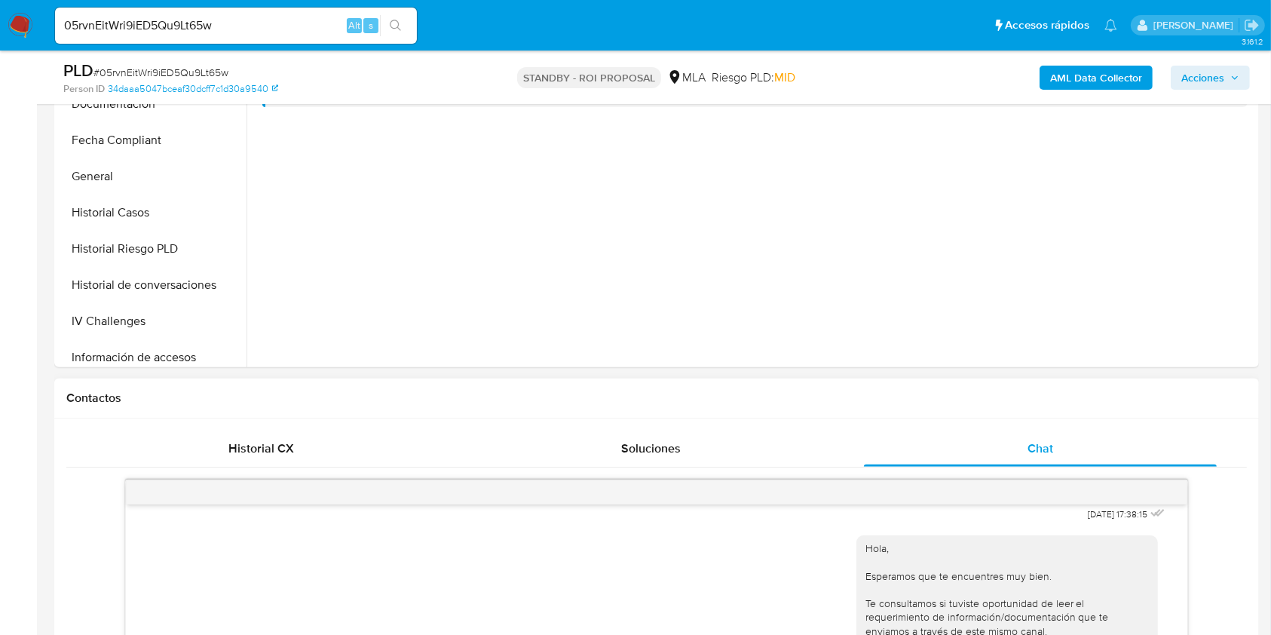
scroll to position [502, 0]
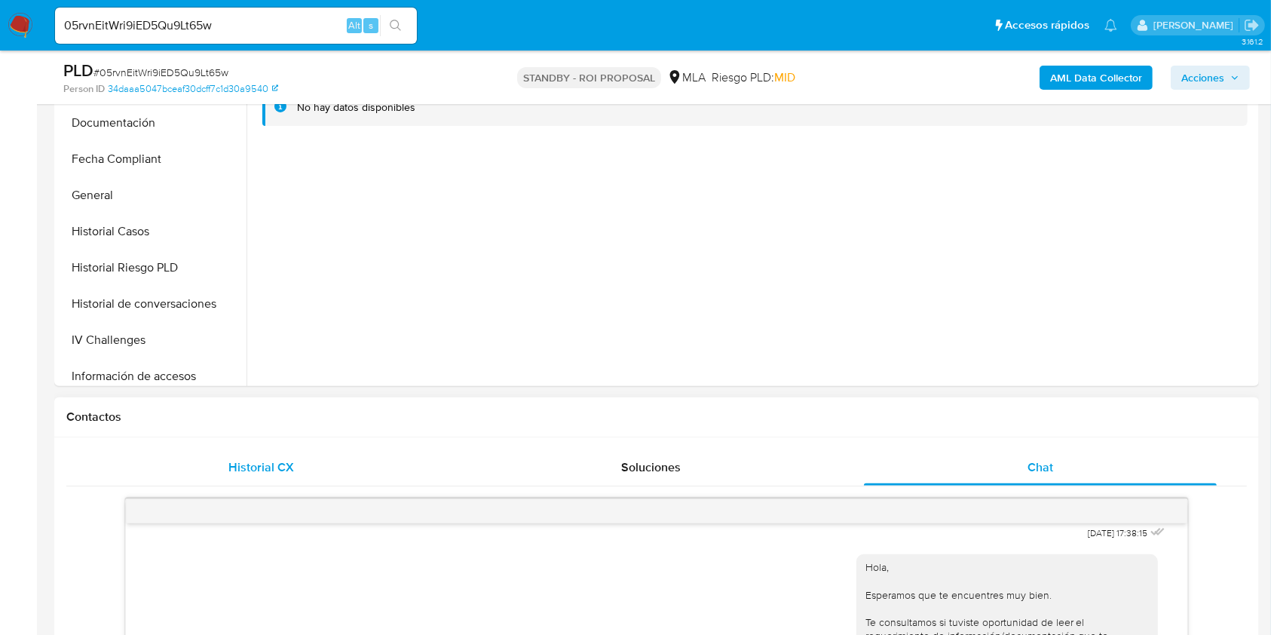
drag, startPoint x: 188, startPoint y: 471, endPoint x: 213, endPoint y: 459, distance: 27.0
click at [189, 472] on div "Historial CX" at bounding box center [261, 467] width 354 height 36
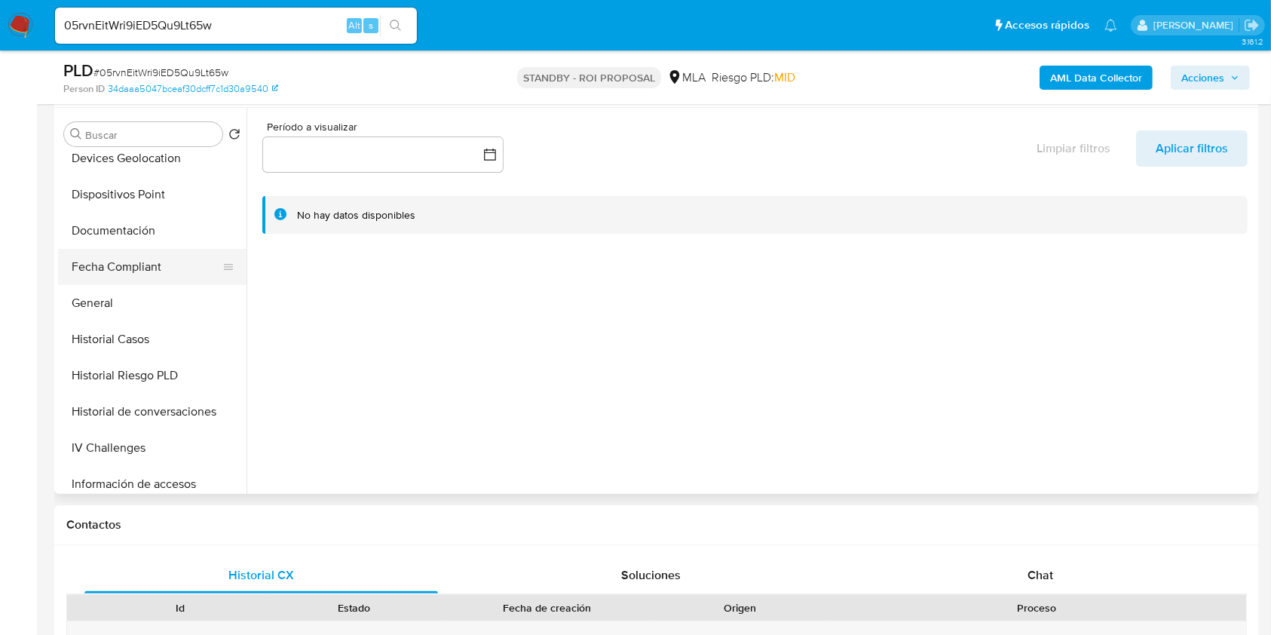
scroll to position [302, 0]
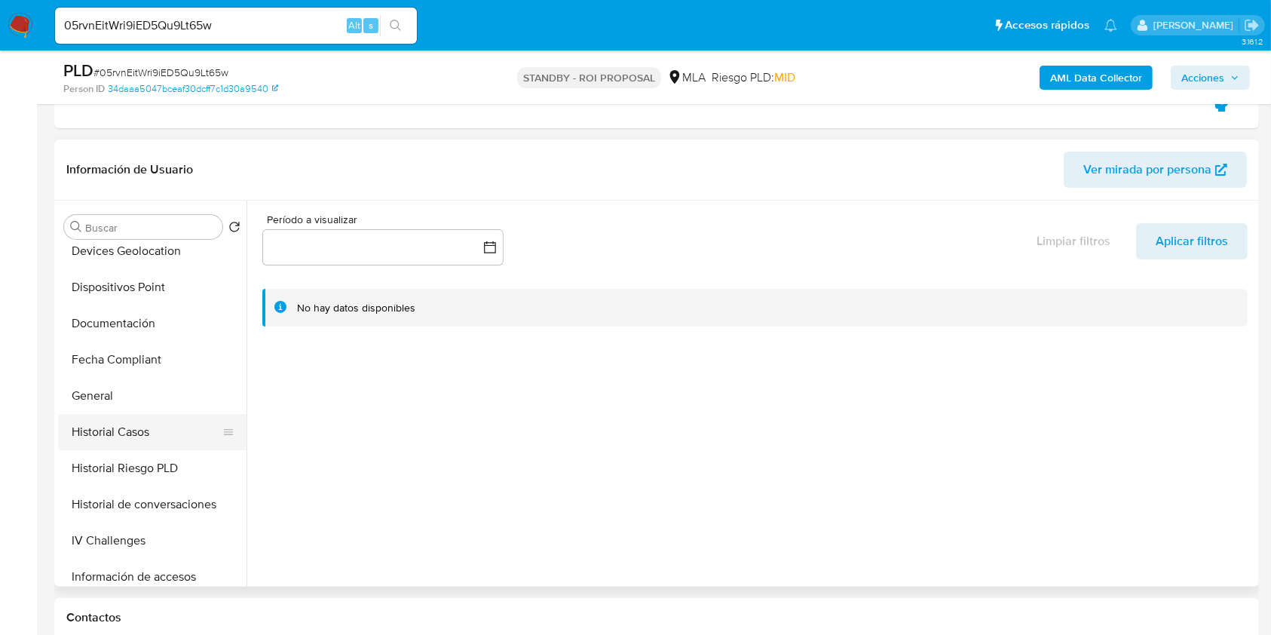
click at [118, 414] on button "Historial Casos" at bounding box center [146, 432] width 176 height 36
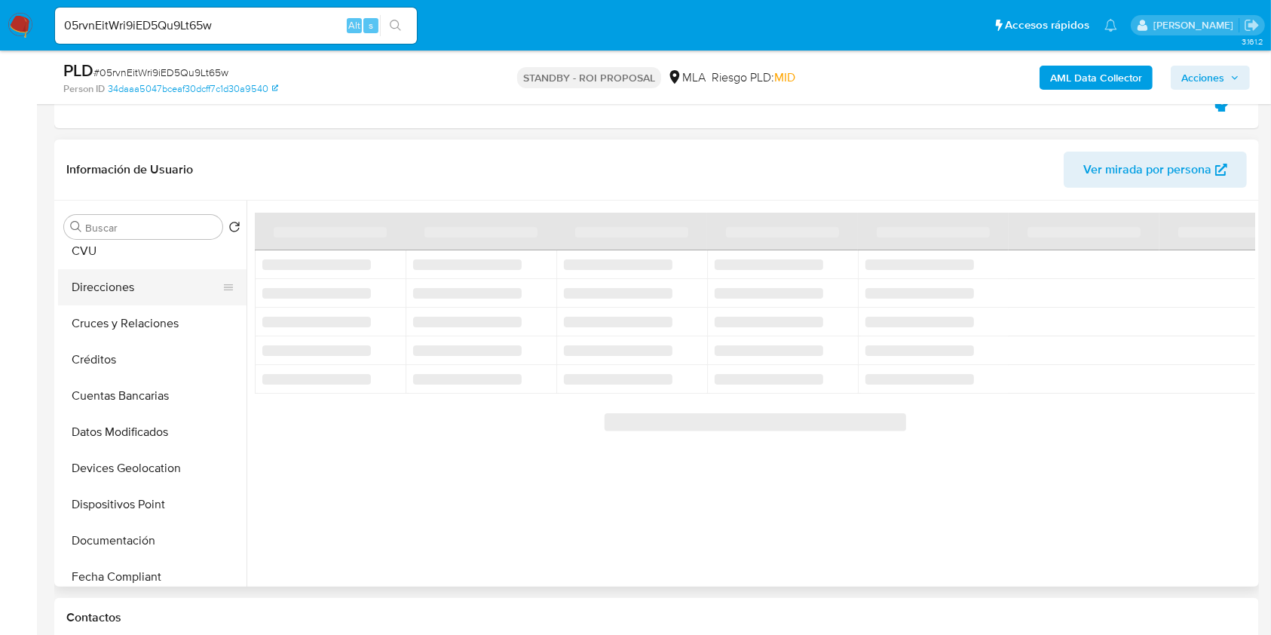
scroll to position [0, 0]
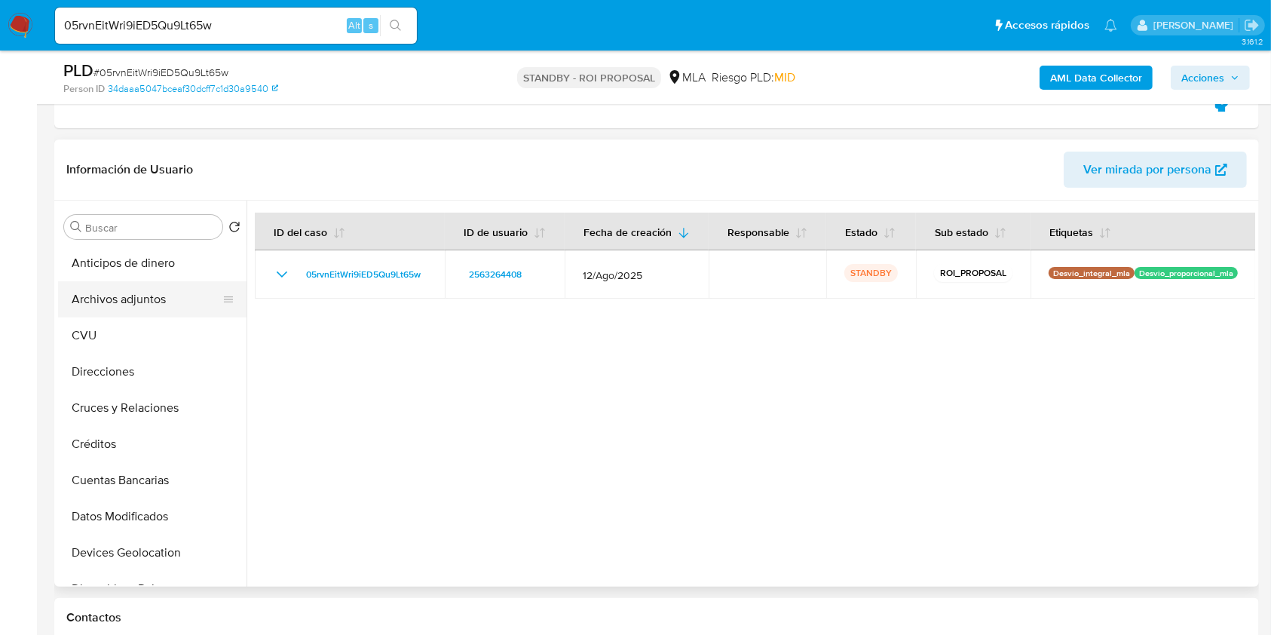
click at [194, 307] on button "Archivos adjuntos" at bounding box center [146, 299] width 176 height 36
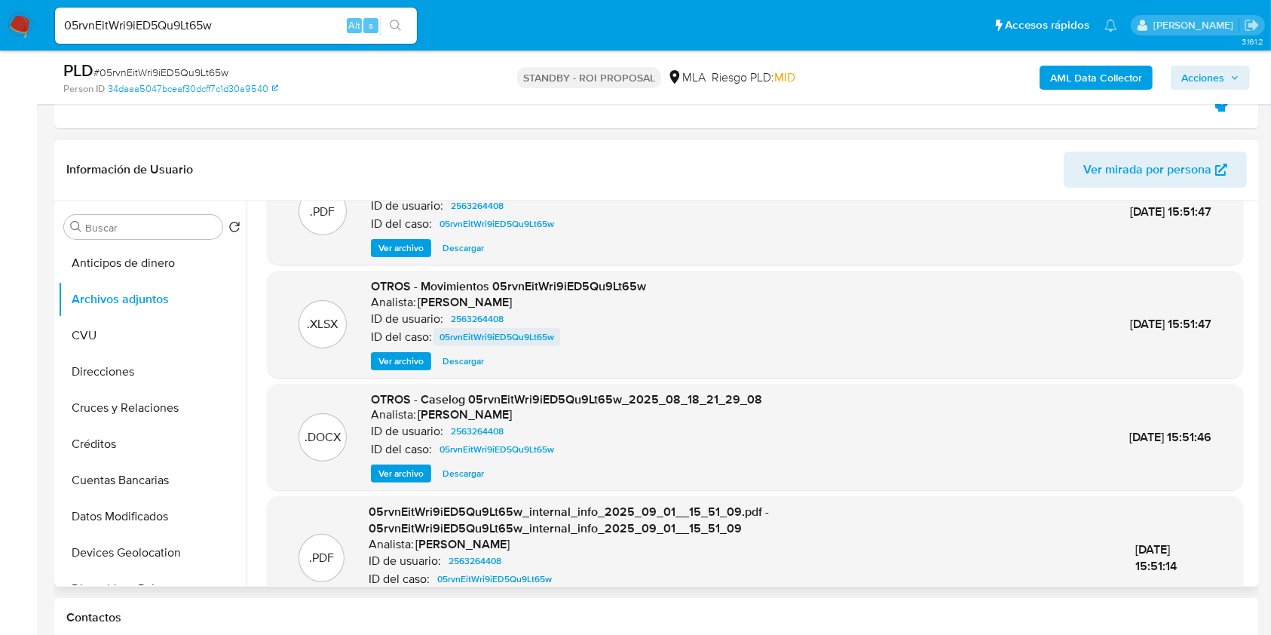
scroll to position [100, 0]
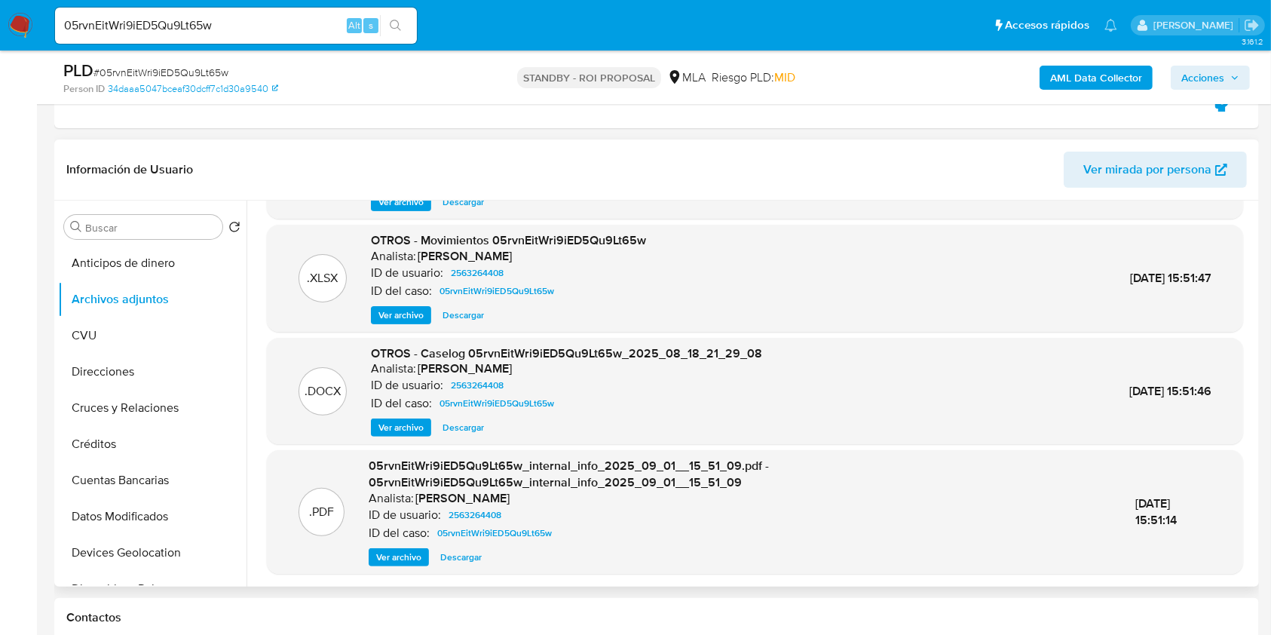
click at [456, 431] on span "Descargar" at bounding box center [463, 427] width 41 height 15
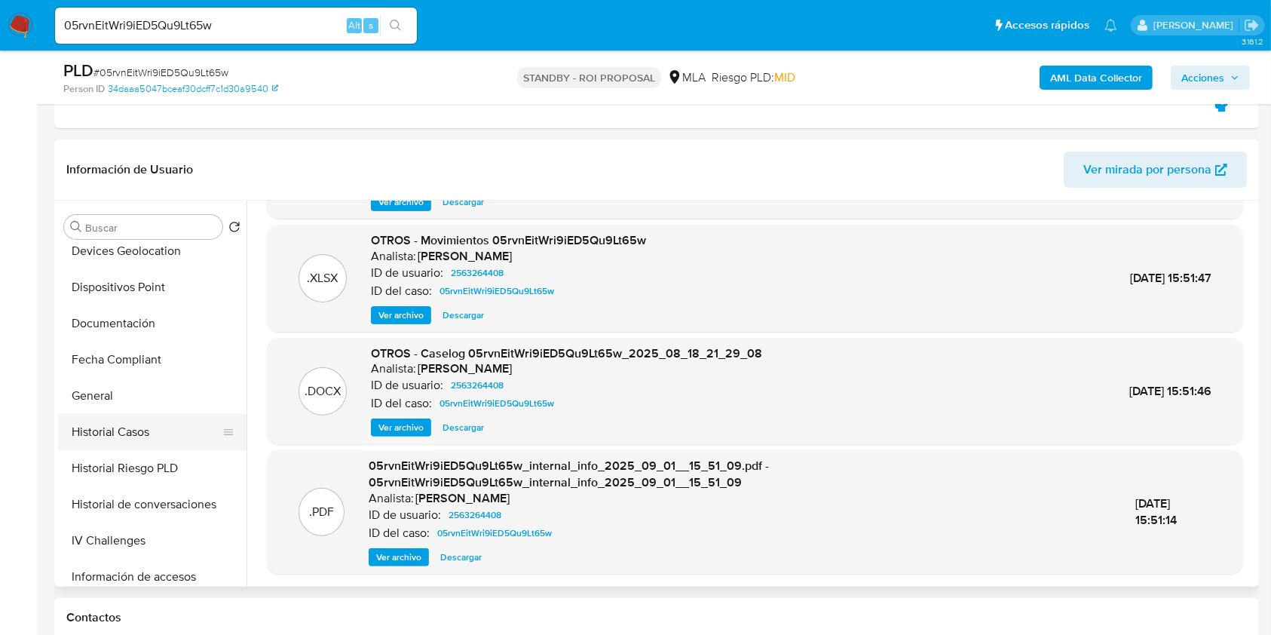
click at [146, 436] on button "Historial Casos" at bounding box center [146, 432] width 176 height 36
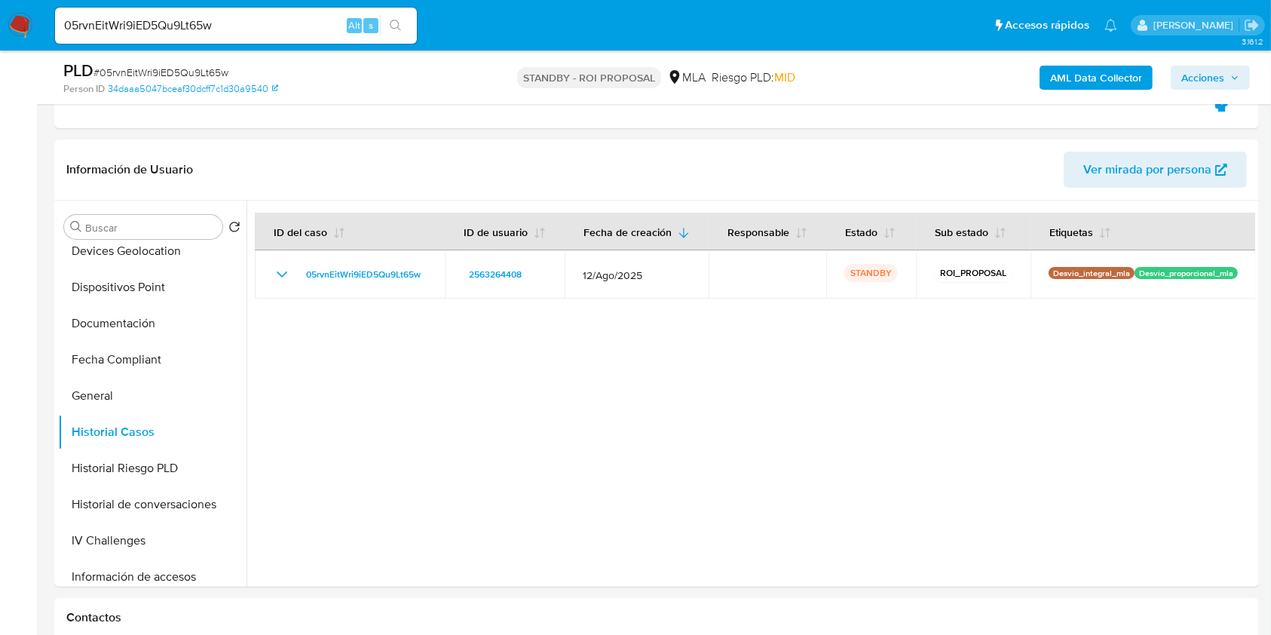
click at [219, 22] on input "05rvnEitWri9iED5Qu9Lt65w" at bounding box center [236, 26] width 362 height 20
paste input "x5ypncOO64A44oKzw3SqCRU6"
type input "x5ypncOO64A44oKzw3SqCRU6"
click at [387, 33] on button "search-icon" at bounding box center [395, 25] width 31 height 21
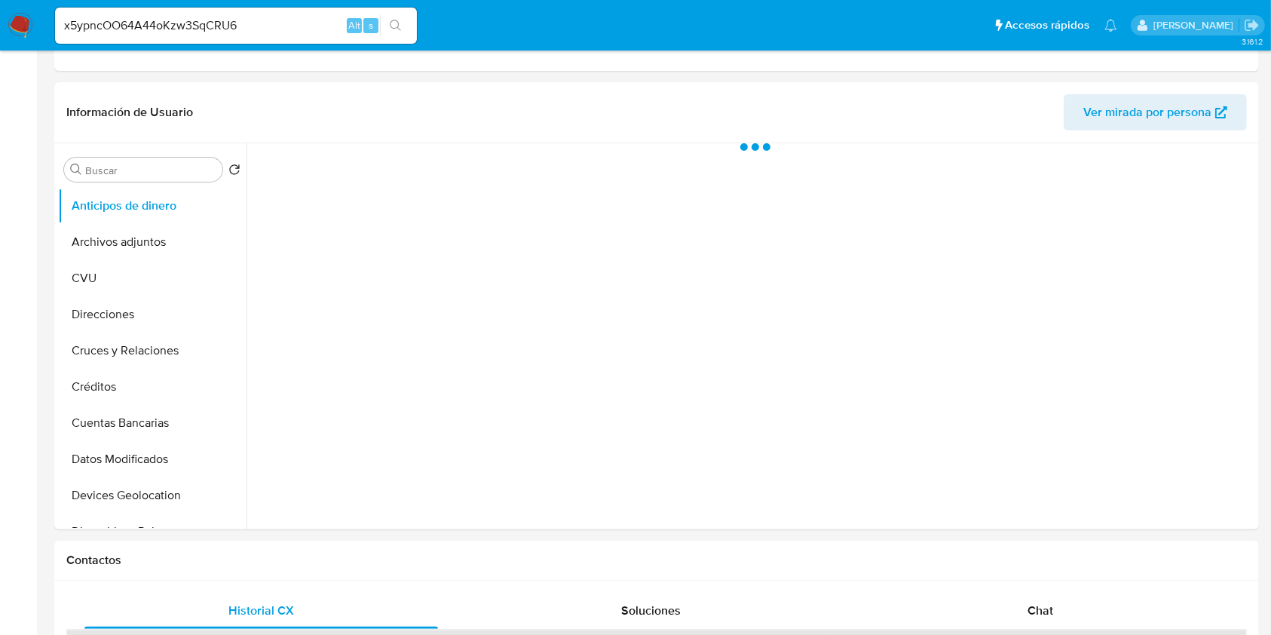
select select "10"
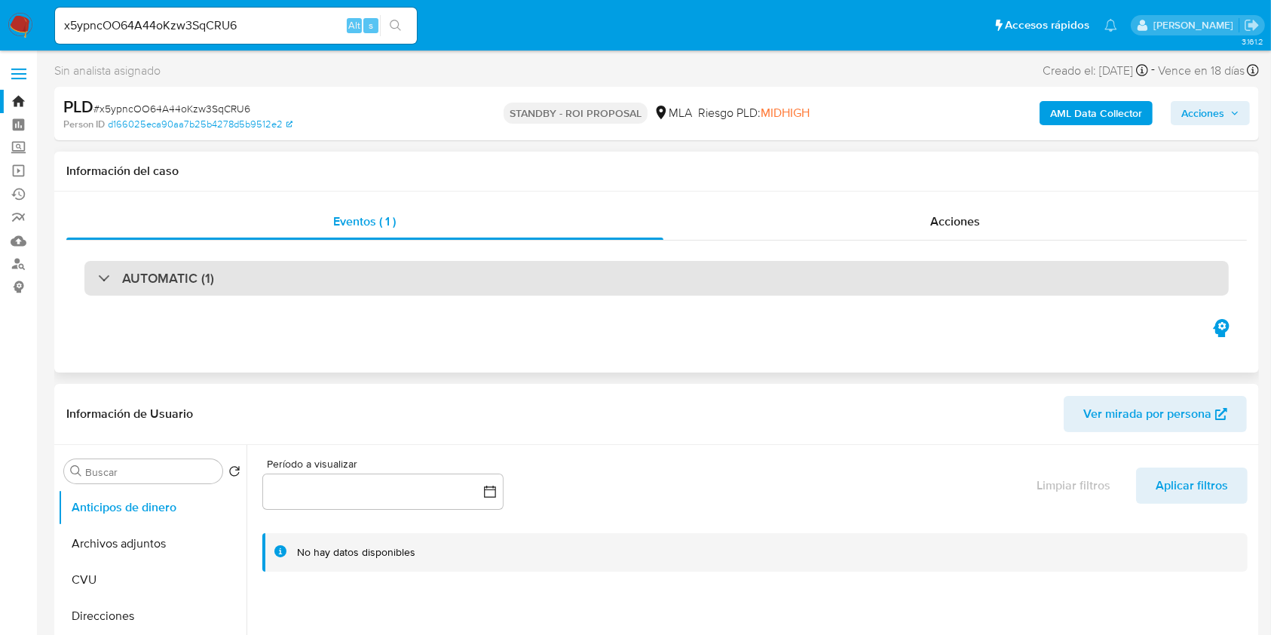
scroll to position [201, 0]
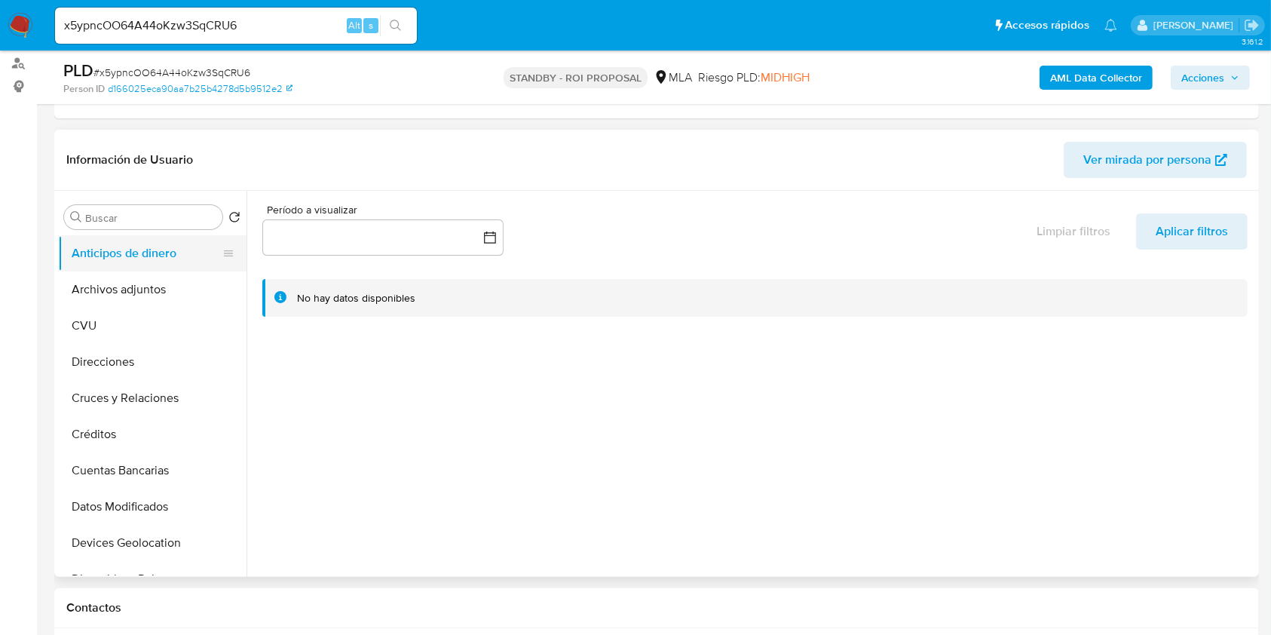
click at [140, 262] on button "Anticipos de dinero" at bounding box center [146, 253] width 176 height 36
click at [131, 281] on button "Archivos adjuntos" at bounding box center [146, 289] width 176 height 36
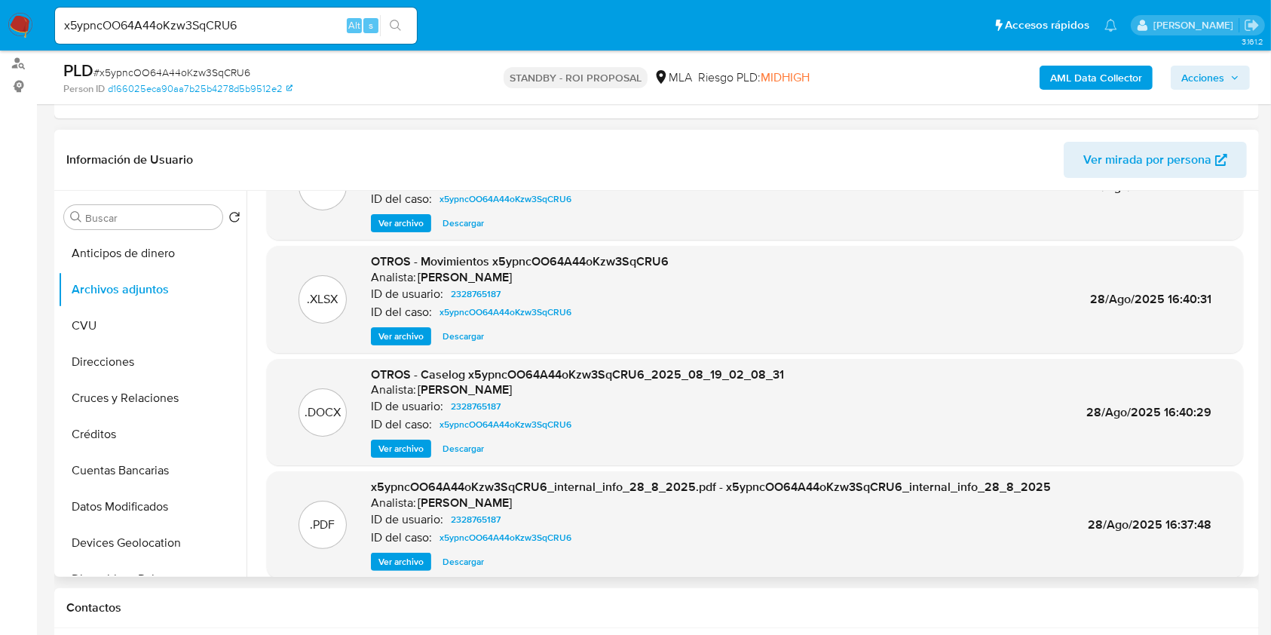
scroll to position [100, 0]
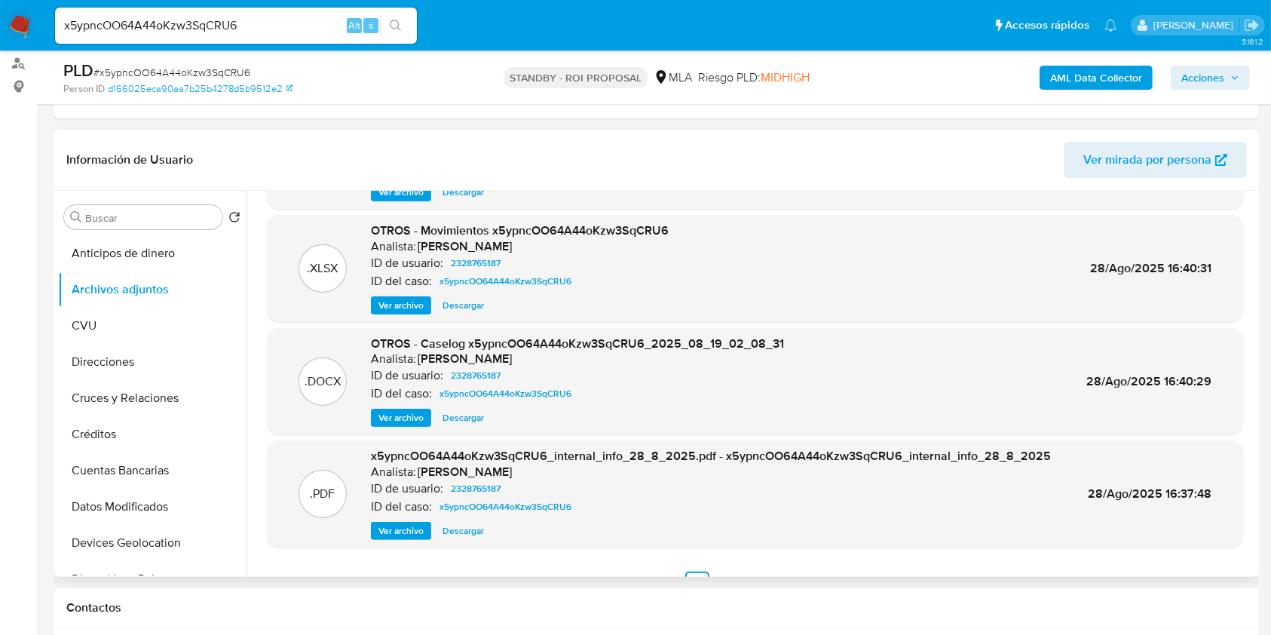
click at [458, 418] on span "Descargar" at bounding box center [463, 417] width 41 height 15
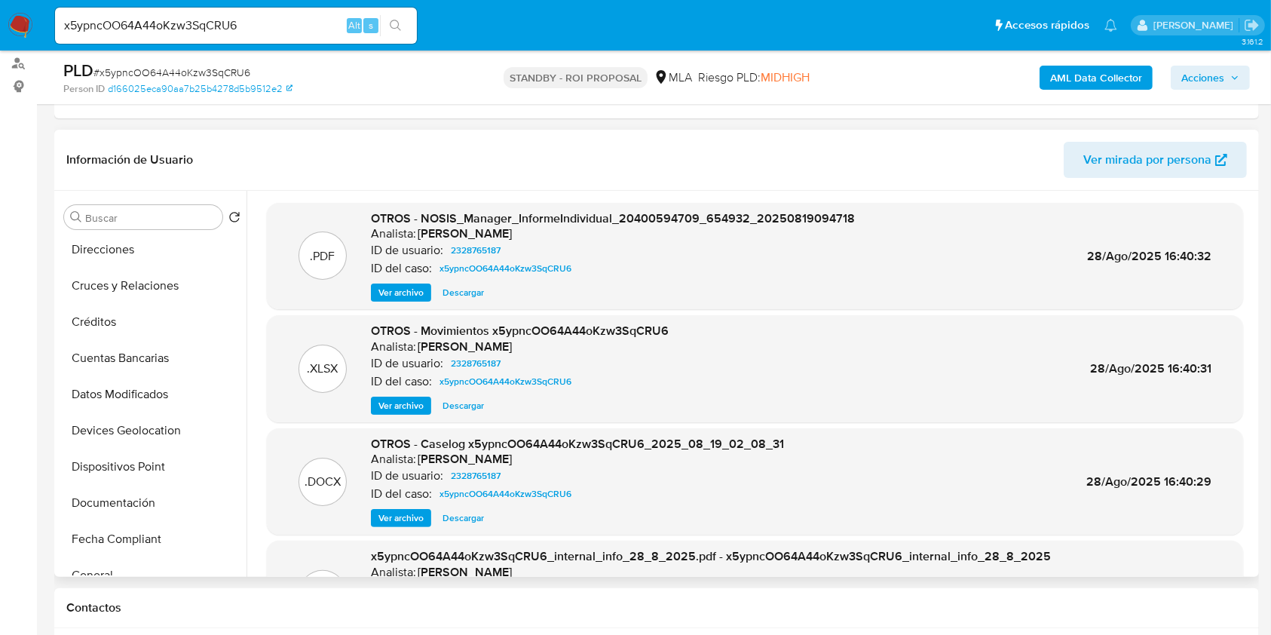
scroll to position [302, 0]
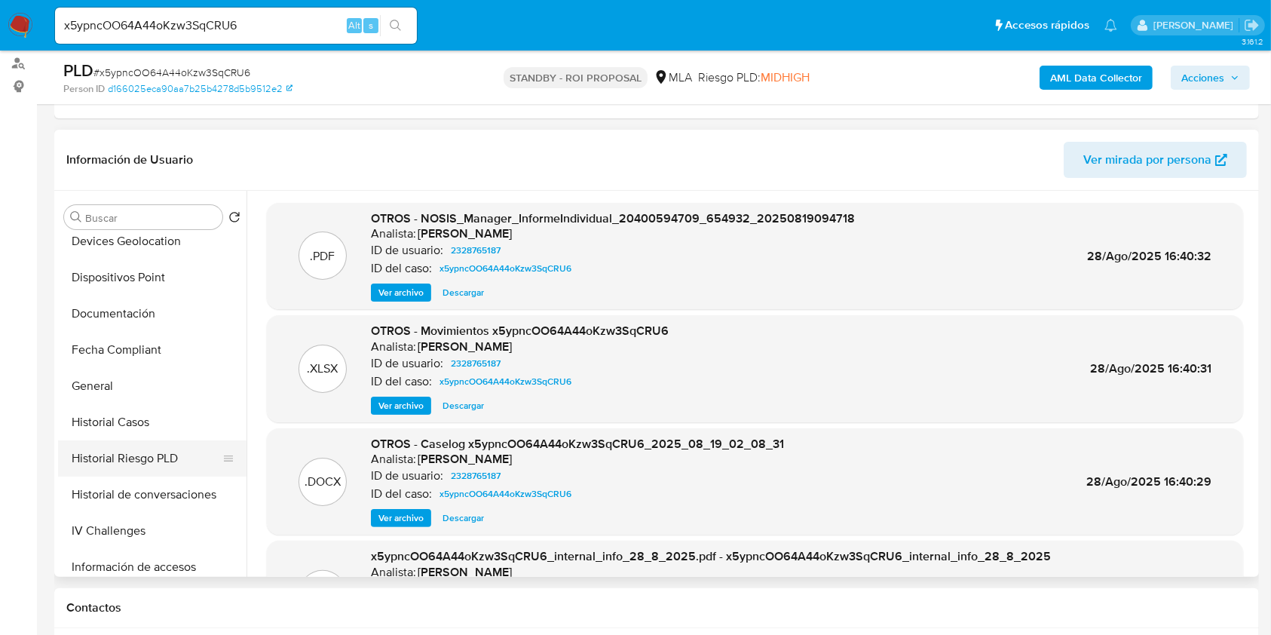
click at [157, 458] on button "Historial Riesgo PLD" at bounding box center [146, 458] width 176 height 36
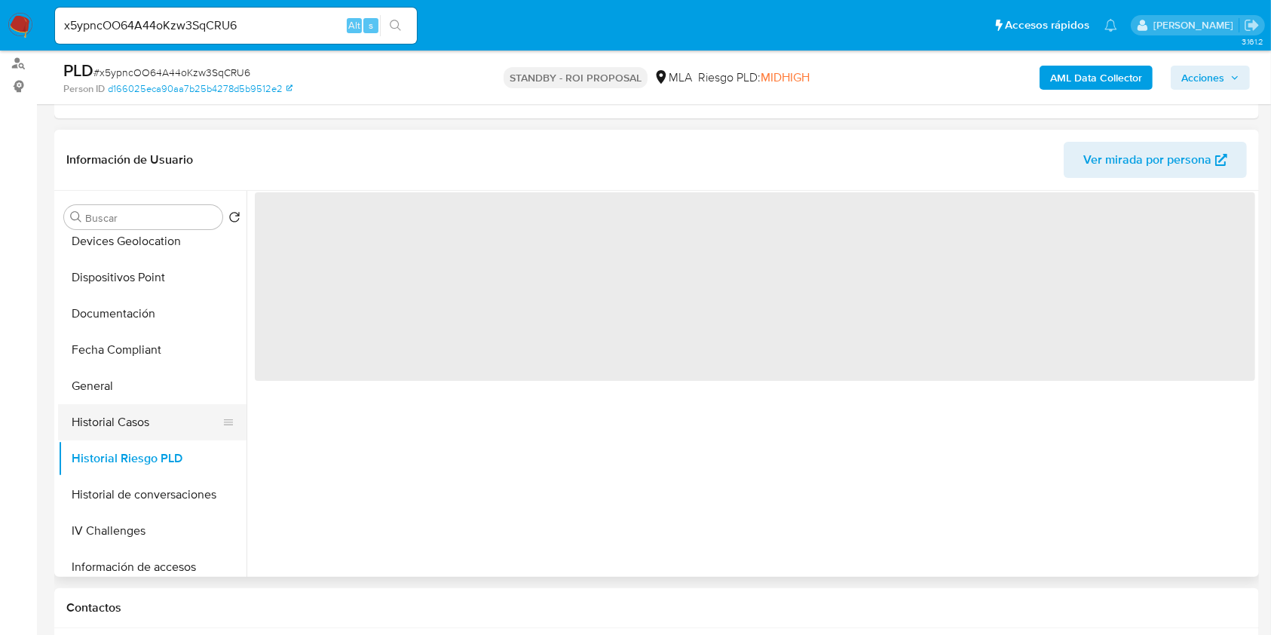
click at [158, 415] on button "Historial Casos" at bounding box center [146, 422] width 176 height 36
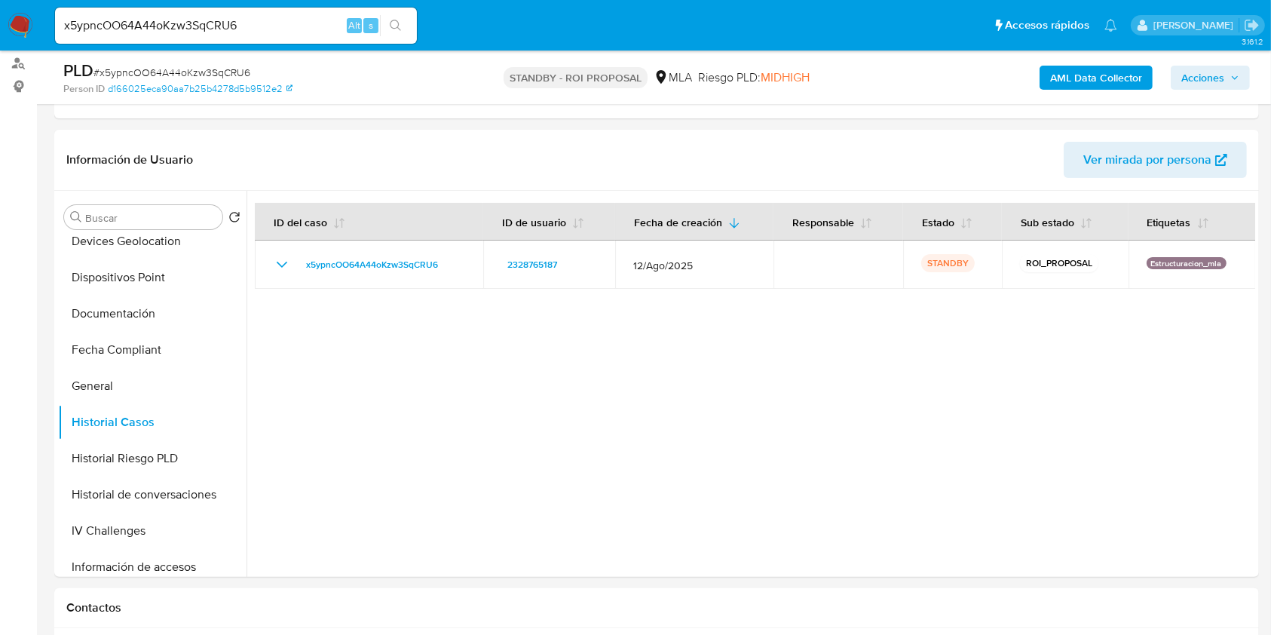
click at [179, 20] on input "x5ypncOO64A44oKzw3SqCRU6" at bounding box center [236, 26] width 362 height 20
paste input "jT7VqXWR7BU7L5n3Izww5zHG"
type input "jT7VqXWR7BU7L5n3Izww5zHG"
click at [378, 24] on div "s" at bounding box center [370, 25] width 15 height 15
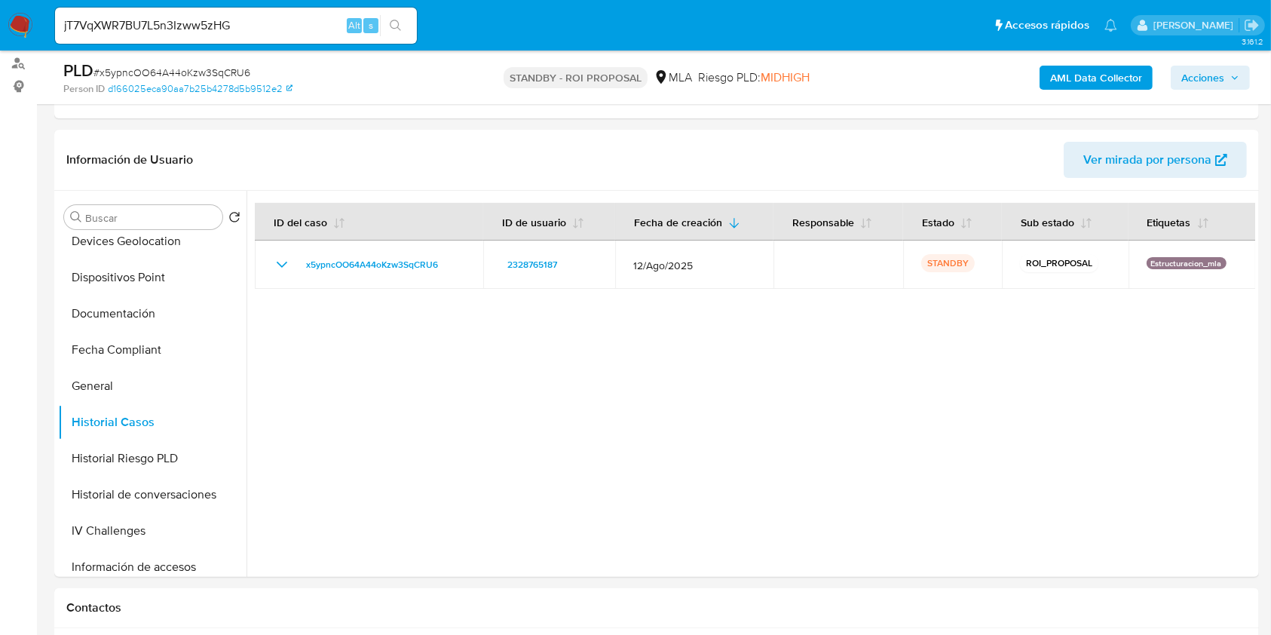
click at [391, 26] on icon "search-icon" at bounding box center [396, 26] width 12 height 12
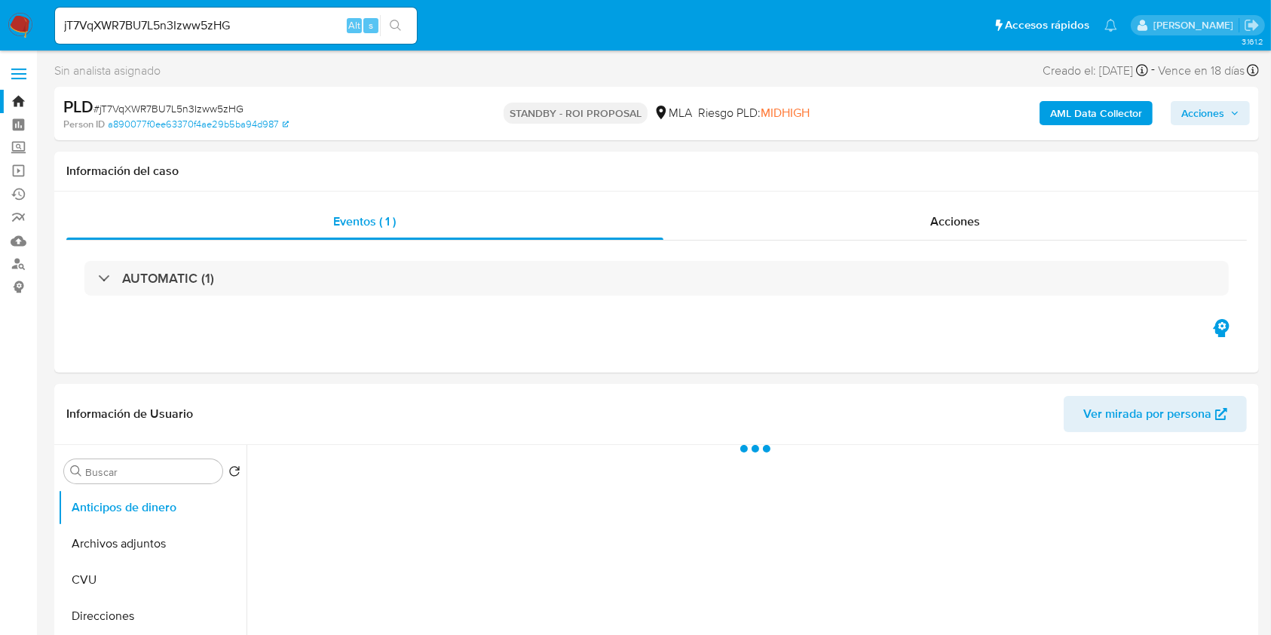
select select "10"
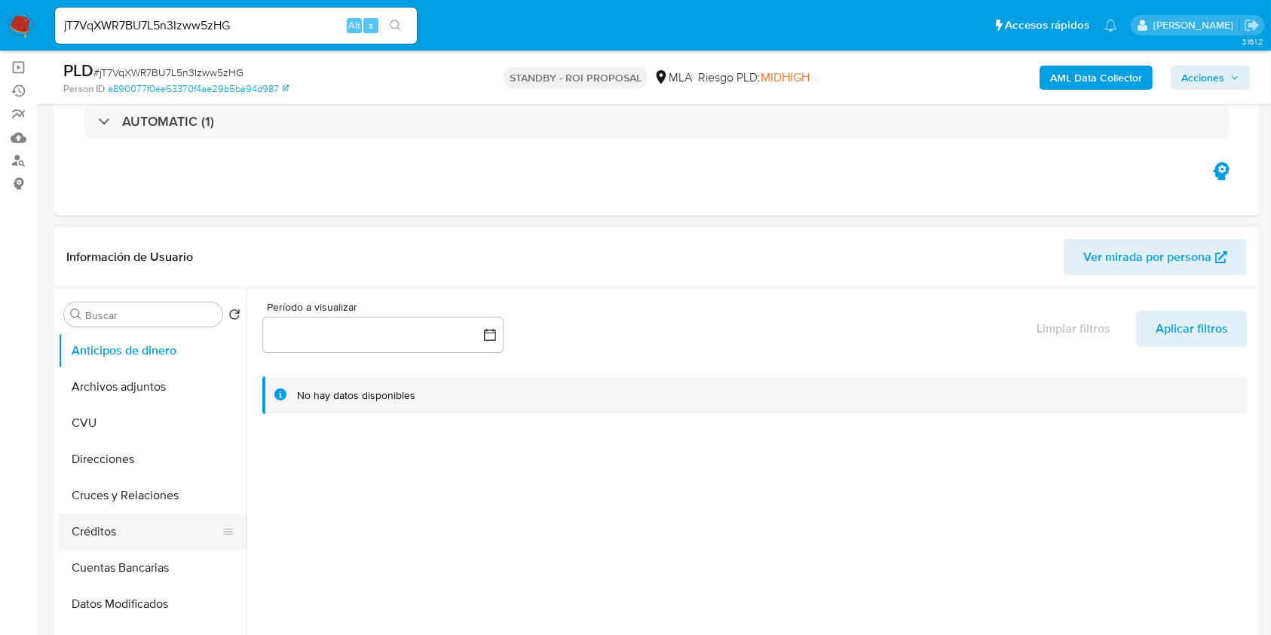
scroll to position [201, 0]
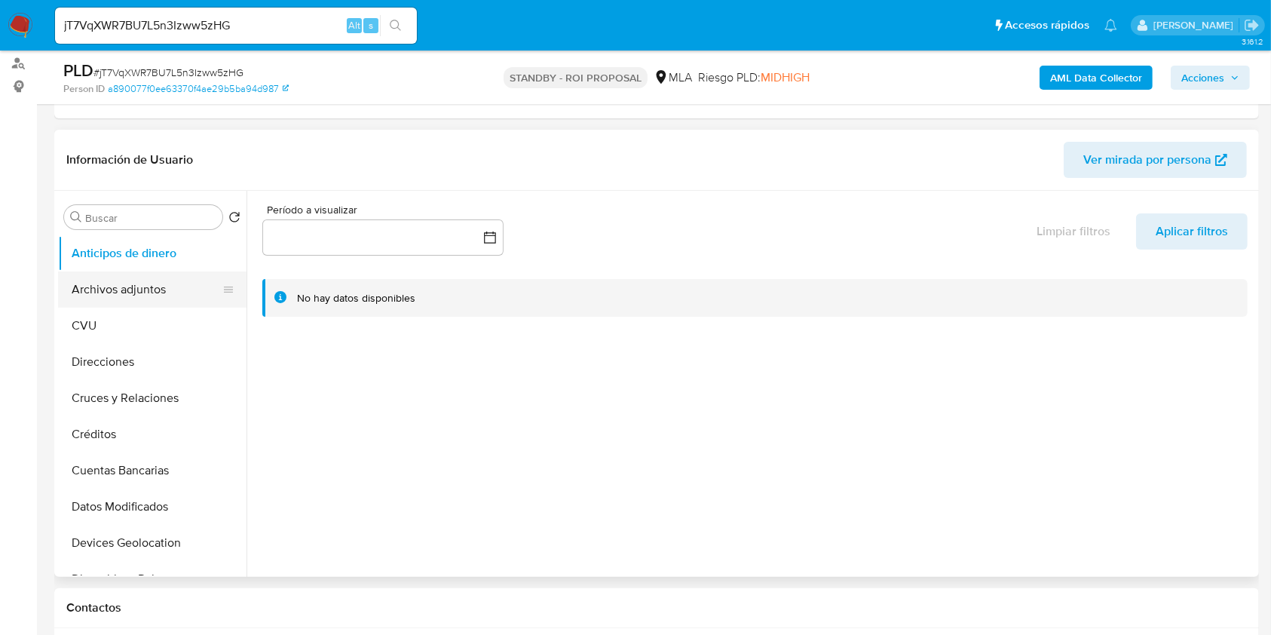
click at [128, 290] on button "Archivos adjuntos" at bounding box center [146, 289] width 176 height 36
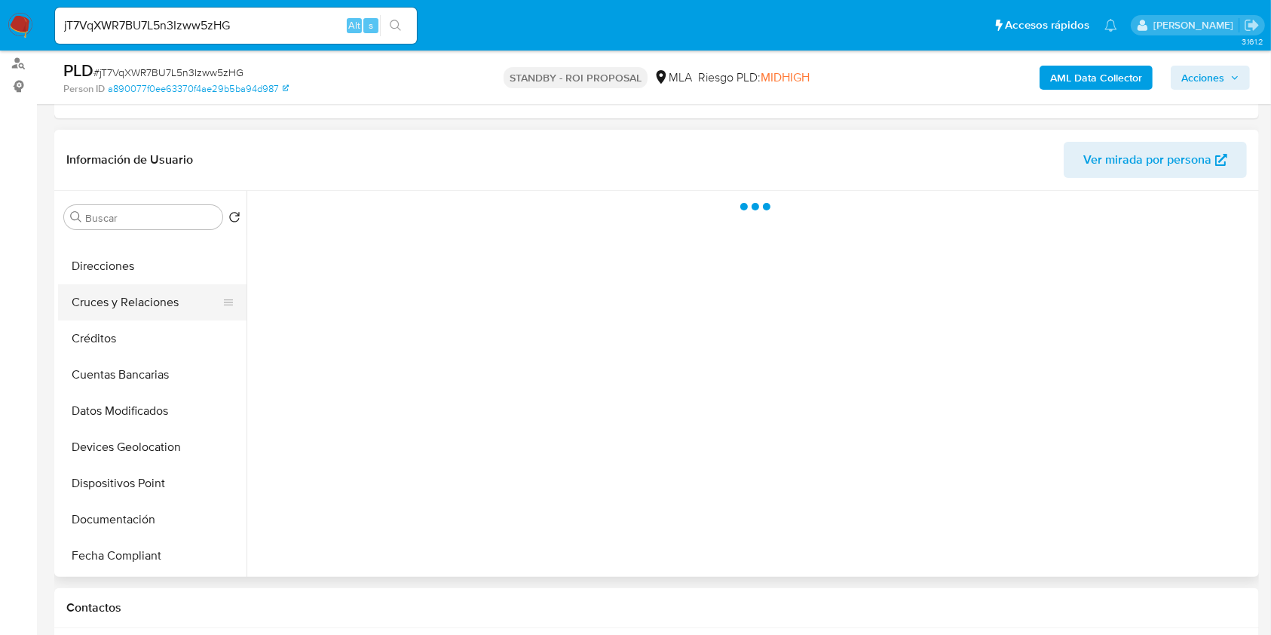
scroll to position [302, 0]
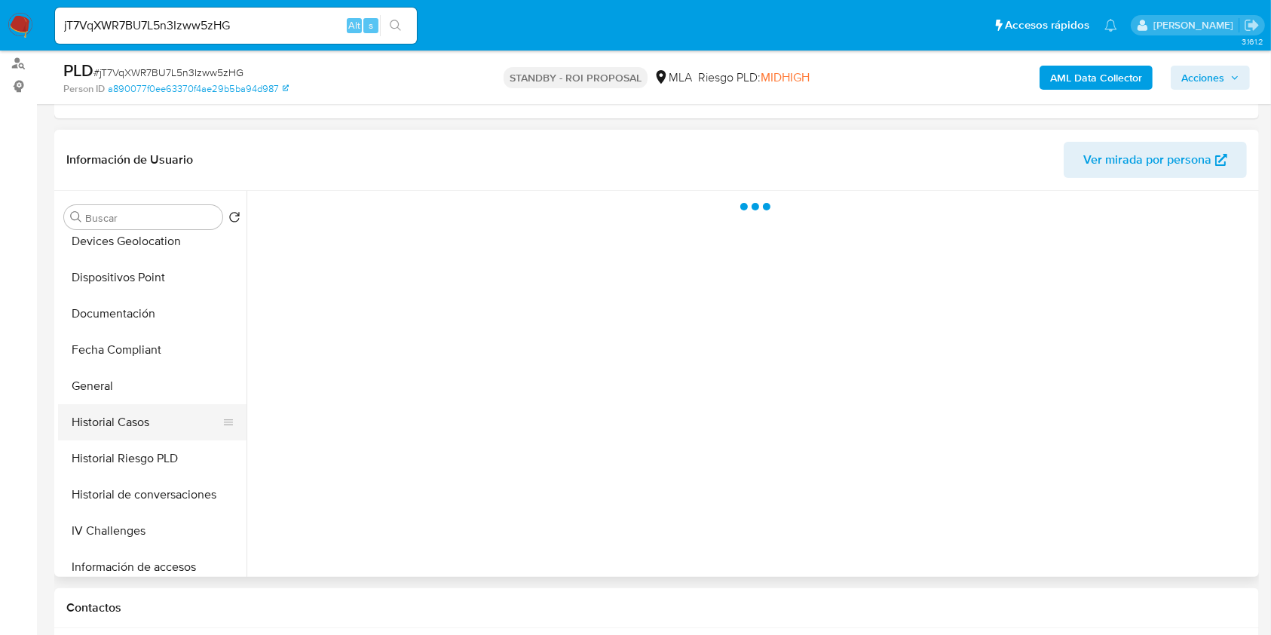
drag, startPoint x: 125, startPoint y: 426, endPoint x: 155, endPoint y: 428, distance: 30.2
click at [127, 425] on button "Historial Casos" at bounding box center [146, 422] width 176 height 36
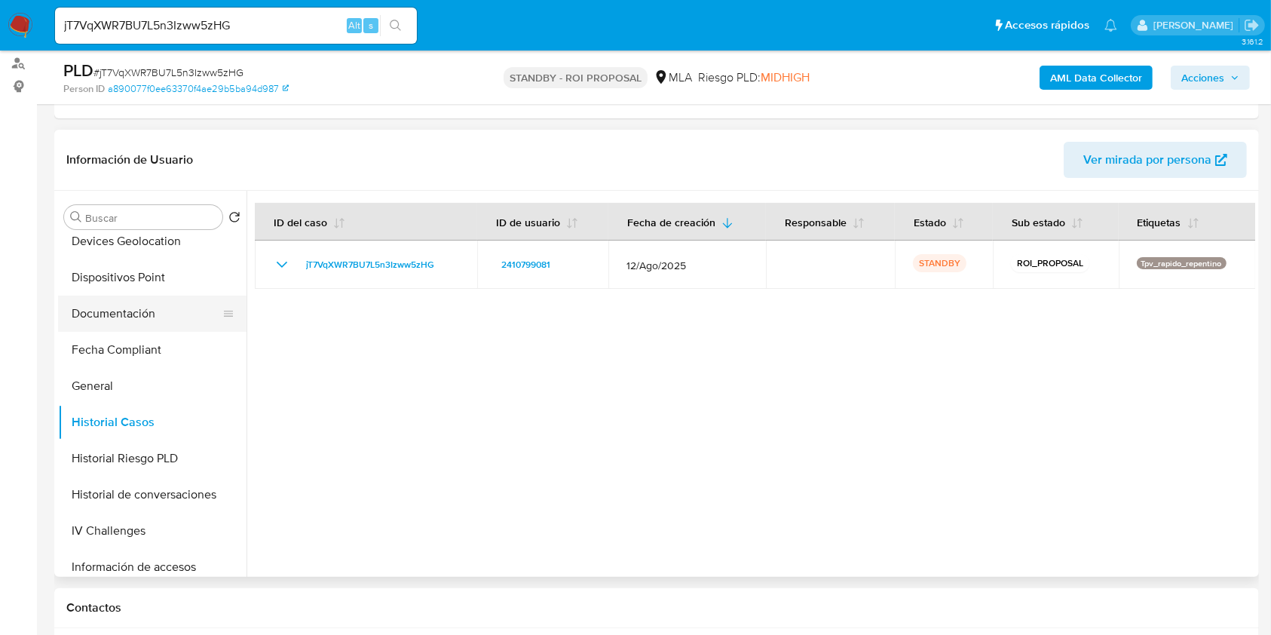
scroll to position [0, 0]
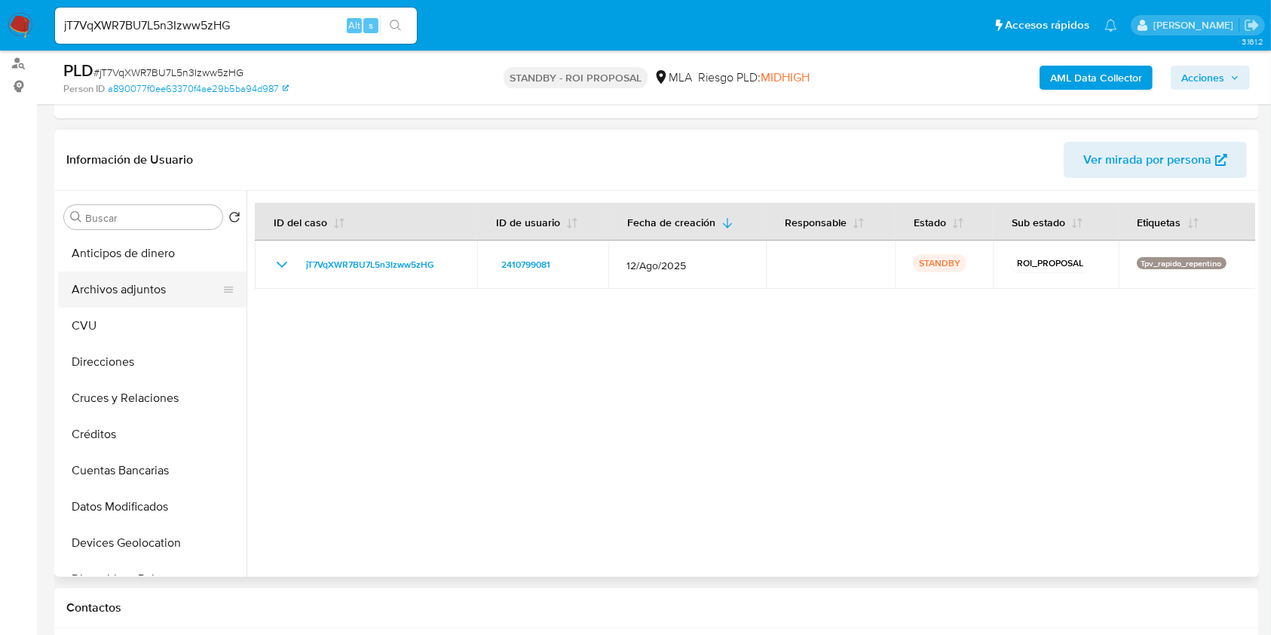
click at [167, 284] on button "Archivos adjuntos" at bounding box center [146, 289] width 176 height 36
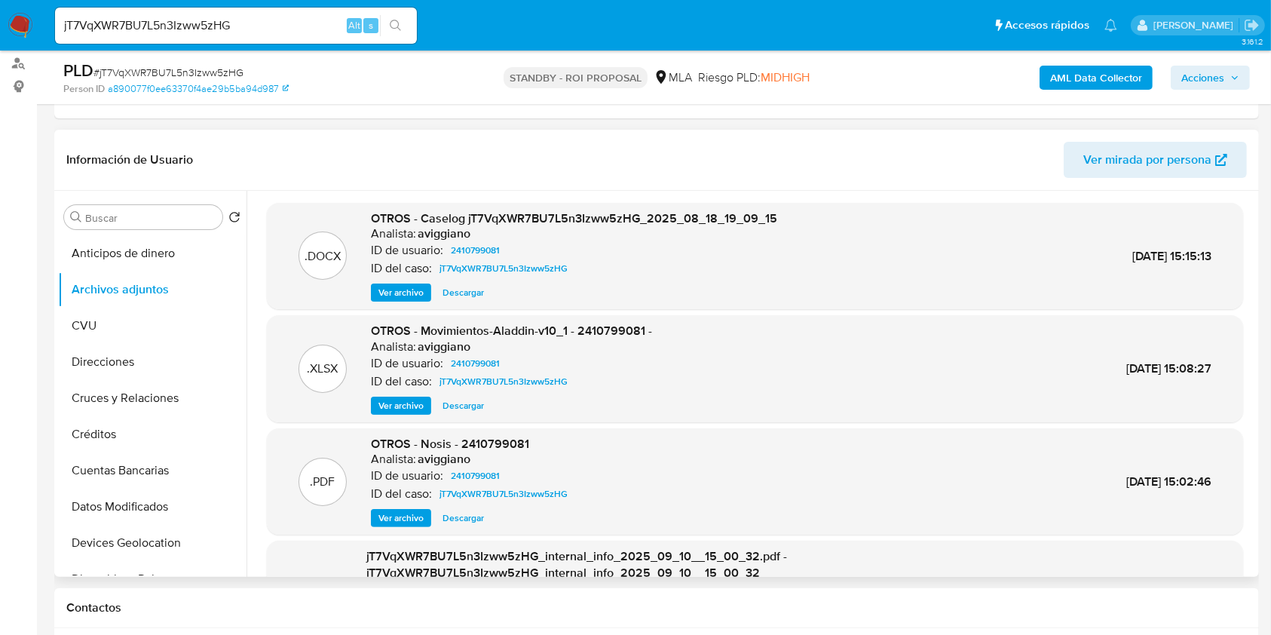
click at [391, 287] on span "Ver archivo" at bounding box center [400, 292] width 45 height 15
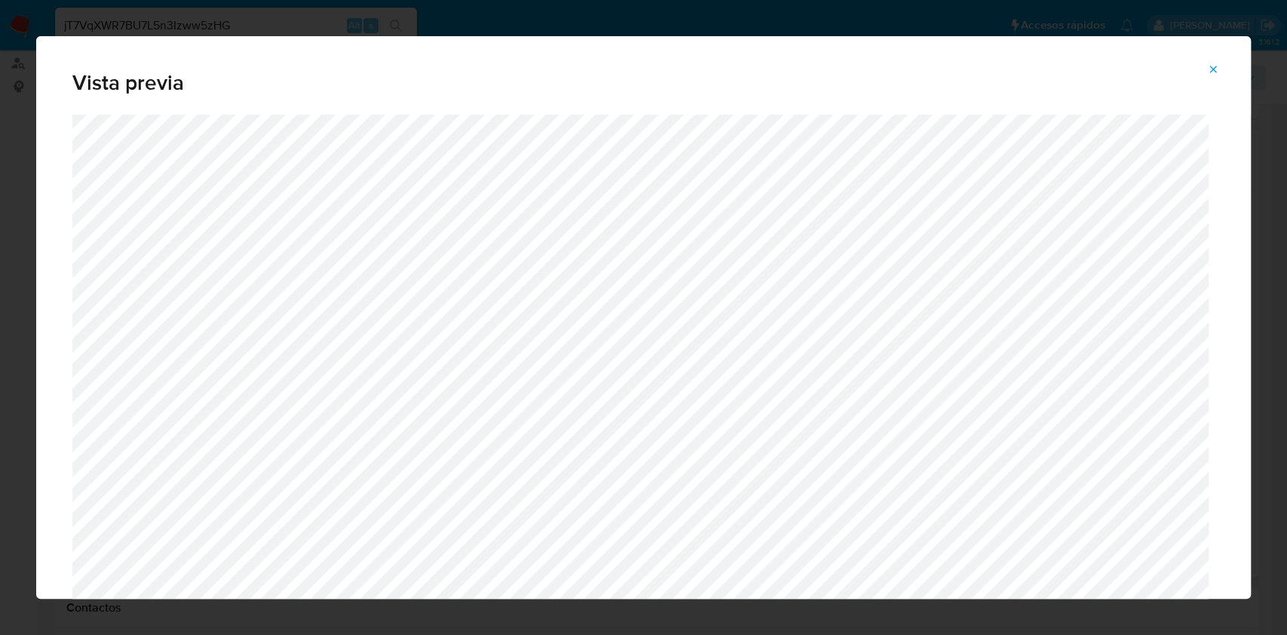
click at [1216, 69] on icon "Attachment preview" at bounding box center [1213, 69] width 12 height 12
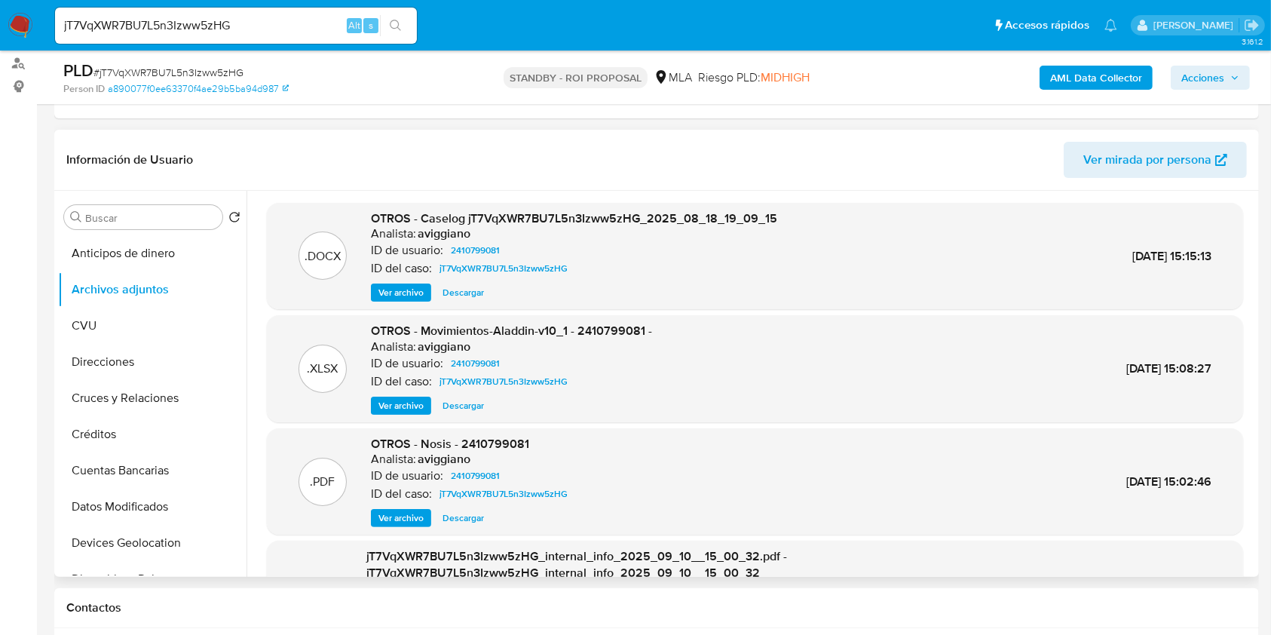
click at [240, 23] on input "jT7VqXWR7BU7L5n3Izww5zHG" at bounding box center [236, 26] width 362 height 20
paste input "Zc1RPdLoTZbIDv5fXgfTUKK1"
type input "Zc1RPdLoTZbIDv5fXgfTUKK1"
click at [392, 23] on icon "search-icon" at bounding box center [396, 26] width 12 height 12
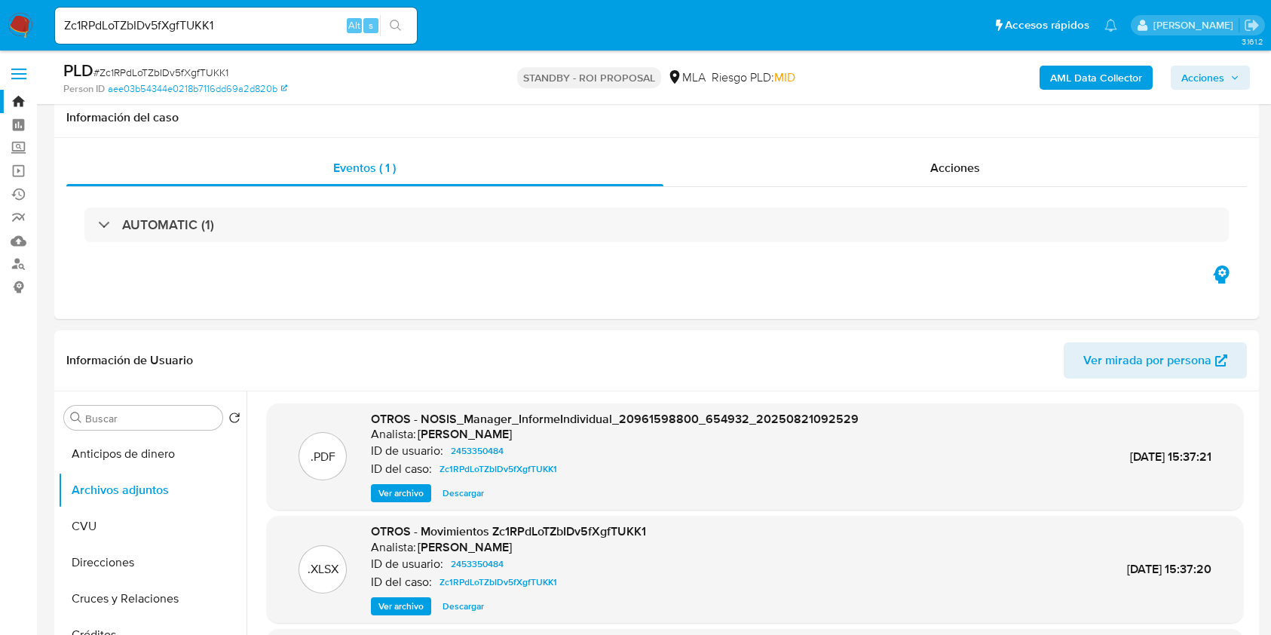
select select "10"
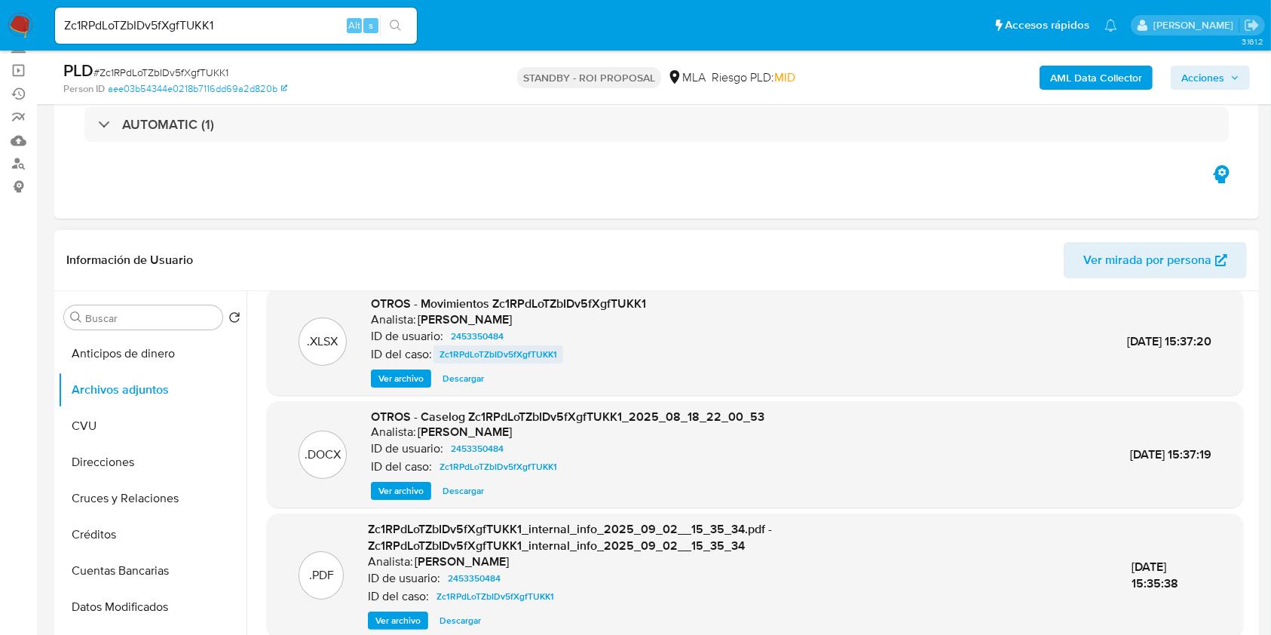
scroll to position [143, 0]
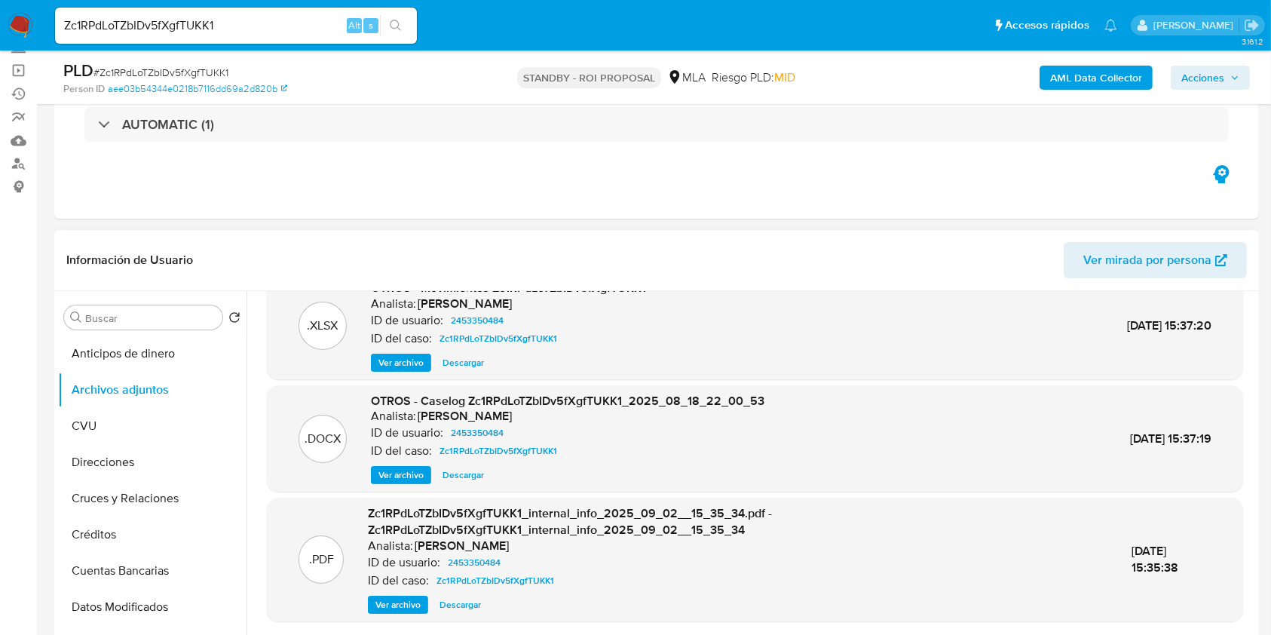
click at [470, 471] on span "Descargar" at bounding box center [463, 474] width 41 height 15
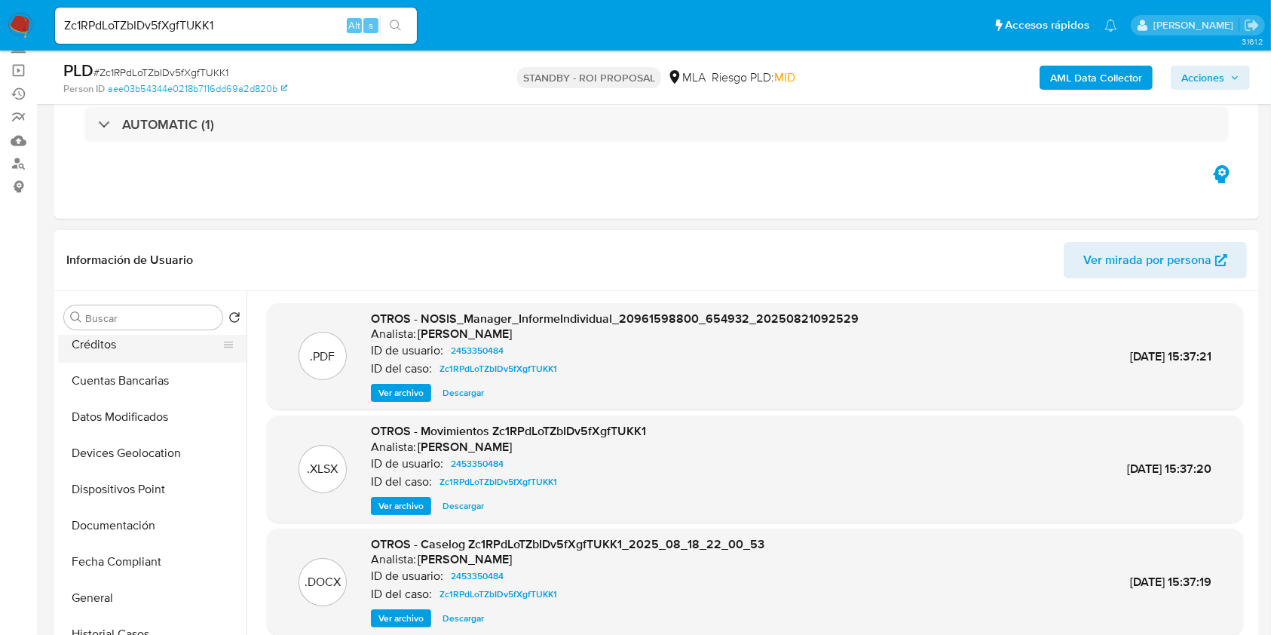
scroll to position [302, 0]
click at [113, 533] on button "Historial Casos" at bounding box center [146, 522] width 176 height 36
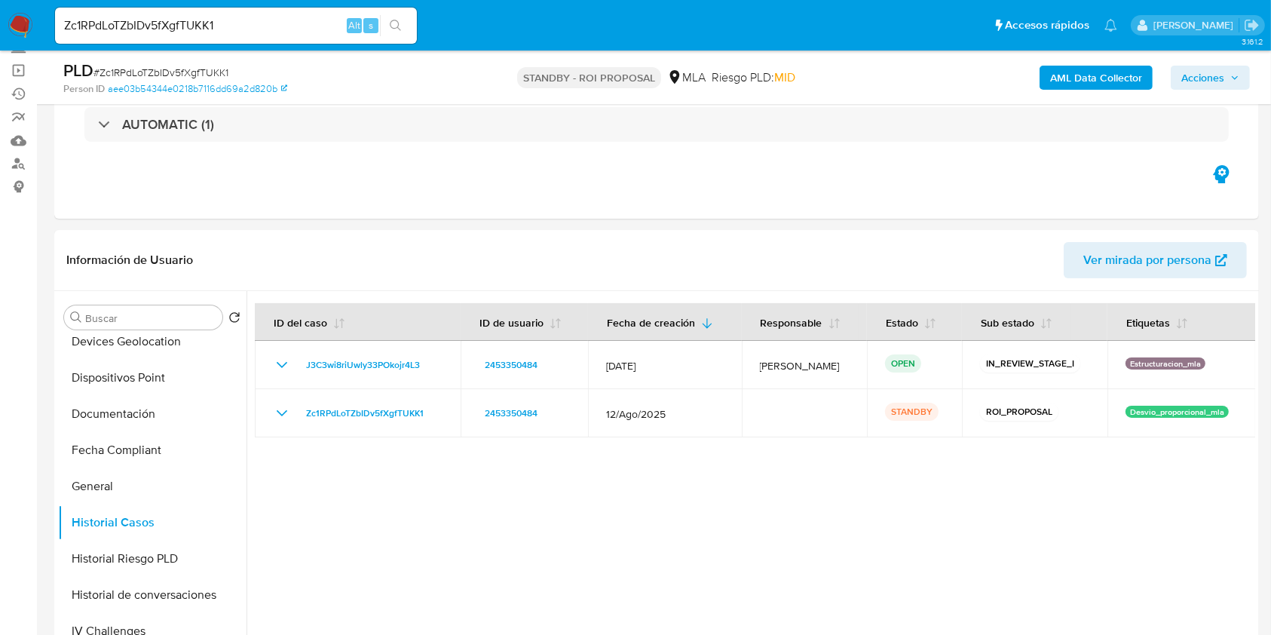
click at [208, 27] on input "Zc1RPdLoTZbIDv5fXgfTUKK1" at bounding box center [236, 26] width 362 height 20
paste input "vwvAdGYXr6kkQ2jqVOCa8AG6"
type input "vwvAdGYXr6kkQ2jqVOCa8AG6"
click at [401, 20] on icon "search-icon" at bounding box center [396, 26] width 12 height 12
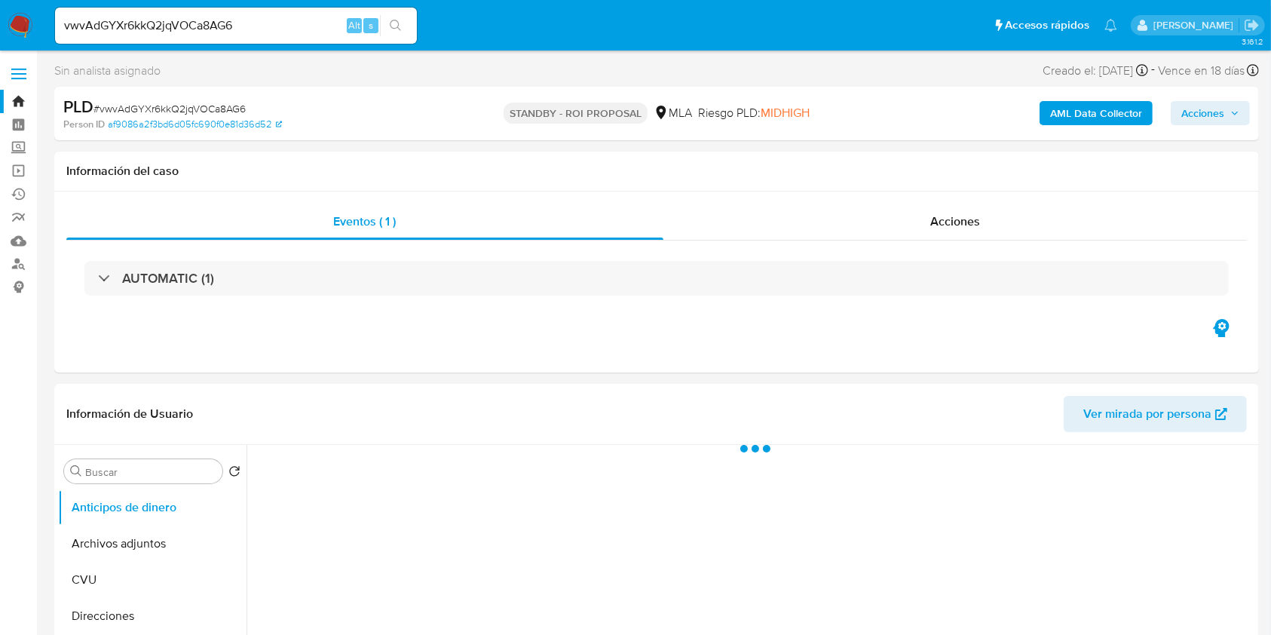
select select "10"
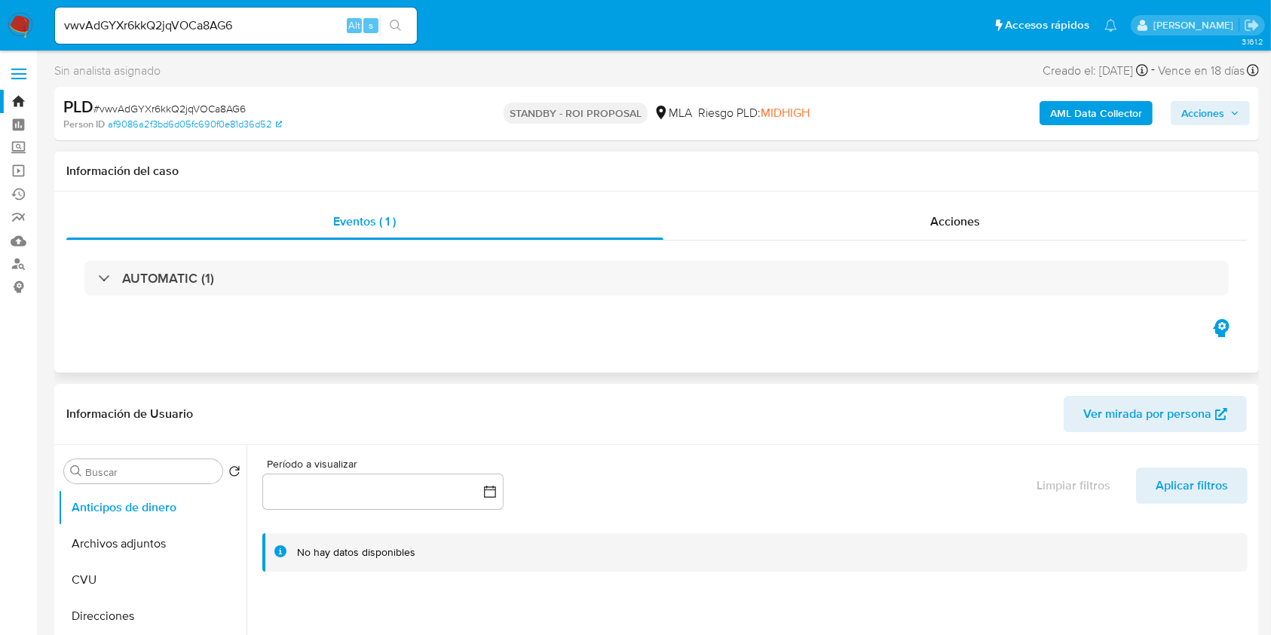
scroll to position [302, 0]
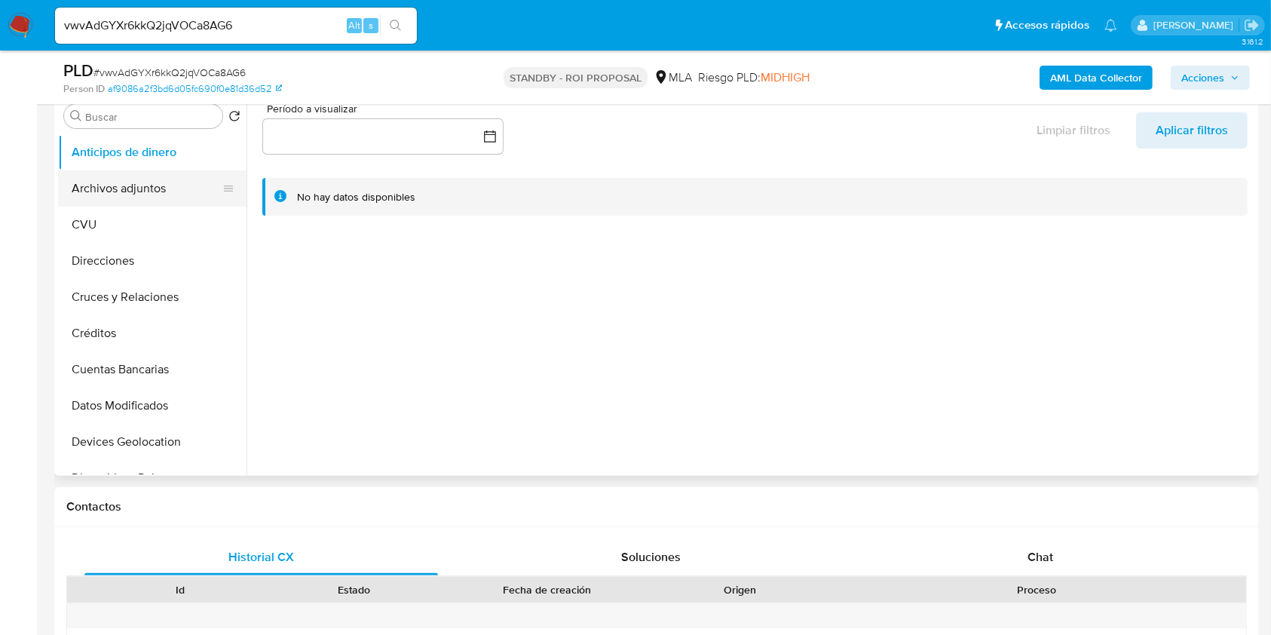
click at [133, 178] on button "Archivos adjuntos" at bounding box center [146, 188] width 176 height 36
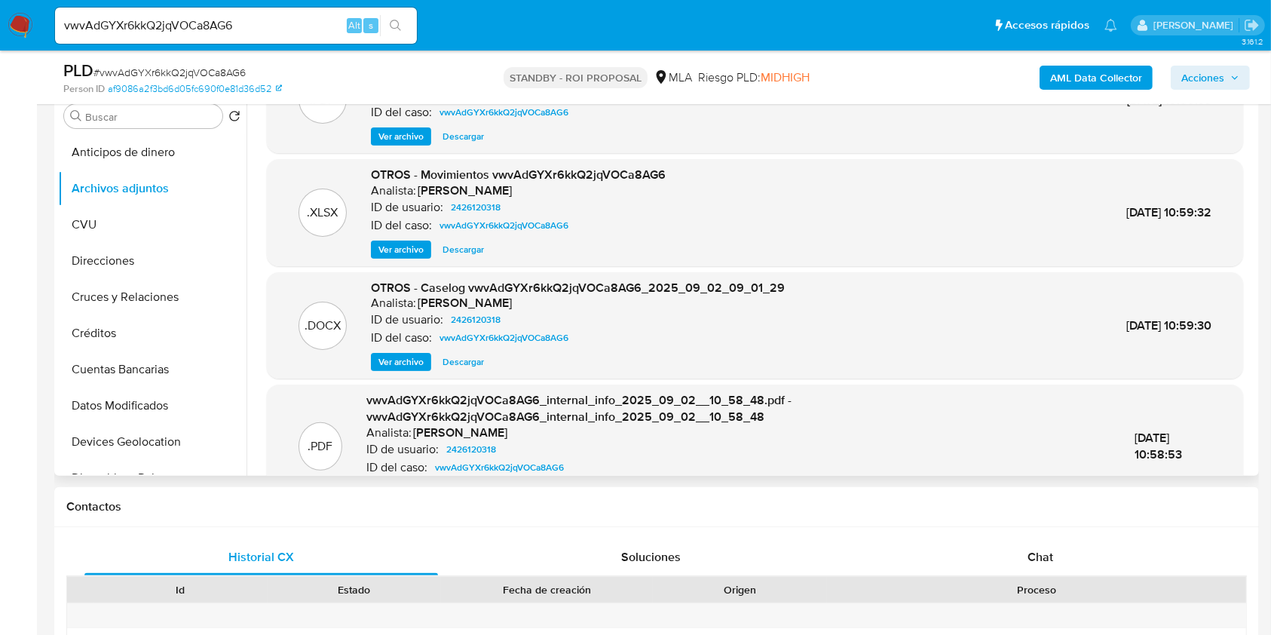
scroll to position [100, 0]
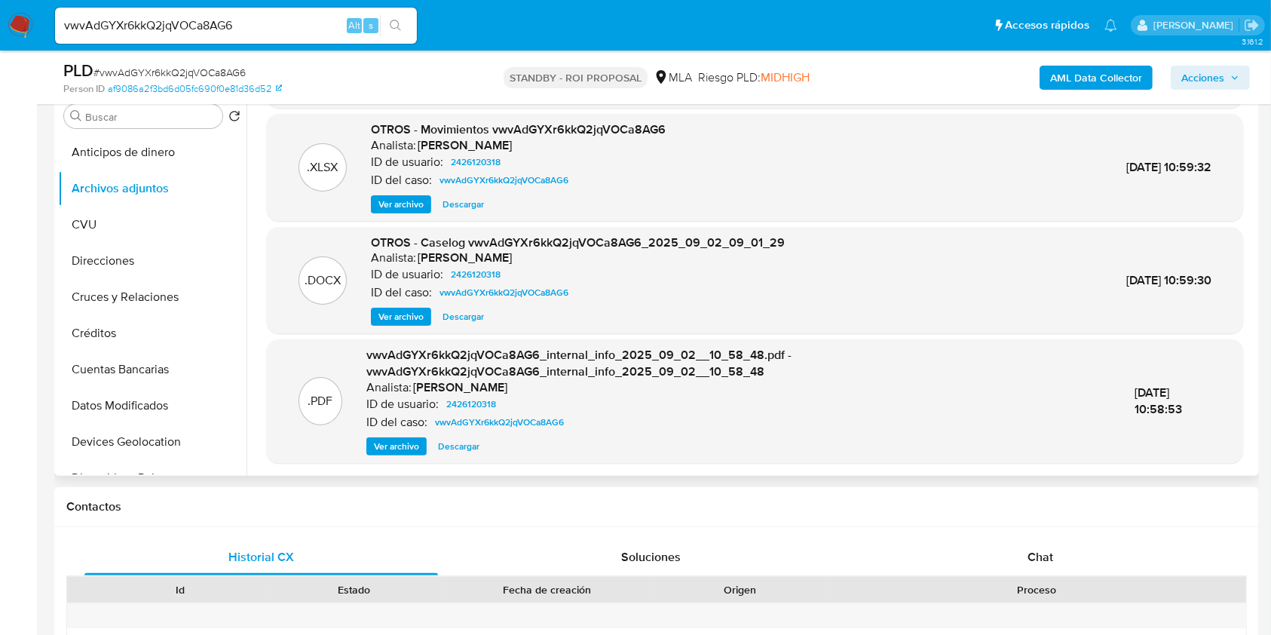
click at [455, 317] on span "Descargar" at bounding box center [463, 316] width 41 height 15
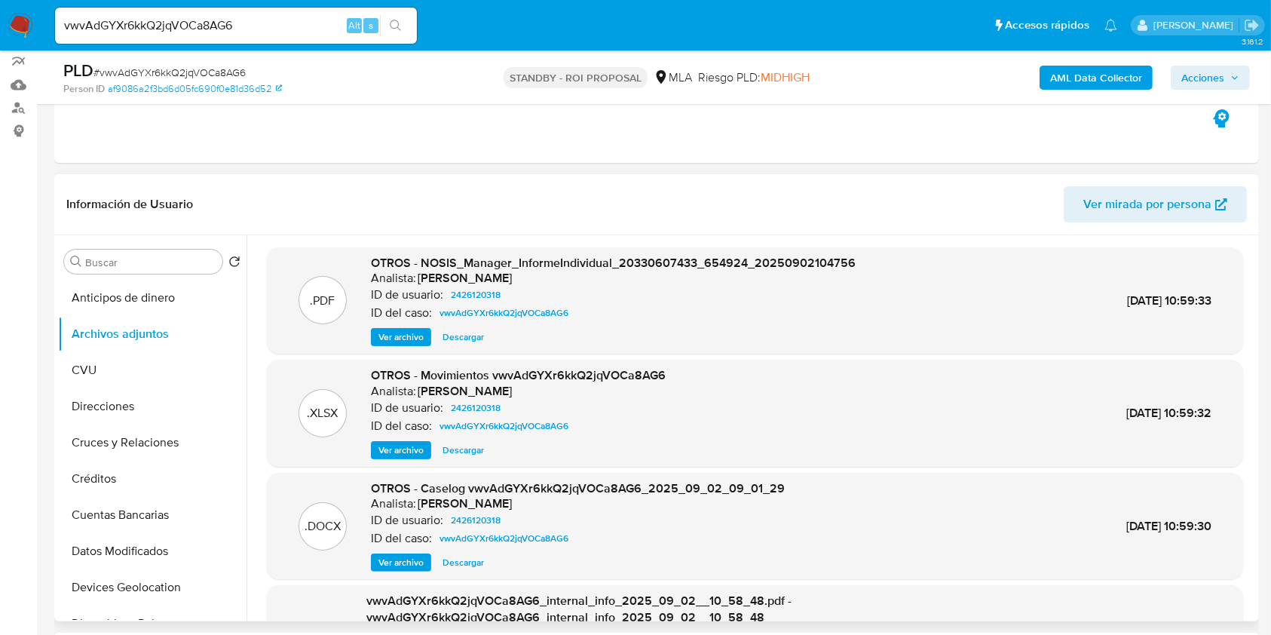
scroll to position [0, 0]
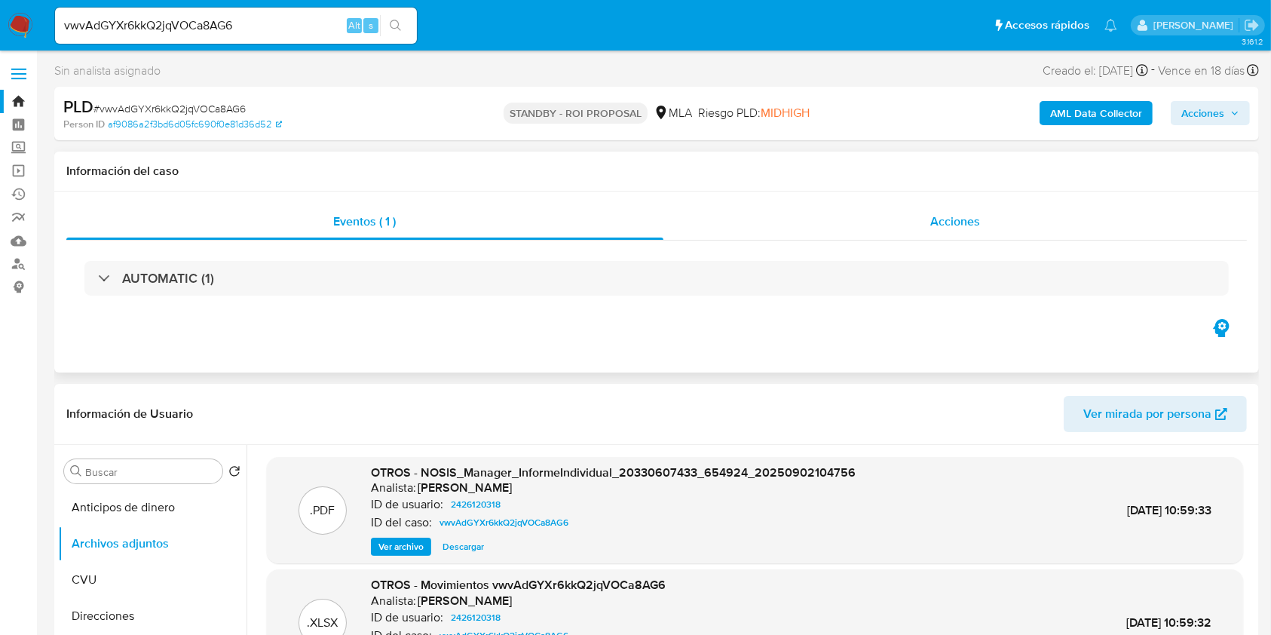
click at [941, 211] on div "Acciones" at bounding box center [955, 222] width 584 height 36
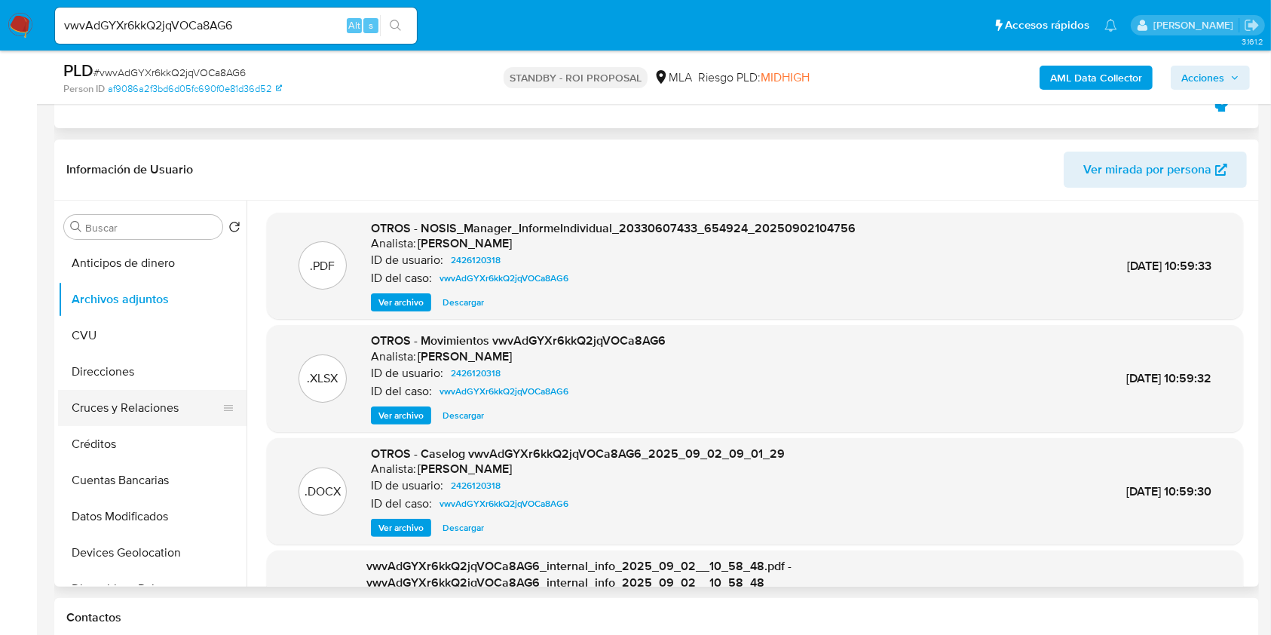
scroll to position [302, 0]
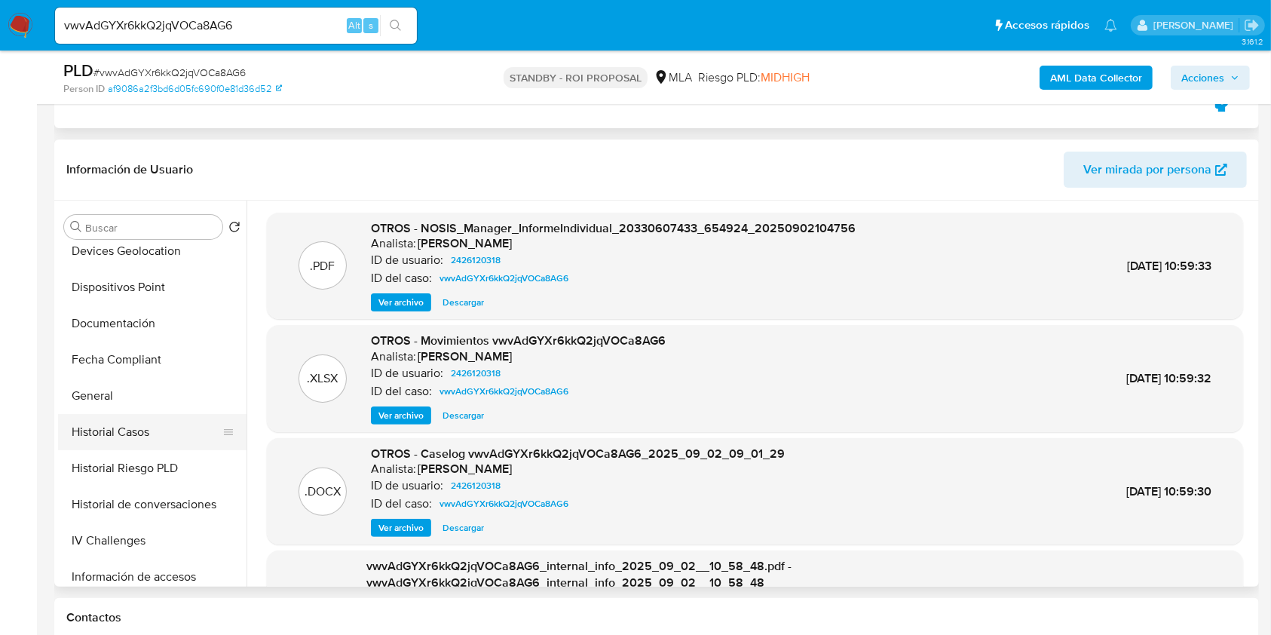
click at [158, 427] on button "Historial Casos" at bounding box center [146, 432] width 176 height 36
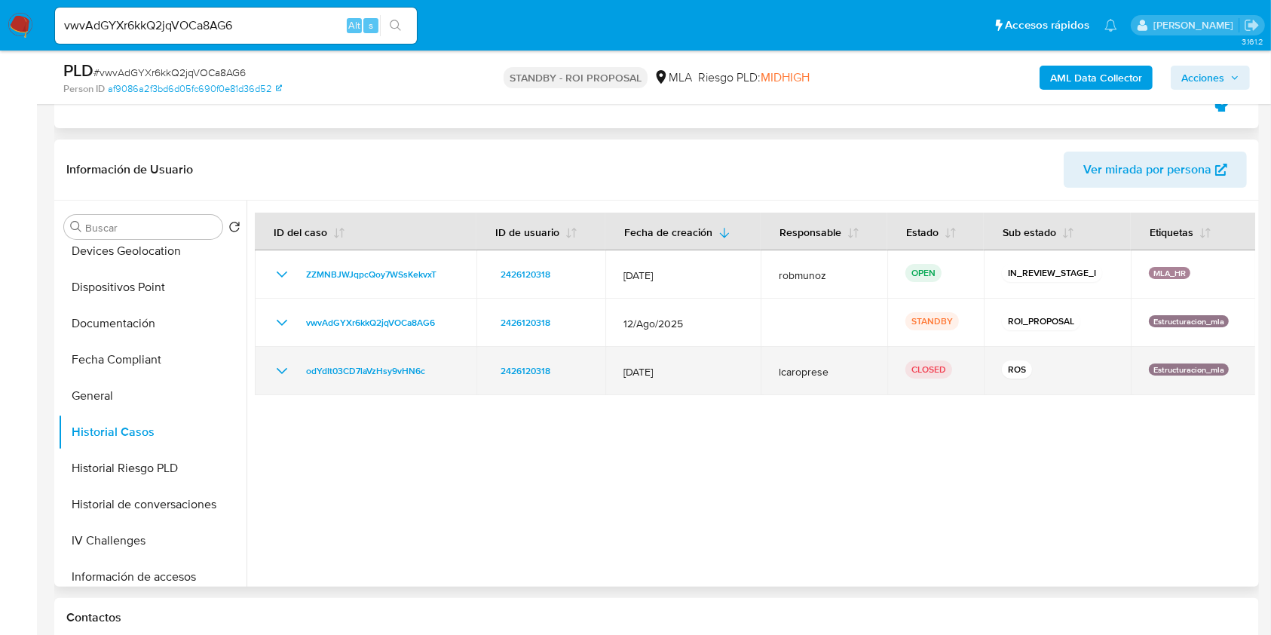
click at [276, 366] on icon "Mostrar/Ocultar" at bounding box center [282, 371] width 18 height 18
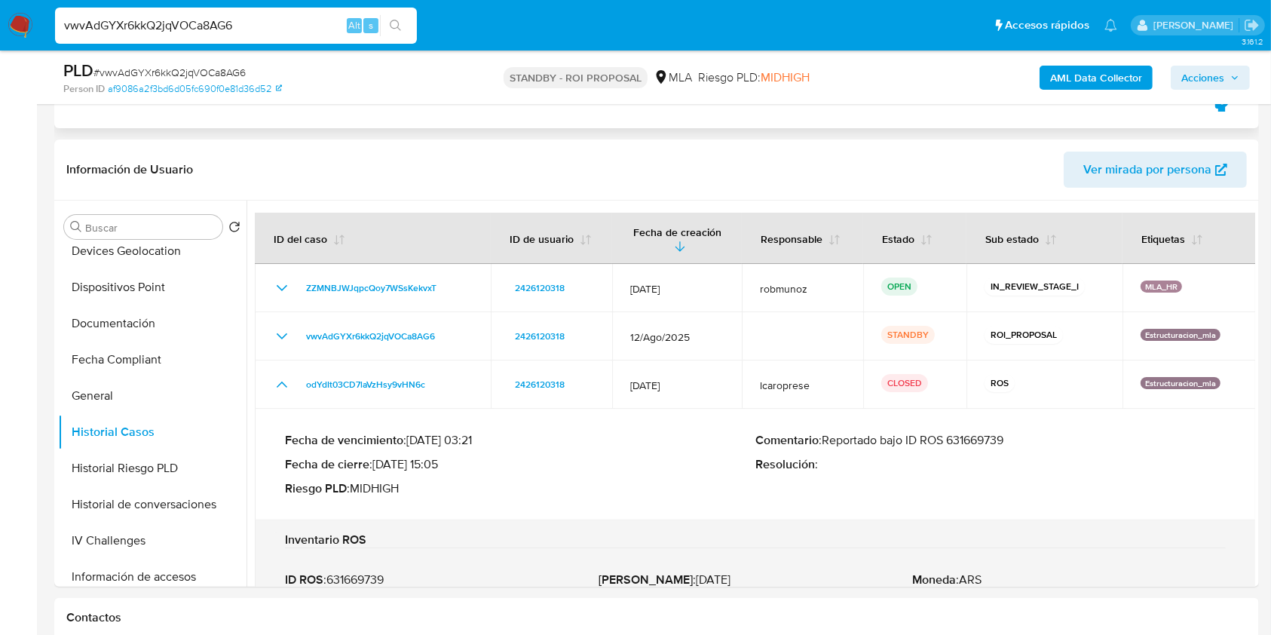
click at [179, 26] on input "vwvAdGYXr6kkQ2jqVOCa8AG6" at bounding box center [236, 26] width 362 height 20
paste input "OKGagPpEVncqAncWzpSax5O7"
type input "OKGagPpEVncqAncWzpSax5O7"
click at [387, 20] on button "search-icon" at bounding box center [395, 25] width 31 height 21
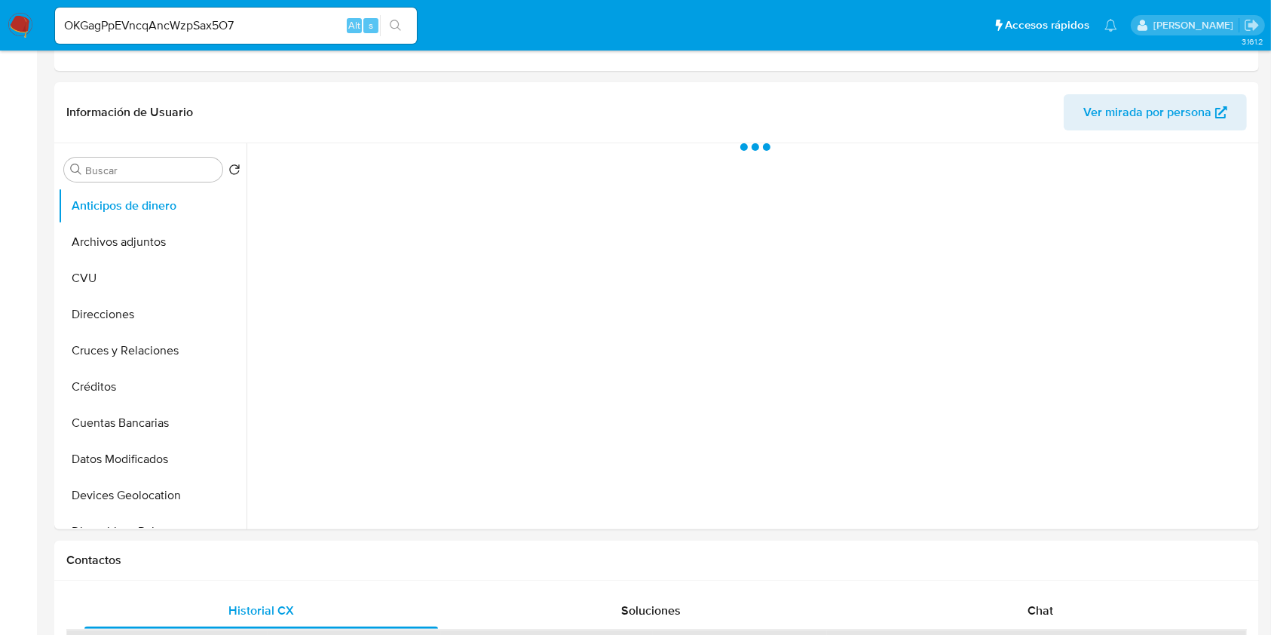
select select "10"
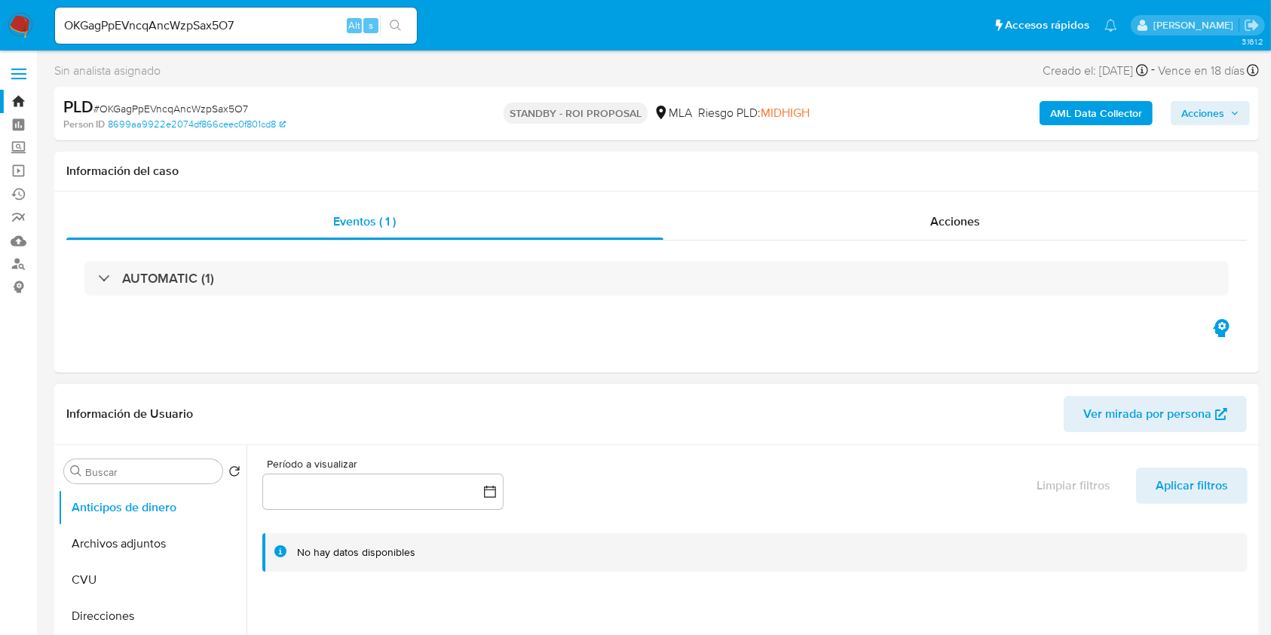
scroll to position [201, 0]
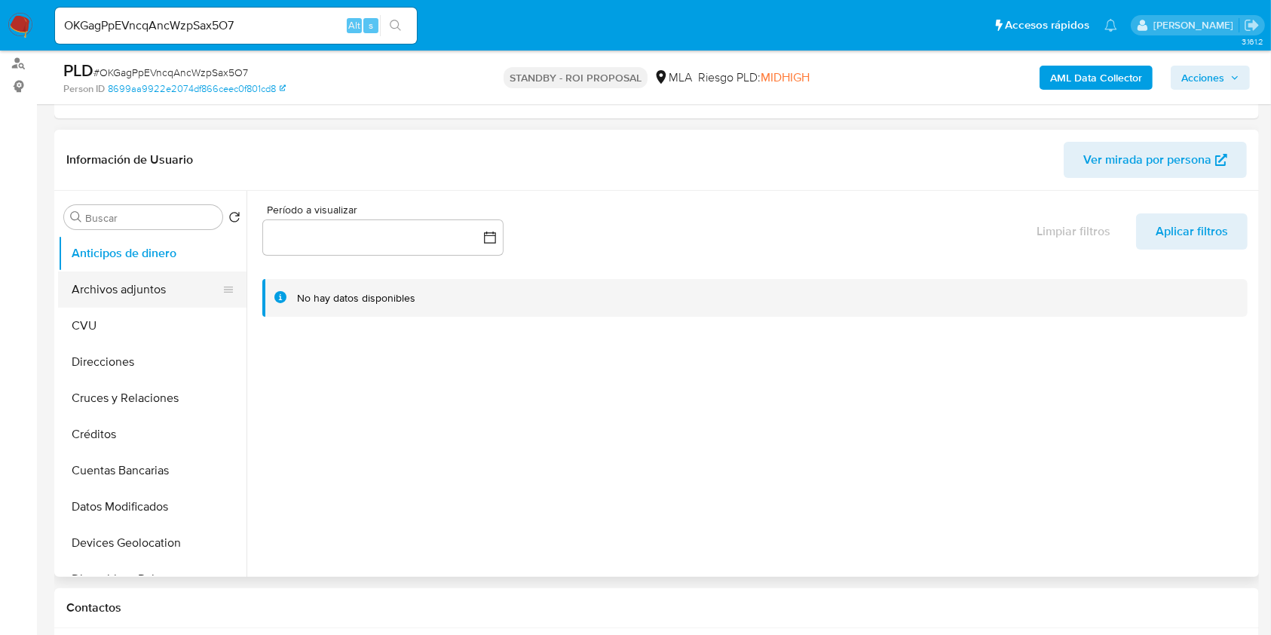
click at [141, 277] on button "Archivos adjuntos" at bounding box center [146, 289] width 176 height 36
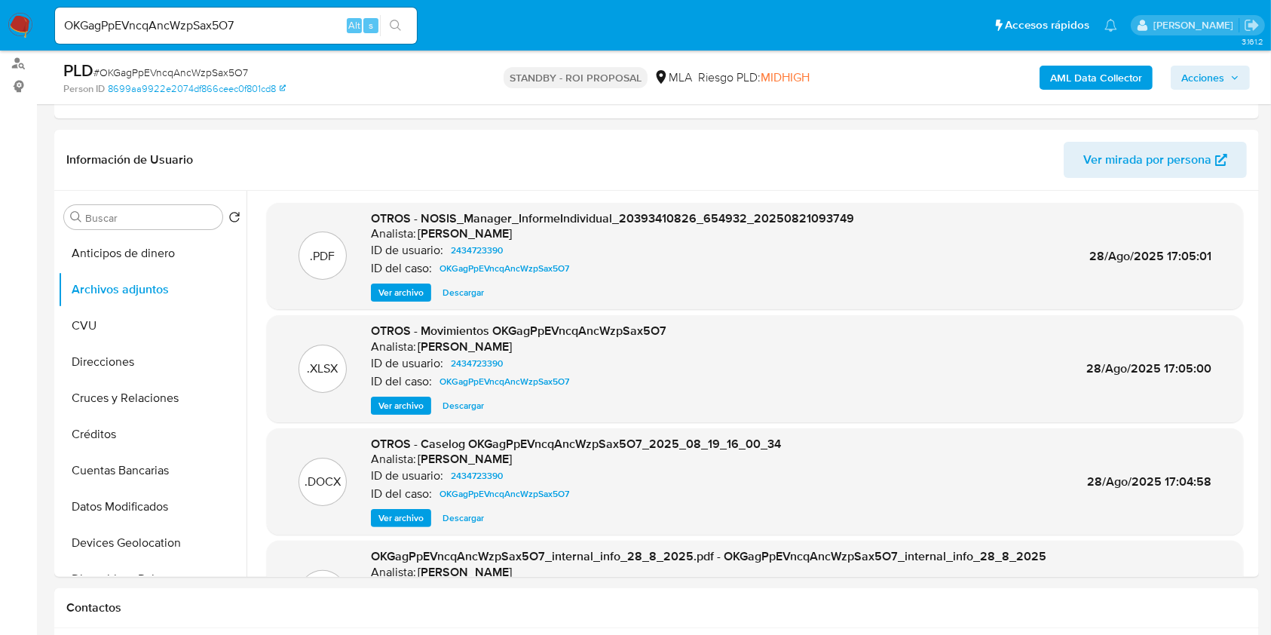
click at [221, 29] on input "OKGagPpEVncqAncWzpSax5O7" at bounding box center [236, 26] width 362 height 20
click at [476, 525] on span "Descargar" at bounding box center [463, 517] width 41 height 15
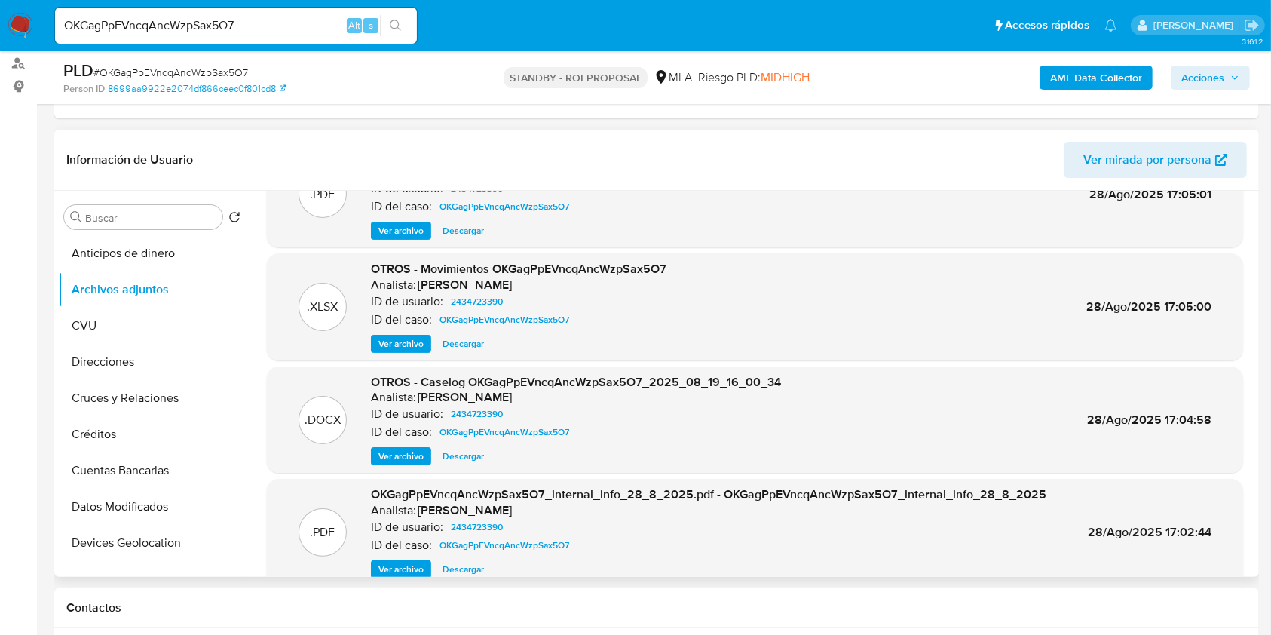
scroll to position [127, 0]
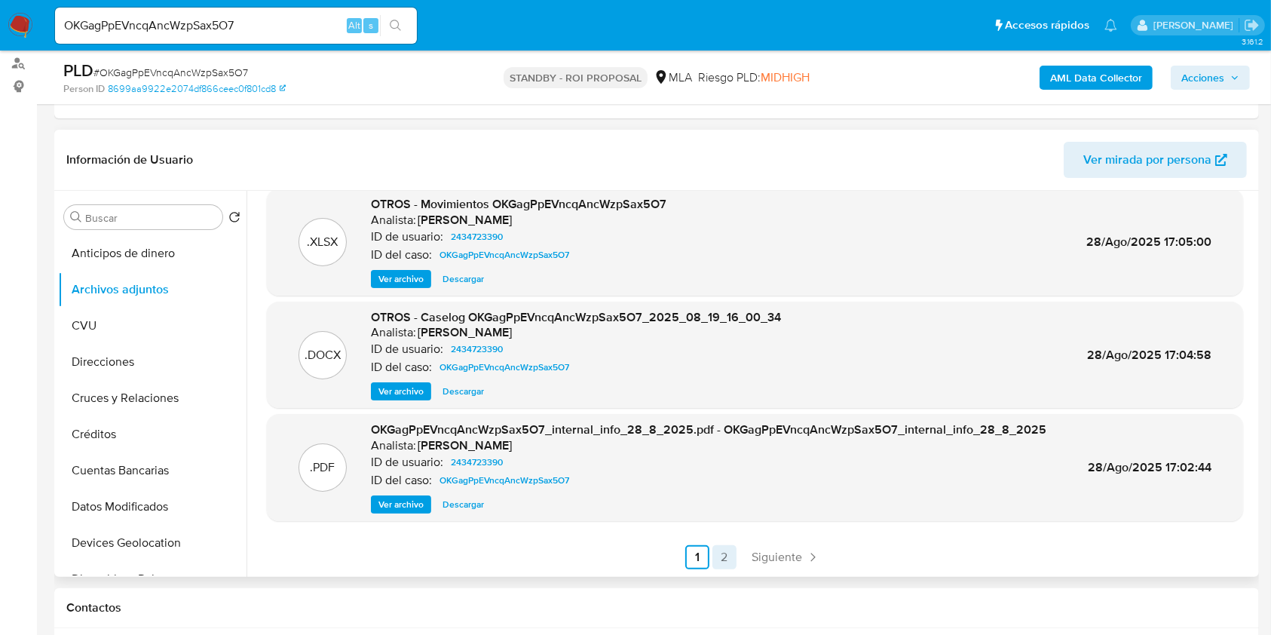
click at [712, 546] on link "2" at bounding box center [724, 557] width 24 height 24
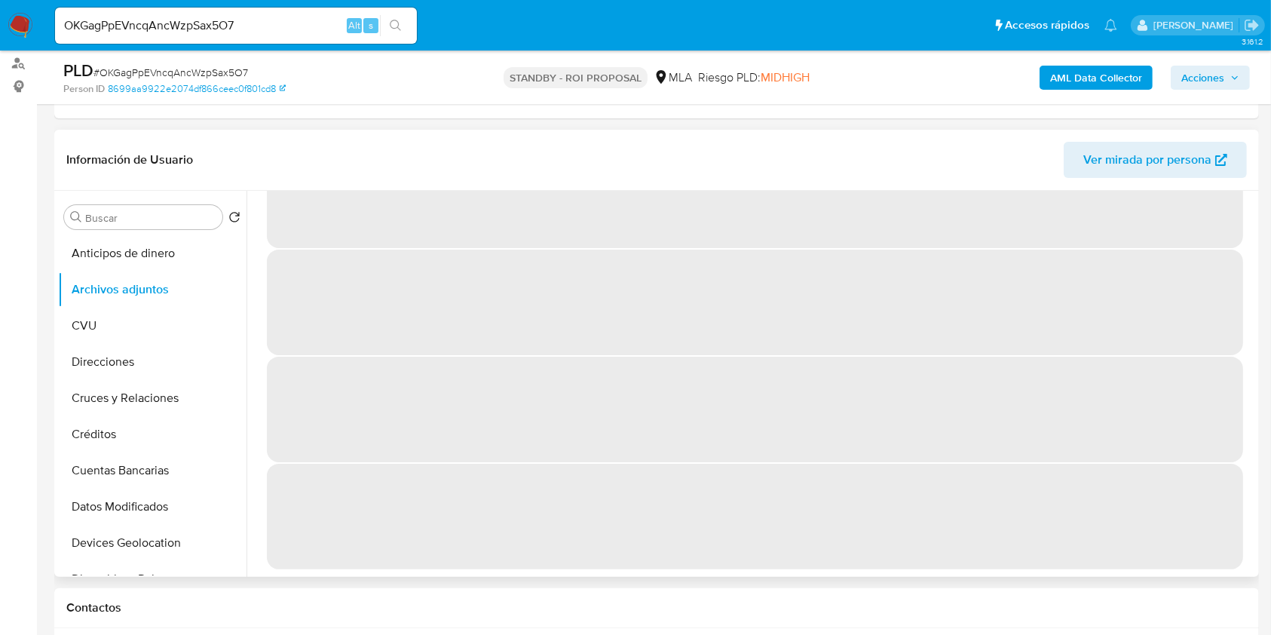
scroll to position [0, 0]
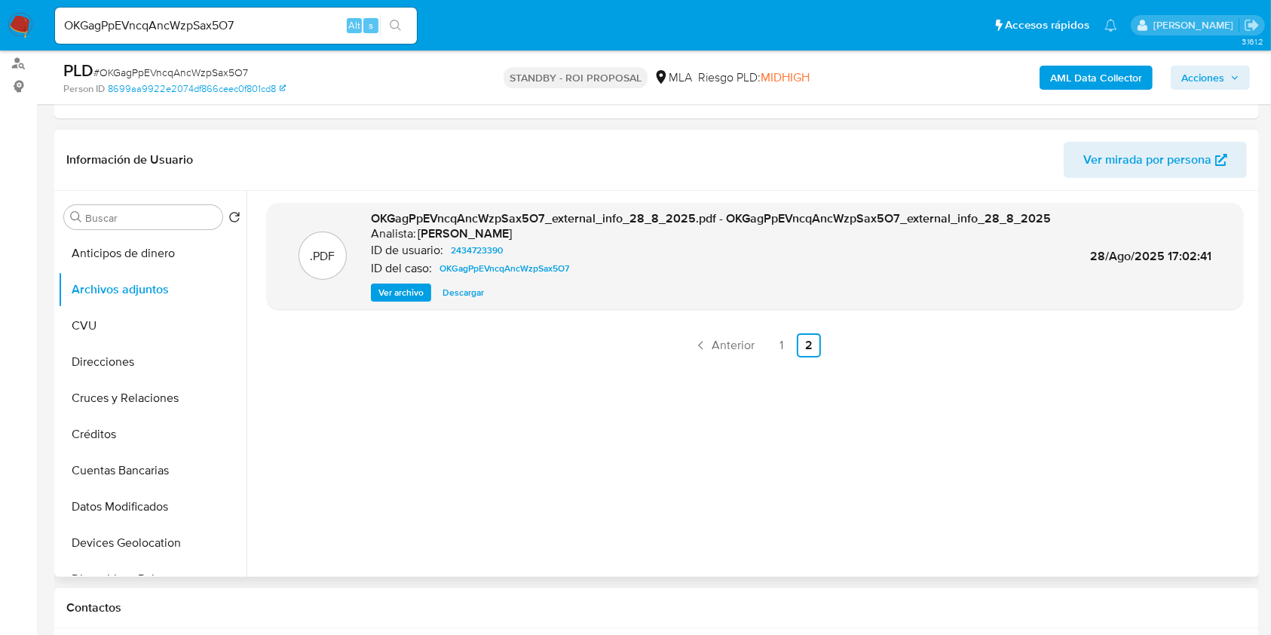
click at [219, 35] on div "OKGagPpEVncqAncWzpSax5O7 Alt s" at bounding box center [236, 26] width 362 height 36
click at [213, 26] on input "OKGagPpEVncqAncWzpSax5O7" at bounding box center [236, 26] width 362 height 20
paste input "kmFA4NlMQ9ObQRBqDyIfIUbD"
type input "kmFA4NlMQ9ObQRBqDyIfIUbD"
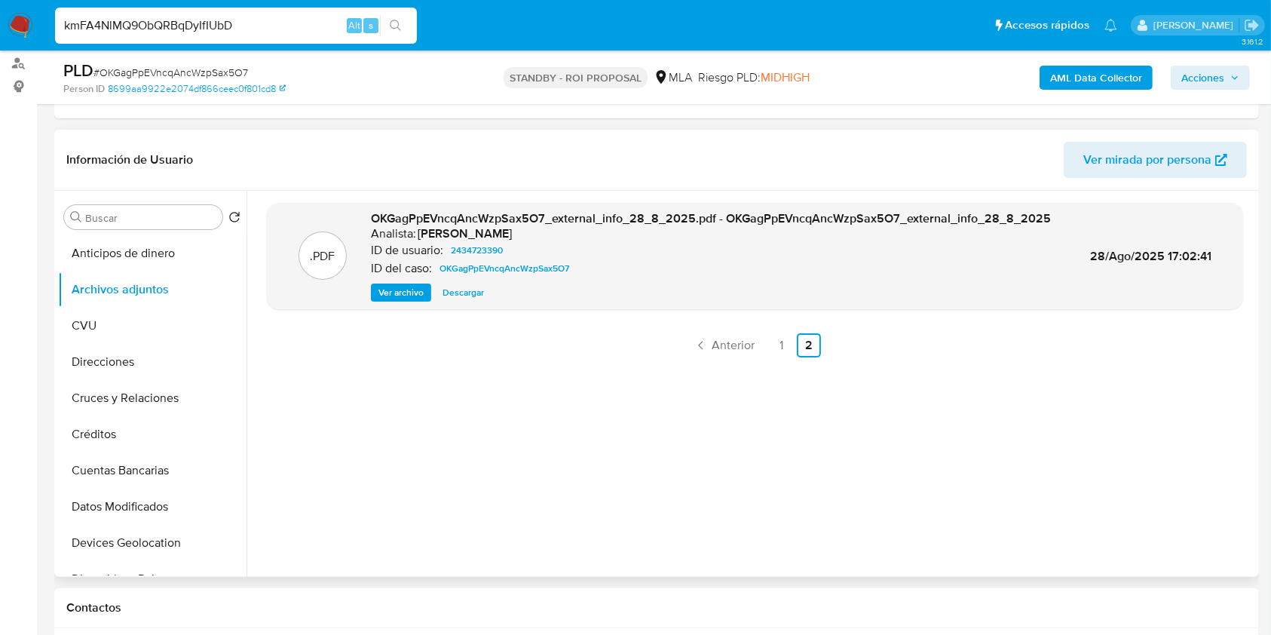
click at [397, 24] on icon "search-icon" at bounding box center [396, 26] width 12 height 12
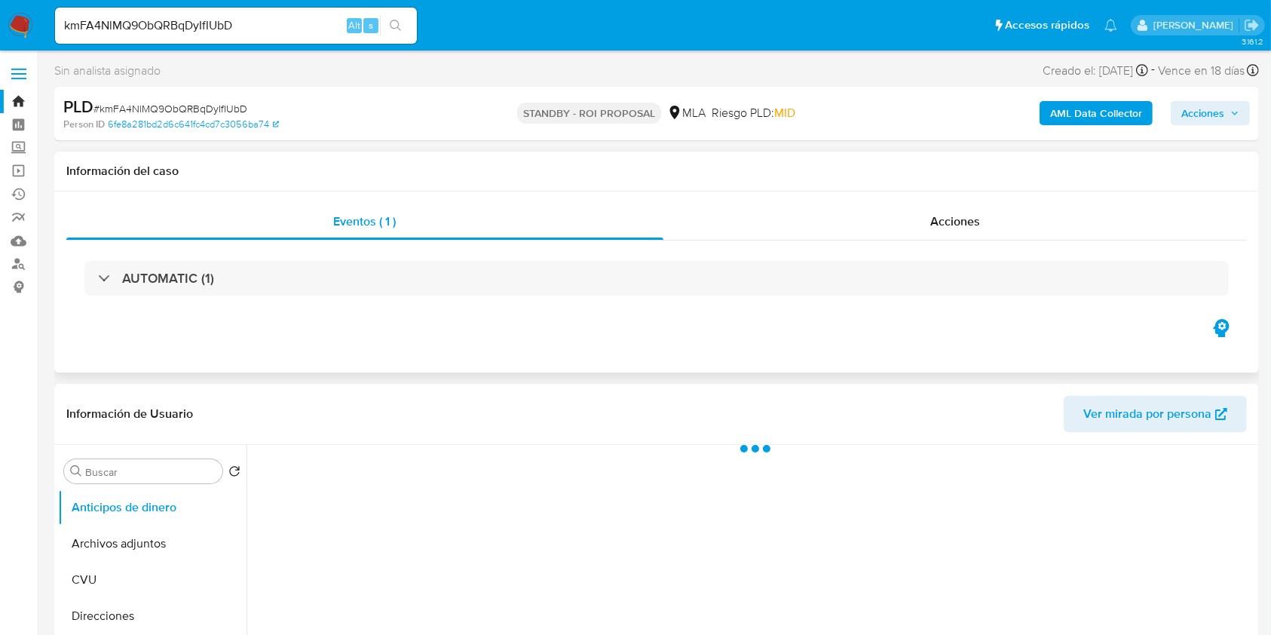
select select "10"
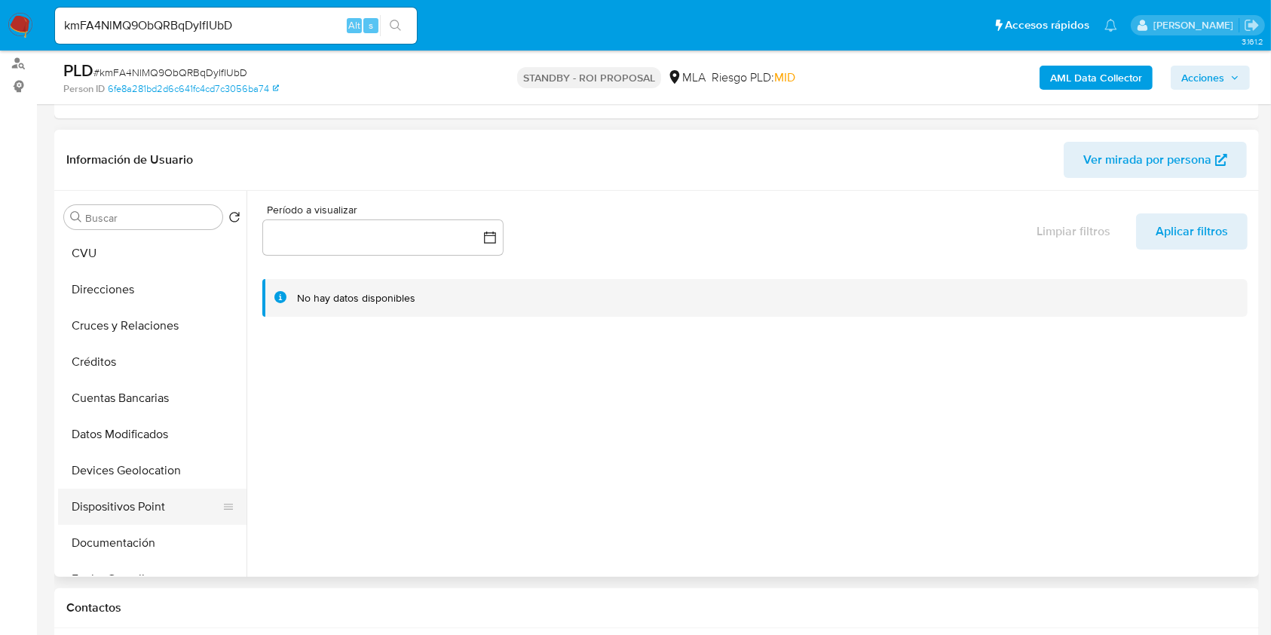
scroll to position [201, 0]
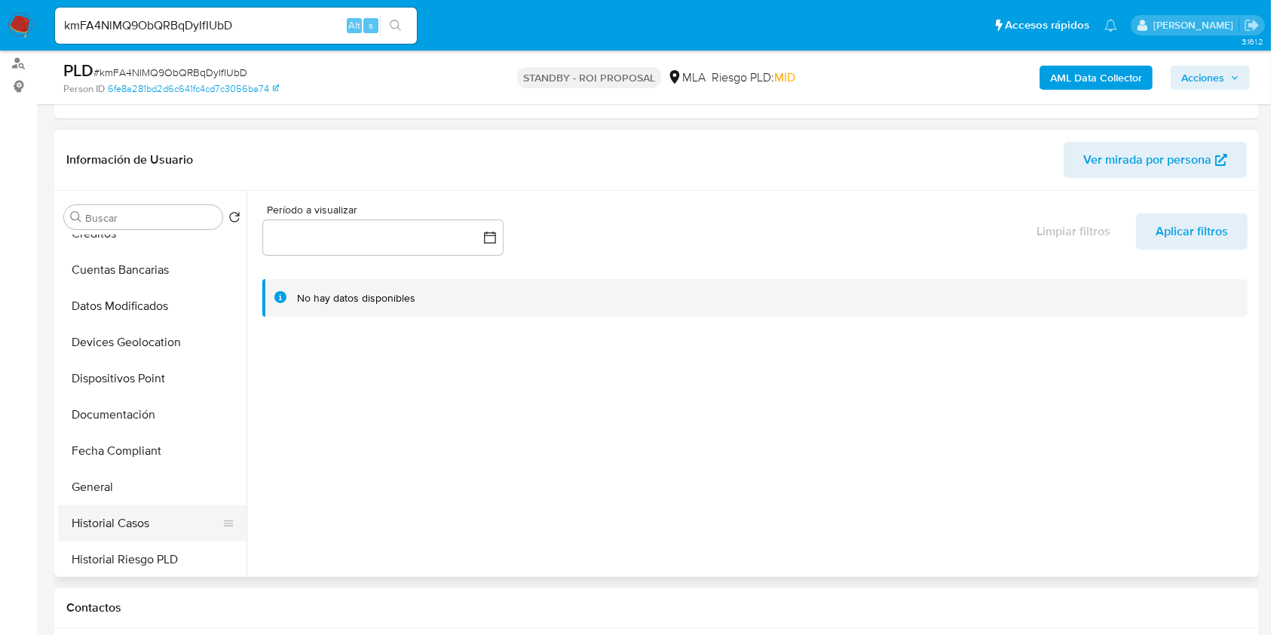
click at [127, 517] on button "Historial Casos" at bounding box center [146, 523] width 176 height 36
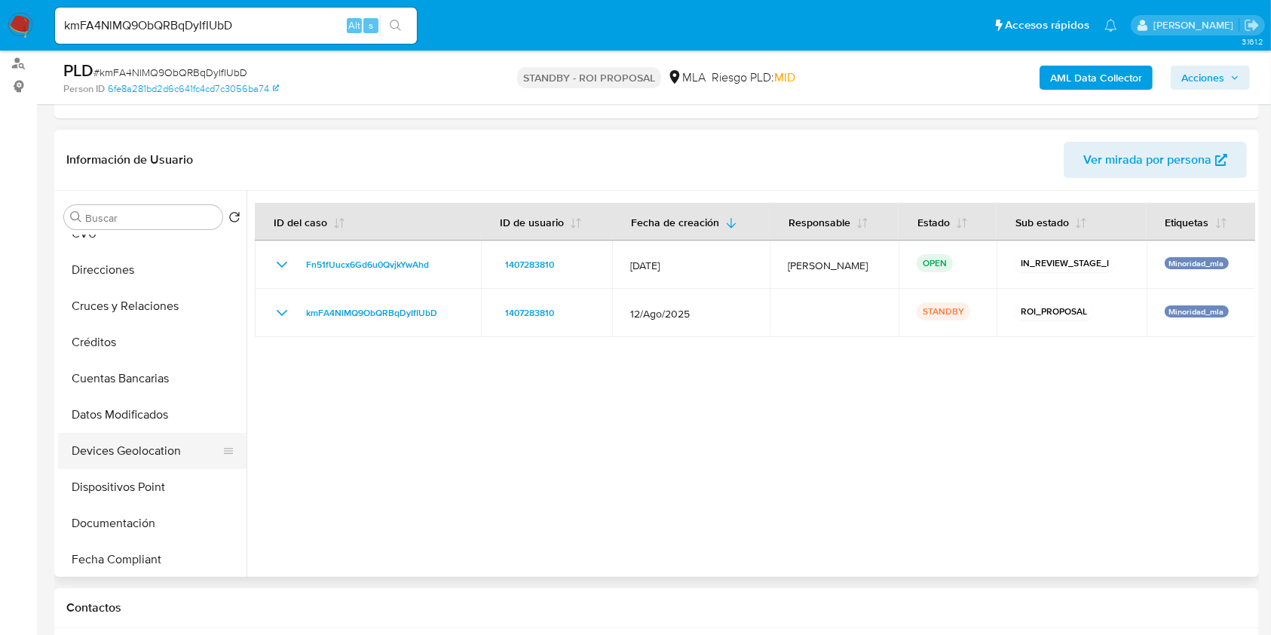
scroll to position [0, 0]
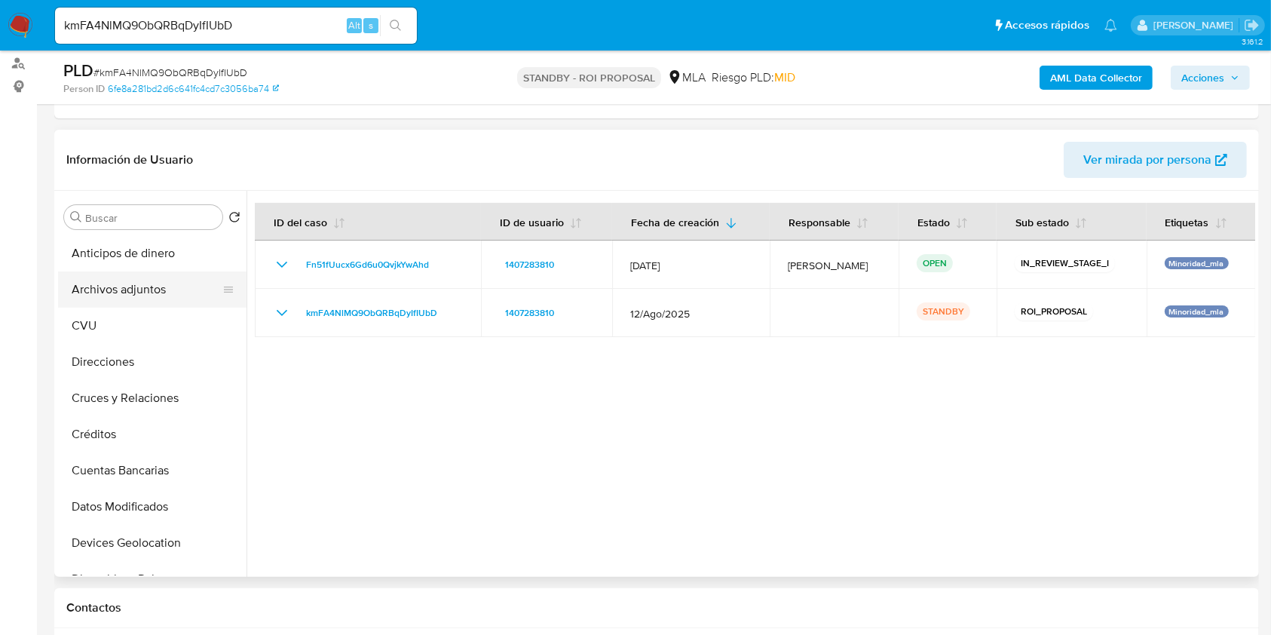
click at [127, 295] on button "Archivos adjuntos" at bounding box center [146, 289] width 176 height 36
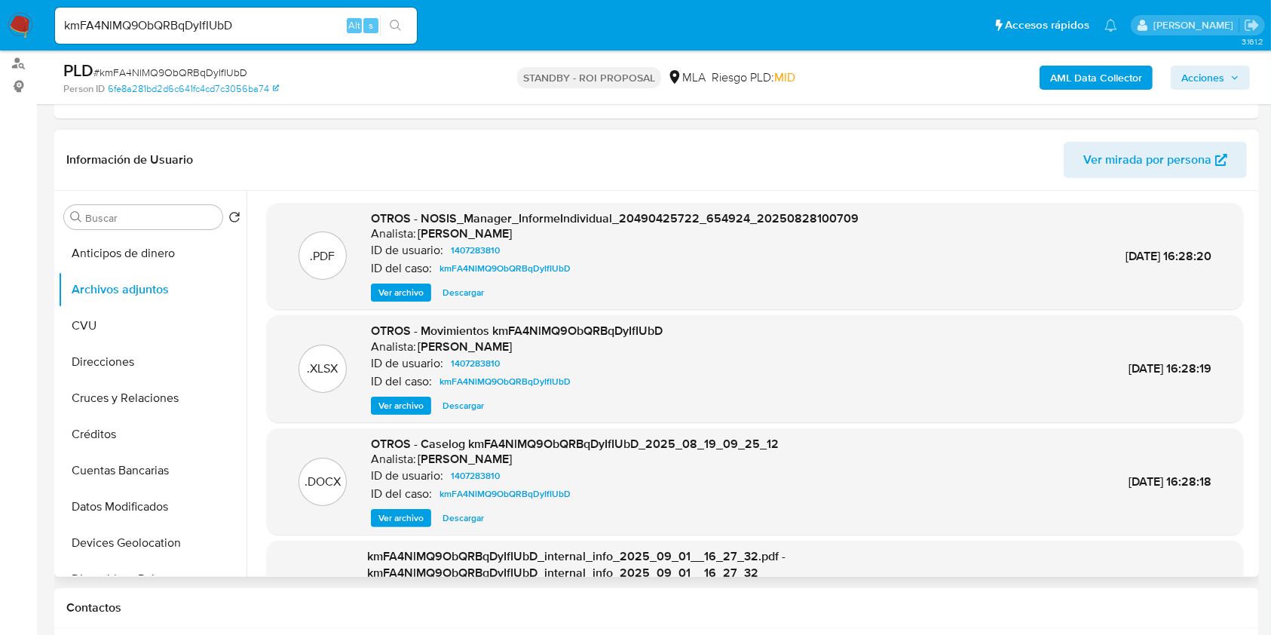
click at [461, 518] on span "Descargar" at bounding box center [463, 517] width 41 height 15
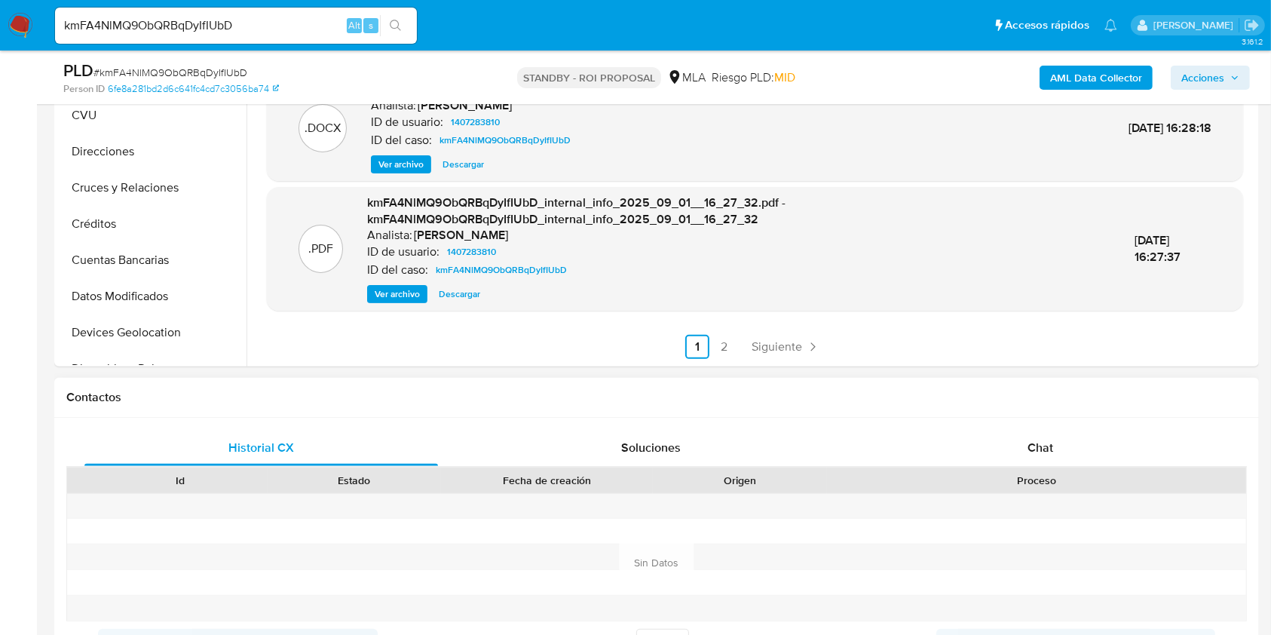
scroll to position [603, 0]
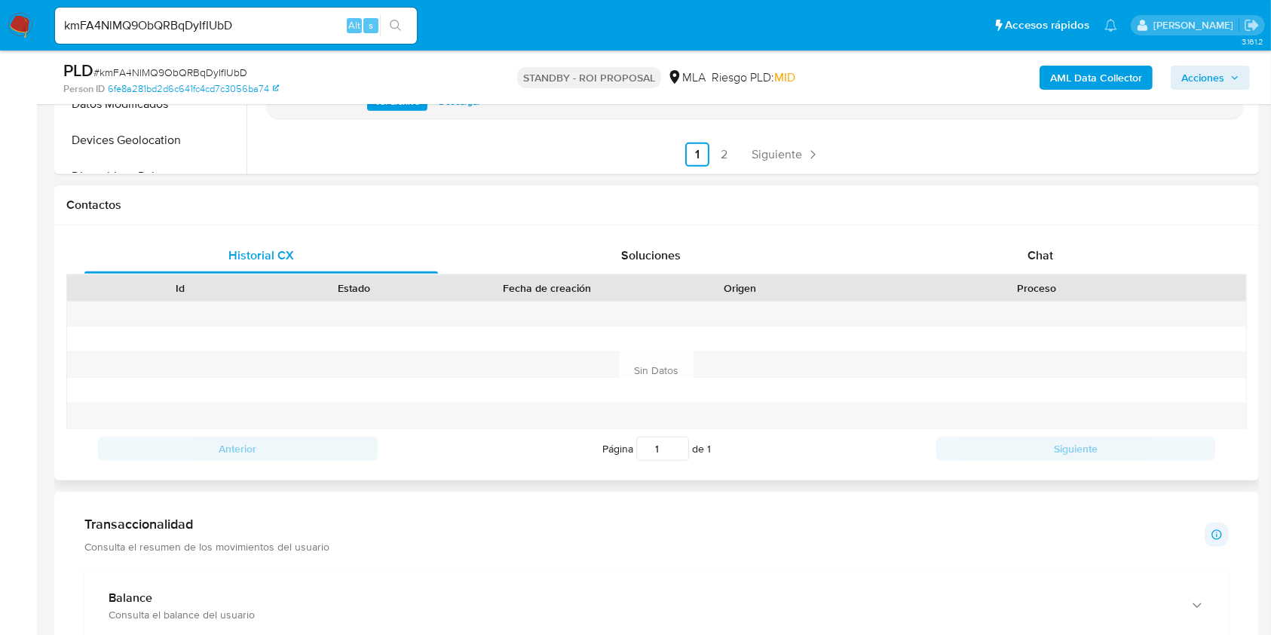
drag, startPoint x: 1019, startPoint y: 283, endPoint x: 1019, endPoint y: 274, distance: 9.8
click at [1020, 278] on div "Proceso" at bounding box center [1036, 288] width 419 height 26
click at [1019, 268] on div "Chat" at bounding box center [1041, 255] width 354 height 36
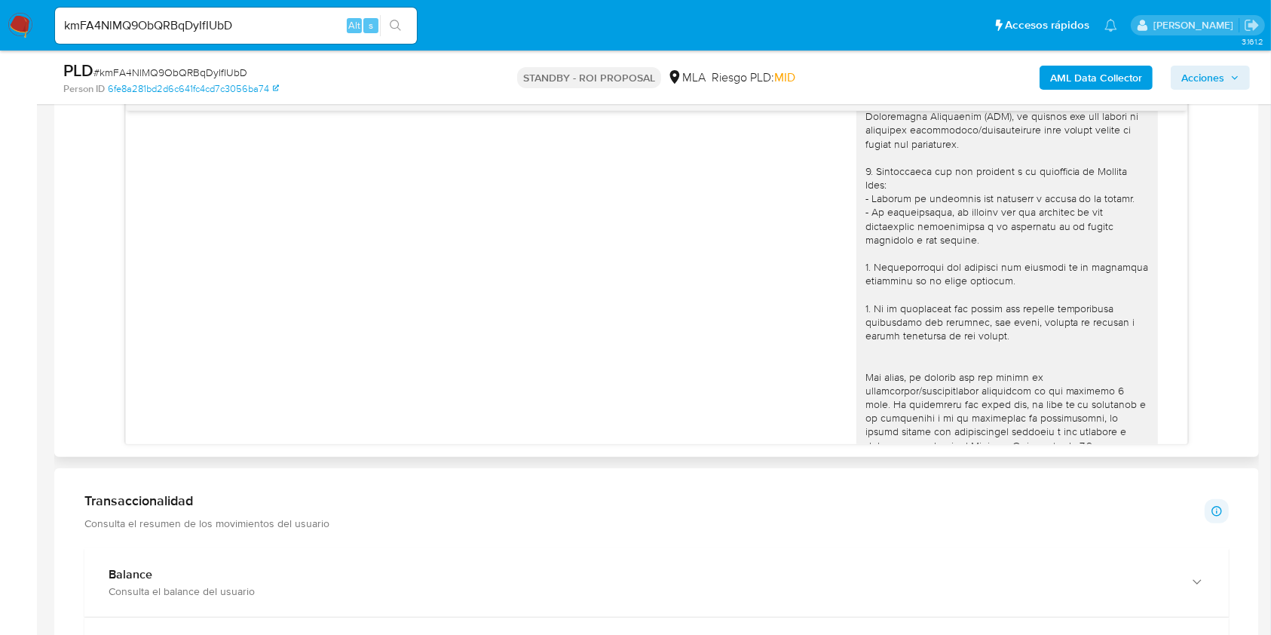
scroll to position [0, 0]
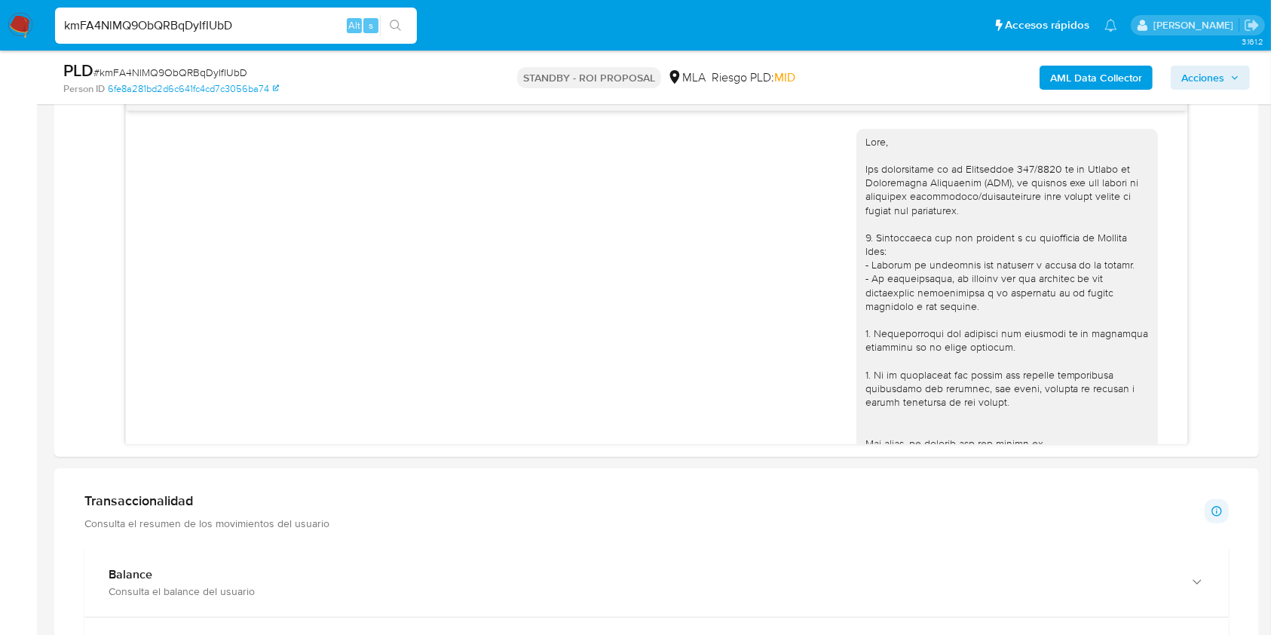
click at [185, 21] on input "kmFA4NlMQ9ObQRBqDyIfIUbD" at bounding box center [236, 26] width 362 height 20
paste input "STYzzLaAVONamfBMoPMTS5q0"
type input "STYzzLaAVONamfBMoPMTS5q0"
click at [393, 33] on button "search-icon" at bounding box center [395, 25] width 31 height 21
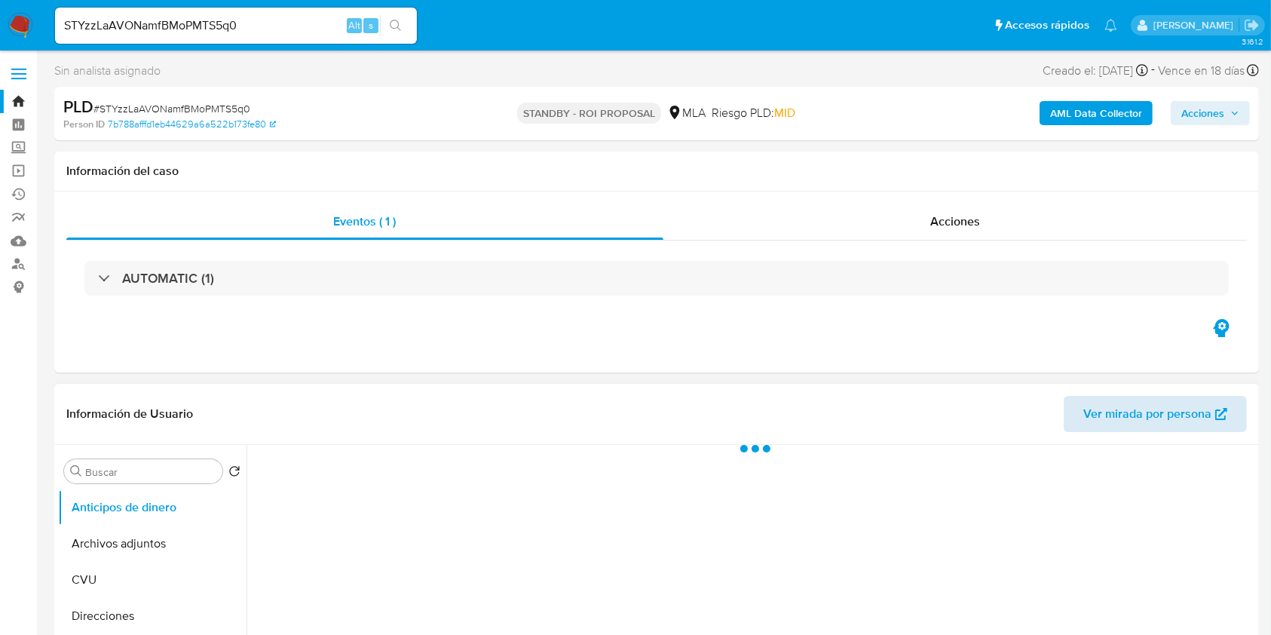
select select "10"
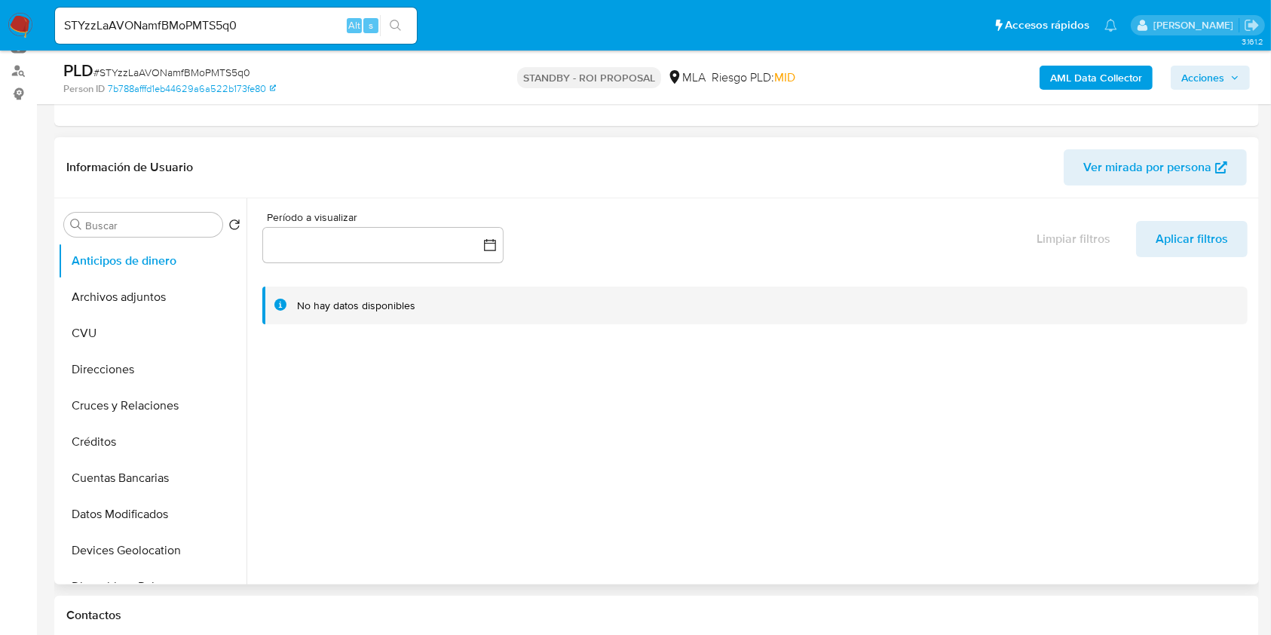
scroll to position [201, 0]
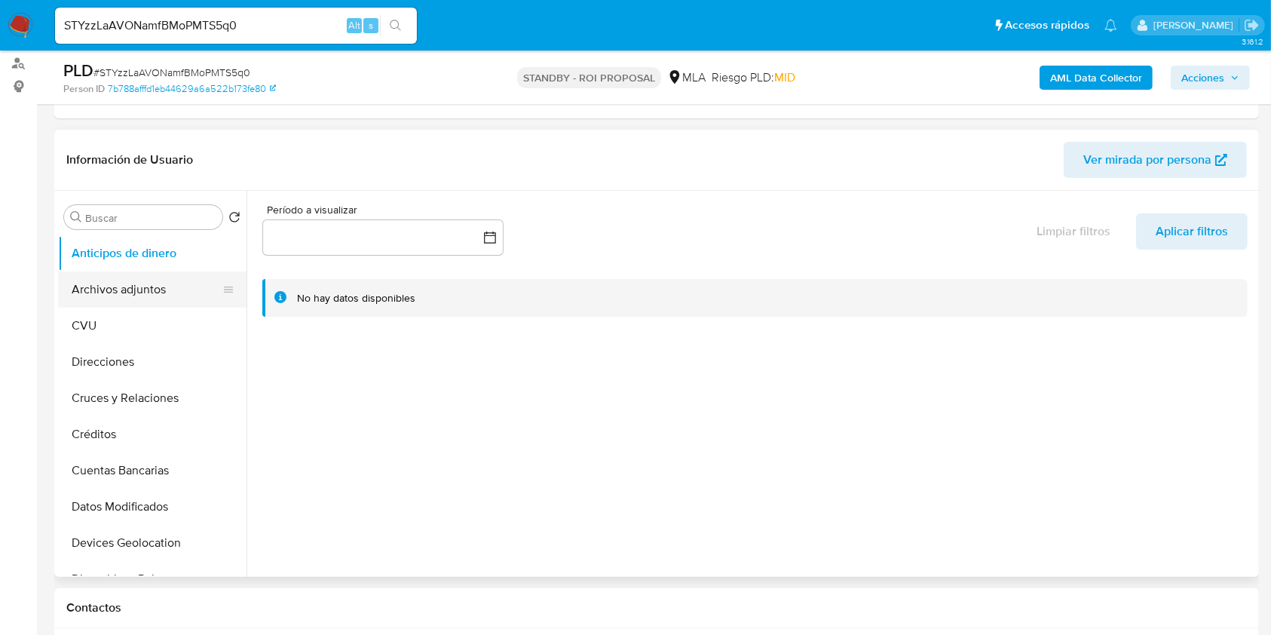
click at [133, 291] on button "Archivos adjuntos" at bounding box center [146, 289] width 176 height 36
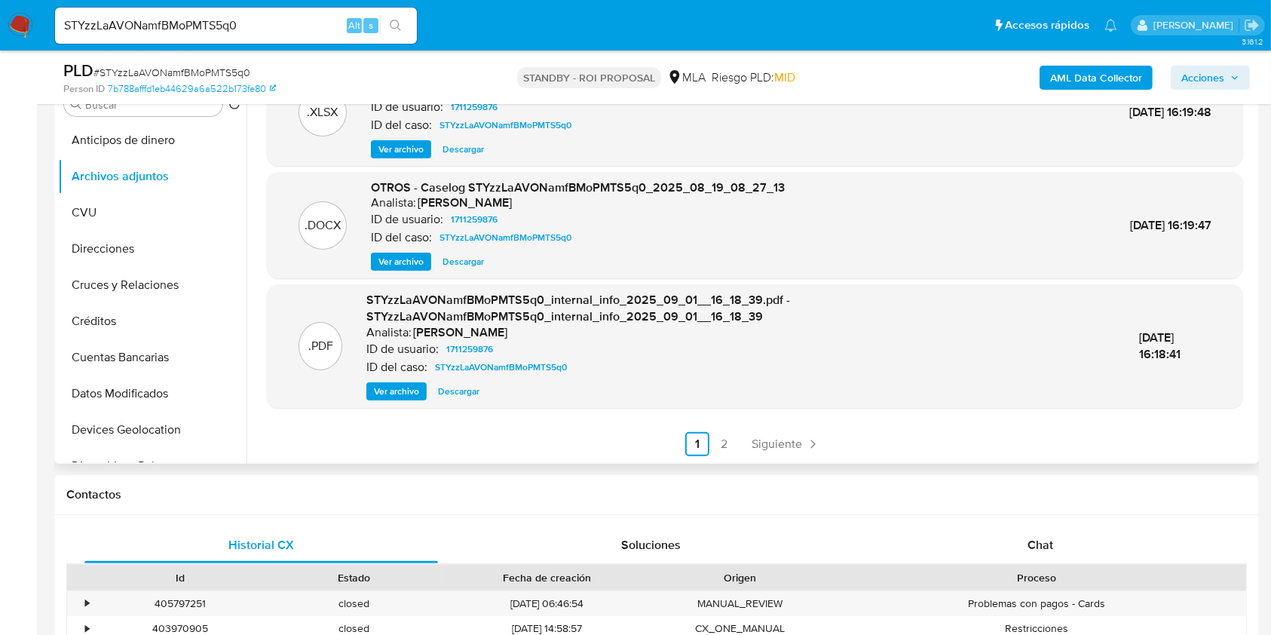
scroll to position [502, 0]
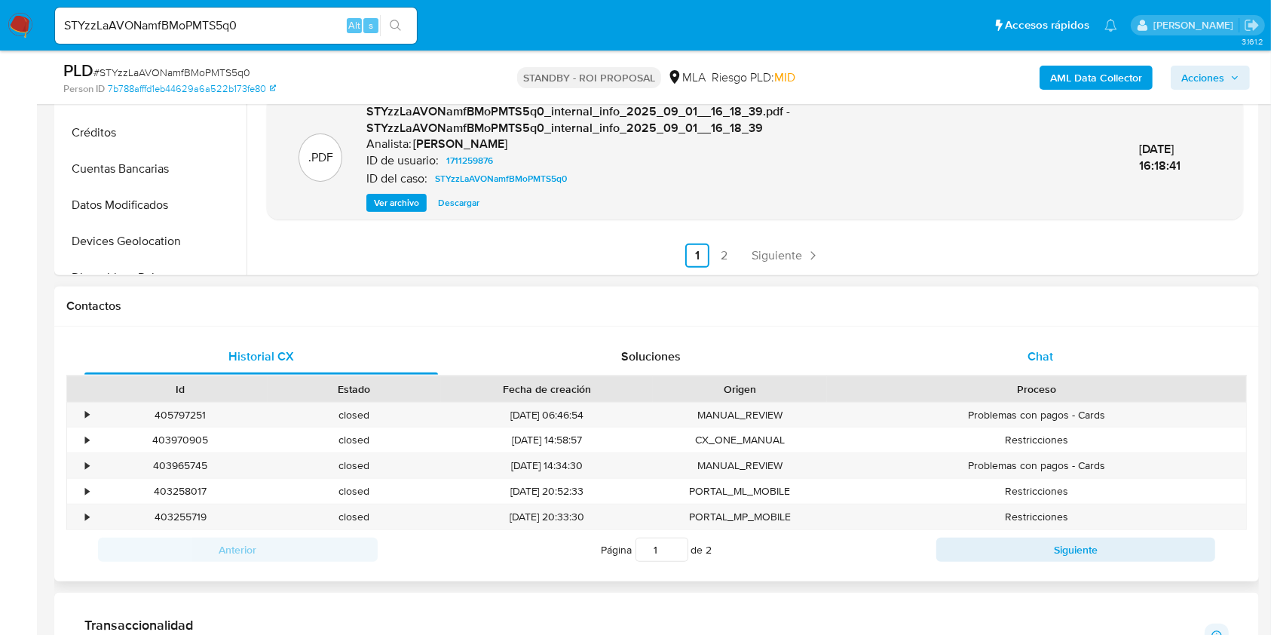
click at [1071, 354] on div "Chat" at bounding box center [1041, 357] width 354 height 36
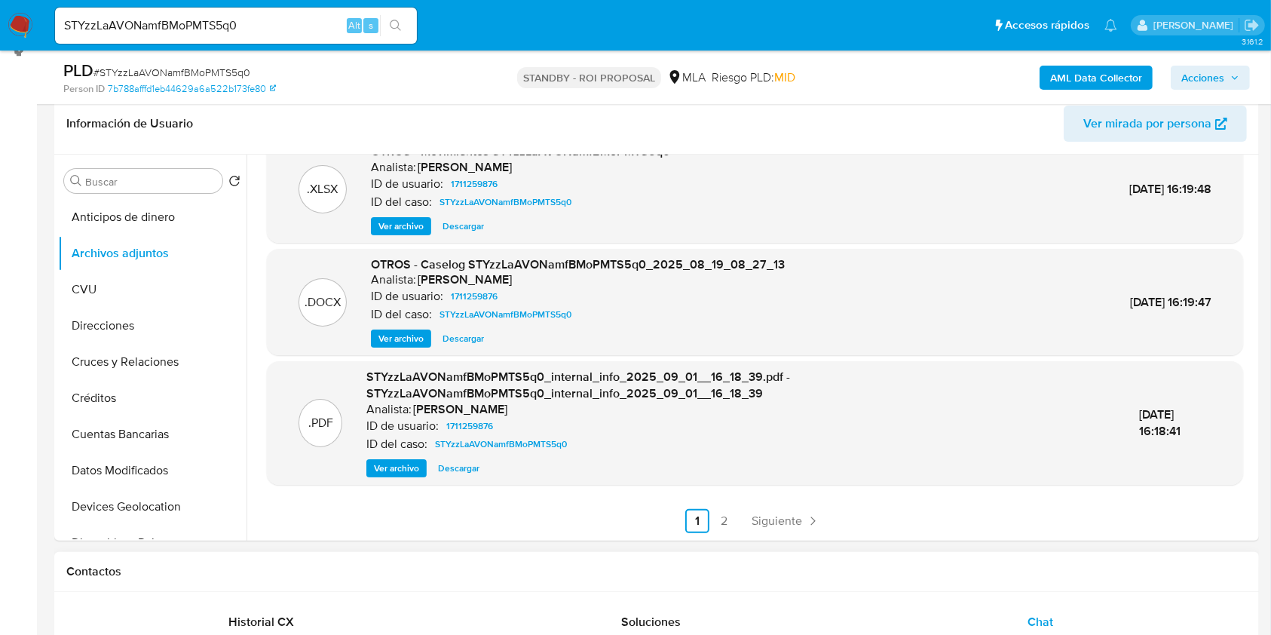
scroll to position [201, 0]
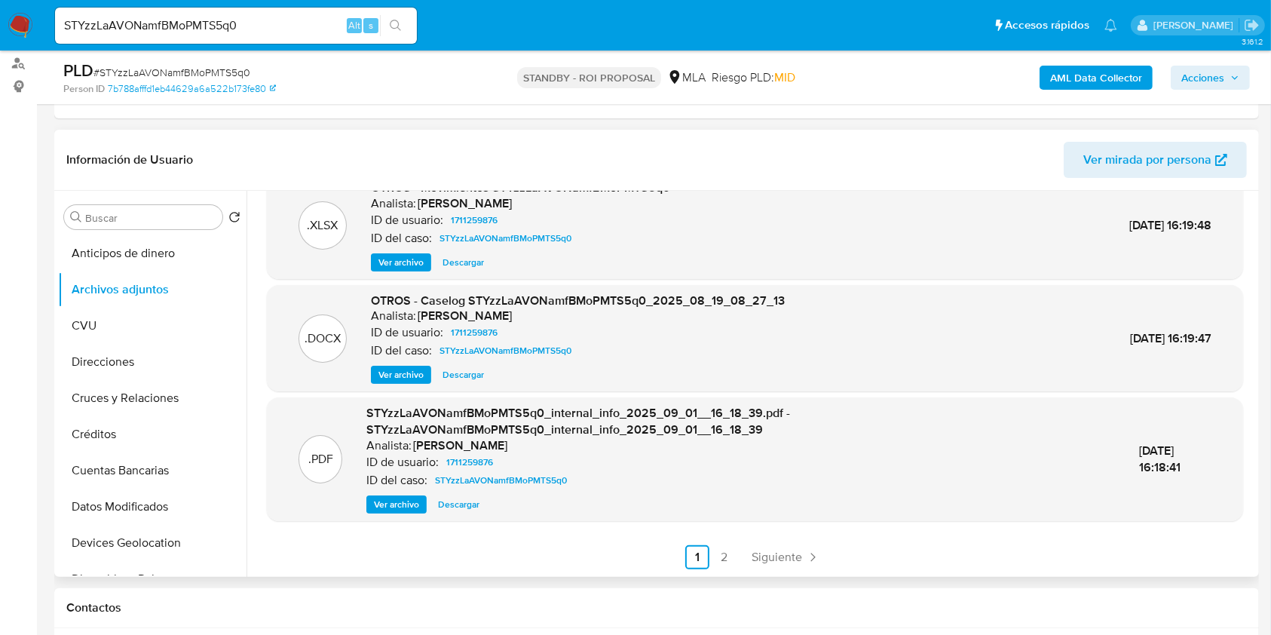
click at [467, 381] on span "Descargar" at bounding box center [463, 374] width 41 height 15
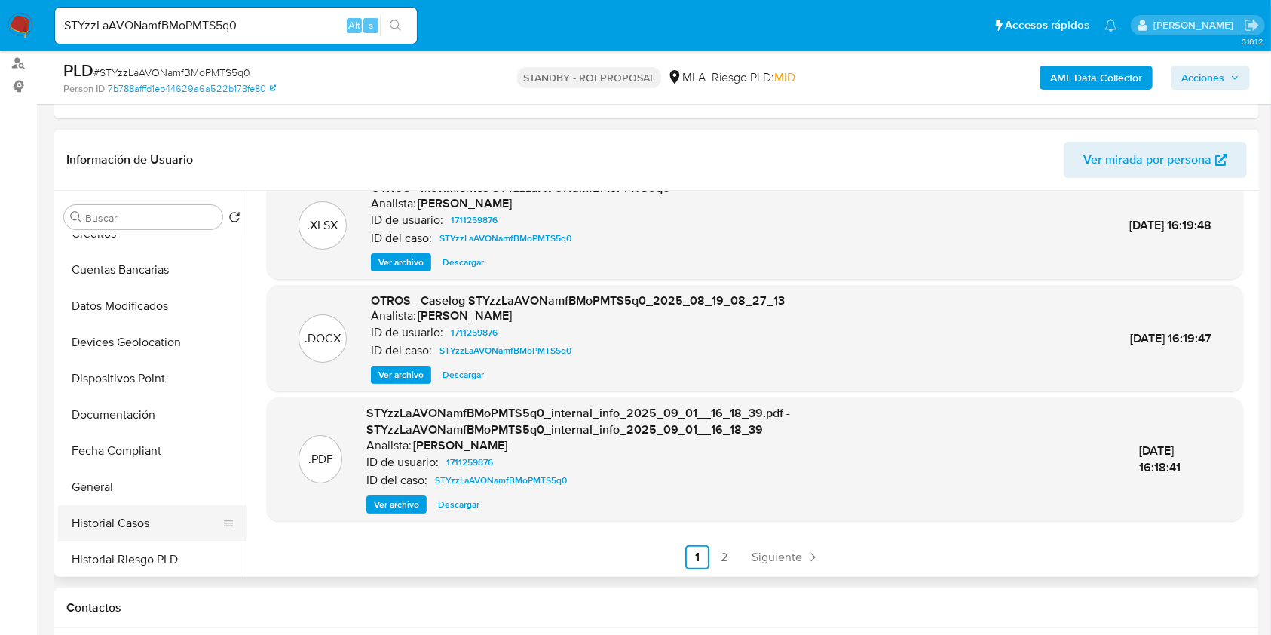
click at [113, 528] on button "Historial Casos" at bounding box center [146, 523] width 176 height 36
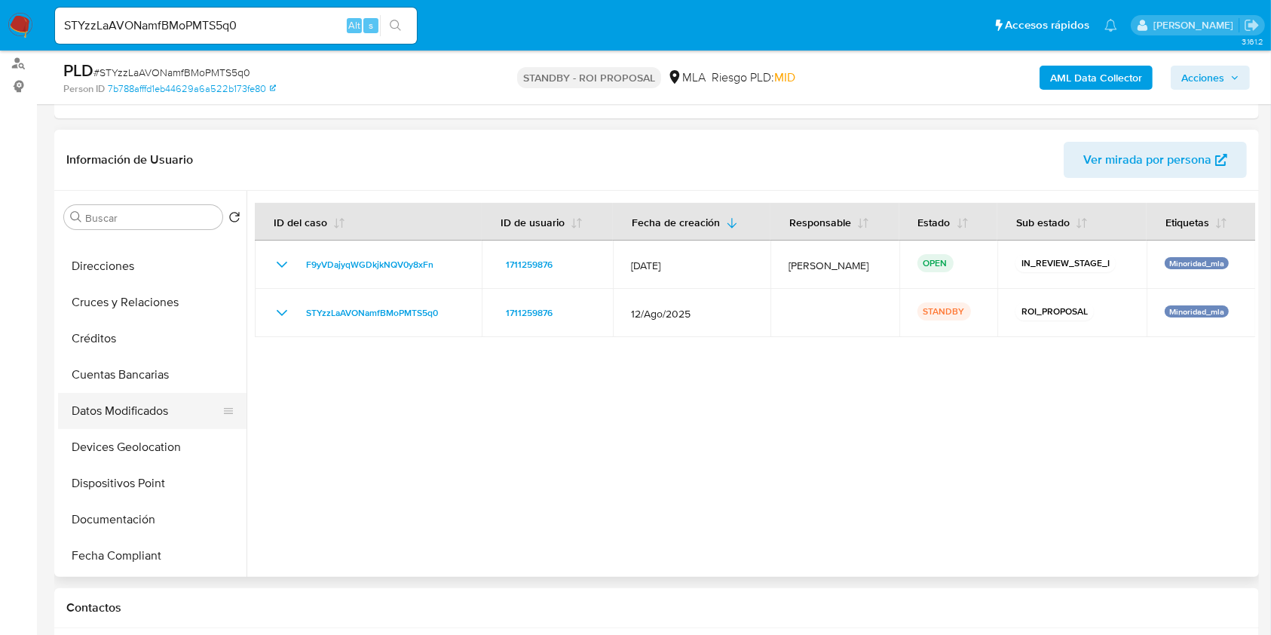
scroll to position [0, 0]
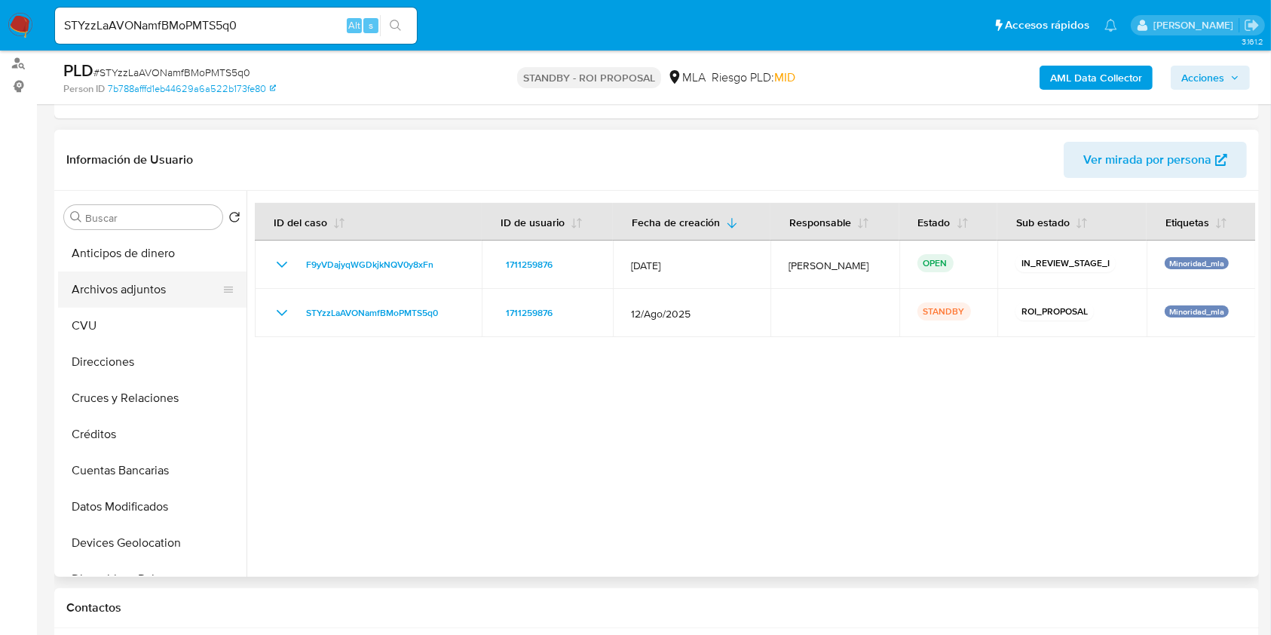
click at [170, 271] on button "Archivos adjuntos" at bounding box center [146, 289] width 176 height 36
